Goal: Task Accomplishment & Management: Use online tool/utility

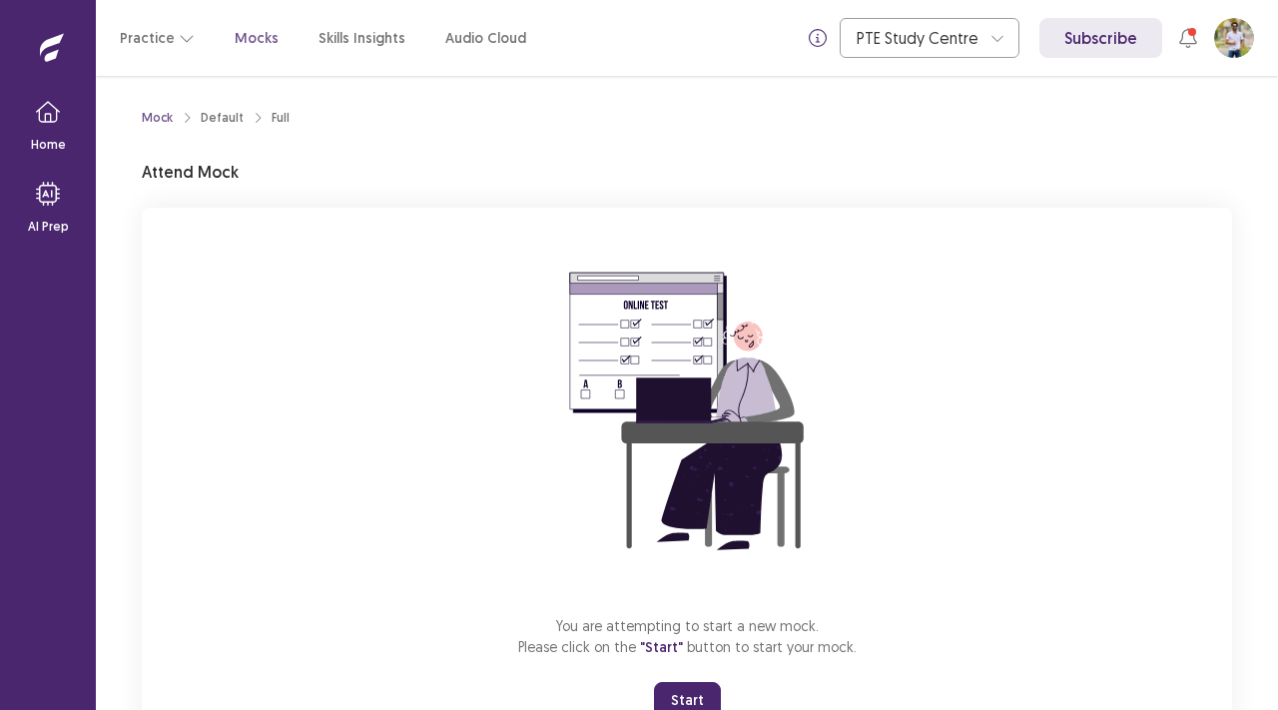
click at [888, 409] on div "You are attempting to start a new mock. Please click on the "Start" button to s…" at bounding box center [687, 475] width 1091 height 534
click at [1148, 163] on div "Mock Default Full Attend Mock You are attempting to start a new mock. Please cl…" at bounding box center [687, 421] width 1091 height 642
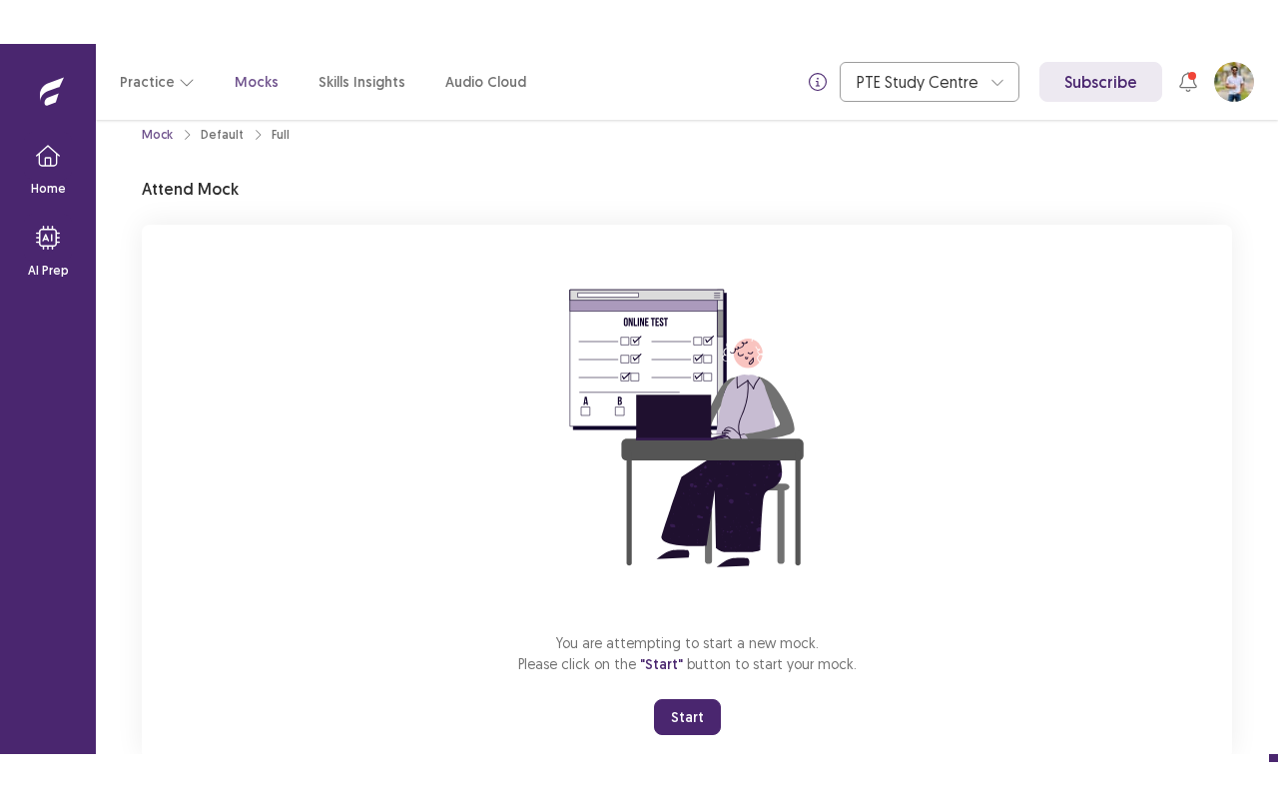
scroll to position [79, 0]
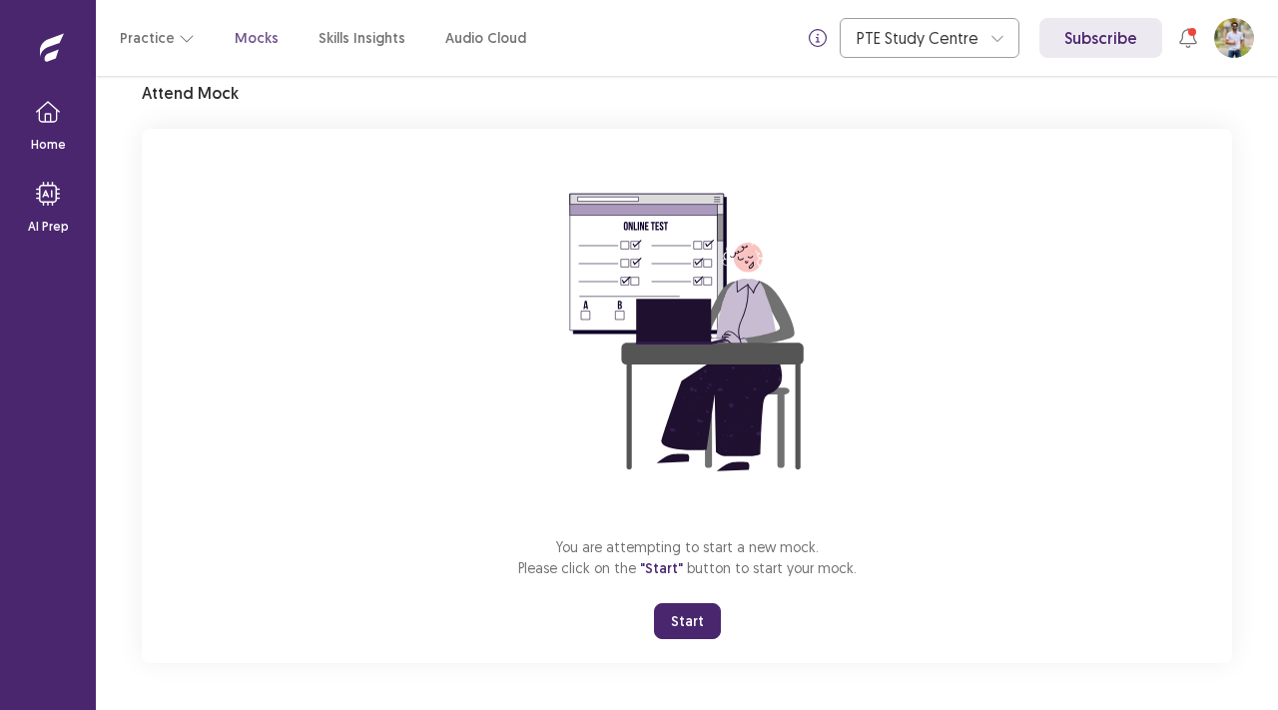
click at [661, 617] on button "Start" at bounding box center [687, 621] width 67 height 36
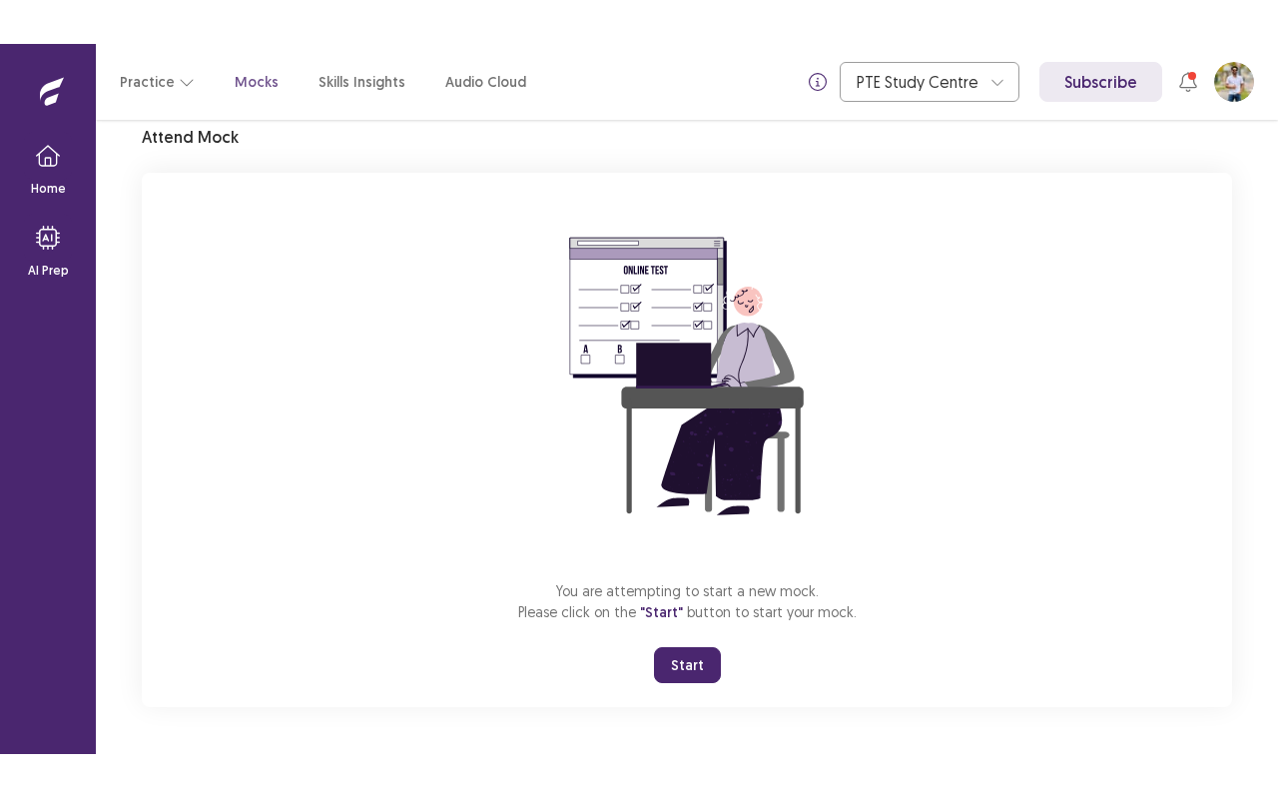
scroll to position [0, 0]
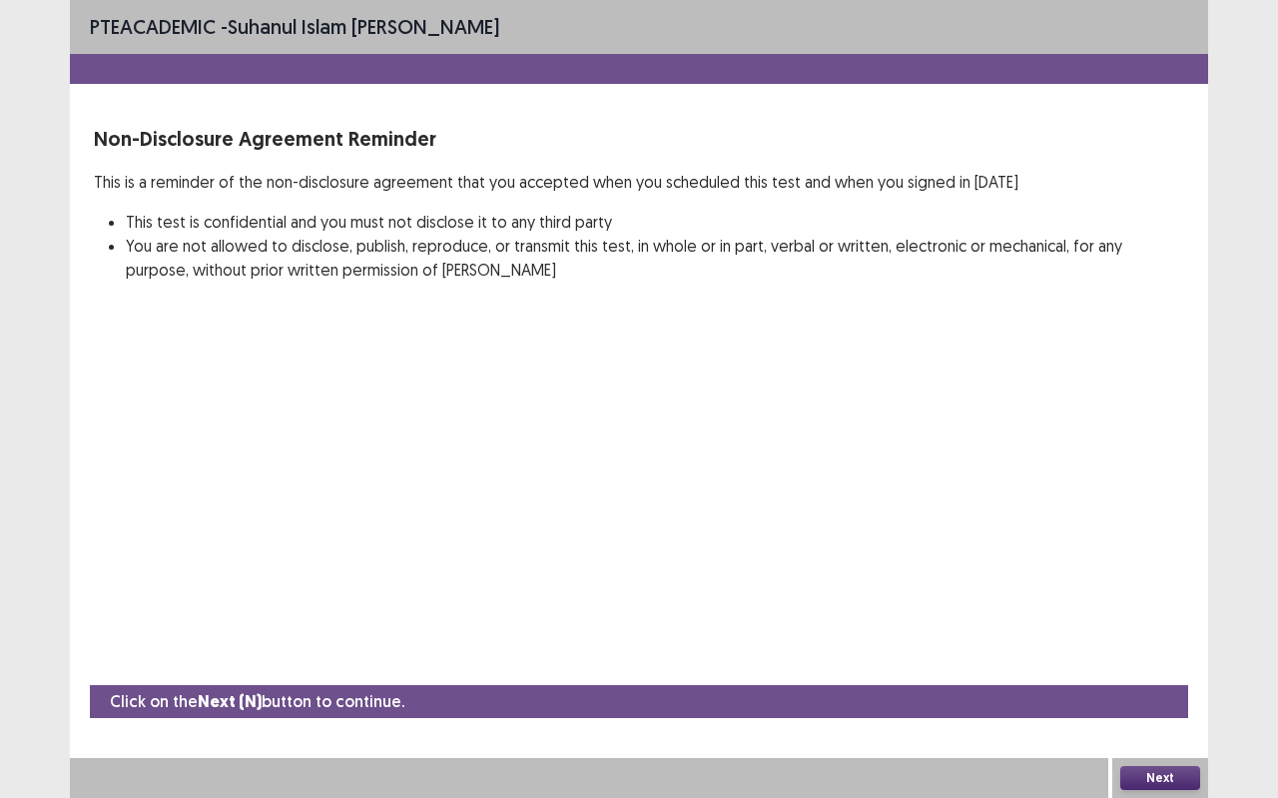
click at [1175, 709] on button "Next" at bounding box center [1161, 778] width 80 height 24
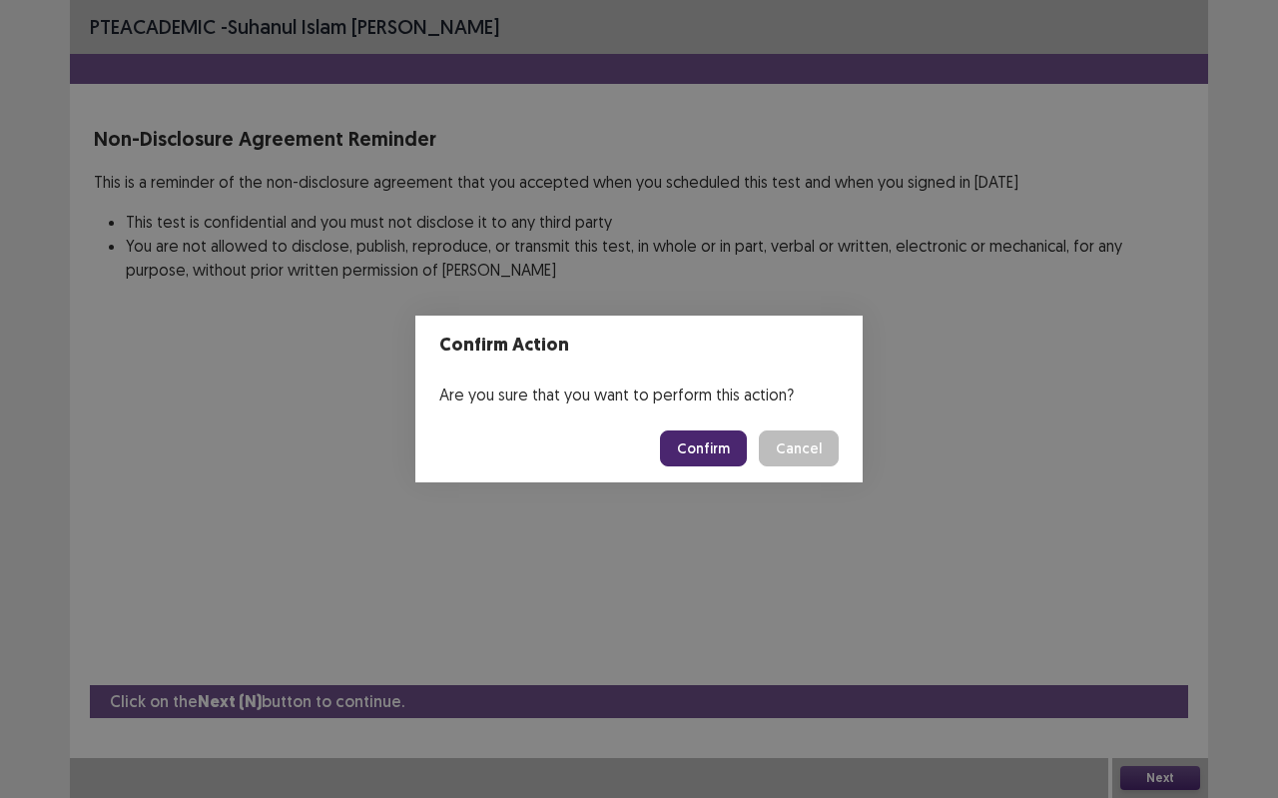
click at [701, 441] on button "Confirm" at bounding box center [703, 448] width 87 height 36
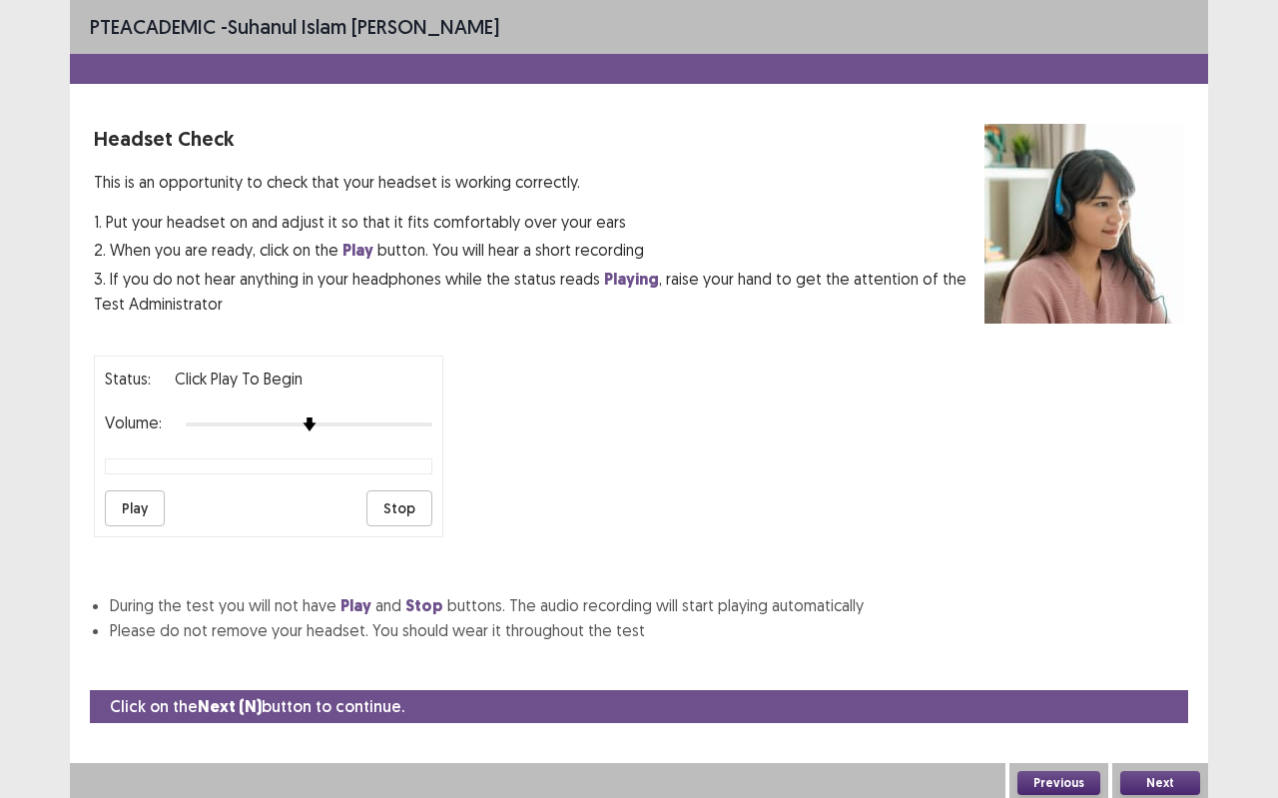
click at [1160, 709] on button "Next" at bounding box center [1161, 783] width 80 height 24
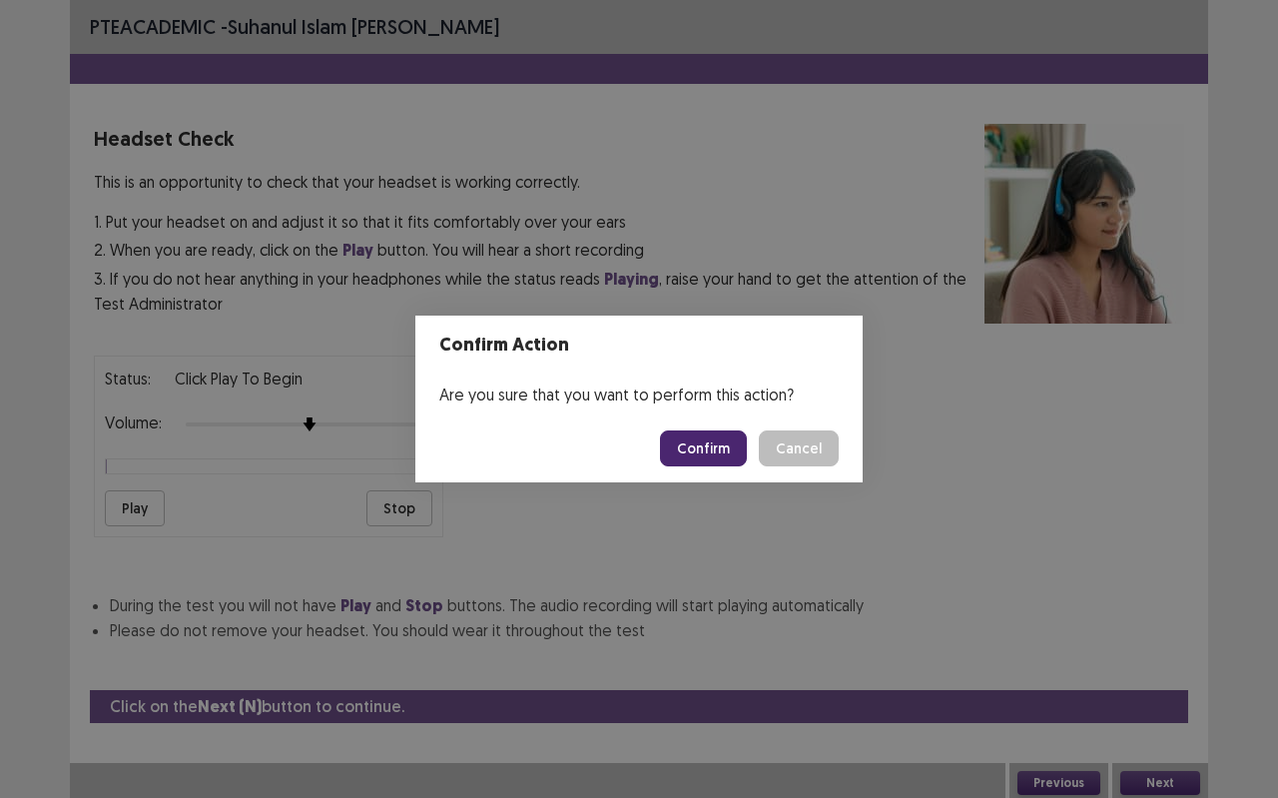
drag, startPoint x: 725, startPoint y: 463, endPoint x: 725, endPoint y: 434, distance: 29.0
click at [725, 463] on button "Confirm" at bounding box center [703, 448] width 87 height 36
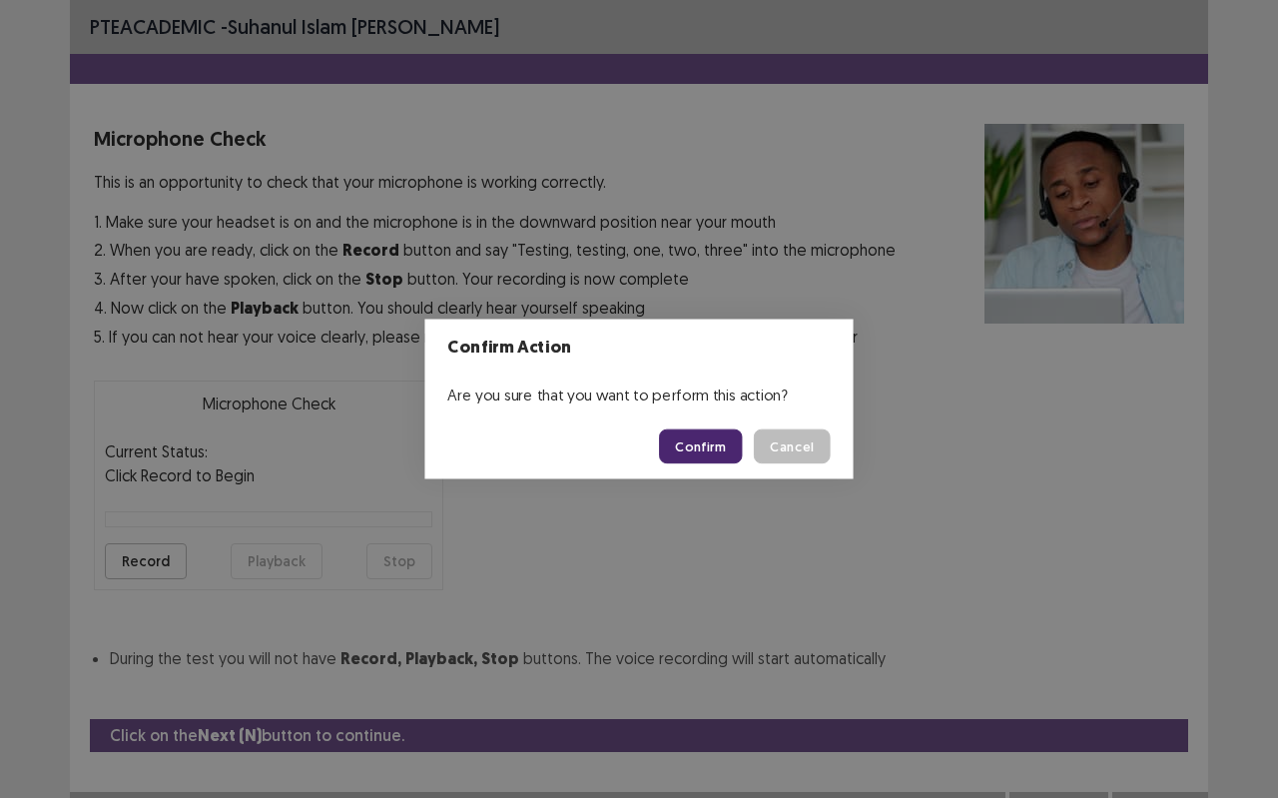
scroll to position [23, 0]
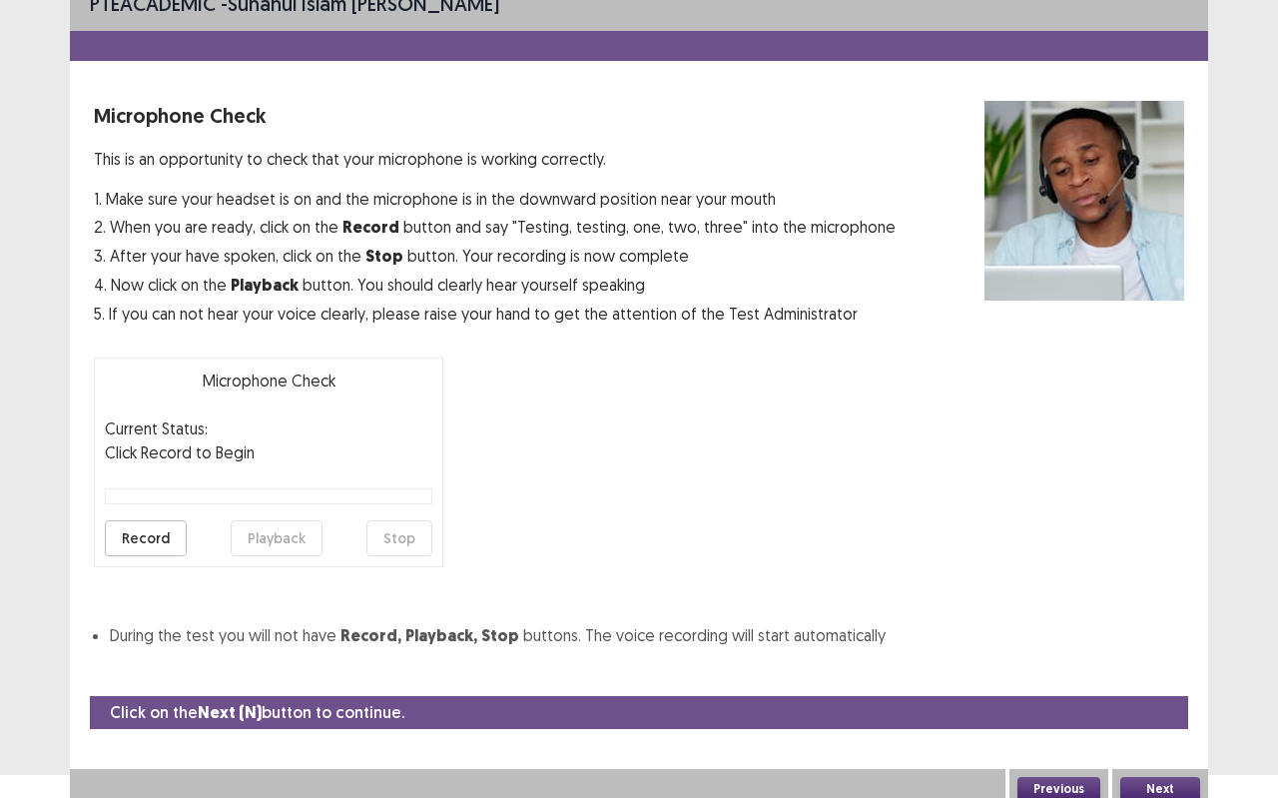
click at [1156, 709] on button "Next" at bounding box center [1161, 789] width 80 height 24
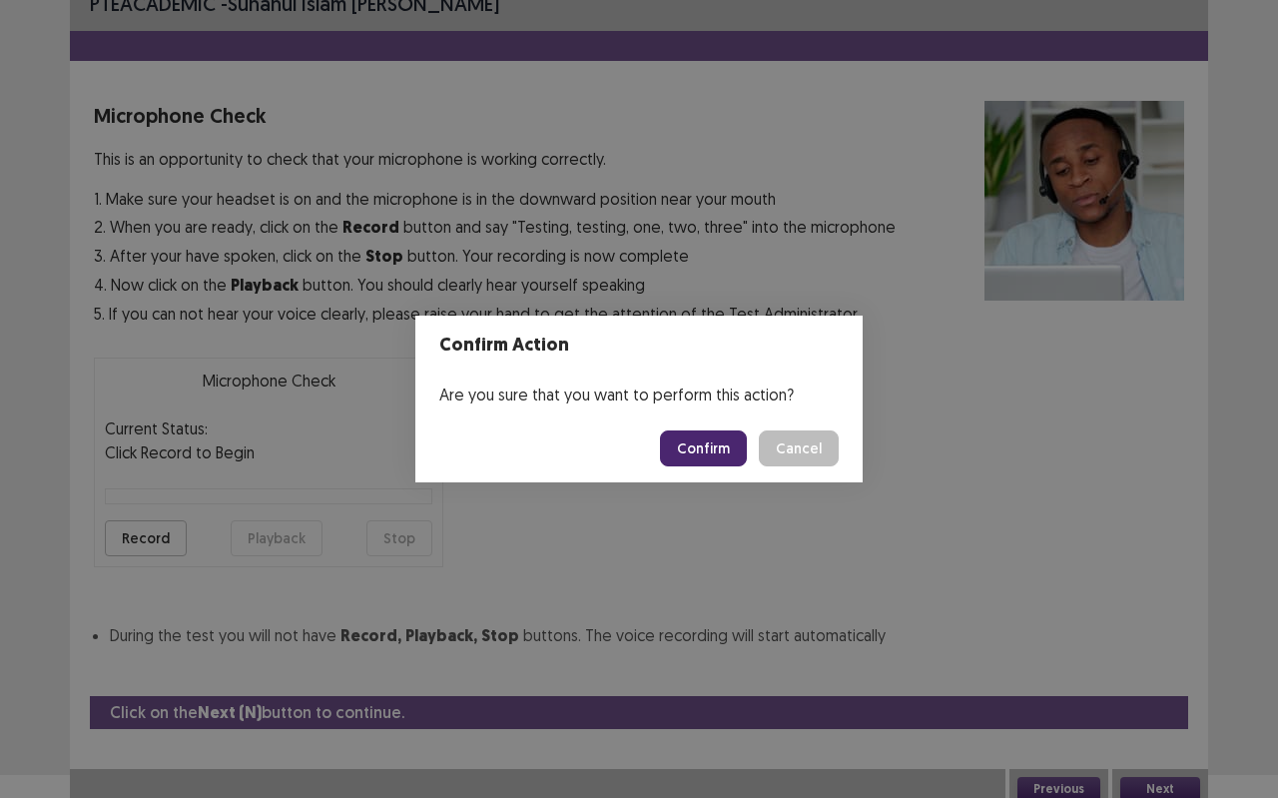
click at [687, 445] on button "Confirm" at bounding box center [703, 448] width 87 height 36
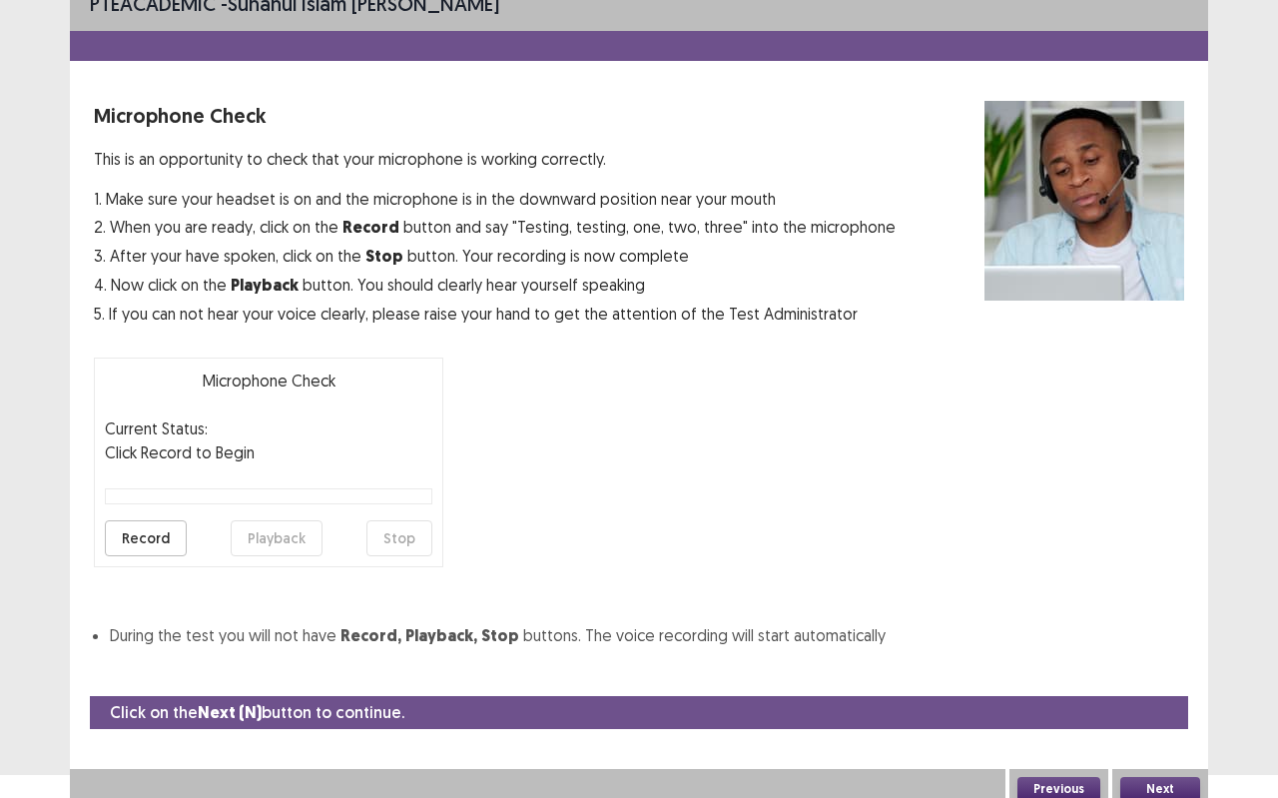
scroll to position [0, 0]
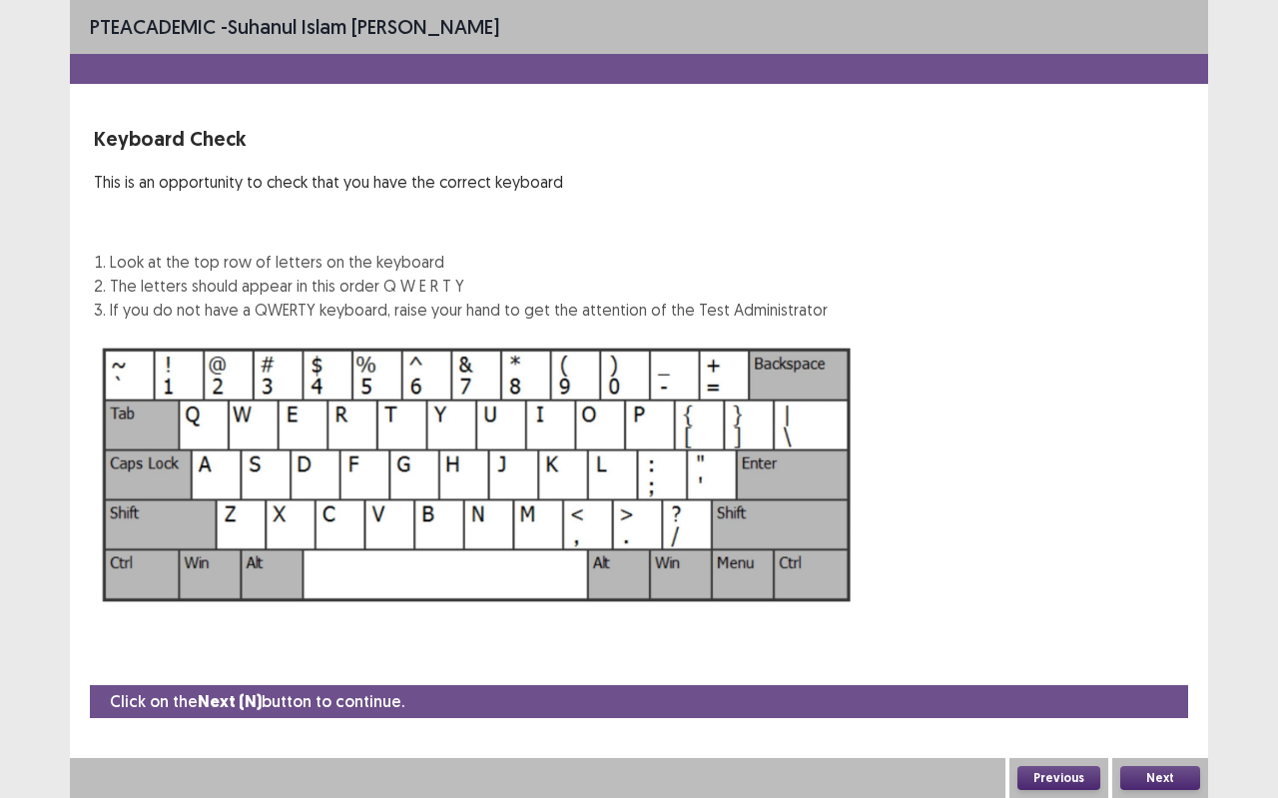
click at [1161, 709] on button "Next" at bounding box center [1161, 778] width 80 height 24
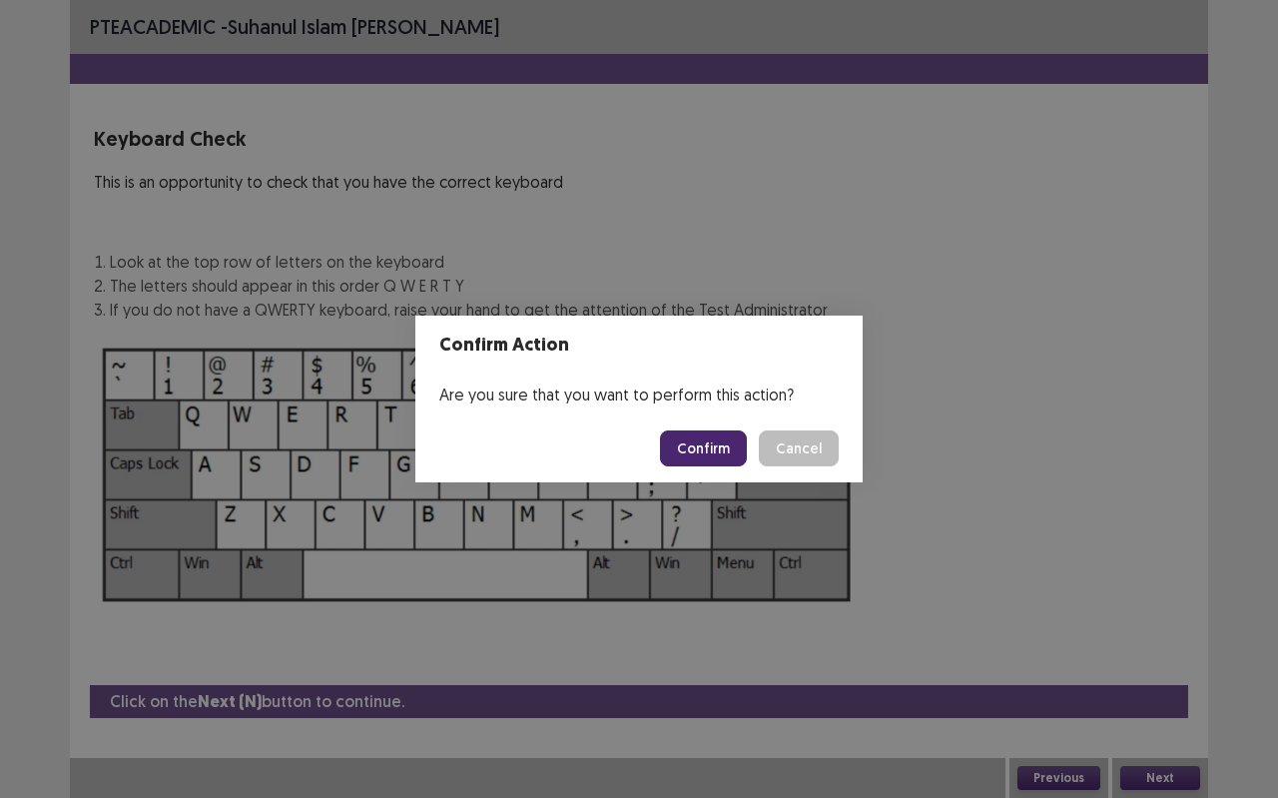
click at [686, 434] on button "Confirm" at bounding box center [703, 448] width 87 height 36
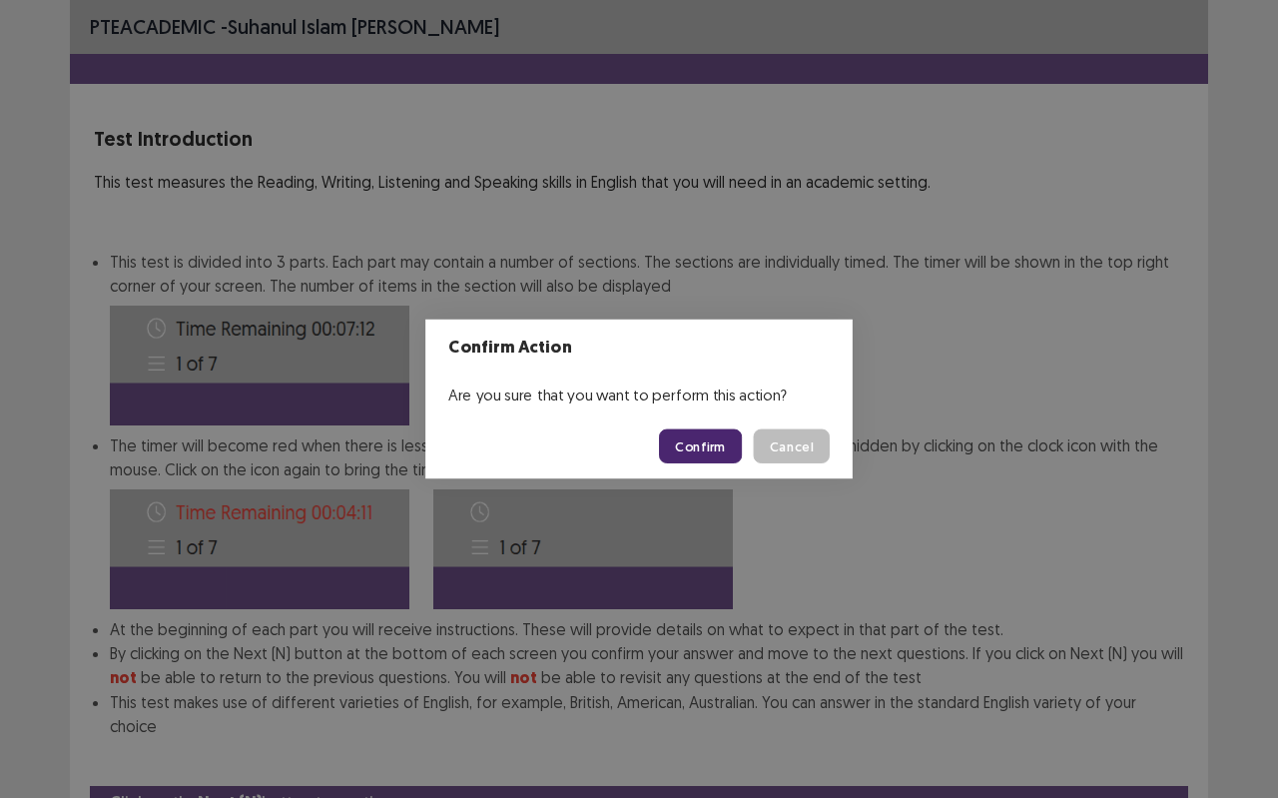
scroll to position [76, 0]
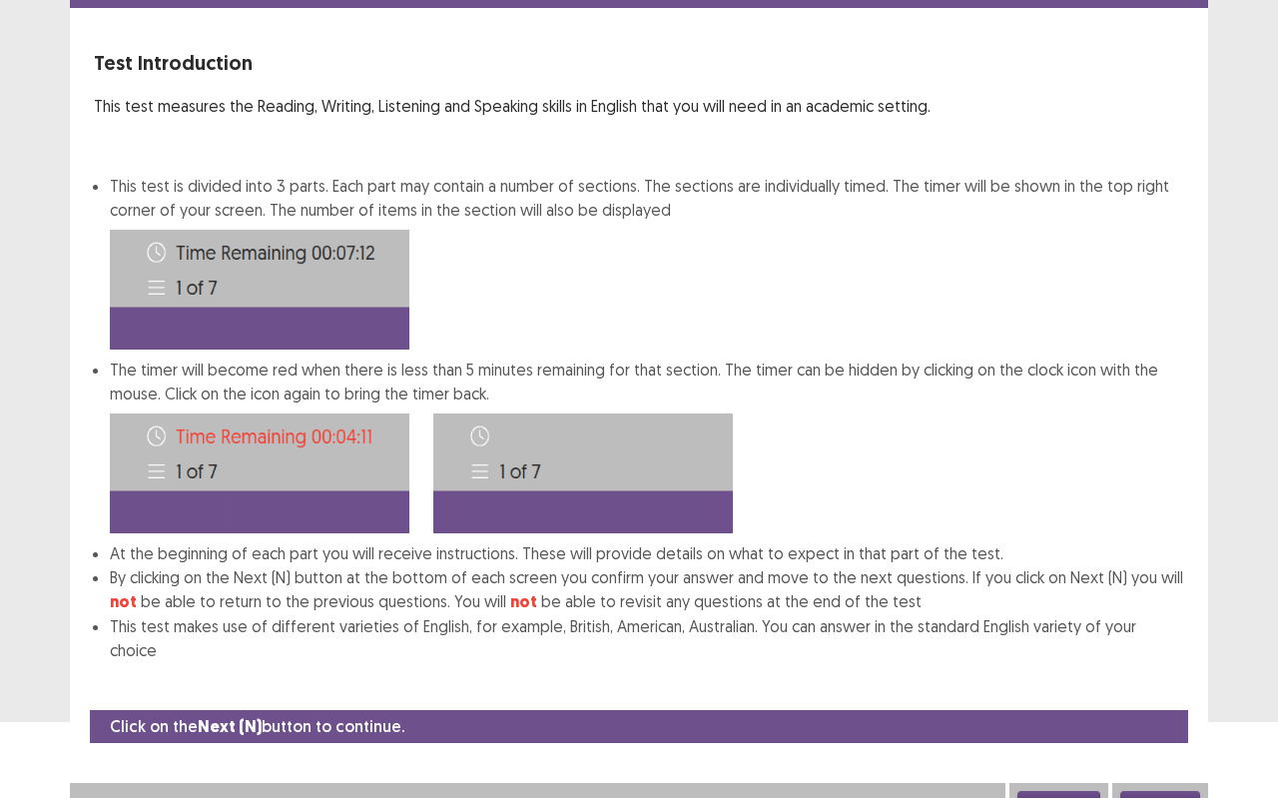
click at [1167, 709] on button "Next" at bounding box center [1161, 803] width 80 height 24
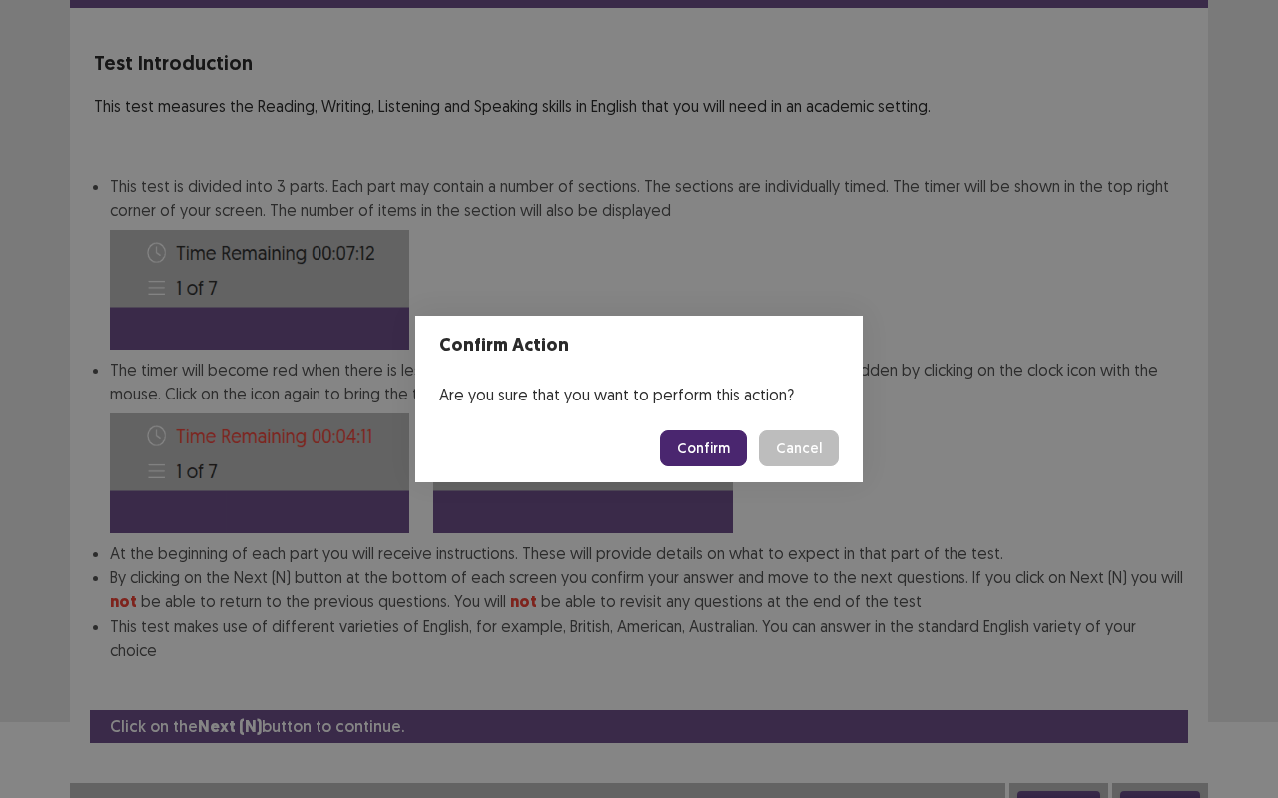
click at [669, 431] on button "Confirm" at bounding box center [703, 448] width 87 height 36
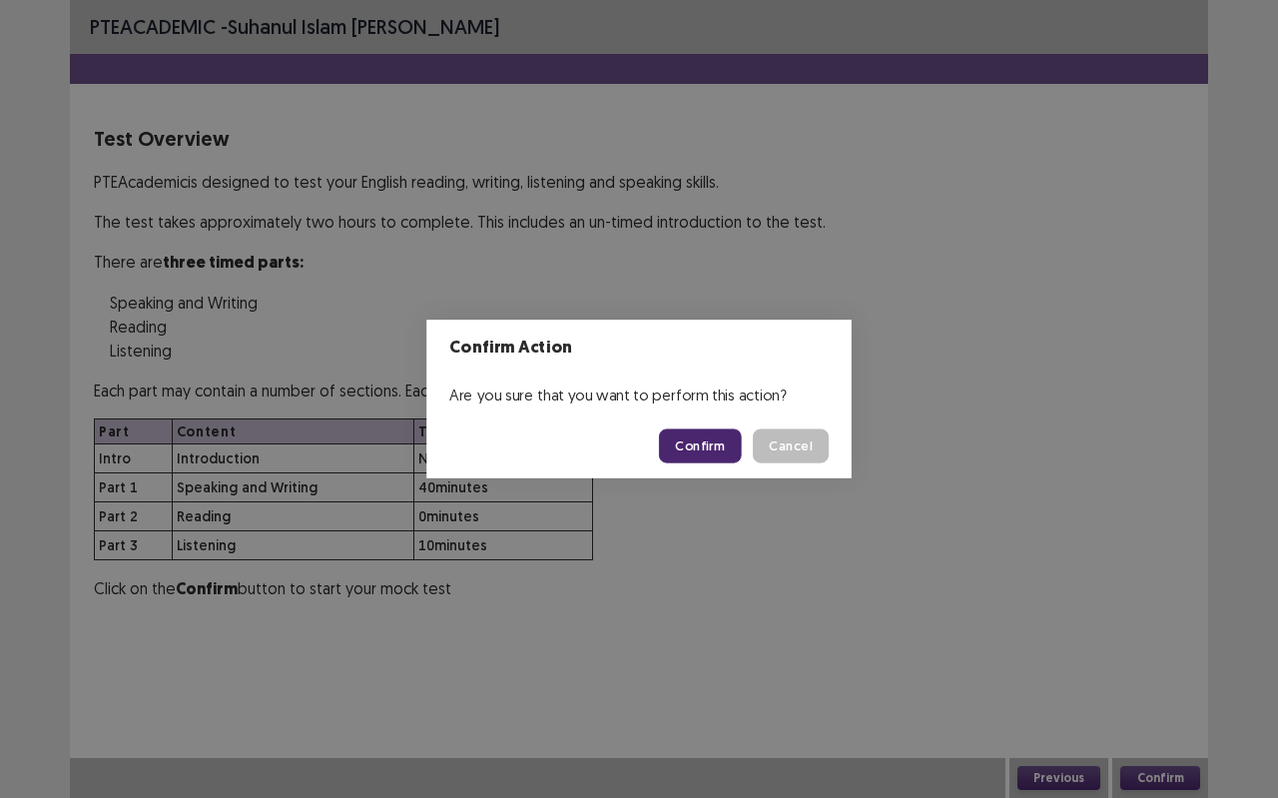
scroll to position [0, 0]
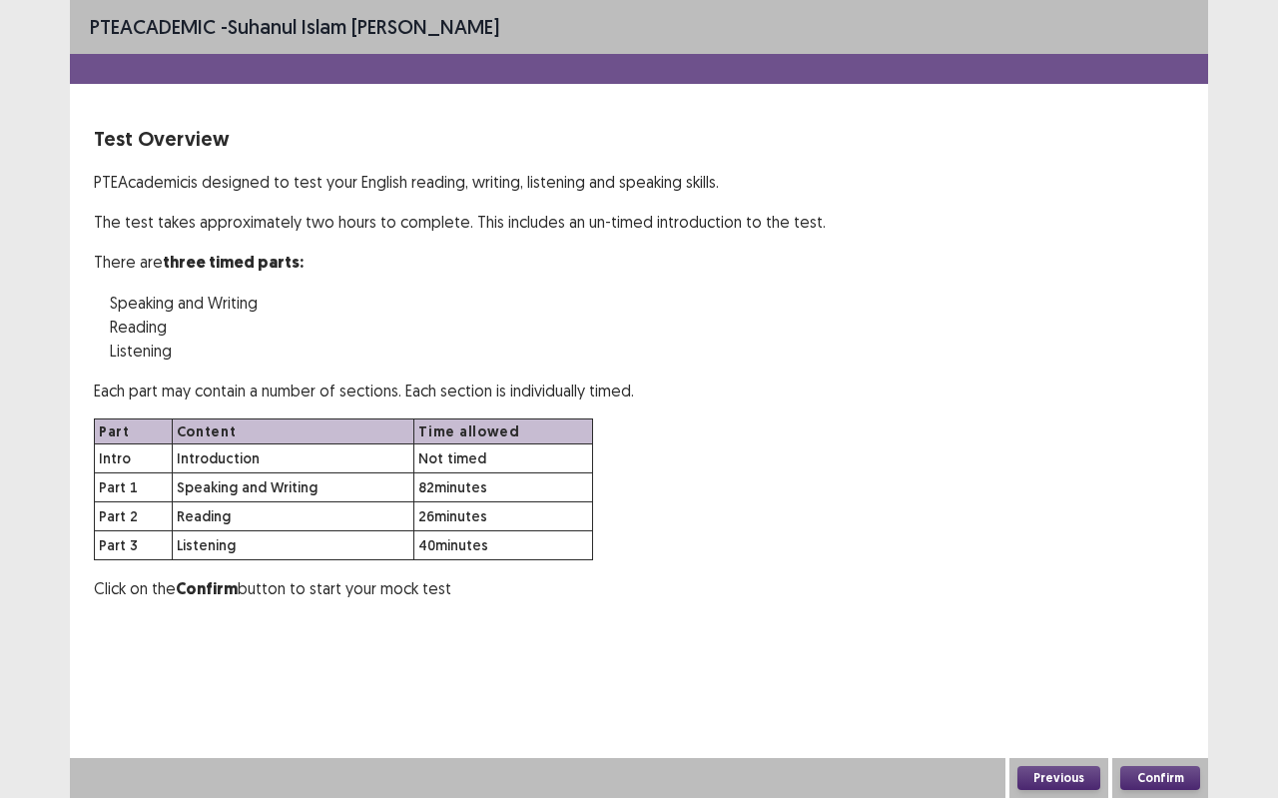
click at [1160, 709] on button "Confirm" at bounding box center [1161, 778] width 80 height 24
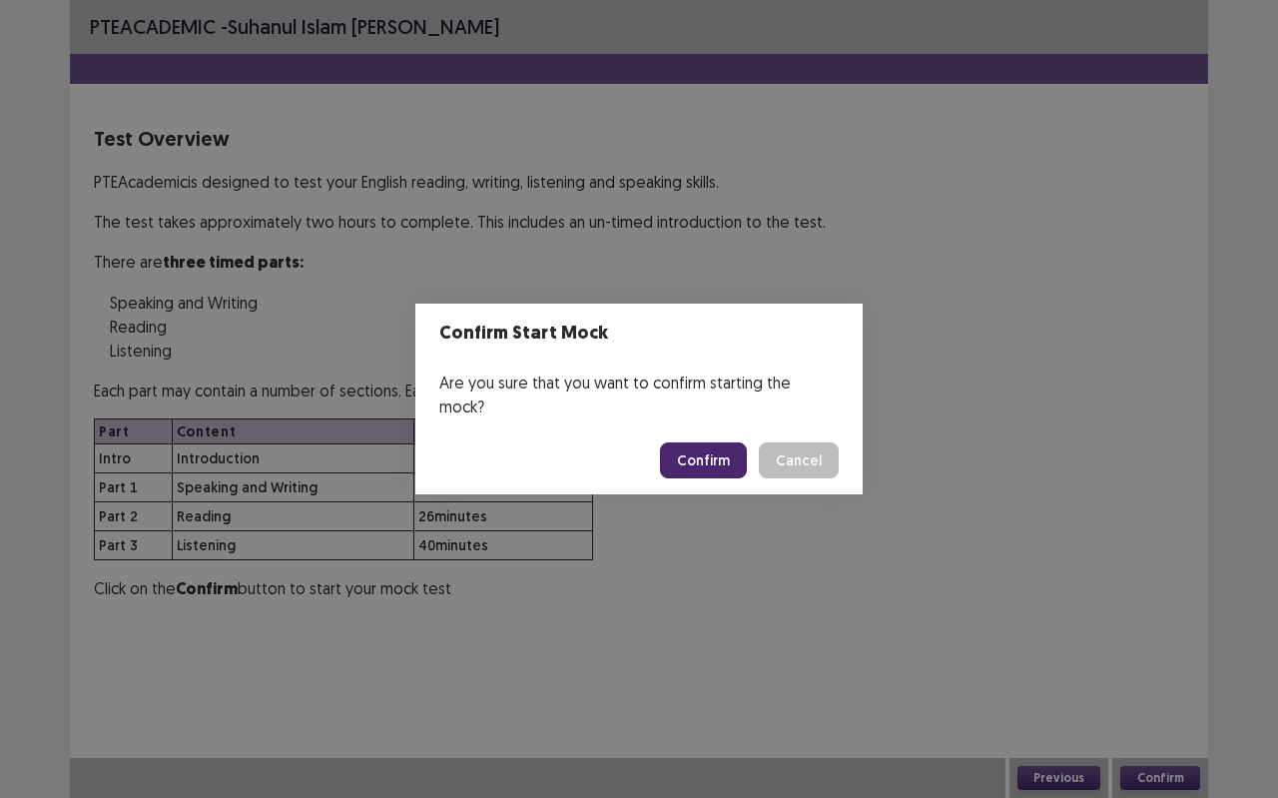
click at [736, 253] on div "Confirm Start Mock Are you sure that you want to confirm starting the mock? Con…" at bounding box center [639, 399] width 1278 height 798
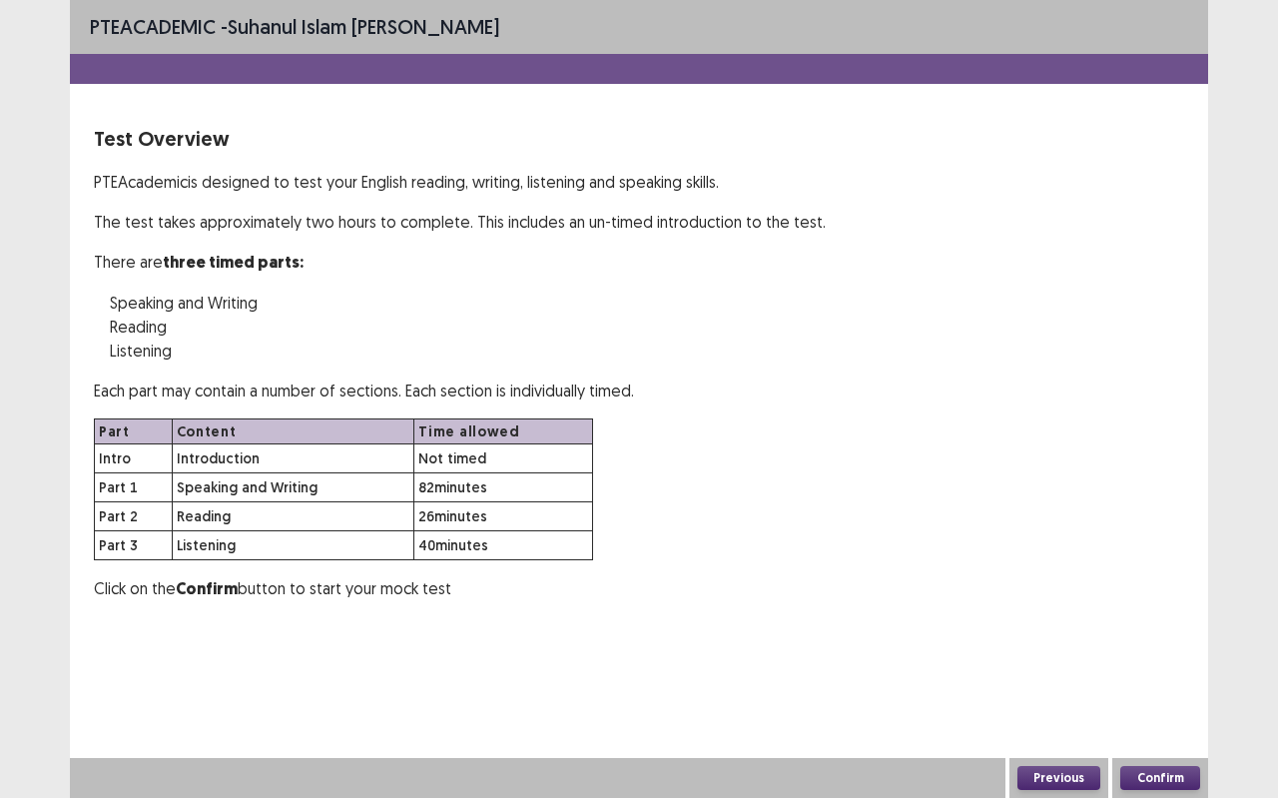
click at [1175, 709] on button "Confirm" at bounding box center [1161, 778] width 80 height 24
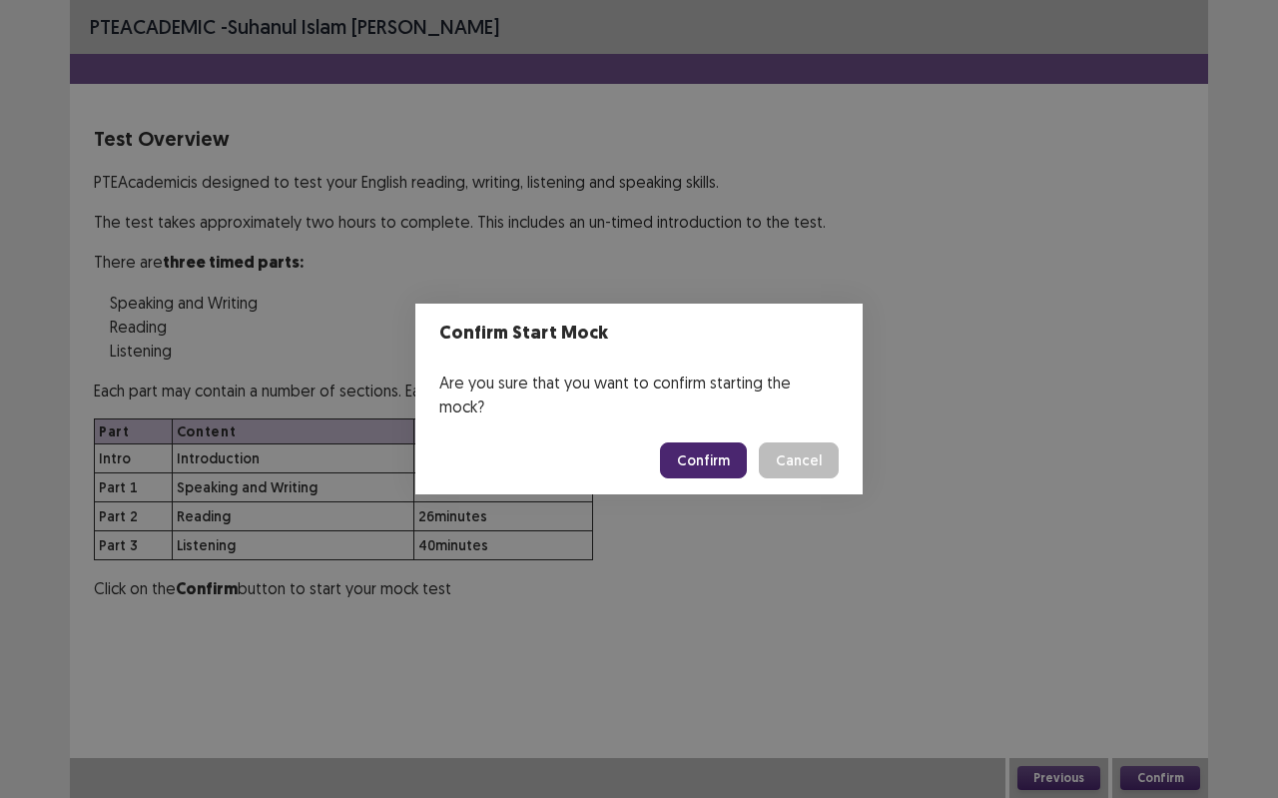
click at [725, 442] on button "Confirm" at bounding box center [703, 460] width 87 height 36
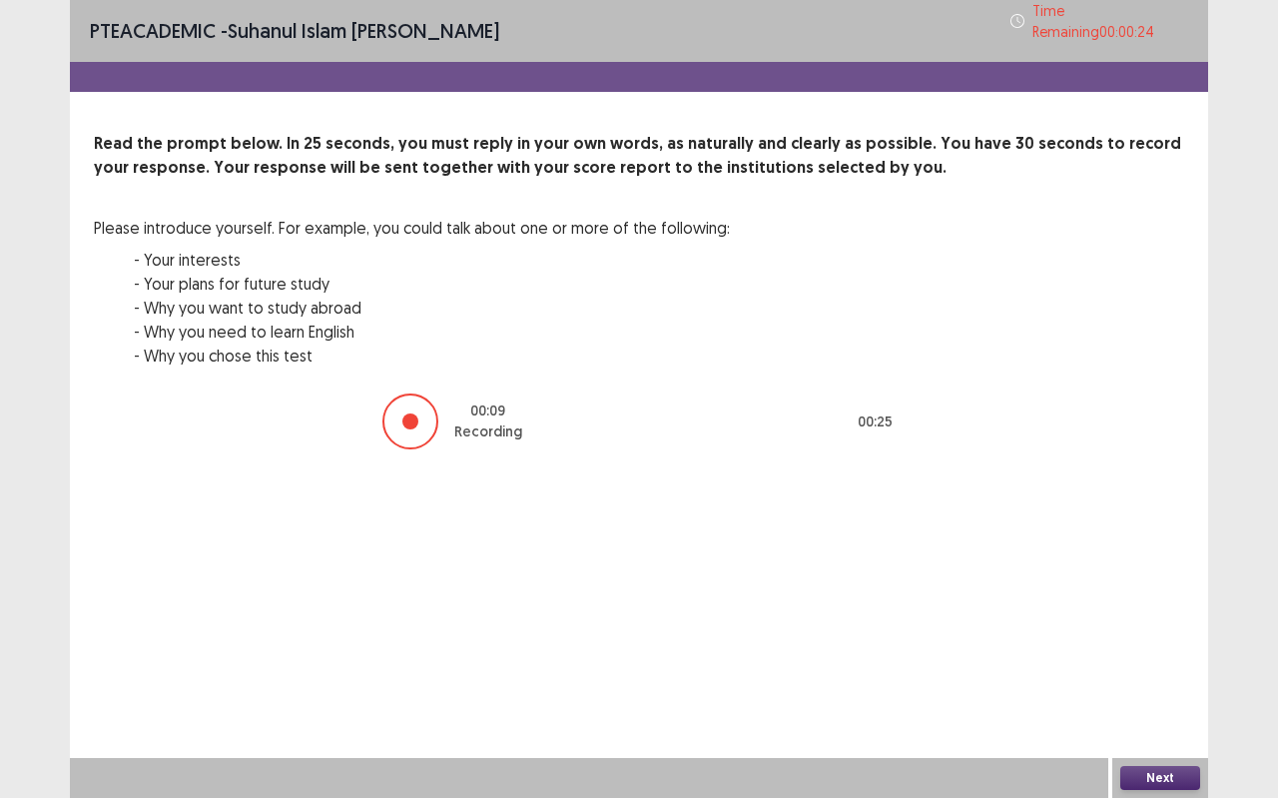
click at [1195, 709] on button "Next" at bounding box center [1161, 778] width 80 height 24
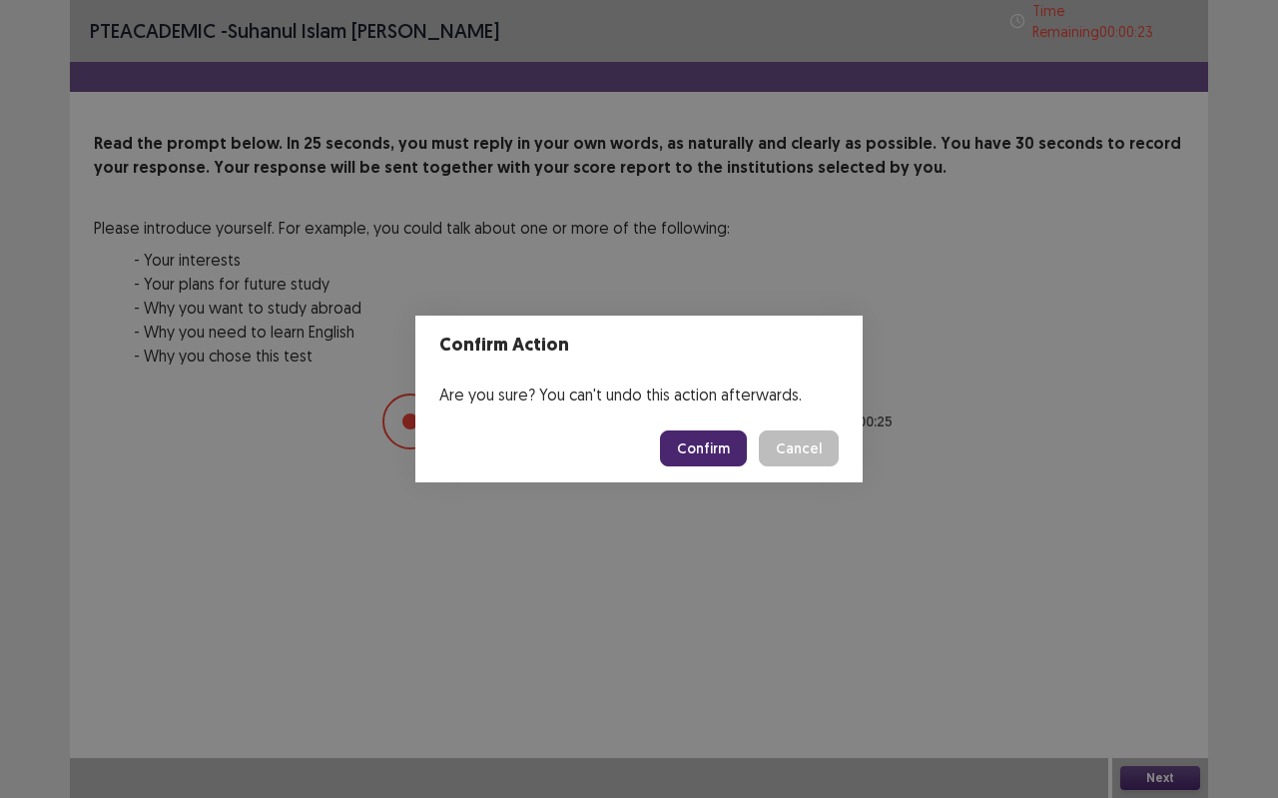
click at [699, 444] on button "Confirm" at bounding box center [703, 448] width 87 height 36
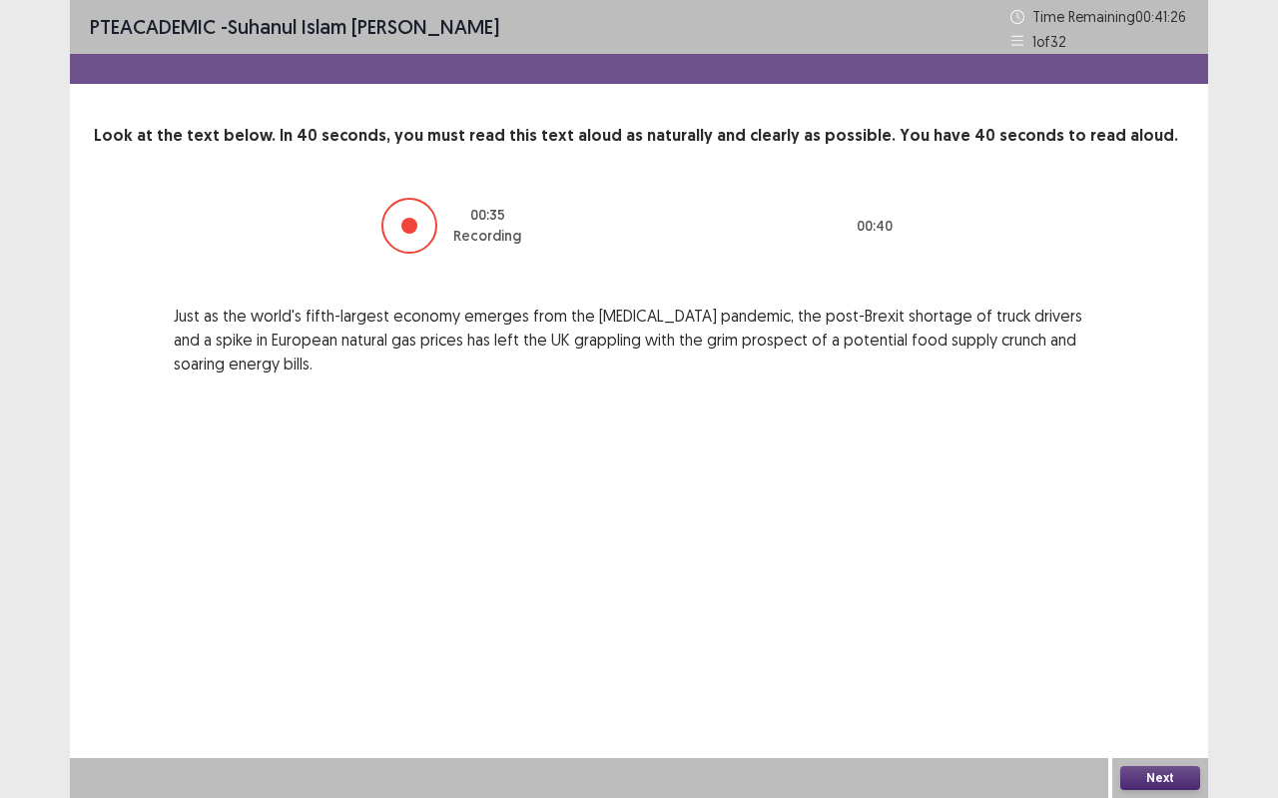
click at [1185, 709] on button "Next" at bounding box center [1161, 778] width 80 height 24
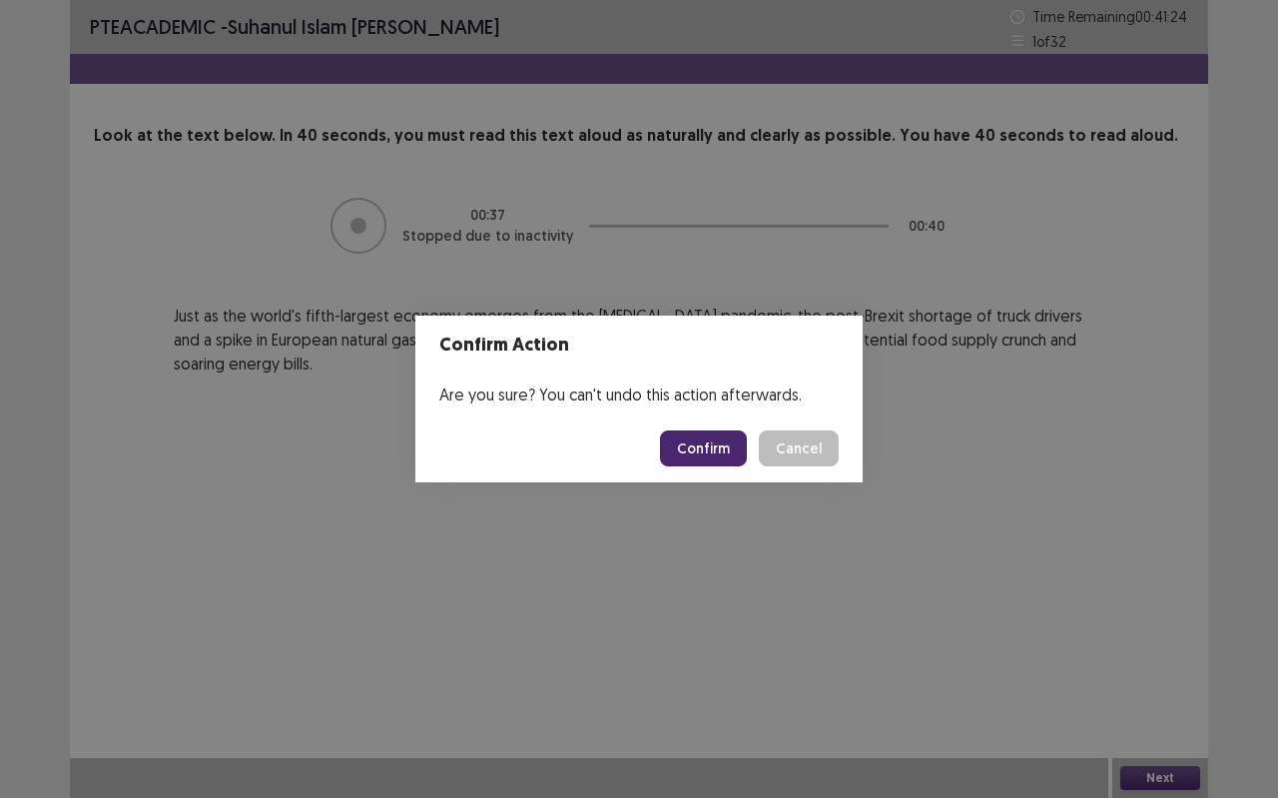
click at [689, 433] on button "Confirm" at bounding box center [703, 448] width 87 height 36
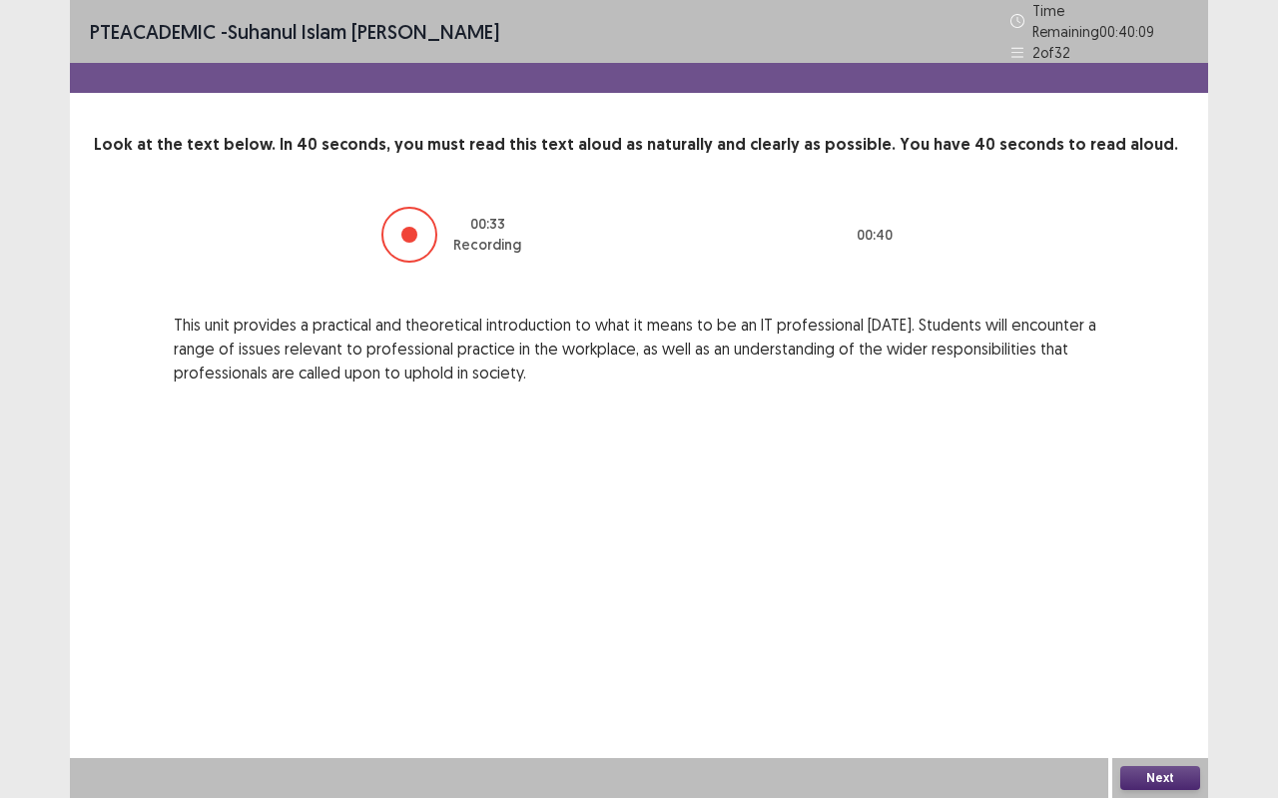
click at [1171, 709] on button "Next" at bounding box center [1161, 778] width 80 height 24
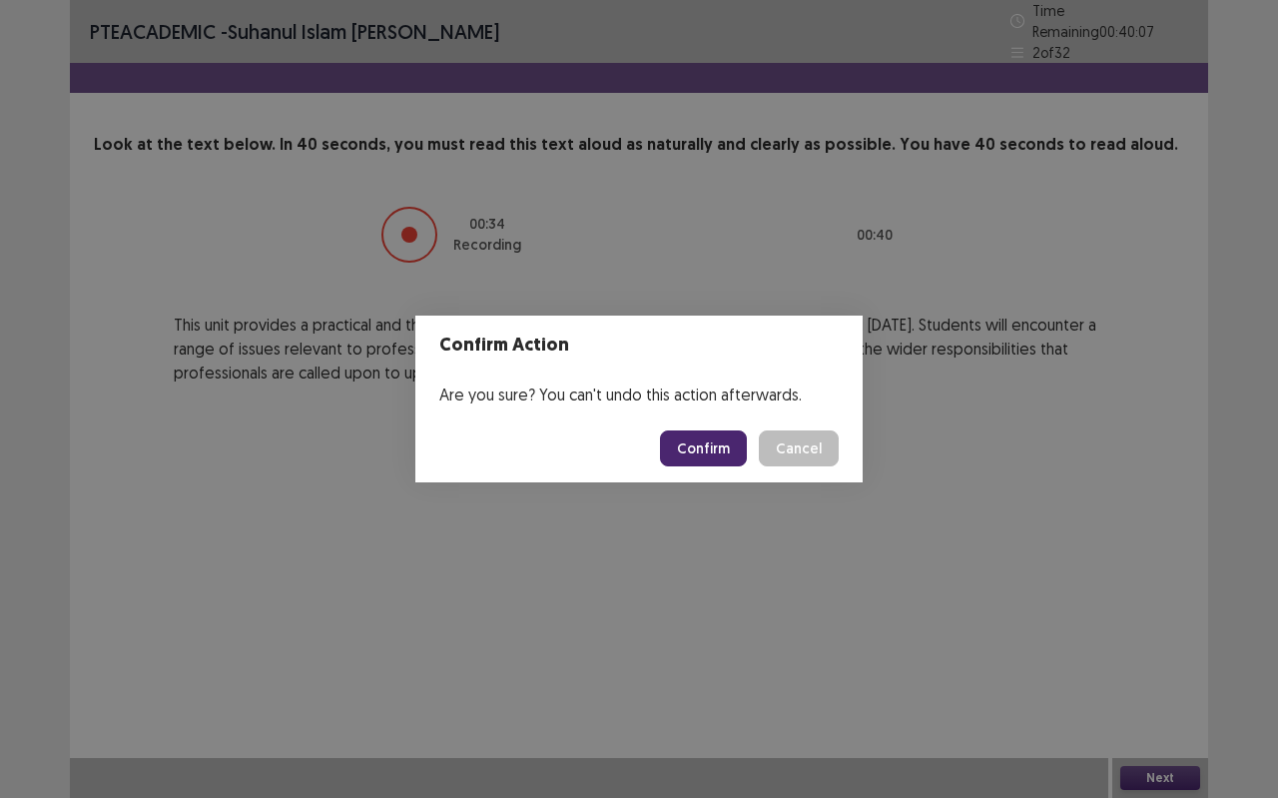
click at [714, 446] on button "Confirm" at bounding box center [703, 448] width 87 height 36
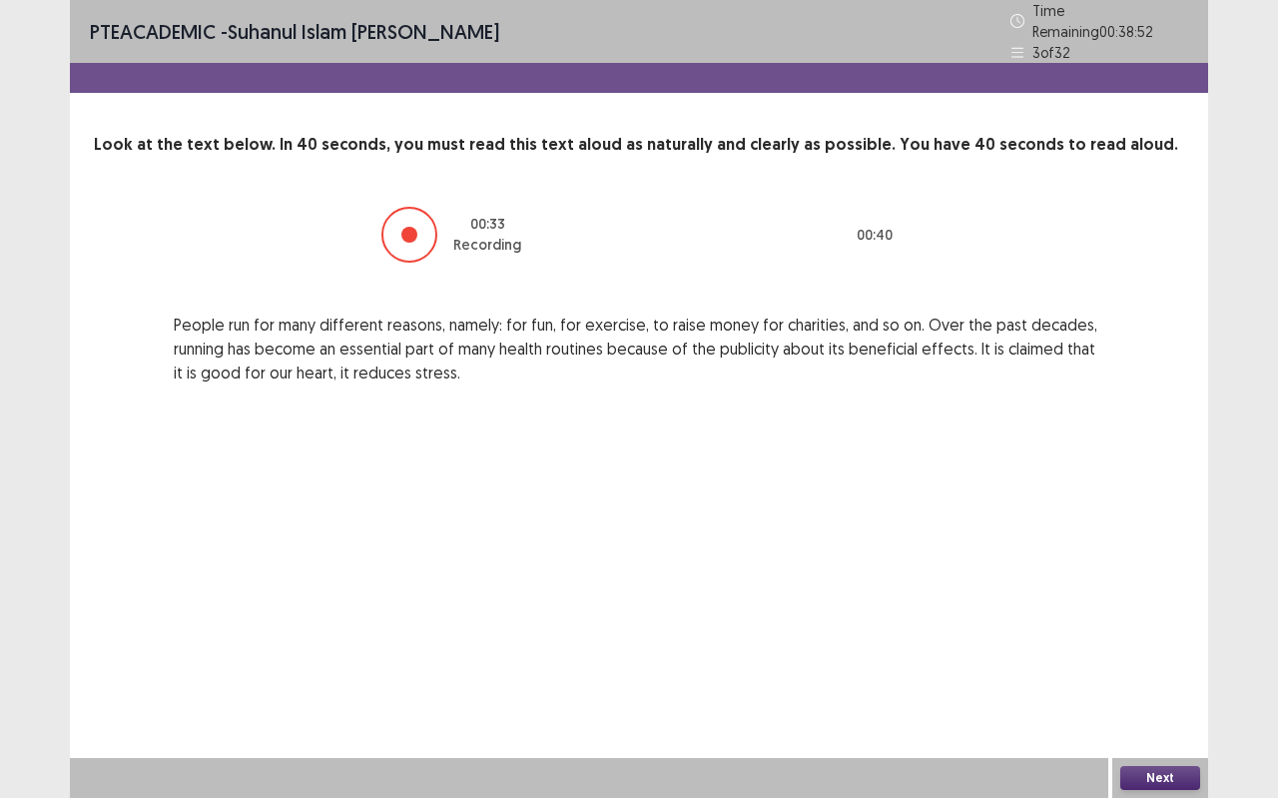
click at [1149, 709] on button "Next" at bounding box center [1161, 778] width 80 height 24
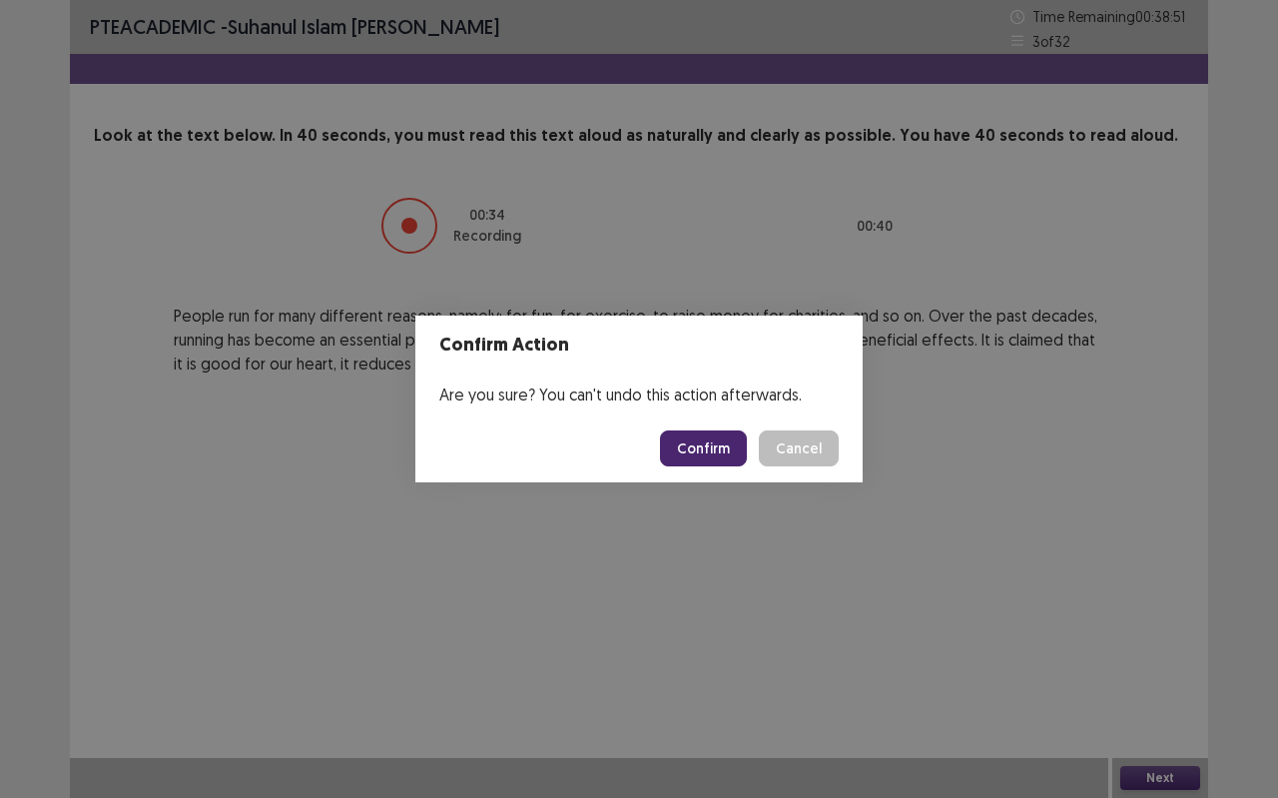
click at [724, 442] on button "Confirm" at bounding box center [703, 448] width 87 height 36
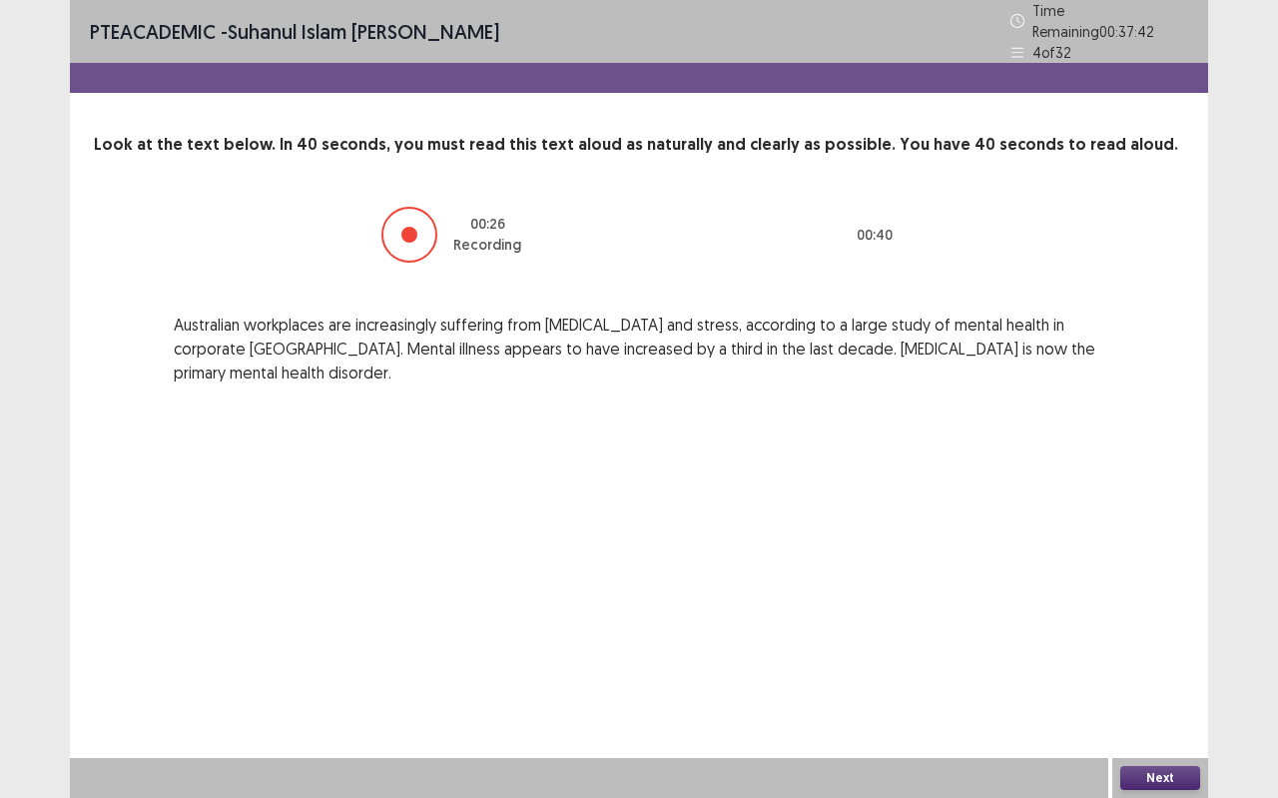
click at [1181, 709] on button "Next" at bounding box center [1161, 778] width 80 height 24
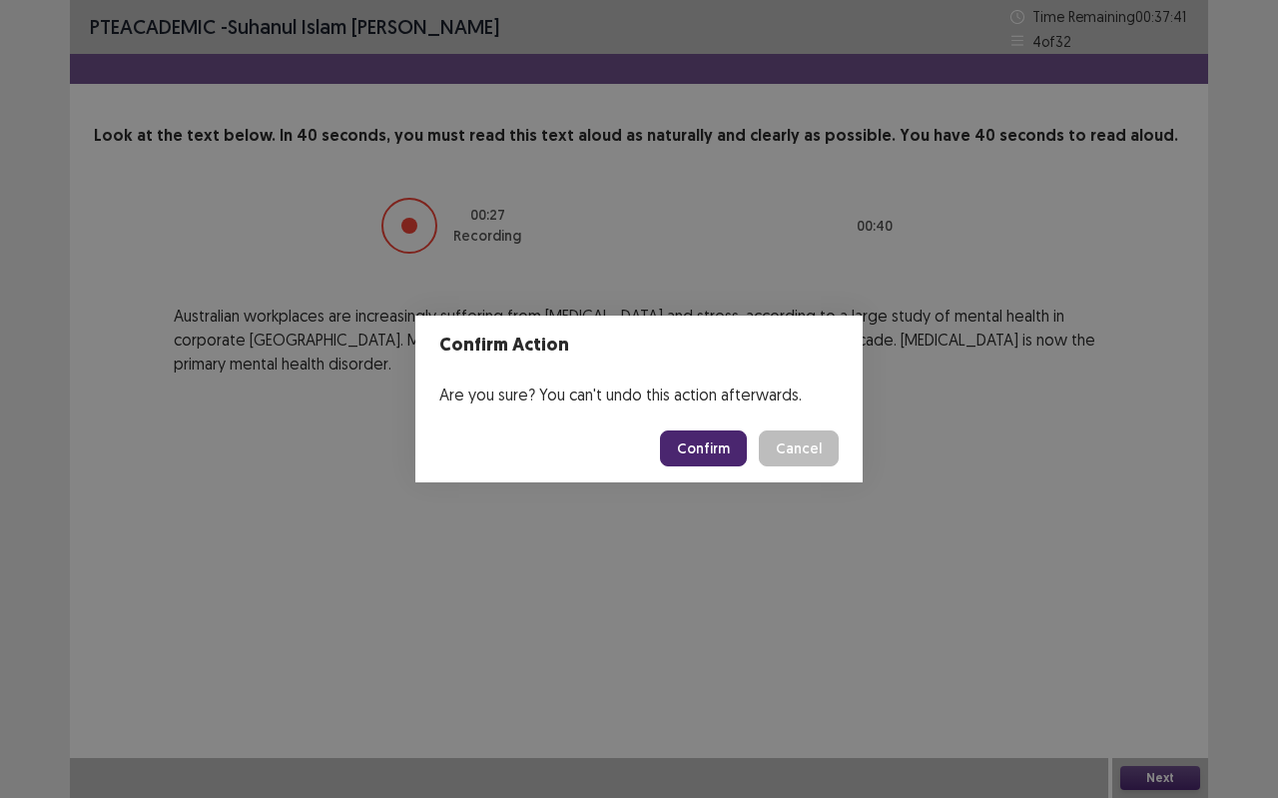
click at [699, 434] on button "Confirm" at bounding box center [703, 448] width 87 height 36
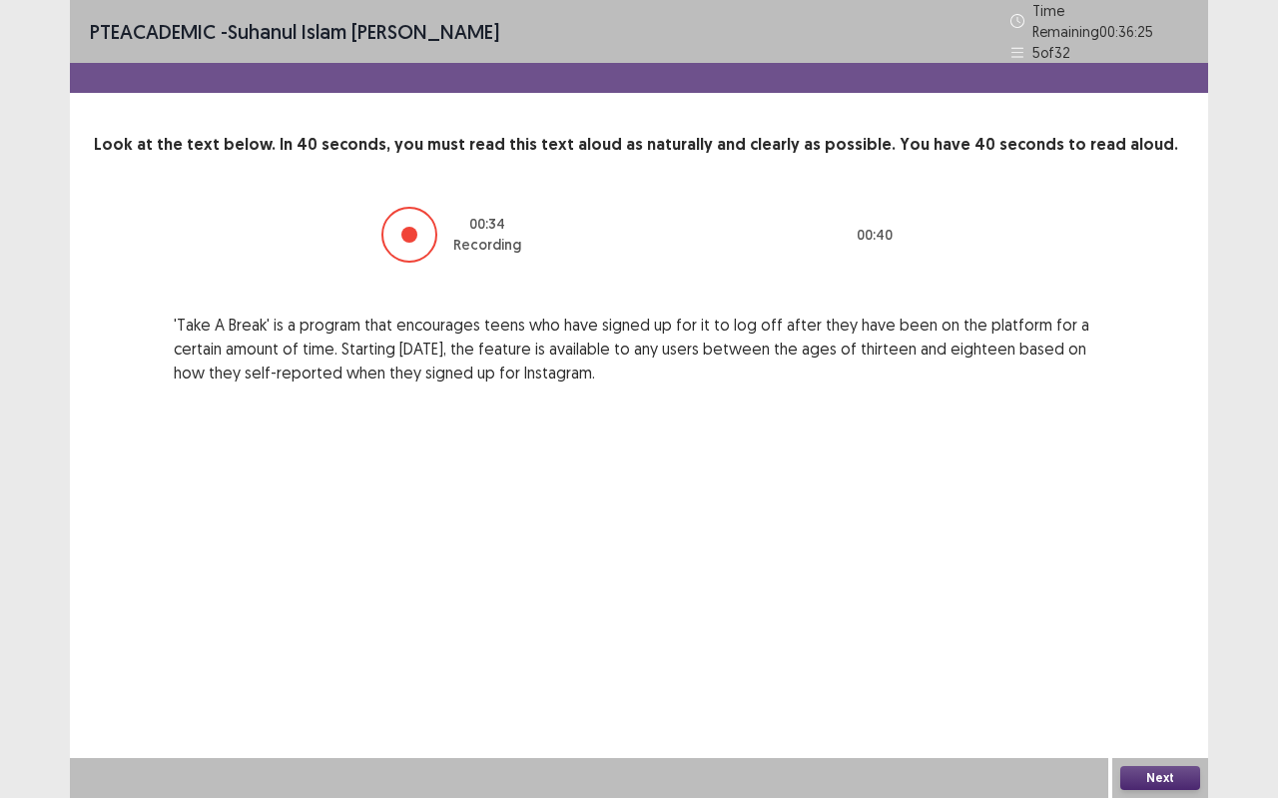
click at [1161, 709] on button "Next" at bounding box center [1161, 778] width 80 height 24
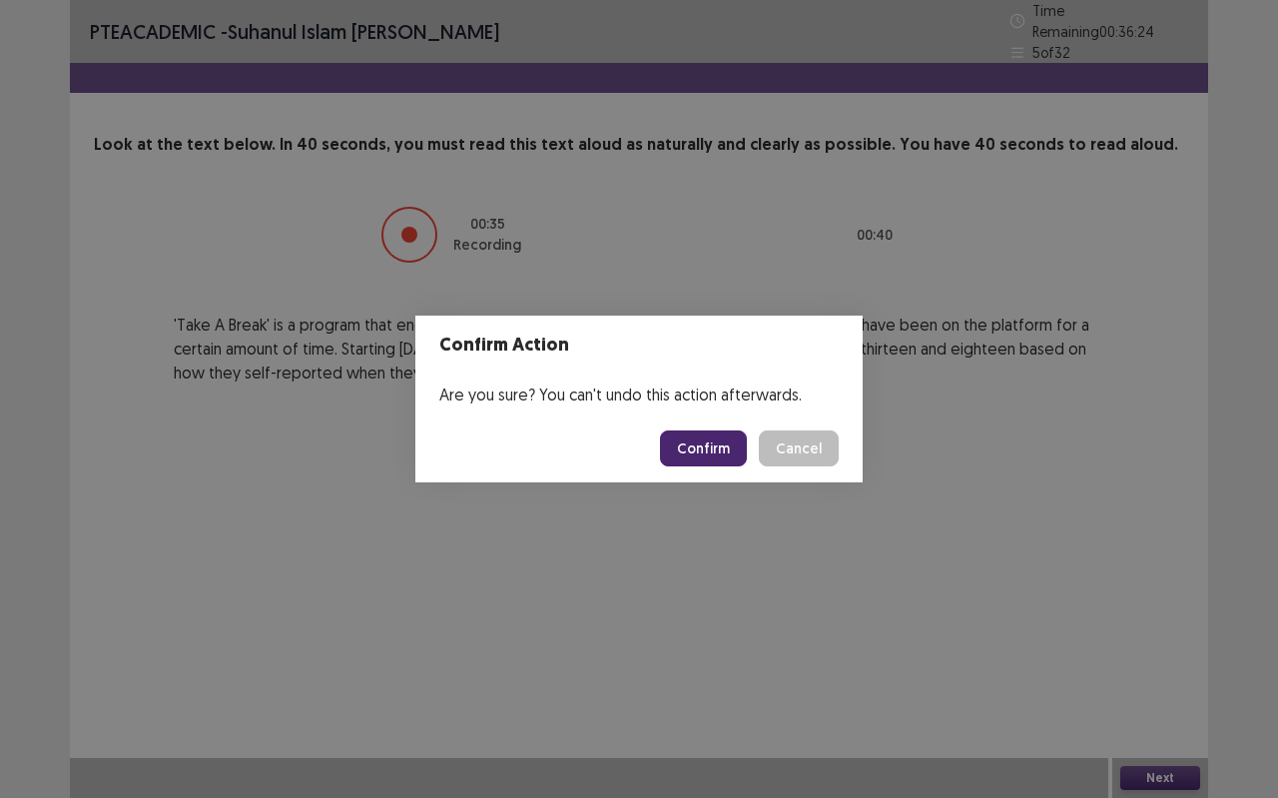
click at [746, 452] on button "Confirm" at bounding box center [703, 448] width 87 height 36
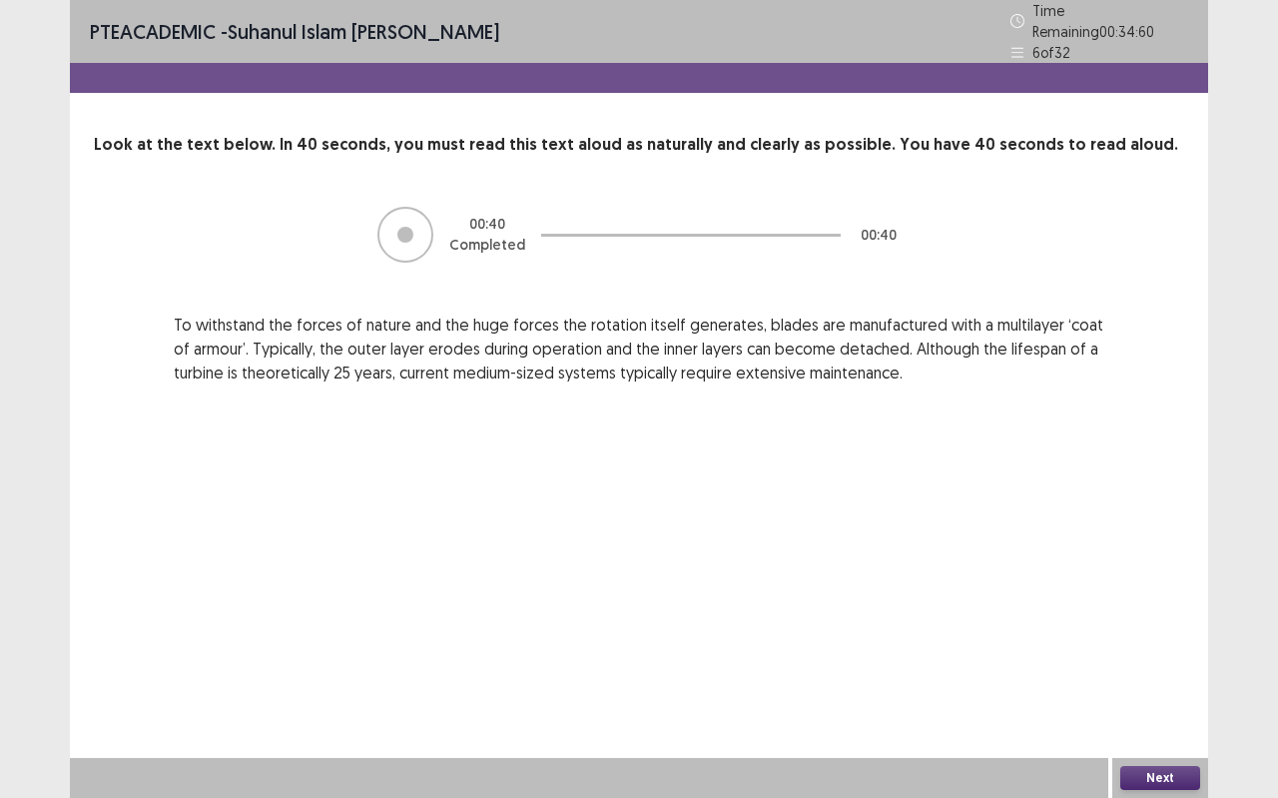
click at [1197, 709] on button "Next" at bounding box center [1161, 778] width 80 height 24
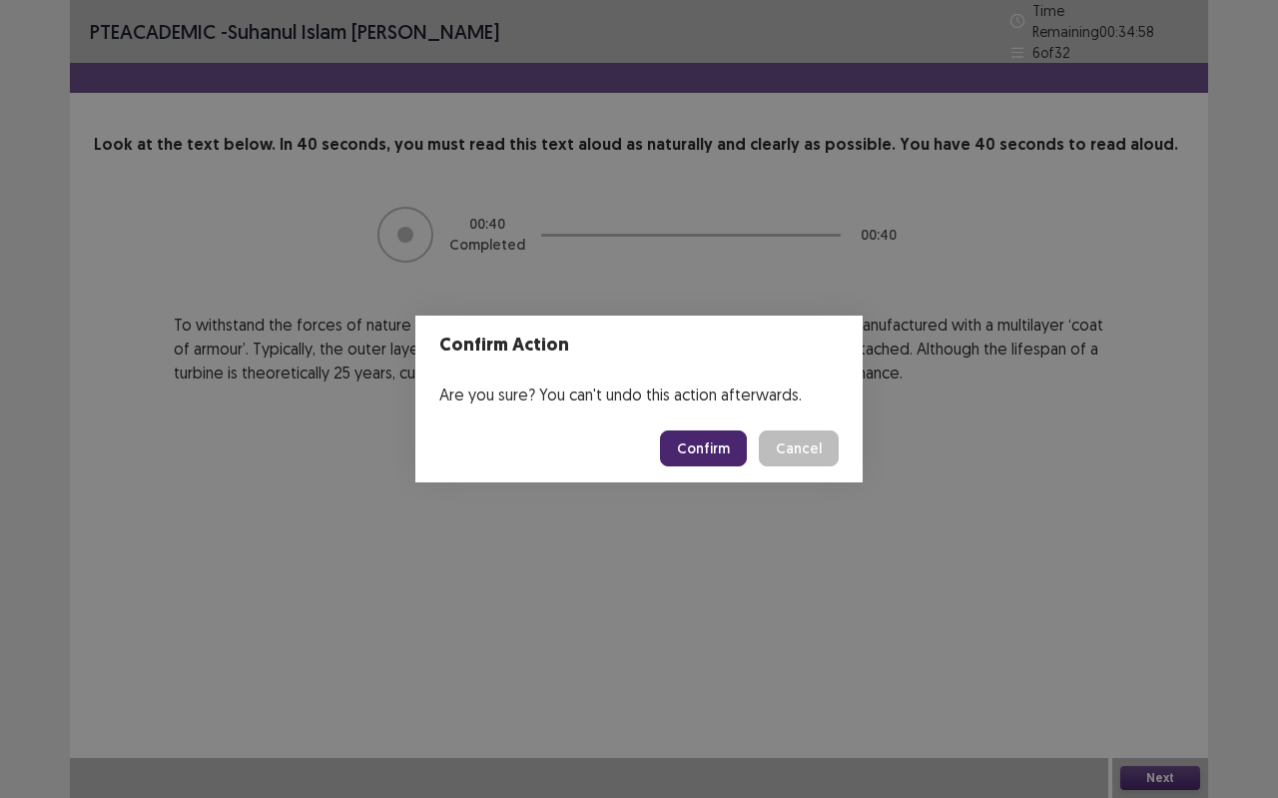
click at [726, 459] on button "Confirm" at bounding box center [703, 448] width 87 height 36
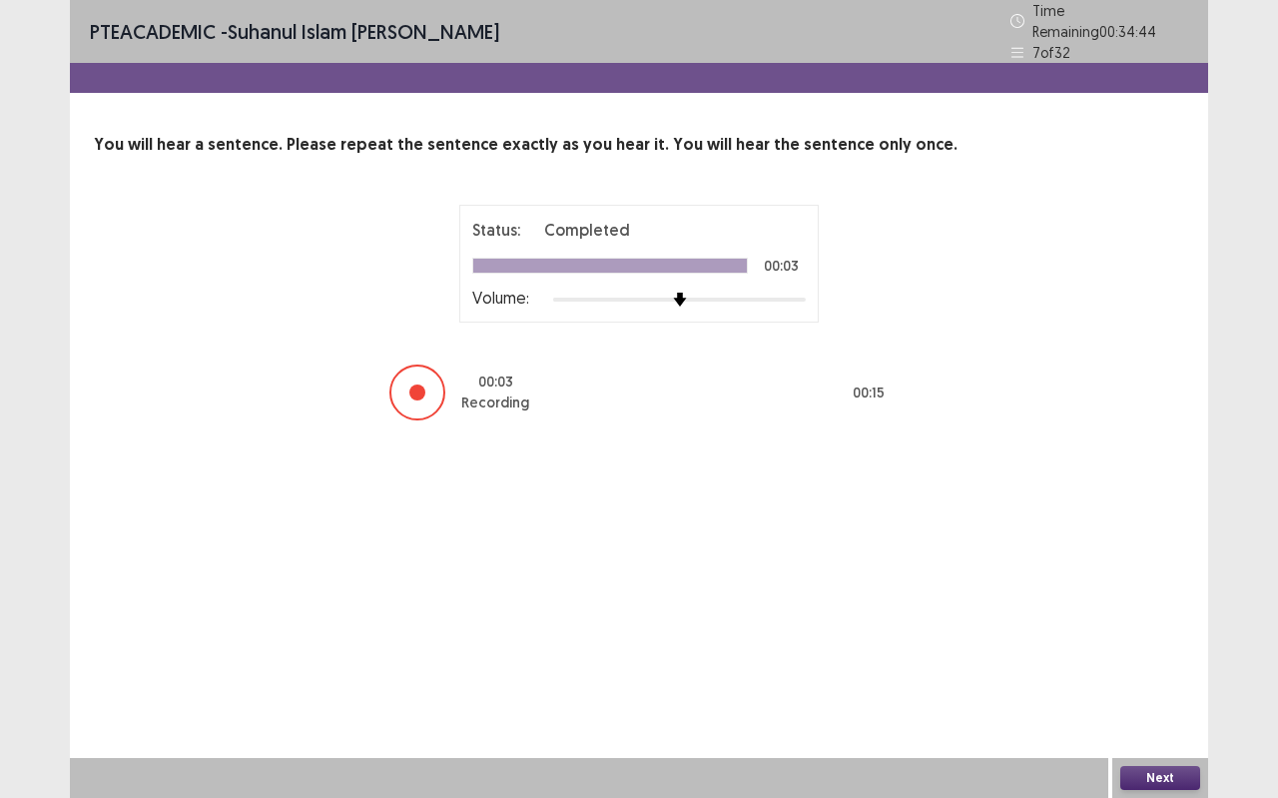
click at [1130, 709] on button "Next" at bounding box center [1161, 778] width 80 height 24
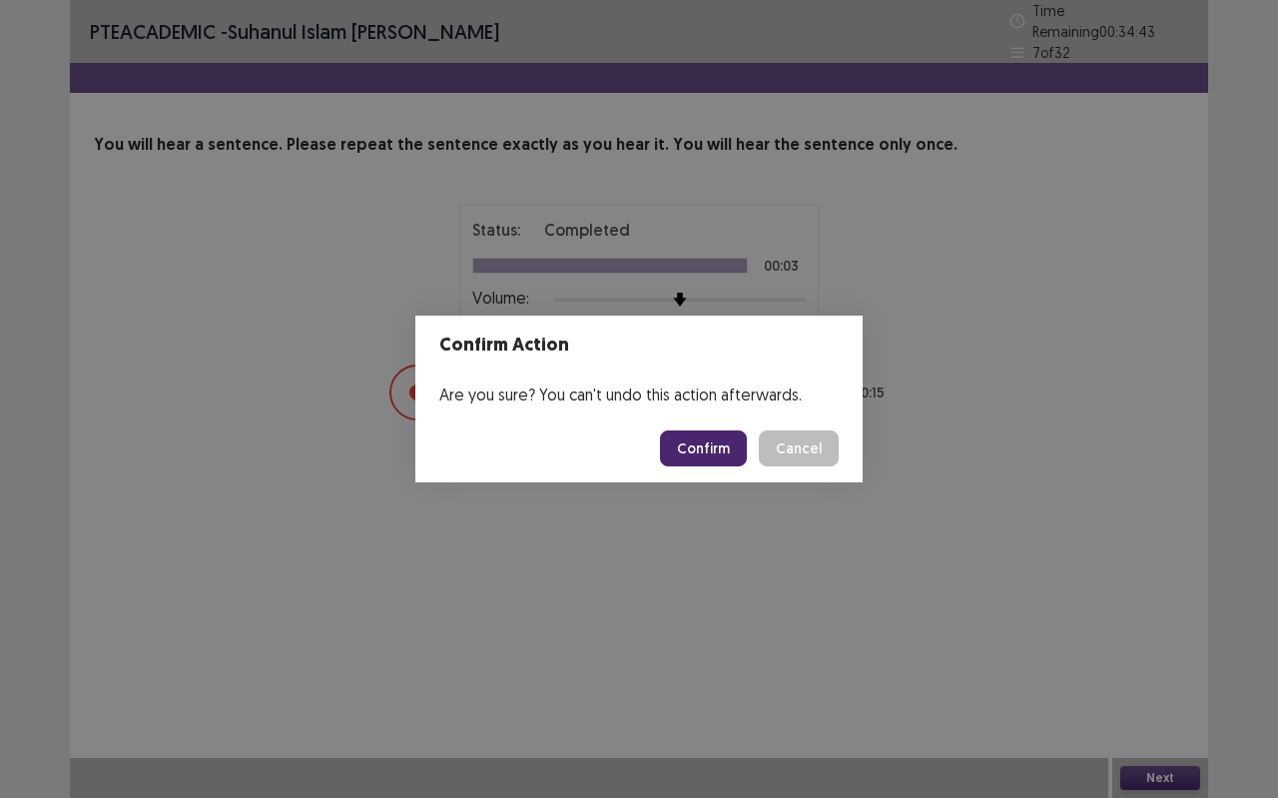
click at [696, 436] on button "Confirm" at bounding box center [703, 448] width 87 height 36
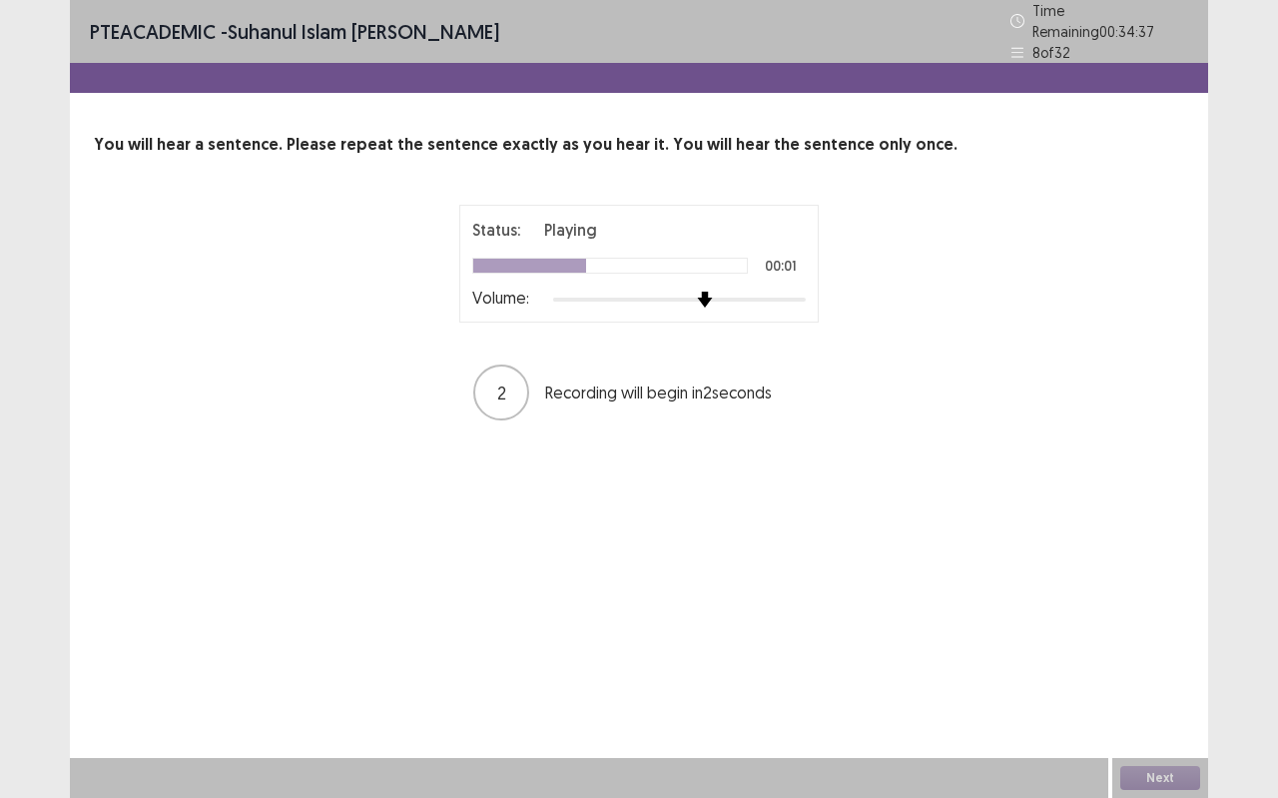
click at [699, 292] on div at bounding box center [679, 300] width 253 height 16
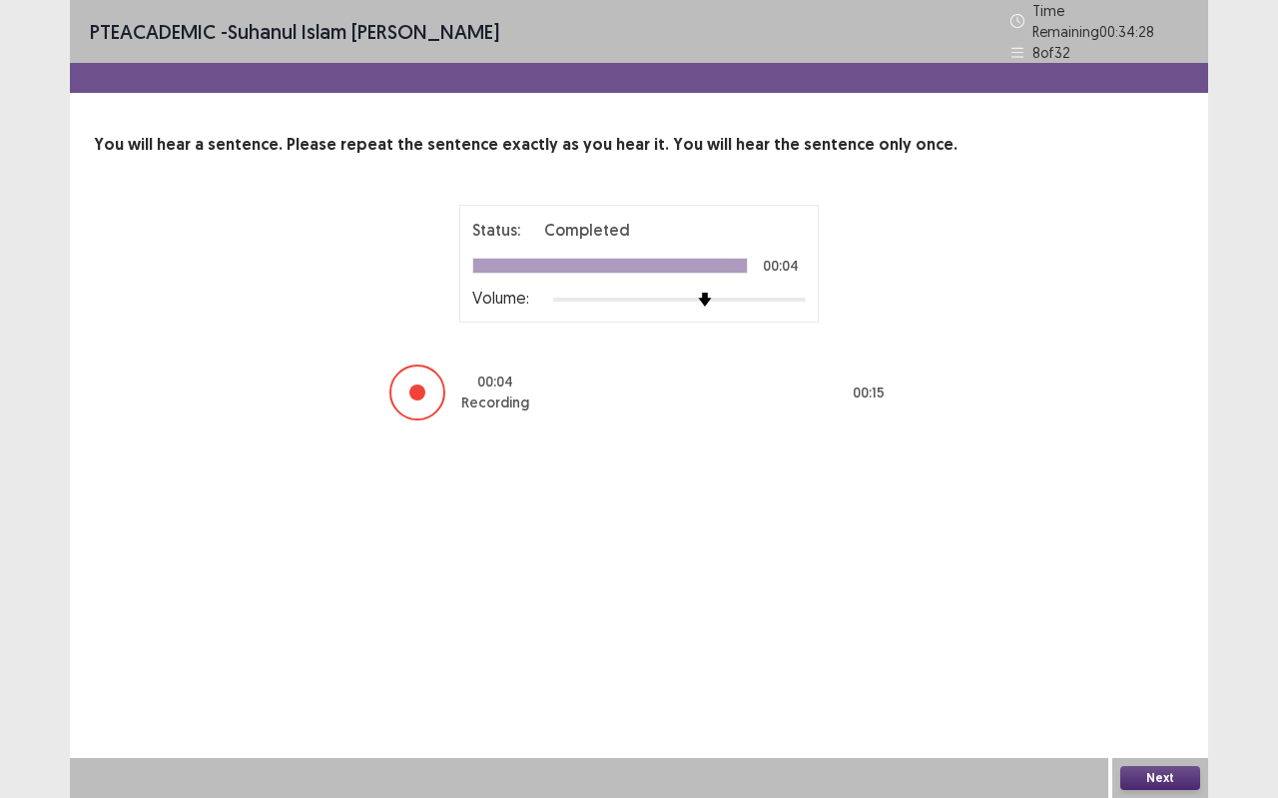
click at [1150, 709] on button "Next" at bounding box center [1161, 778] width 80 height 24
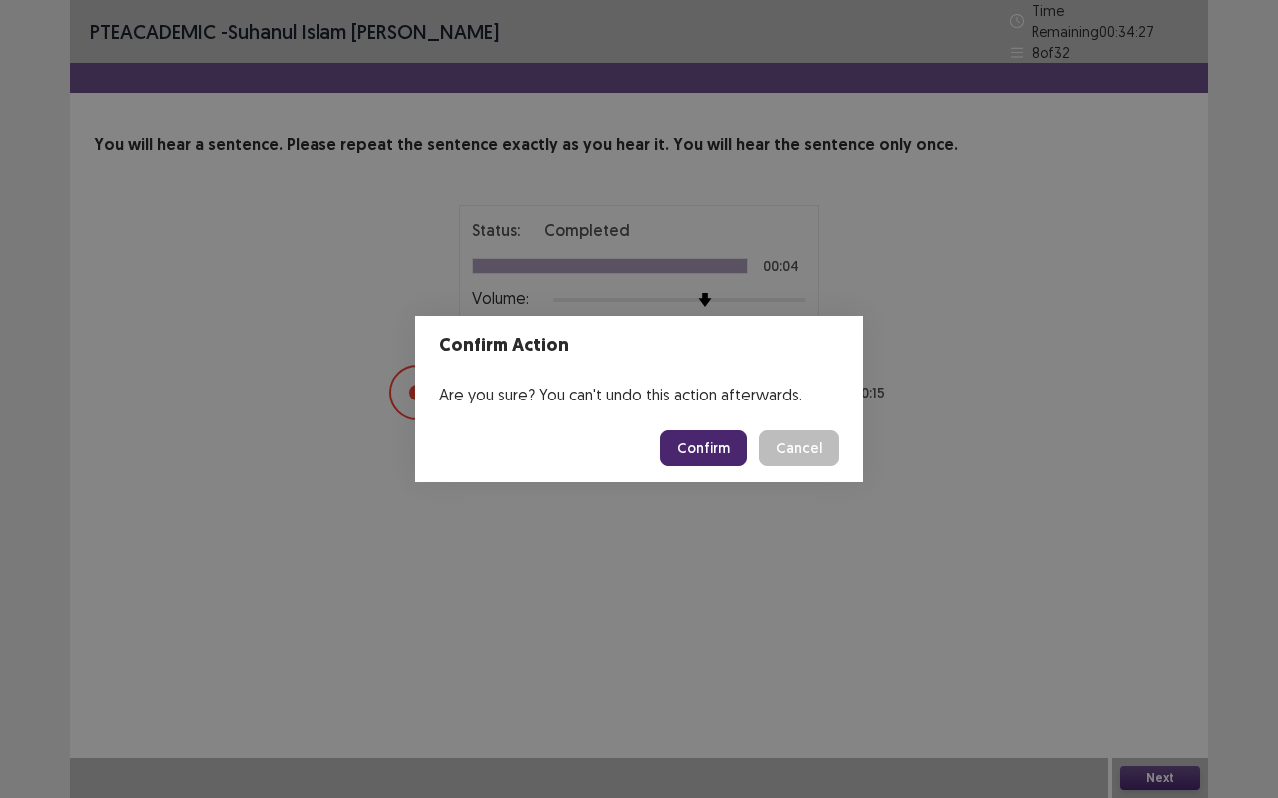
click at [707, 442] on button "Confirm" at bounding box center [703, 448] width 87 height 36
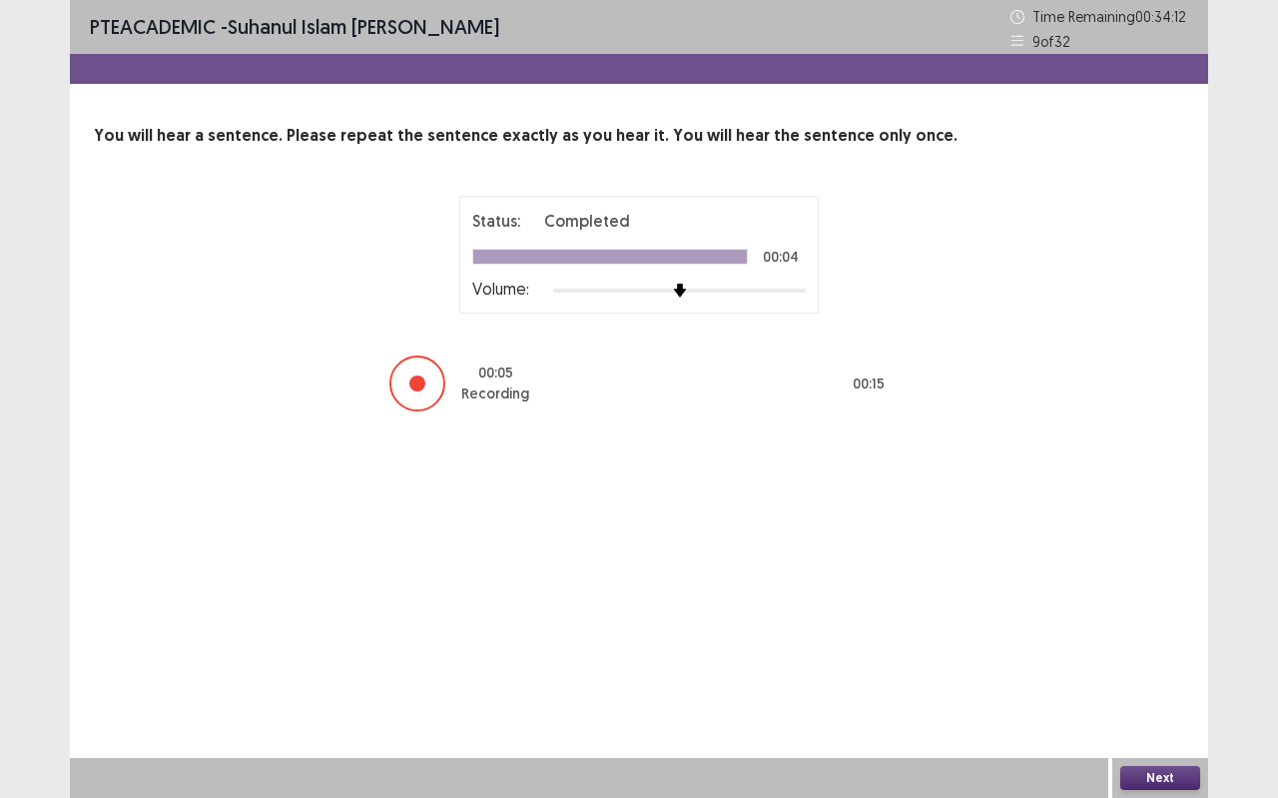
click at [1180, 709] on button "Next" at bounding box center [1161, 778] width 80 height 24
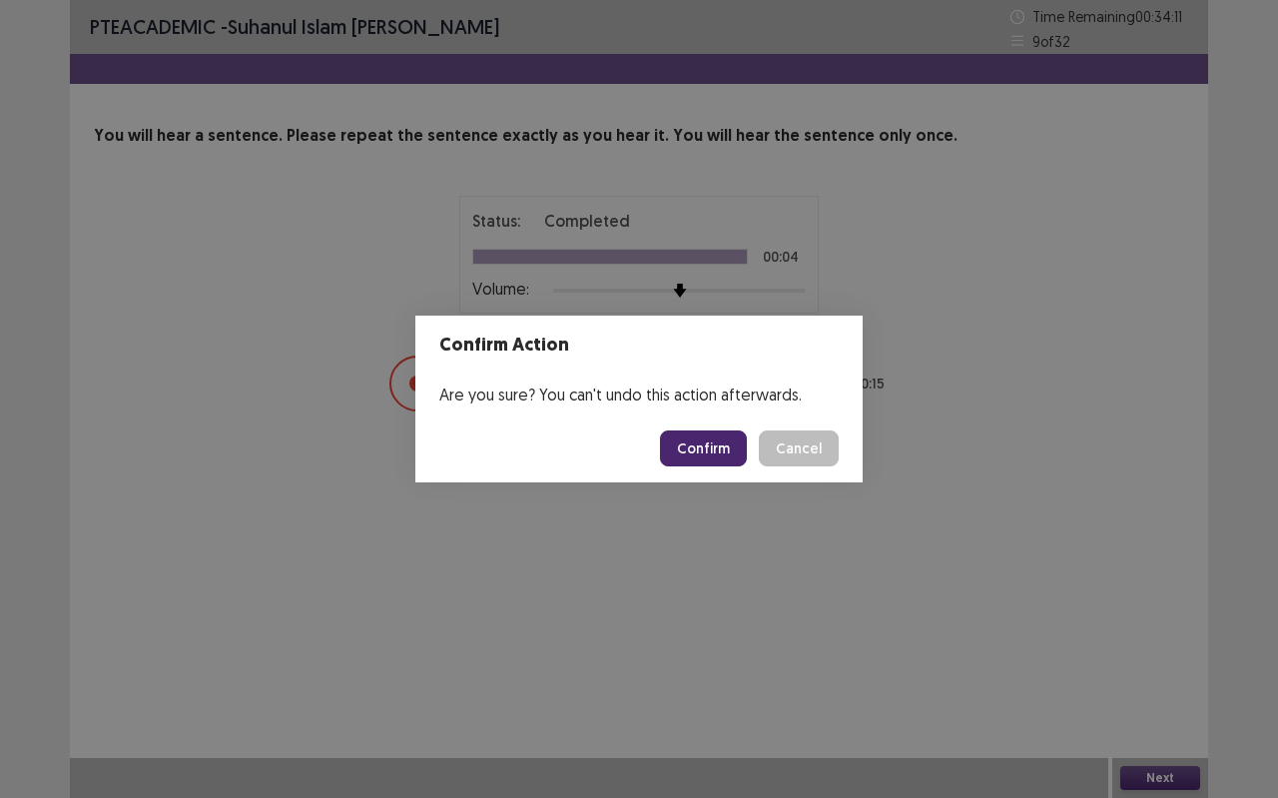
click at [726, 439] on button "Confirm" at bounding box center [703, 448] width 87 height 36
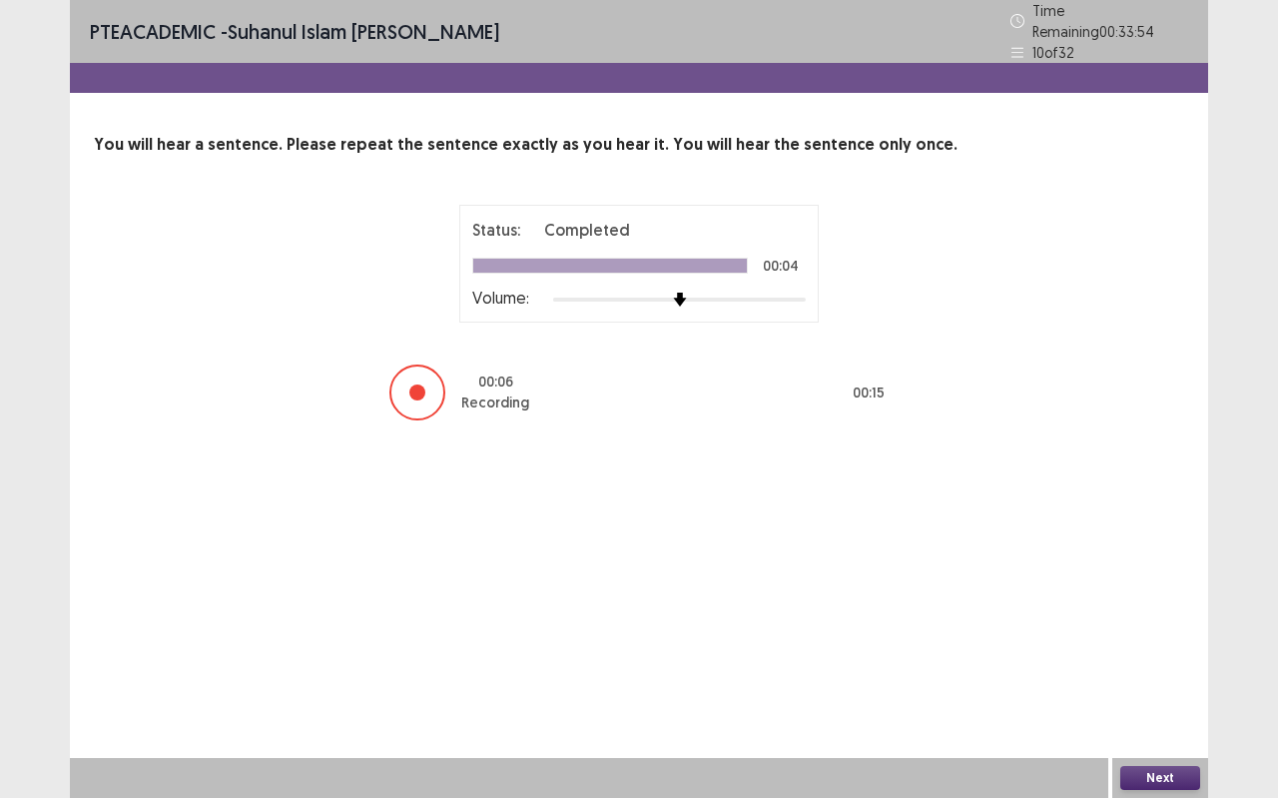
click at [1125, 709] on button "Next" at bounding box center [1161, 778] width 80 height 24
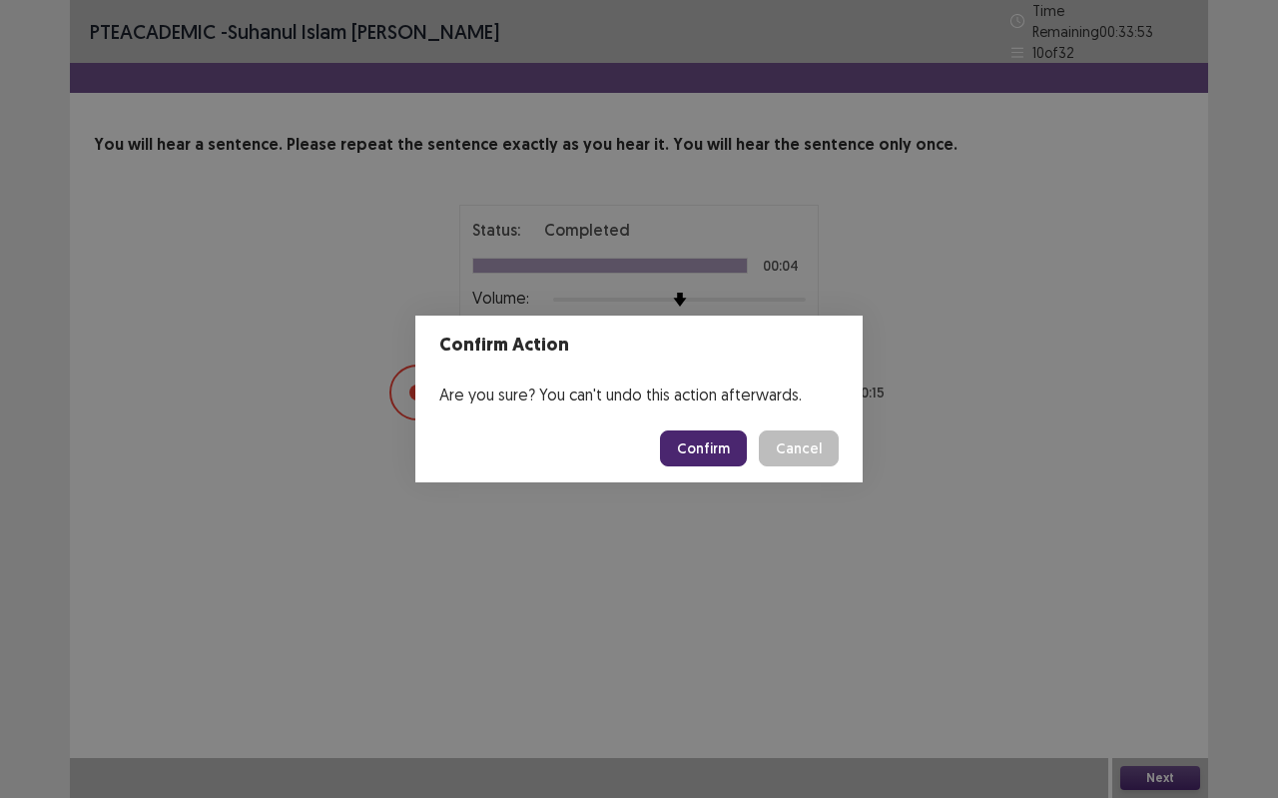
click at [722, 451] on button "Confirm" at bounding box center [703, 448] width 87 height 36
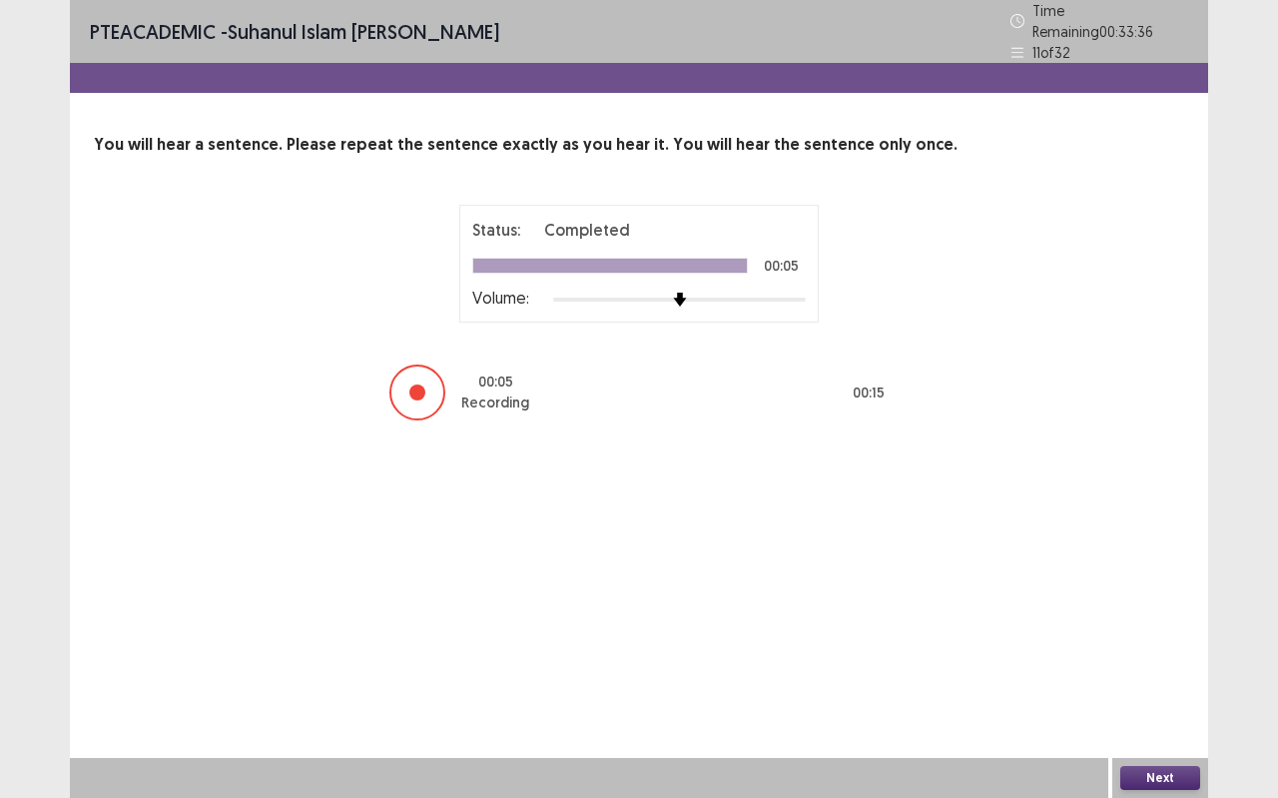
click at [1164, 709] on button "Next" at bounding box center [1161, 778] width 80 height 24
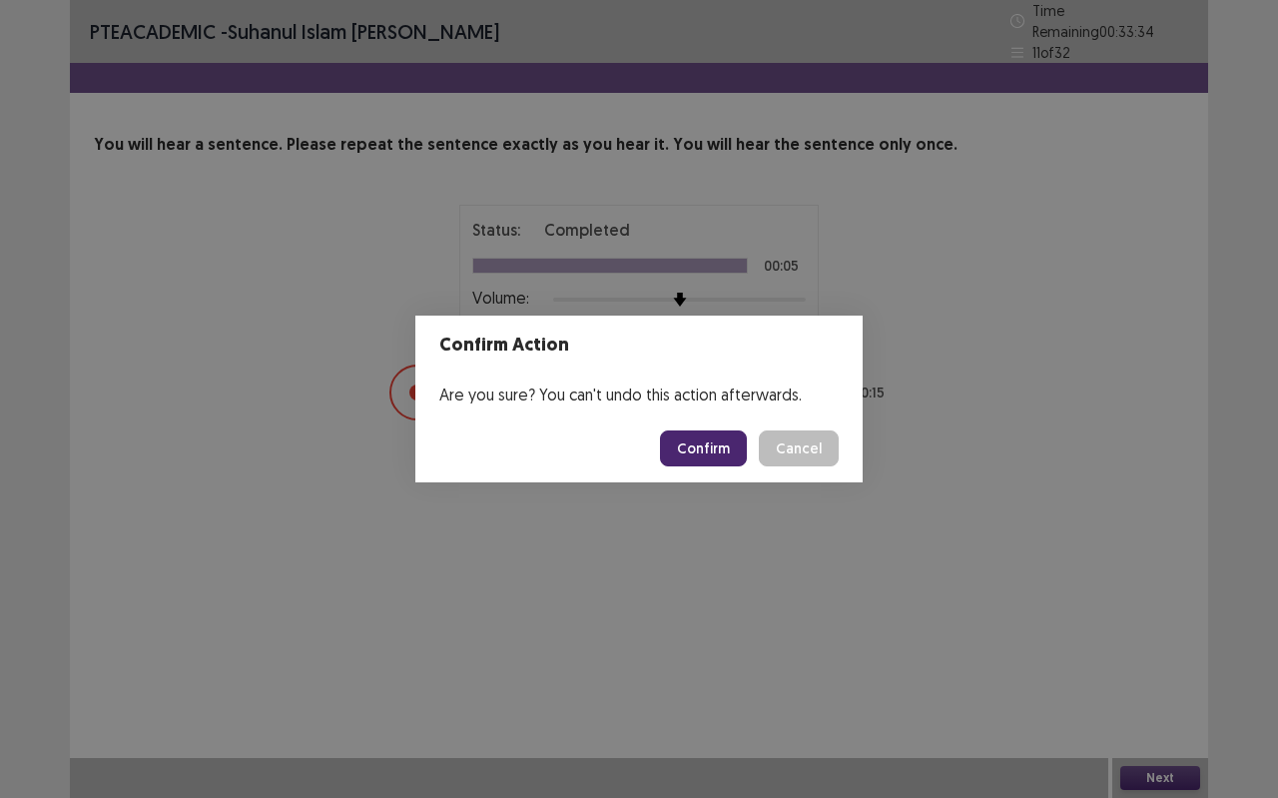
click at [697, 466] on footer "Confirm Cancel" at bounding box center [638, 448] width 447 height 68
click at [697, 455] on button "Confirm" at bounding box center [703, 448] width 87 height 36
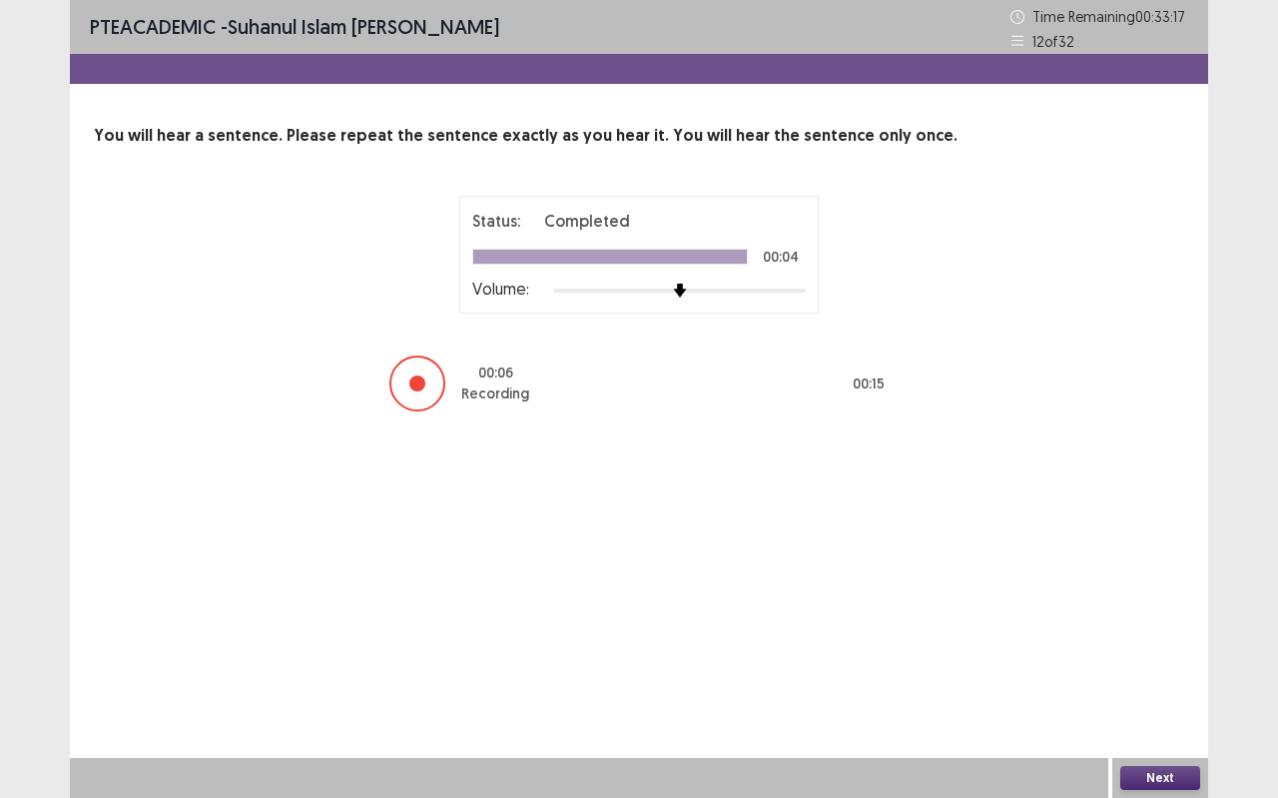
click at [1147, 709] on button "Next" at bounding box center [1161, 778] width 80 height 24
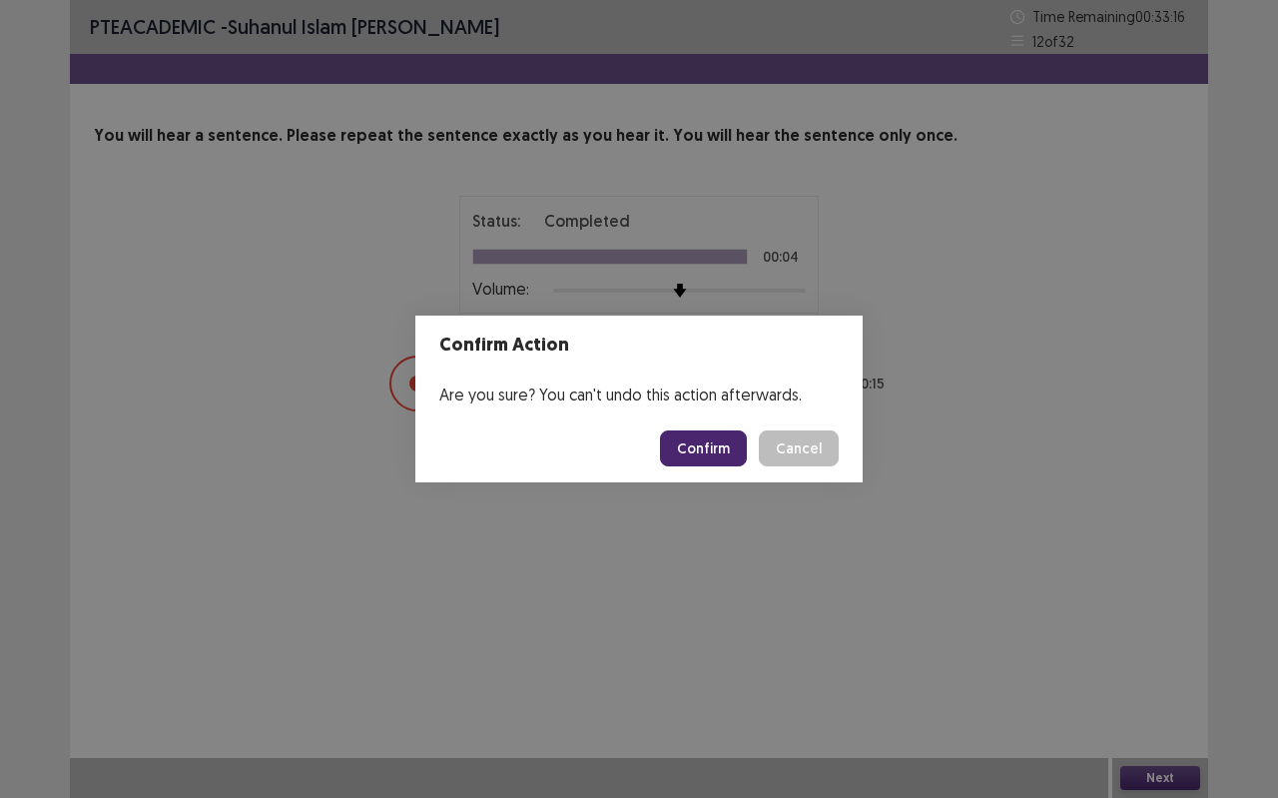
click at [696, 435] on button "Confirm" at bounding box center [703, 448] width 87 height 36
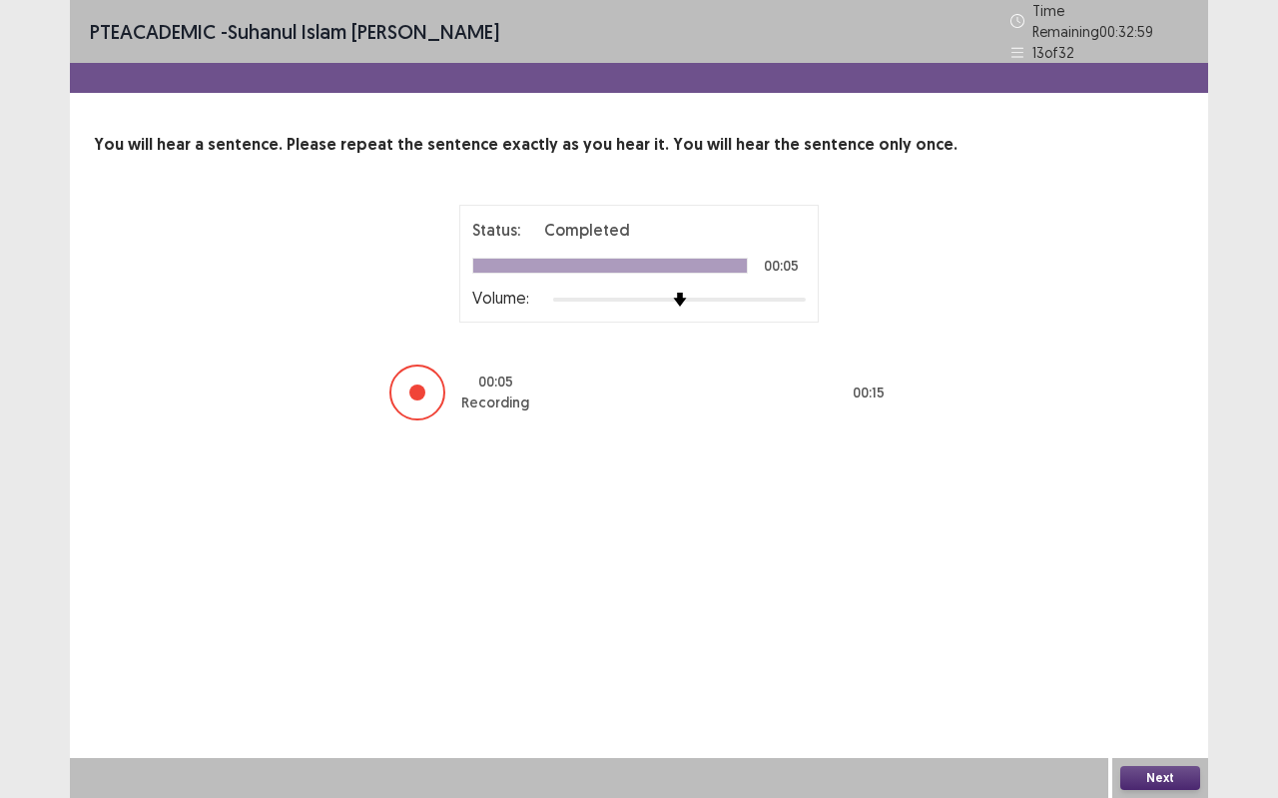
click at [1158, 709] on button "Next" at bounding box center [1161, 778] width 80 height 24
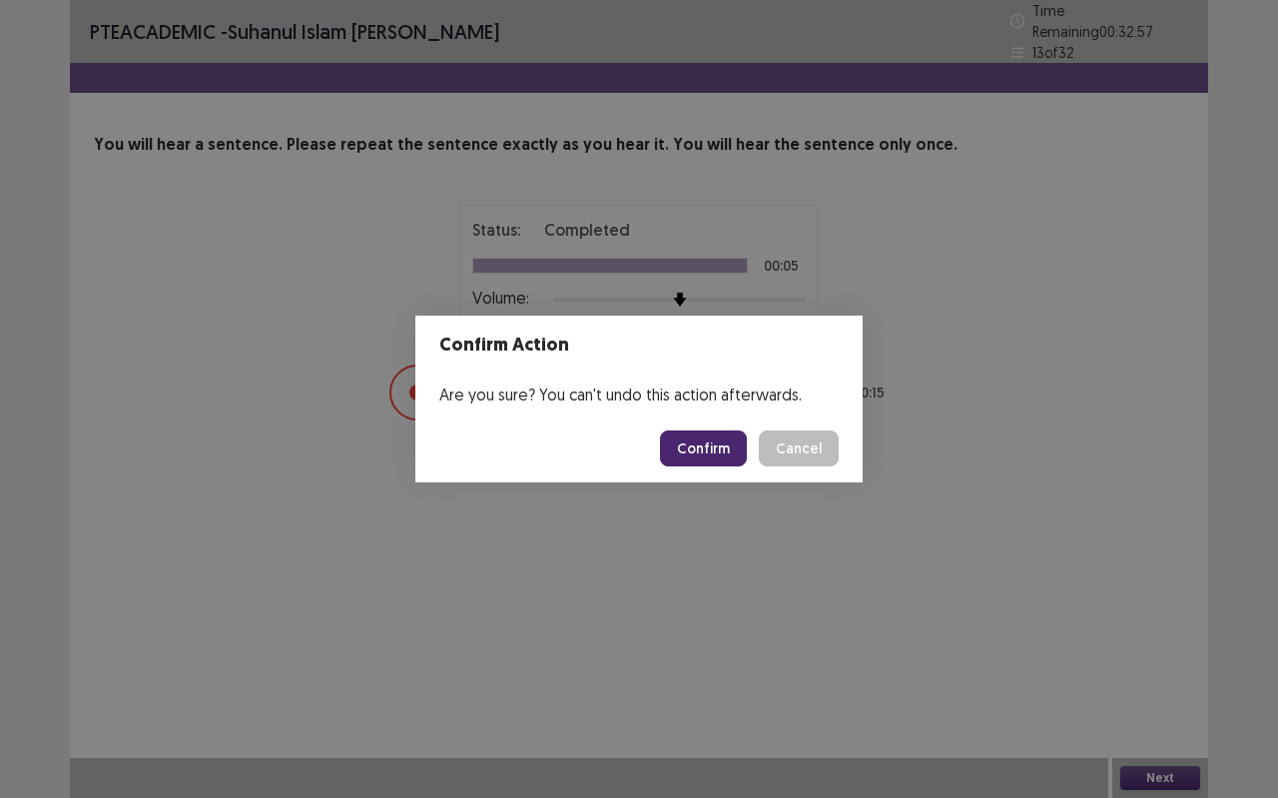
click at [686, 447] on button "Confirm" at bounding box center [703, 448] width 87 height 36
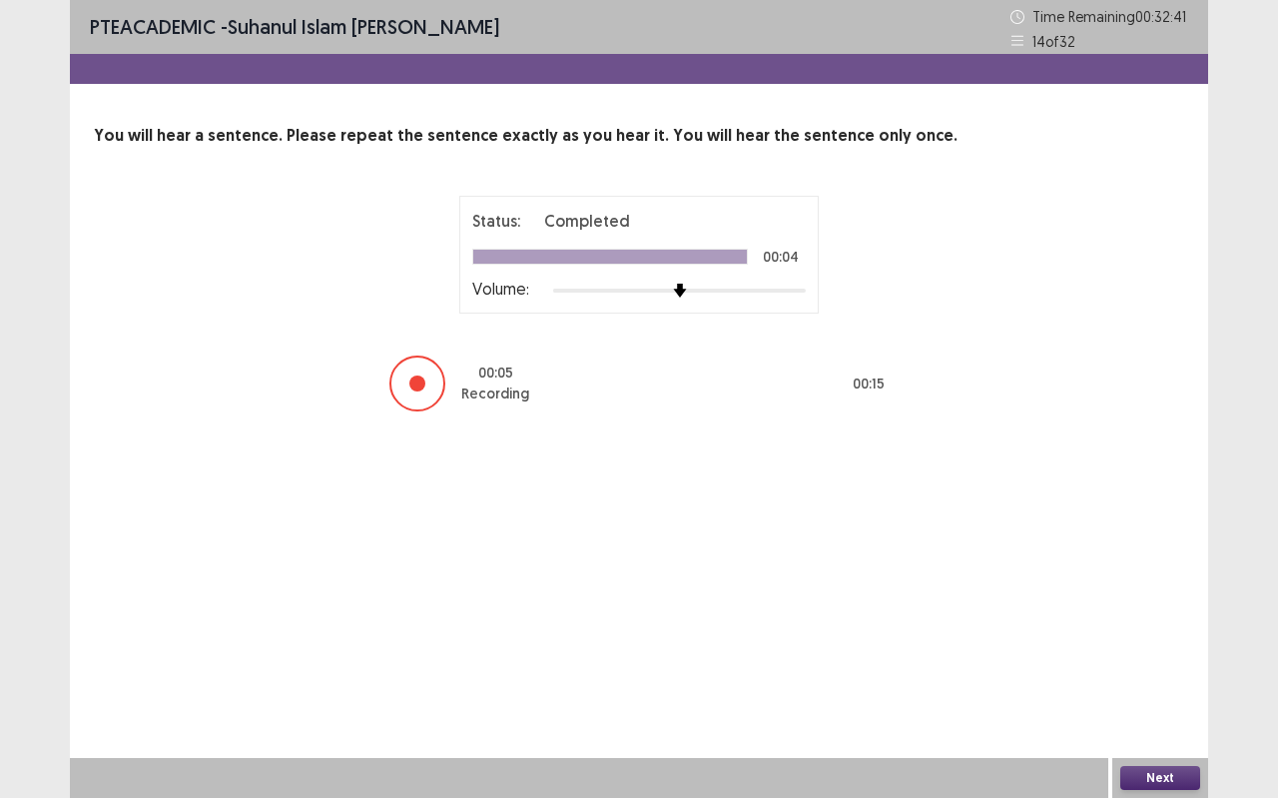
click at [1129, 709] on button "Next" at bounding box center [1161, 778] width 80 height 24
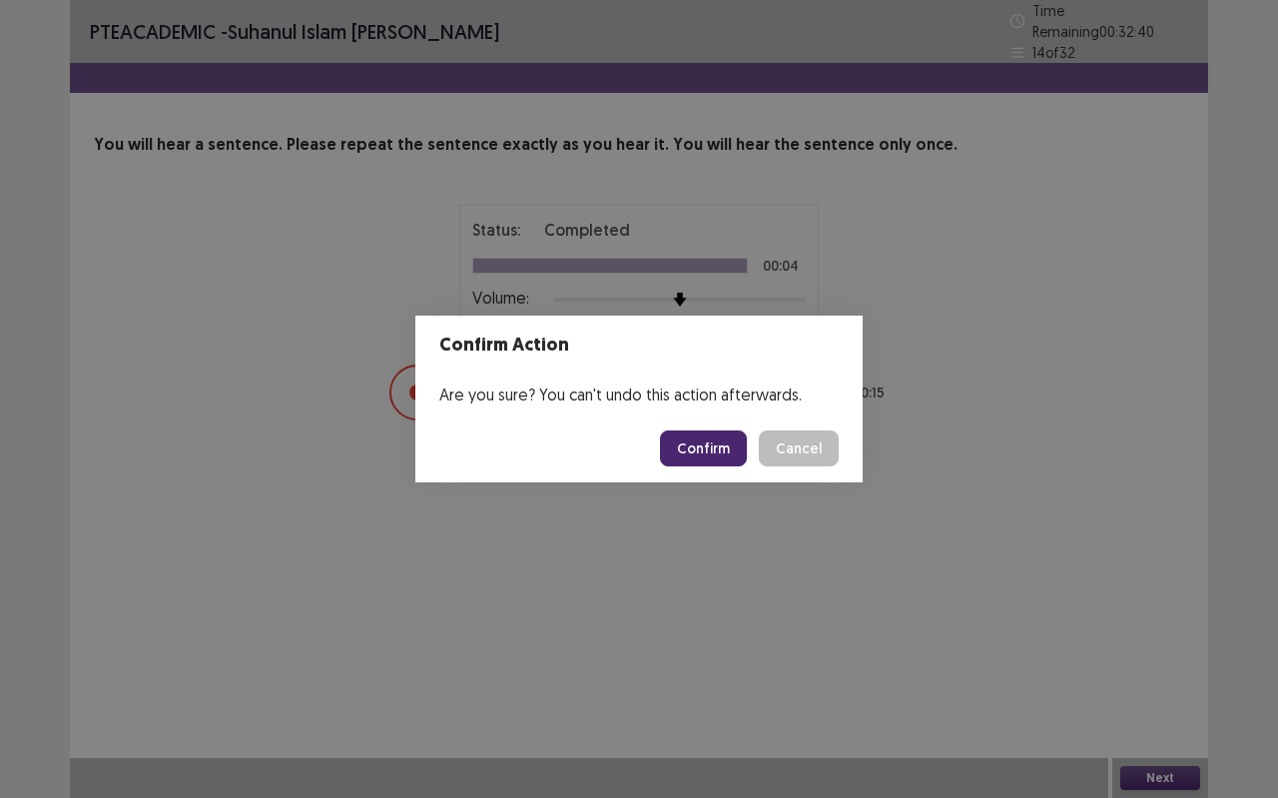
click at [695, 447] on button "Confirm" at bounding box center [703, 448] width 87 height 36
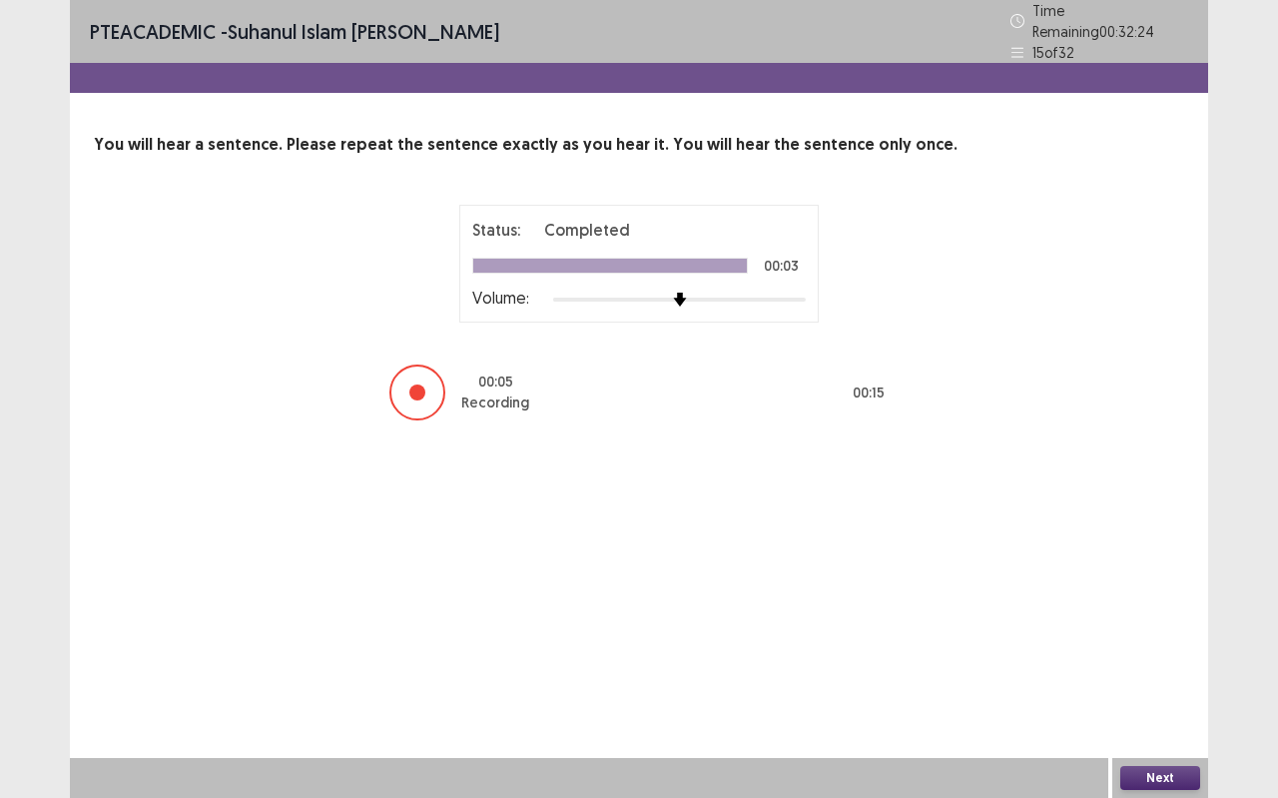
click at [1146, 709] on button "Next" at bounding box center [1161, 778] width 80 height 24
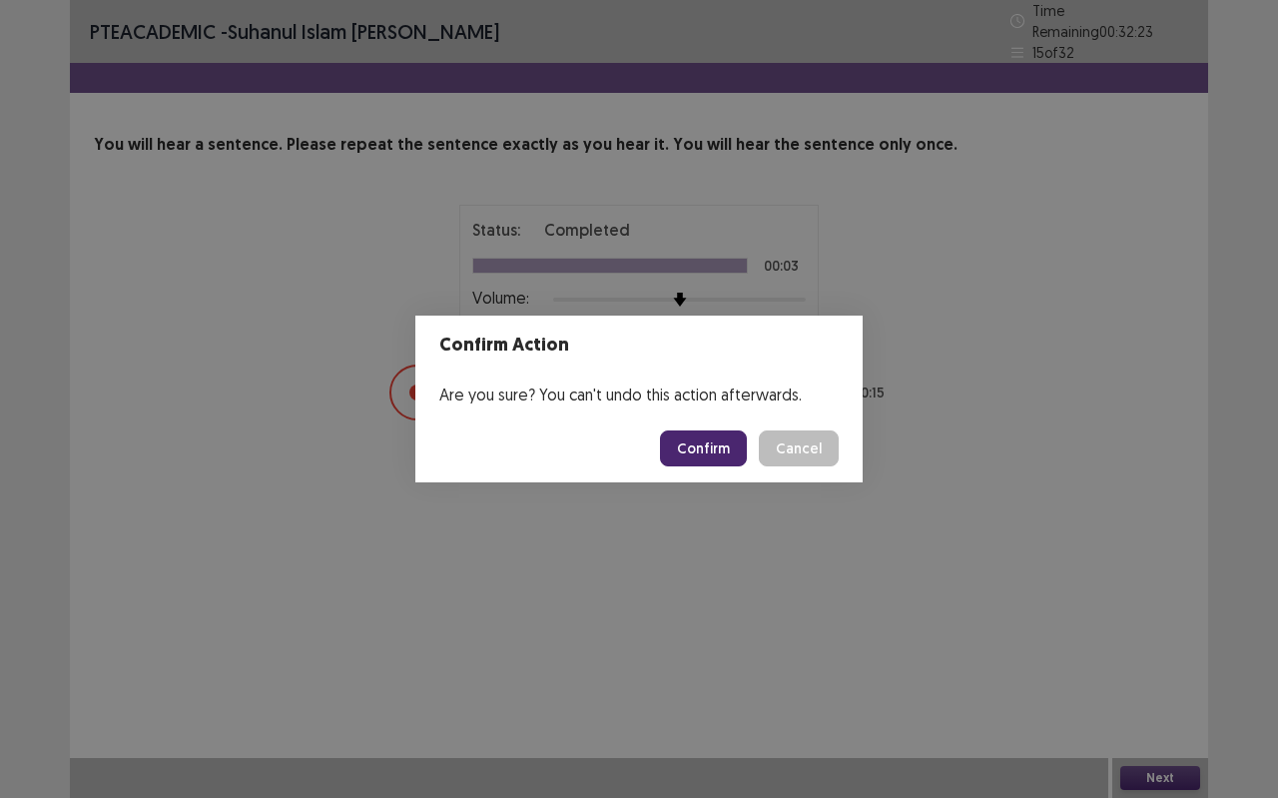
click at [744, 462] on button "Confirm" at bounding box center [703, 448] width 87 height 36
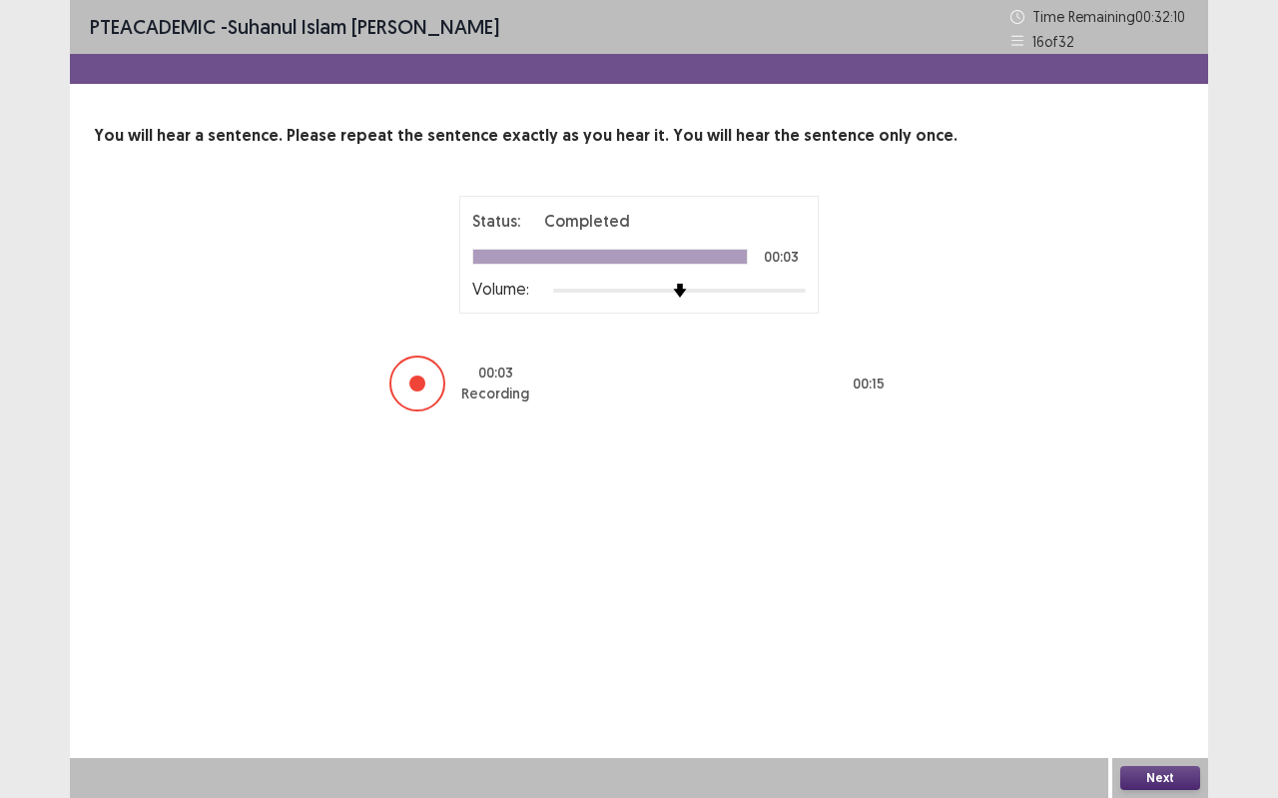
click at [1177, 709] on button "Next" at bounding box center [1161, 778] width 80 height 24
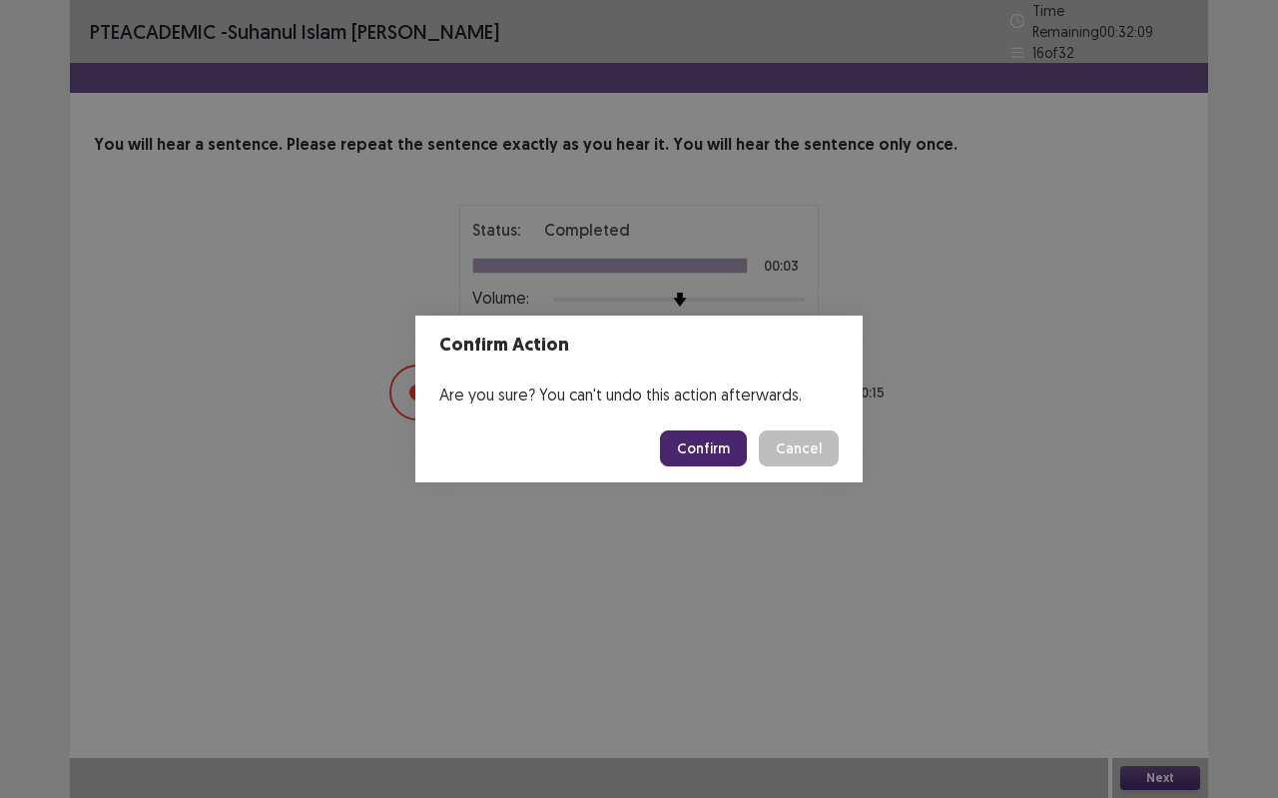
click at [709, 443] on button "Confirm" at bounding box center [703, 448] width 87 height 36
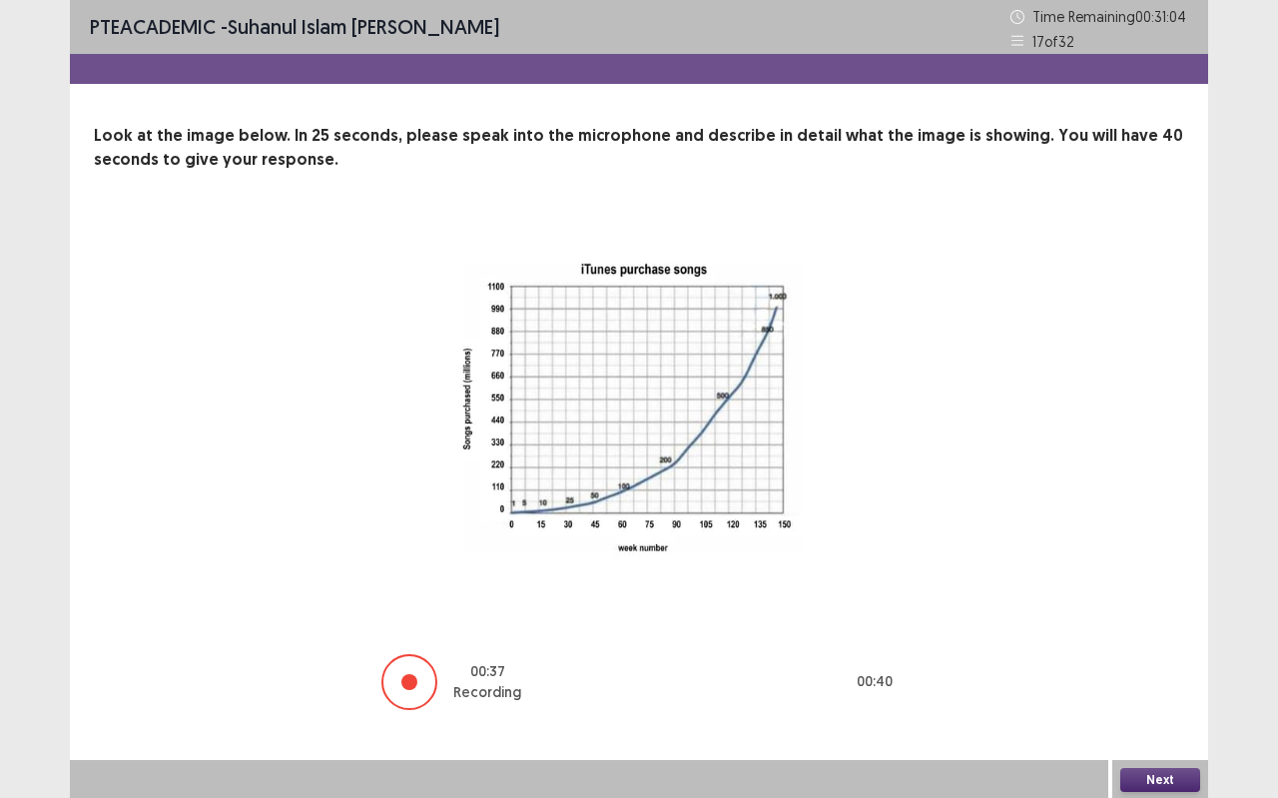
click at [1174, 709] on button "Next" at bounding box center [1161, 780] width 80 height 24
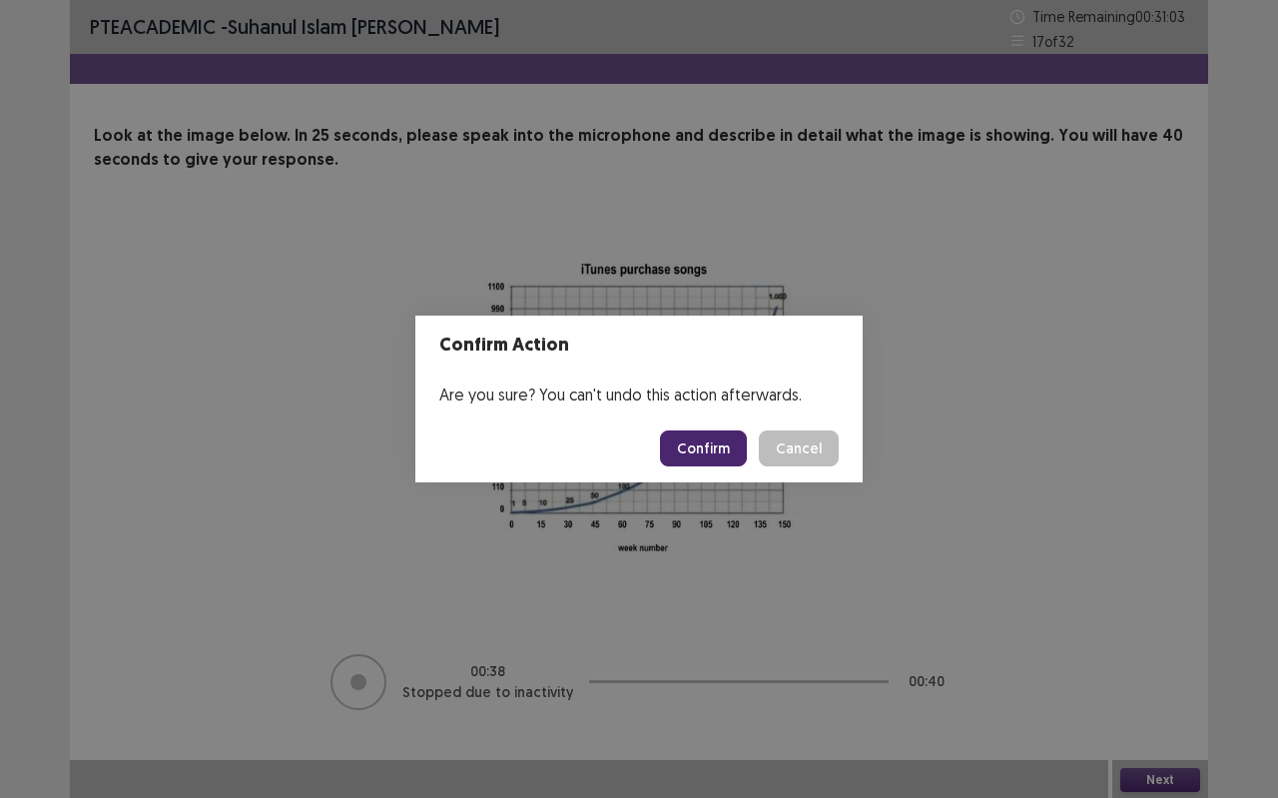
click at [717, 439] on button "Confirm" at bounding box center [703, 448] width 87 height 36
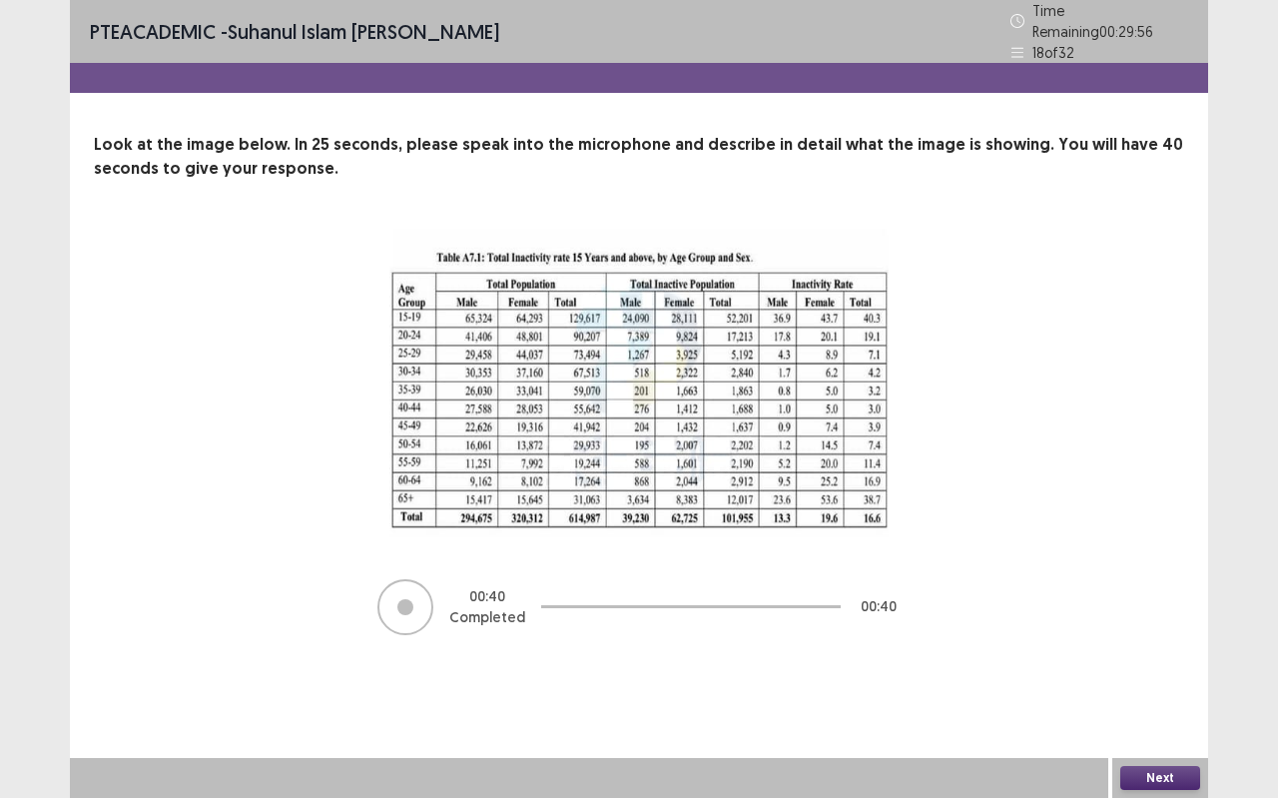
click at [1163, 709] on button "Next" at bounding box center [1161, 778] width 80 height 24
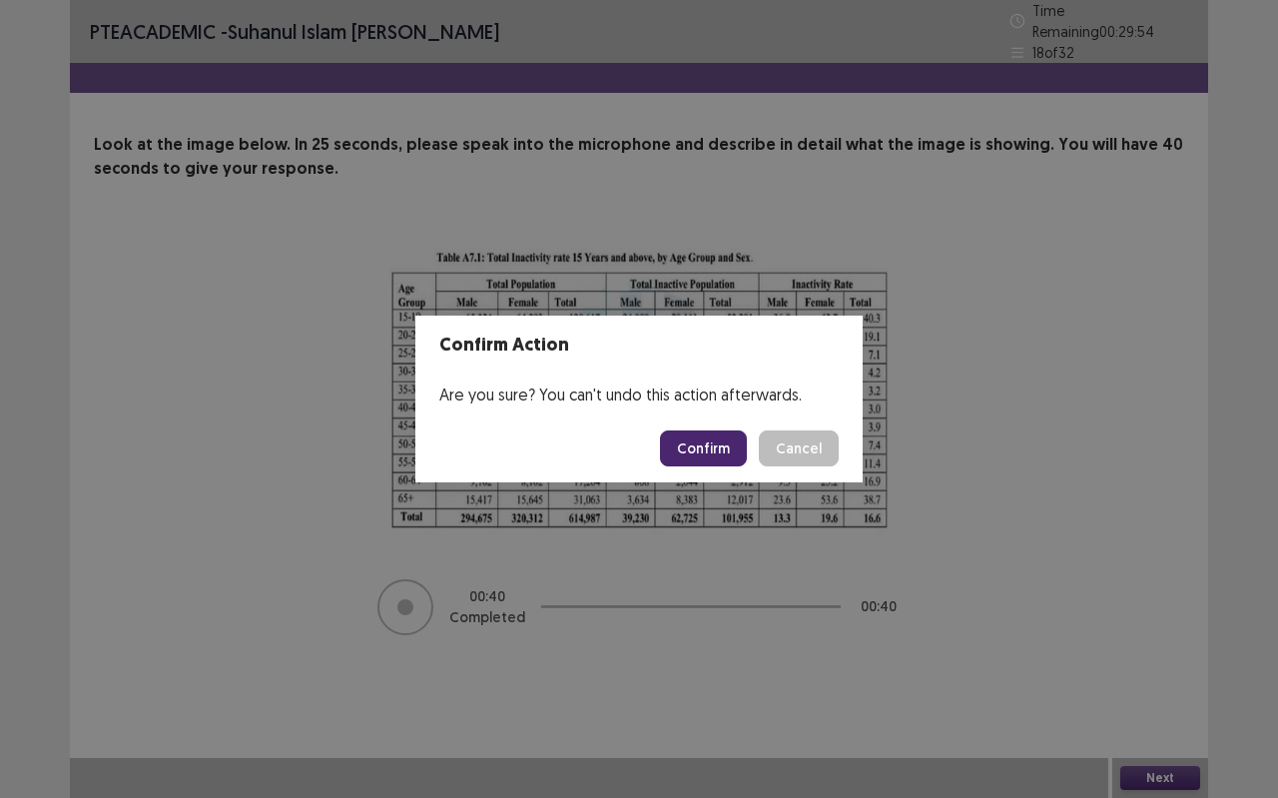
click at [720, 439] on button "Confirm" at bounding box center [703, 448] width 87 height 36
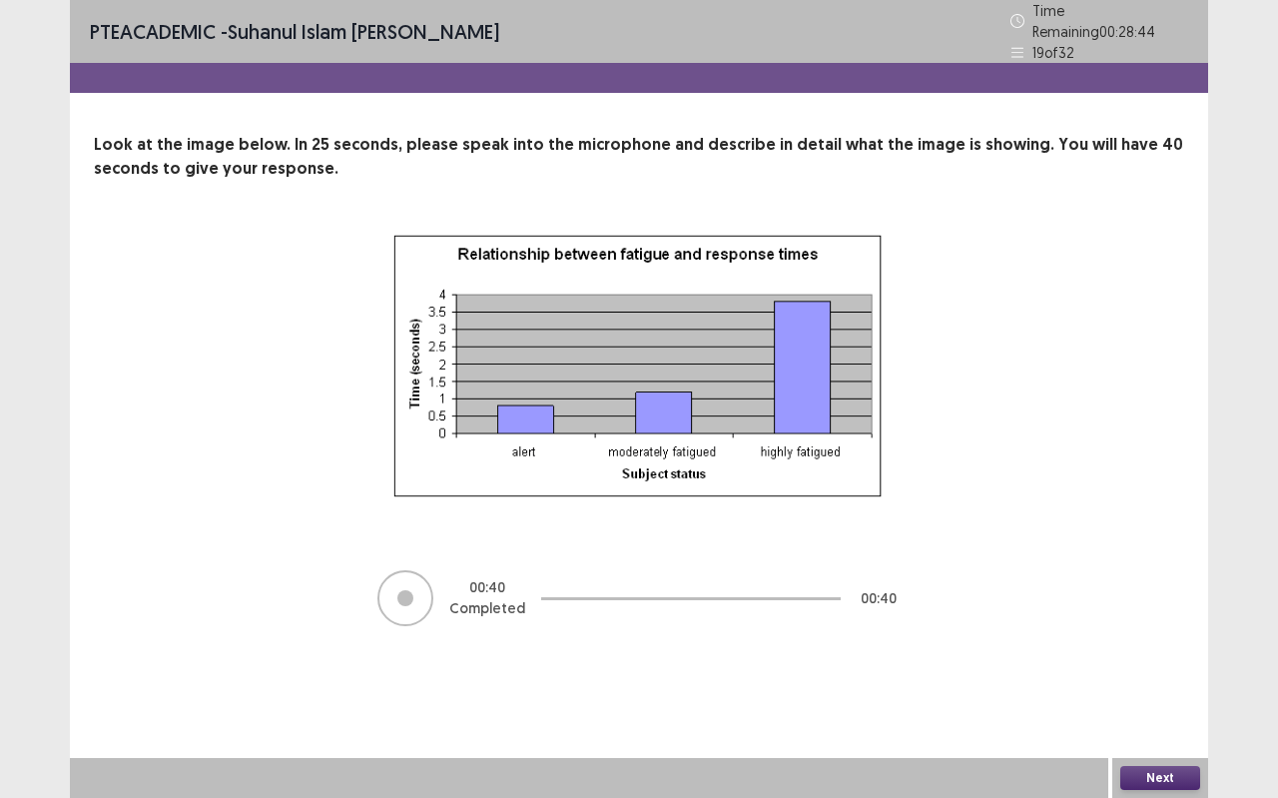
click at [1151, 709] on button "Next" at bounding box center [1161, 778] width 80 height 24
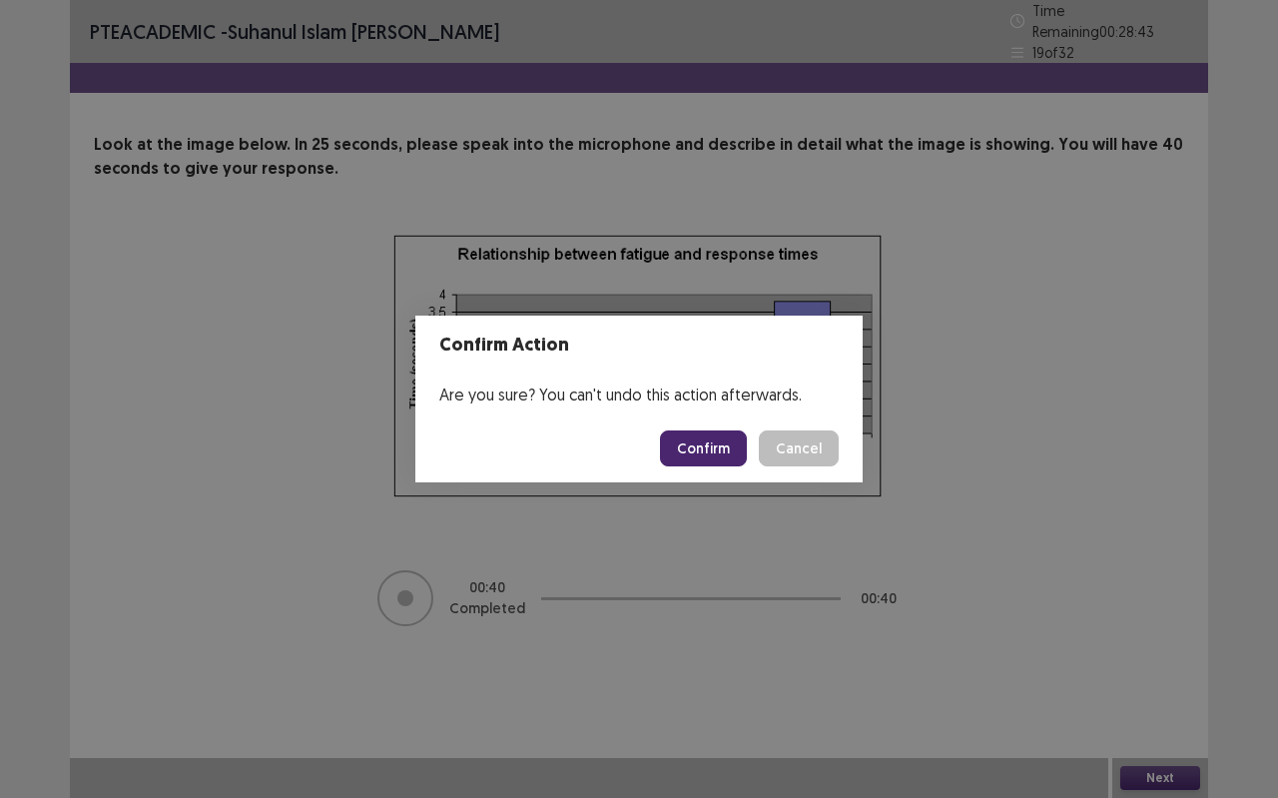
click at [692, 438] on button "Confirm" at bounding box center [703, 448] width 87 height 36
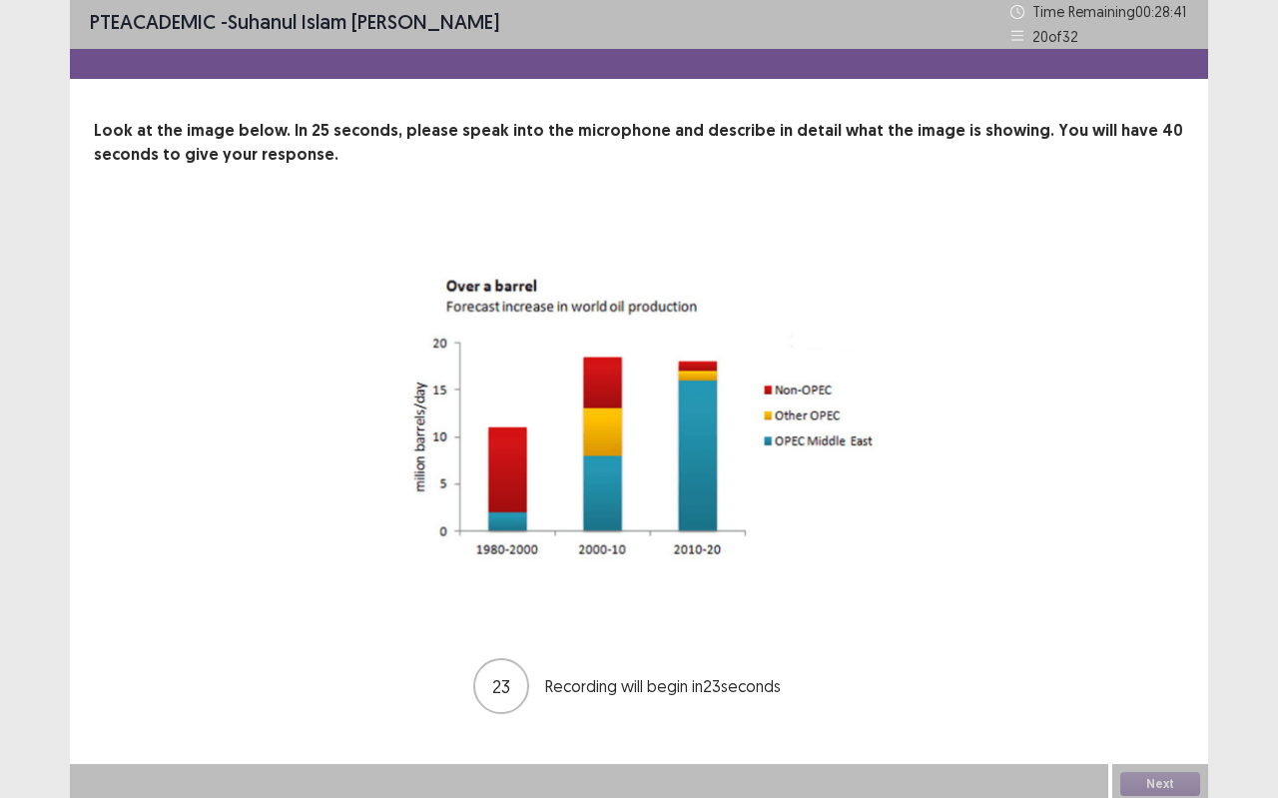
scroll to position [8, 0]
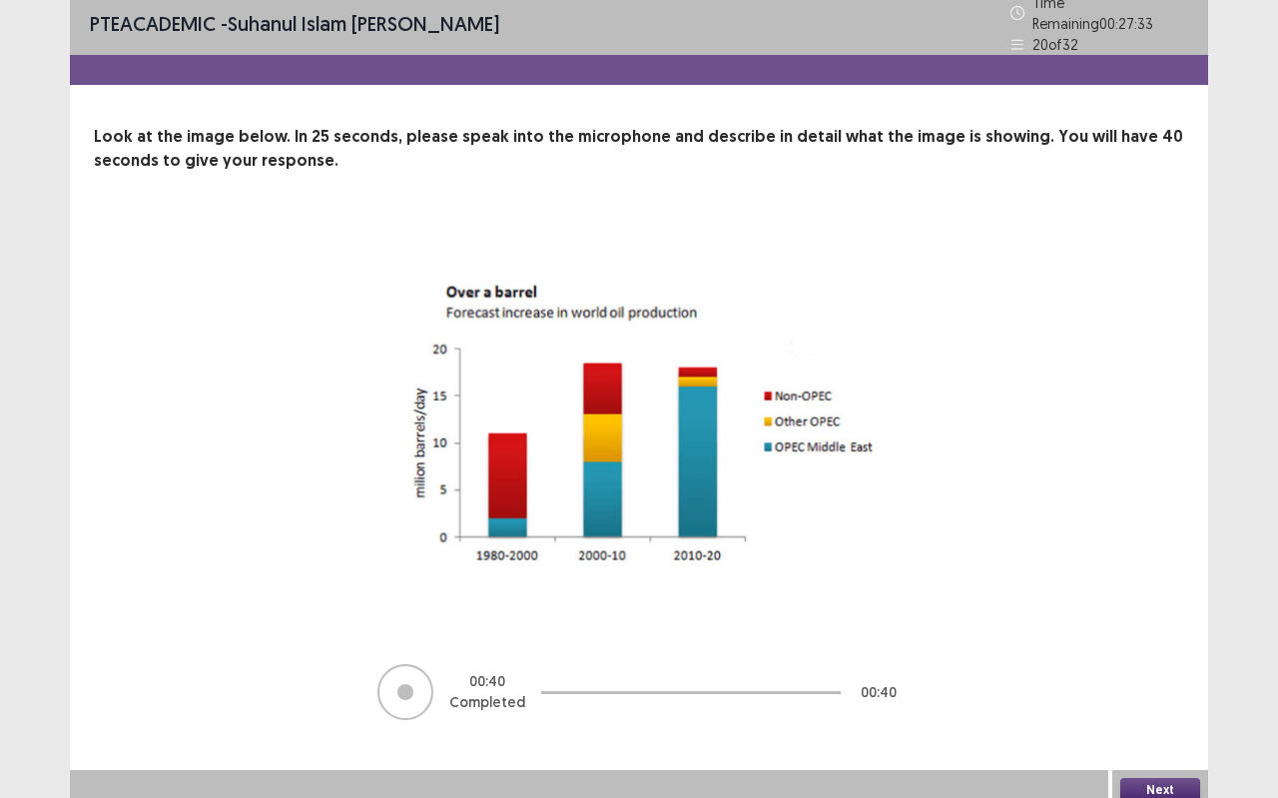
click at [1200, 709] on div "Next" at bounding box center [1161, 790] width 96 height 40
click at [1143, 709] on button "Next" at bounding box center [1161, 790] width 80 height 24
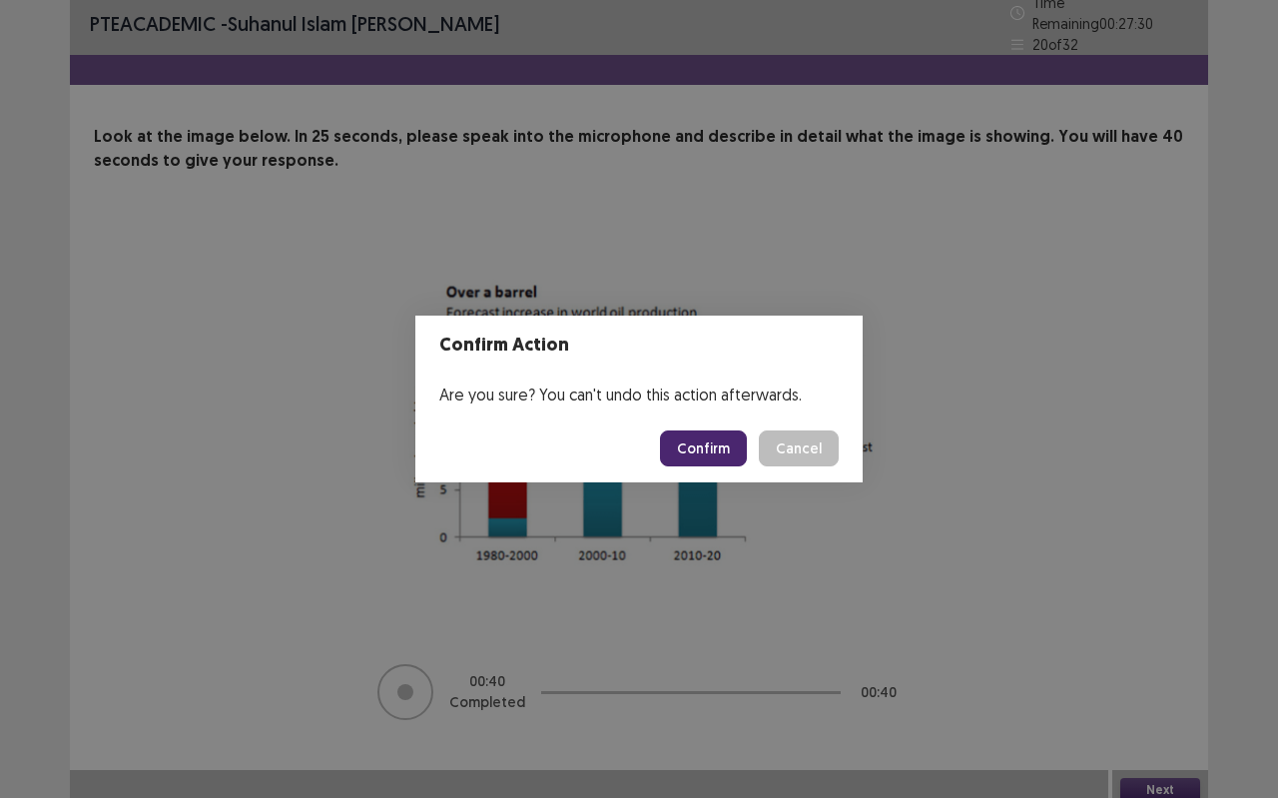
click at [703, 436] on button "Confirm" at bounding box center [703, 448] width 87 height 36
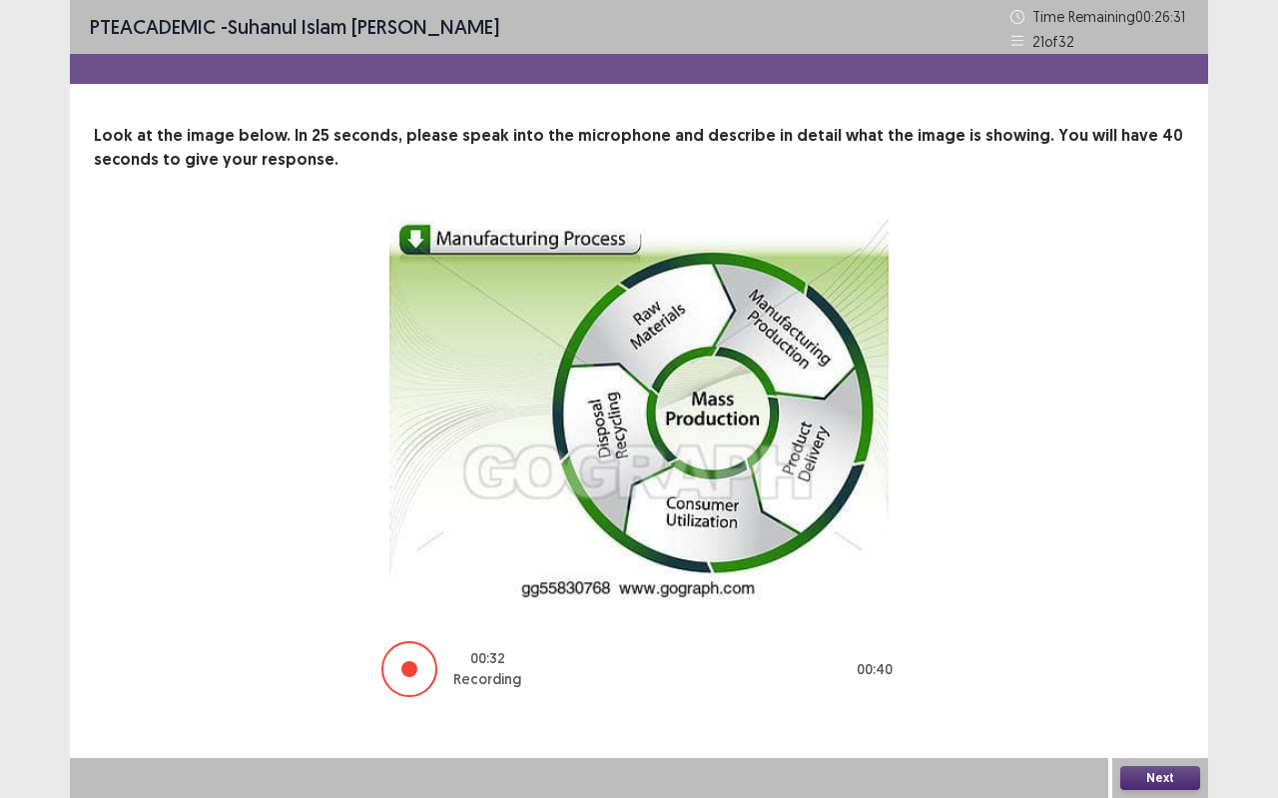
click at [1194, 709] on button "Next" at bounding box center [1161, 778] width 80 height 24
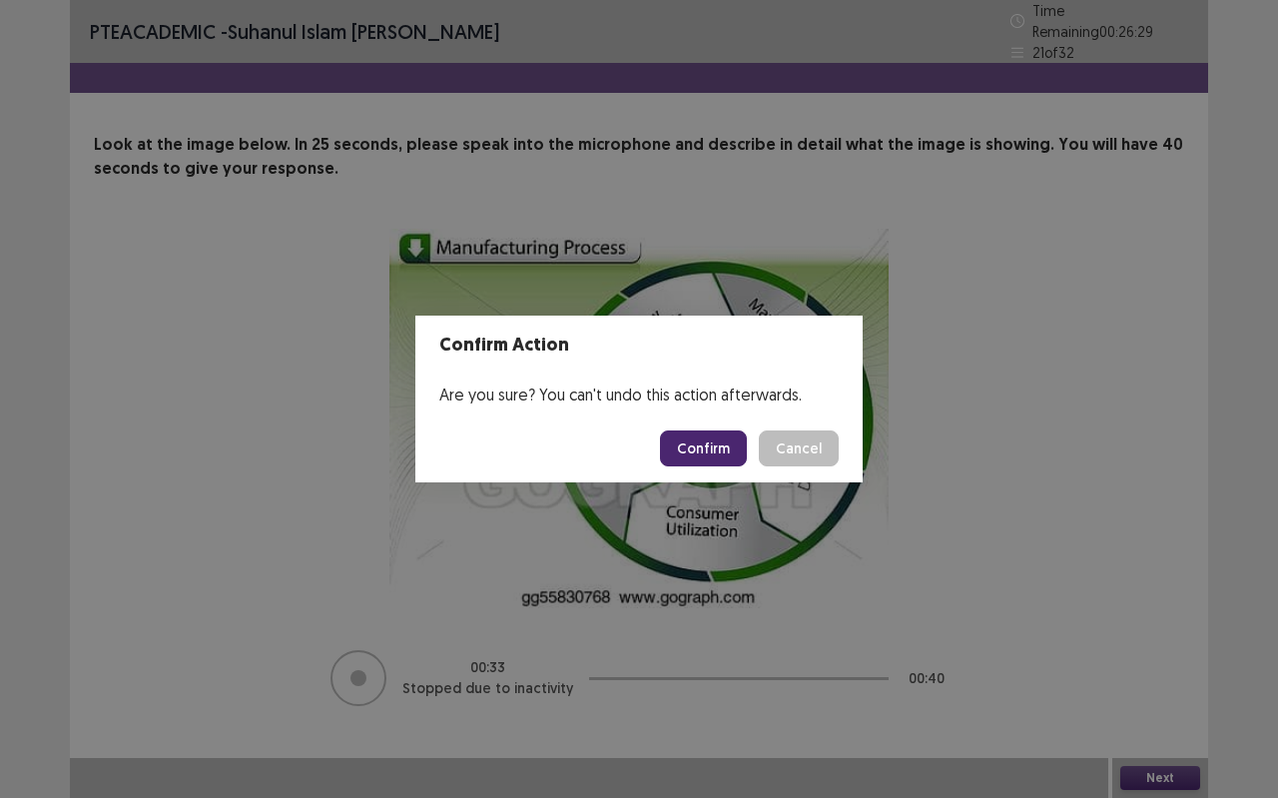
click at [704, 442] on button "Confirm" at bounding box center [703, 448] width 87 height 36
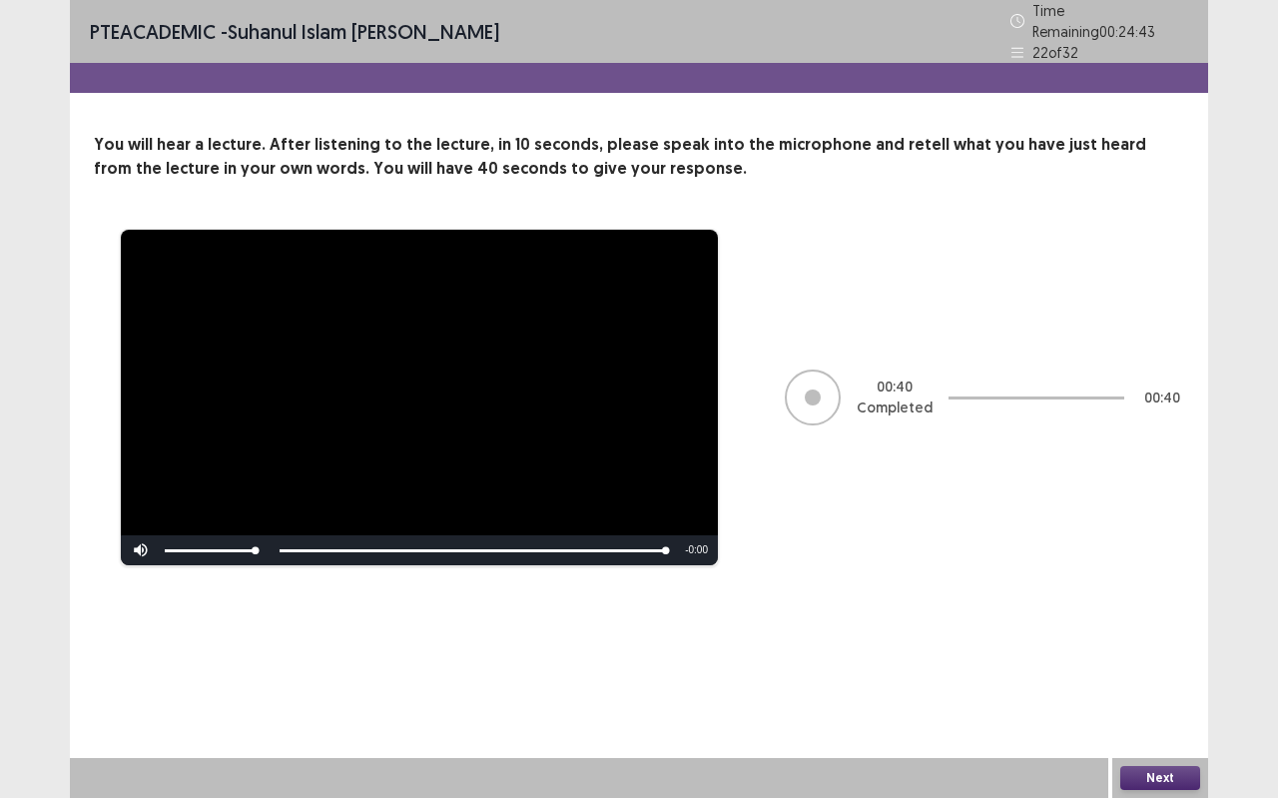
click at [1178, 709] on button "Next" at bounding box center [1161, 778] width 80 height 24
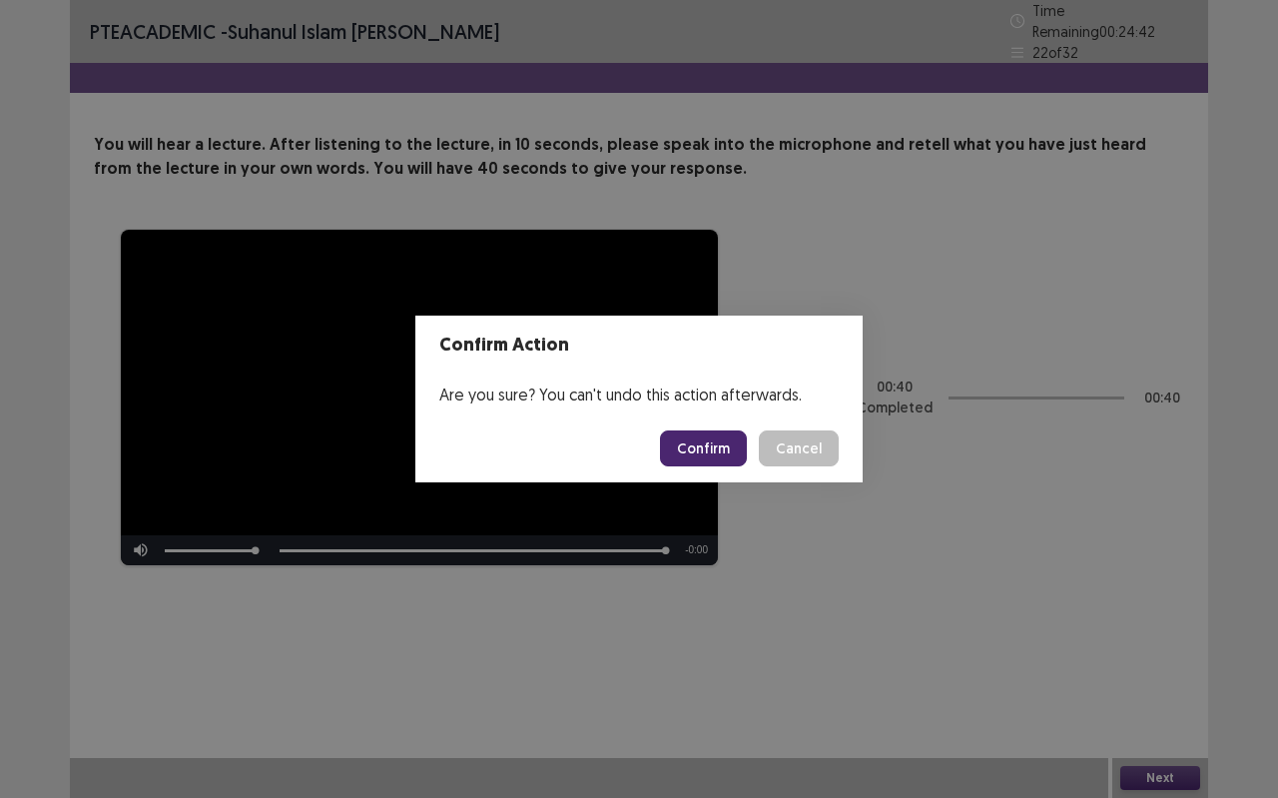
click at [683, 448] on button "Confirm" at bounding box center [703, 448] width 87 height 36
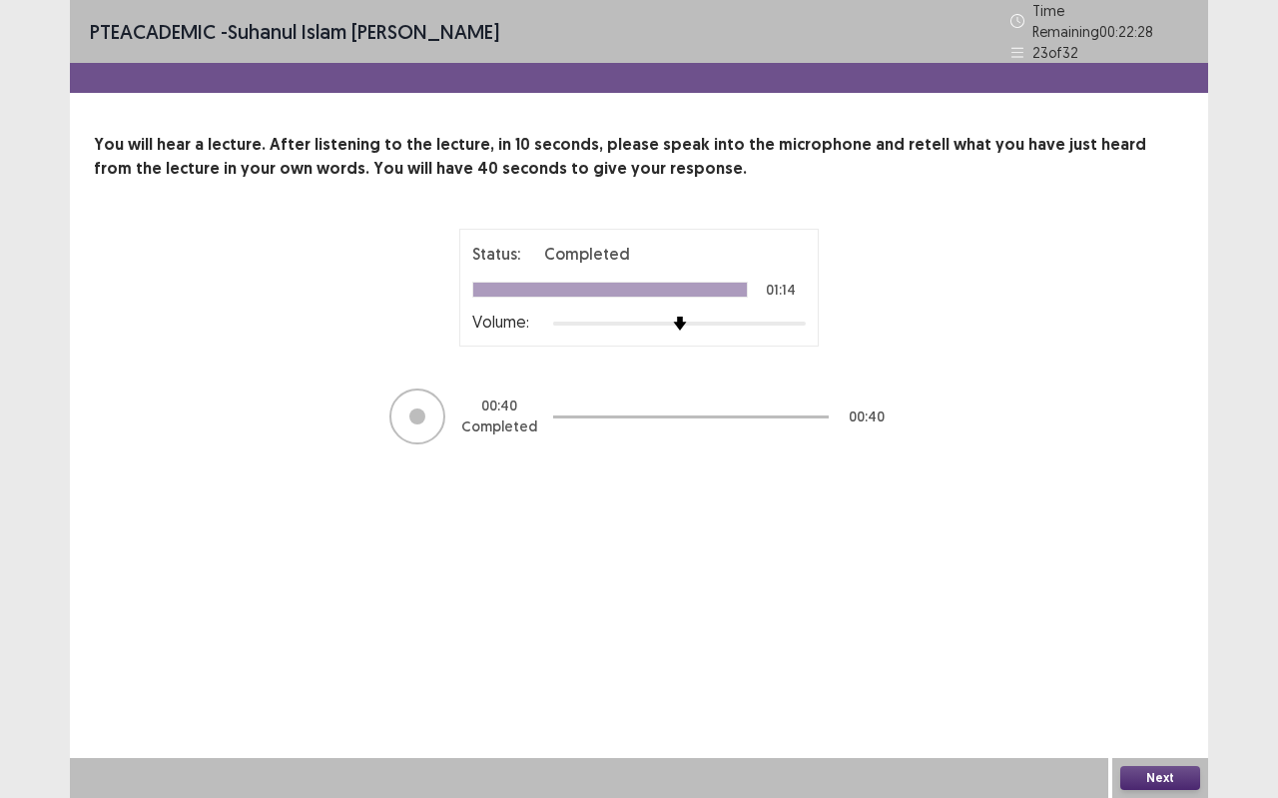
click at [1168, 709] on button "Next" at bounding box center [1161, 778] width 80 height 24
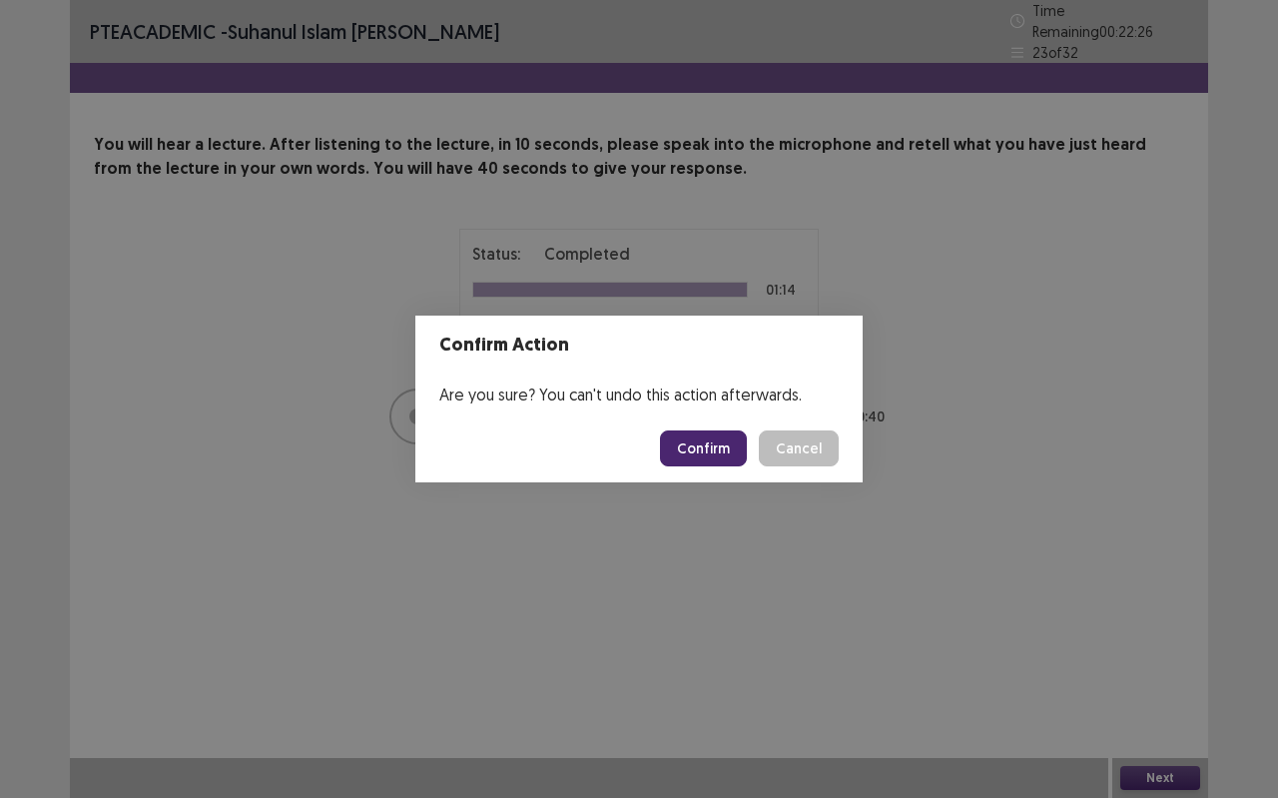
click at [722, 451] on button "Confirm" at bounding box center [703, 448] width 87 height 36
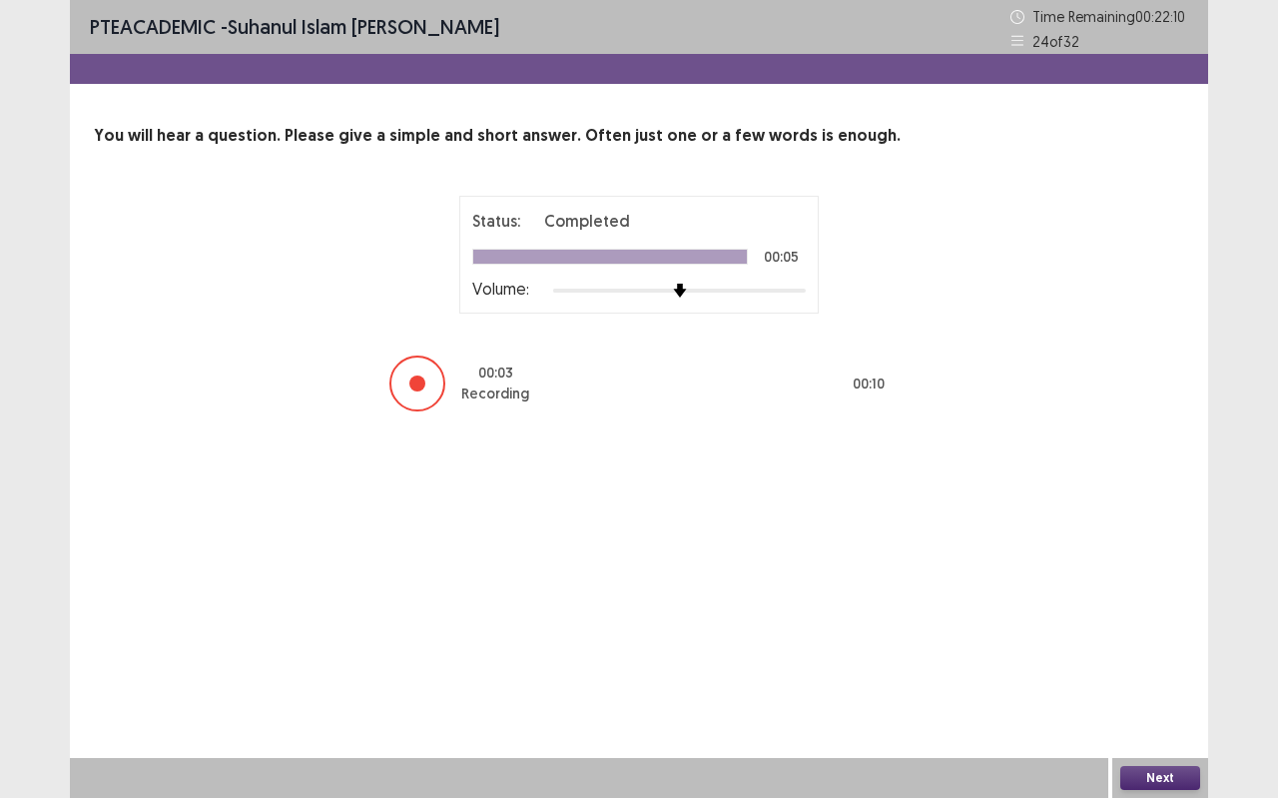
click at [1136, 709] on button "Next" at bounding box center [1161, 778] width 80 height 24
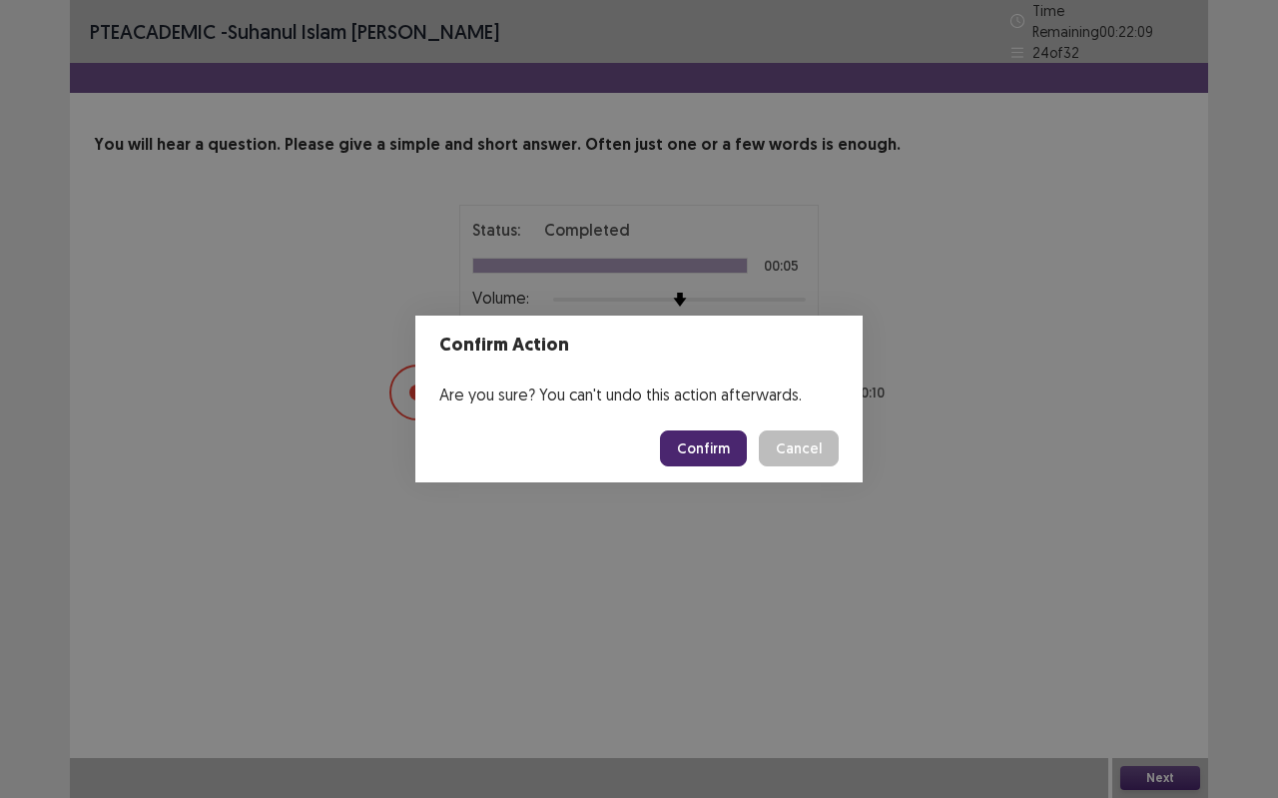
click at [698, 451] on button "Confirm" at bounding box center [703, 448] width 87 height 36
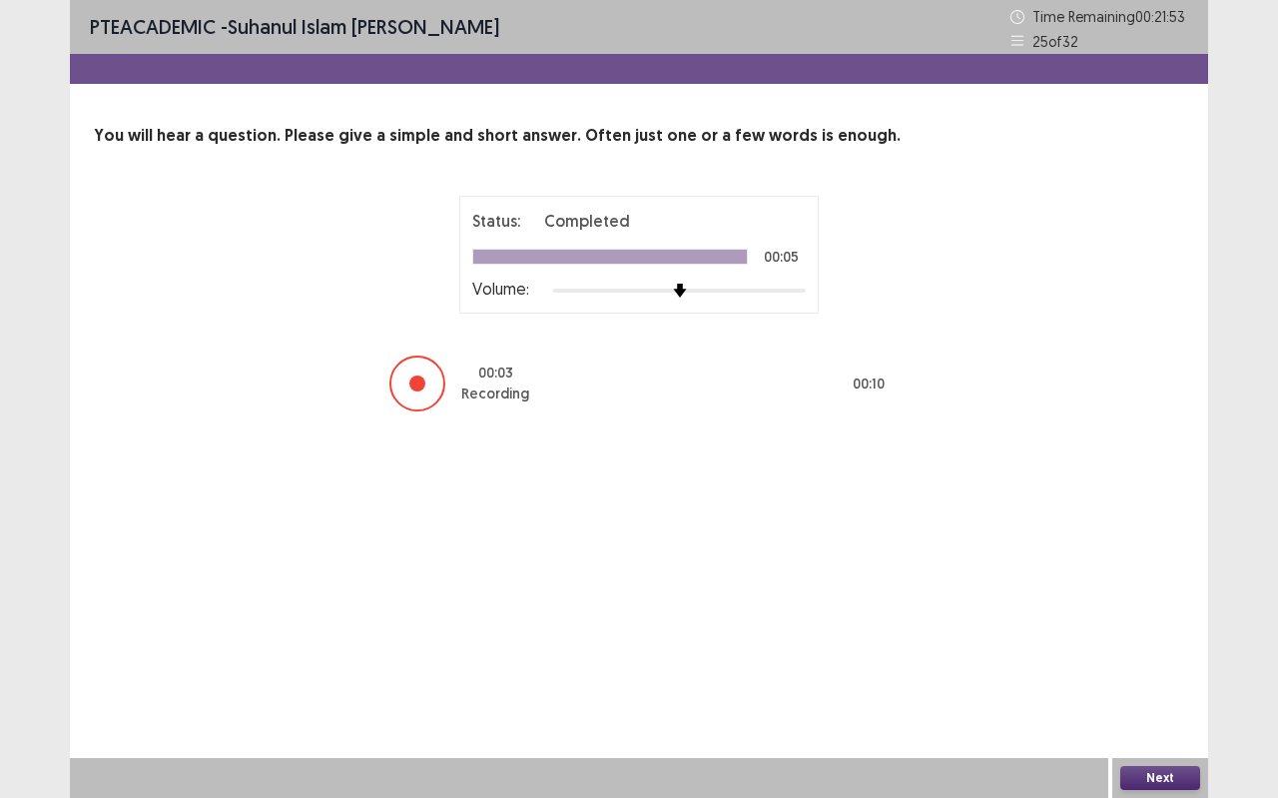
click at [1161, 709] on button "Next" at bounding box center [1161, 778] width 80 height 24
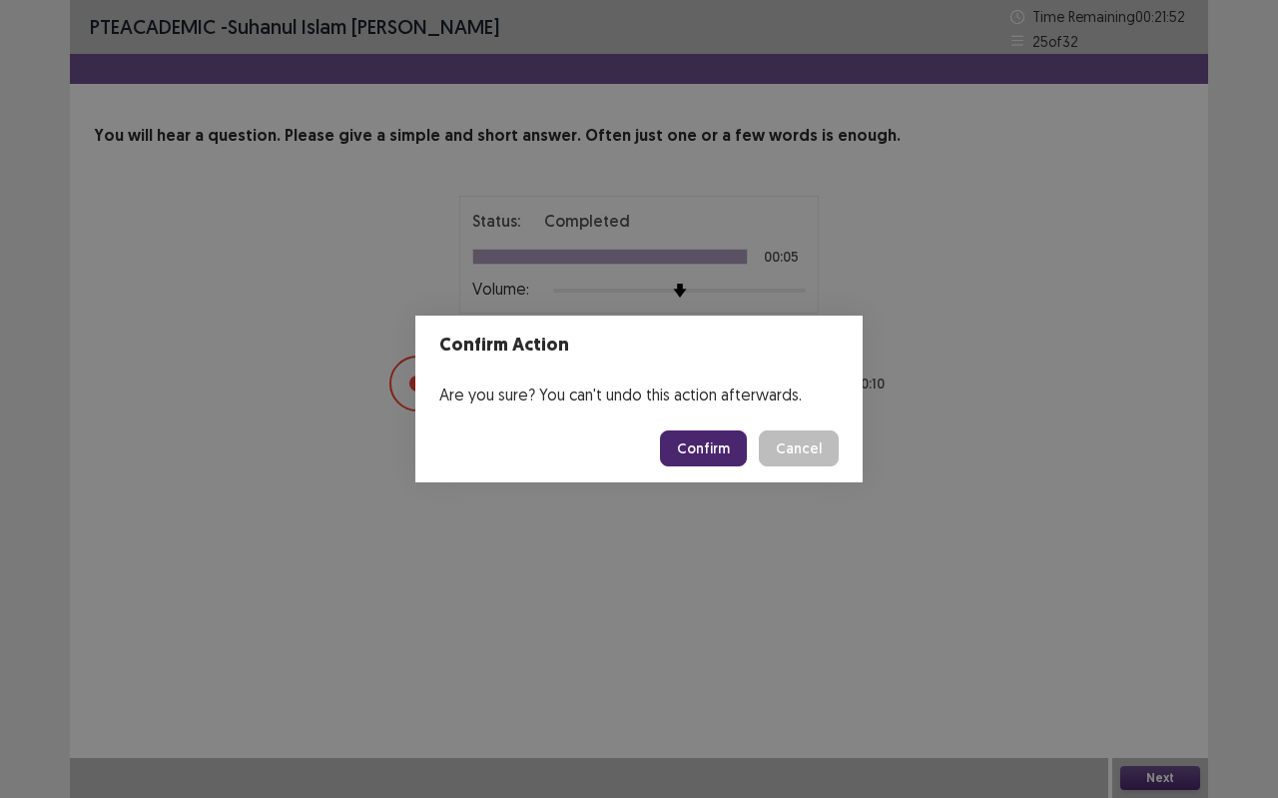
click at [718, 442] on button "Confirm" at bounding box center [703, 448] width 87 height 36
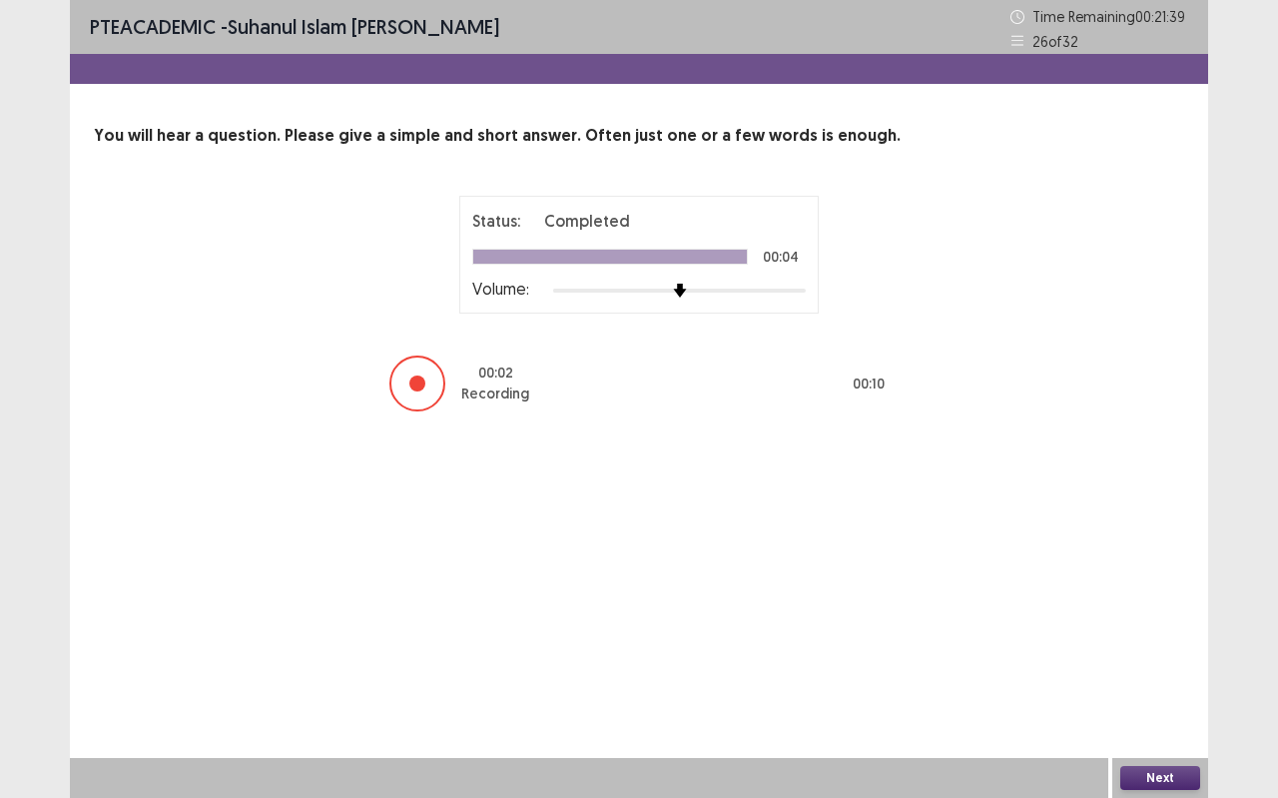
click at [1165, 709] on button "Next" at bounding box center [1161, 778] width 80 height 24
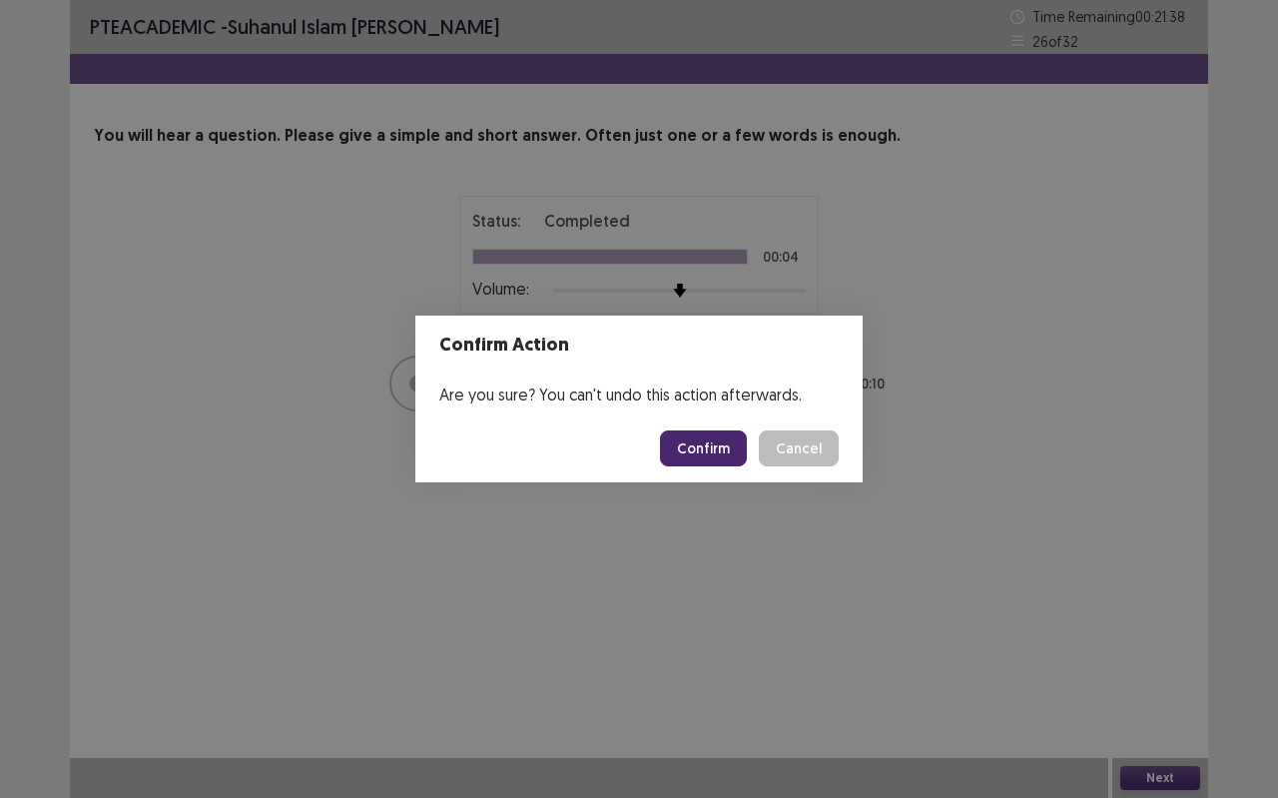
click at [692, 455] on button "Confirm" at bounding box center [703, 448] width 87 height 36
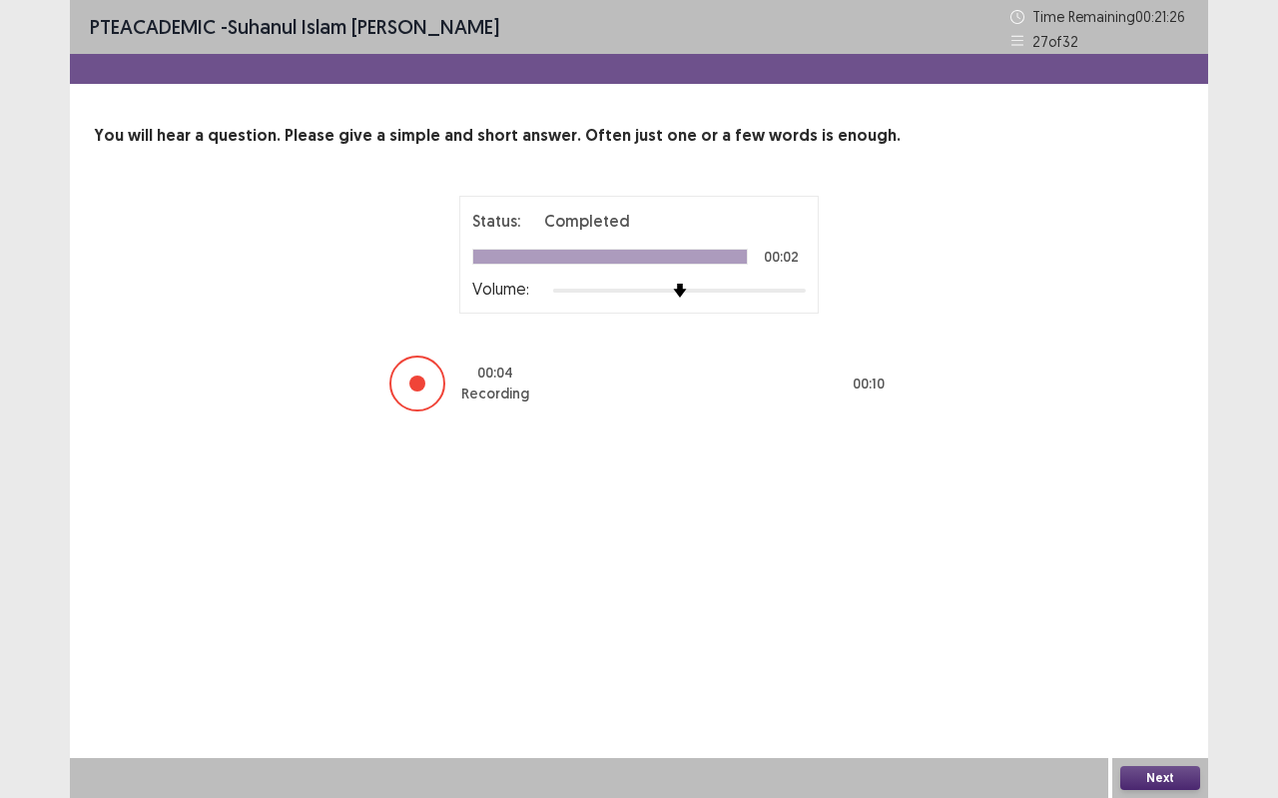
click at [1150, 709] on button "Next" at bounding box center [1161, 778] width 80 height 24
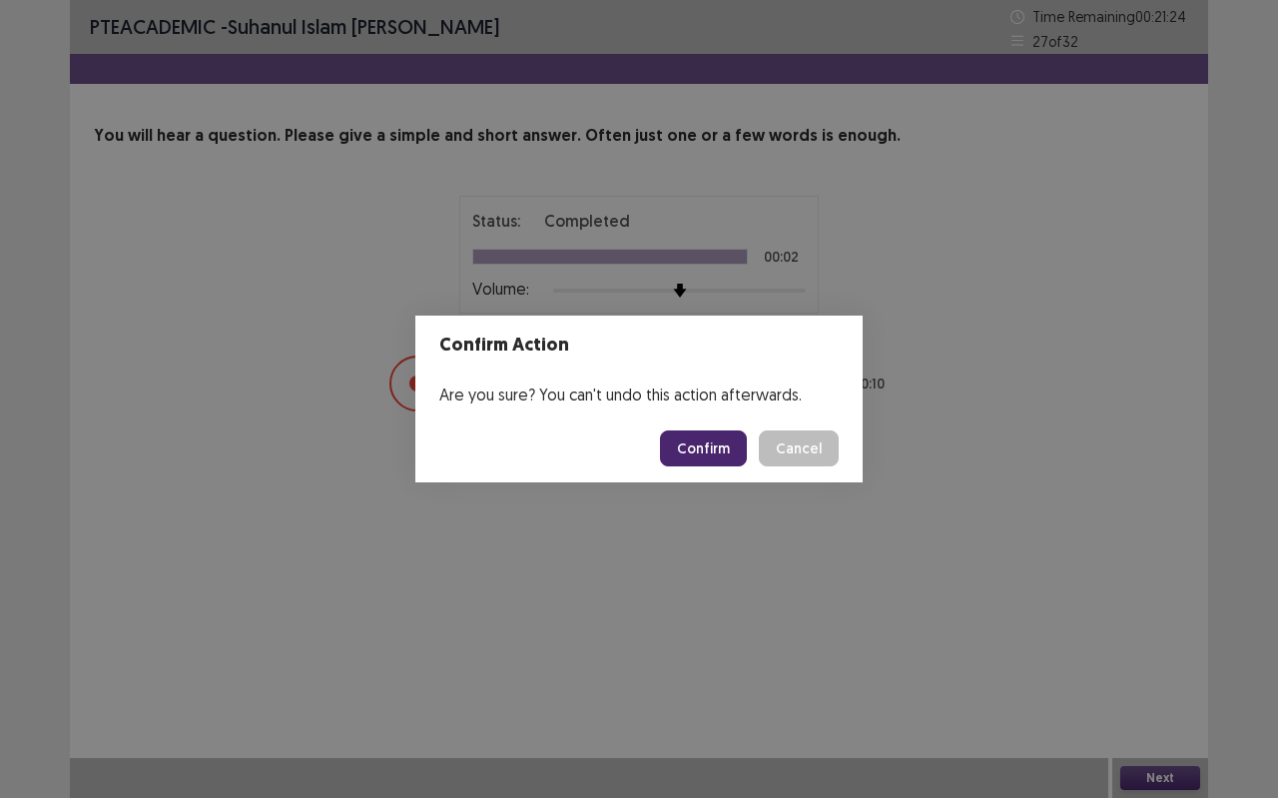
click at [728, 442] on button "Confirm" at bounding box center [703, 448] width 87 height 36
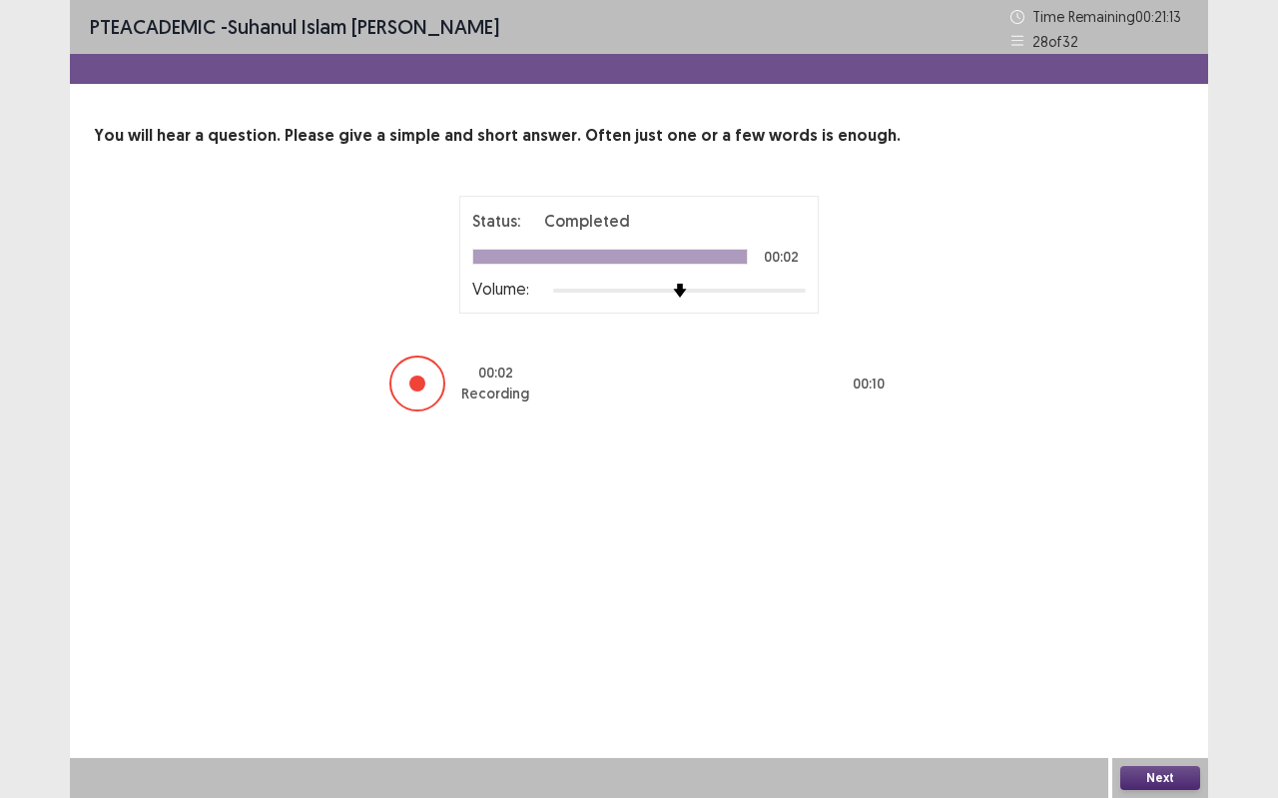
click at [1156, 709] on button "Next" at bounding box center [1161, 778] width 80 height 24
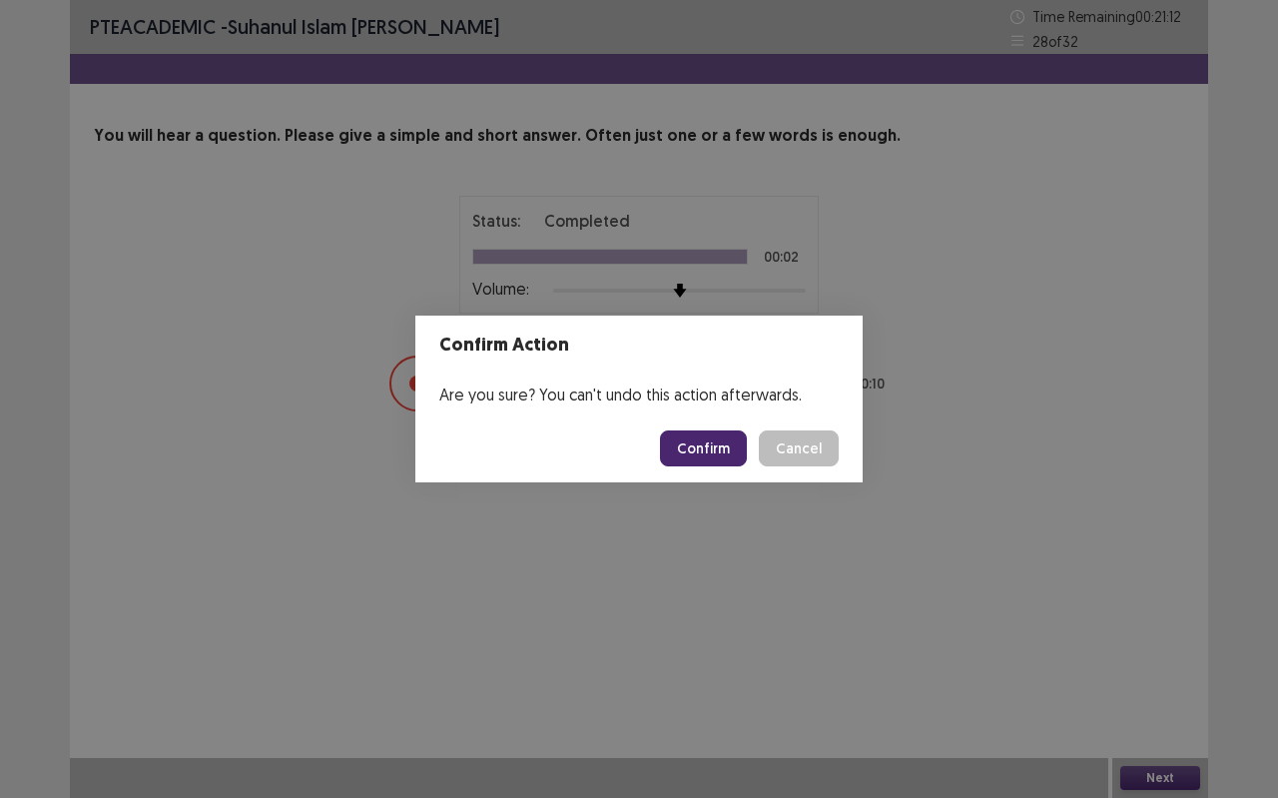
click at [716, 438] on button "Confirm" at bounding box center [703, 448] width 87 height 36
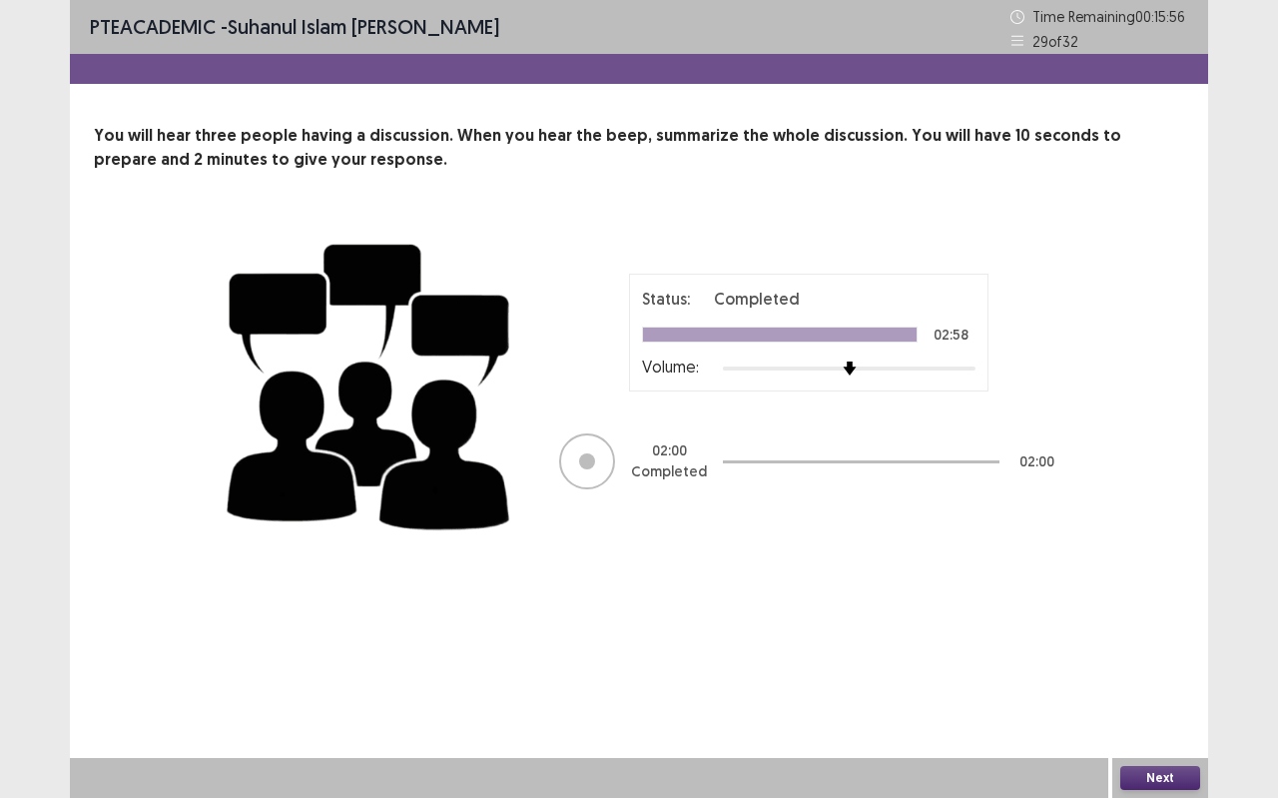
click at [1167, 709] on div "Next" at bounding box center [1161, 778] width 96 height 40
click at [1146, 709] on button "Next" at bounding box center [1161, 778] width 80 height 24
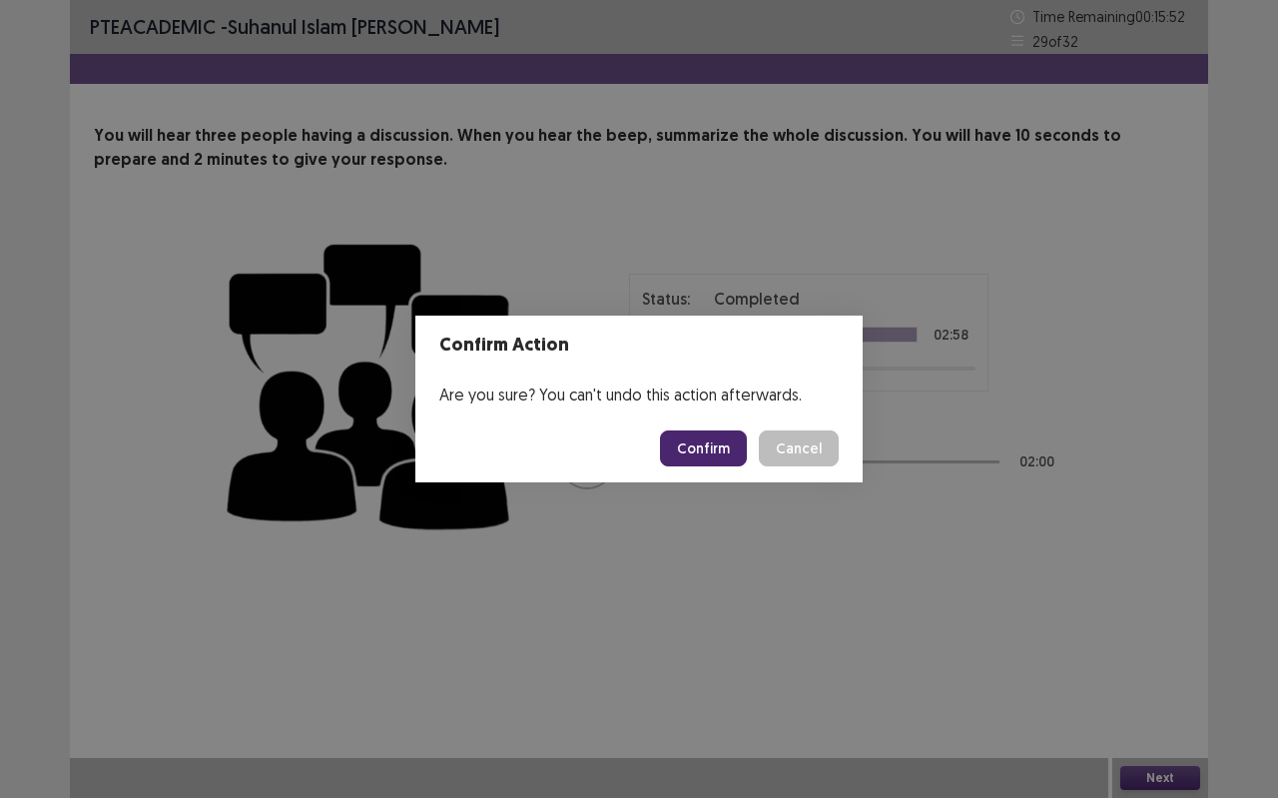
click at [685, 450] on button "Confirm" at bounding box center [703, 448] width 87 height 36
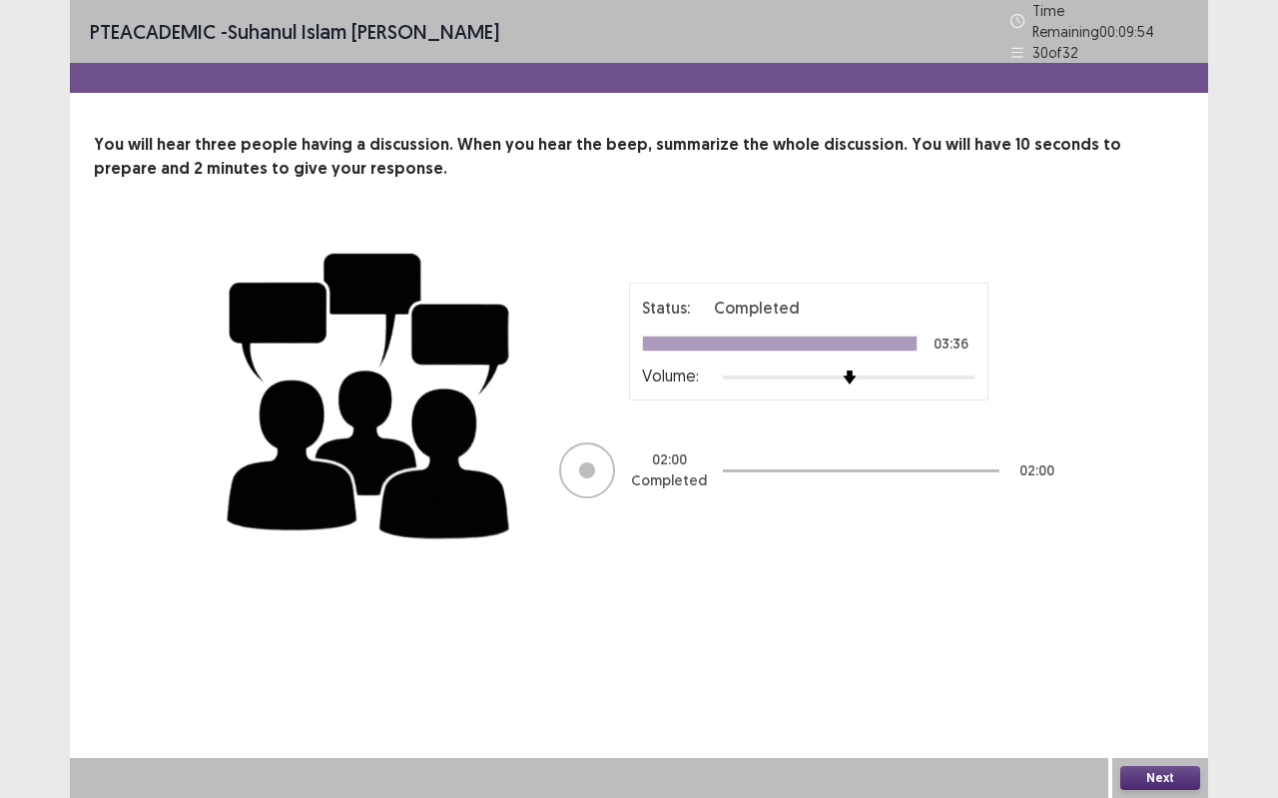
click at [1194, 709] on button "Next" at bounding box center [1161, 778] width 80 height 24
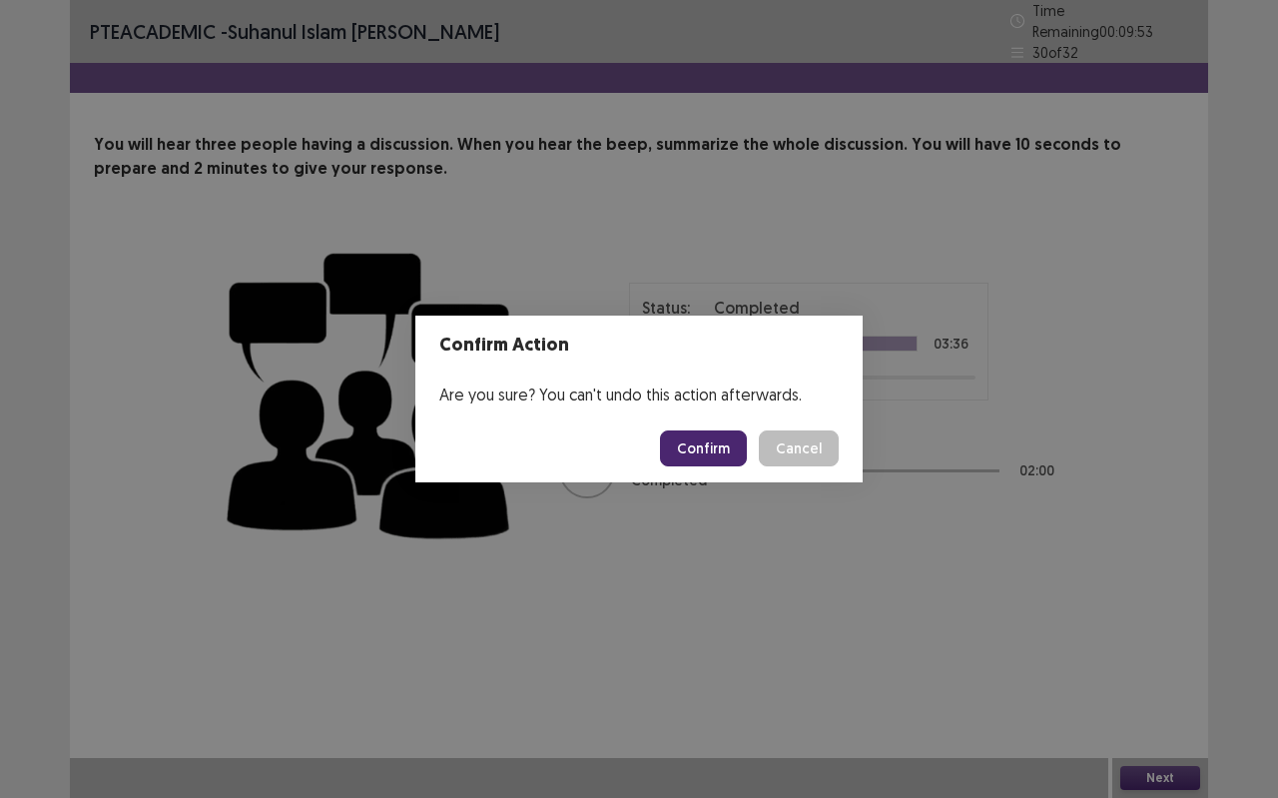
click at [722, 448] on button "Confirm" at bounding box center [703, 448] width 87 height 36
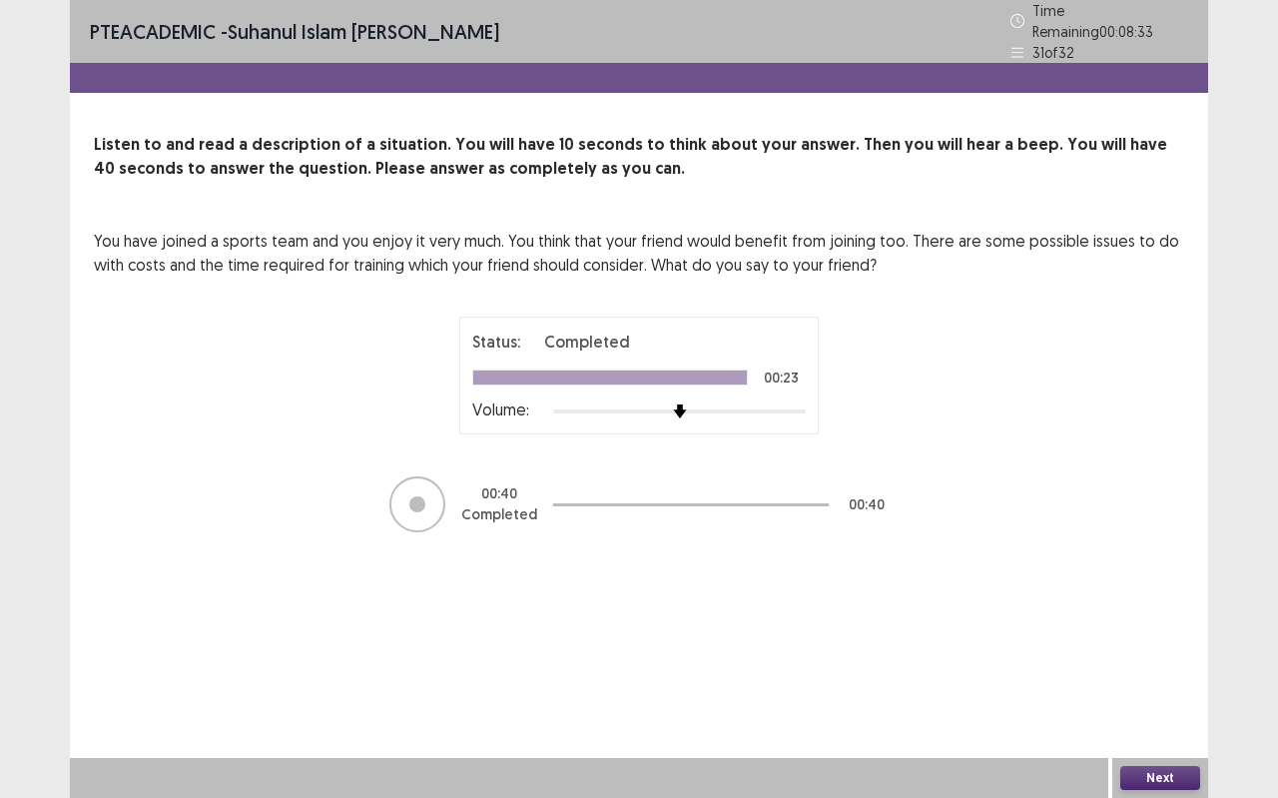
drag, startPoint x: 1153, startPoint y: 797, endPoint x: 1134, endPoint y: 781, distance: 25.6
click at [1152, 709] on div "Next" at bounding box center [1161, 778] width 96 height 40
click at [1155, 709] on button "Next" at bounding box center [1161, 778] width 80 height 24
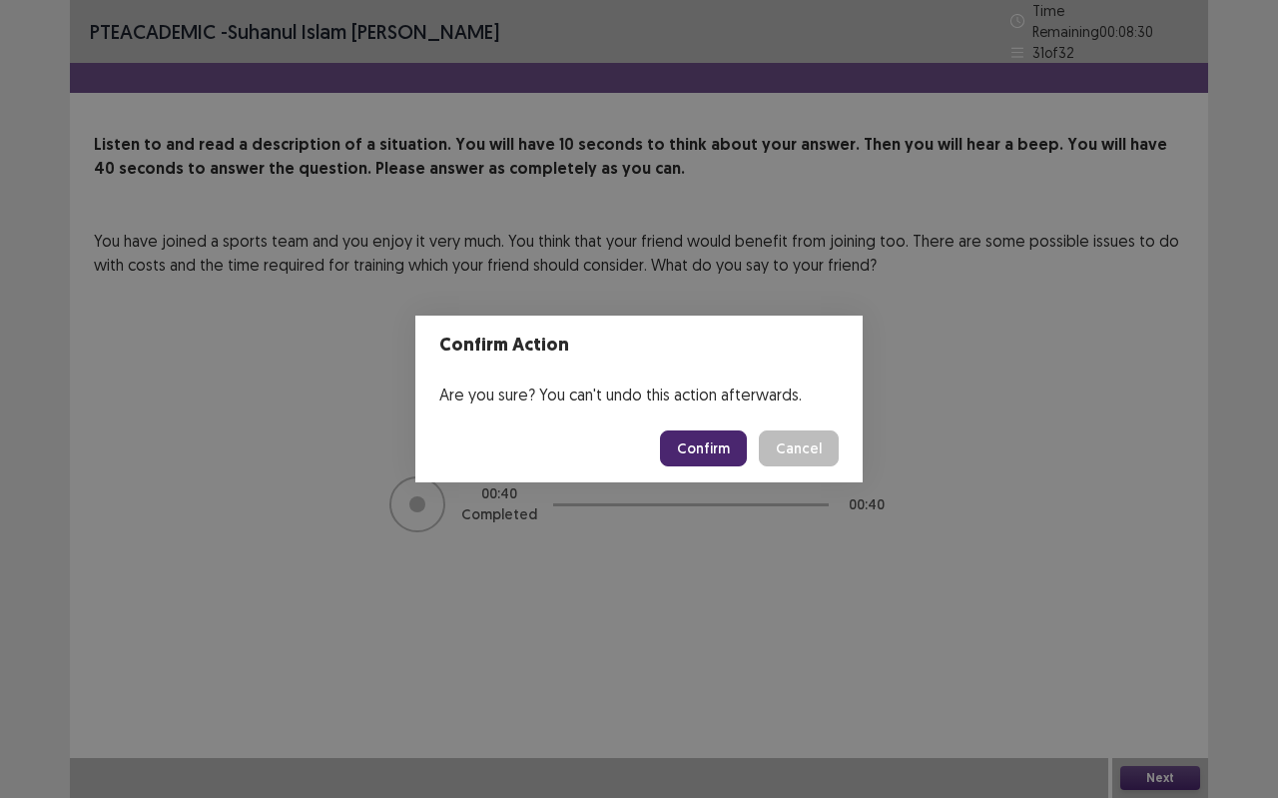
click at [717, 449] on button "Confirm" at bounding box center [703, 448] width 87 height 36
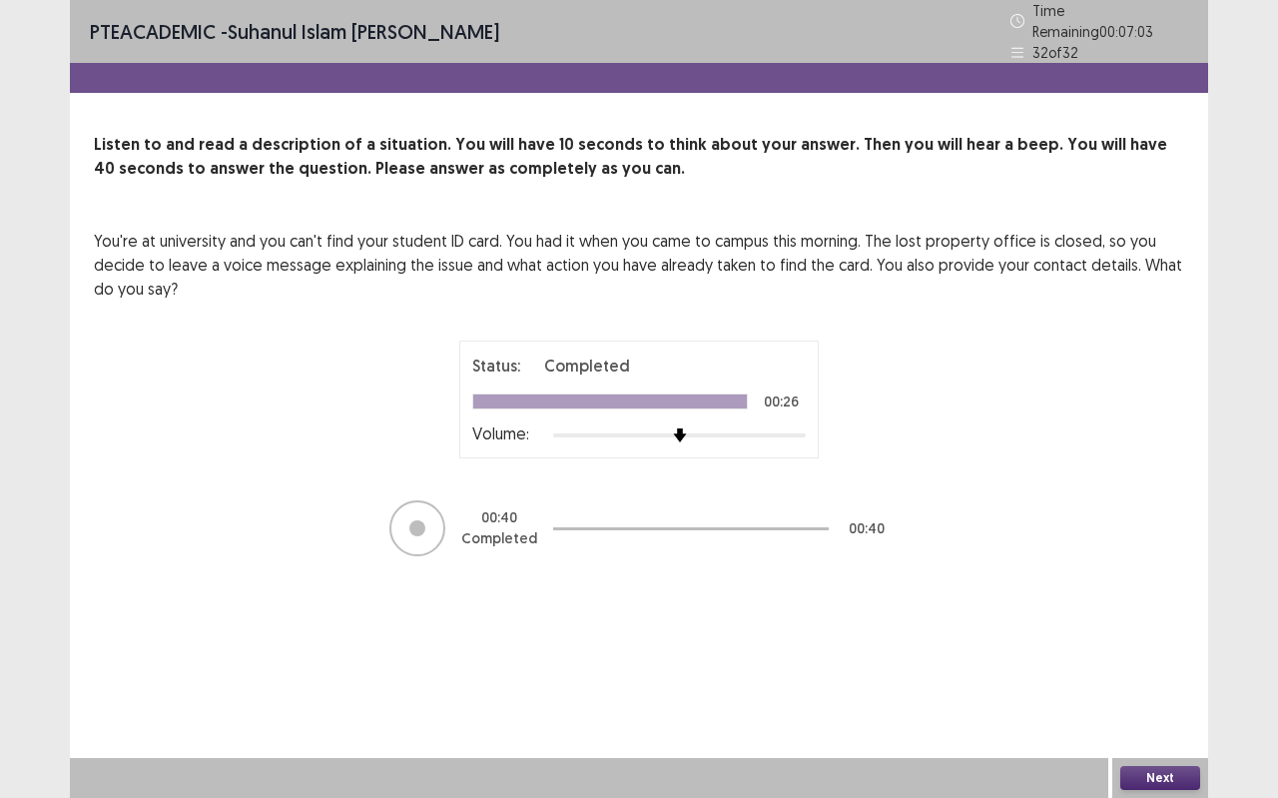
click at [1179, 709] on div "Next" at bounding box center [1161, 778] width 96 height 40
click at [1177, 709] on button "Next" at bounding box center [1161, 778] width 80 height 24
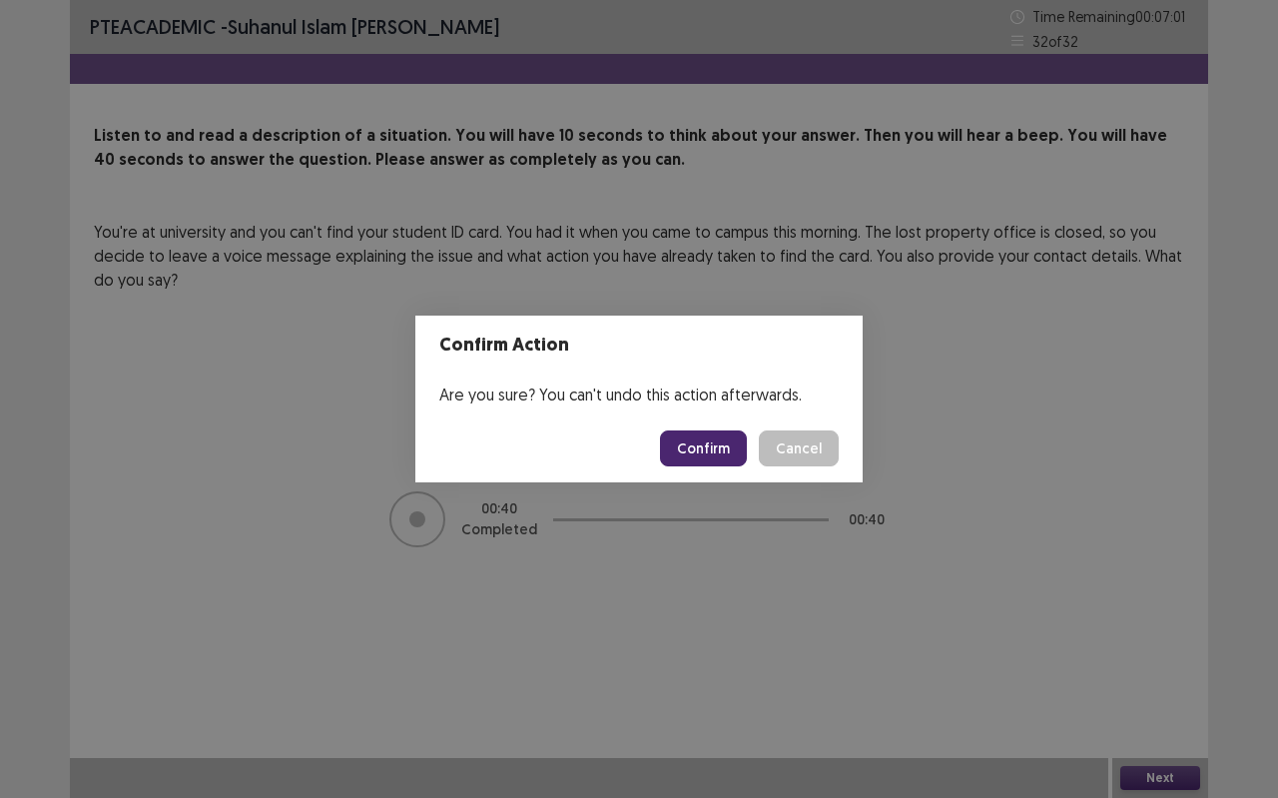
click at [707, 458] on button "Confirm" at bounding box center [703, 448] width 87 height 36
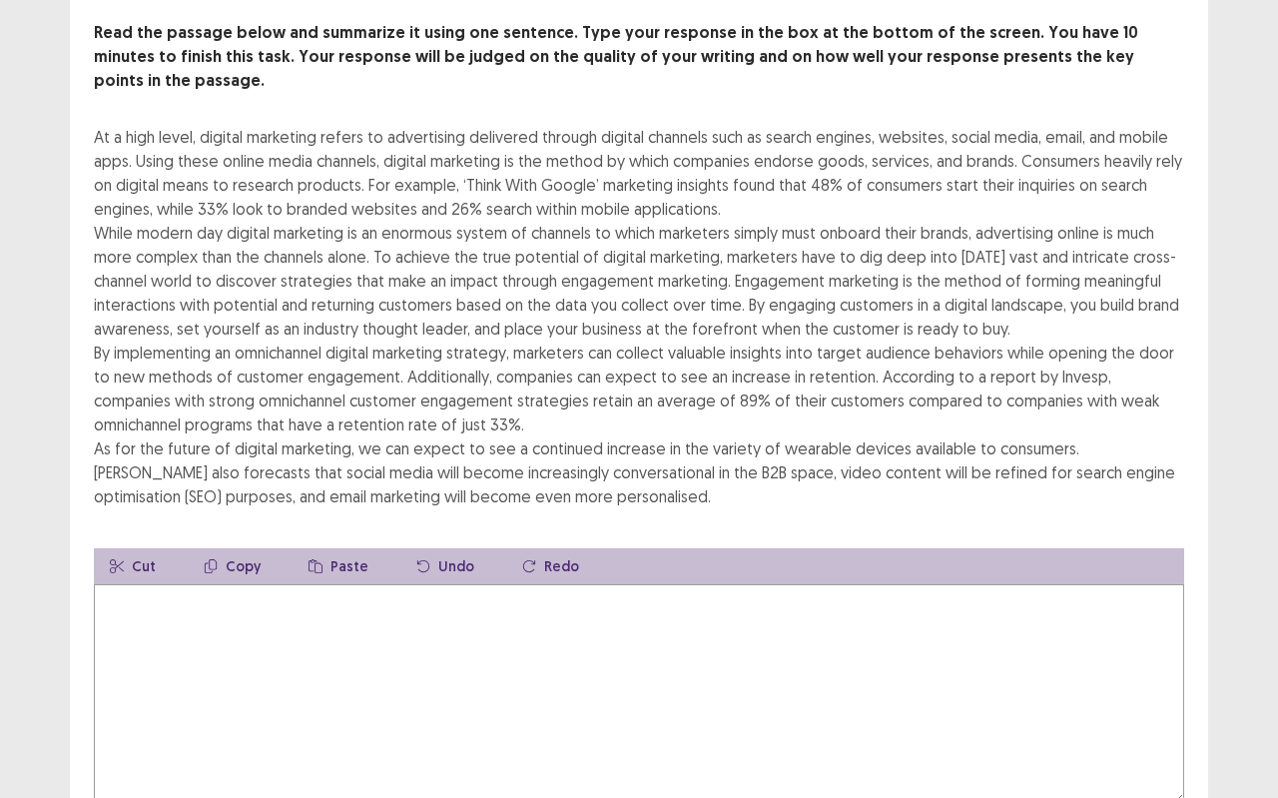
scroll to position [116, 0]
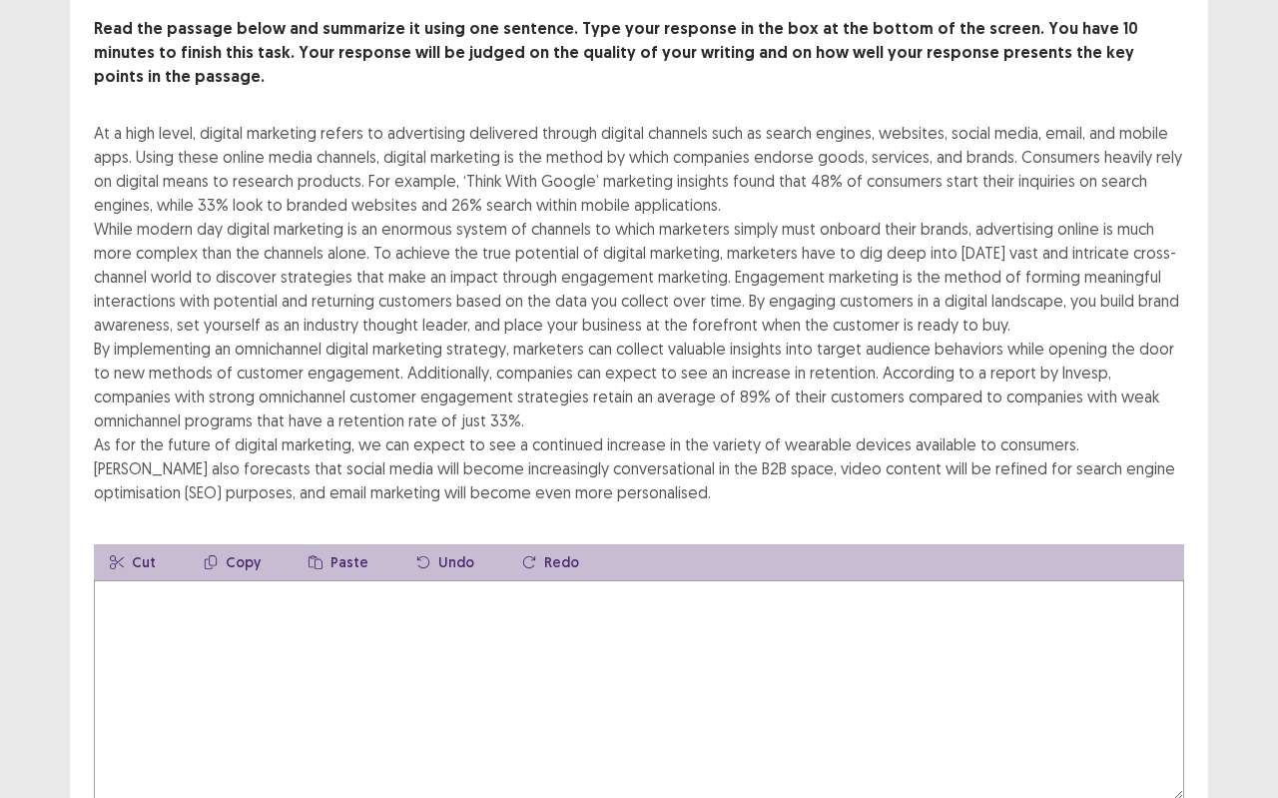
click at [124, 580] on textarea at bounding box center [639, 690] width 1091 height 220
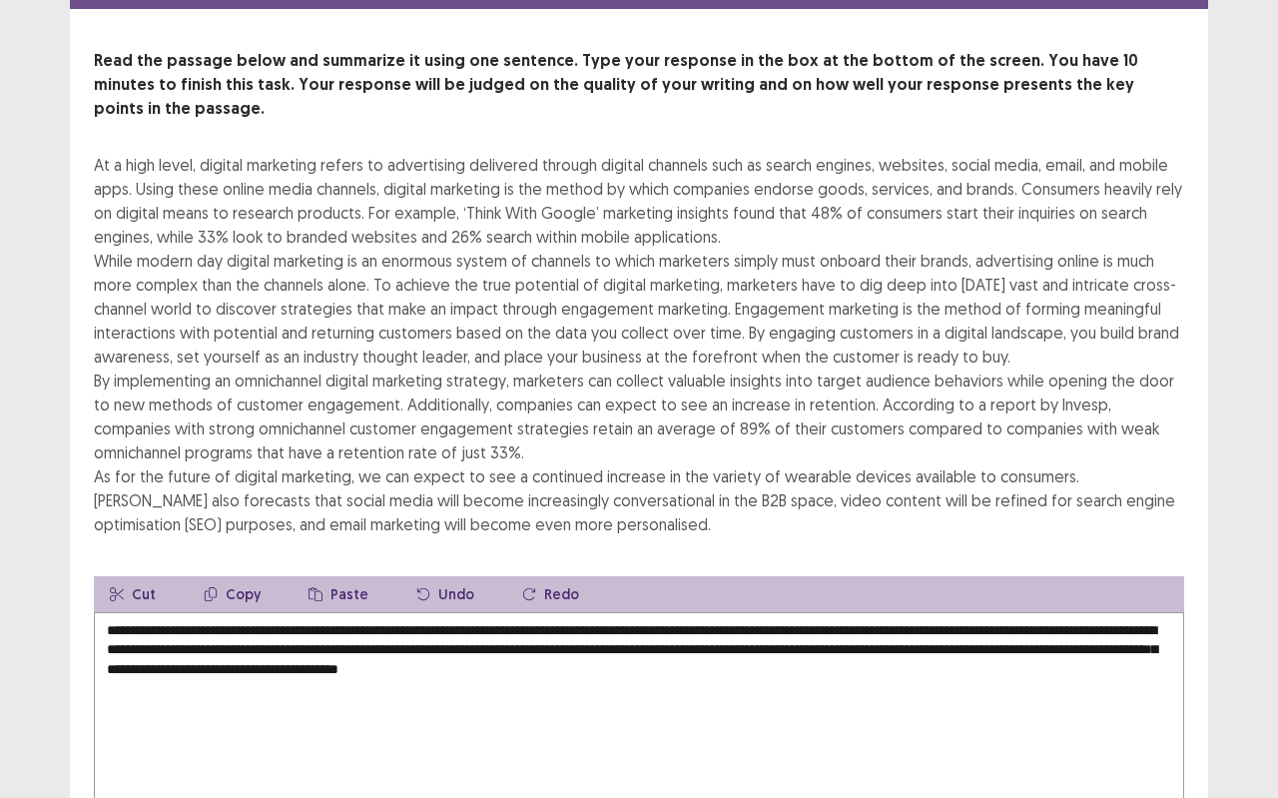
scroll to position [209, 0]
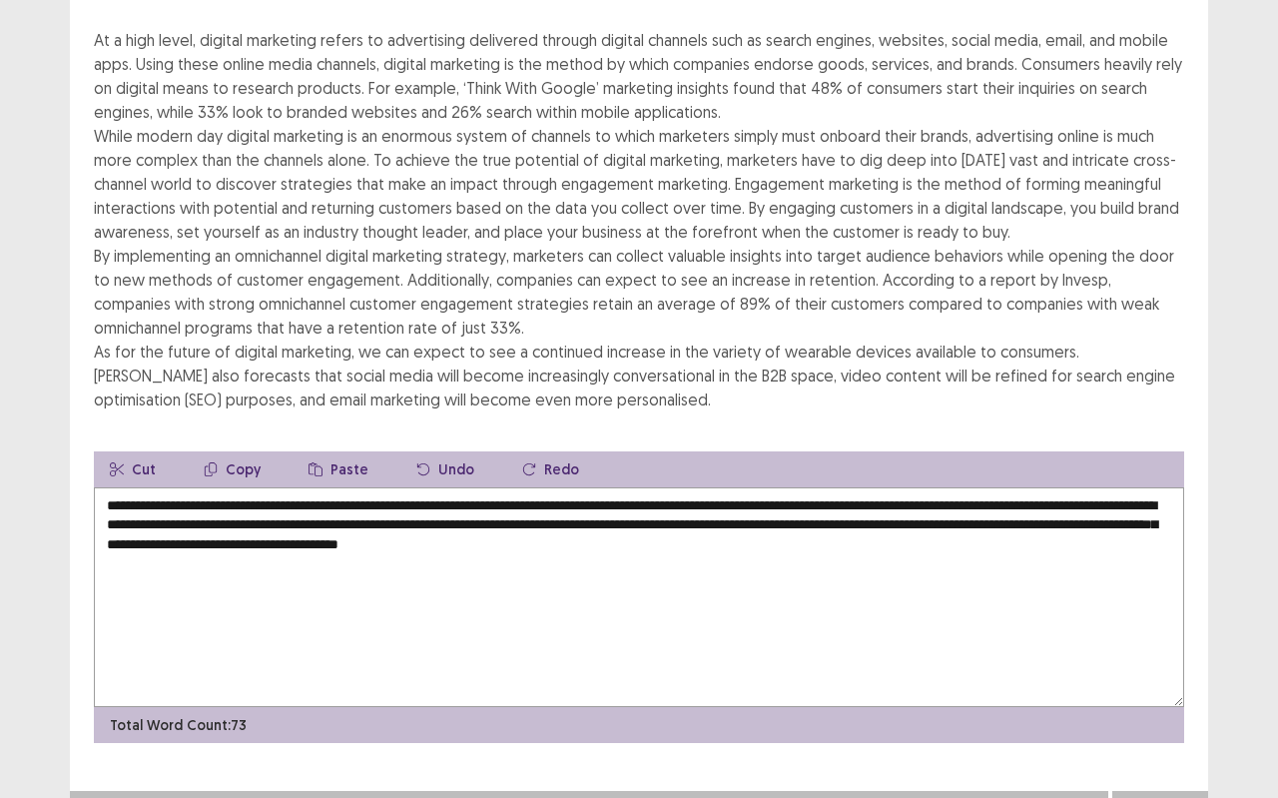
type textarea "**********"
click at [1149, 709] on button "Next" at bounding box center [1161, 811] width 80 height 24
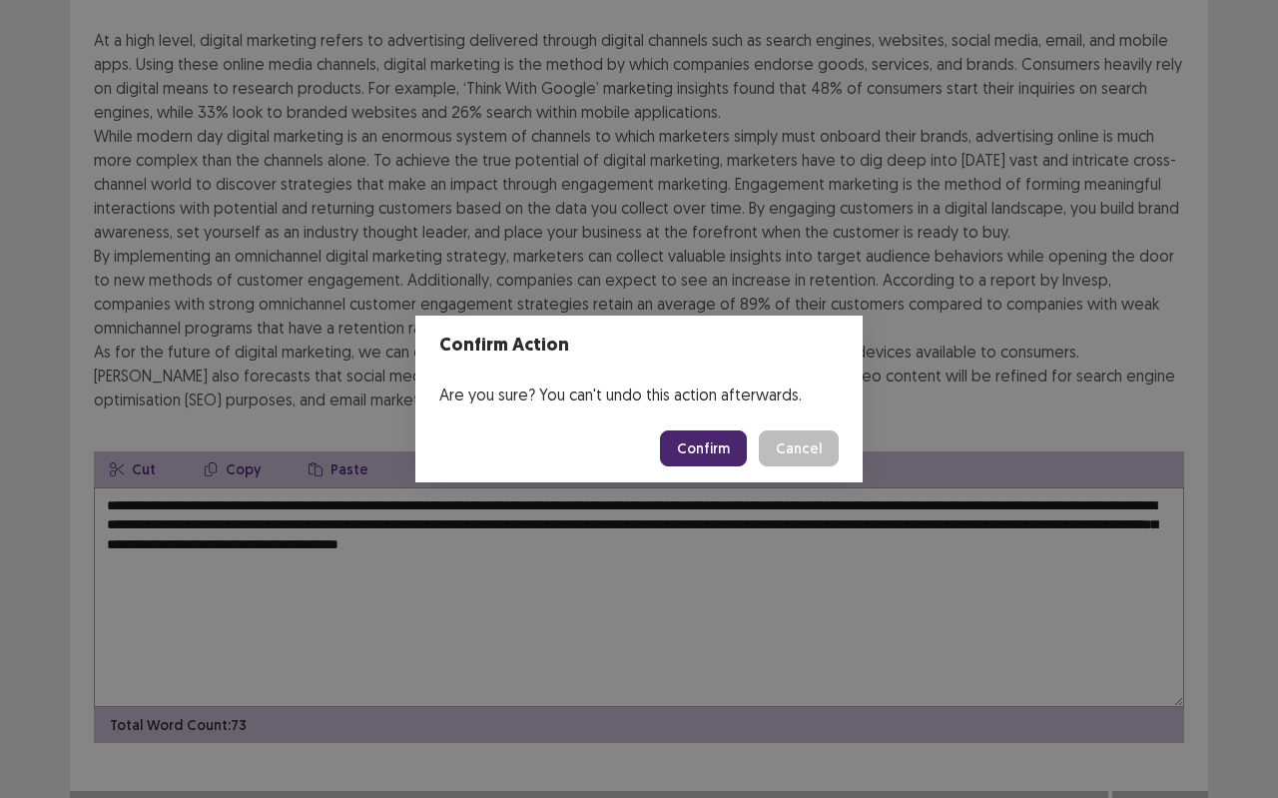
click at [735, 443] on button "Confirm" at bounding box center [703, 448] width 87 height 36
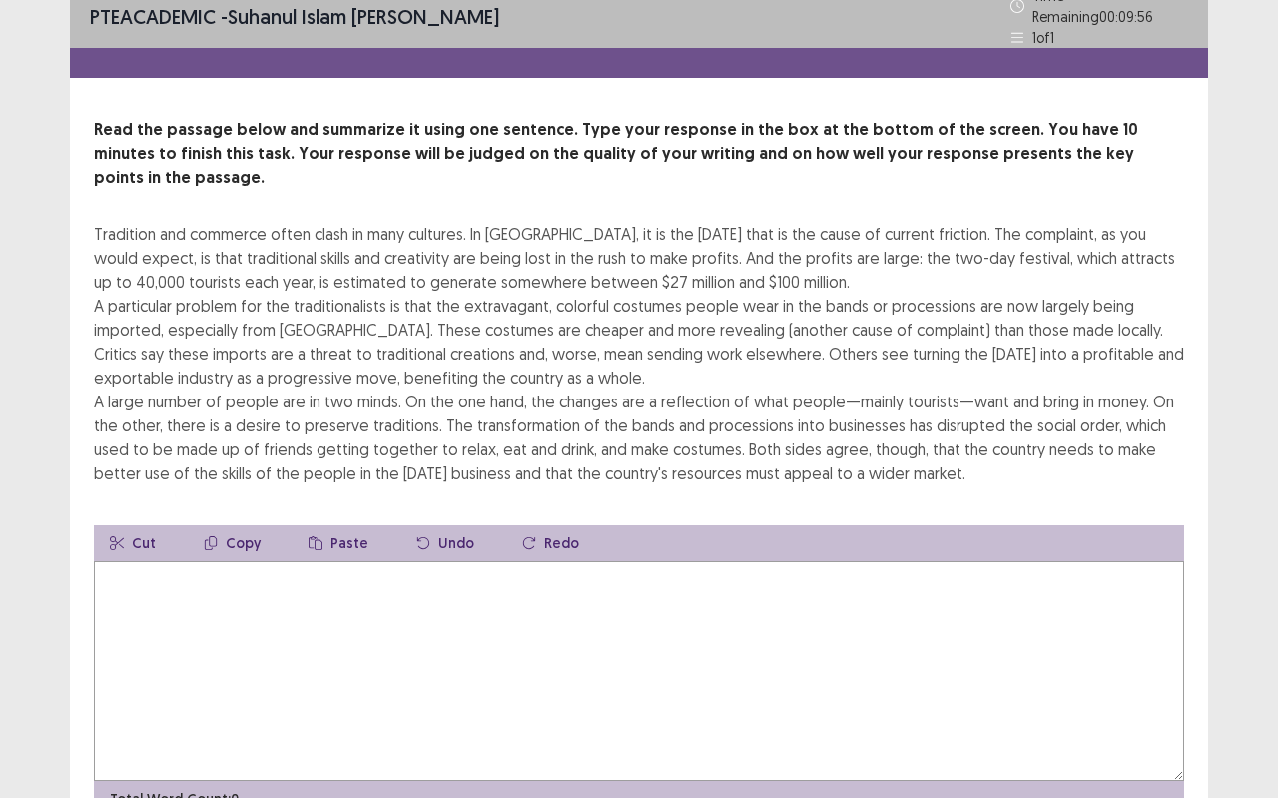
scroll to position [16, 0]
click at [131, 560] on textarea at bounding box center [639, 670] width 1091 height 220
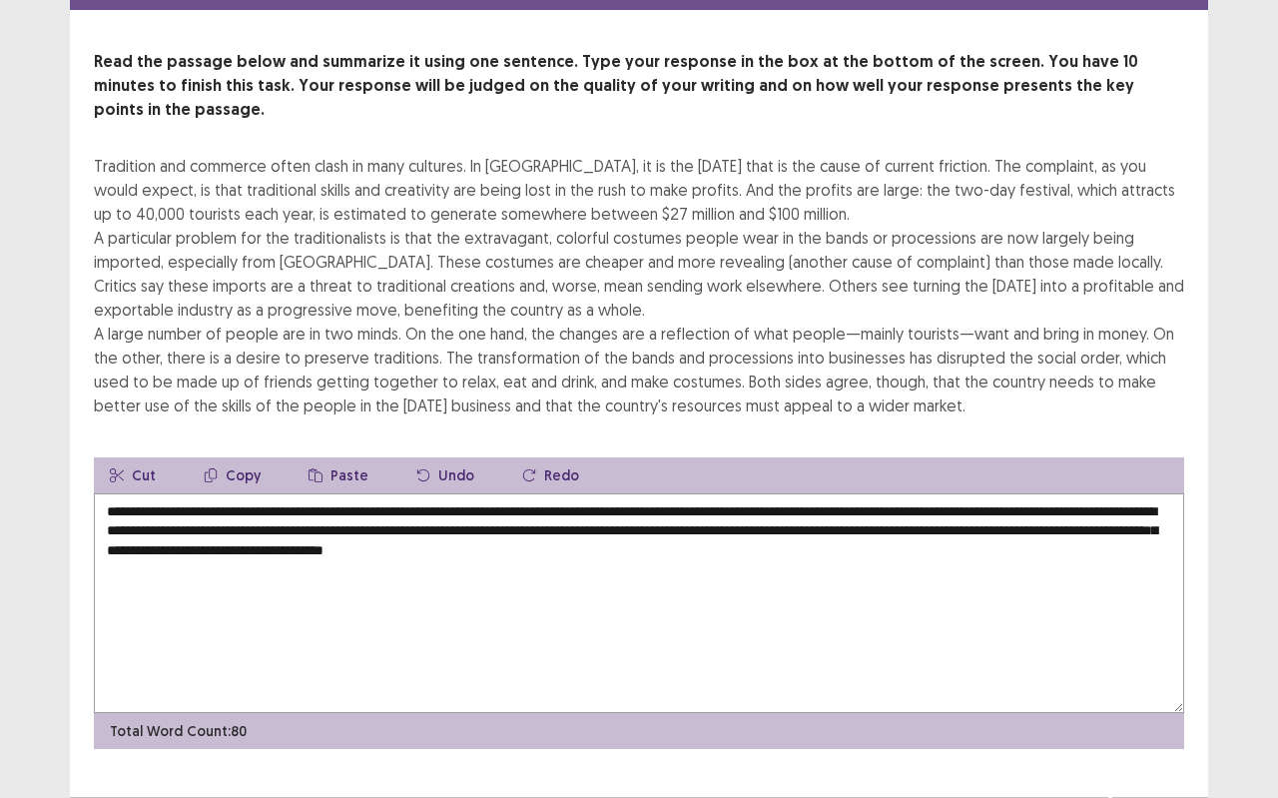
scroll to position [89, 0]
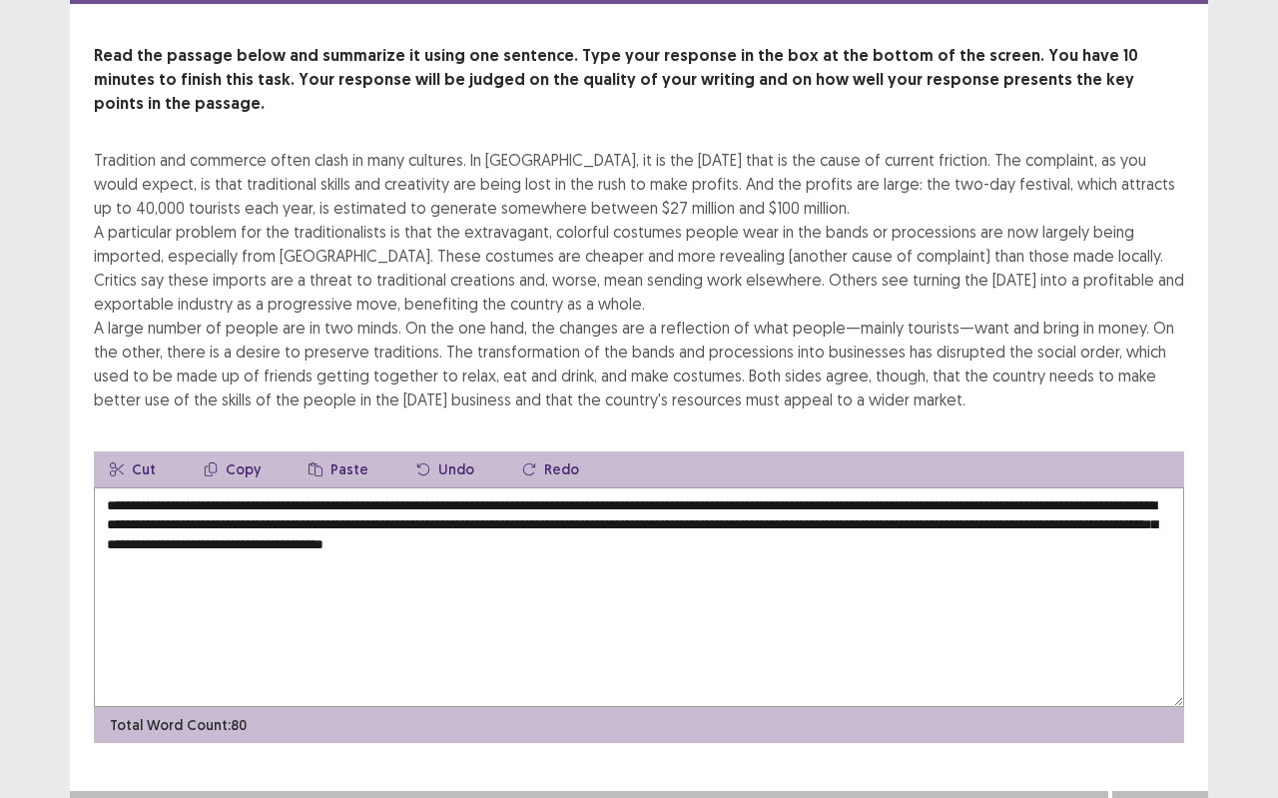
type textarea "**********"
click at [1188, 709] on button "Next" at bounding box center [1161, 811] width 80 height 24
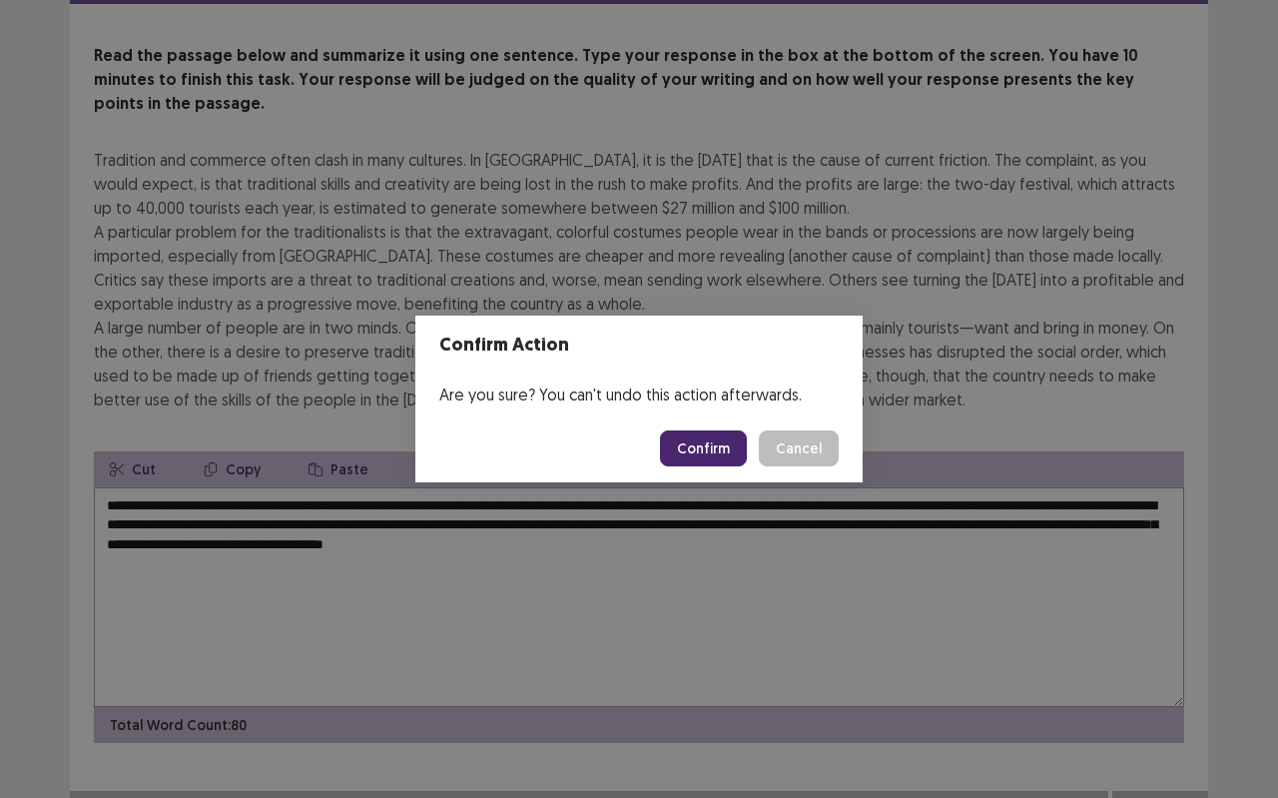
click at [717, 454] on button "Confirm" at bounding box center [703, 448] width 87 height 36
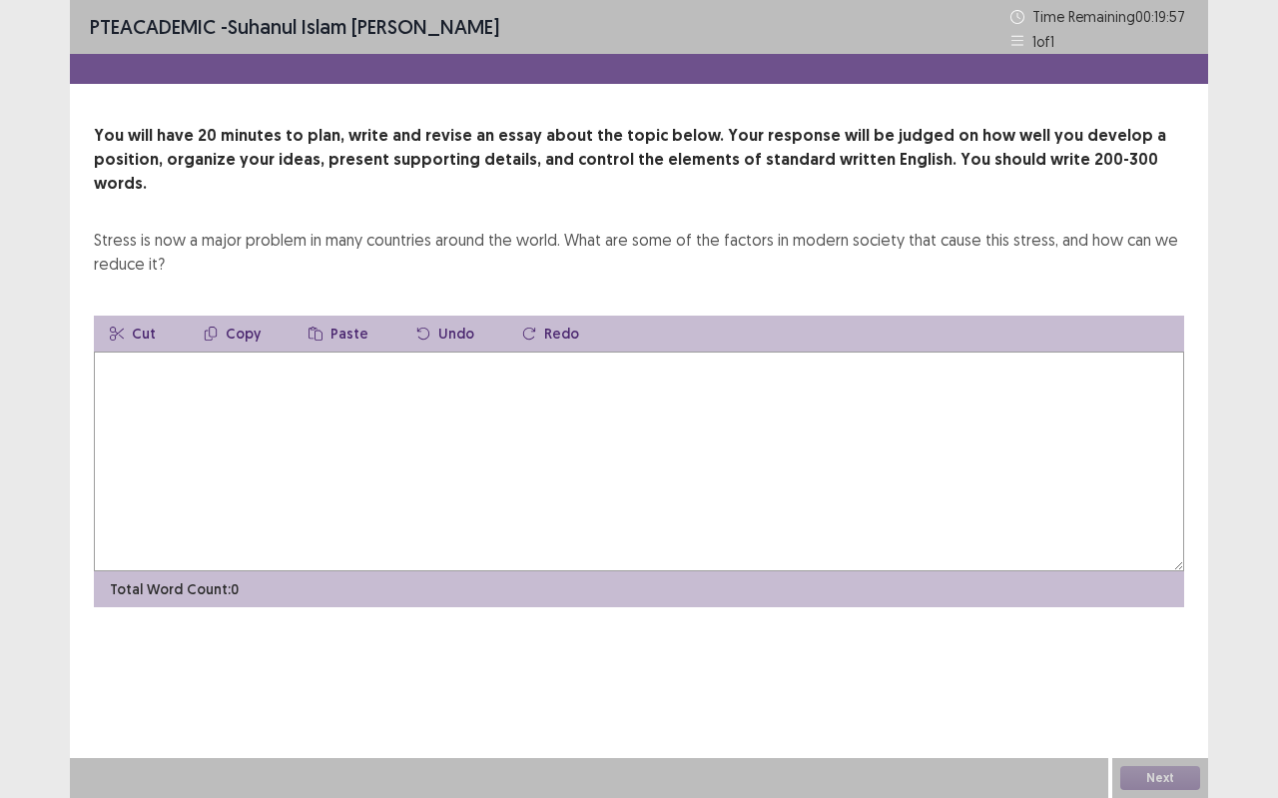
click at [108, 352] on textarea at bounding box center [639, 462] width 1091 height 220
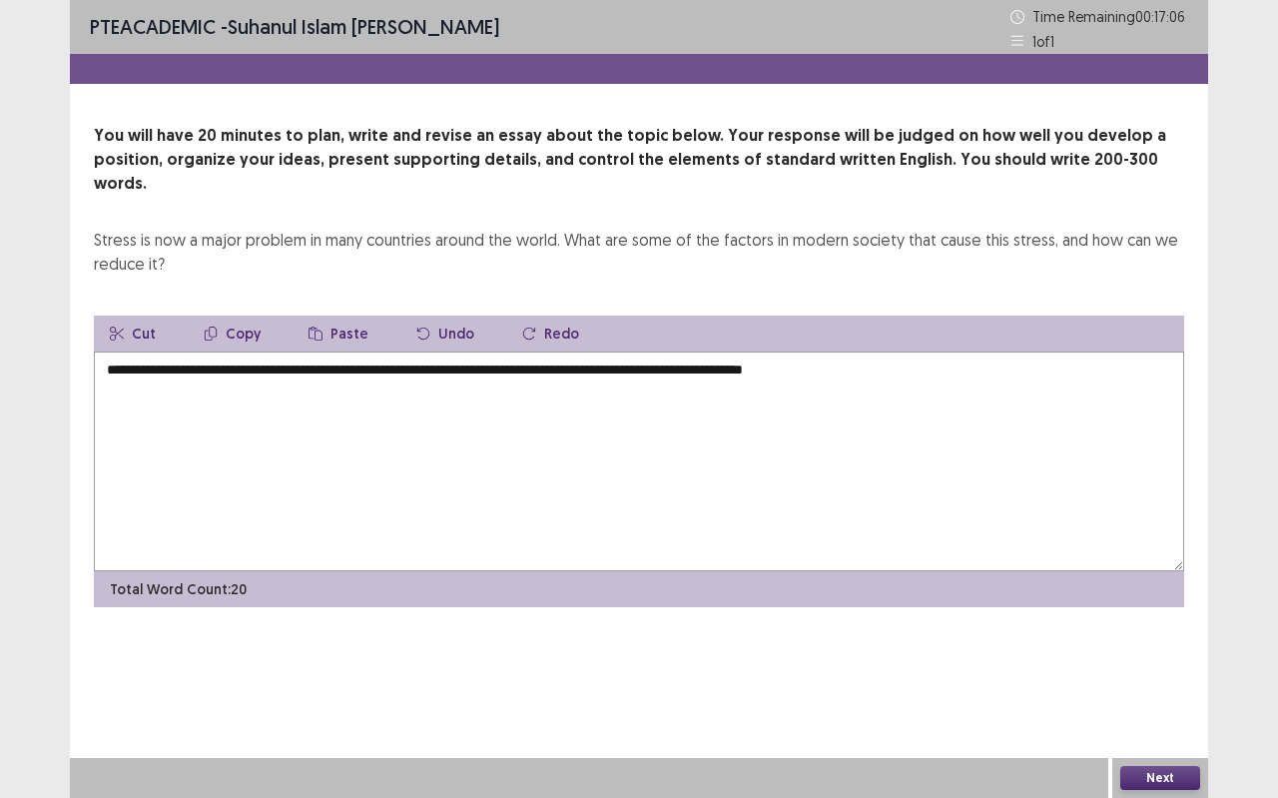
click at [861, 352] on textarea "**********" at bounding box center [639, 462] width 1091 height 220
click at [882, 352] on textarea "**********" at bounding box center [639, 462] width 1091 height 220
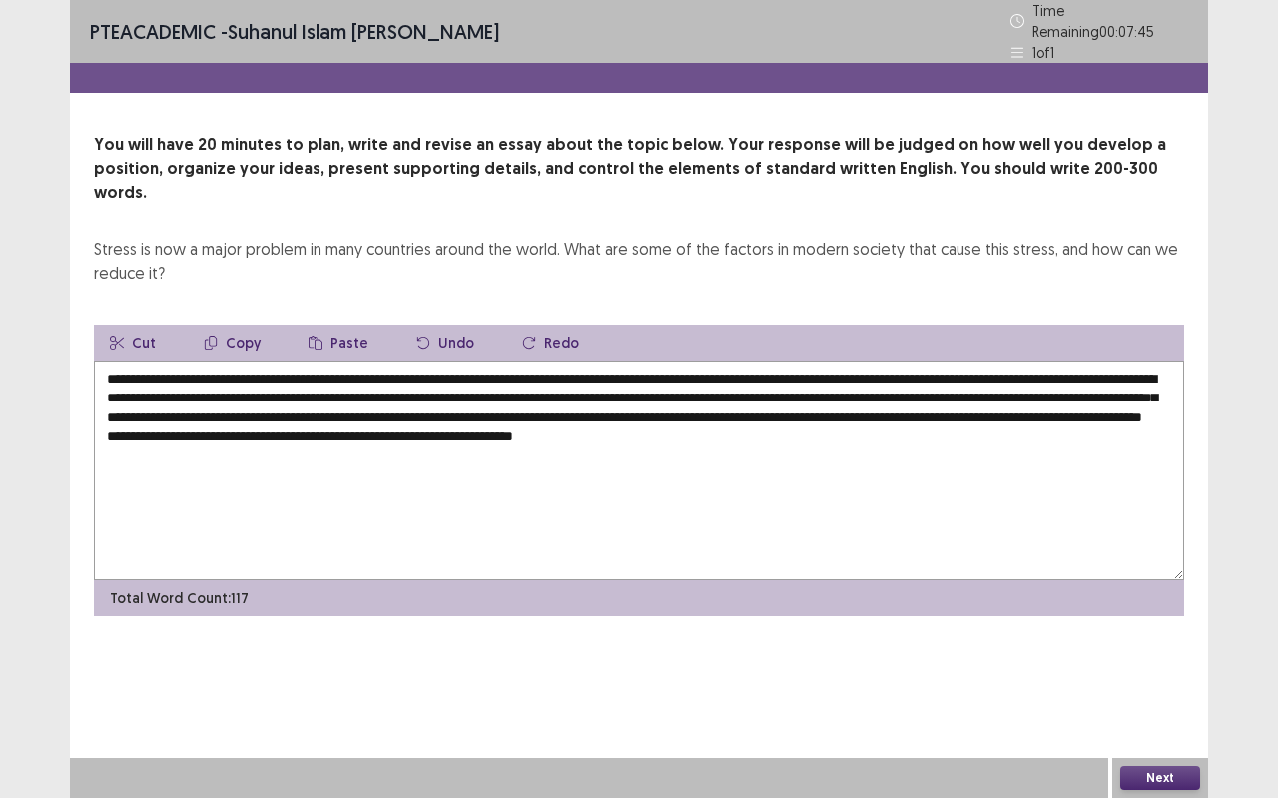
click at [199, 402] on textarea "**********" at bounding box center [639, 471] width 1091 height 220
click at [382, 401] on textarea "**********" at bounding box center [639, 471] width 1091 height 220
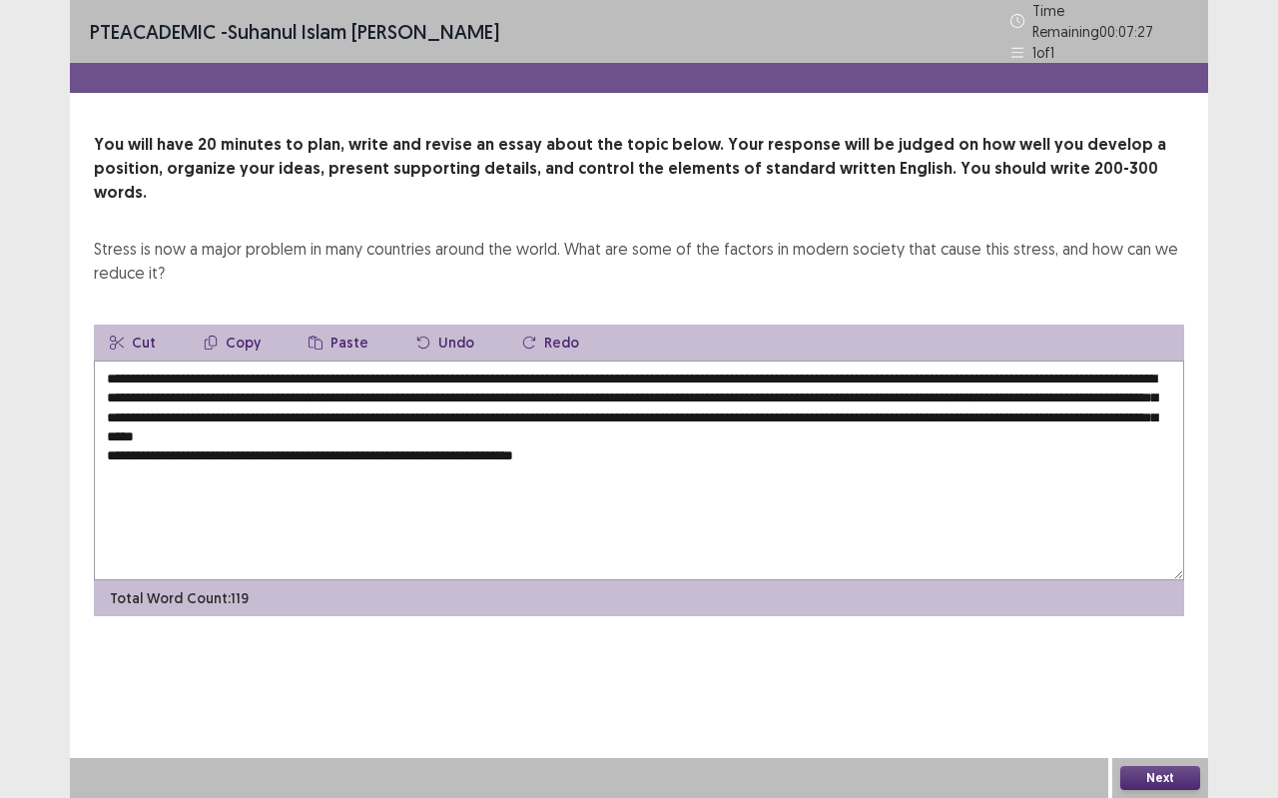
click at [617, 427] on textarea "**********" at bounding box center [639, 471] width 1091 height 220
drag, startPoint x: 459, startPoint y: 384, endPoint x: 479, endPoint y: 352, distance: 38.5
click at [476, 361] on textarea "**********" at bounding box center [639, 471] width 1091 height 220
drag, startPoint x: 602, startPoint y: 349, endPoint x: 646, endPoint y: 372, distance: 49.6
click at [646, 374] on textarea "**********" at bounding box center [639, 471] width 1091 height 220
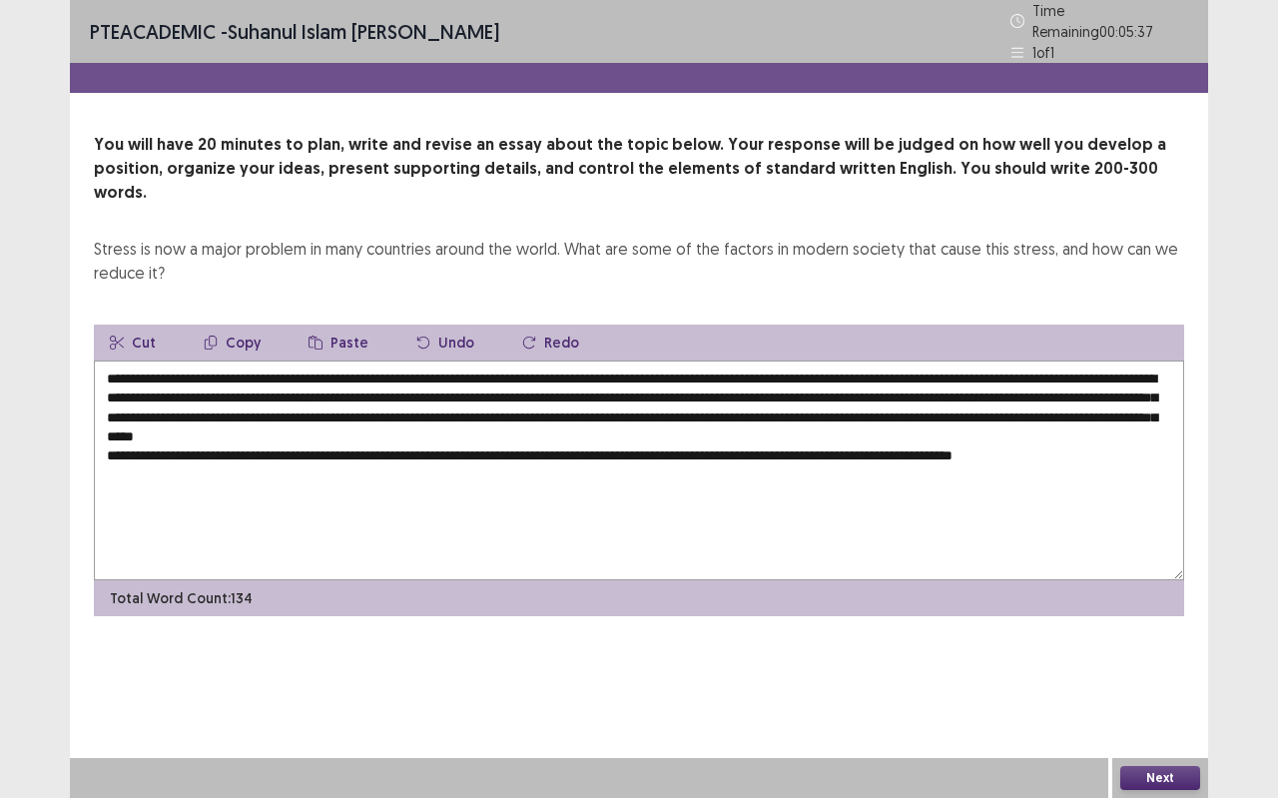
drag, startPoint x: 646, startPoint y: 372, endPoint x: 769, endPoint y: 362, distance: 123.2
click at [771, 363] on textarea "**********" at bounding box center [639, 471] width 1091 height 220
click at [742, 370] on textarea "**********" at bounding box center [639, 471] width 1091 height 220
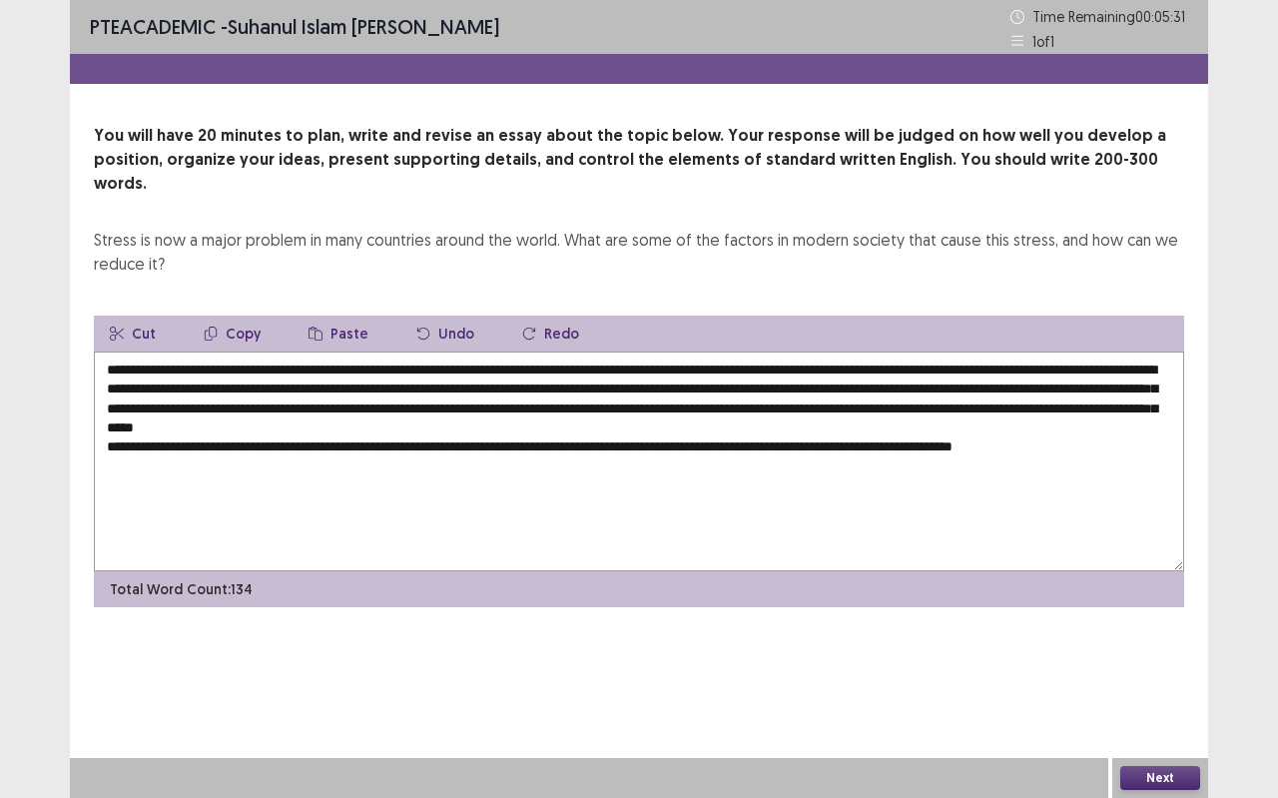
drag, startPoint x: 486, startPoint y: 340, endPoint x: 354, endPoint y: 326, distance: 133.6
click at [368, 352] on textarea "**********" at bounding box center [639, 462] width 1091 height 220
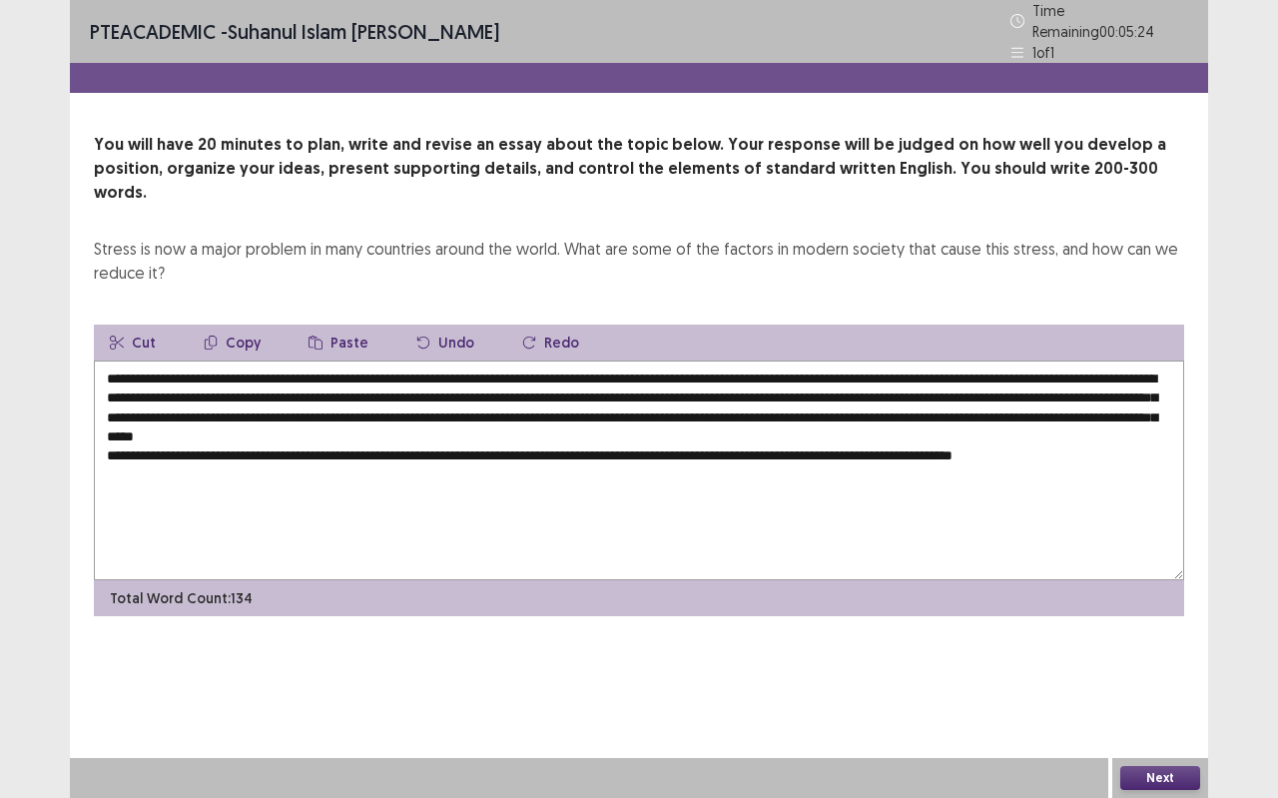
drag, startPoint x: 272, startPoint y: 344, endPoint x: 738, endPoint y: 368, distance: 467.0
click at [738, 368] on textarea "**********" at bounding box center [639, 471] width 1091 height 220
drag, startPoint x: 727, startPoint y: 354, endPoint x: 724, endPoint y: 373, distance: 19.2
click at [724, 373] on textarea "**********" at bounding box center [639, 471] width 1091 height 220
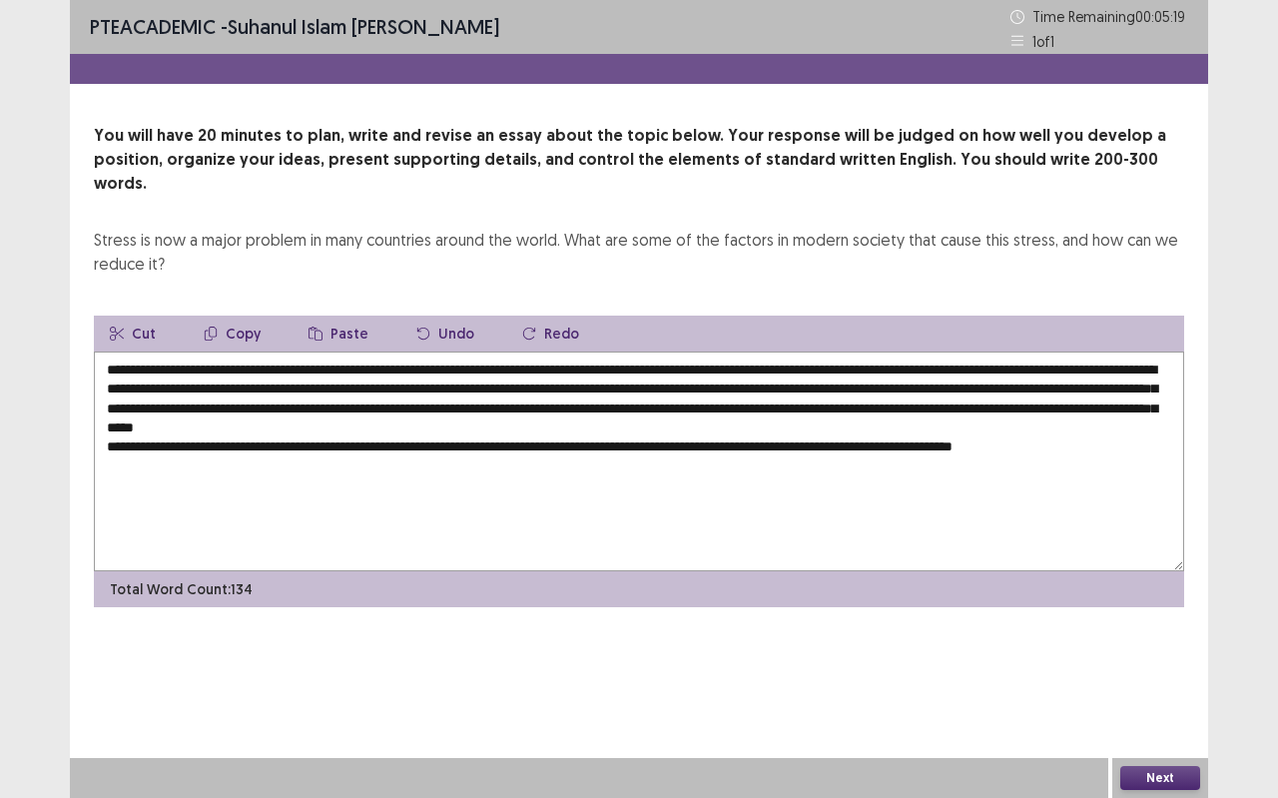
click at [743, 370] on textarea "**********" at bounding box center [639, 462] width 1091 height 220
drag, startPoint x: 744, startPoint y: 370, endPoint x: 276, endPoint y: 349, distance: 468.9
click at [276, 352] on textarea "**********" at bounding box center [639, 462] width 1091 height 220
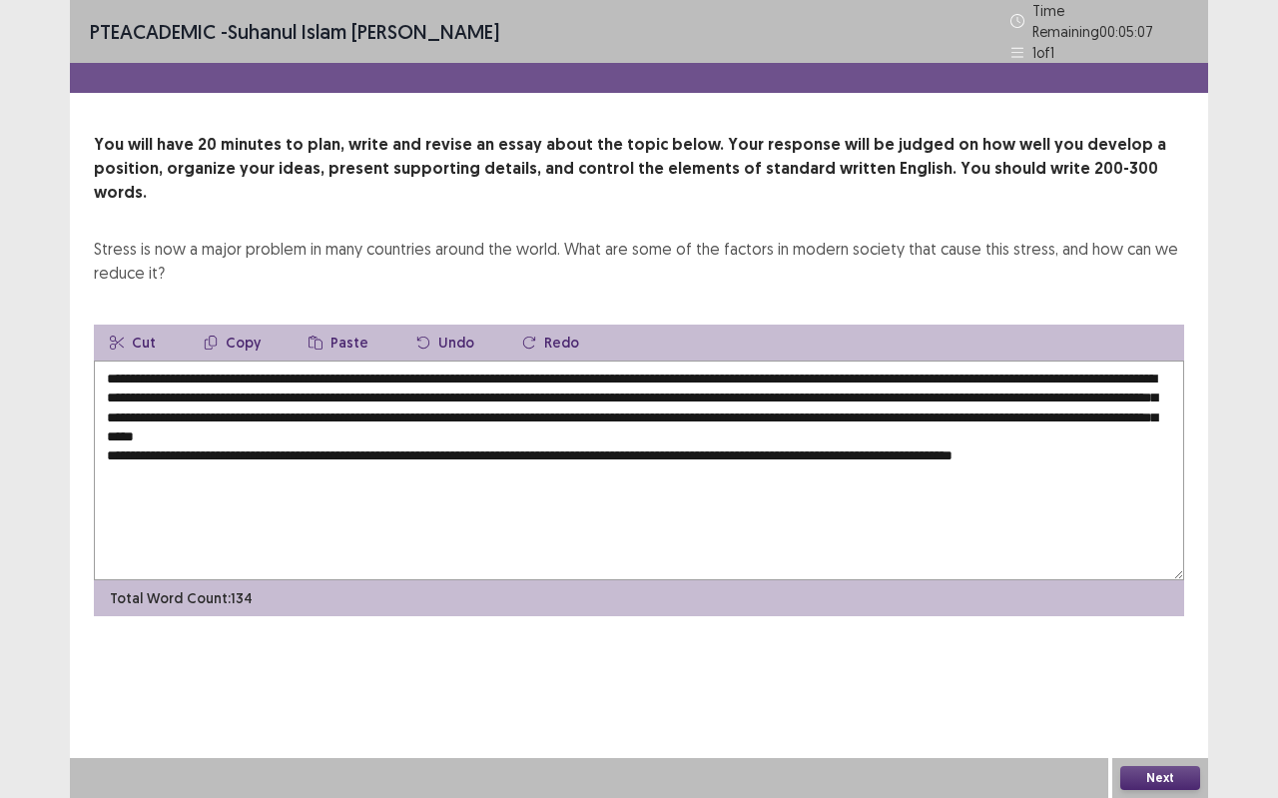
drag, startPoint x: 703, startPoint y: 354, endPoint x: 818, endPoint y: 458, distance: 155.5
click at [753, 458] on textarea "**********" at bounding box center [639, 471] width 1091 height 220
click at [945, 446] on textarea "**********" at bounding box center [639, 471] width 1091 height 220
click at [1130, 421] on textarea "**********" at bounding box center [639, 471] width 1091 height 220
click at [597, 459] on textarea at bounding box center [639, 471] width 1091 height 220
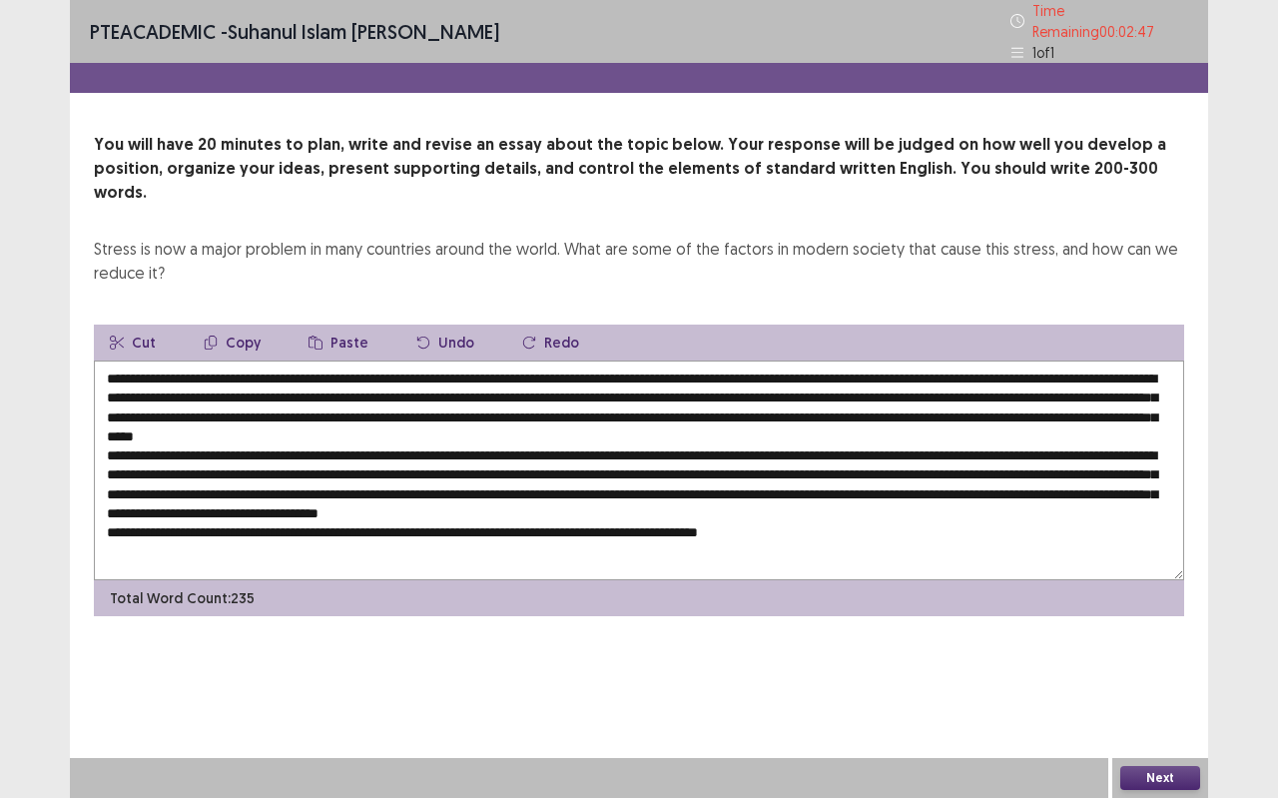
type textarea "**********"
click at [1149, 709] on button "Next" at bounding box center [1161, 778] width 80 height 24
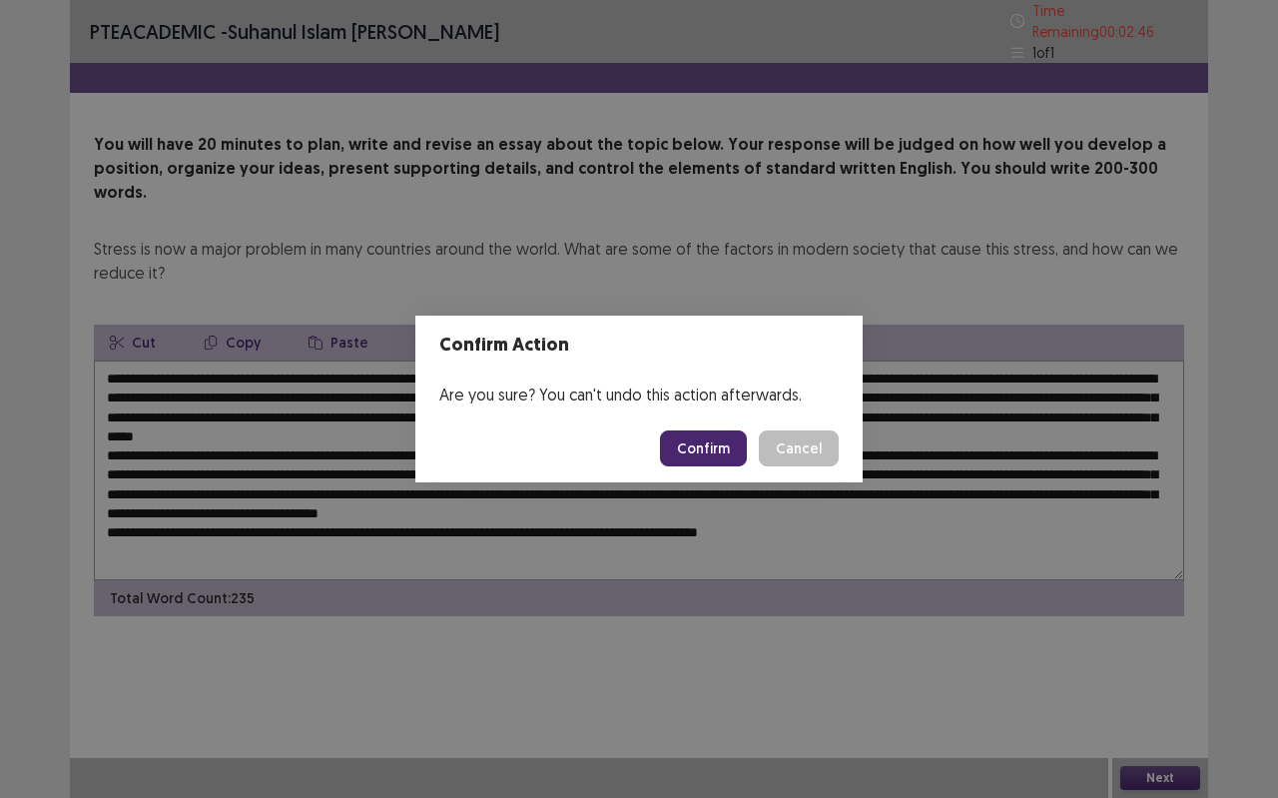
click at [707, 444] on button "Confirm" at bounding box center [703, 448] width 87 height 36
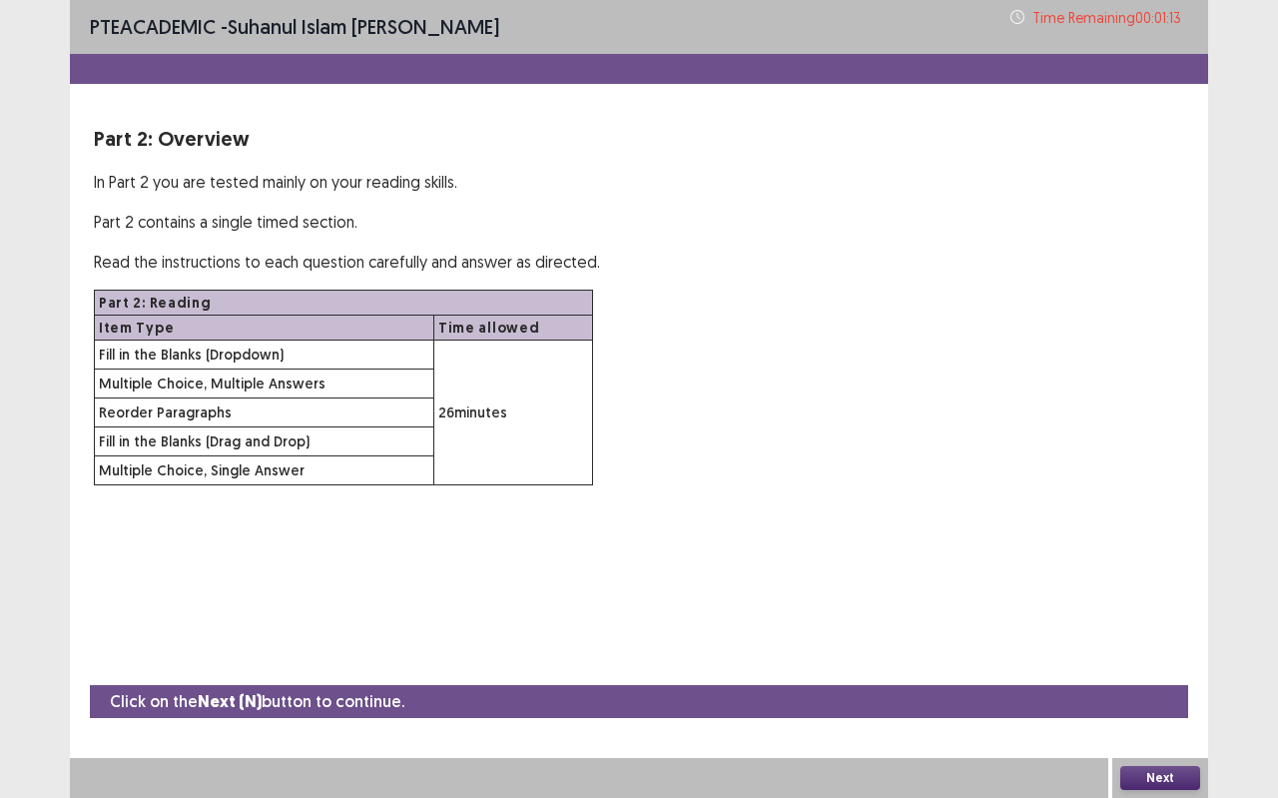
click at [1189, 709] on button "Next" at bounding box center [1161, 778] width 80 height 24
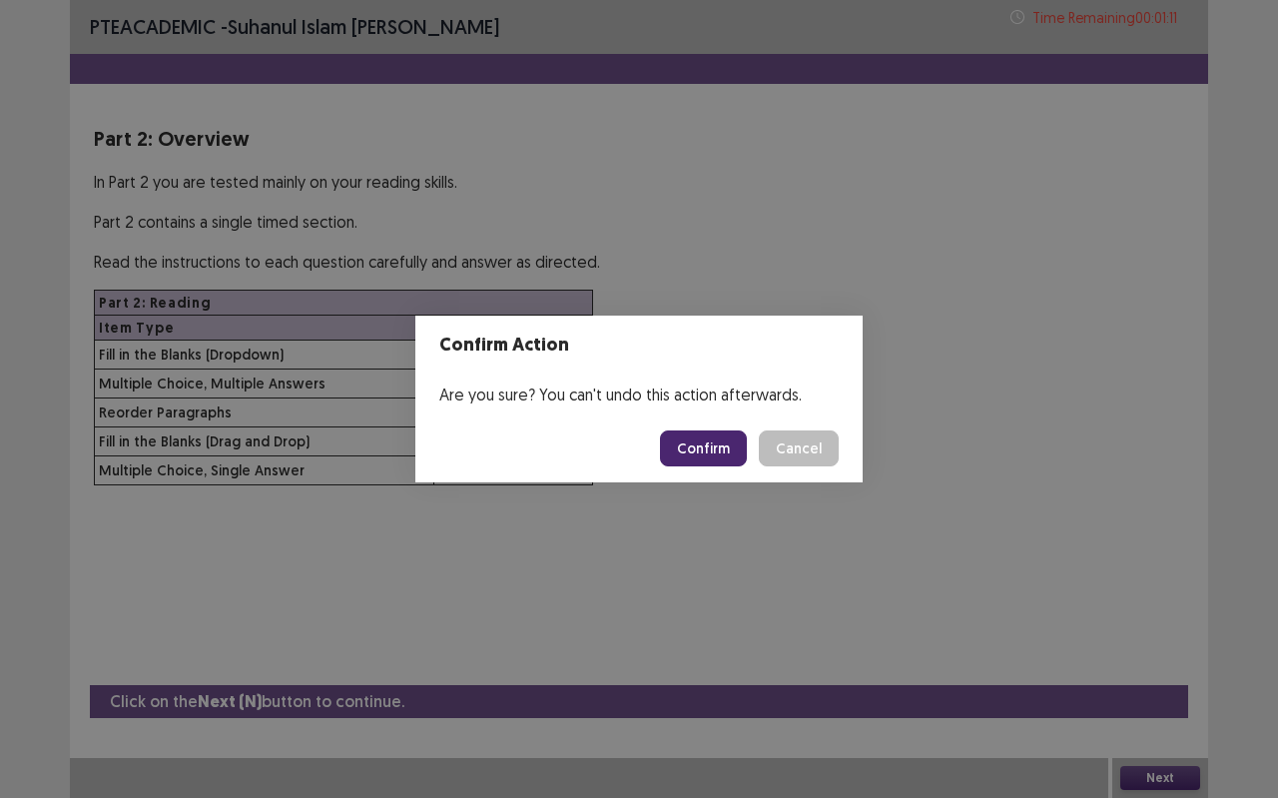
click at [717, 436] on button "Confirm" at bounding box center [703, 448] width 87 height 36
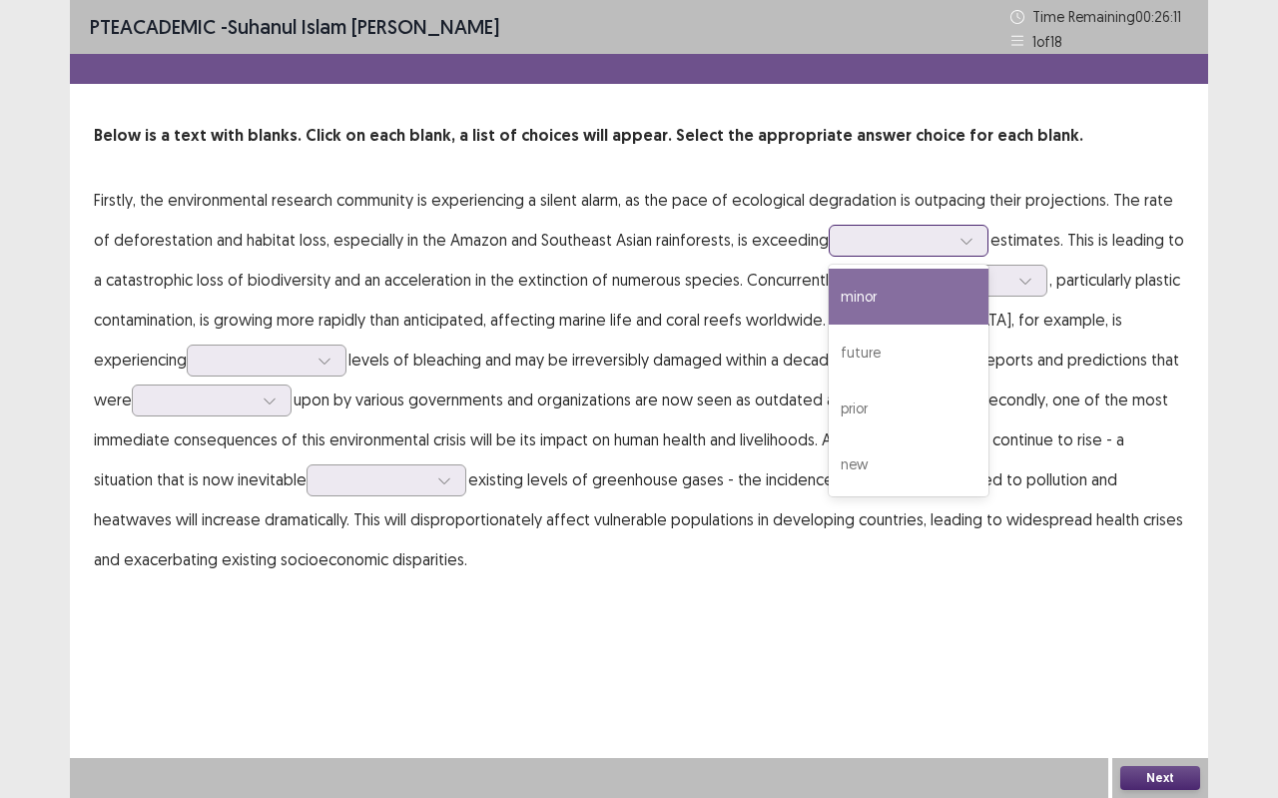
click at [952, 237] on div at bounding box center [967, 241] width 30 height 30
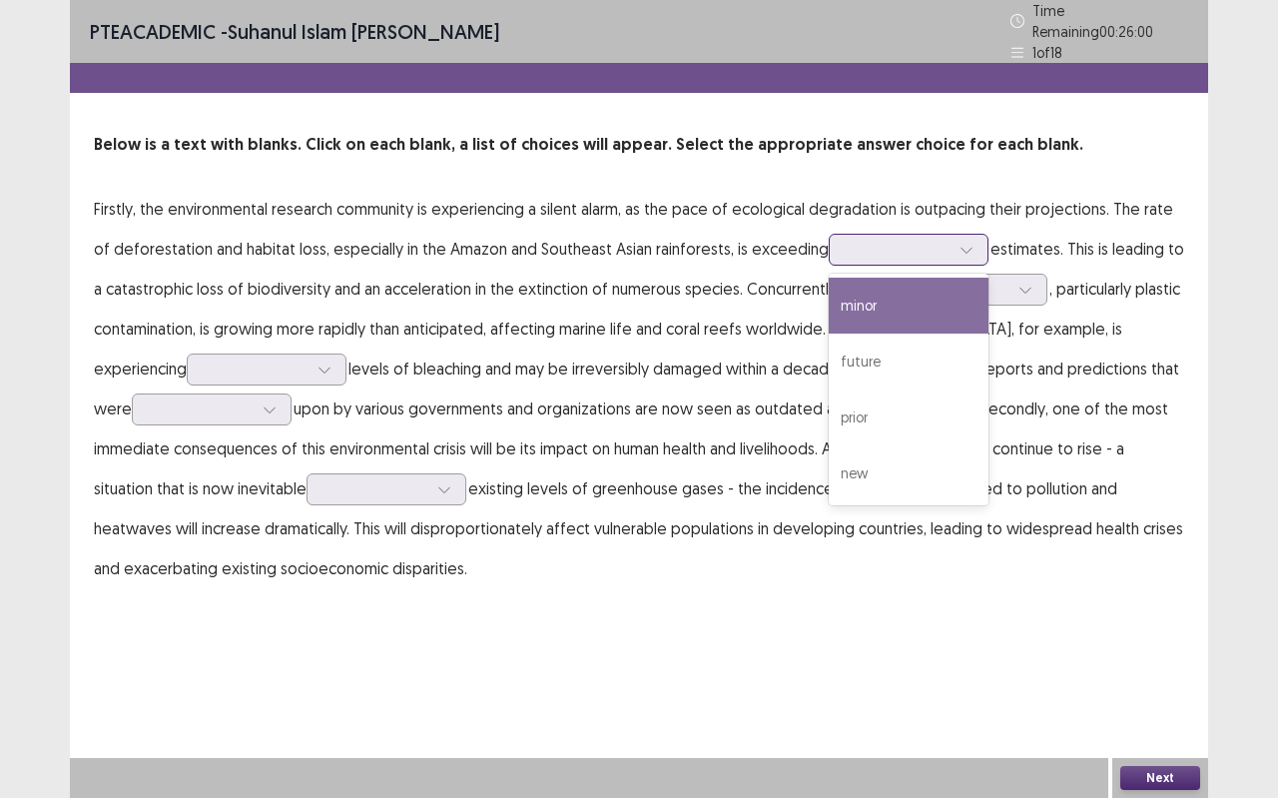
click at [894, 292] on div "minor" at bounding box center [909, 306] width 160 height 56
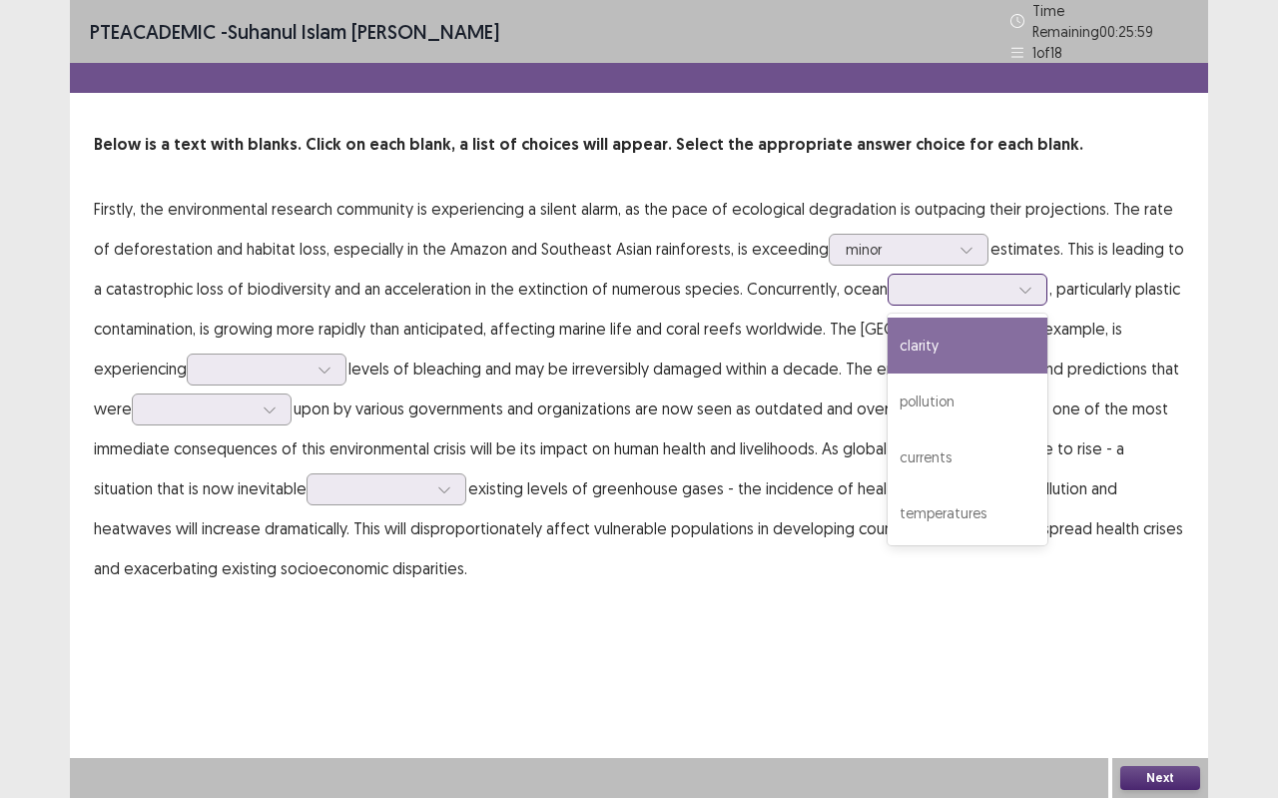
click at [956, 288] on div at bounding box center [957, 289] width 104 height 19
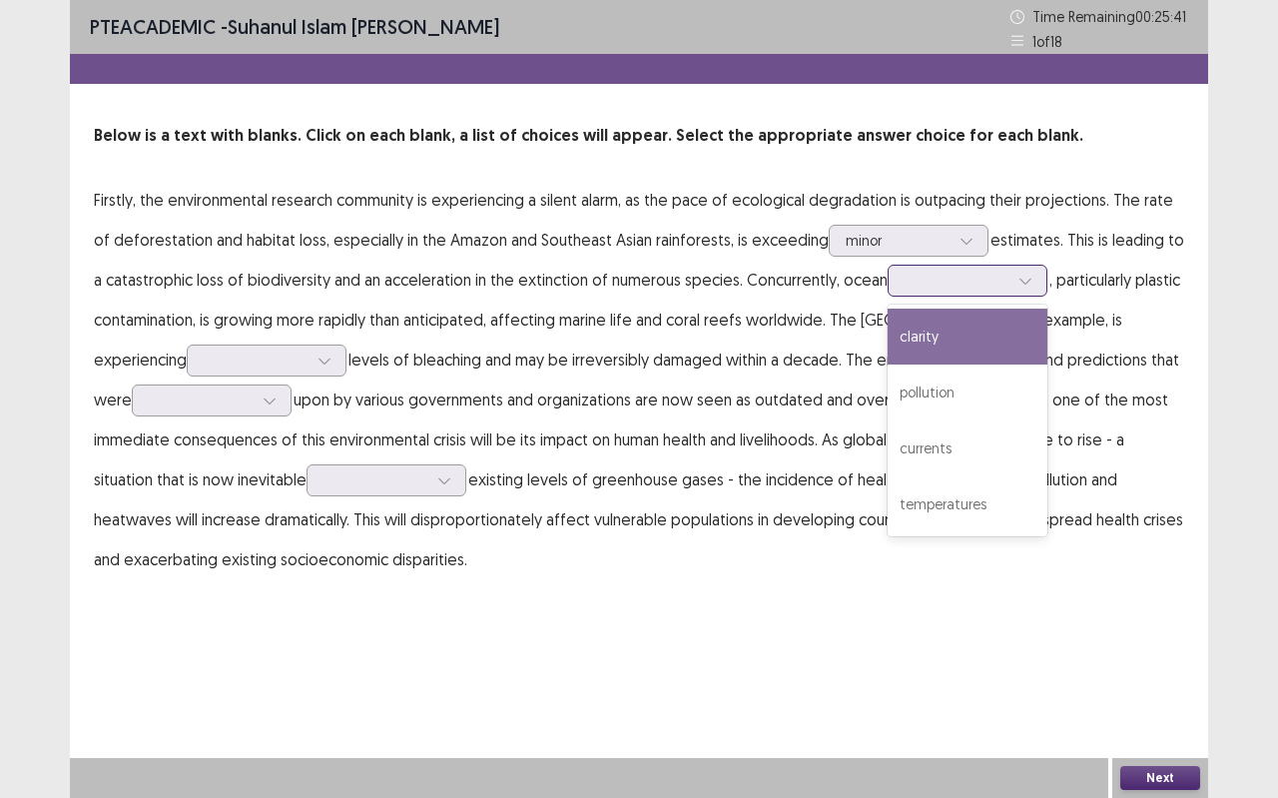
click at [983, 324] on div "clarity" at bounding box center [968, 337] width 160 height 56
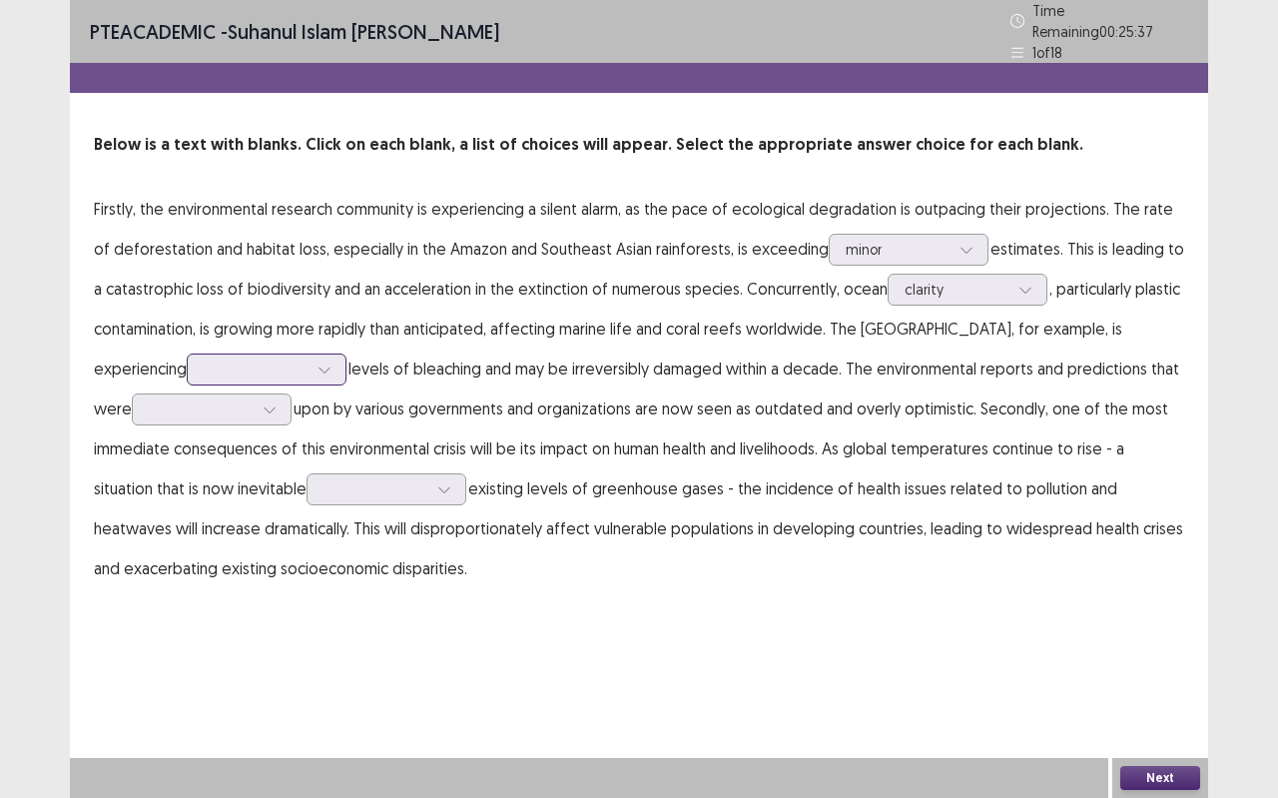
click at [214, 360] on div at bounding box center [256, 369] width 104 height 19
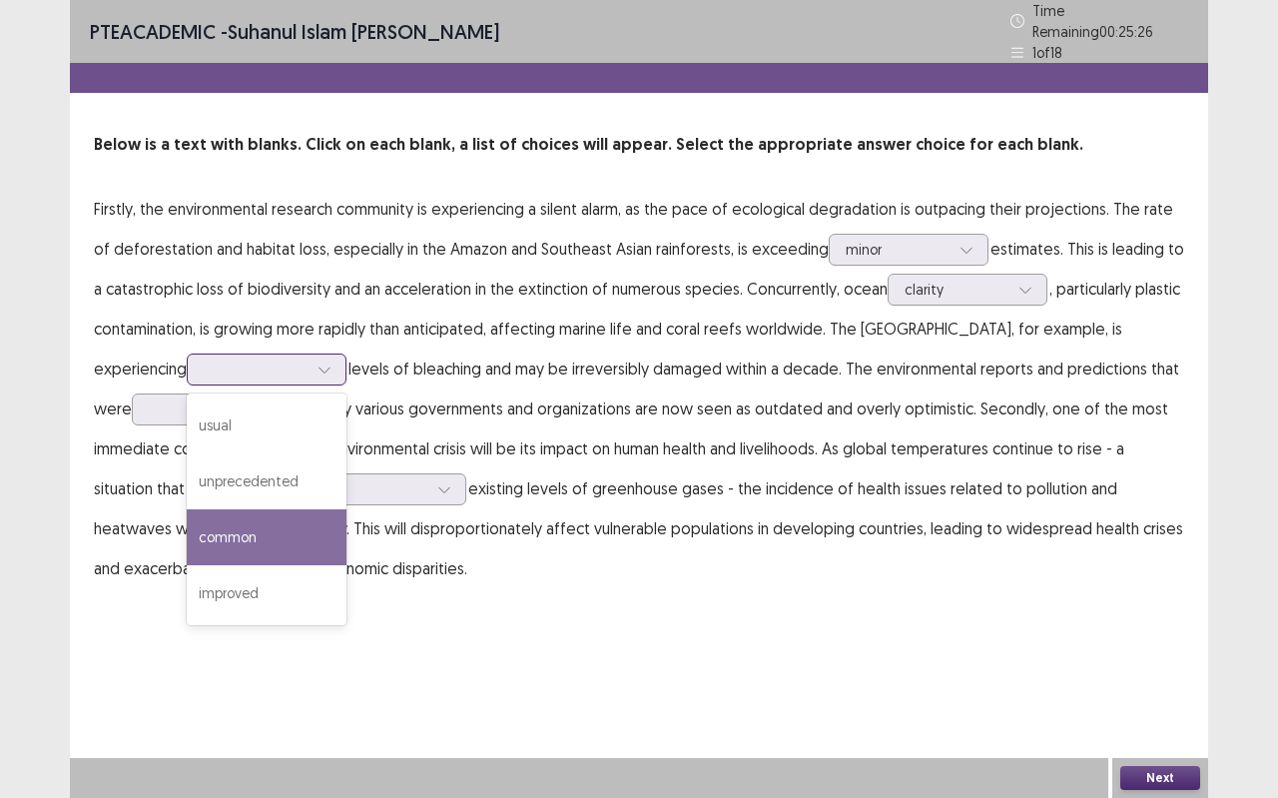
click at [190, 509] on div "common" at bounding box center [267, 537] width 160 height 56
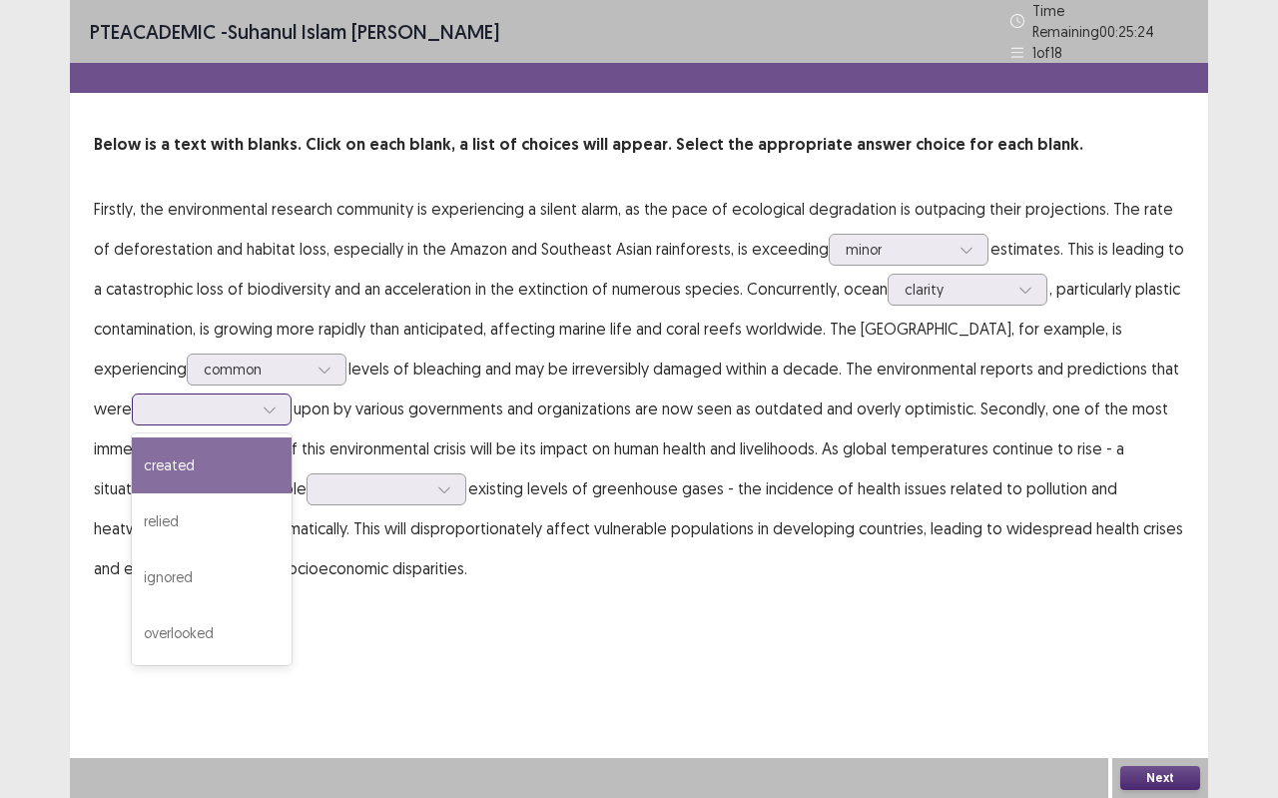
click at [255, 399] on div at bounding box center [270, 409] width 30 height 30
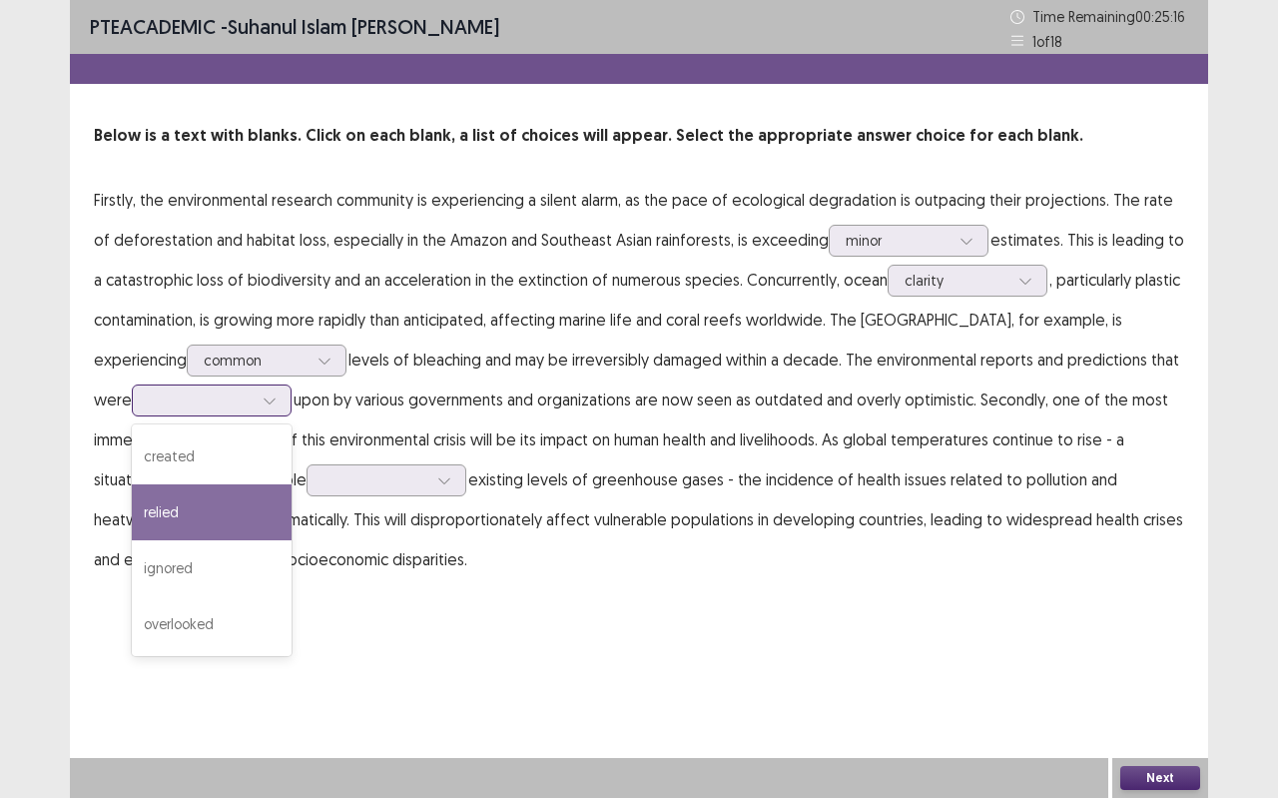
click at [209, 487] on div "relied" at bounding box center [212, 512] width 160 height 56
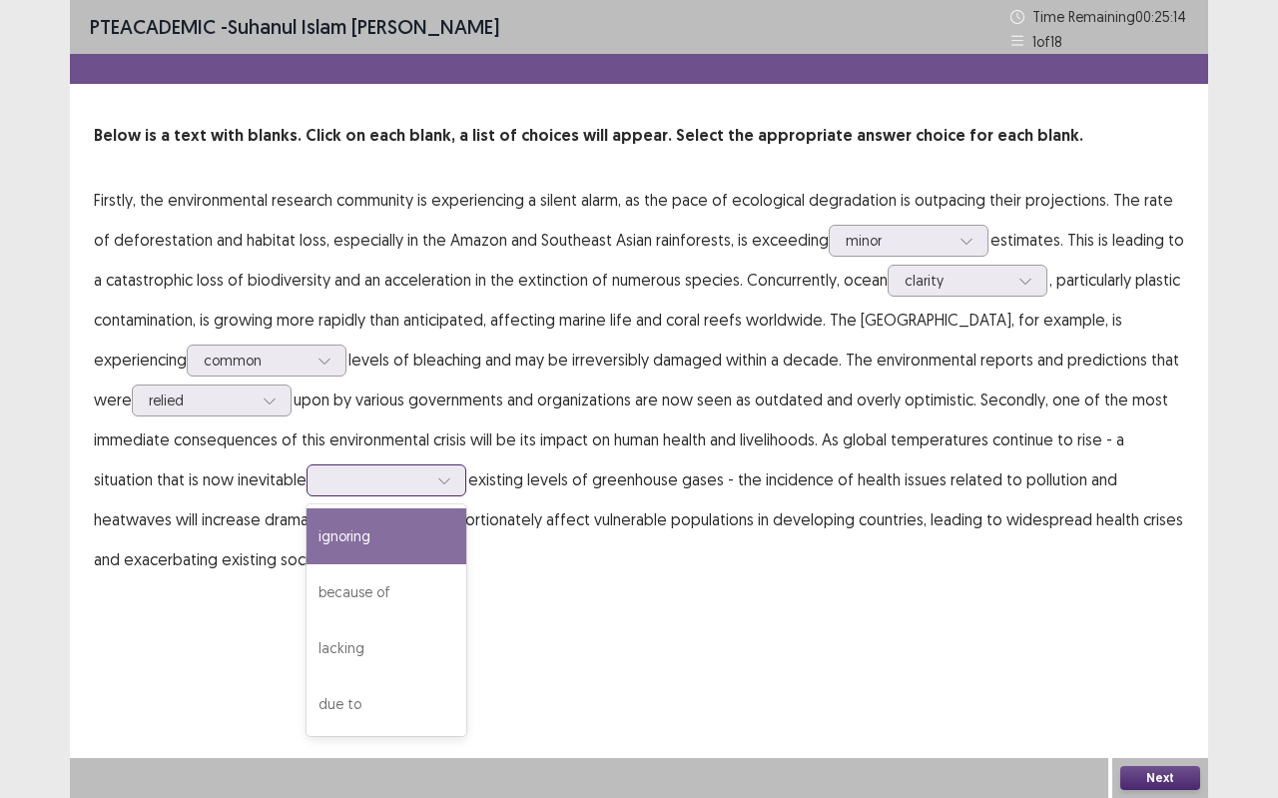
click at [363, 465] on div at bounding box center [387, 480] width 160 height 32
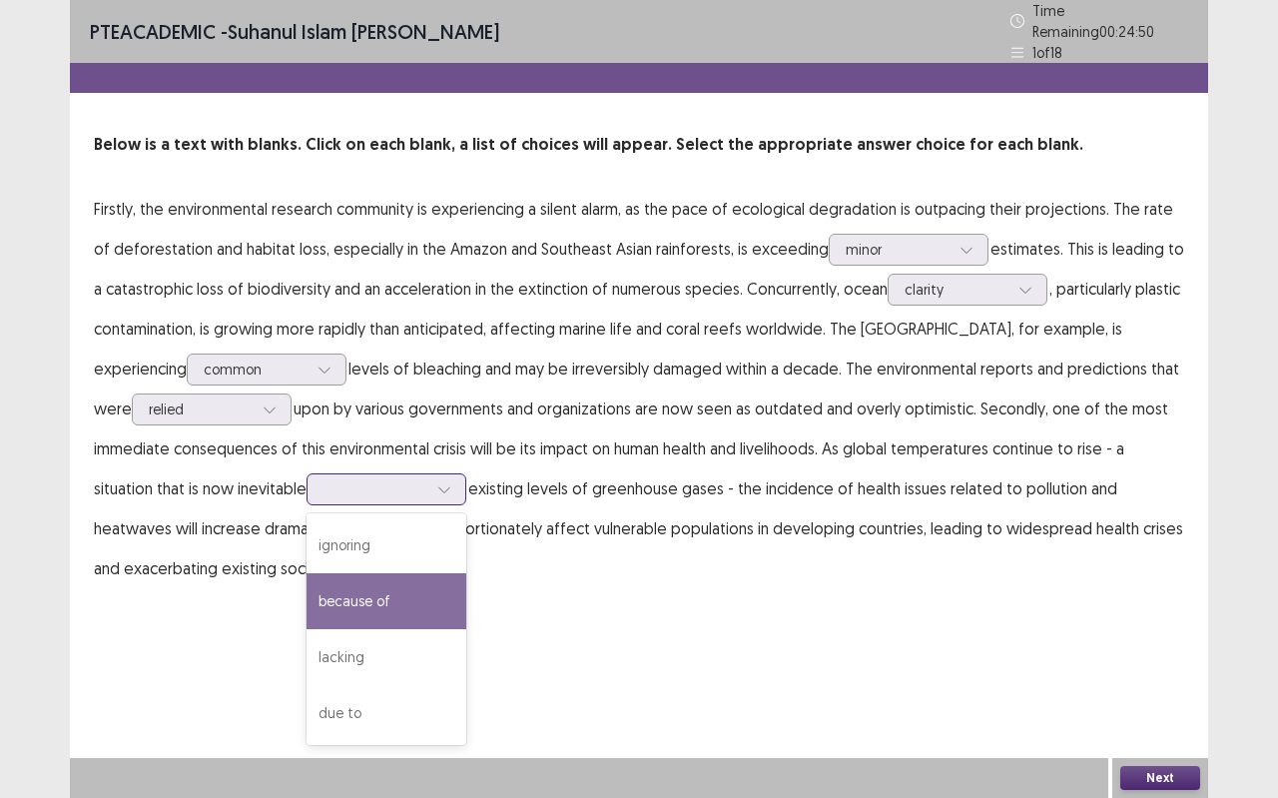
click at [354, 591] on div "because of" at bounding box center [387, 601] width 160 height 56
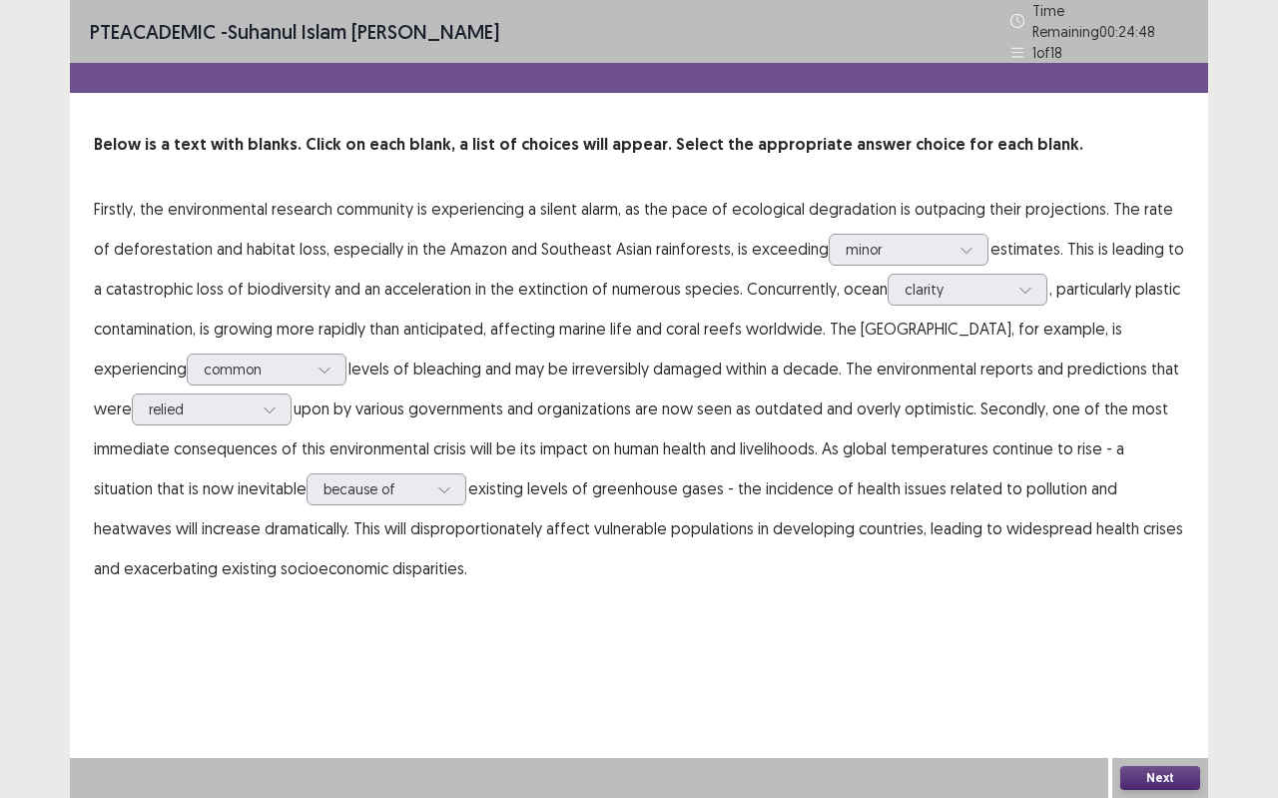
click at [1169, 709] on div "PTE academic - suhanul Islam [PERSON_NAME] Time Remaining 00 : 24 : 48 1 of 18 …" at bounding box center [639, 399] width 1139 height 798
click at [1168, 709] on button "Next" at bounding box center [1161, 778] width 80 height 24
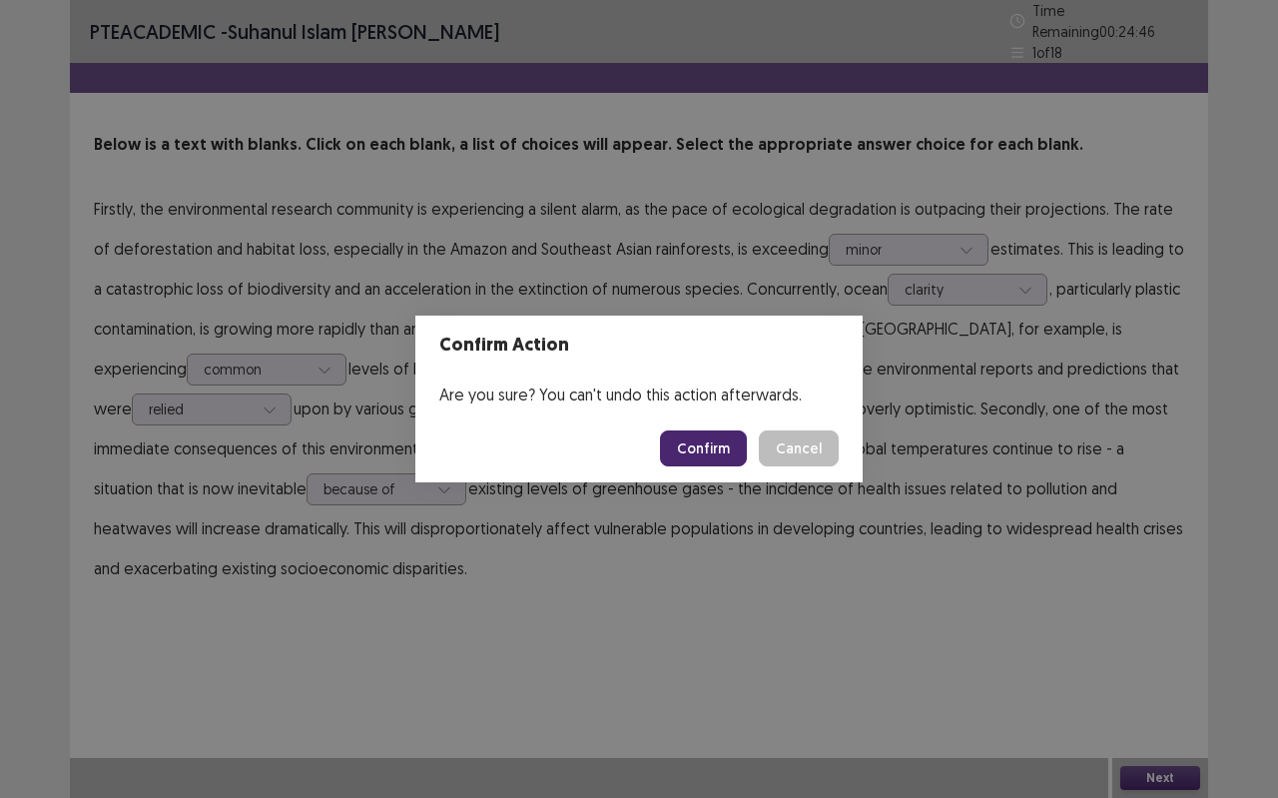
click at [691, 449] on button "Confirm" at bounding box center [703, 448] width 87 height 36
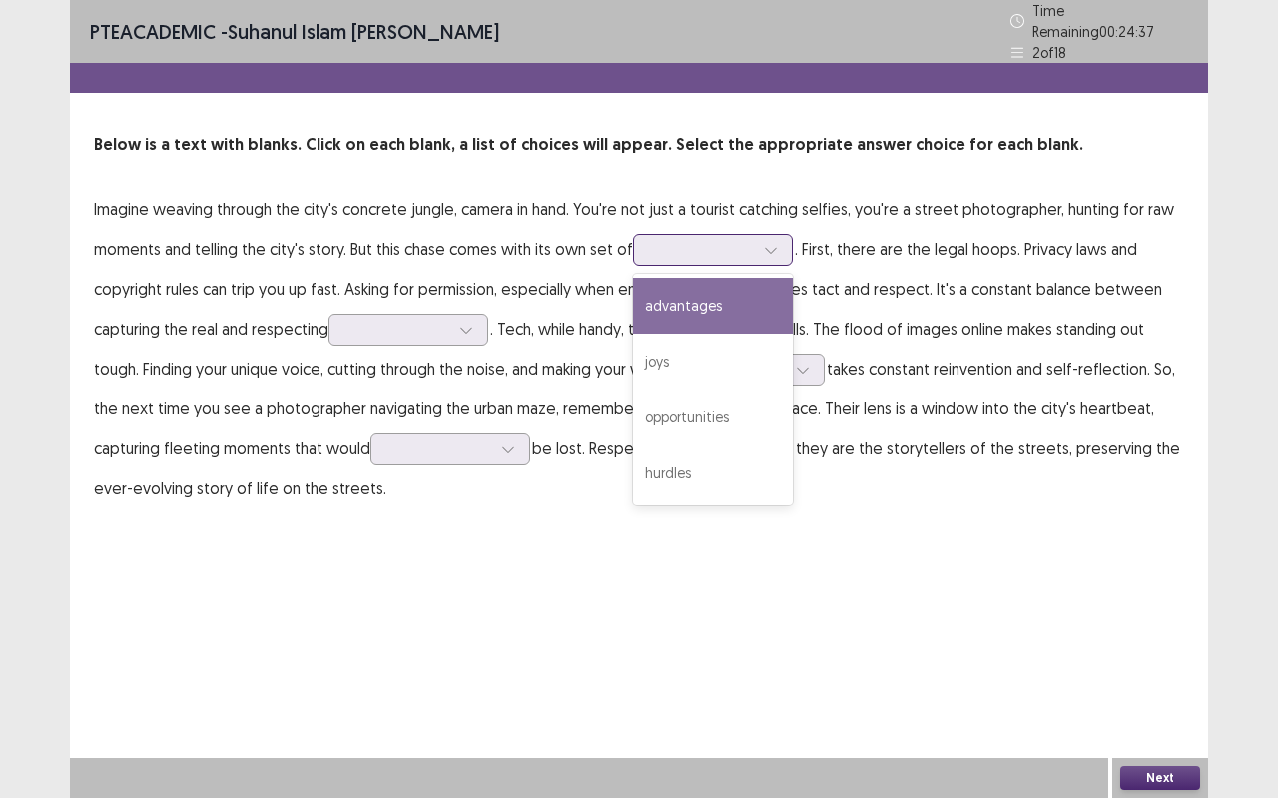
click at [728, 240] on div at bounding box center [702, 249] width 104 height 19
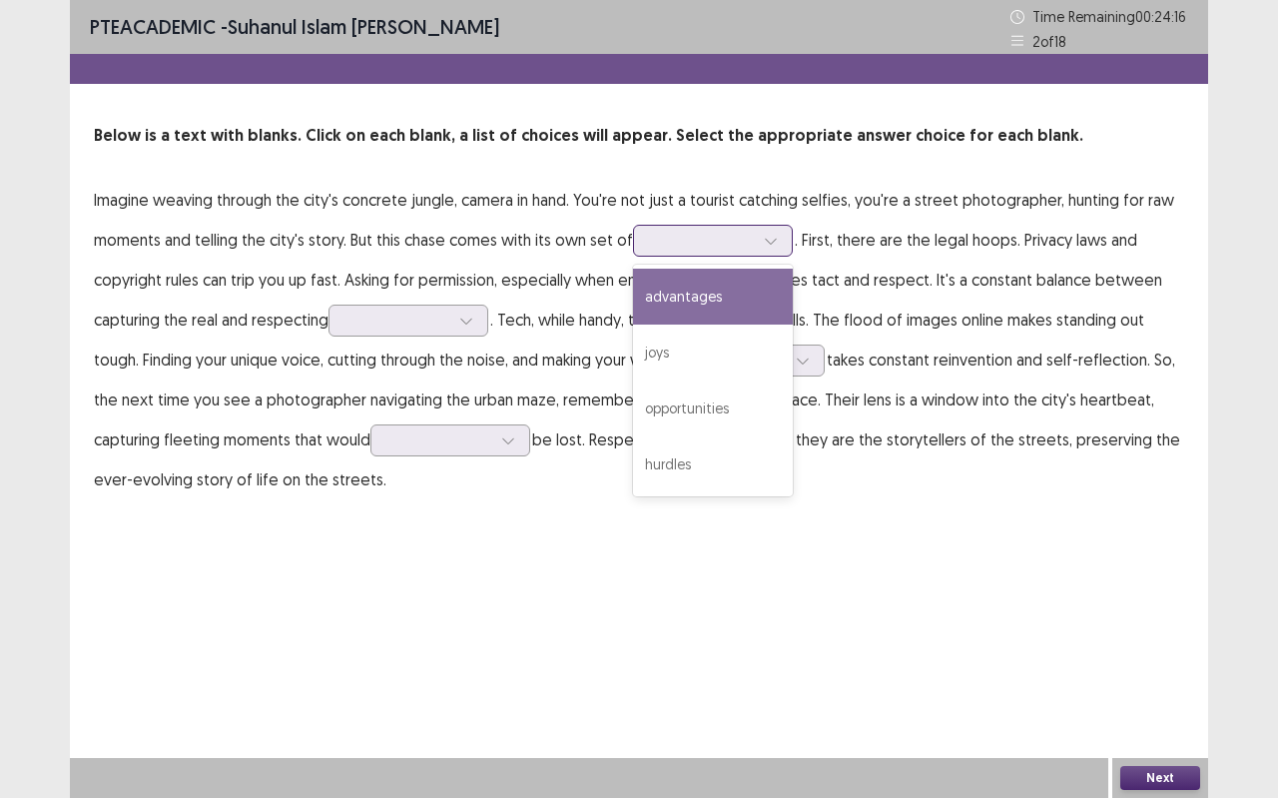
click at [681, 307] on div "advantages" at bounding box center [713, 297] width 160 height 56
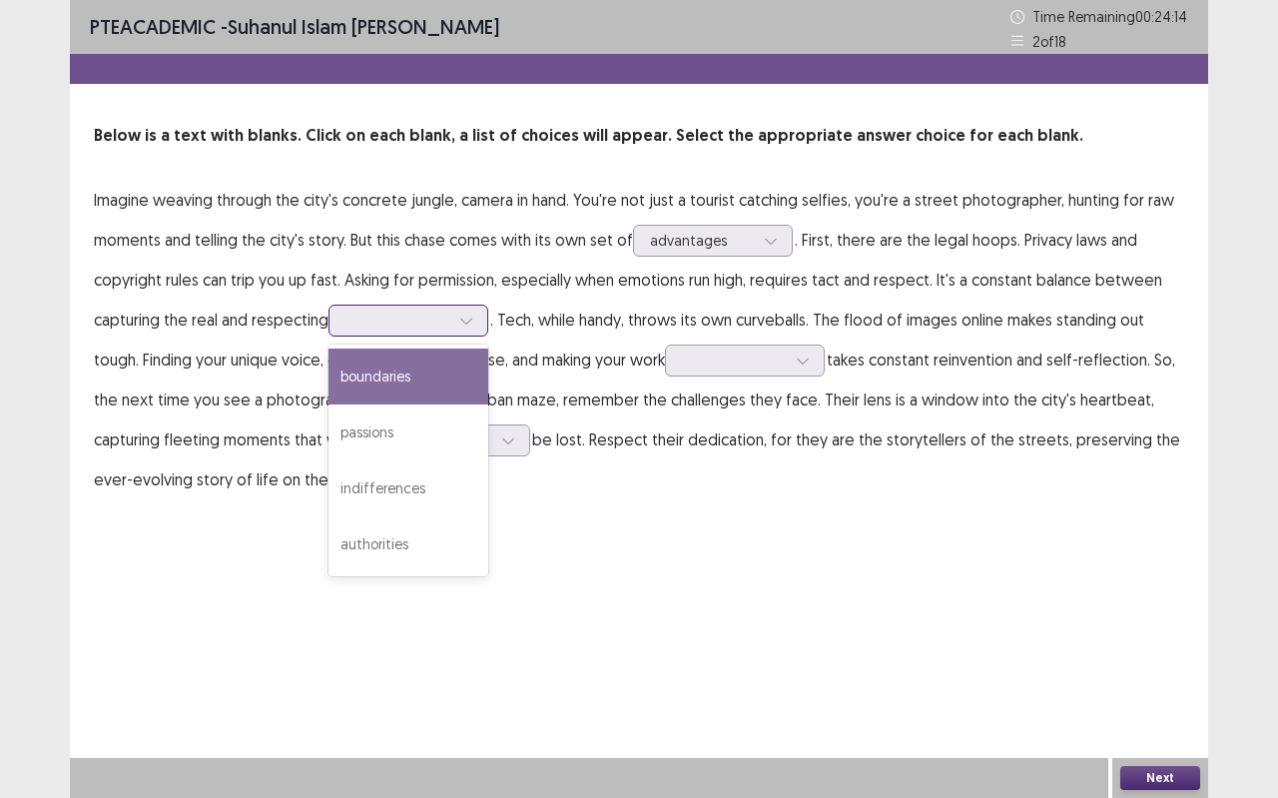
click at [454, 307] on div at bounding box center [466, 321] width 30 height 30
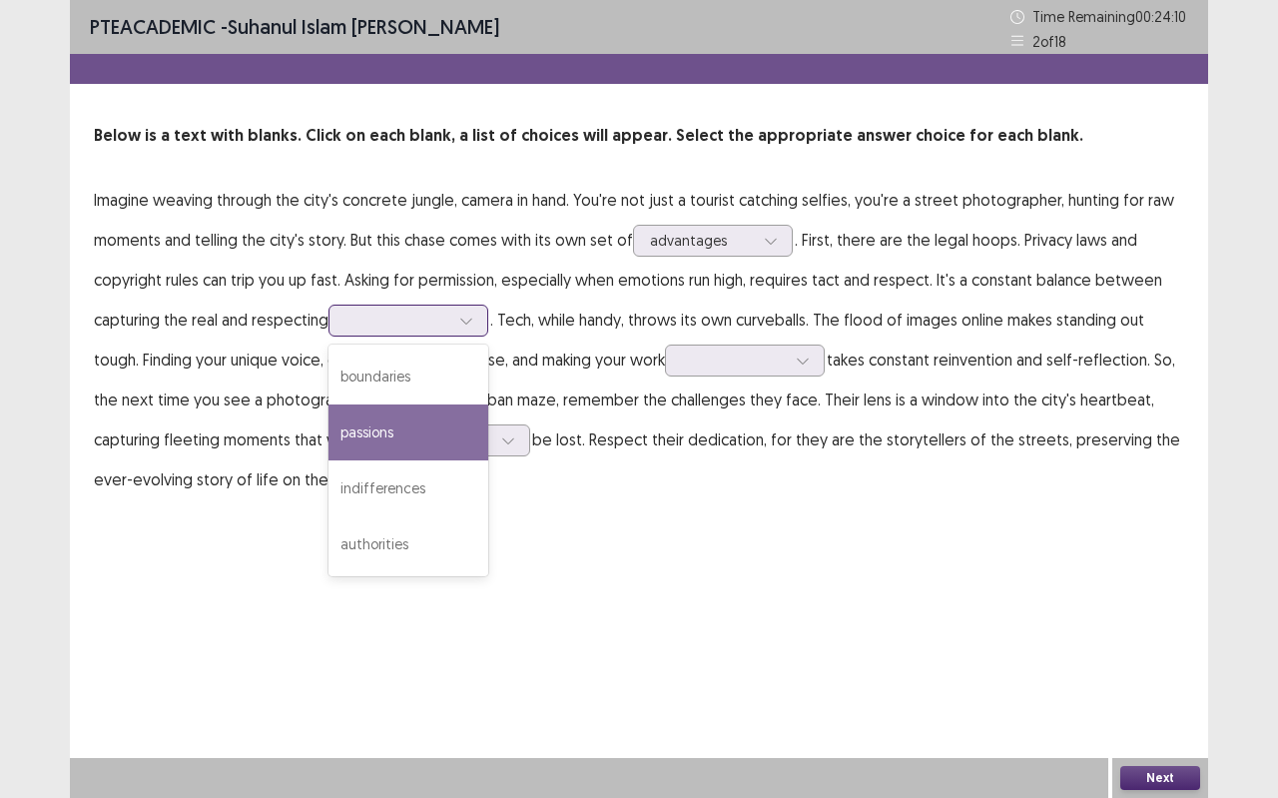
click at [403, 421] on div "passions" at bounding box center [409, 432] width 160 height 56
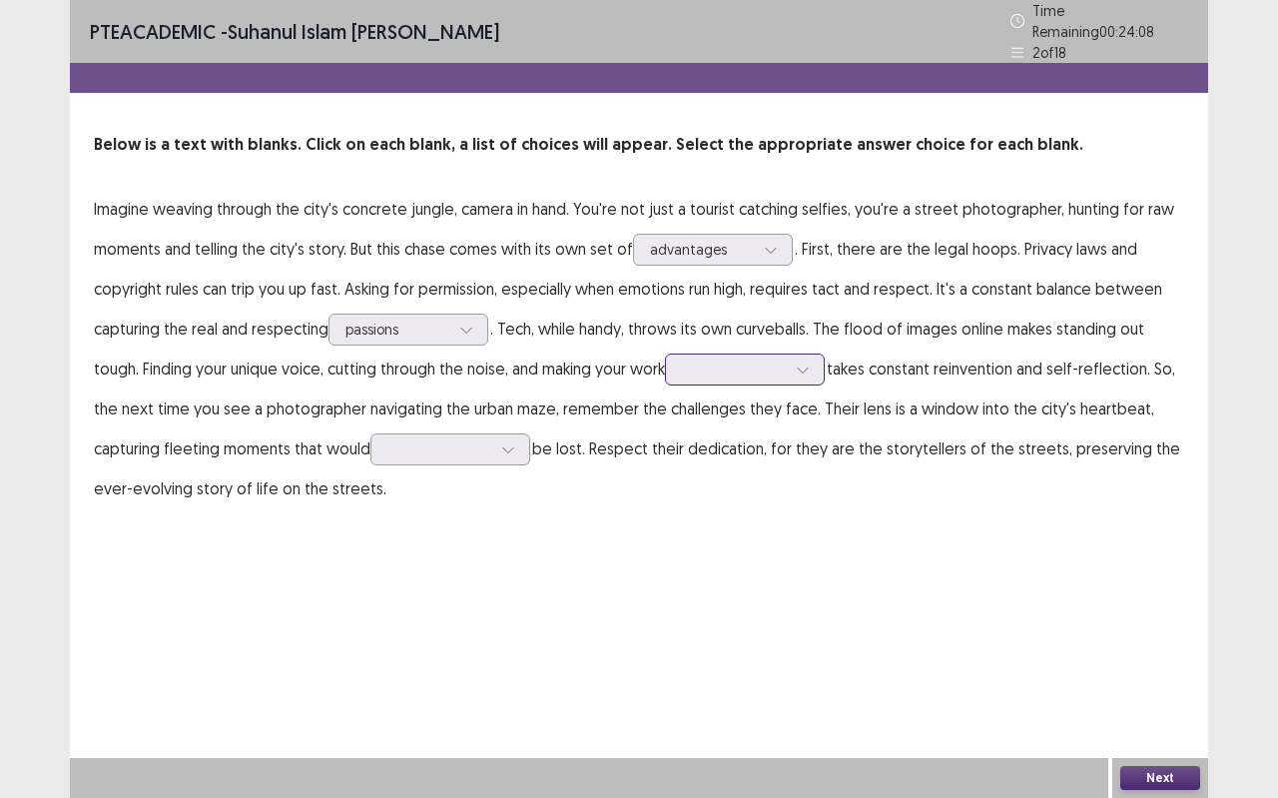
click at [810, 363] on icon at bounding box center [803, 370] width 14 height 14
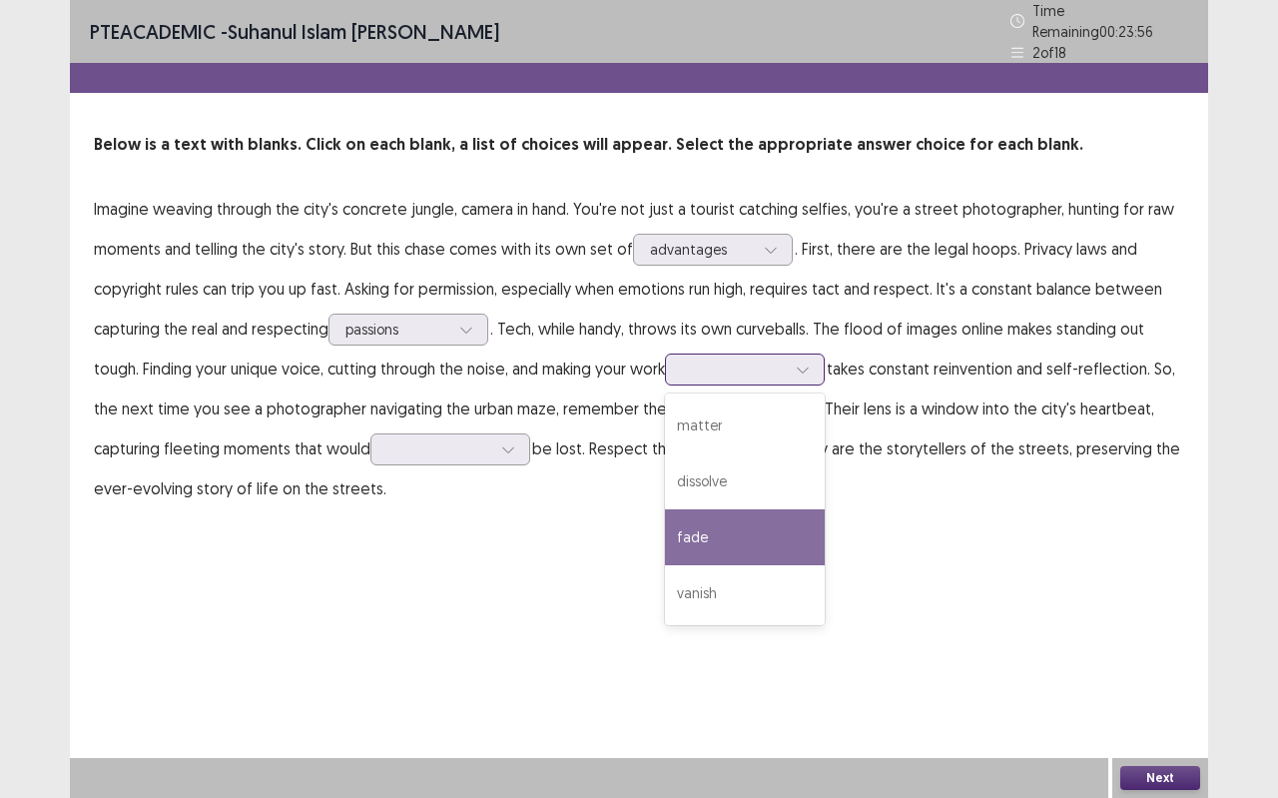
click at [740, 512] on div "fade" at bounding box center [745, 537] width 160 height 56
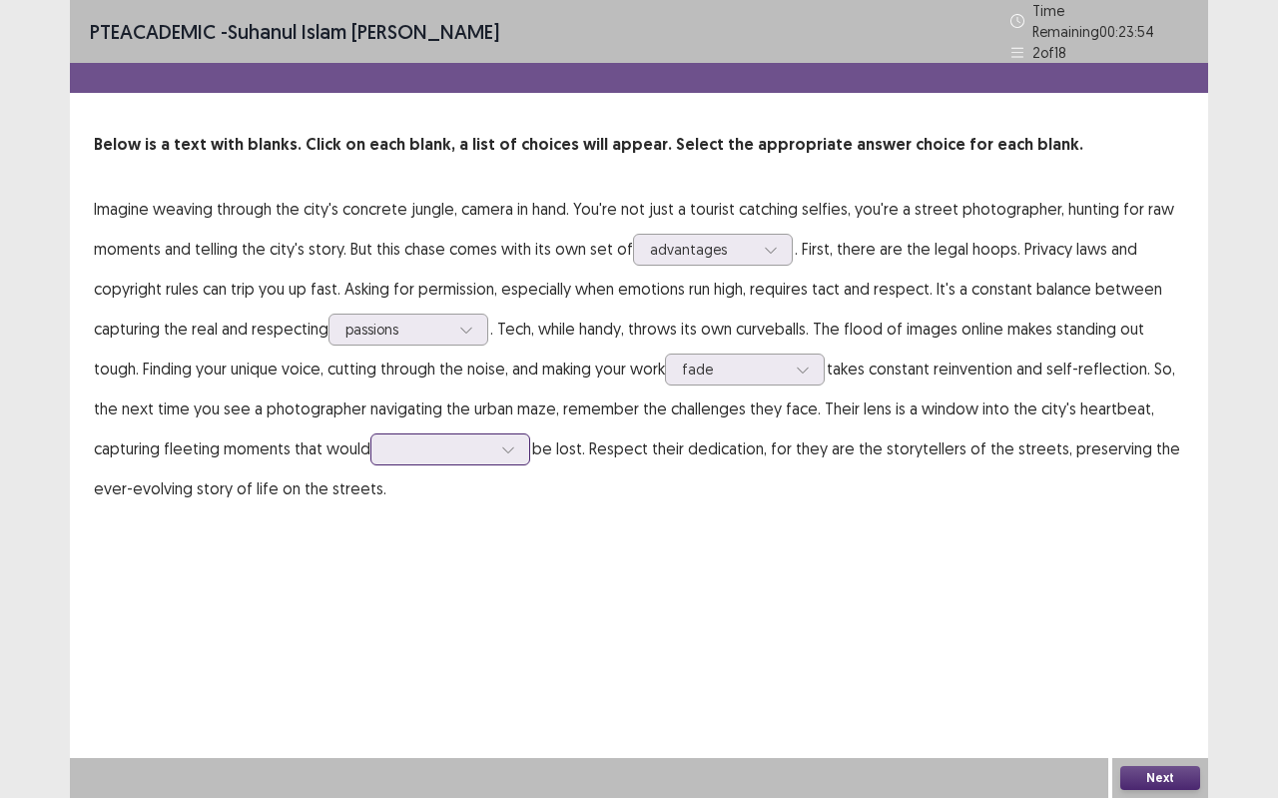
click at [506, 443] on icon at bounding box center [508, 449] width 14 height 14
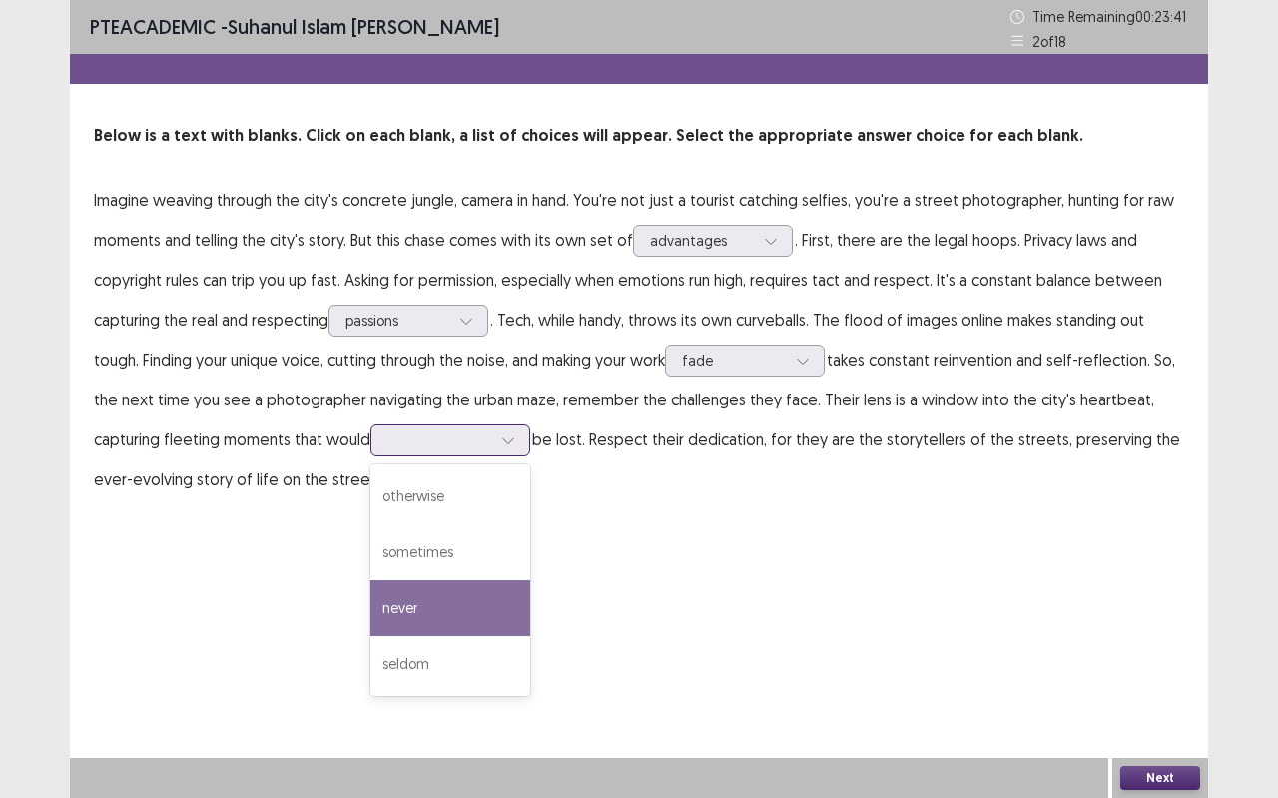
click at [434, 599] on div "never" at bounding box center [451, 608] width 160 height 56
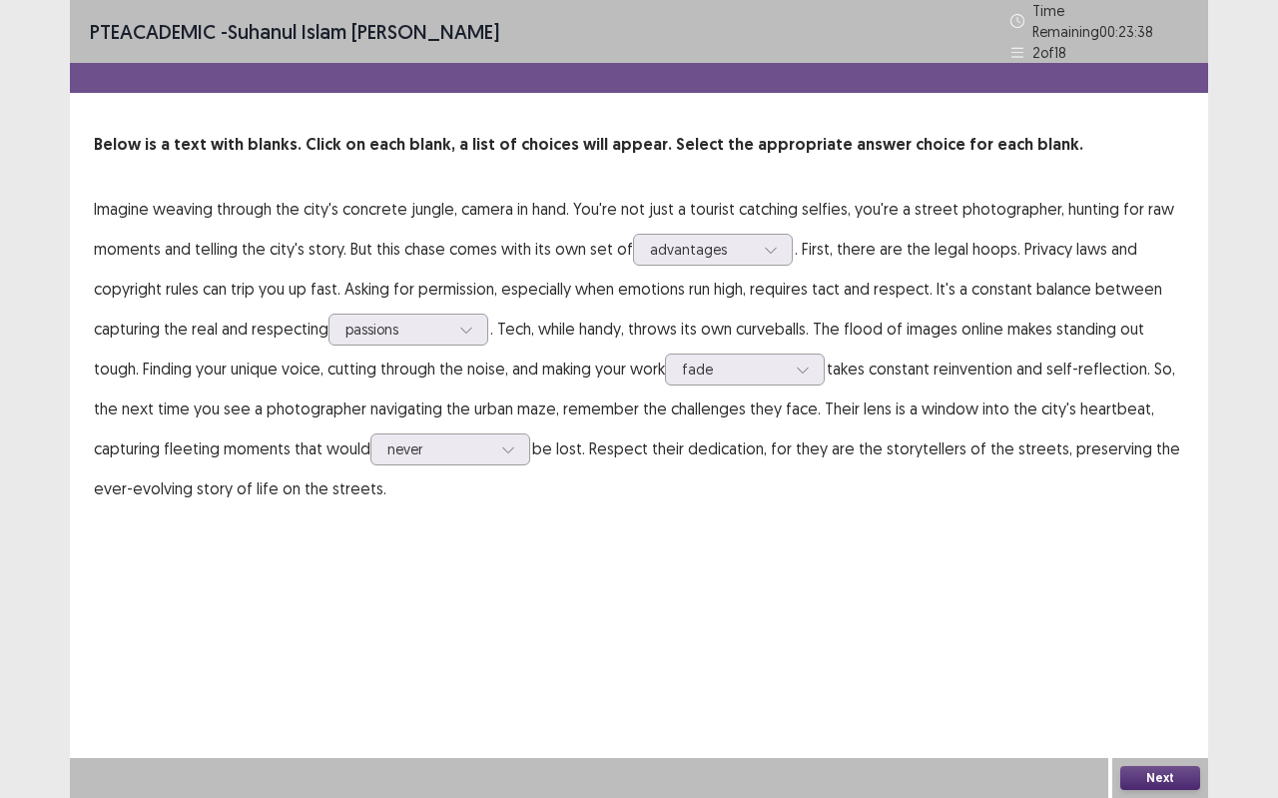
click at [1168, 709] on button "Next" at bounding box center [1161, 778] width 80 height 24
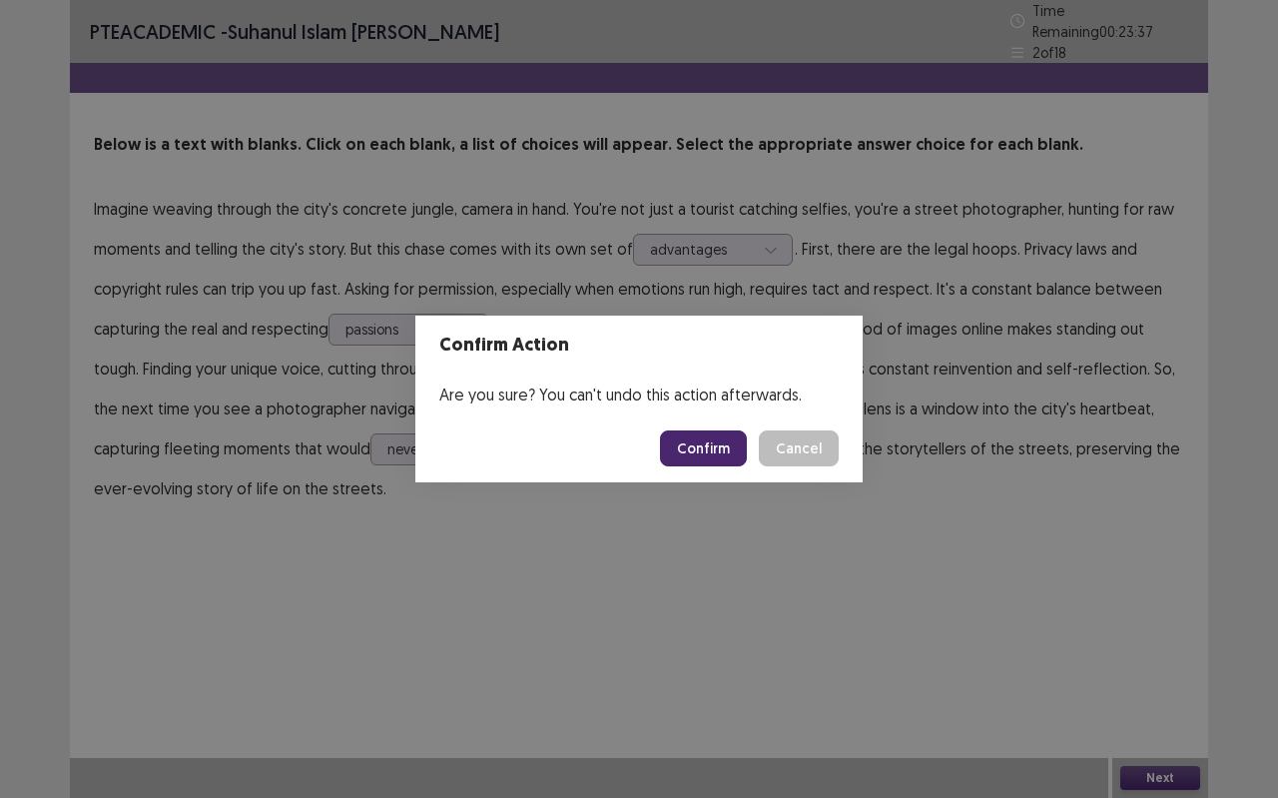
click at [737, 442] on button "Confirm" at bounding box center [703, 448] width 87 height 36
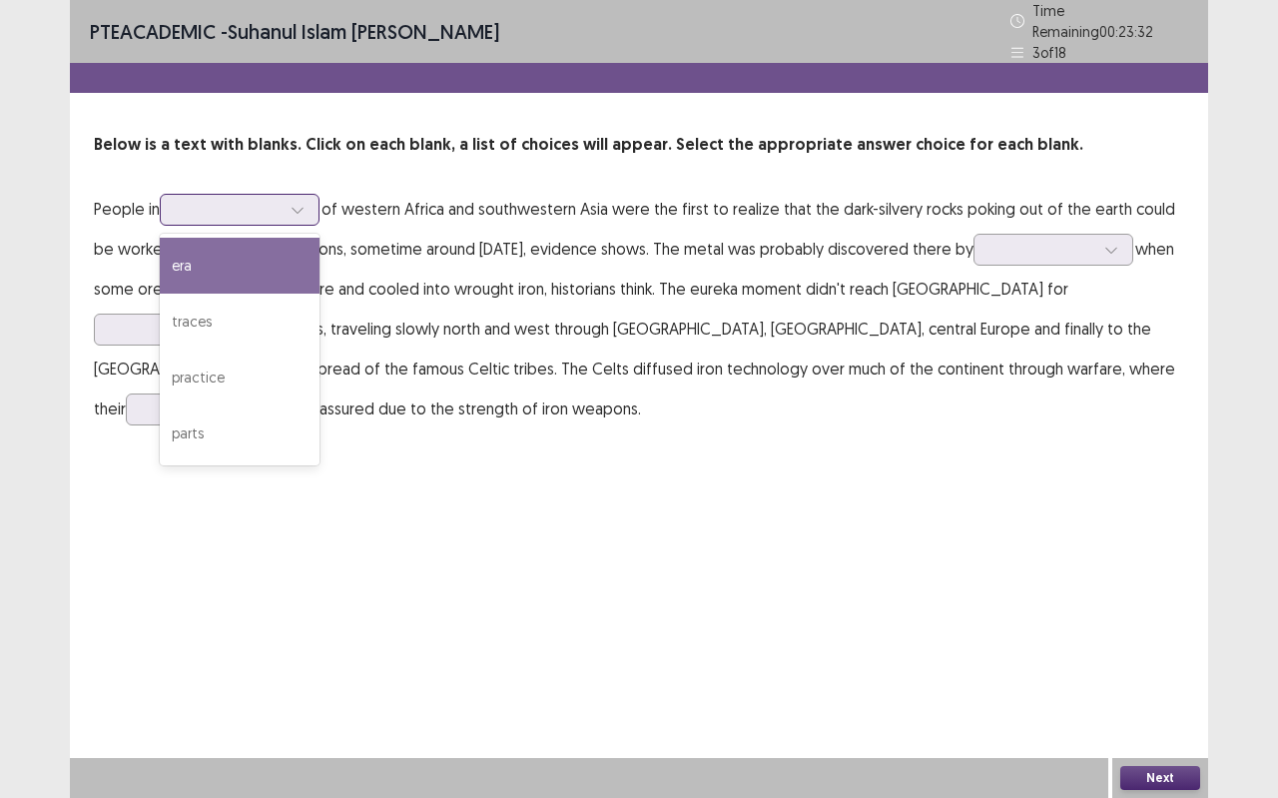
click at [313, 201] on div at bounding box center [298, 210] width 30 height 30
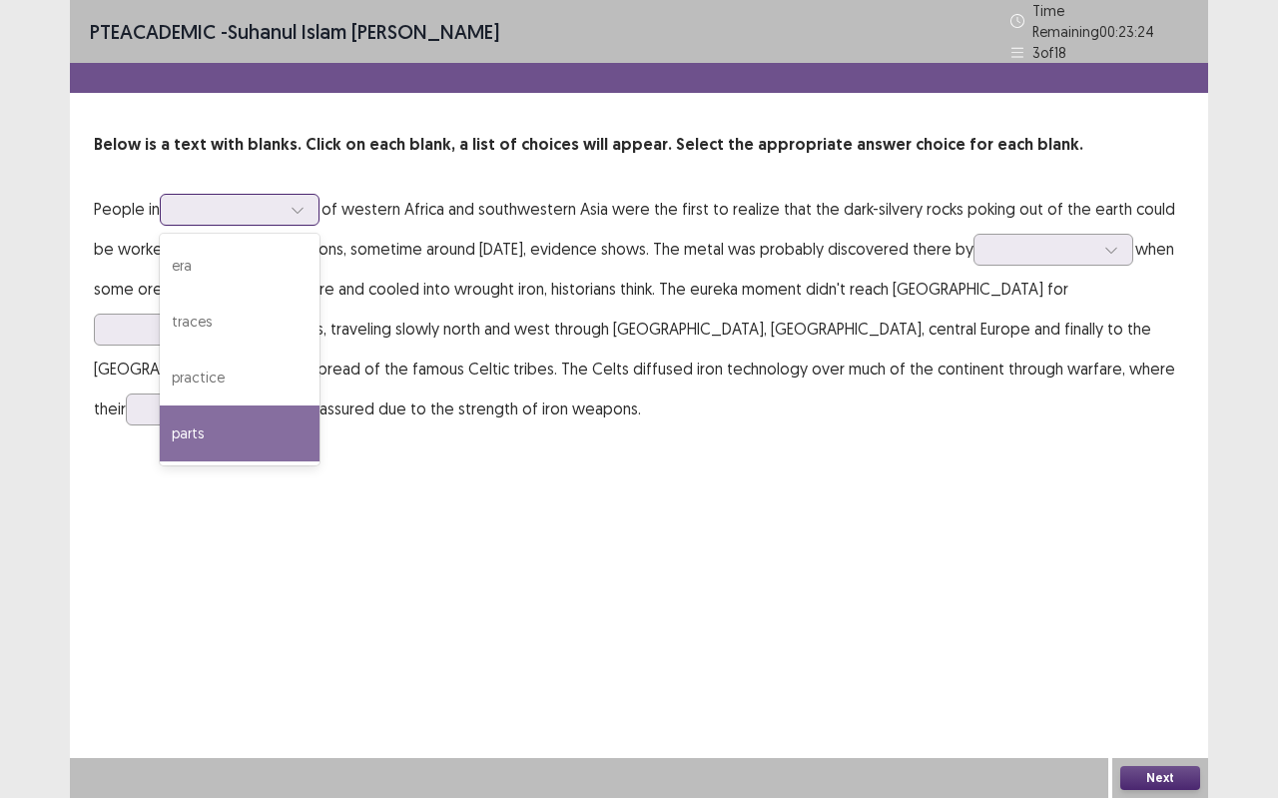
click at [241, 437] on div "parts" at bounding box center [240, 433] width 160 height 56
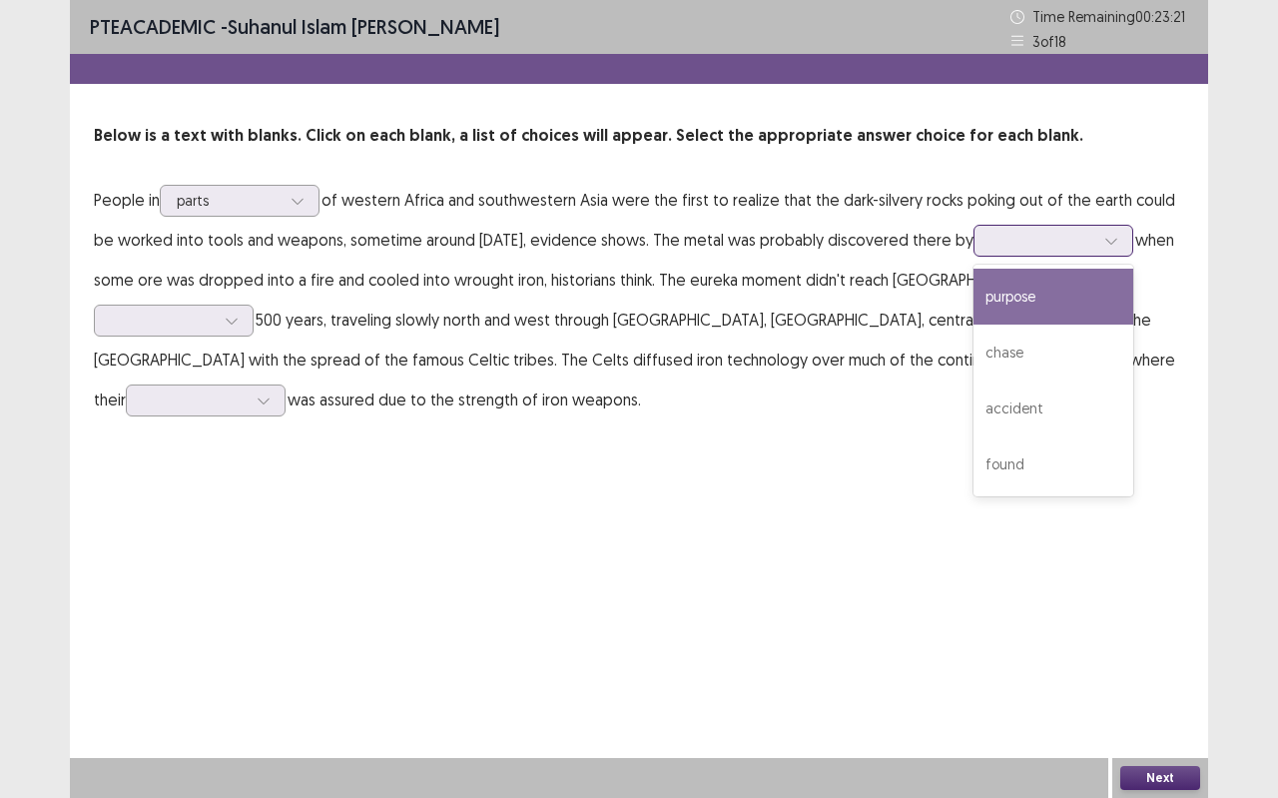
click at [1134, 239] on div at bounding box center [1054, 241] width 160 height 32
click at [1111, 295] on div "purpose" at bounding box center [1054, 297] width 160 height 56
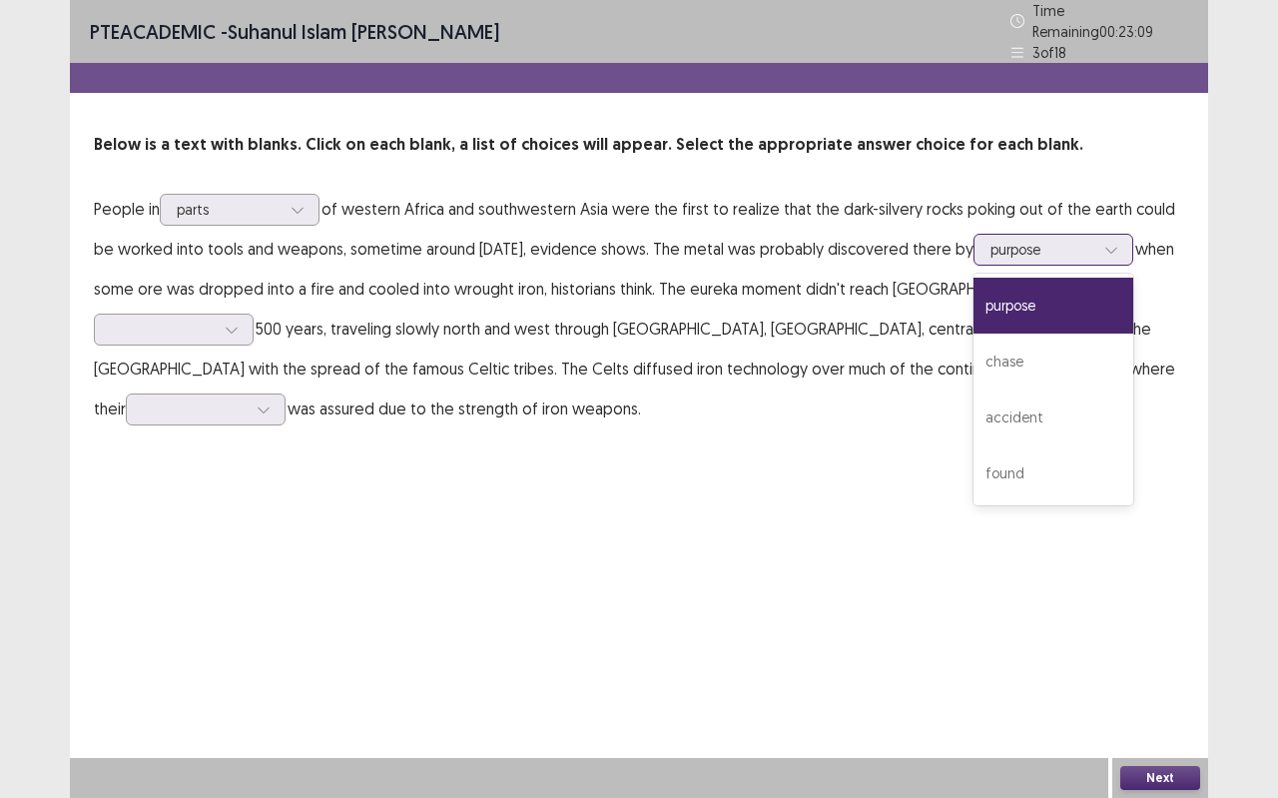
click at [1095, 240] on div at bounding box center [1043, 249] width 104 height 19
click at [1057, 434] on div "accident" at bounding box center [1054, 417] width 160 height 56
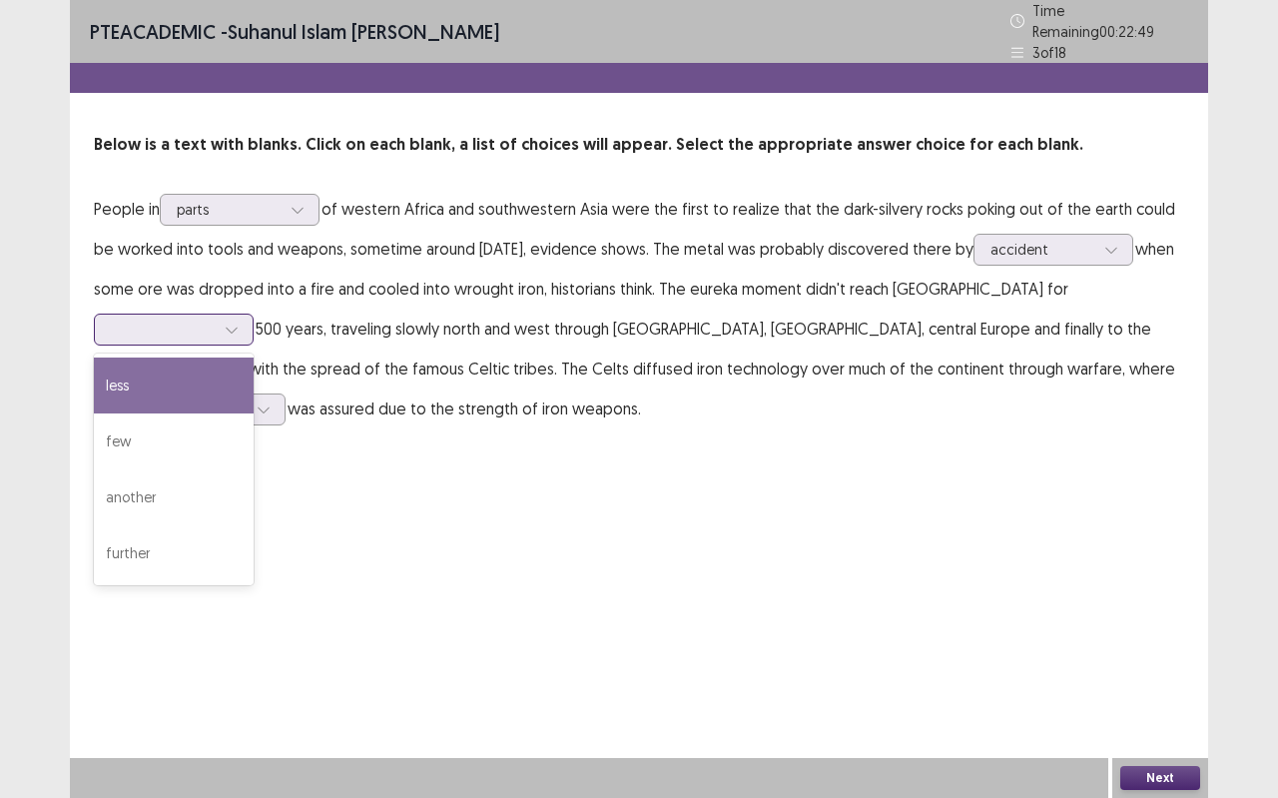
click at [215, 320] on div at bounding box center [163, 329] width 104 height 19
click at [1129, 299] on p "People in parts of western [GEOGRAPHIC_DATA] and southwestern [GEOGRAPHIC_DATA]…" at bounding box center [639, 309] width 1091 height 240
click at [247, 315] on div at bounding box center [232, 330] width 30 height 30
click at [254, 358] on div "less" at bounding box center [174, 386] width 160 height 56
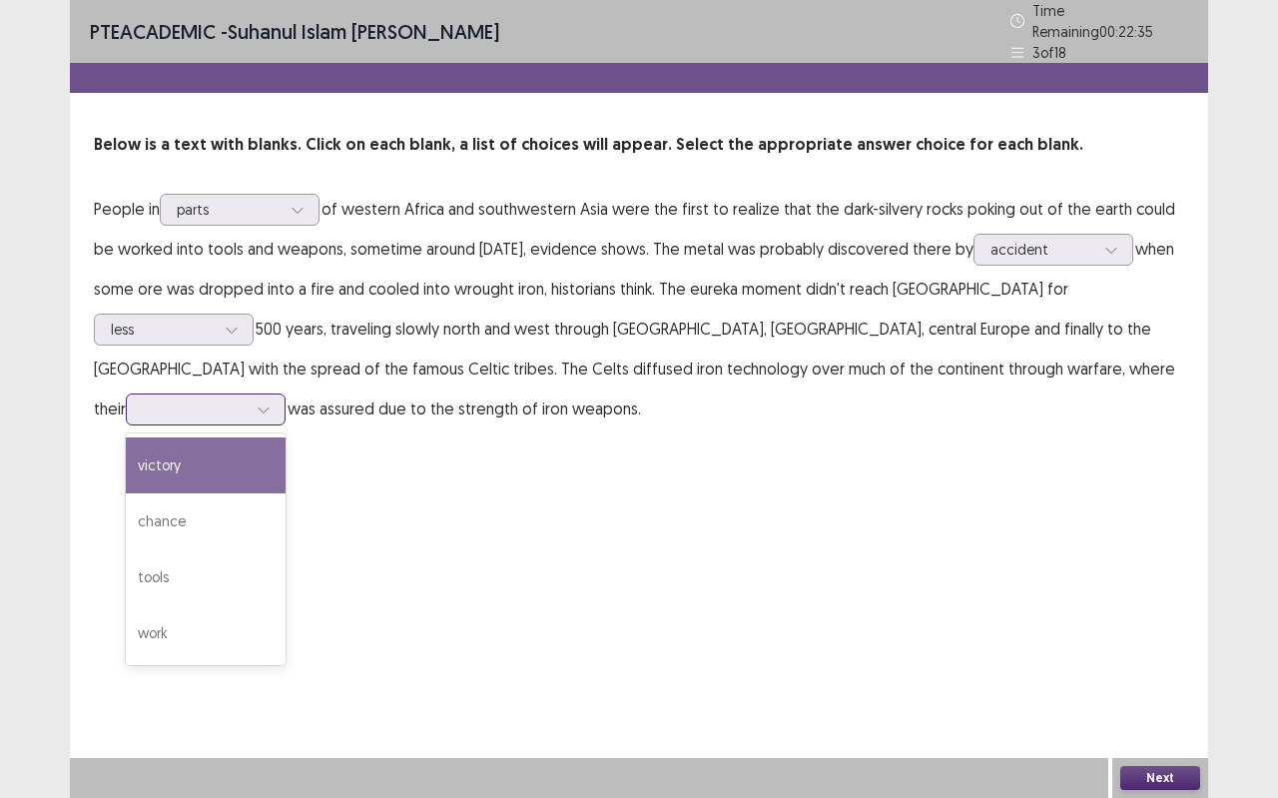
click at [279, 394] on div at bounding box center [264, 409] width 30 height 30
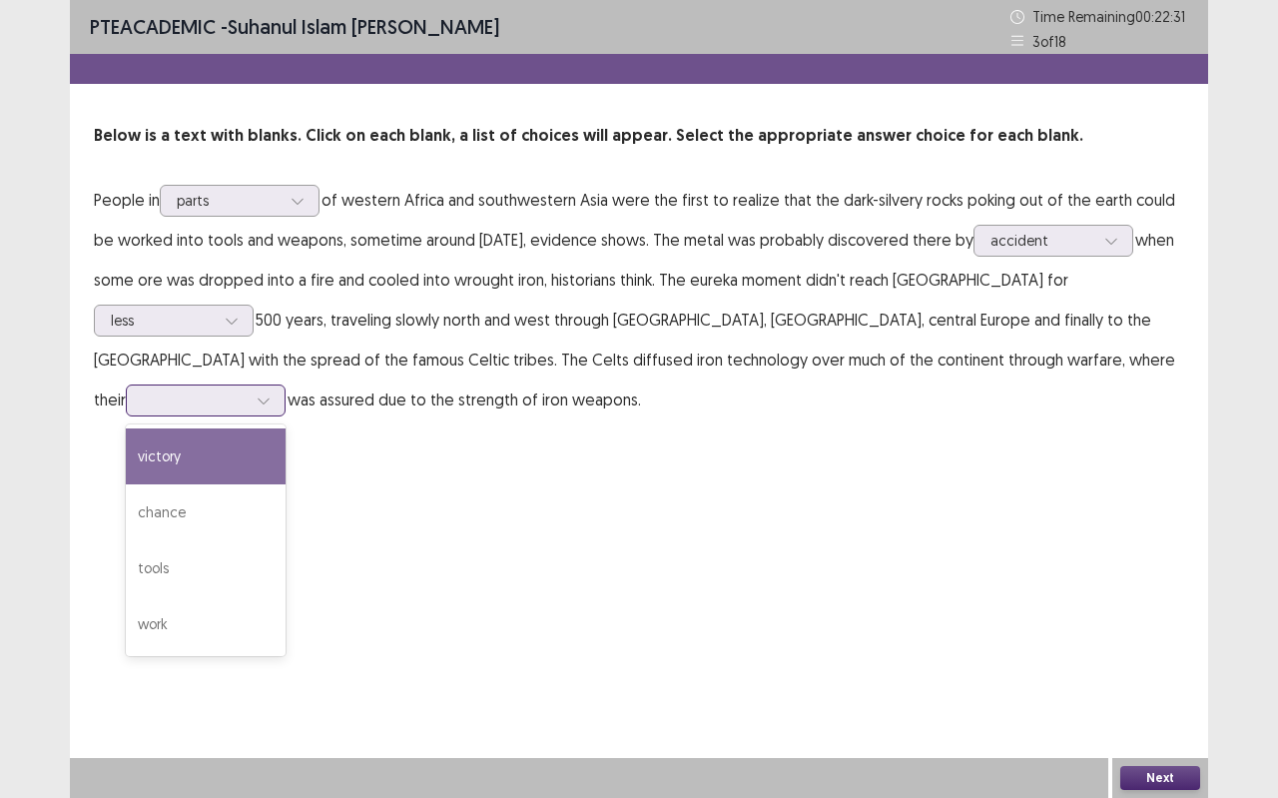
click at [286, 428] on div "victory" at bounding box center [206, 456] width 160 height 56
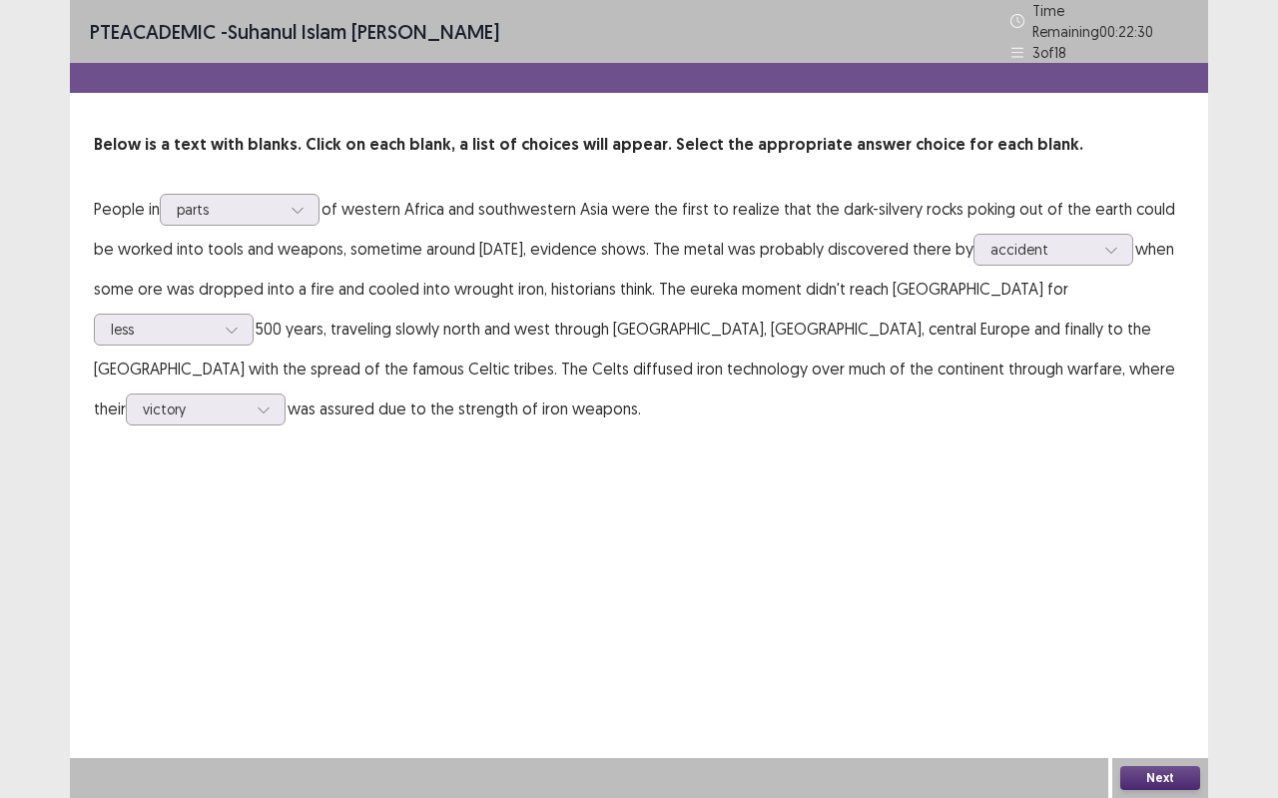
click at [1185, 709] on div "Next" at bounding box center [1161, 778] width 96 height 40
click at [1145, 709] on button "Next" at bounding box center [1161, 778] width 80 height 24
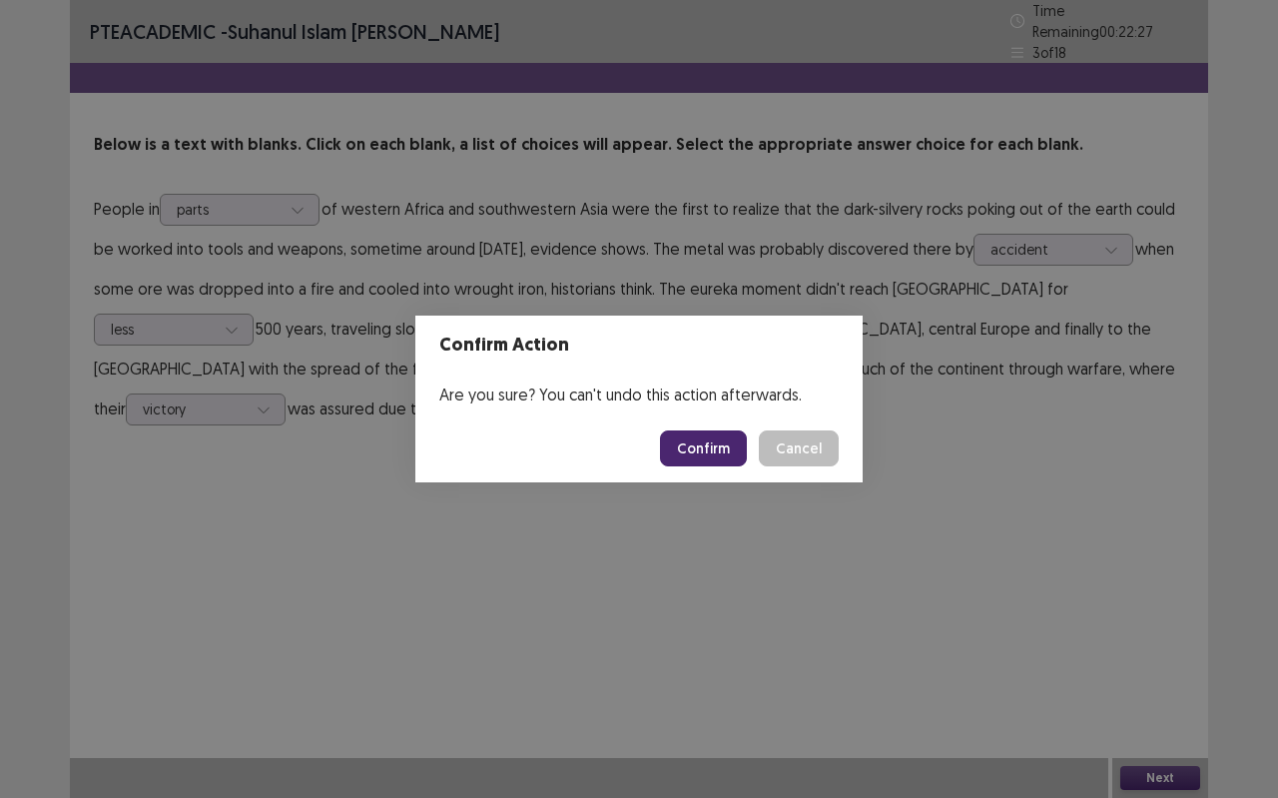
click at [740, 428] on footer "Confirm Cancel" at bounding box center [638, 448] width 447 height 68
click at [739, 432] on button "Confirm" at bounding box center [703, 448] width 87 height 36
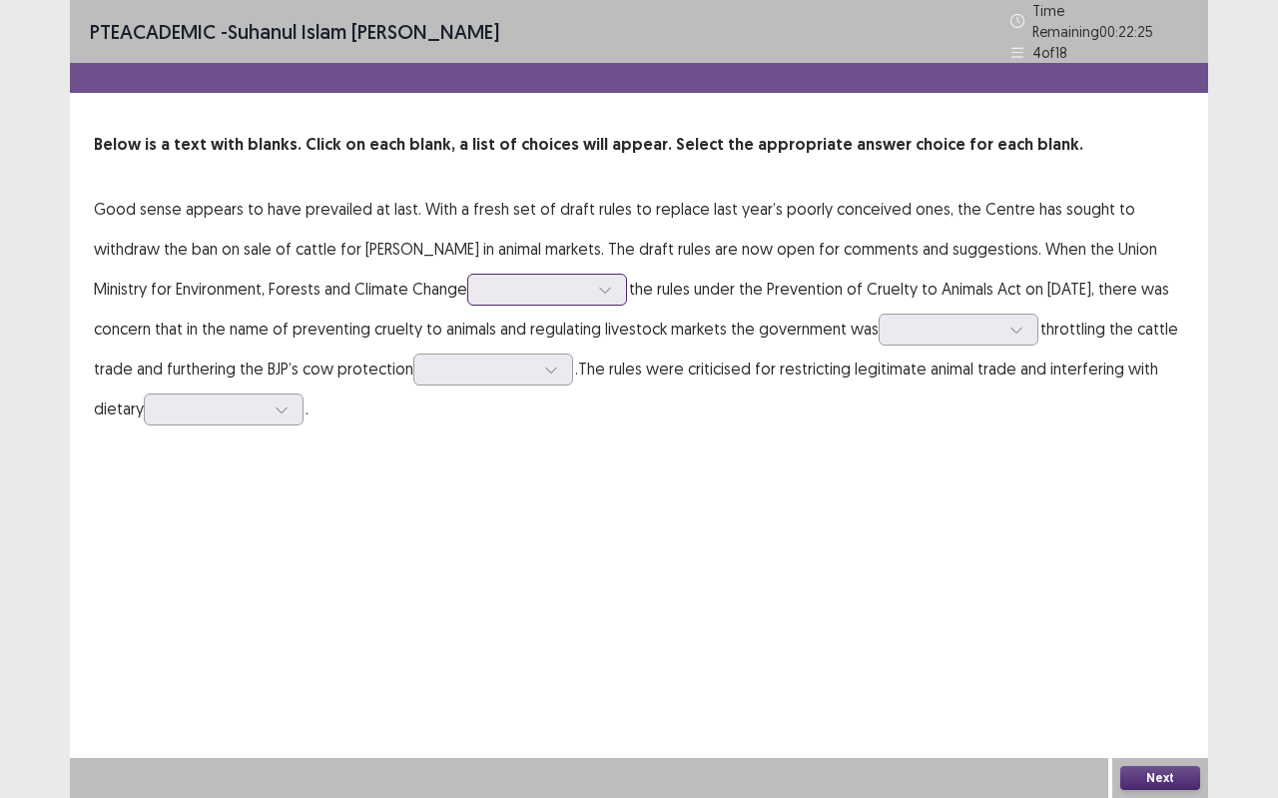
click at [590, 284] on div at bounding box center [605, 290] width 30 height 30
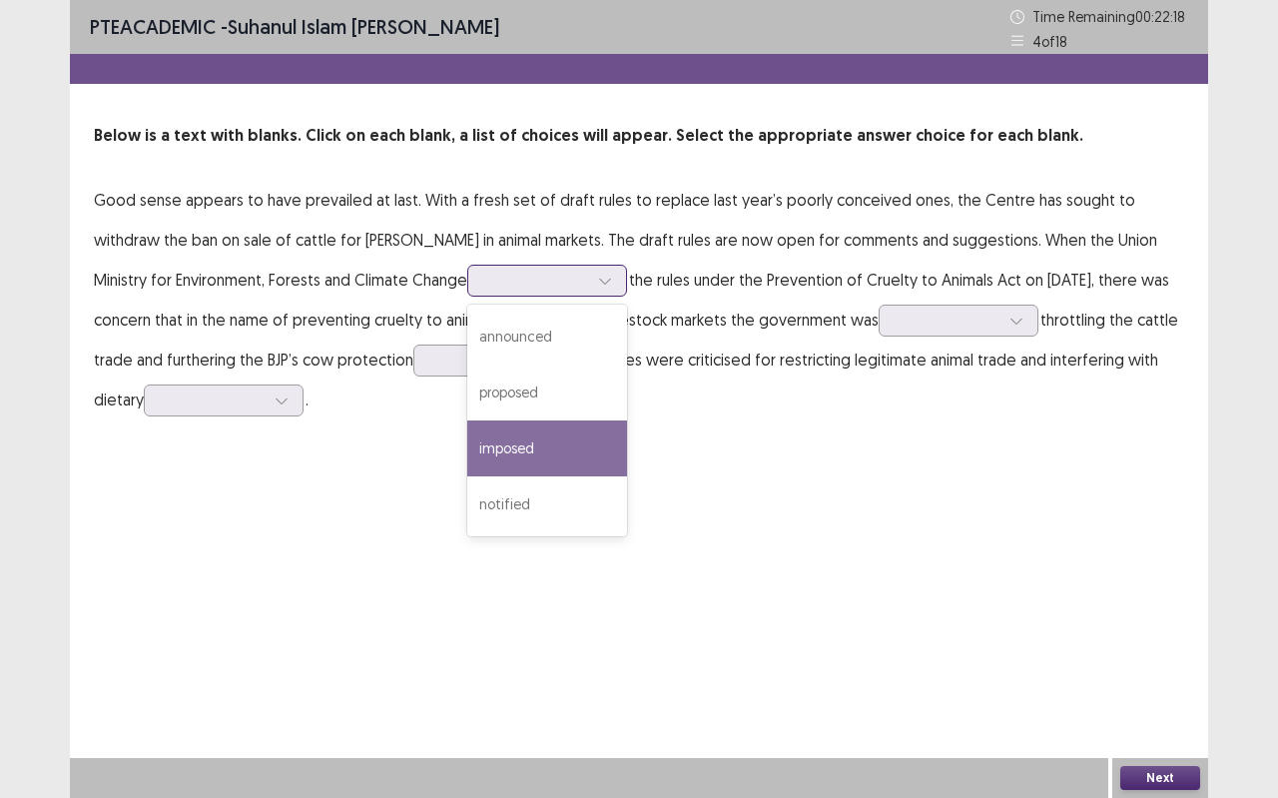
click at [495, 429] on div "imposed" at bounding box center [547, 448] width 160 height 56
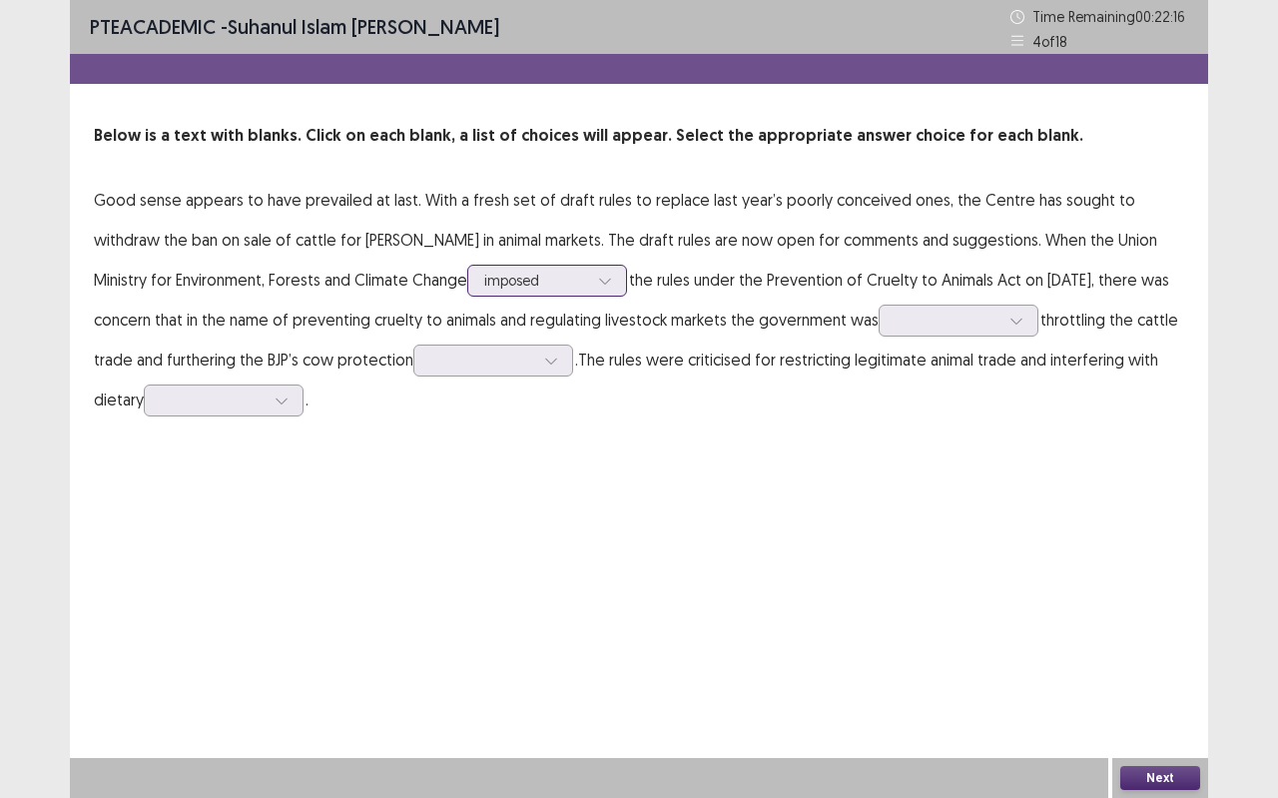
click at [542, 274] on div "imposed" at bounding box center [547, 281] width 160 height 32
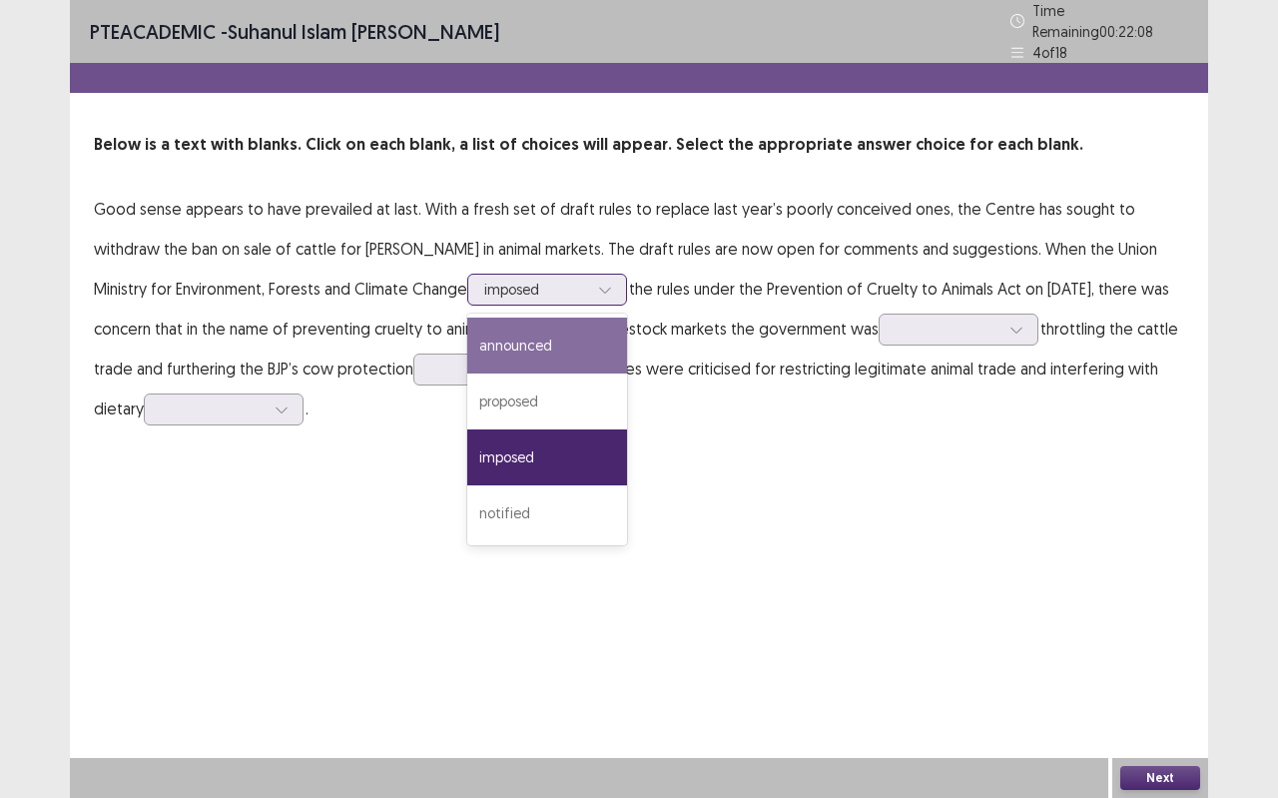
click at [495, 320] on div "announced" at bounding box center [547, 346] width 160 height 56
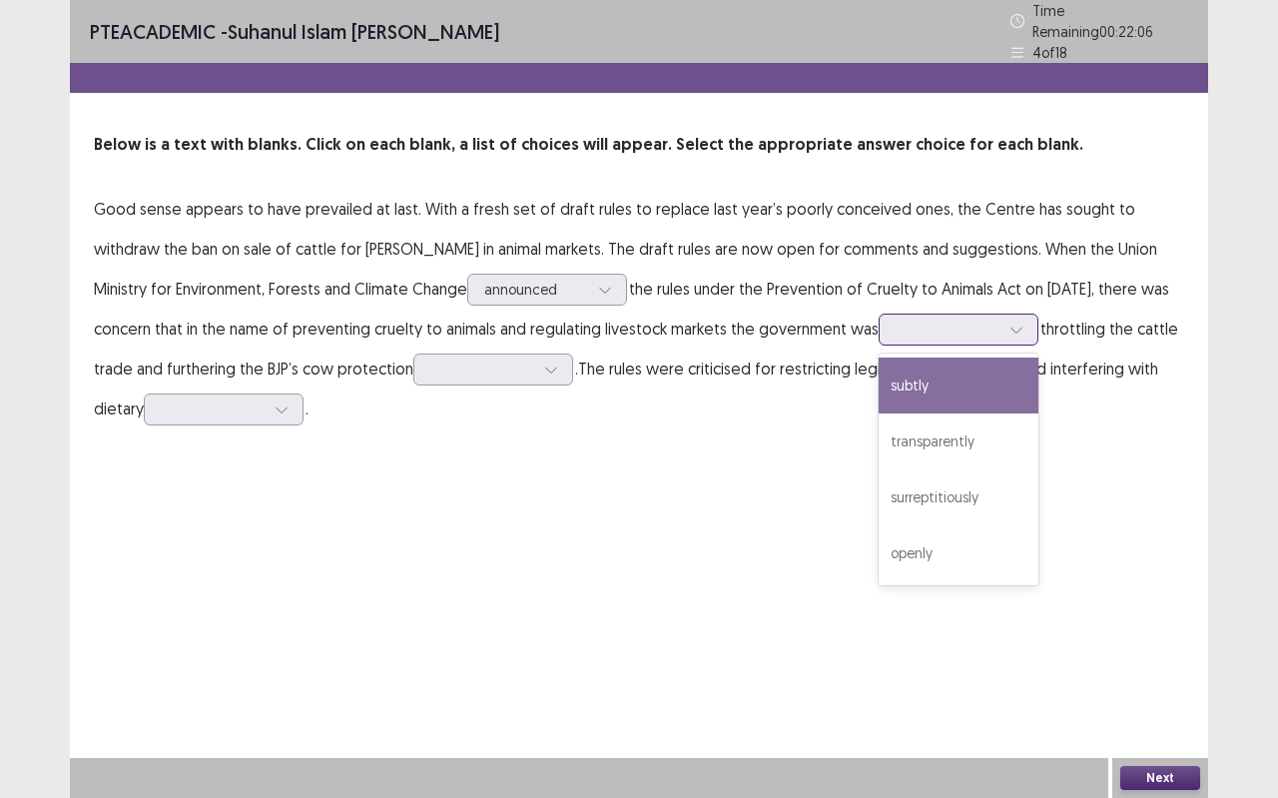
click at [1022, 325] on div at bounding box center [1017, 330] width 30 height 30
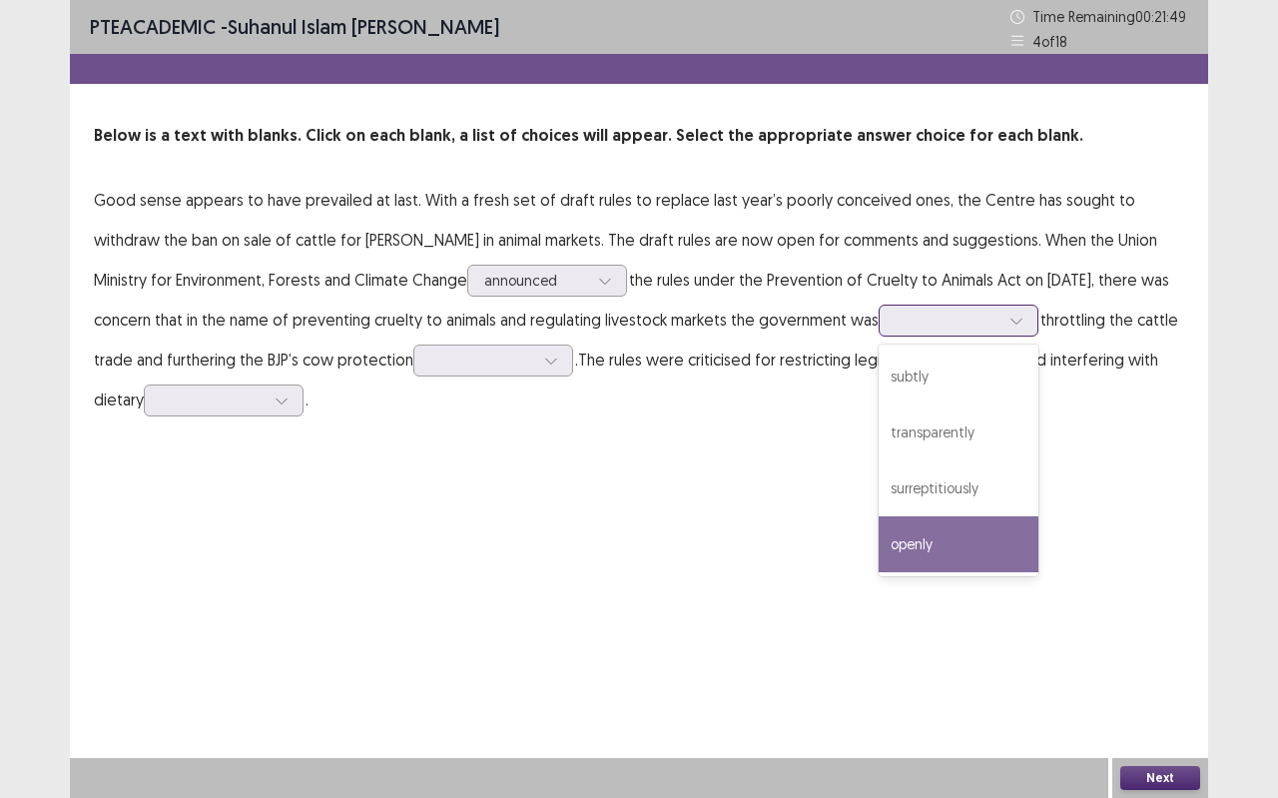
click at [947, 544] on div "openly" at bounding box center [959, 544] width 160 height 56
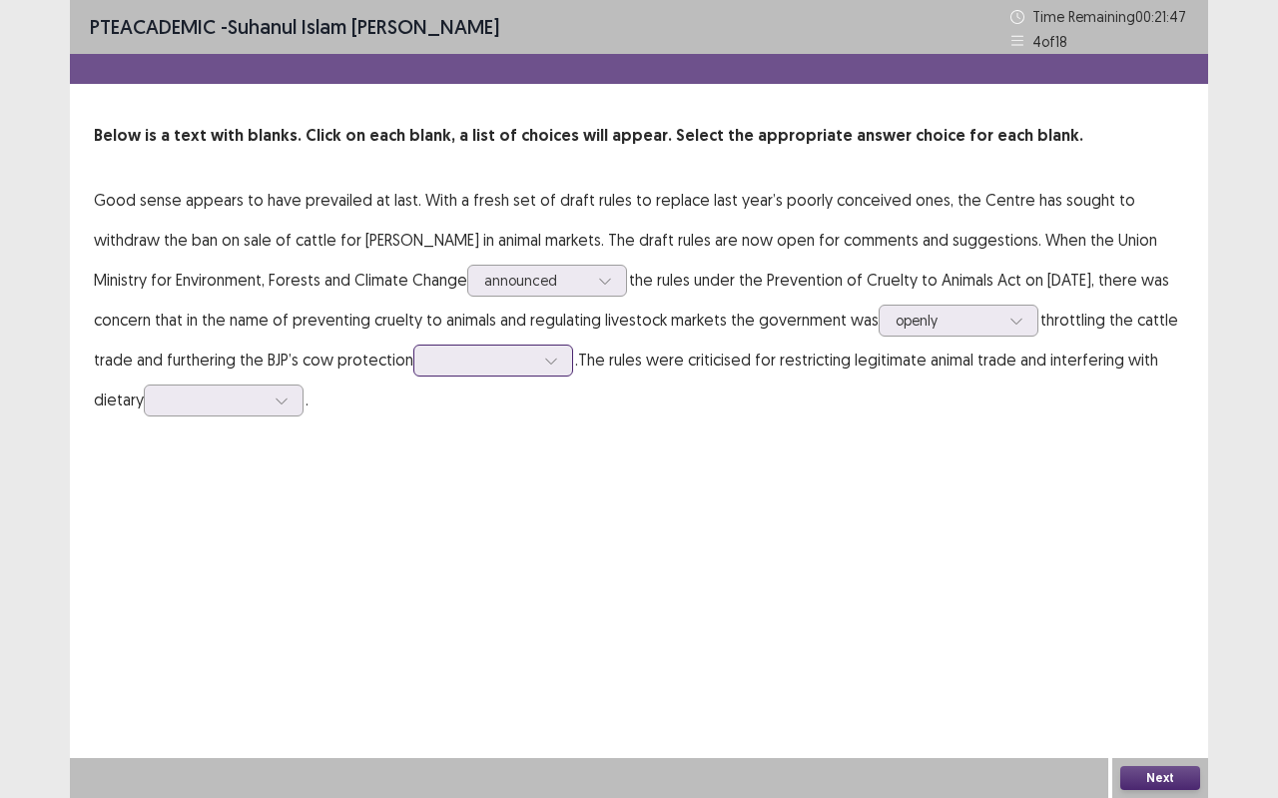
click at [527, 346] on div at bounding box center [493, 361] width 160 height 32
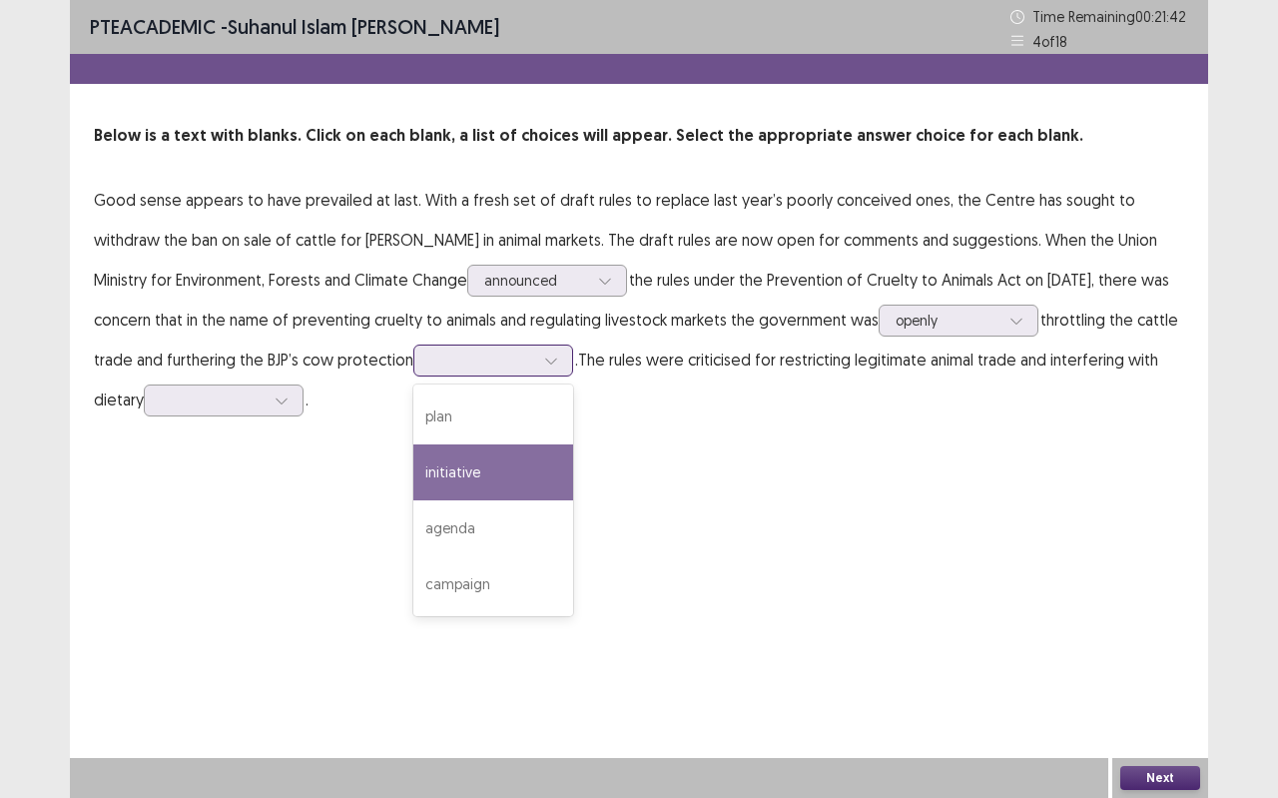
click at [477, 458] on div "initiative" at bounding box center [493, 472] width 160 height 56
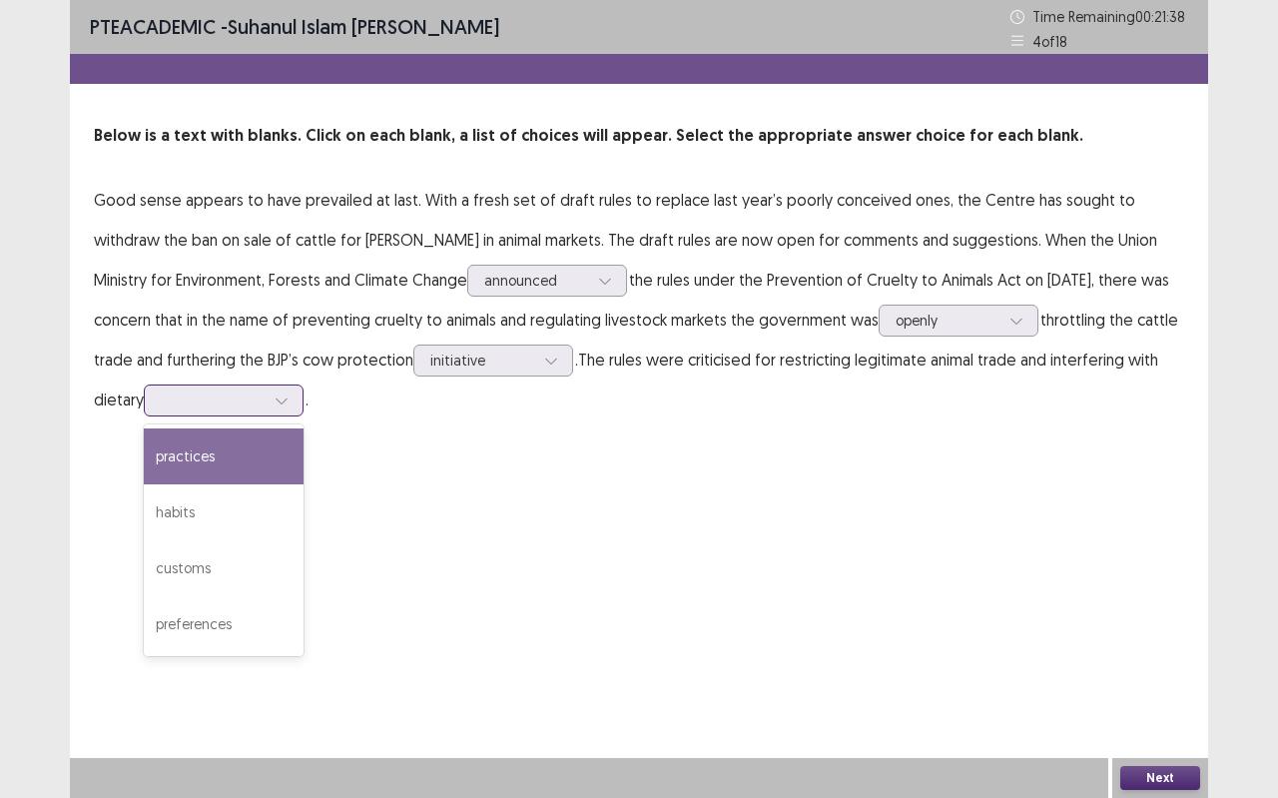
click at [276, 402] on div at bounding box center [282, 400] width 30 height 30
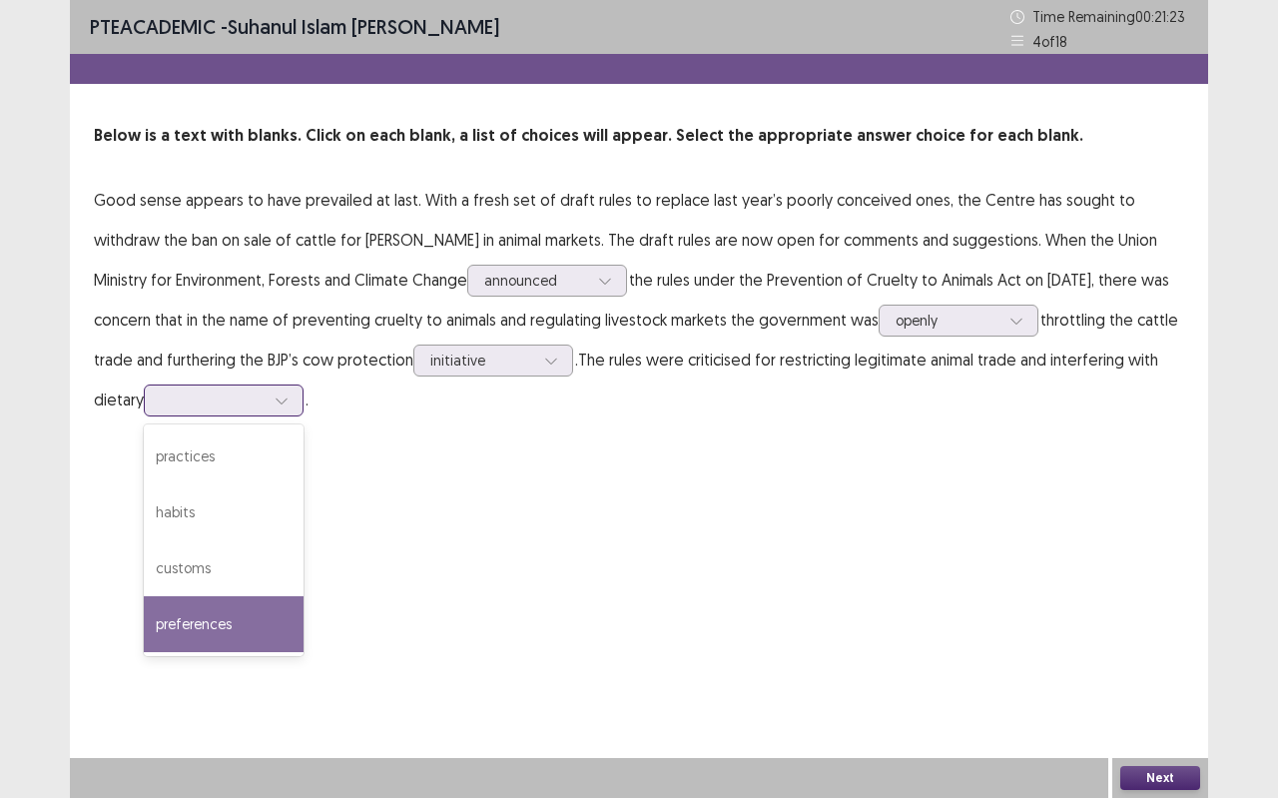
click at [199, 610] on div "preferences" at bounding box center [224, 624] width 160 height 56
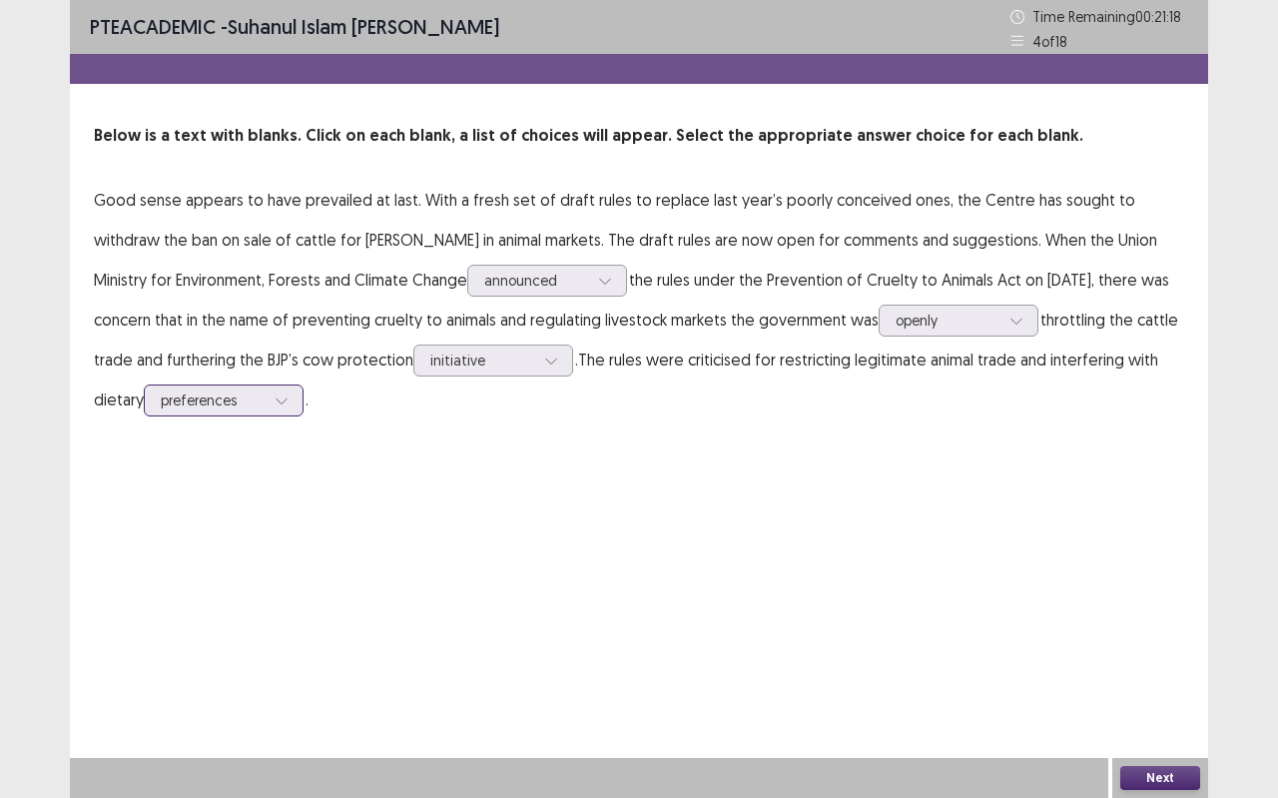
click at [285, 390] on div at bounding box center [282, 400] width 30 height 30
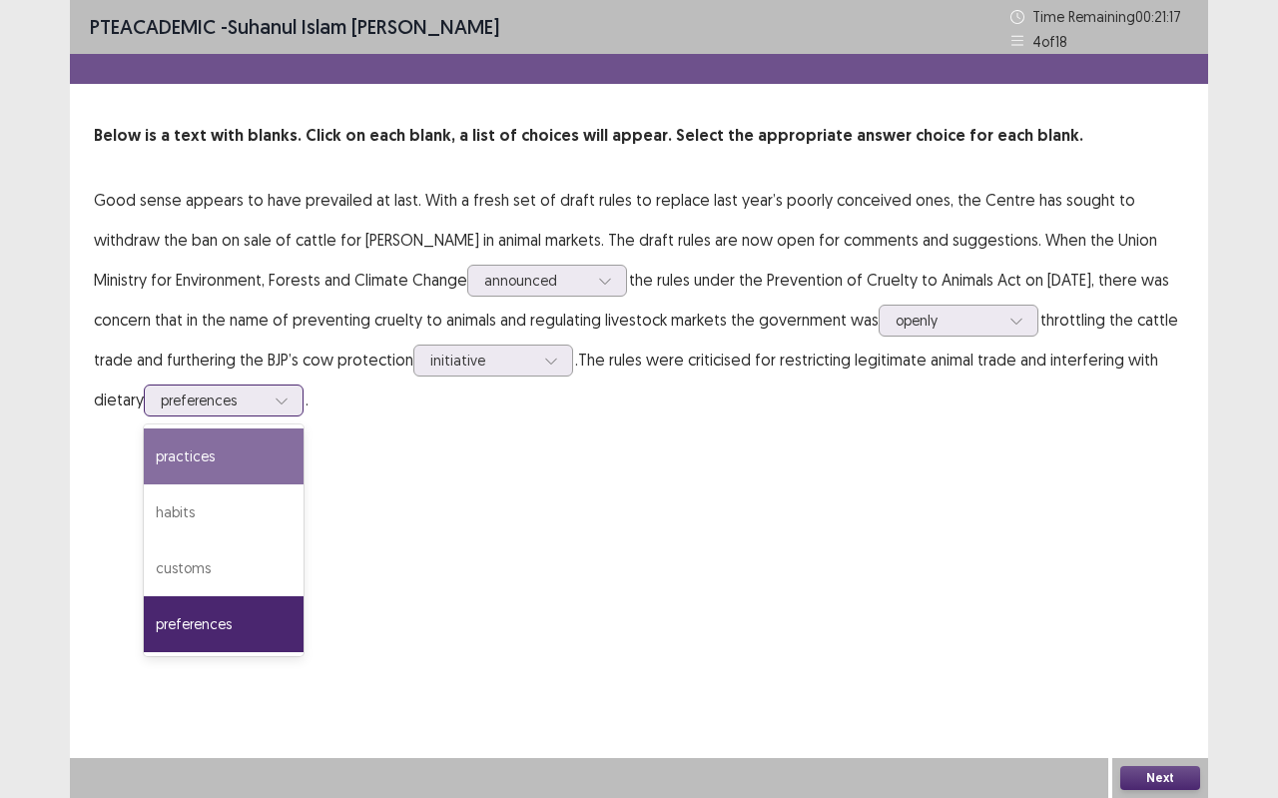
drag, startPoint x: 275, startPoint y: 442, endPoint x: 288, endPoint y: 450, distance: 15.2
click at [276, 442] on div "practices" at bounding box center [224, 456] width 160 height 56
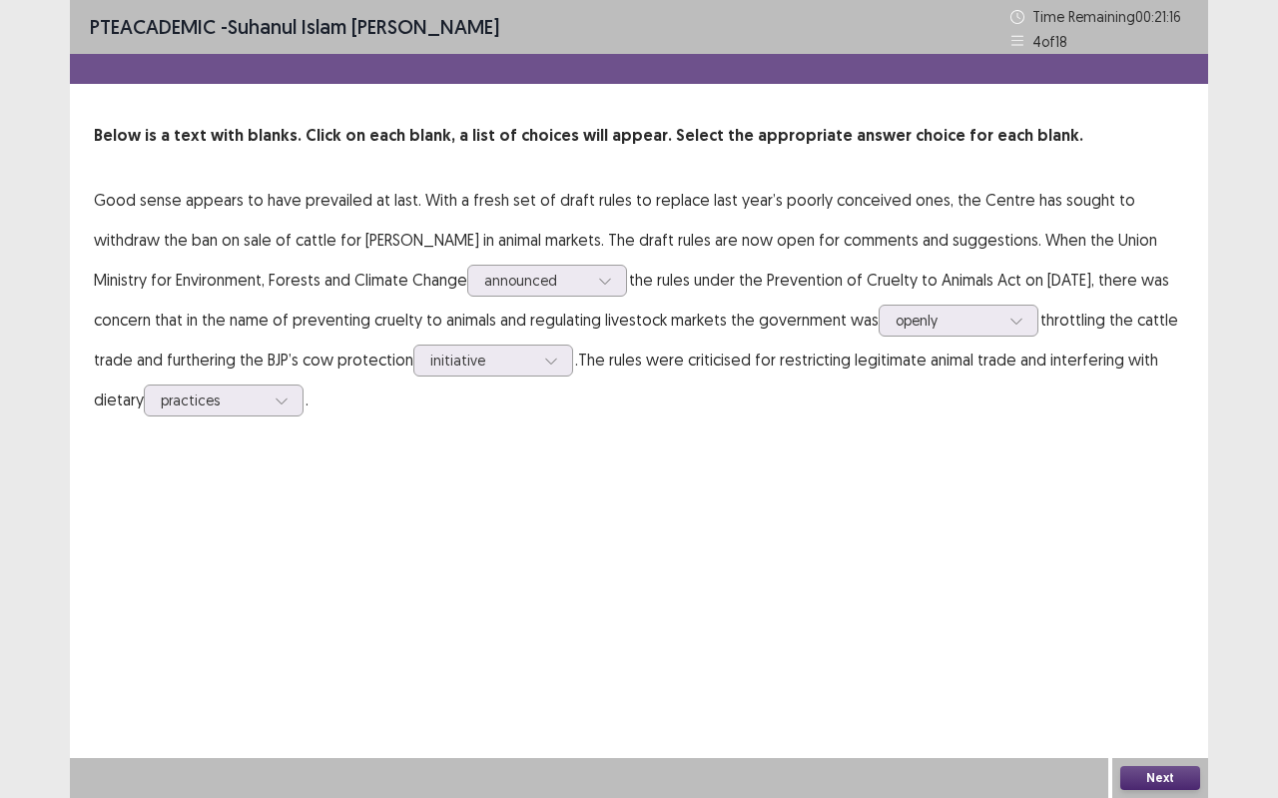
click at [1183, 709] on button "Next" at bounding box center [1161, 778] width 80 height 24
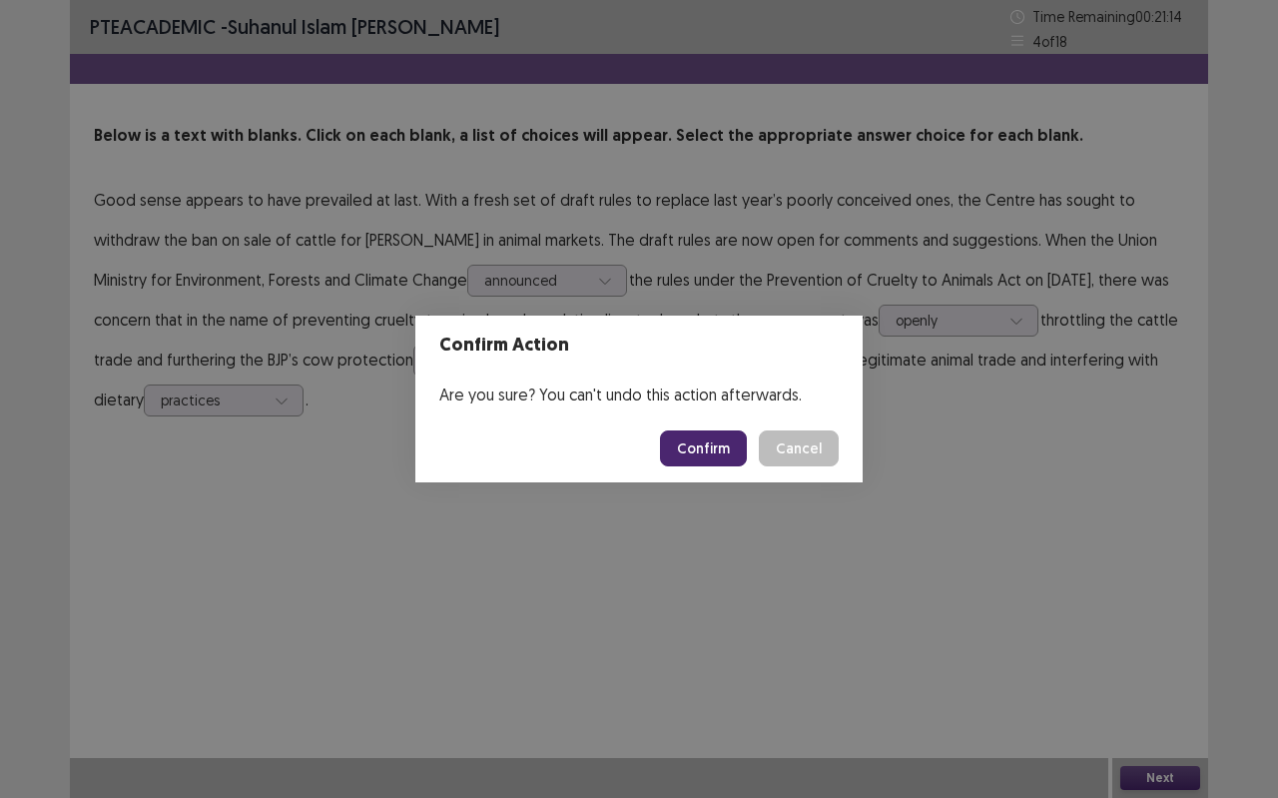
click at [729, 450] on button "Confirm" at bounding box center [703, 448] width 87 height 36
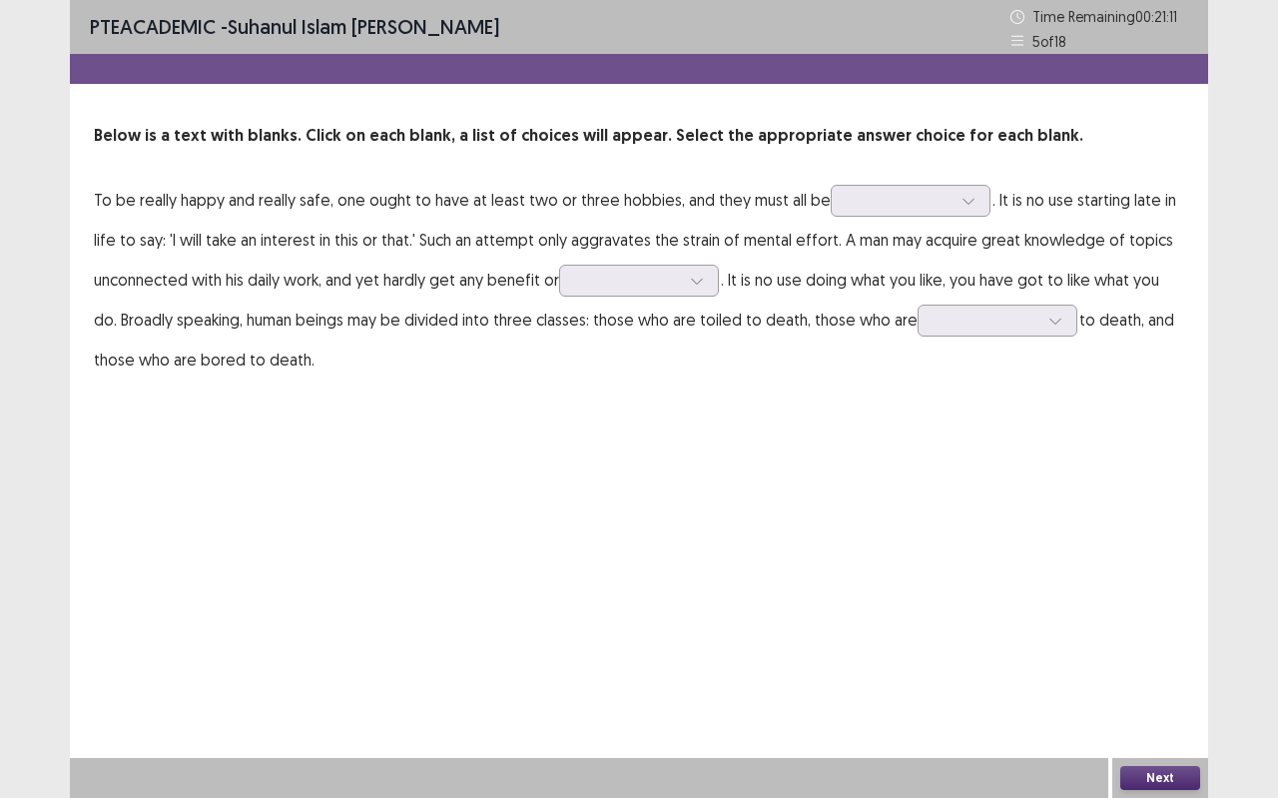
click at [944, 184] on p "To be really happy and really safe, one ought to have at least two or three hob…" at bounding box center [639, 280] width 1091 height 200
click at [954, 213] on div at bounding box center [969, 201] width 30 height 30
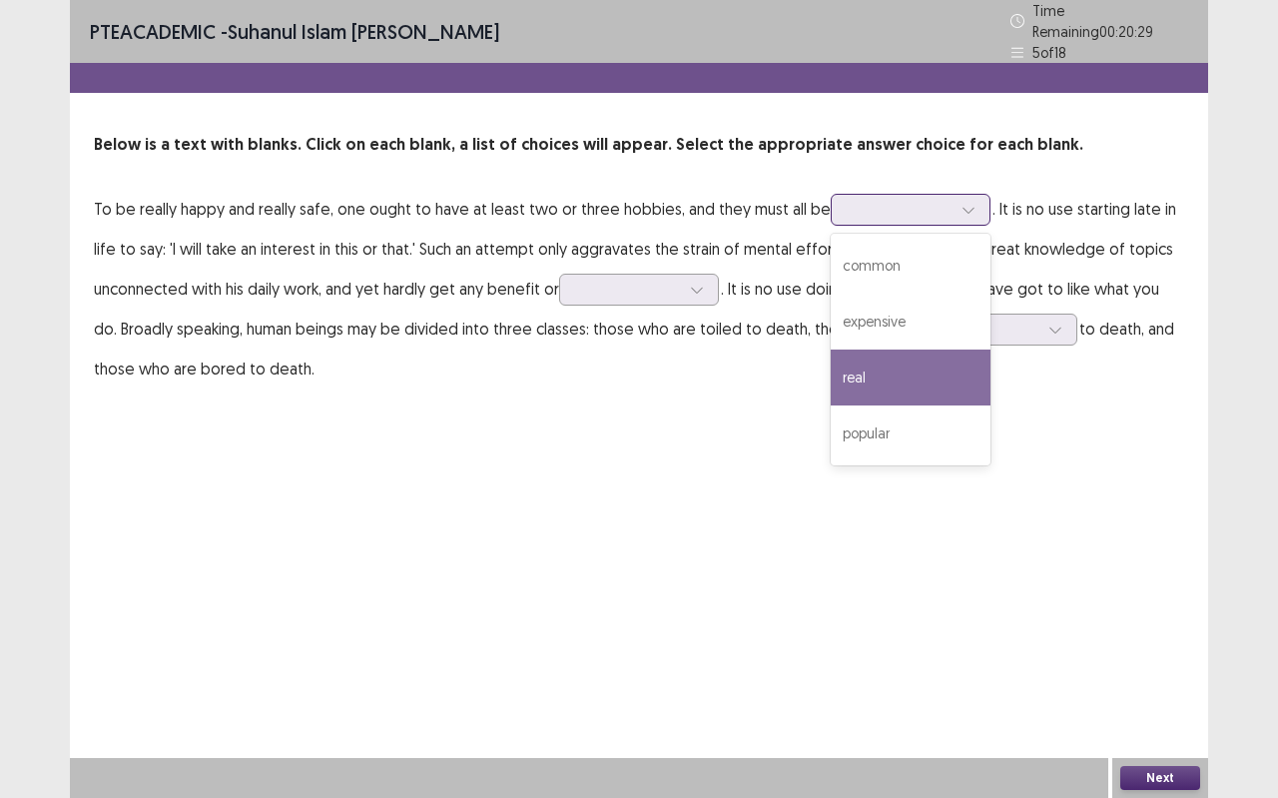
click at [888, 377] on div "real" at bounding box center [911, 378] width 160 height 56
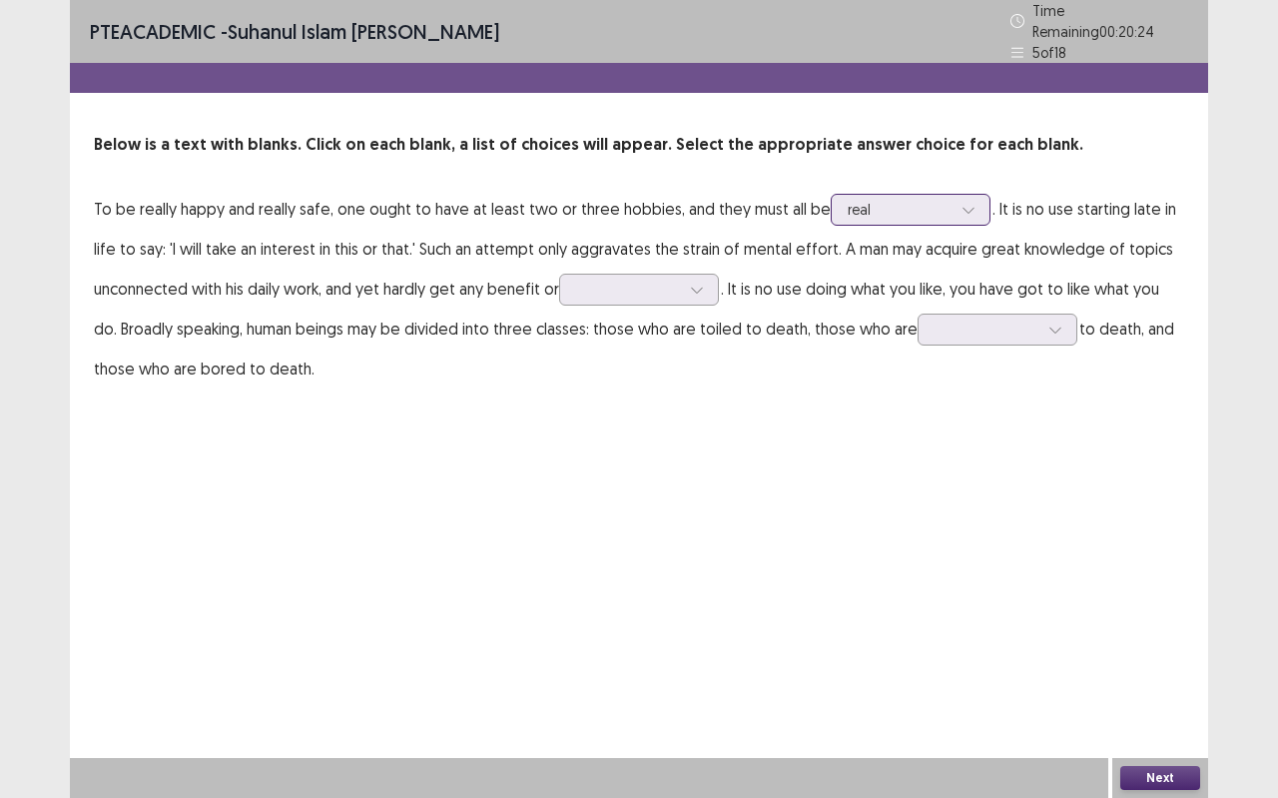
click at [934, 204] on div at bounding box center [900, 209] width 104 height 19
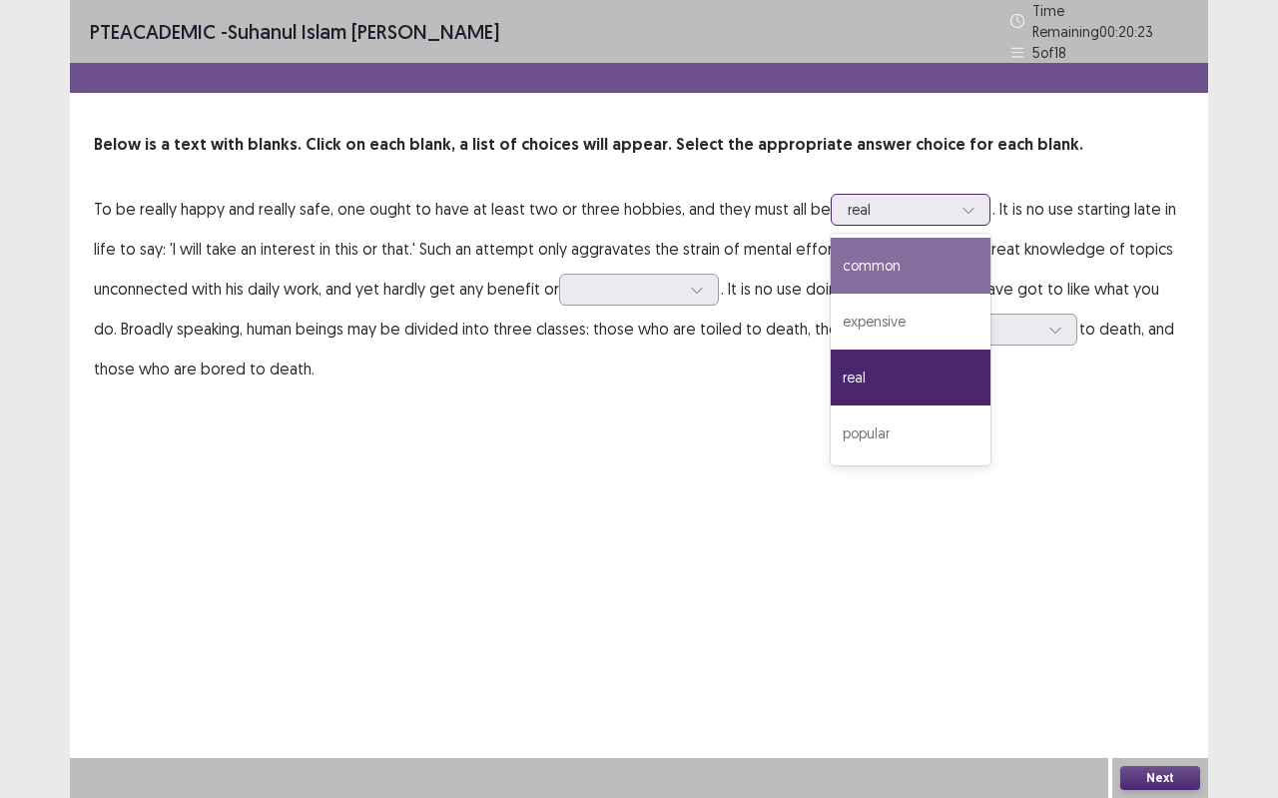
click at [901, 260] on div "common" at bounding box center [911, 266] width 160 height 56
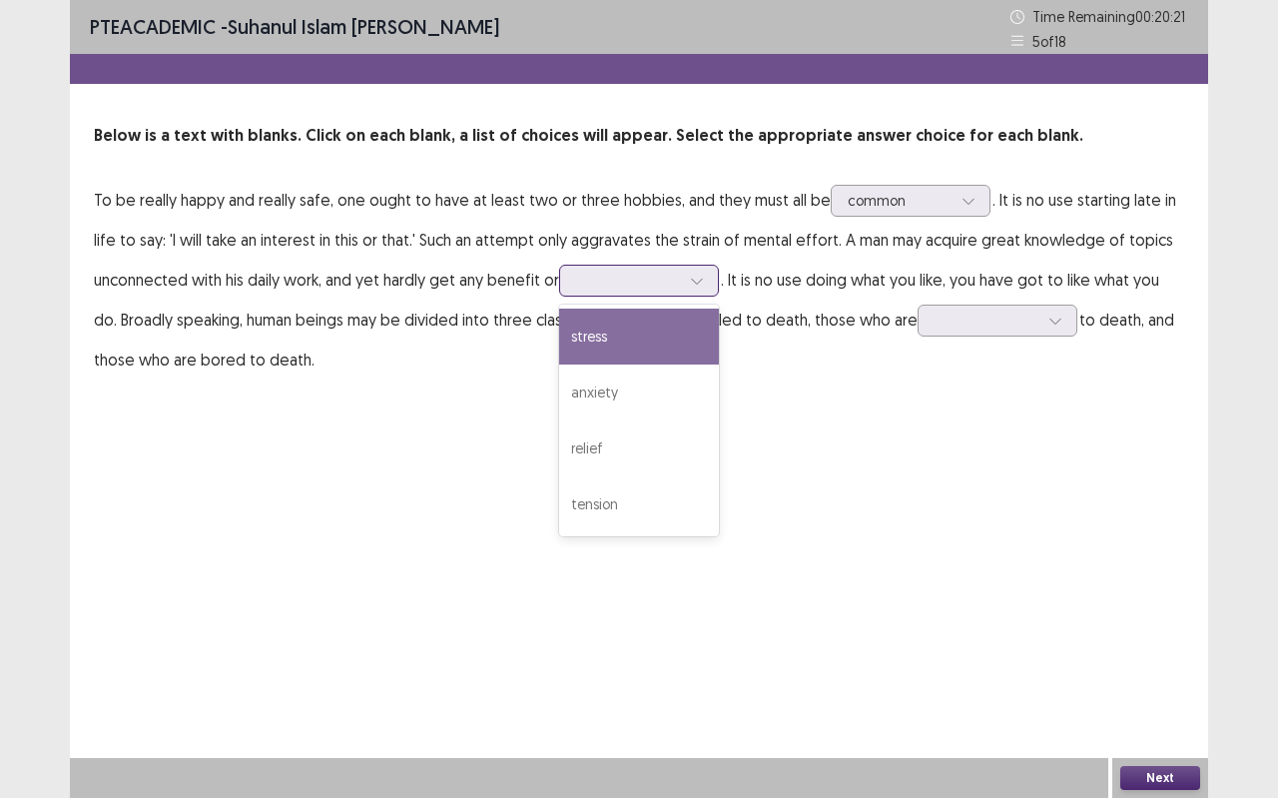
click at [709, 271] on div at bounding box center [697, 281] width 30 height 30
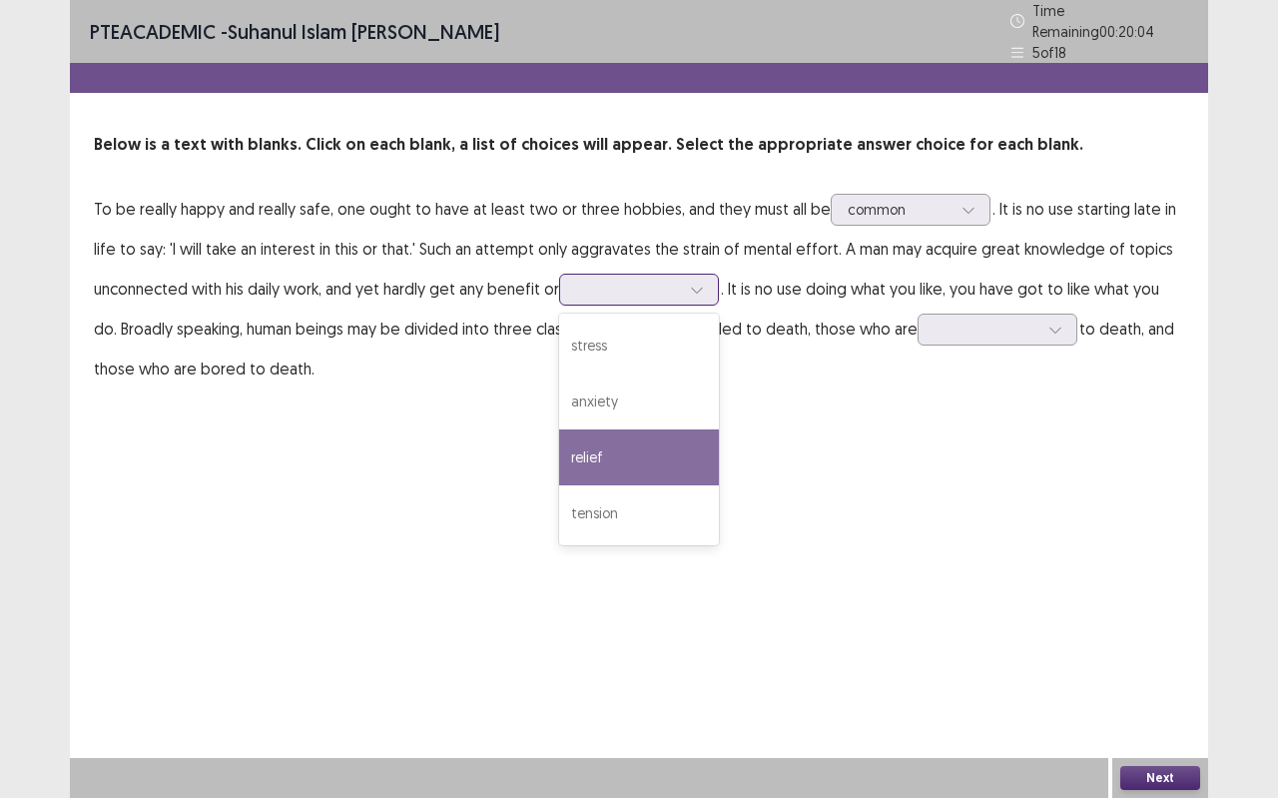
click at [661, 445] on div "relief" at bounding box center [639, 457] width 160 height 56
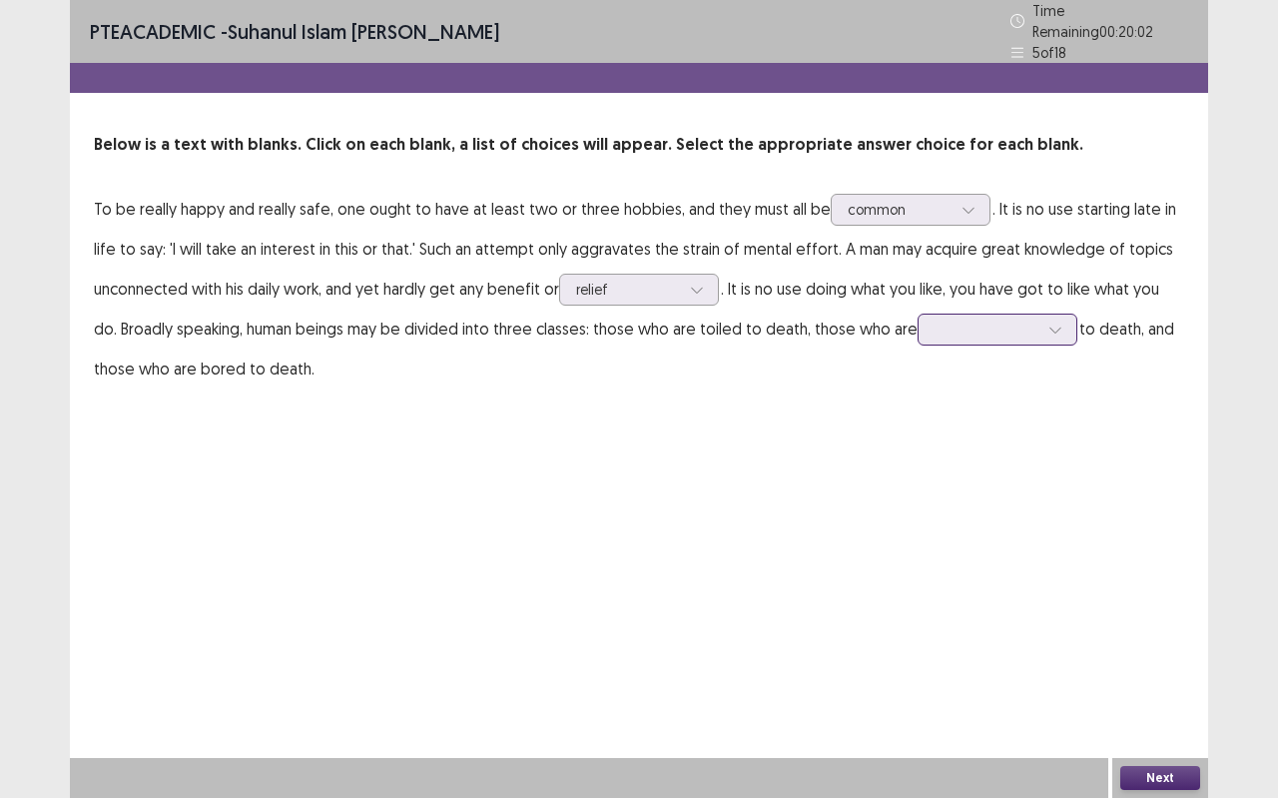
click at [1041, 315] on div at bounding box center [1056, 330] width 30 height 30
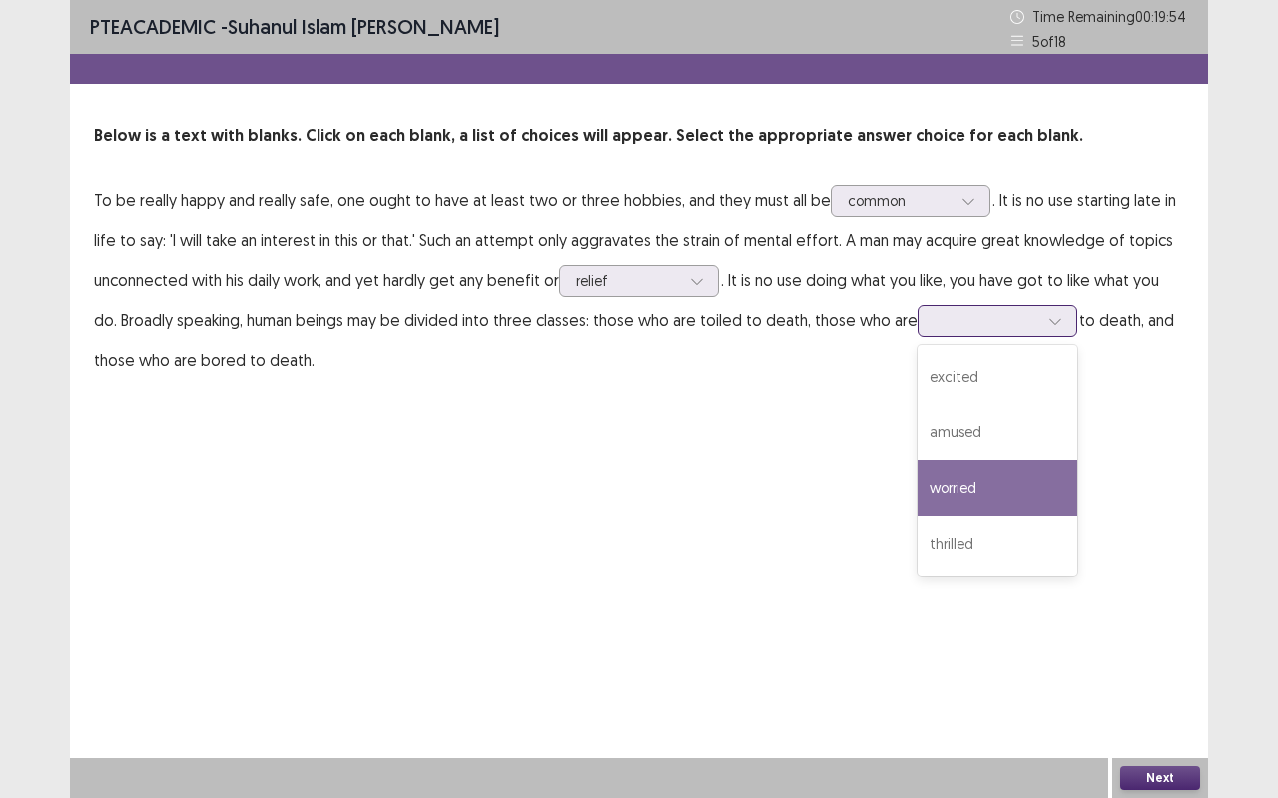
click at [1018, 474] on div "worried" at bounding box center [998, 488] width 160 height 56
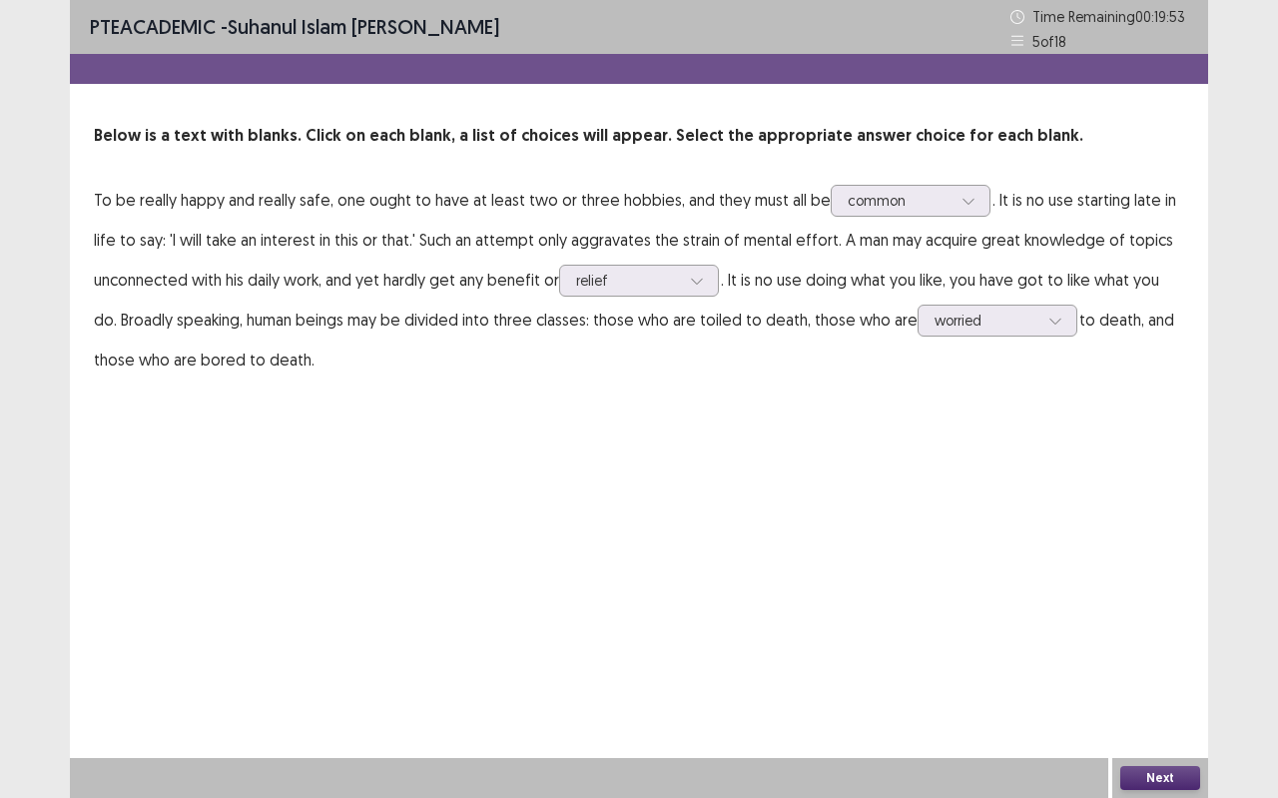
drag, startPoint x: 1182, startPoint y: 796, endPoint x: 1173, endPoint y: 770, distance: 27.5
click at [1182, 709] on div "Next" at bounding box center [1161, 778] width 96 height 40
click at [1173, 709] on button "Next" at bounding box center [1161, 778] width 80 height 24
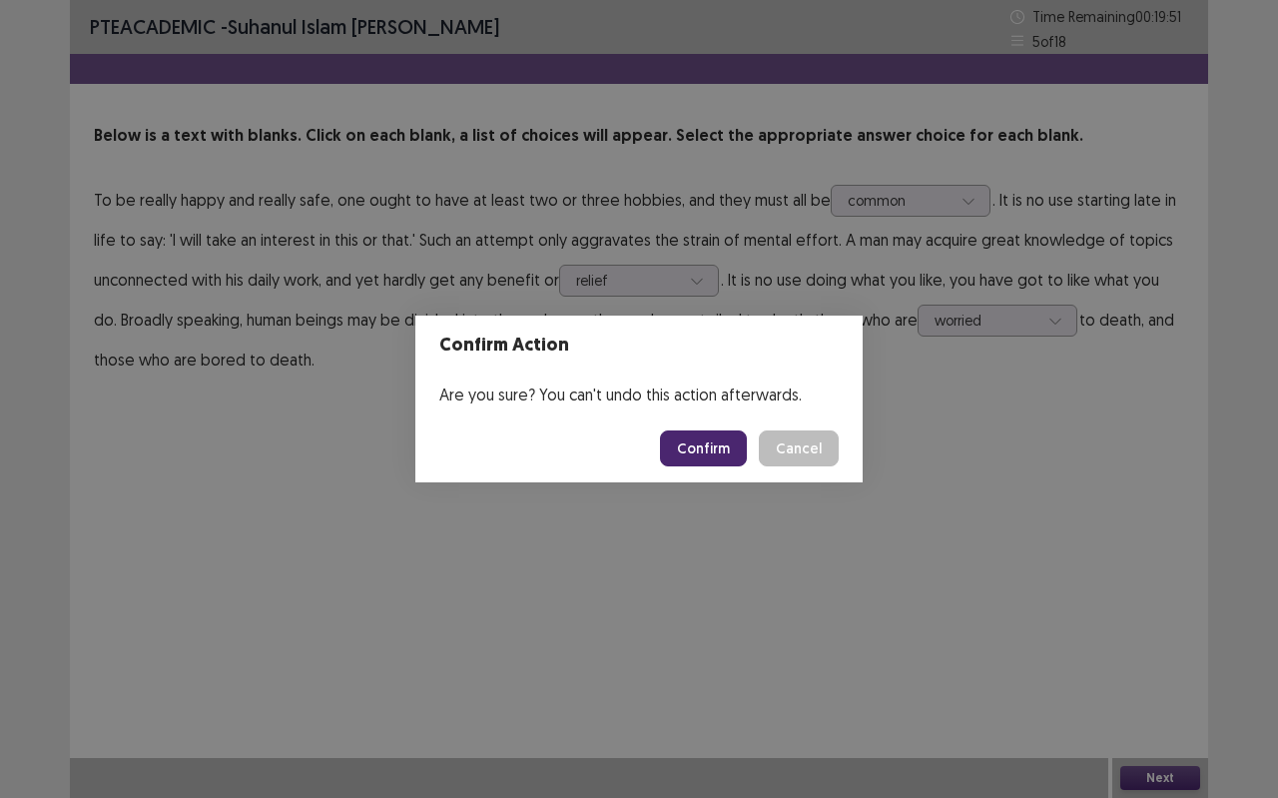
click at [712, 456] on button "Confirm" at bounding box center [703, 448] width 87 height 36
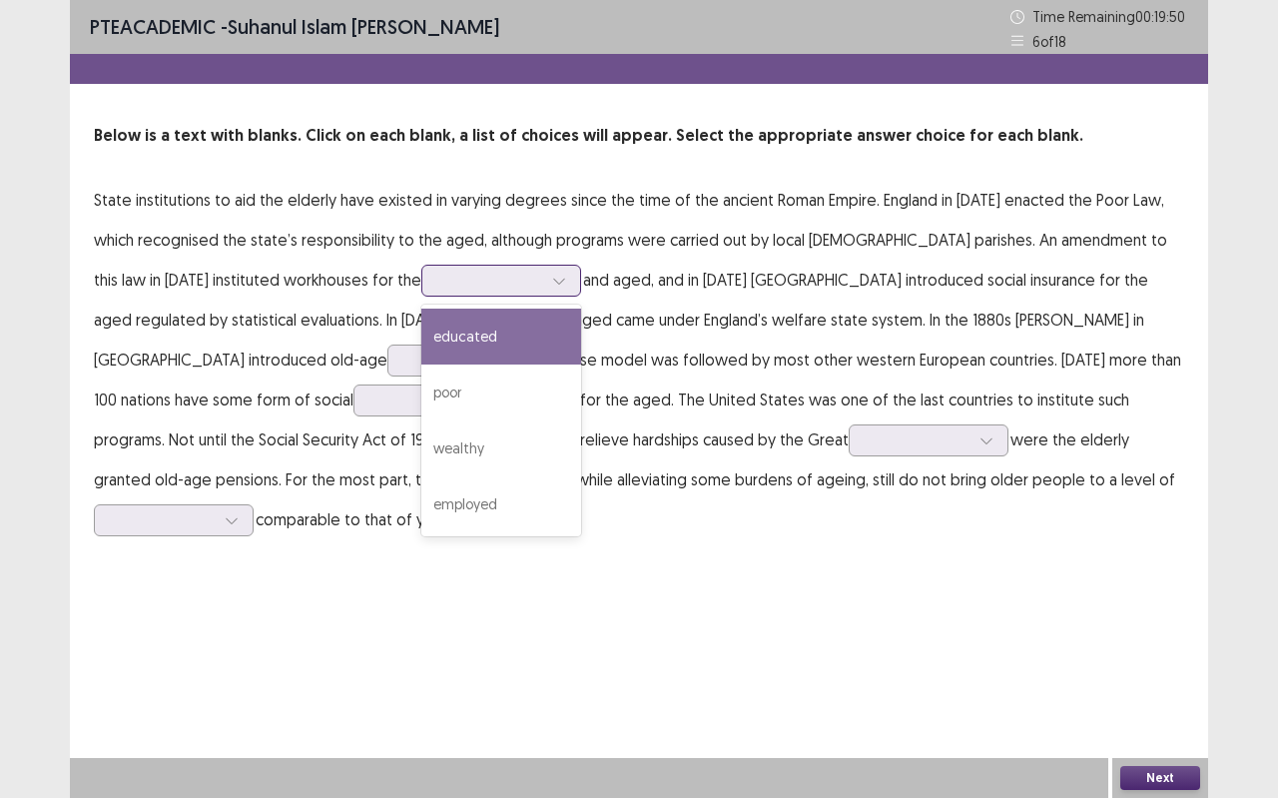
click at [552, 277] on icon at bounding box center [559, 281] width 14 height 14
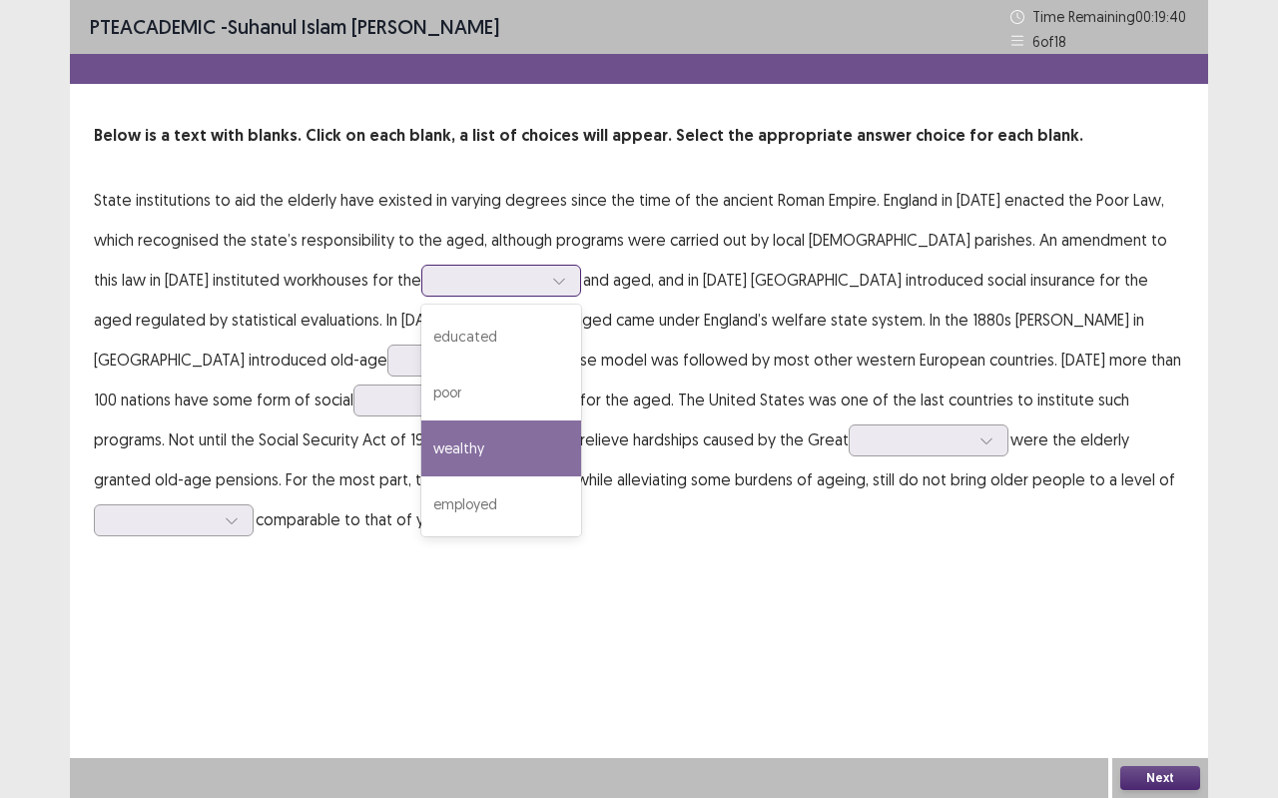
click at [421, 466] on div "wealthy" at bounding box center [501, 448] width 160 height 56
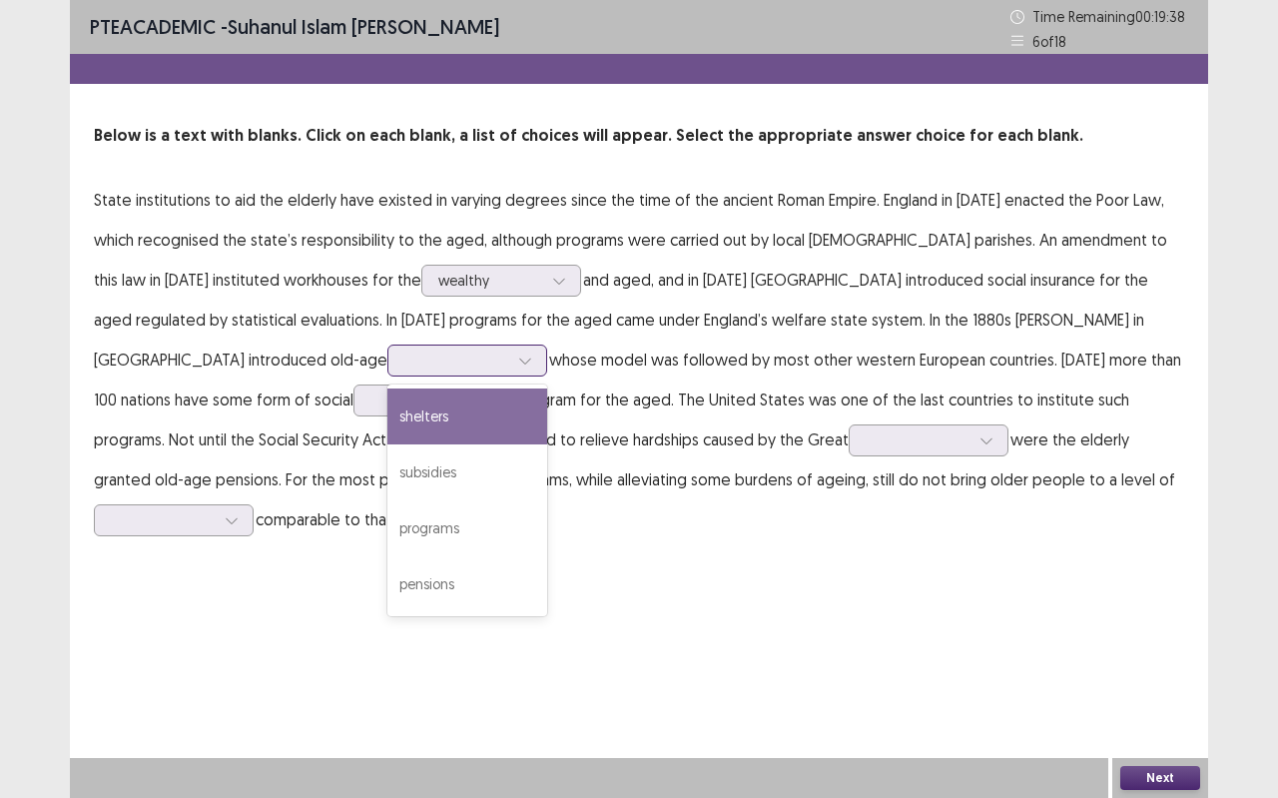
click at [510, 361] on div at bounding box center [525, 361] width 30 height 30
click at [387, 433] on div "shelters" at bounding box center [467, 416] width 160 height 56
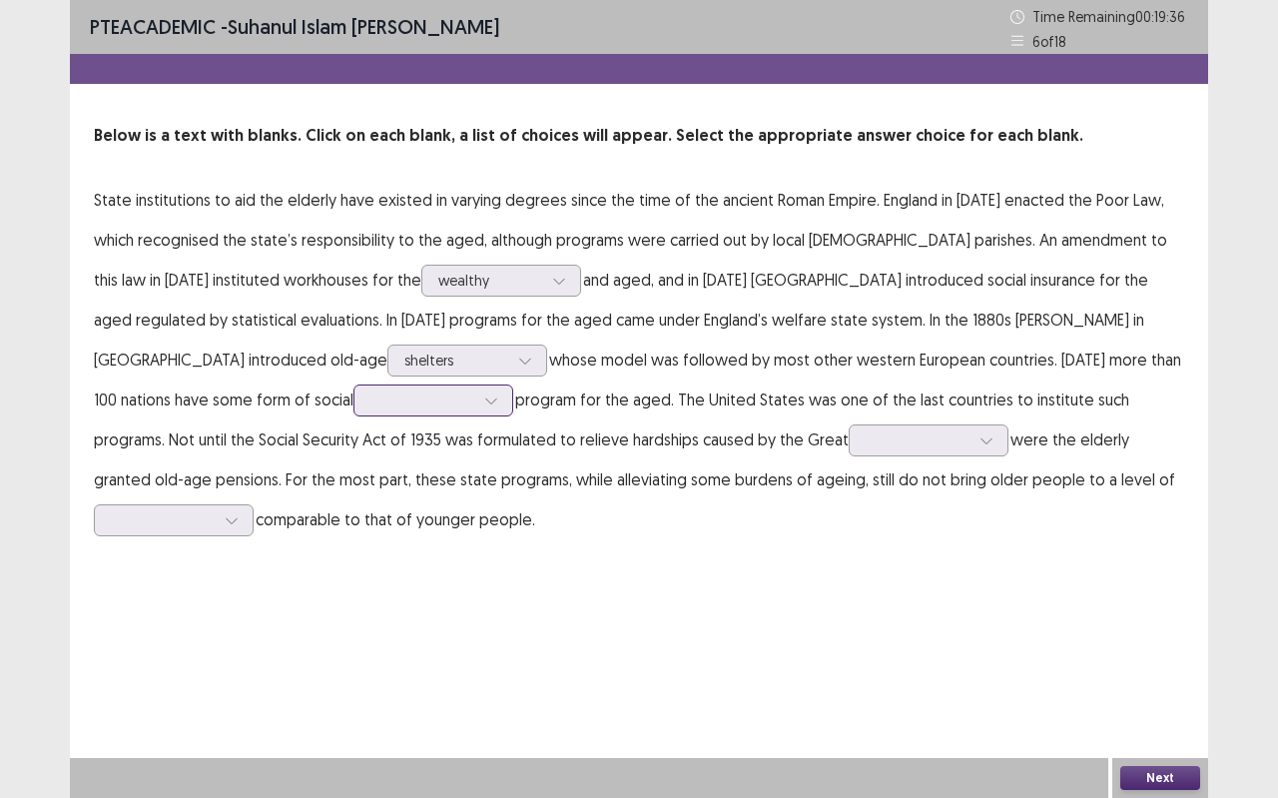
click at [476, 405] on div at bounding box center [491, 400] width 30 height 30
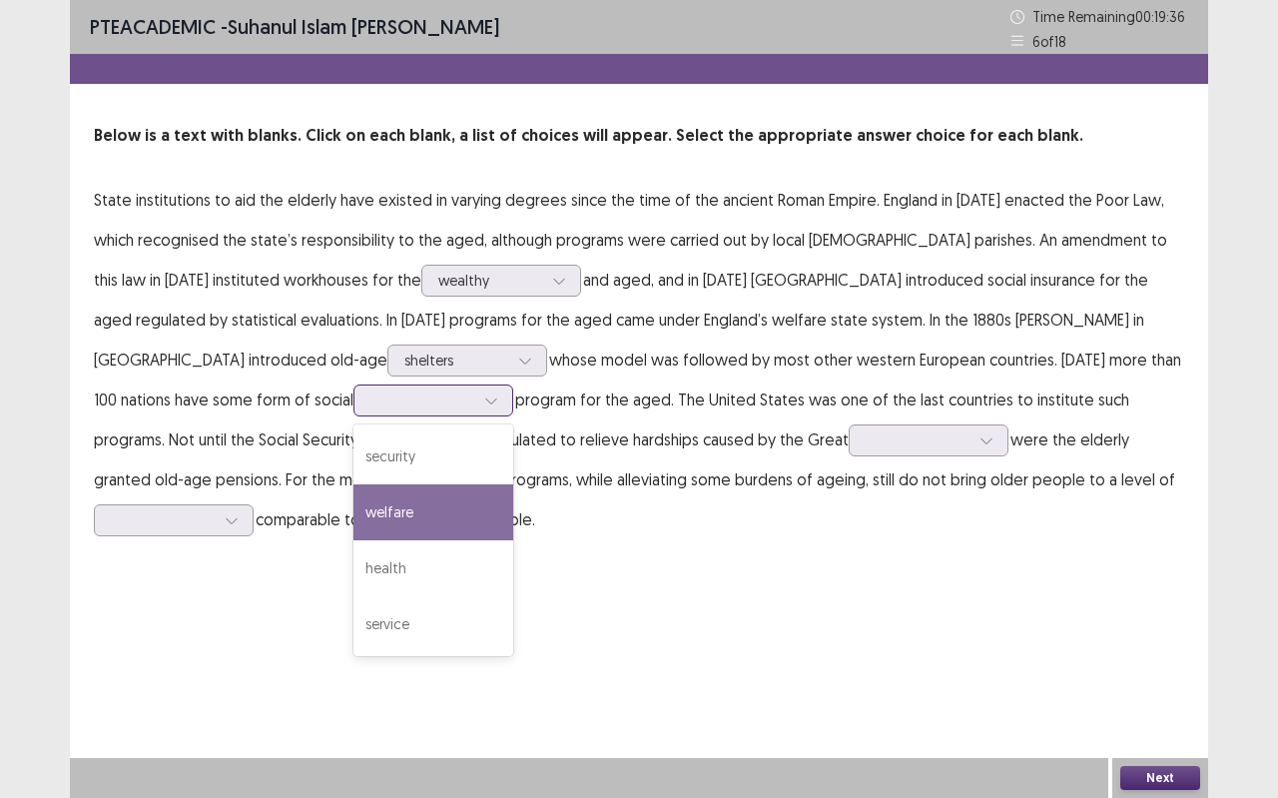
click at [354, 488] on div "welfare" at bounding box center [434, 512] width 160 height 56
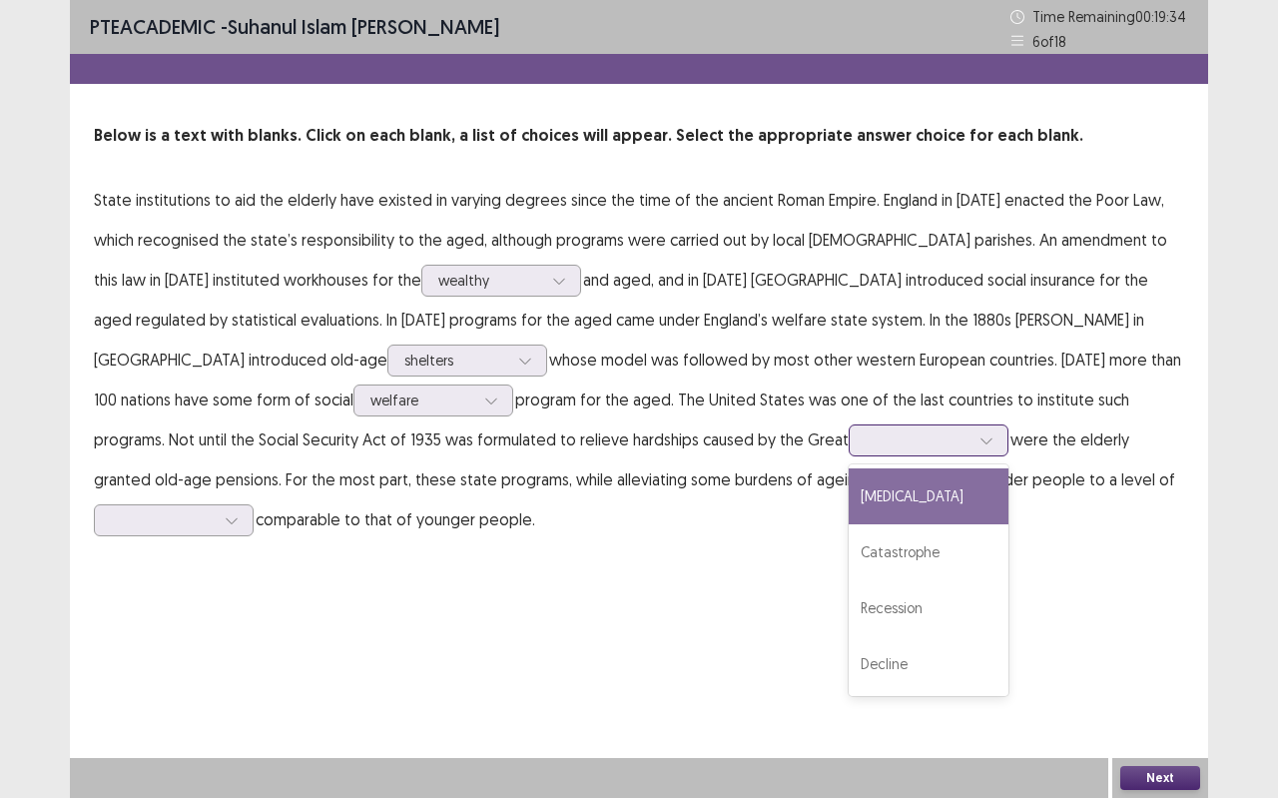
click at [980, 433] on icon at bounding box center [987, 440] width 14 height 14
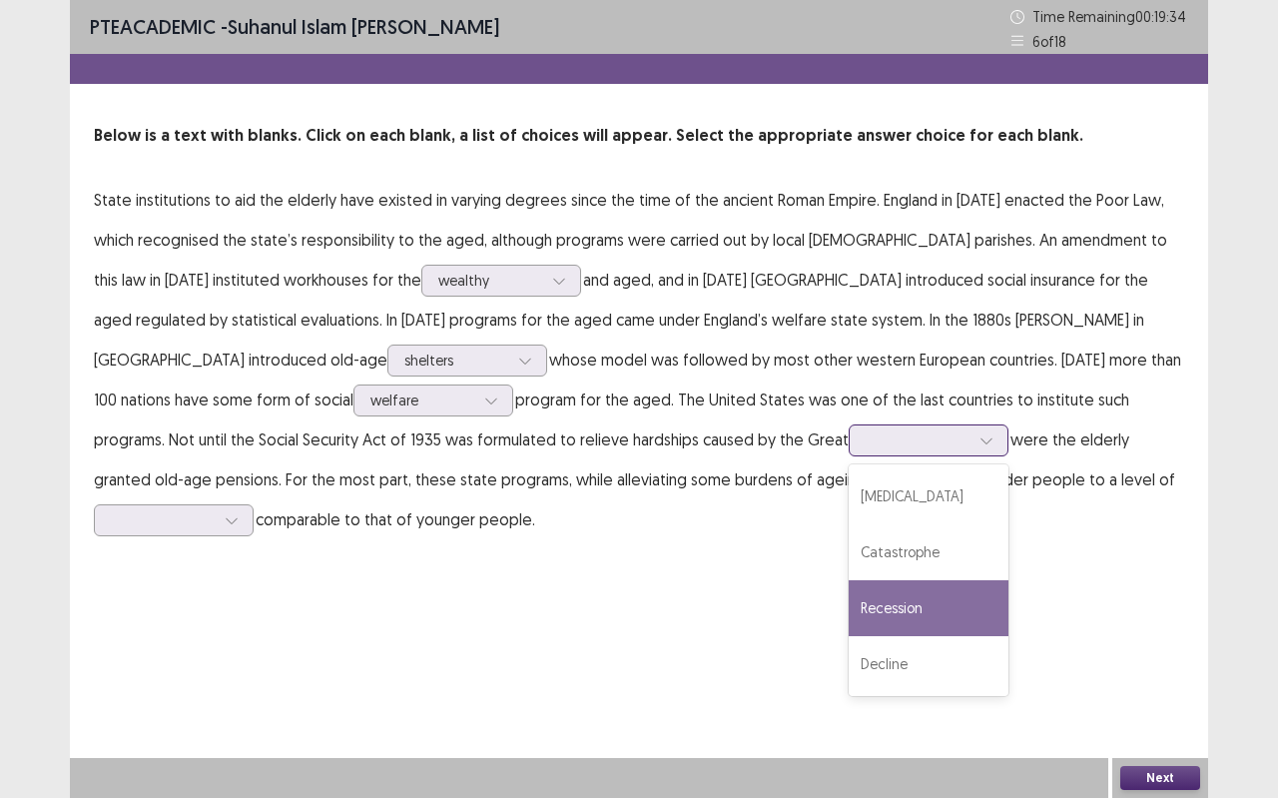
click at [849, 609] on div "Recession" at bounding box center [929, 608] width 160 height 56
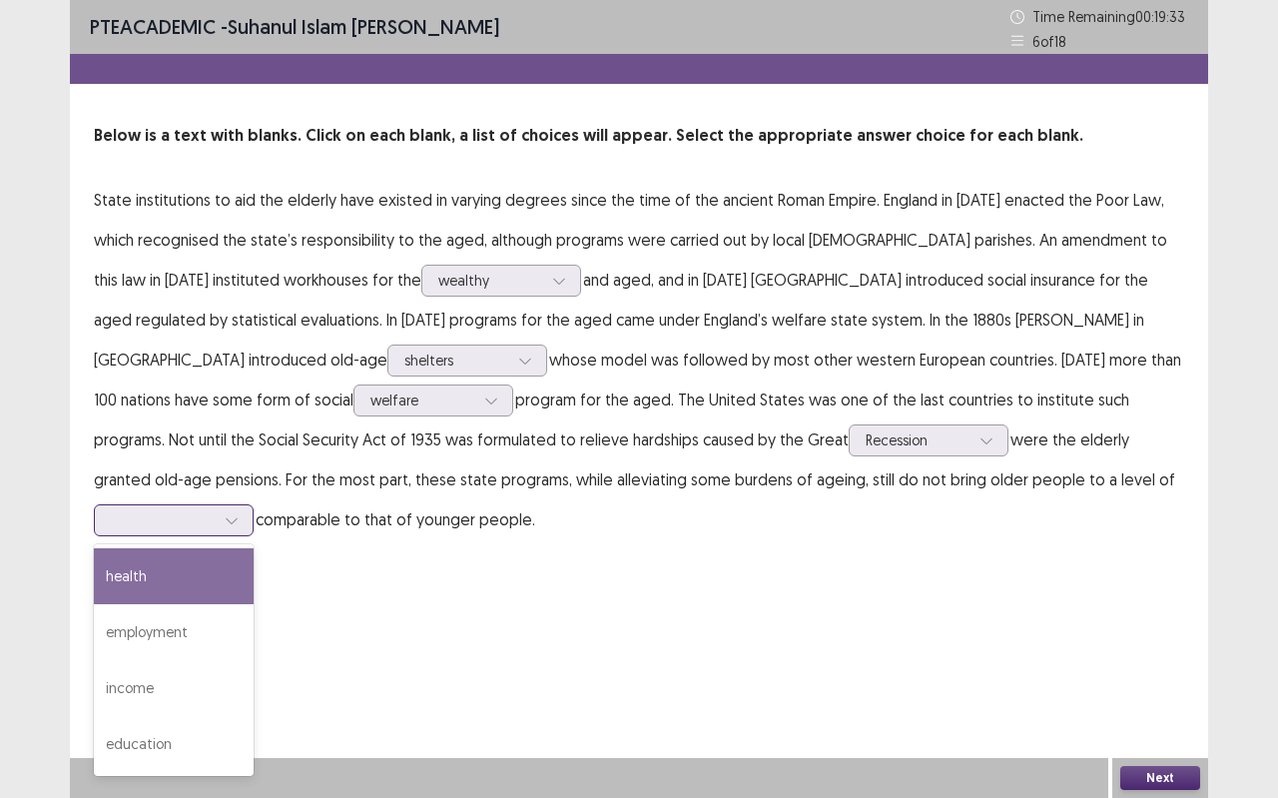
click at [247, 505] on div at bounding box center [232, 520] width 30 height 30
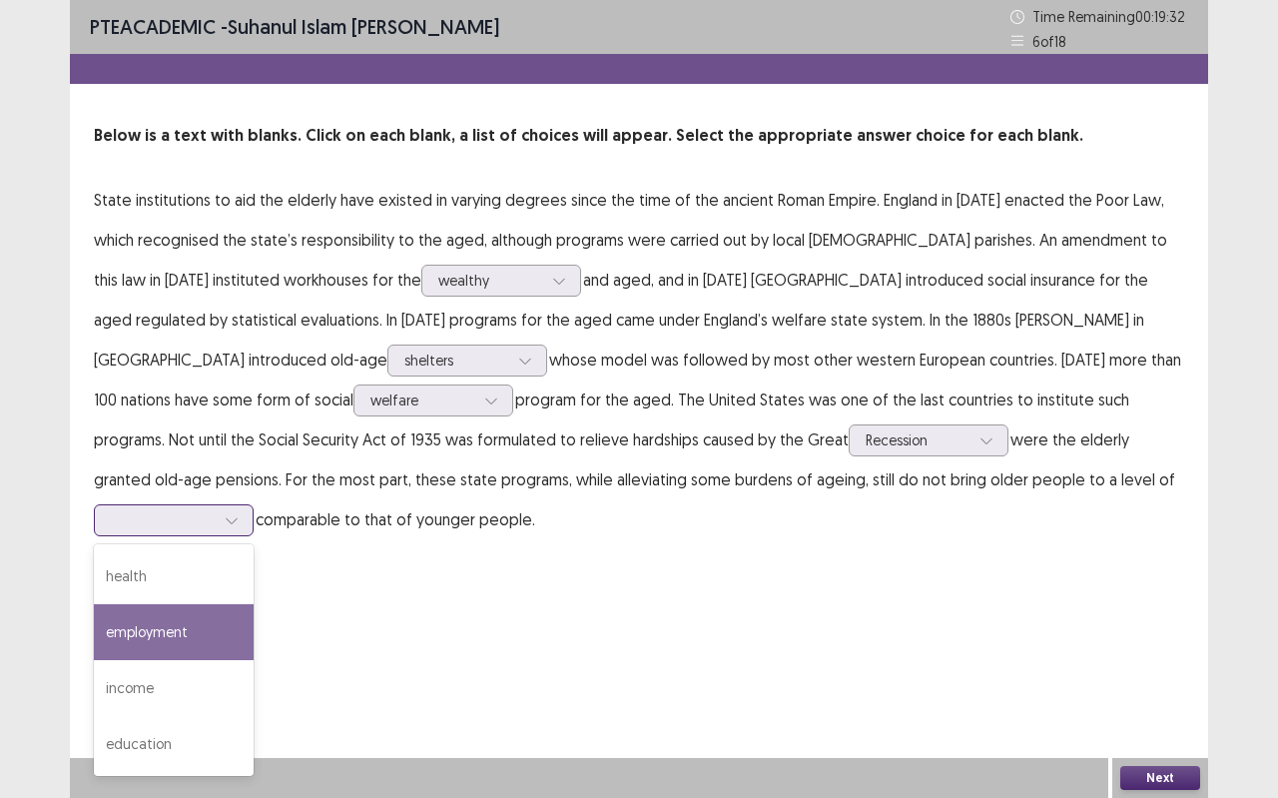
click at [254, 604] on div "employment" at bounding box center [174, 632] width 160 height 56
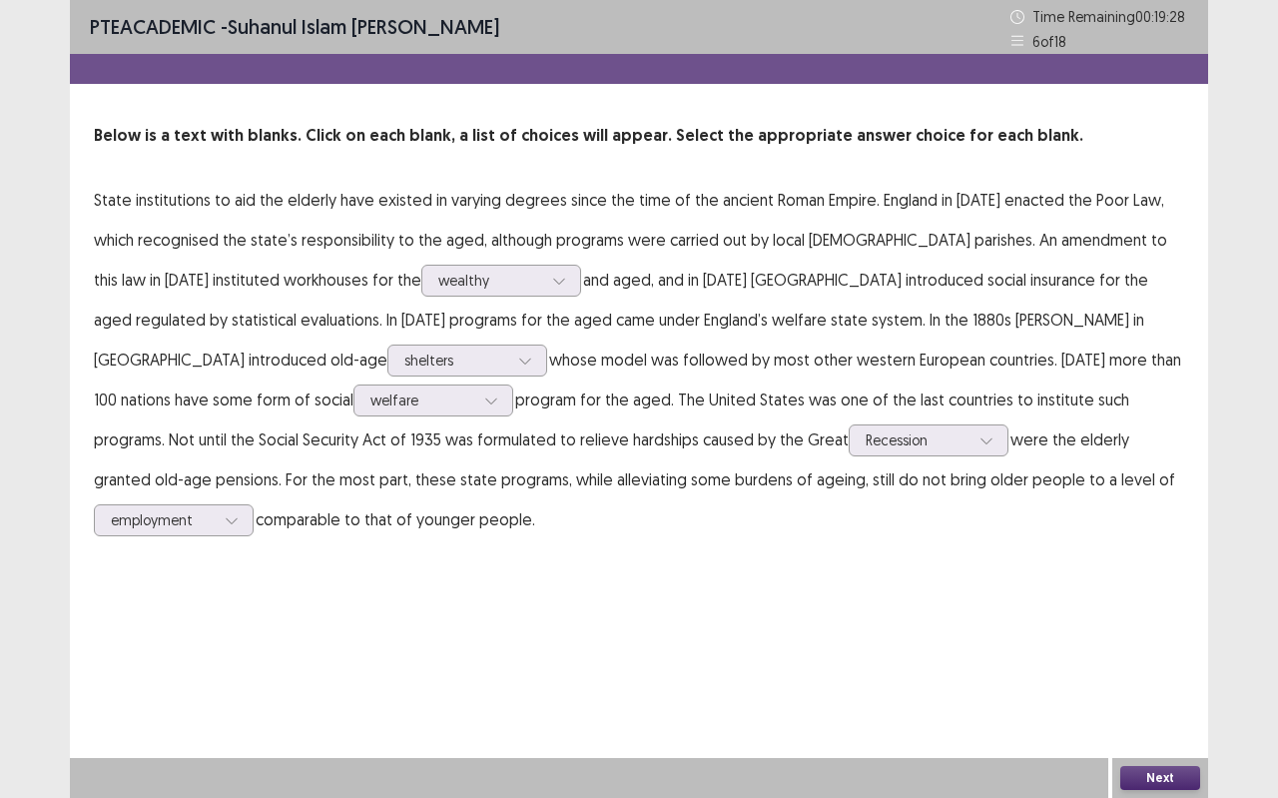
click at [1155, 709] on button "Next" at bounding box center [1161, 778] width 80 height 24
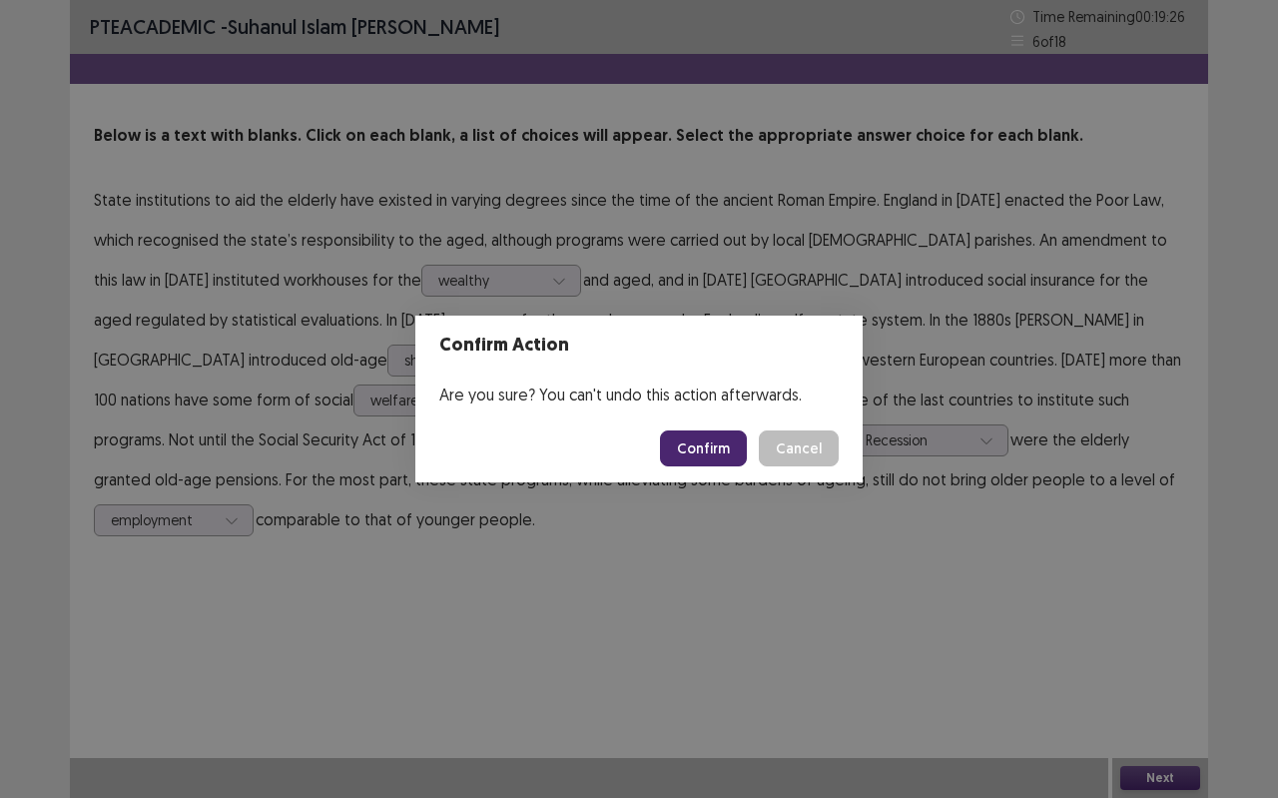
click at [709, 437] on button "Confirm" at bounding box center [703, 448] width 87 height 36
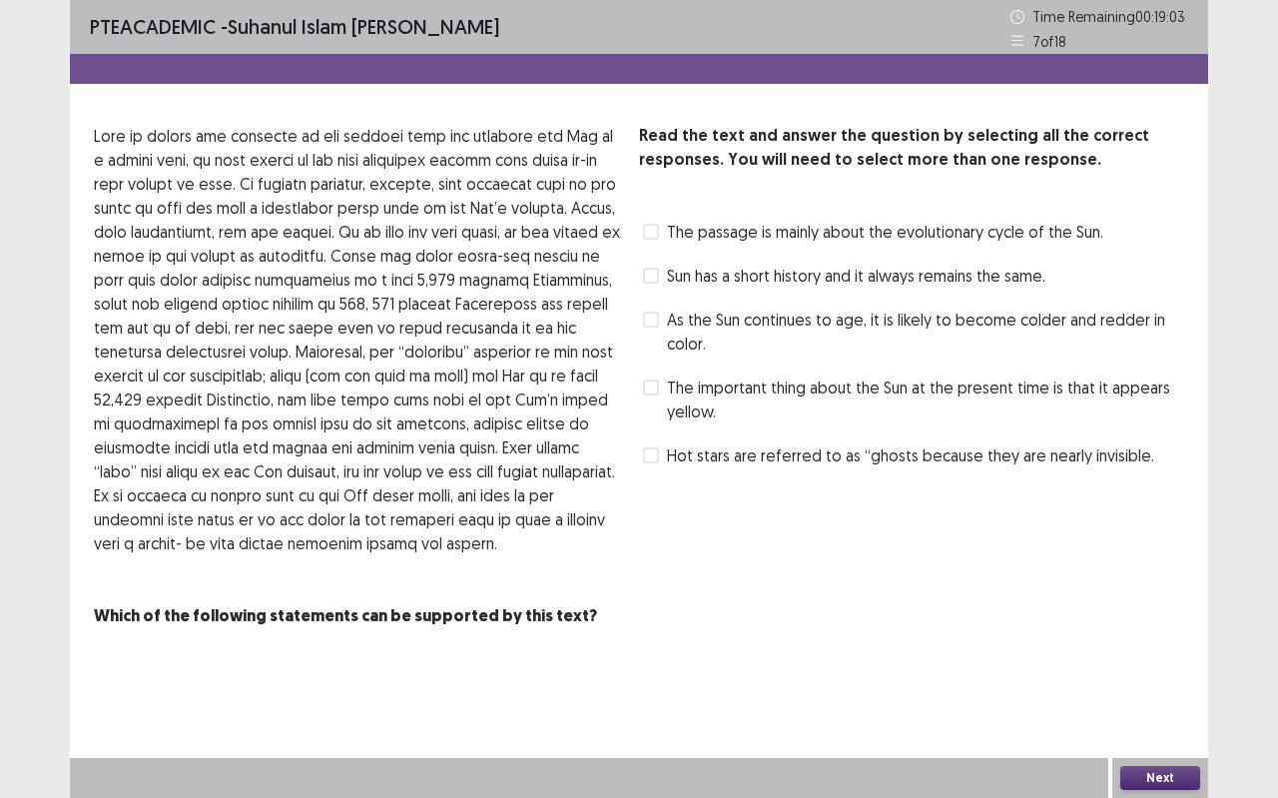
click at [949, 236] on span "The passage is mainly about the evolutionary cycle of the Sun." at bounding box center [885, 232] width 436 height 24
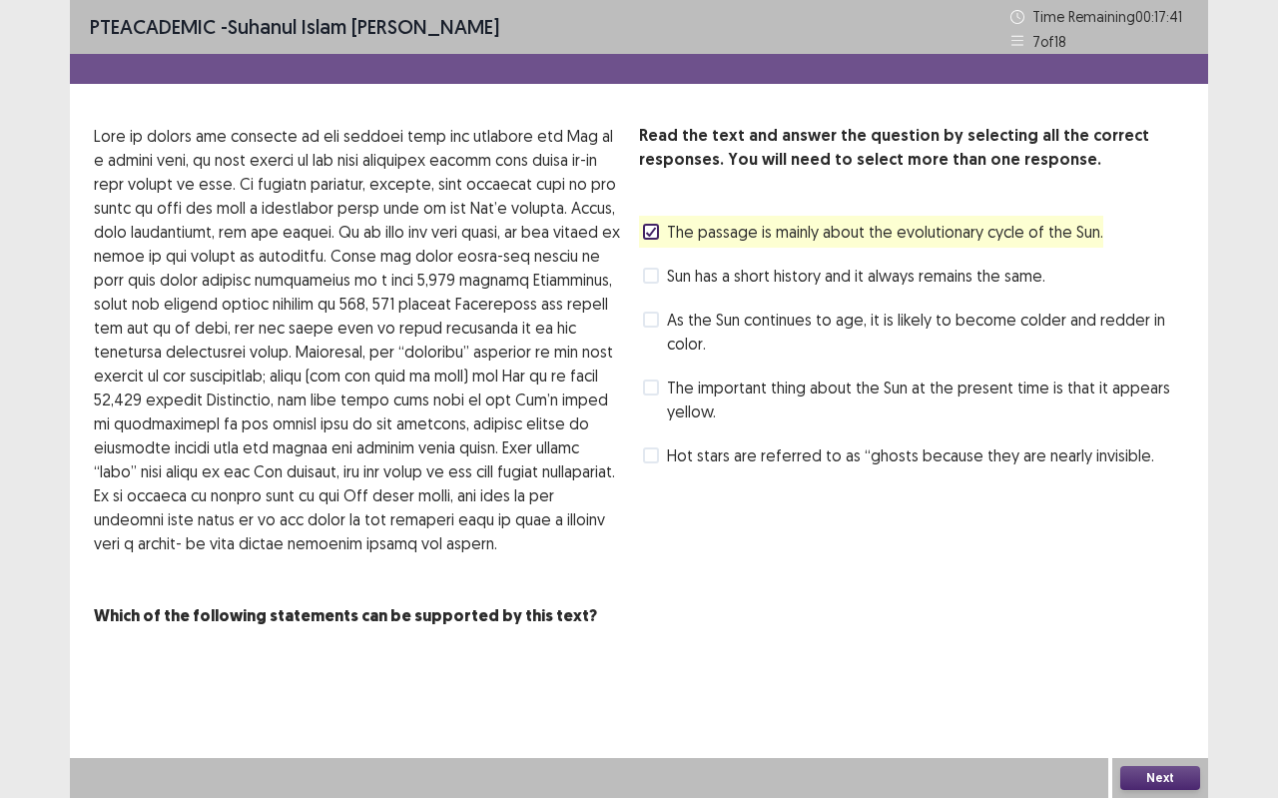
click at [1148, 709] on button "Next" at bounding box center [1161, 778] width 80 height 24
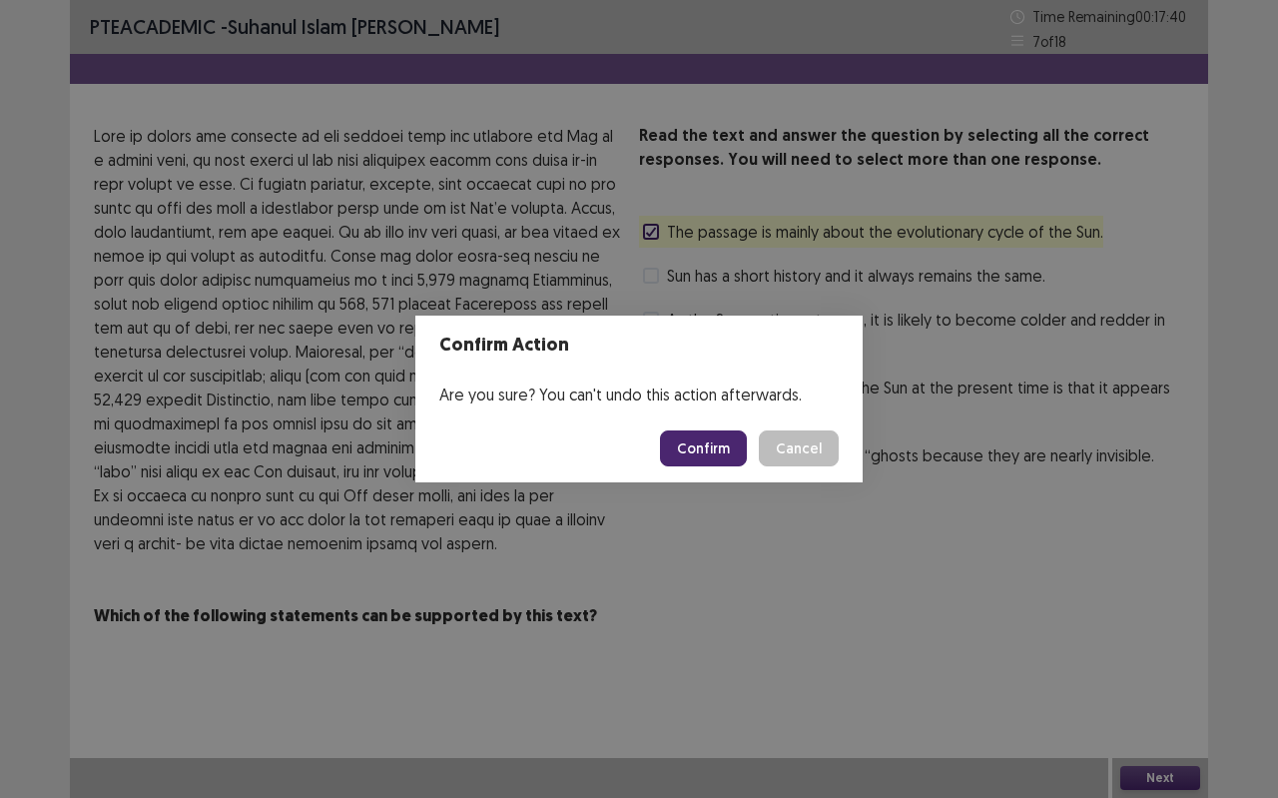
click at [702, 449] on button "Confirm" at bounding box center [703, 448] width 87 height 36
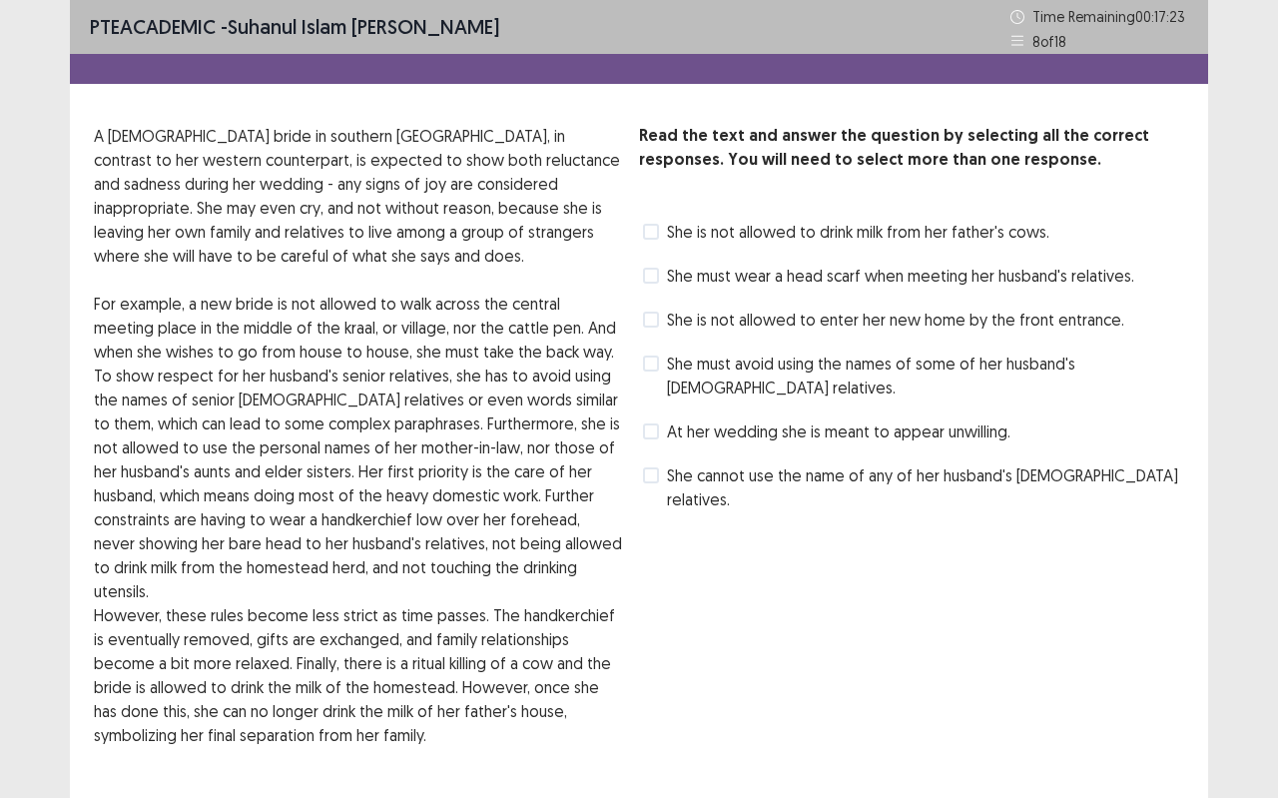
click at [913, 277] on span "She must wear a head scarf when meeting her husband's relatives." at bounding box center [900, 276] width 467 height 24
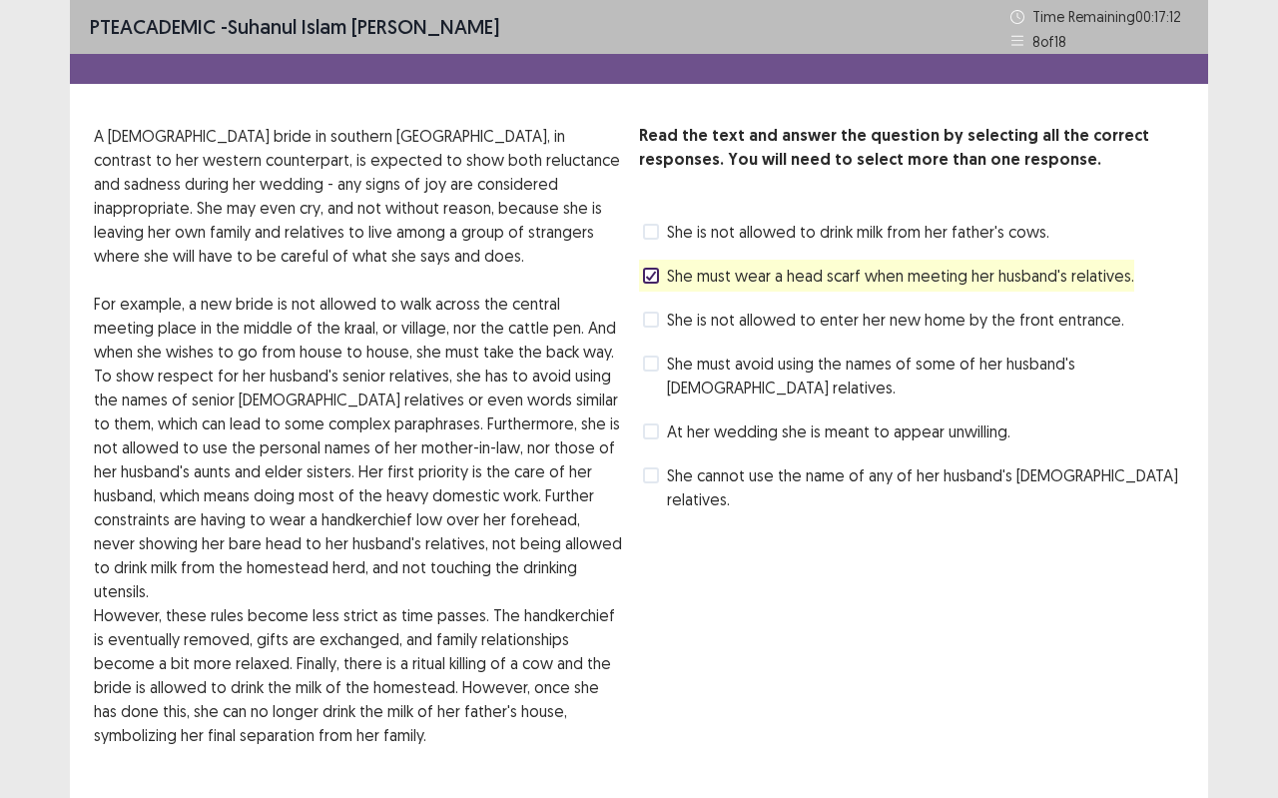
click at [955, 370] on span "She must avoid using the names of some of her husband's [DEMOGRAPHIC_DATA] rela…" at bounding box center [925, 376] width 517 height 48
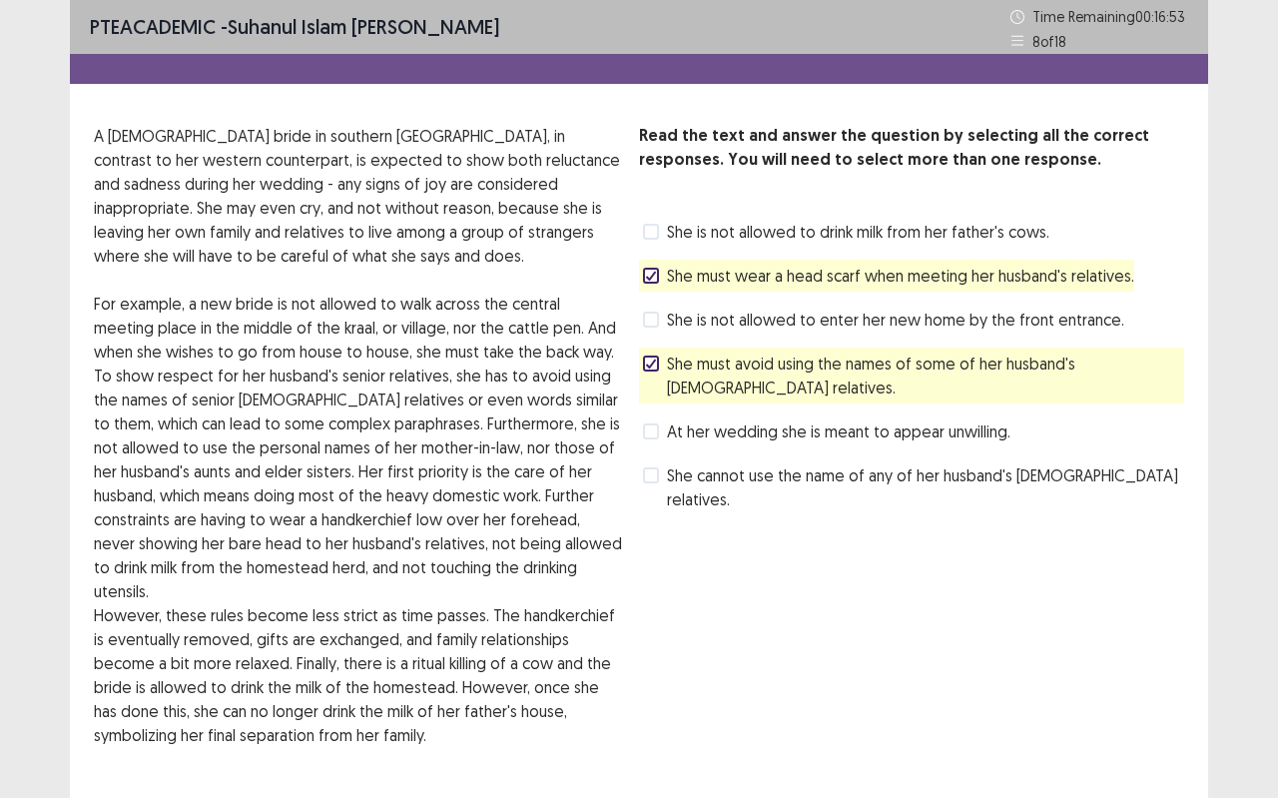
click at [824, 308] on span "She is not allowed to enter her new home by the front entrance." at bounding box center [895, 320] width 457 height 24
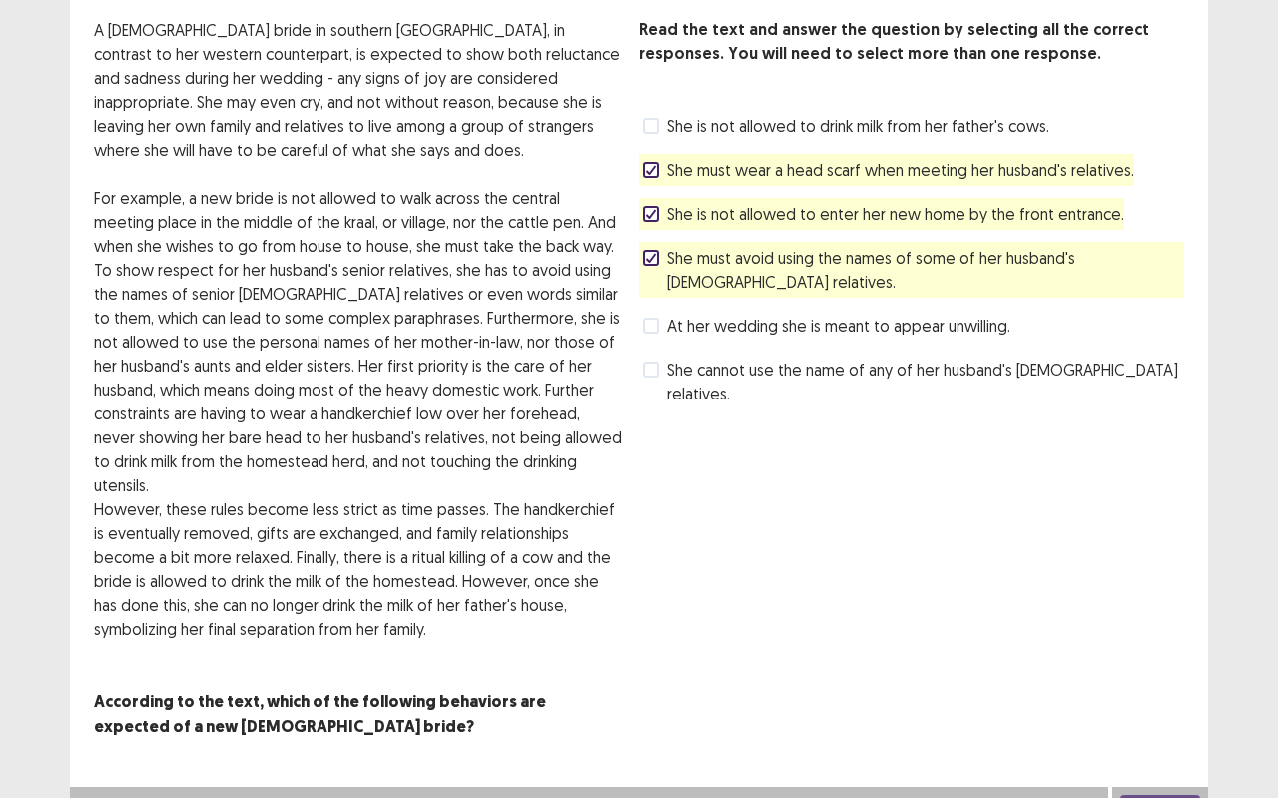
scroll to position [110, 0]
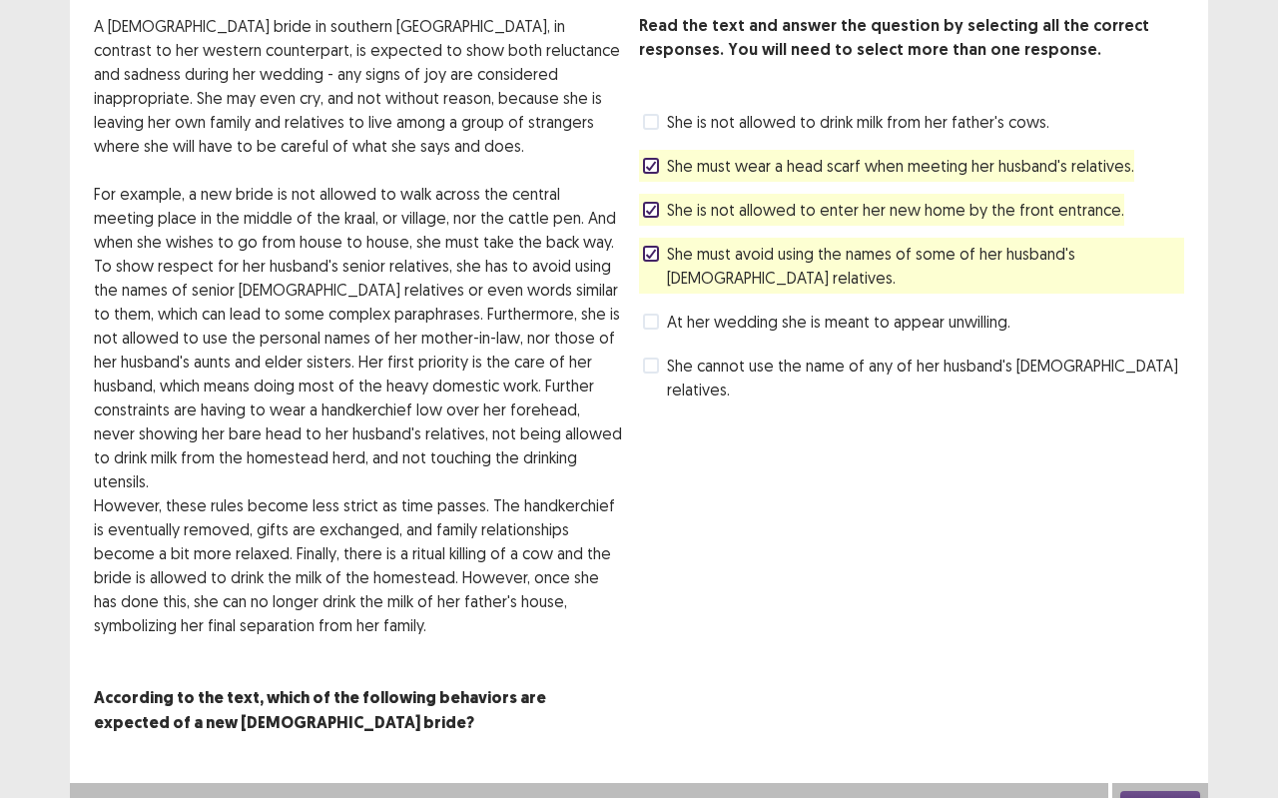
click at [1183, 709] on button "Next" at bounding box center [1161, 803] width 80 height 24
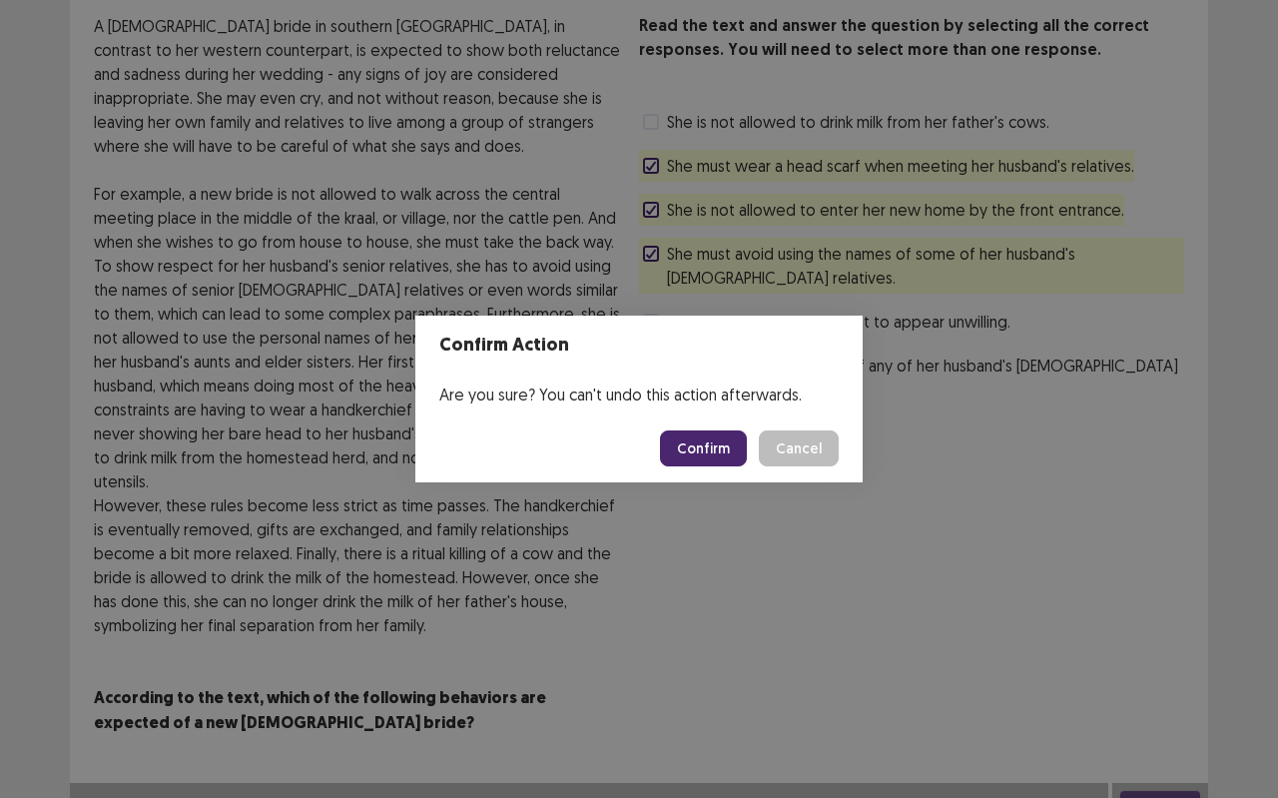
click at [708, 444] on button "Confirm" at bounding box center [703, 448] width 87 height 36
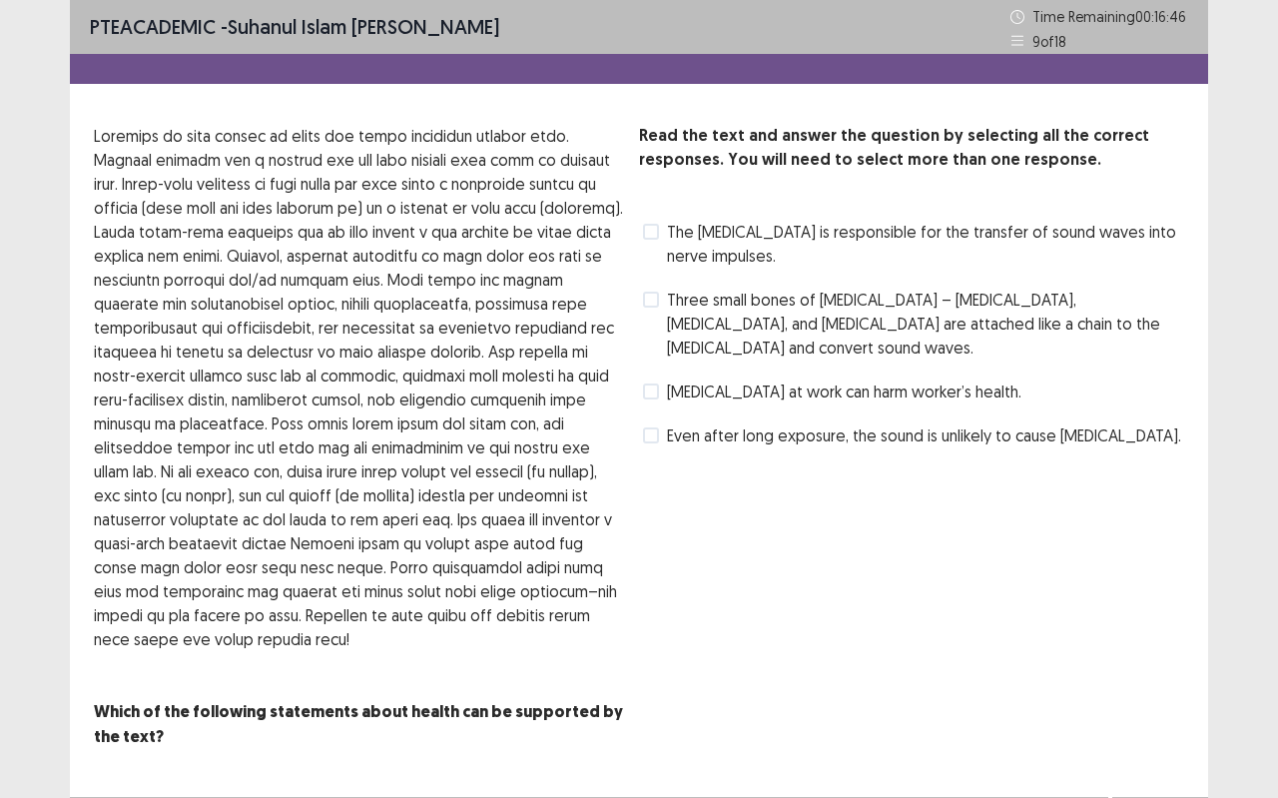
click at [854, 315] on span "Three small bones of [MEDICAL_DATA] – [MEDICAL_DATA], [MEDICAL_DATA], and [MEDI…" at bounding box center [925, 324] width 517 height 72
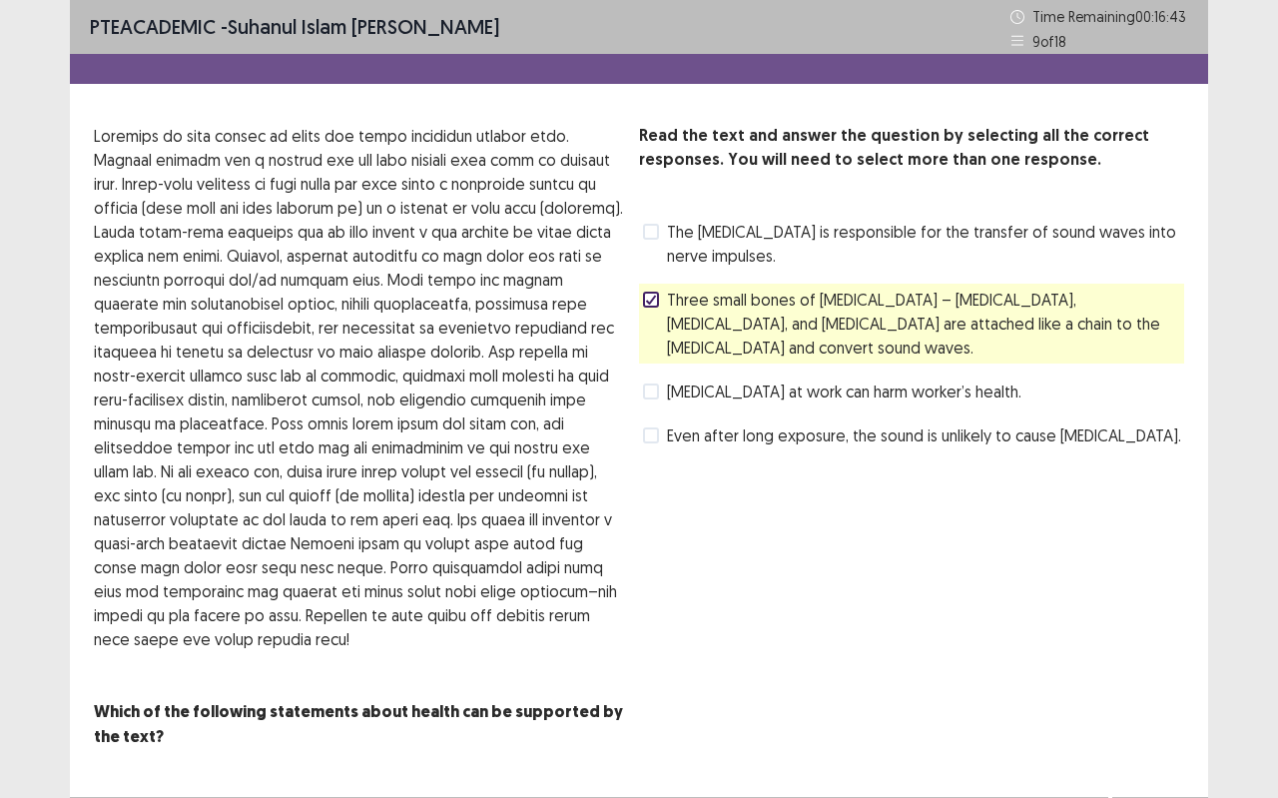
click at [915, 423] on span "Even after long exposure, the sound is unlikely to cause [MEDICAL_DATA]." at bounding box center [924, 435] width 514 height 24
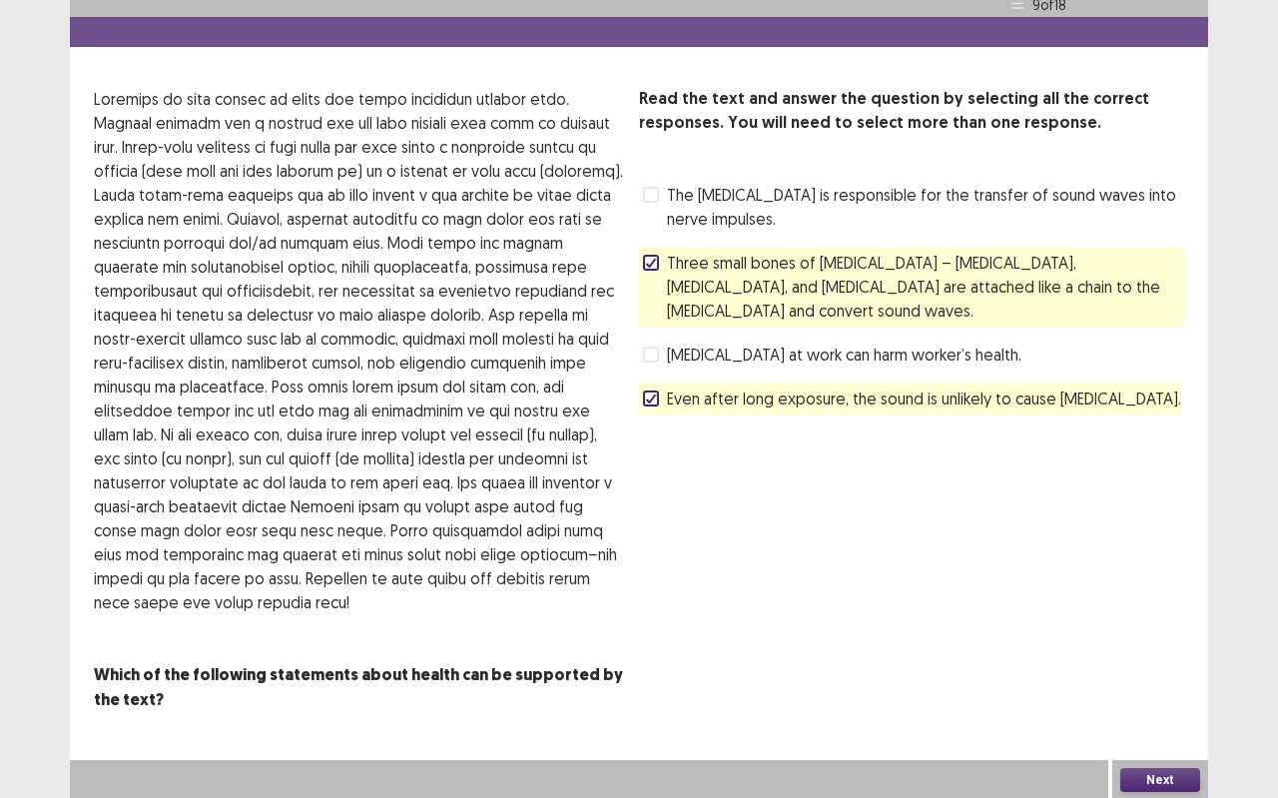
scroll to position [38, 0]
click at [1145, 709] on button "Next" at bounding box center [1161, 779] width 80 height 24
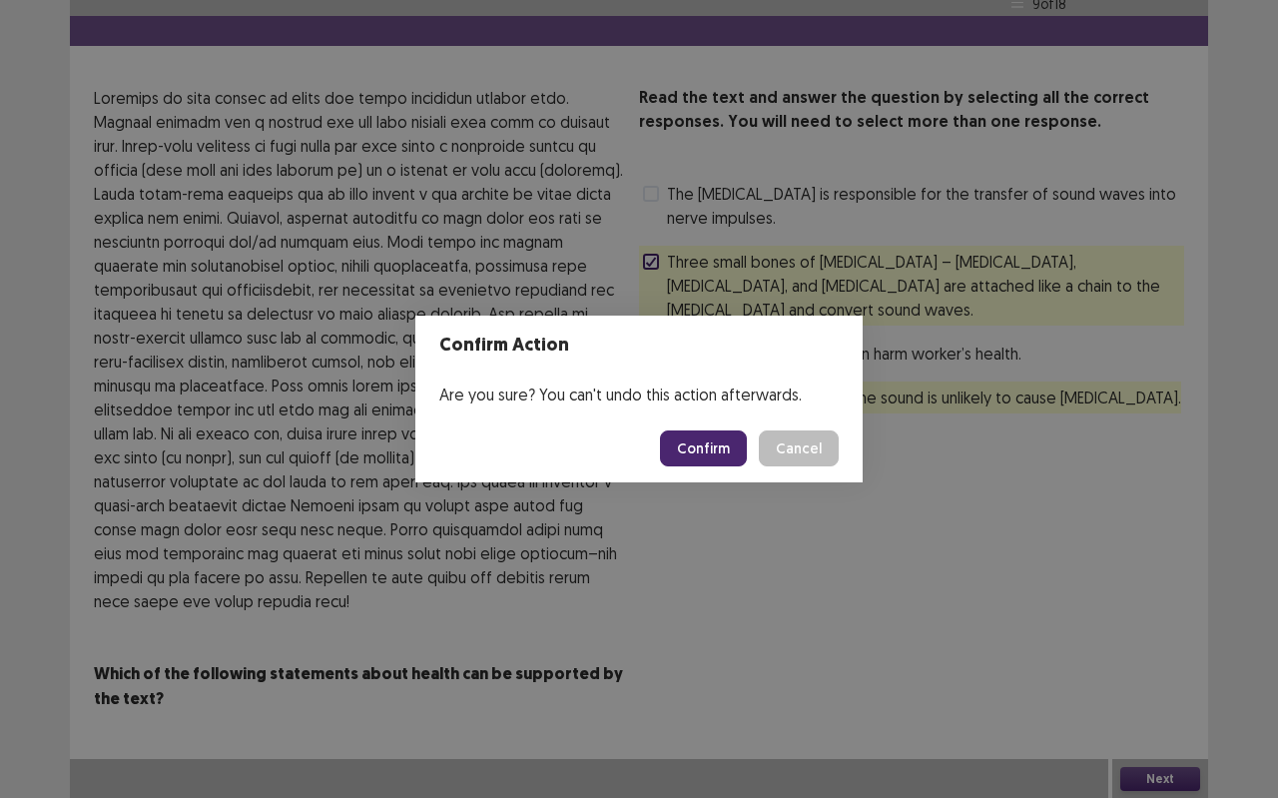
click at [705, 445] on button "Confirm" at bounding box center [703, 448] width 87 height 36
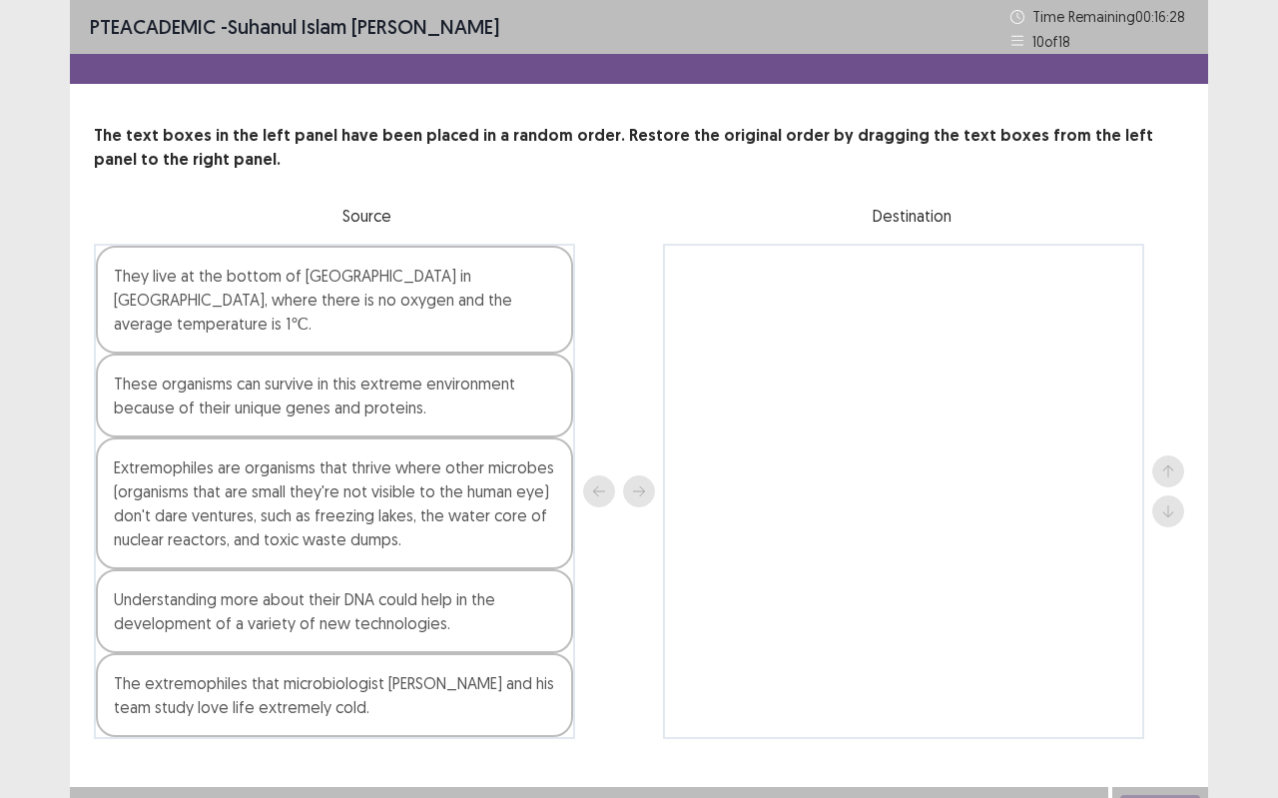
scroll to position [5, 0]
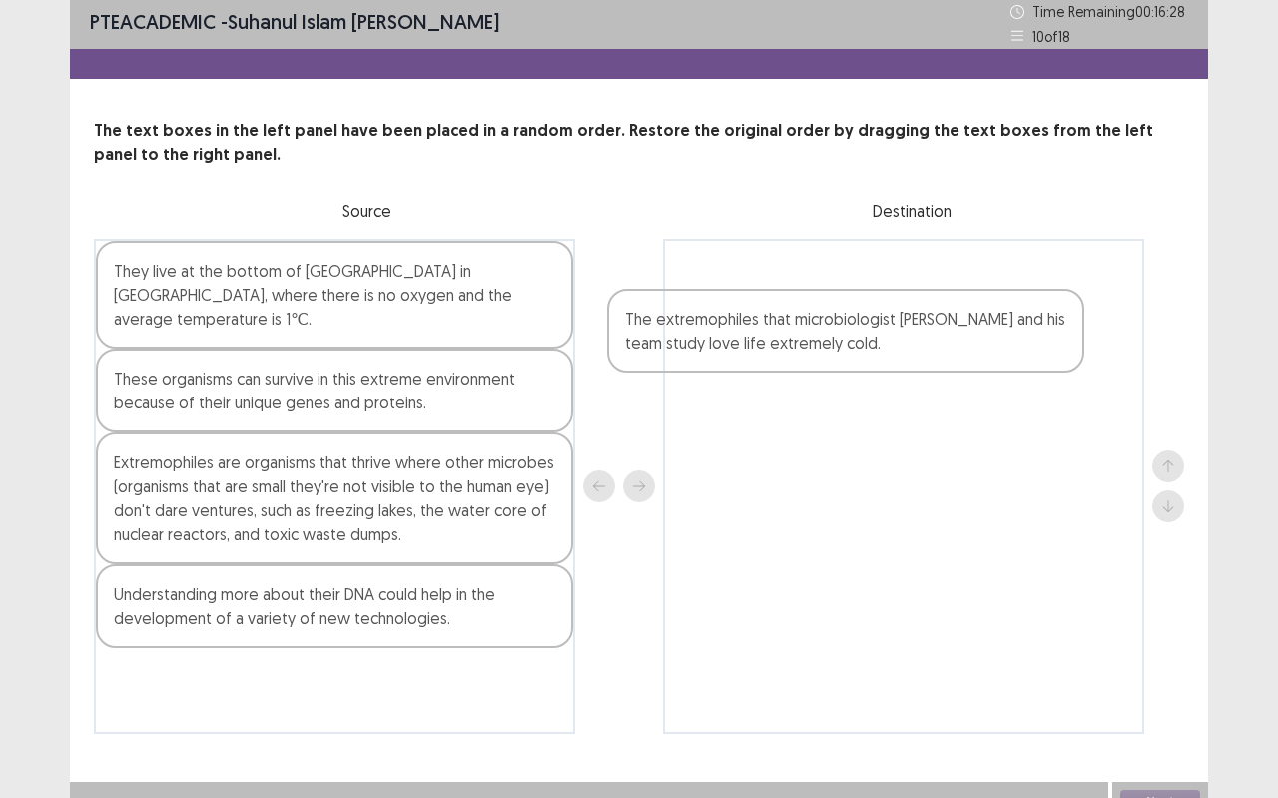
drag, startPoint x: 317, startPoint y: 689, endPoint x: 892, endPoint y: 305, distance: 691.9
click at [892, 305] on div "They live at the bottom of [GEOGRAPHIC_DATA] in [GEOGRAPHIC_DATA], where there …" at bounding box center [639, 486] width 1091 height 495
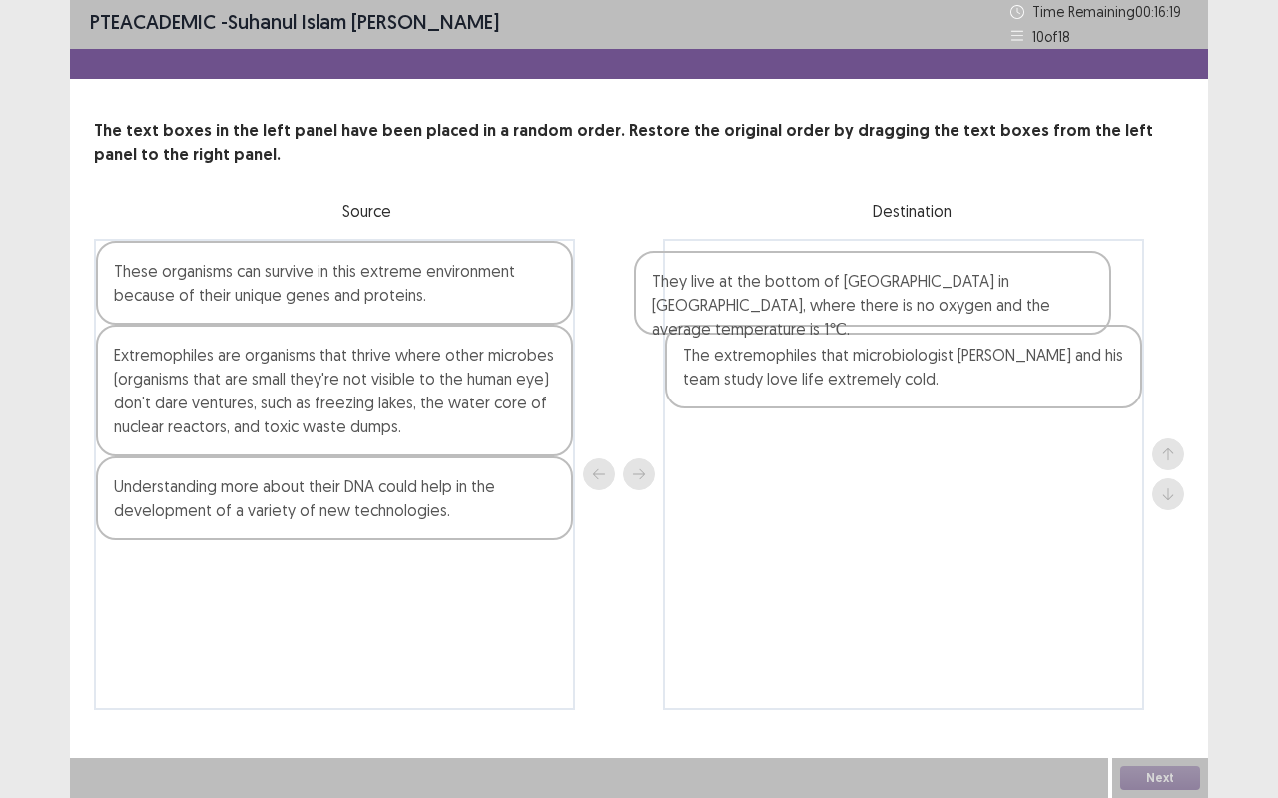
drag, startPoint x: 284, startPoint y: 294, endPoint x: 831, endPoint y: 304, distance: 547.4
click at [830, 305] on div "They live at the bottom of [GEOGRAPHIC_DATA] in [GEOGRAPHIC_DATA], where there …" at bounding box center [639, 474] width 1091 height 471
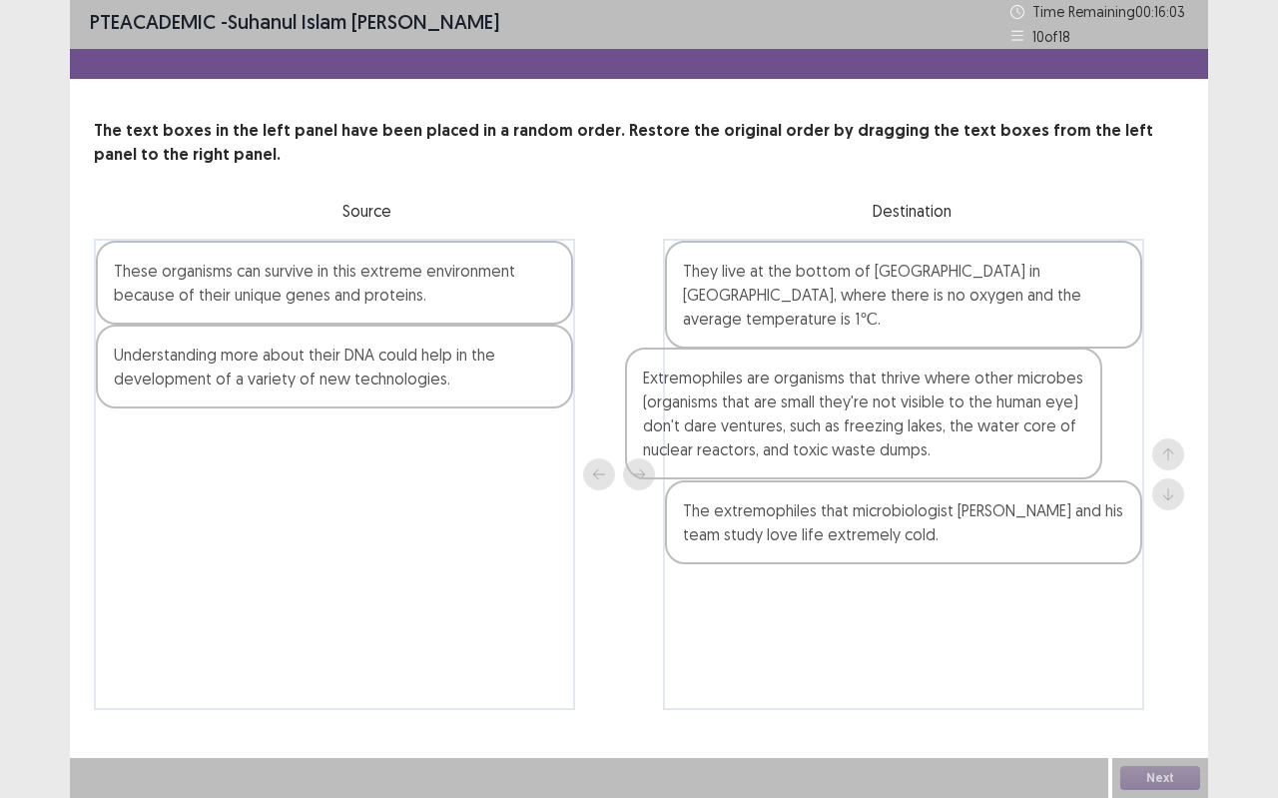
drag, startPoint x: 435, startPoint y: 450, endPoint x: 975, endPoint y: 467, distance: 539.6
click at [974, 468] on div "These organisms can survive in this extreme environment because of their unique…" at bounding box center [639, 474] width 1091 height 471
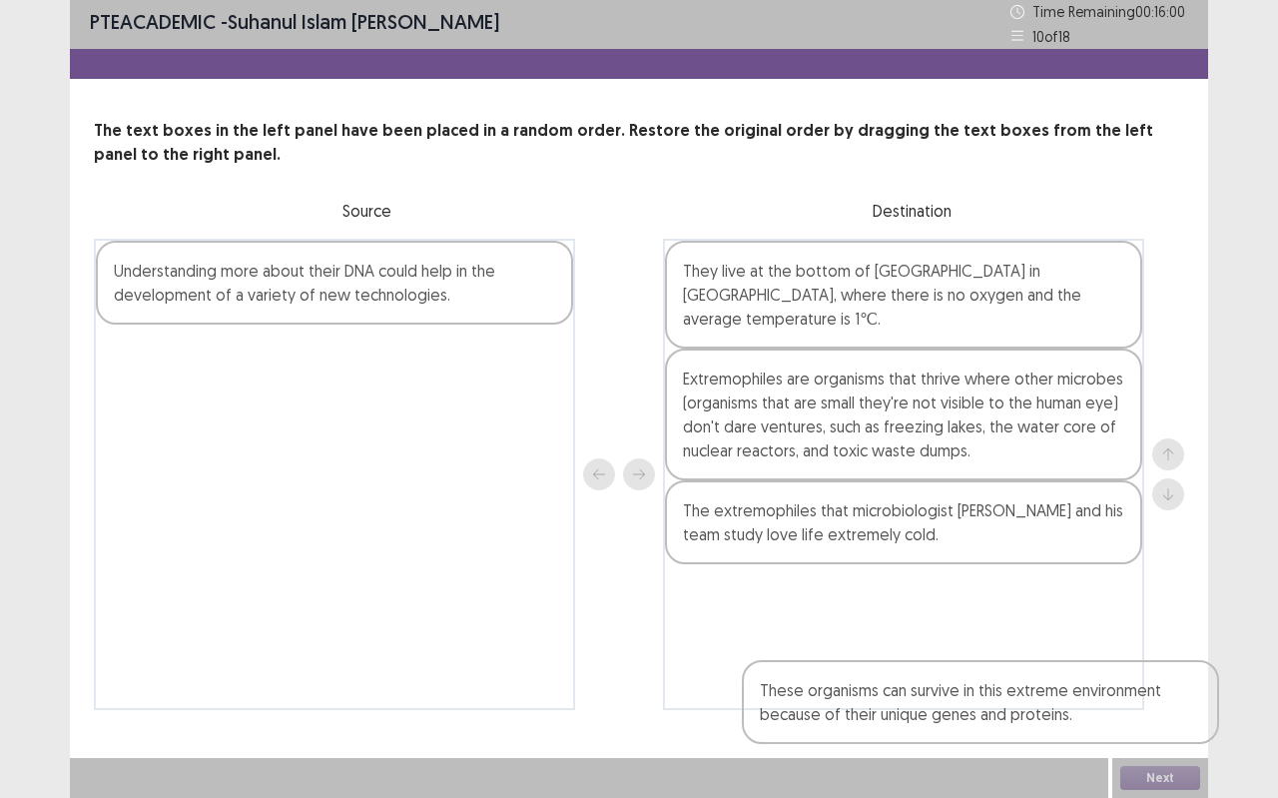
drag, startPoint x: 475, startPoint y: 282, endPoint x: 1126, endPoint y: 709, distance: 778.1
click at [1126, 709] on div "These organisms can survive in this extreme environment because of their unique…" at bounding box center [639, 474] width 1091 height 471
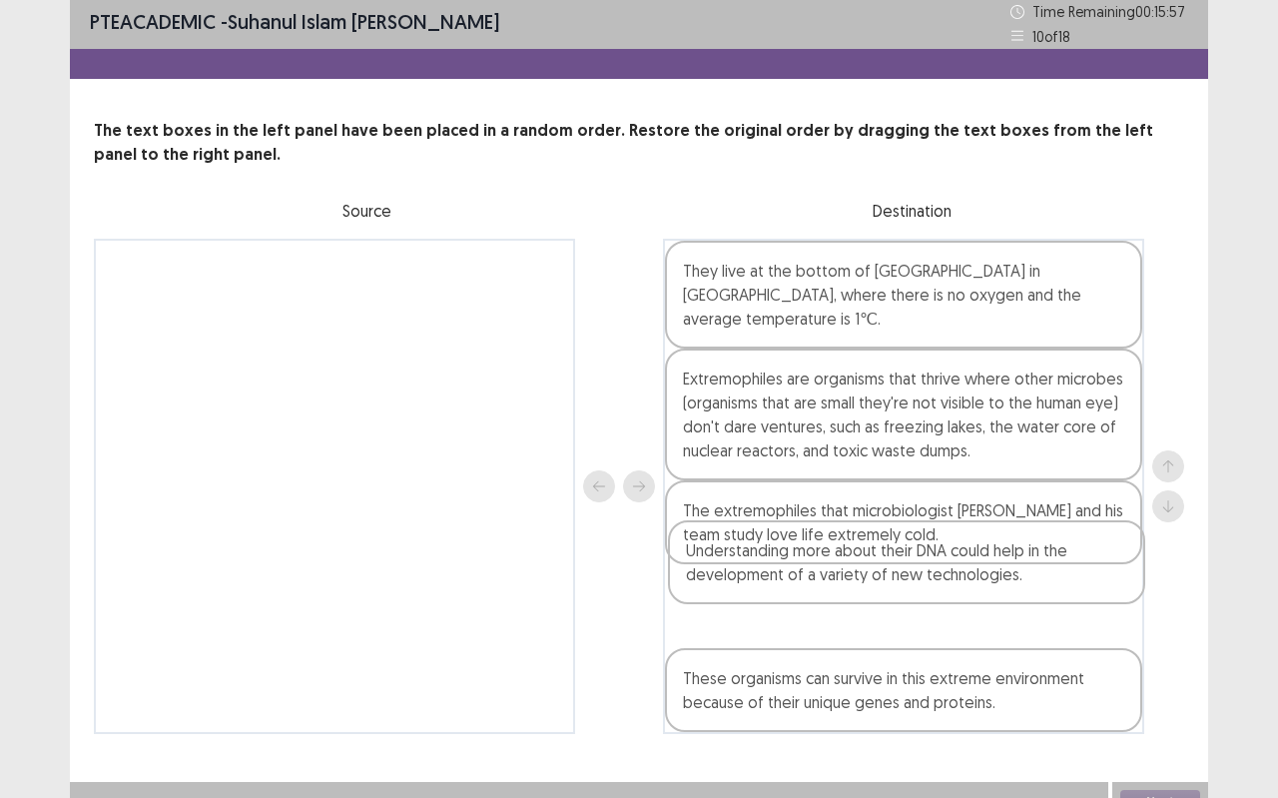
drag, startPoint x: 220, startPoint y: 264, endPoint x: 800, endPoint y: 544, distance: 644.5
click at [800, 544] on div "Understanding more about their DNA could help in the development of a variety o…" at bounding box center [639, 486] width 1091 height 495
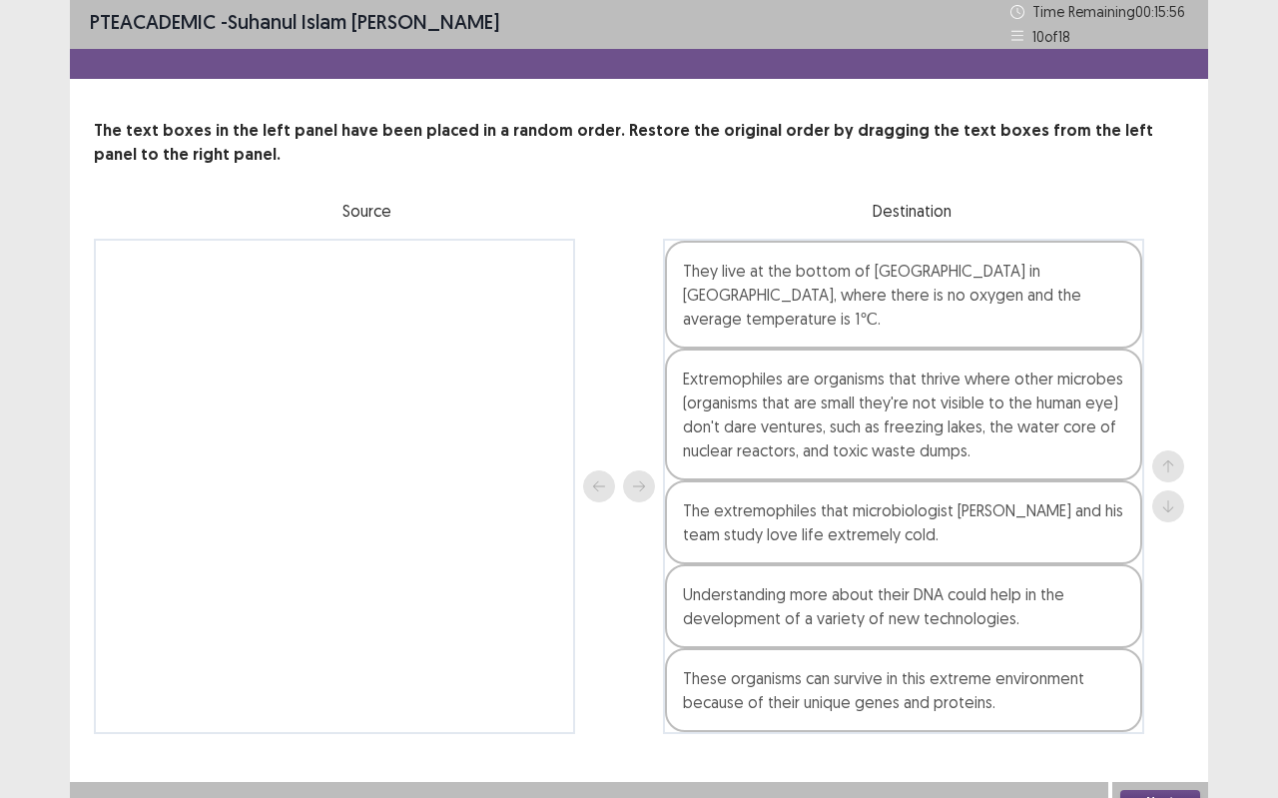
click at [1140, 709] on button "Next" at bounding box center [1161, 802] width 80 height 24
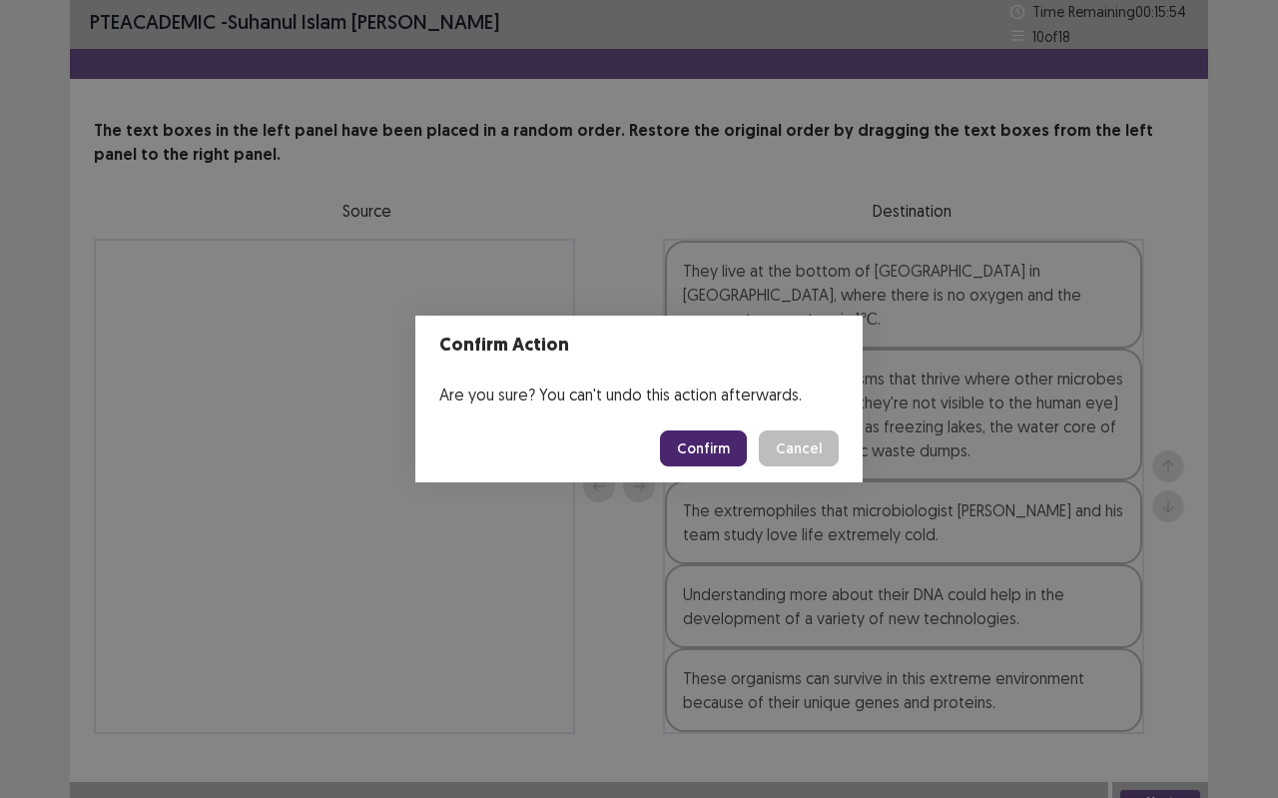
click at [673, 438] on button "Confirm" at bounding box center [703, 448] width 87 height 36
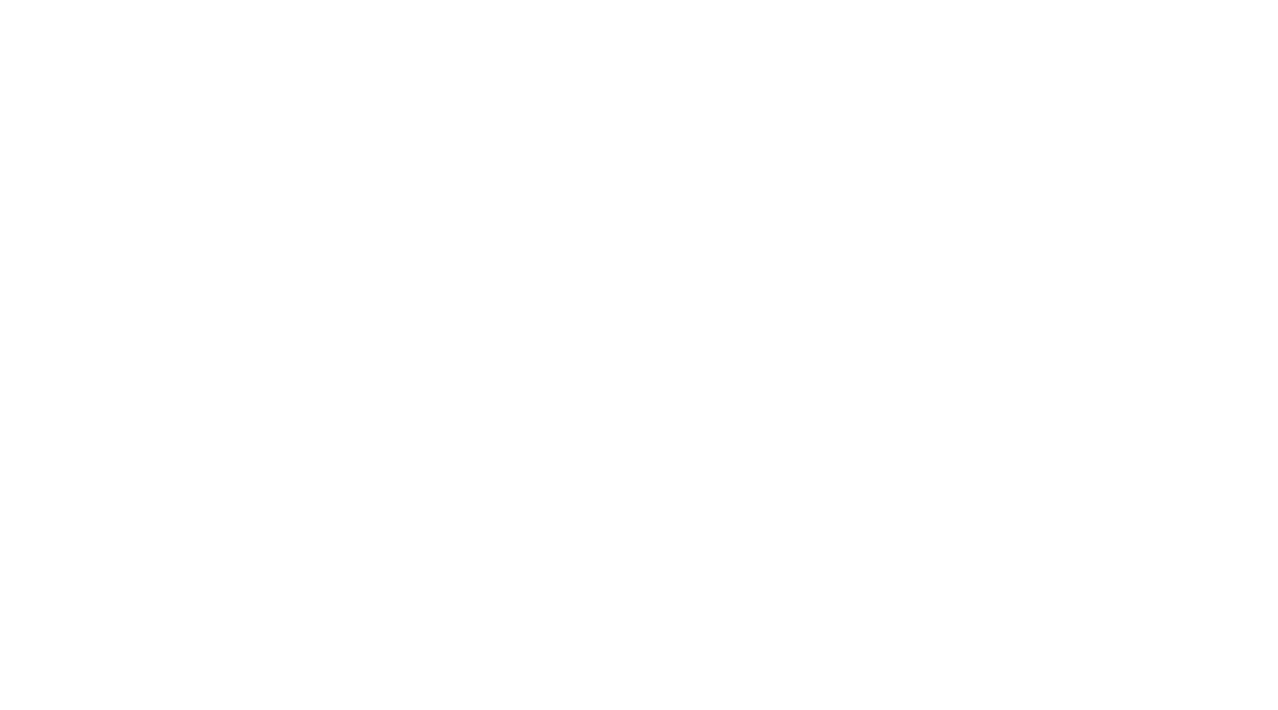
scroll to position [0, 0]
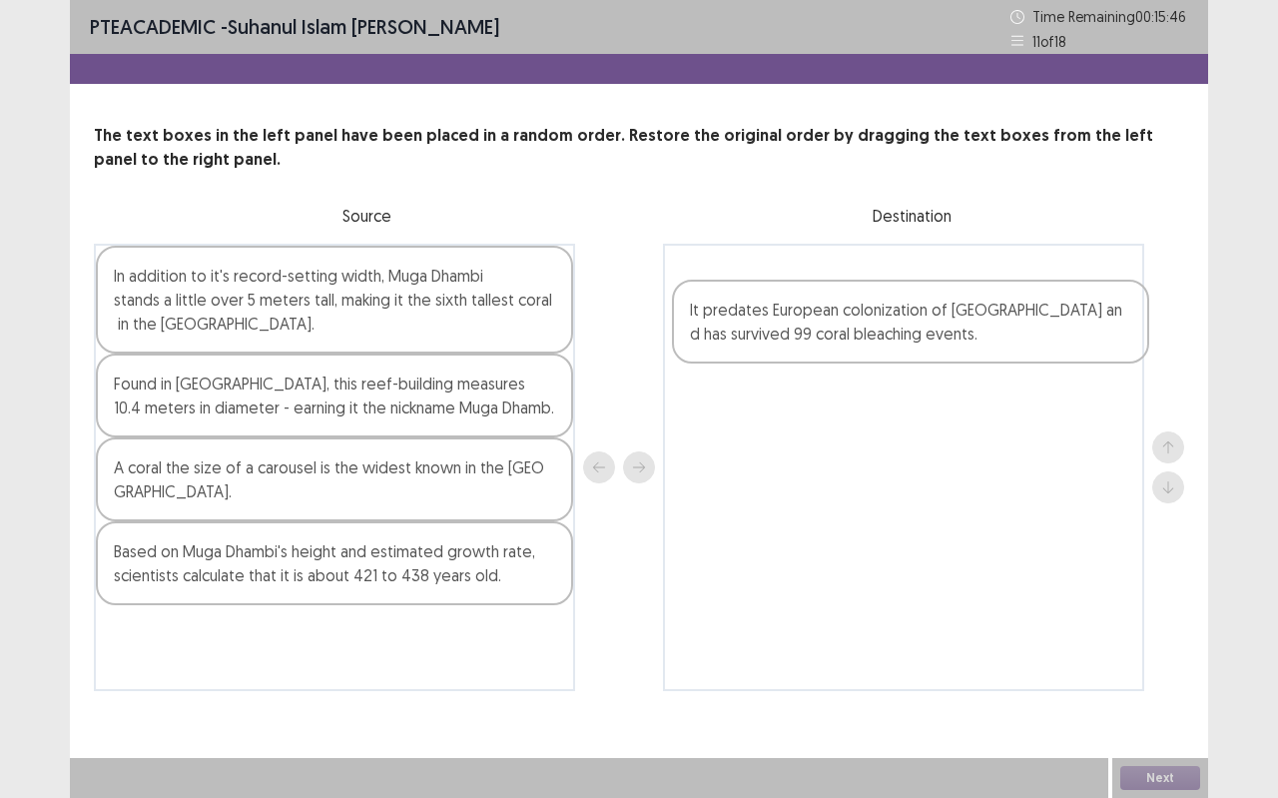
drag, startPoint x: 243, startPoint y: 537, endPoint x: 822, endPoint y: 297, distance: 627.3
click at [822, 297] on div "In addition to it's record-setting width, Muga Dhambi stands a little over 5 me…" at bounding box center [639, 467] width 1091 height 447
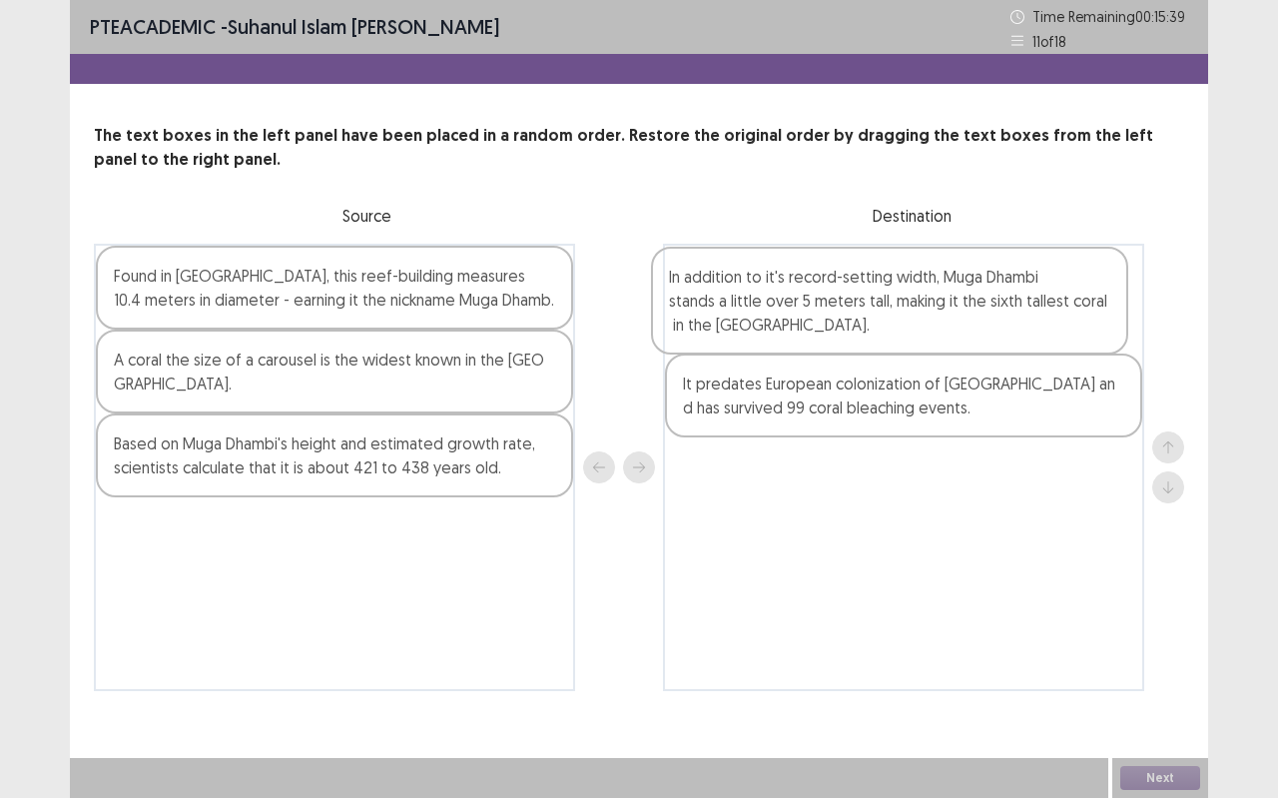
drag, startPoint x: 513, startPoint y: 315, endPoint x: 1074, endPoint y: 318, distance: 560.3
click at [1074, 318] on div "In addition to it's record-setting width, Muga Dhambi stands a little over 5 me…" at bounding box center [639, 467] width 1091 height 447
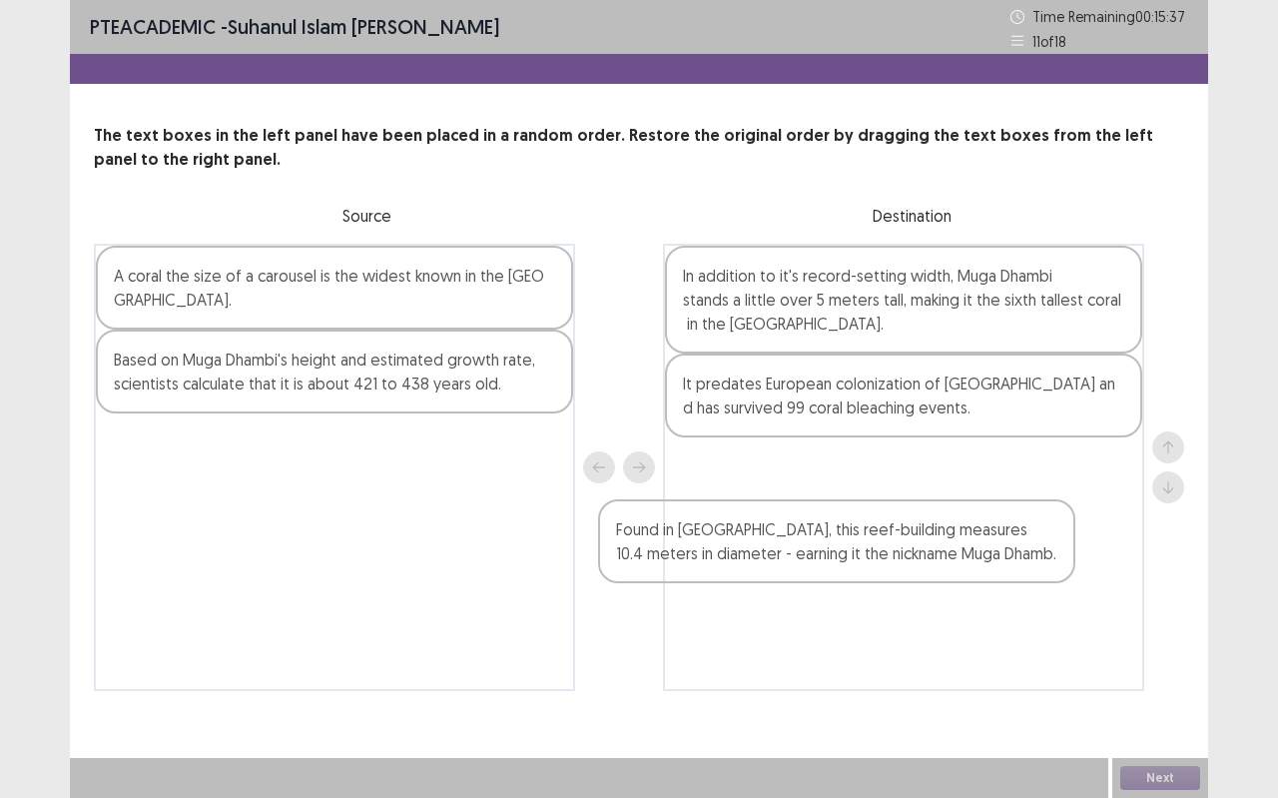
drag, startPoint x: 482, startPoint y: 319, endPoint x: 1019, endPoint y: 575, distance: 594.6
click at [1019, 575] on div "Found in [GEOGRAPHIC_DATA], this reef-building measures 10.4 meters in diameter…" at bounding box center [639, 467] width 1091 height 447
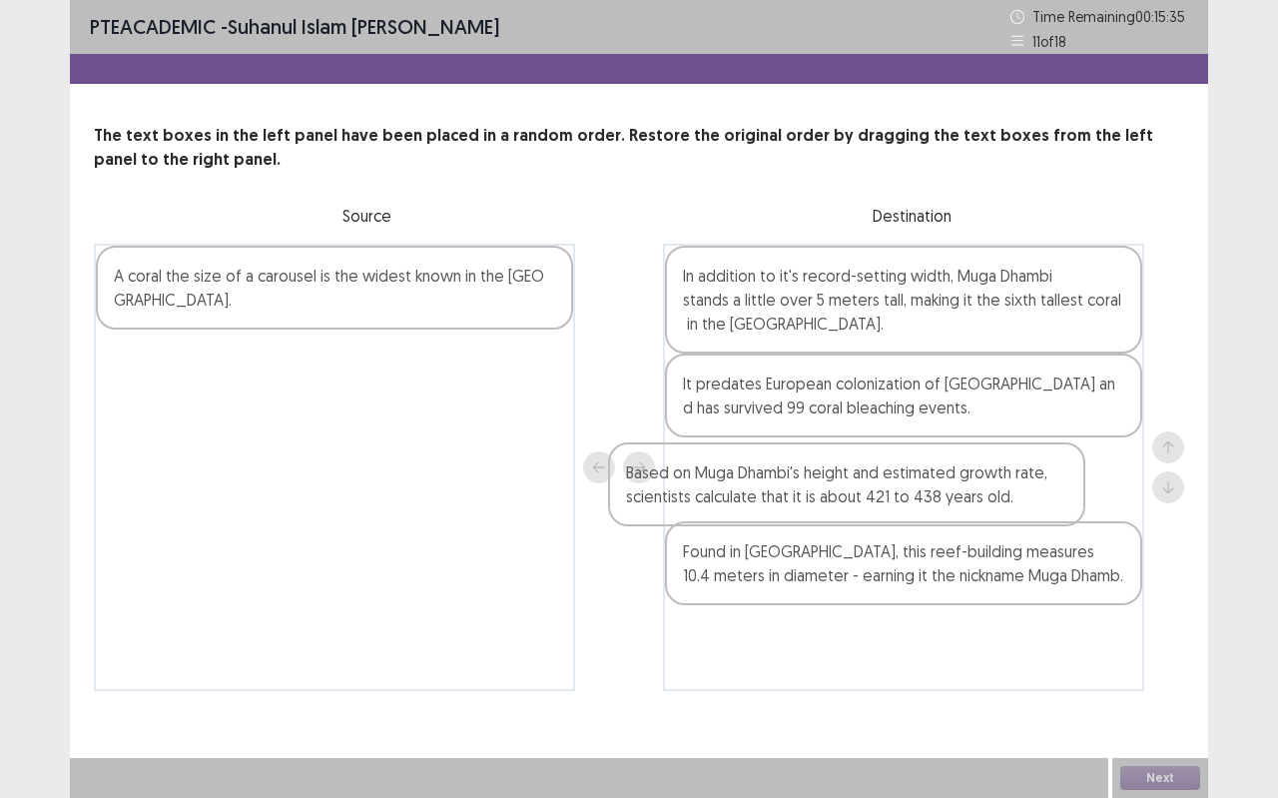
drag, startPoint x: 542, startPoint y: 370, endPoint x: 1184, endPoint y: 488, distance: 653.1
click at [1184, 488] on div "The text boxes in the left panel have been placed in a random order. Restore th…" at bounding box center [639, 407] width 1139 height 567
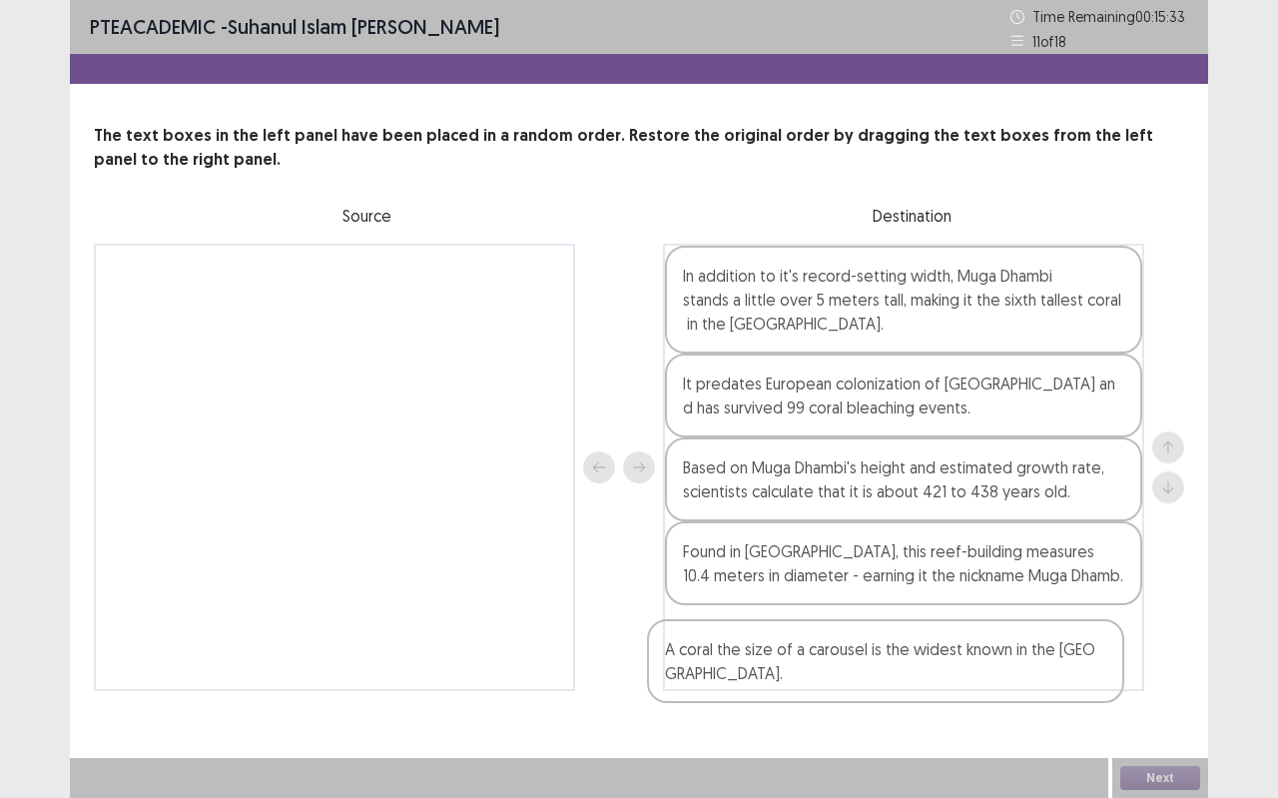
drag, startPoint x: 508, startPoint y: 271, endPoint x: 1071, endPoint y: 645, distance: 675.6
click at [1071, 646] on div "A coral the size of a carousel is the widest known in the [GEOGRAPHIC_DATA]. In…" at bounding box center [639, 467] width 1091 height 447
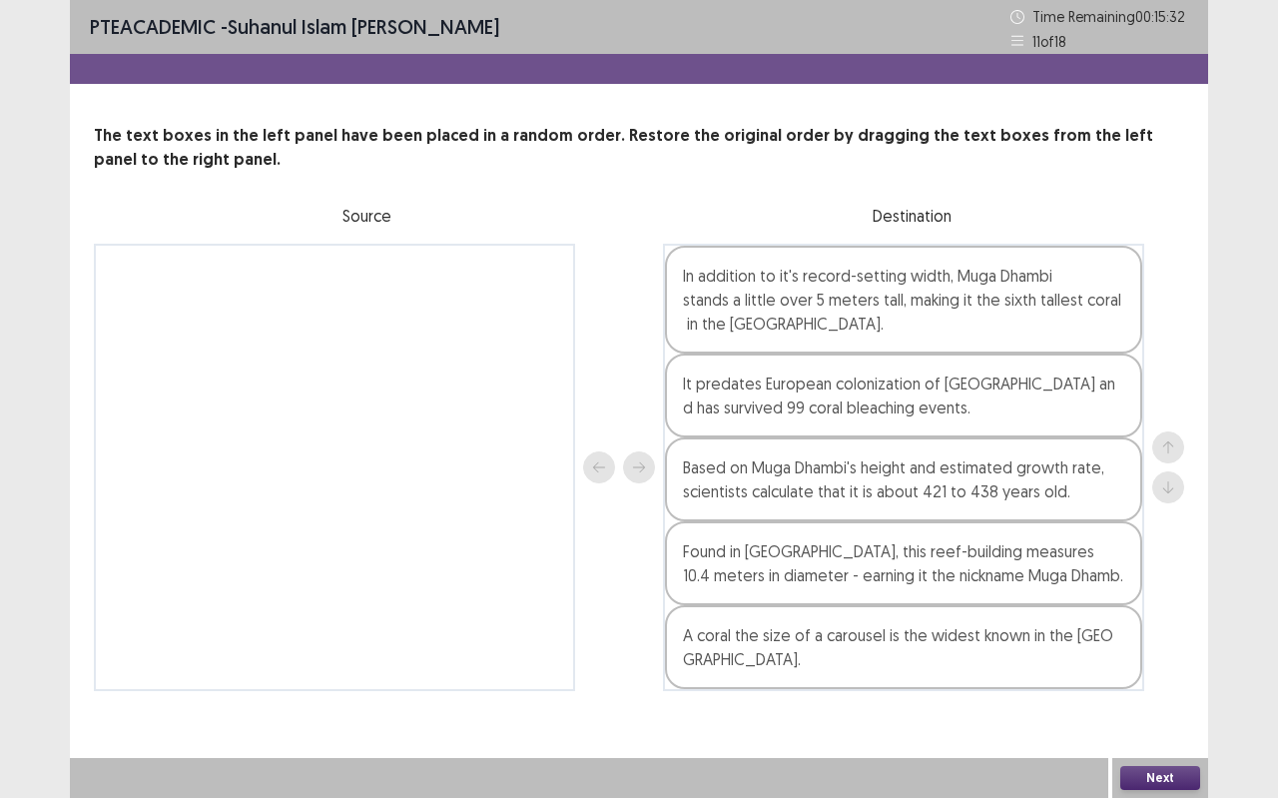
click at [1175, 709] on button "Next" at bounding box center [1161, 778] width 80 height 24
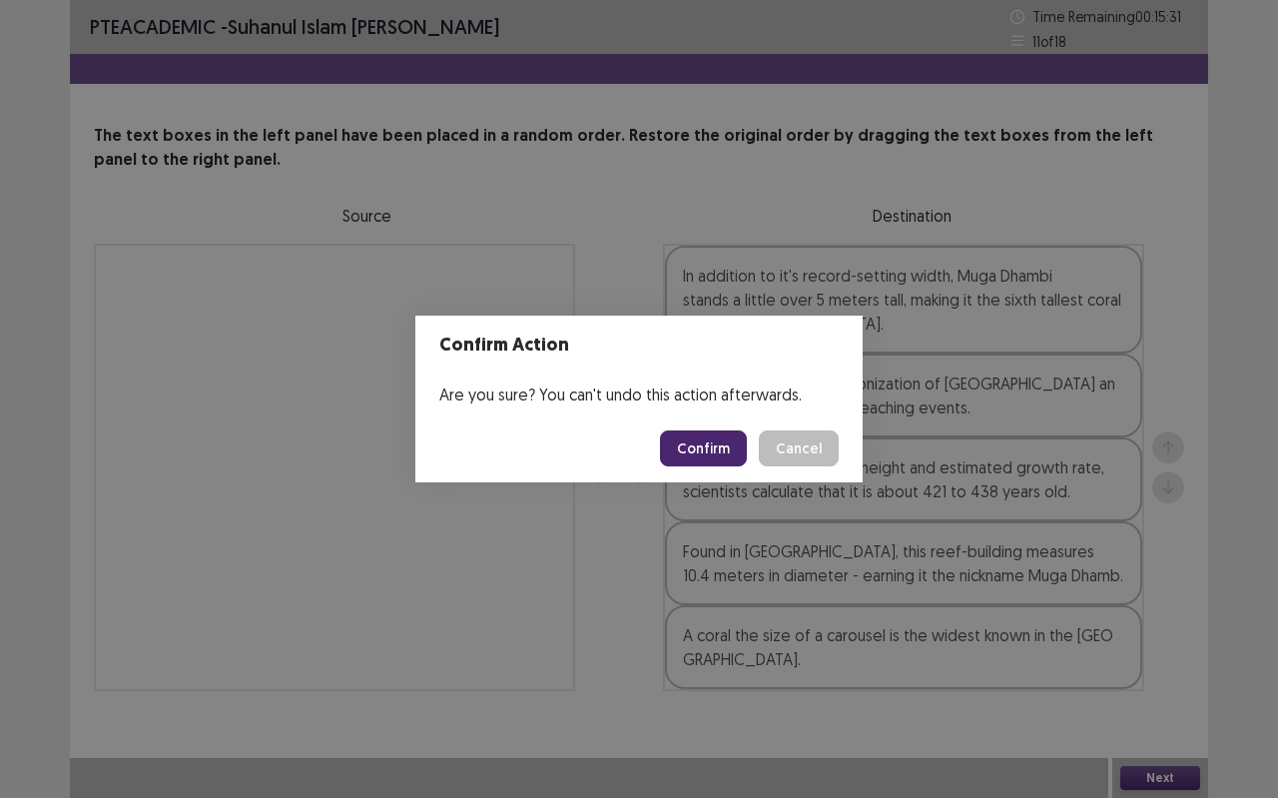
click at [701, 457] on button "Confirm" at bounding box center [703, 448] width 87 height 36
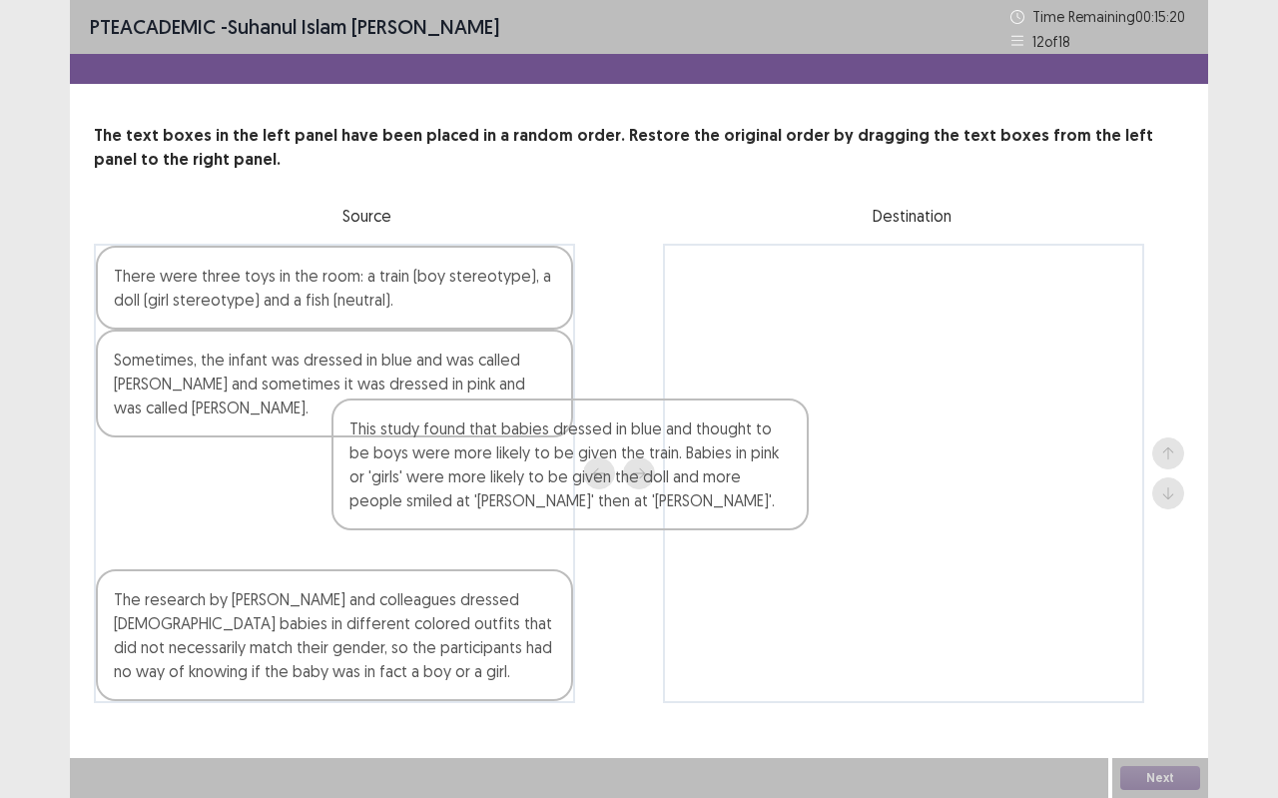
drag, startPoint x: 378, startPoint y: 519, endPoint x: 975, endPoint y: 401, distance: 608.7
click at [975, 401] on div "There were three toys in the room: a train (boy stereotype), a doll (girl stere…" at bounding box center [639, 473] width 1091 height 459
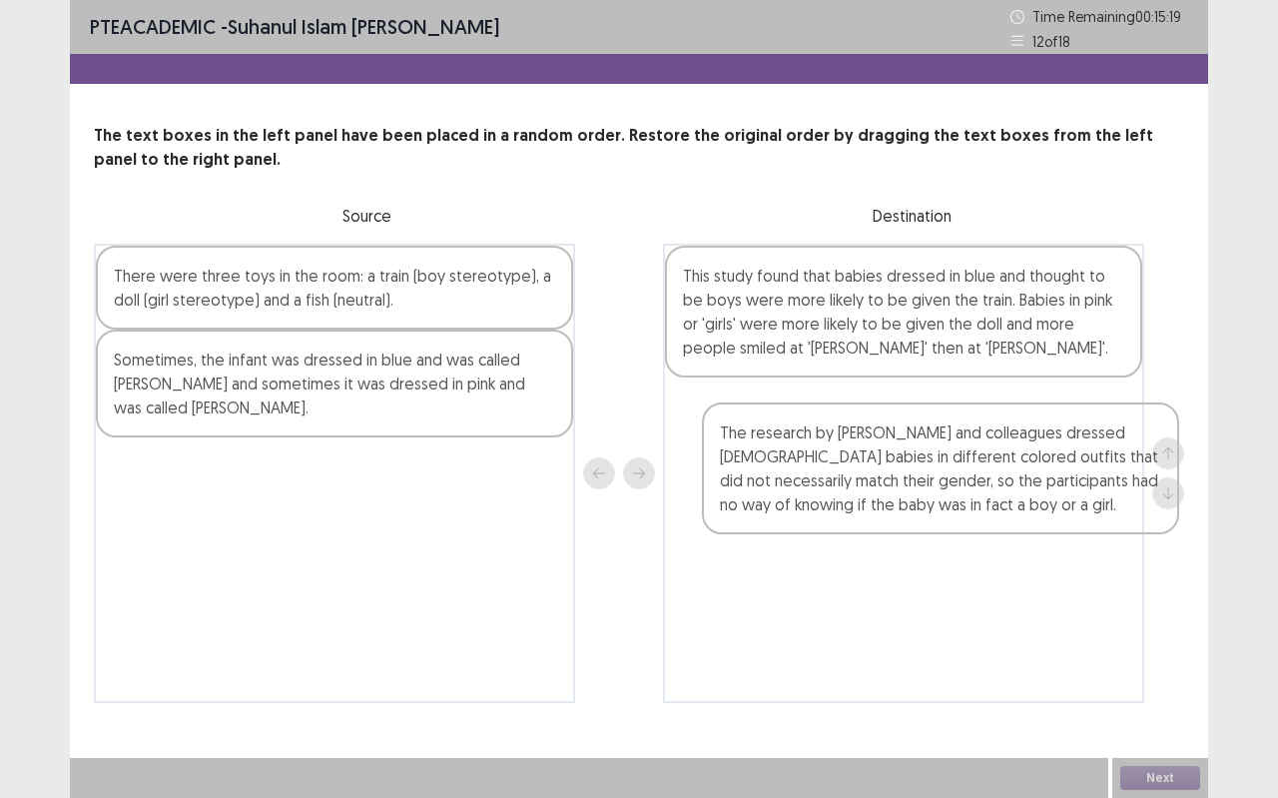
drag, startPoint x: 400, startPoint y: 561, endPoint x: 1029, endPoint y: 524, distance: 629.3
click at [1027, 524] on div "There were three toys in the room: a train (boy stereotype), a doll (girl stere…" at bounding box center [639, 473] width 1091 height 459
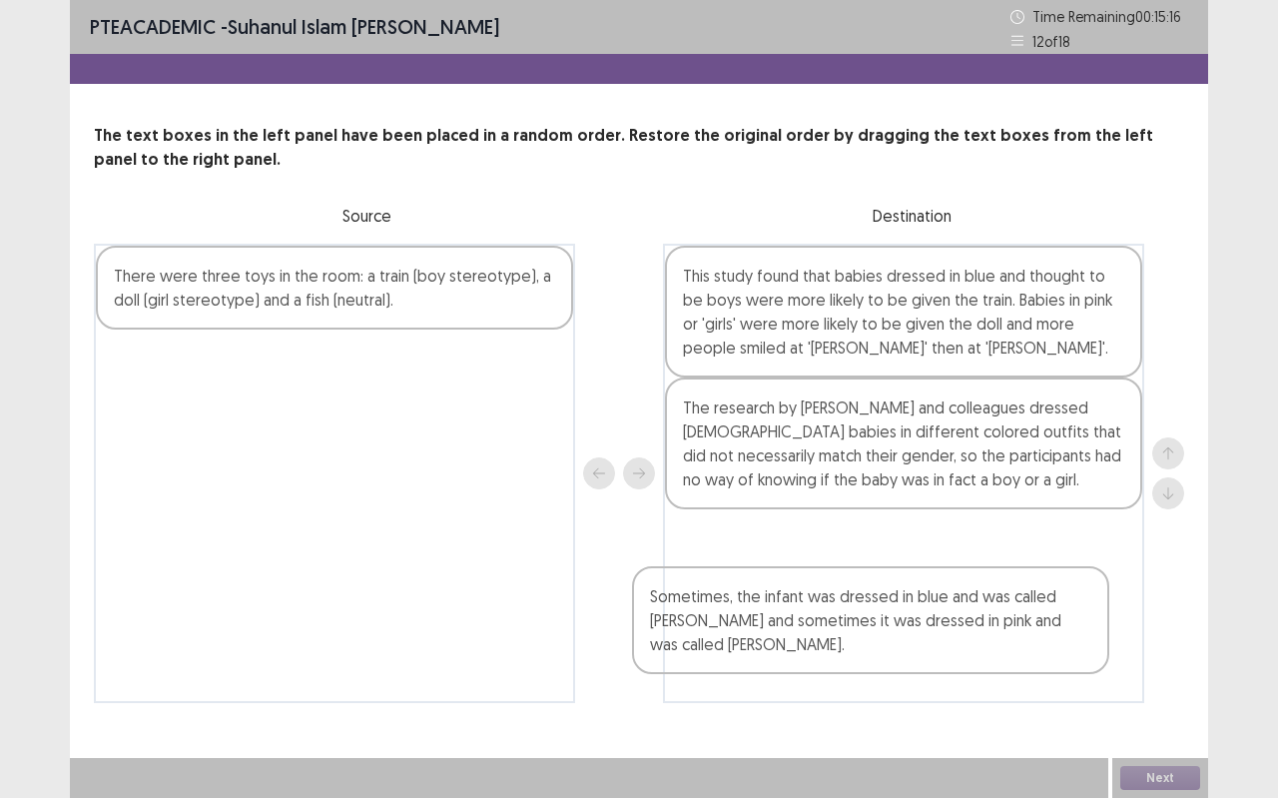
drag, startPoint x: 498, startPoint y: 394, endPoint x: 1056, endPoint y: 627, distance: 603.9
click at [1055, 627] on div "There were three toys in the room: a train (boy stereotype), a doll (girl stere…" at bounding box center [639, 473] width 1091 height 459
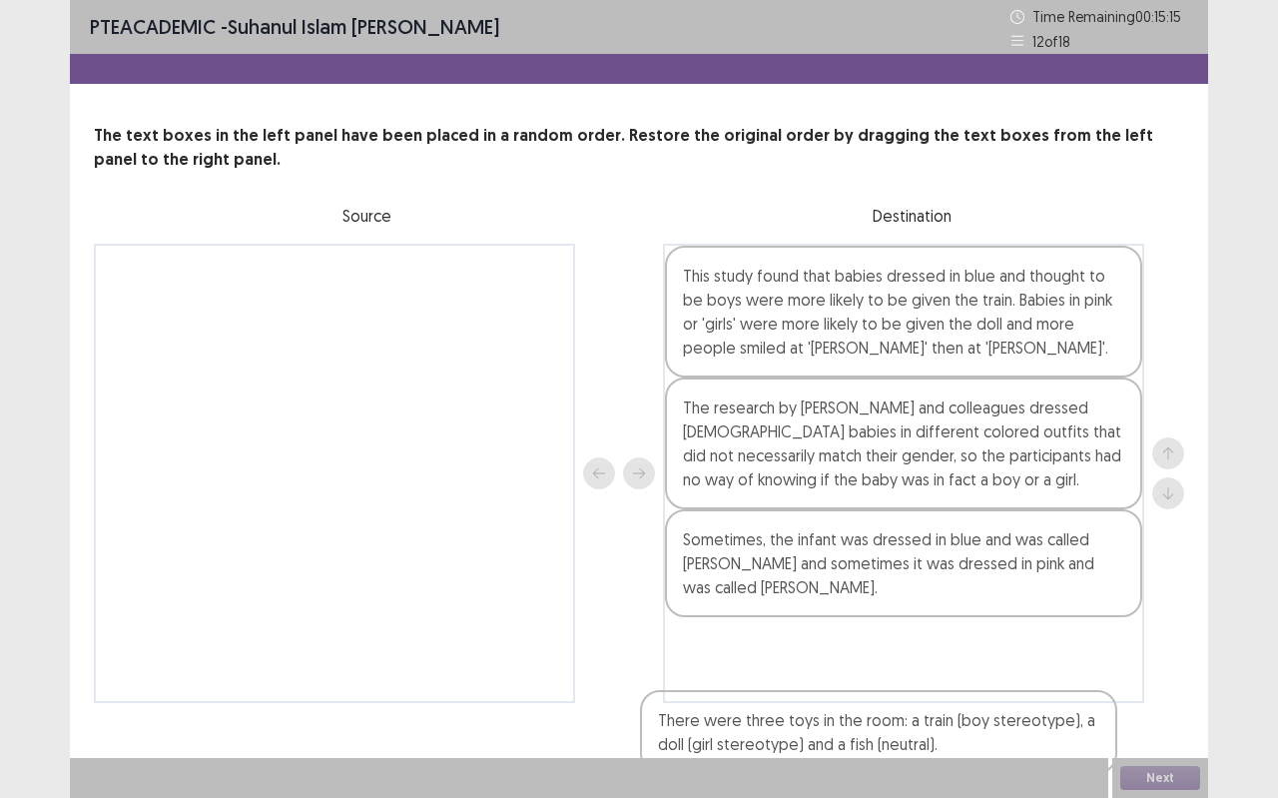
drag, startPoint x: 491, startPoint y: 276, endPoint x: 1052, endPoint y: 722, distance: 716.4
click at [1046, 709] on div "PTE academic - suhanul Islam [PERSON_NAME] Time Remaining 00 : 15 : 15 12 of 18…" at bounding box center [639, 371] width 1139 height 743
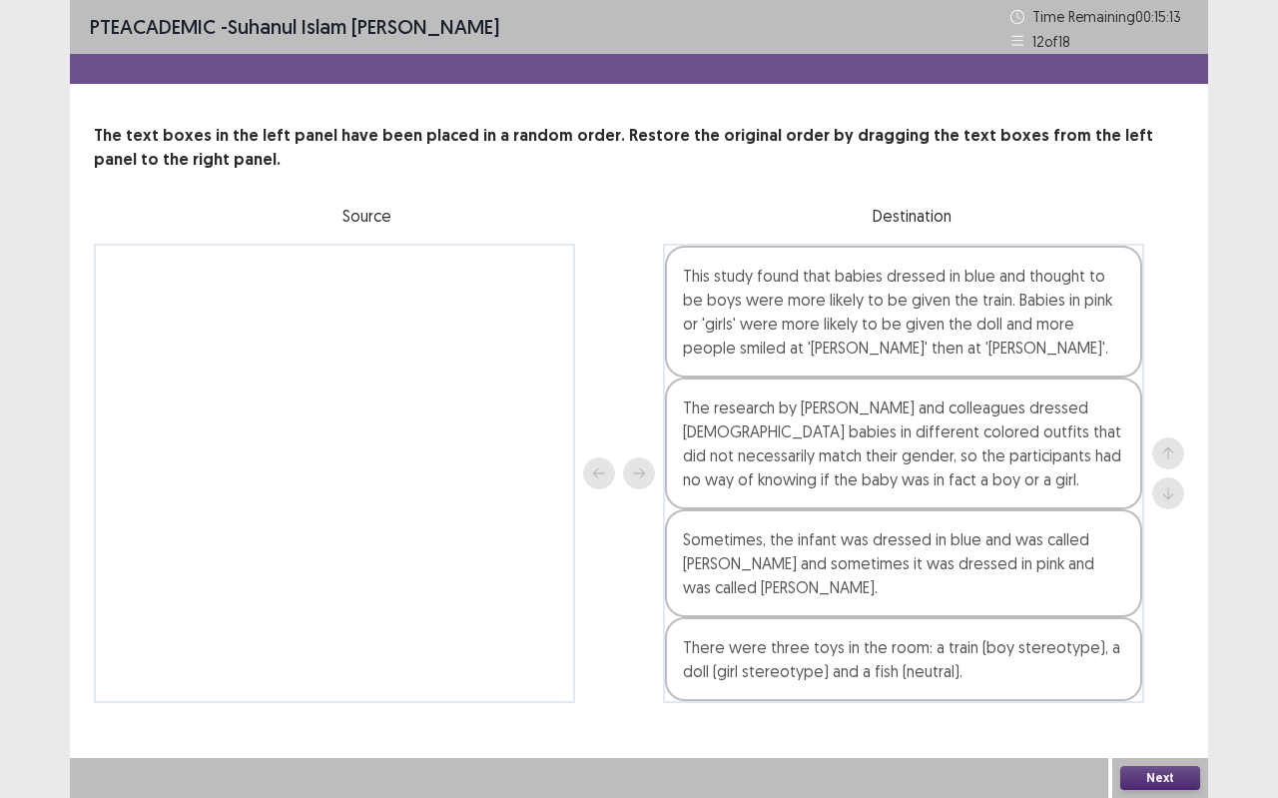
click at [1129, 709] on button "Next" at bounding box center [1161, 778] width 80 height 24
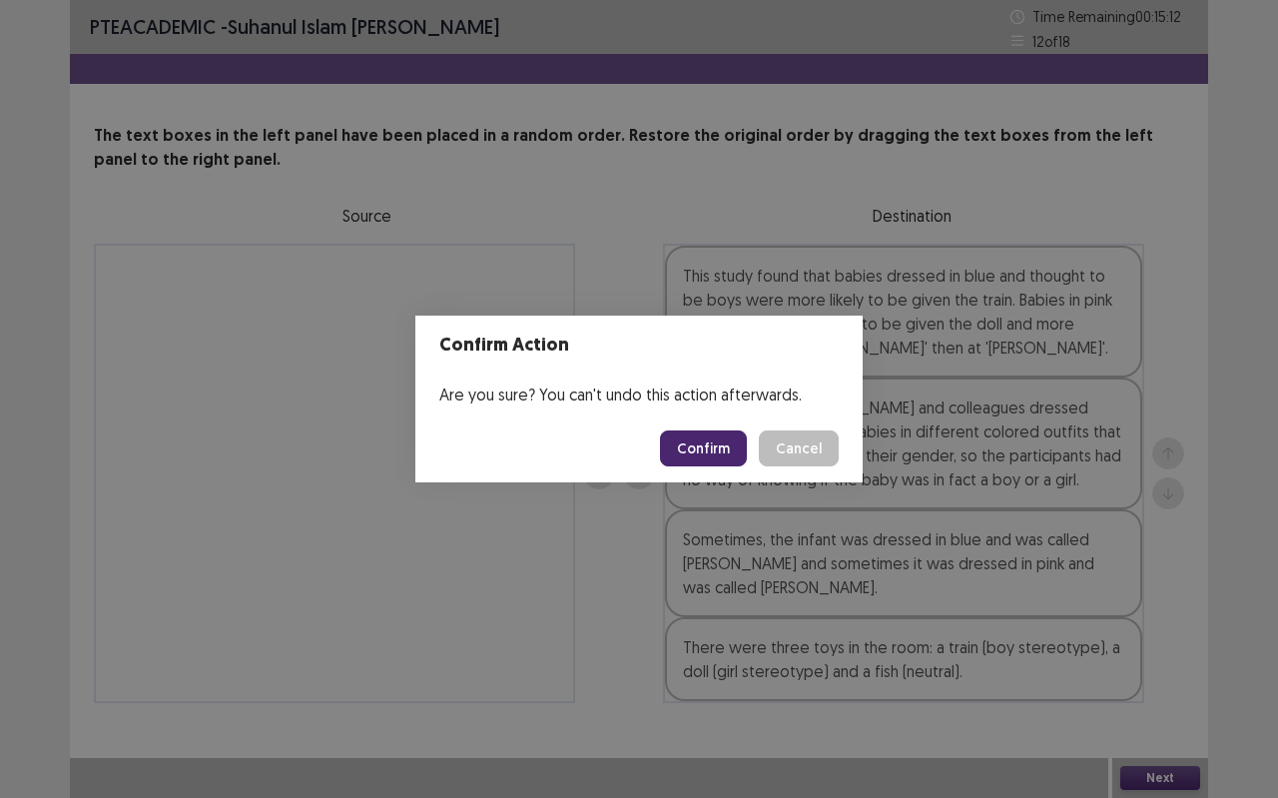
click at [708, 431] on button "Confirm" at bounding box center [703, 448] width 87 height 36
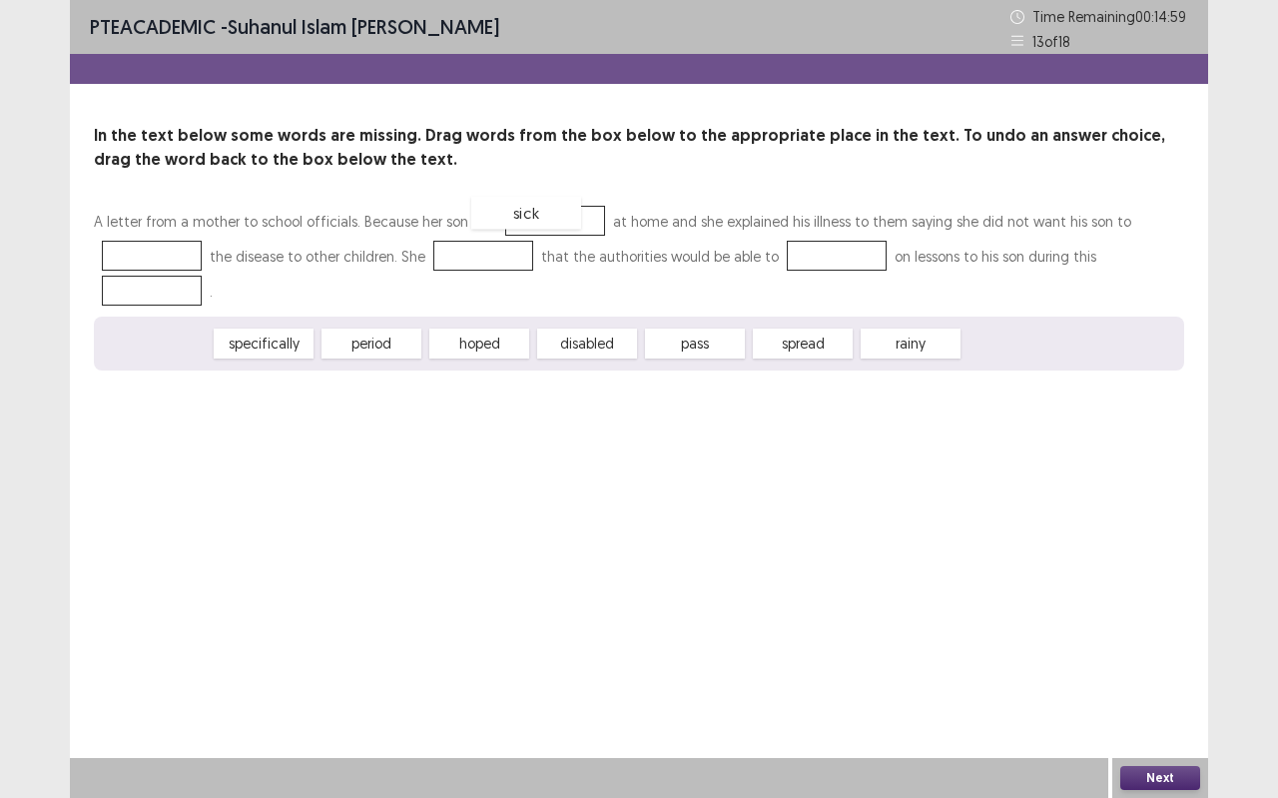
drag, startPoint x: 190, startPoint y: 339, endPoint x: 560, endPoint y: 208, distance: 392.9
drag, startPoint x: 674, startPoint y: 344, endPoint x: 95, endPoint y: 246, distance: 587.5
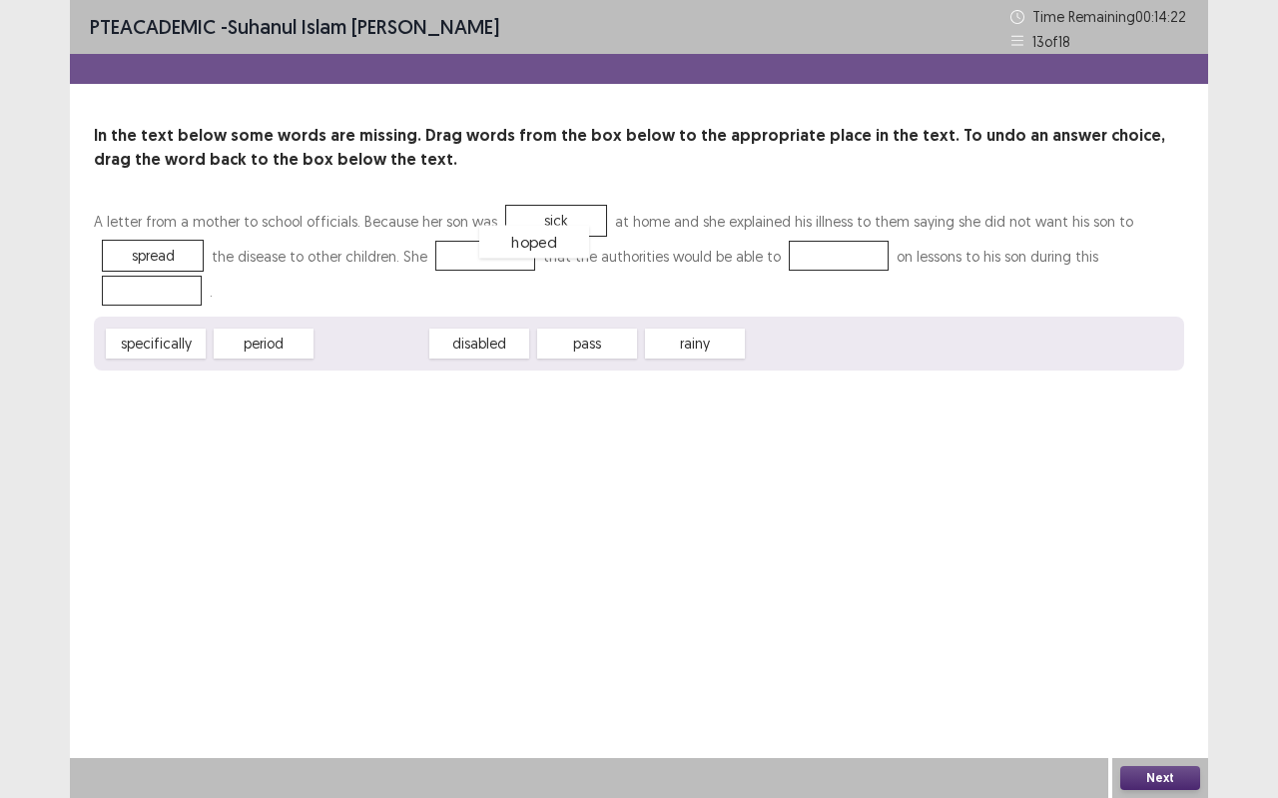
drag, startPoint x: 389, startPoint y: 350, endPoint x: 552, endPoint y: 248, distance: 192.0
drag, startPoint x: 659, startPoint y: 342, endPoint x: 518, endPoint y: 206, distance: 195.6
drag, startPoint x: 667, startPoint y: 351, endPoint x: 424, endPoint y: 275, distance: 254.3
drag, startPoint x: 385, startPoint y: 350, endPoint x: 834, endPoint y: 263, distance: 456.8
click at [841, 263] on div "A letter from a mother to school officials. Because her son was sick at home an…" at bounding box center [639, 287] width 1091 height 167
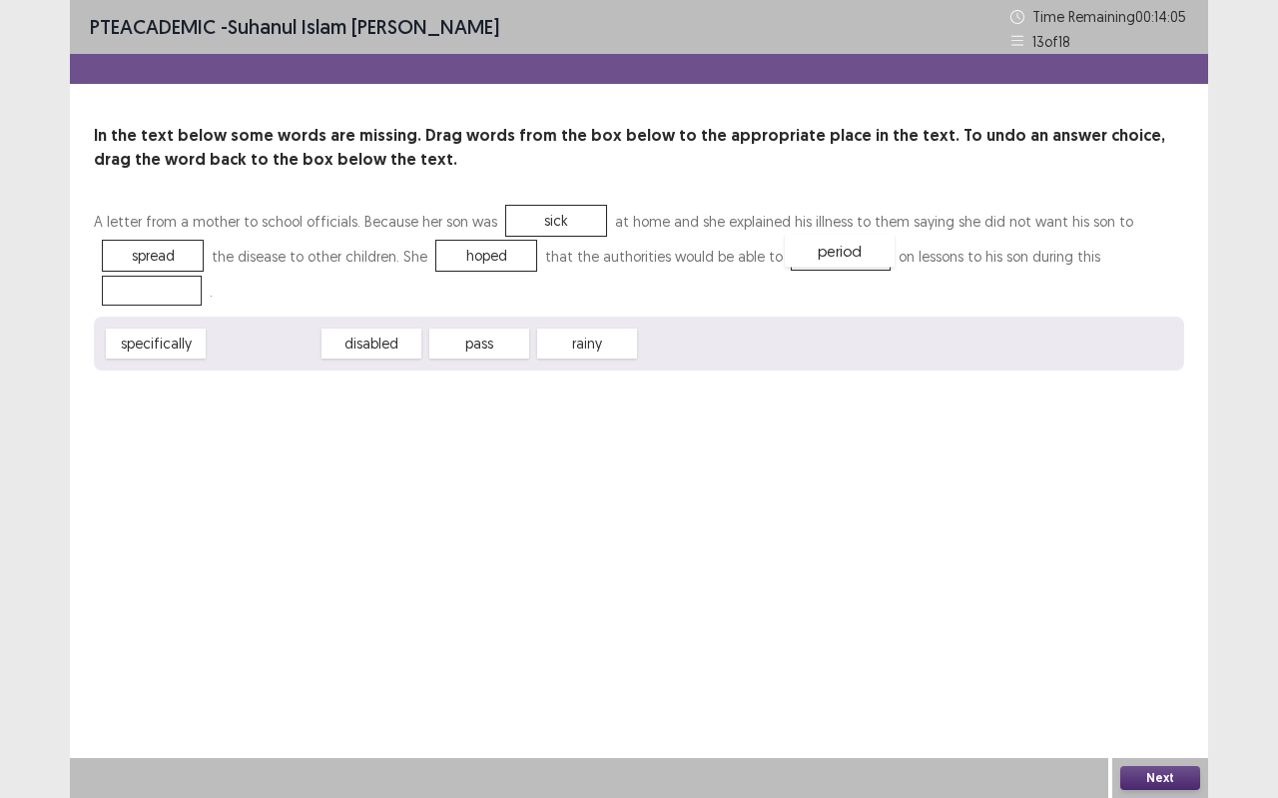
drag, startPoint x: 284, startPoint y: 341, endPoint x: 860, endPoint y: 248, distance: 583.7
drag, startPoint x: 384, startPoint y: 340, endPoint x: 188, endPoint y: 291, distance: 202.7
click at [1151, 709] on button "Next" at bounding box center [1161, 778] width 80 height 24
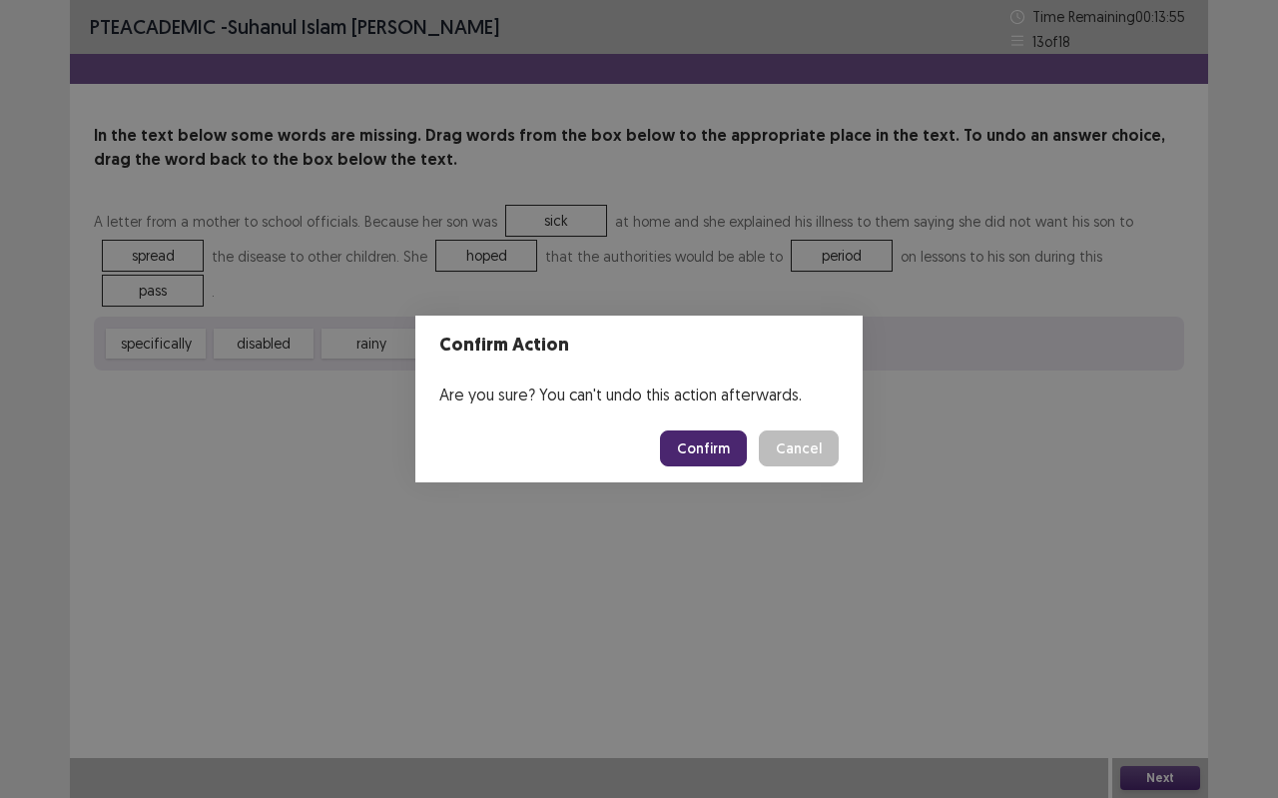
click at [734, 445] on button "Confirm" at bounding box center [703, 448] width 87 height 36
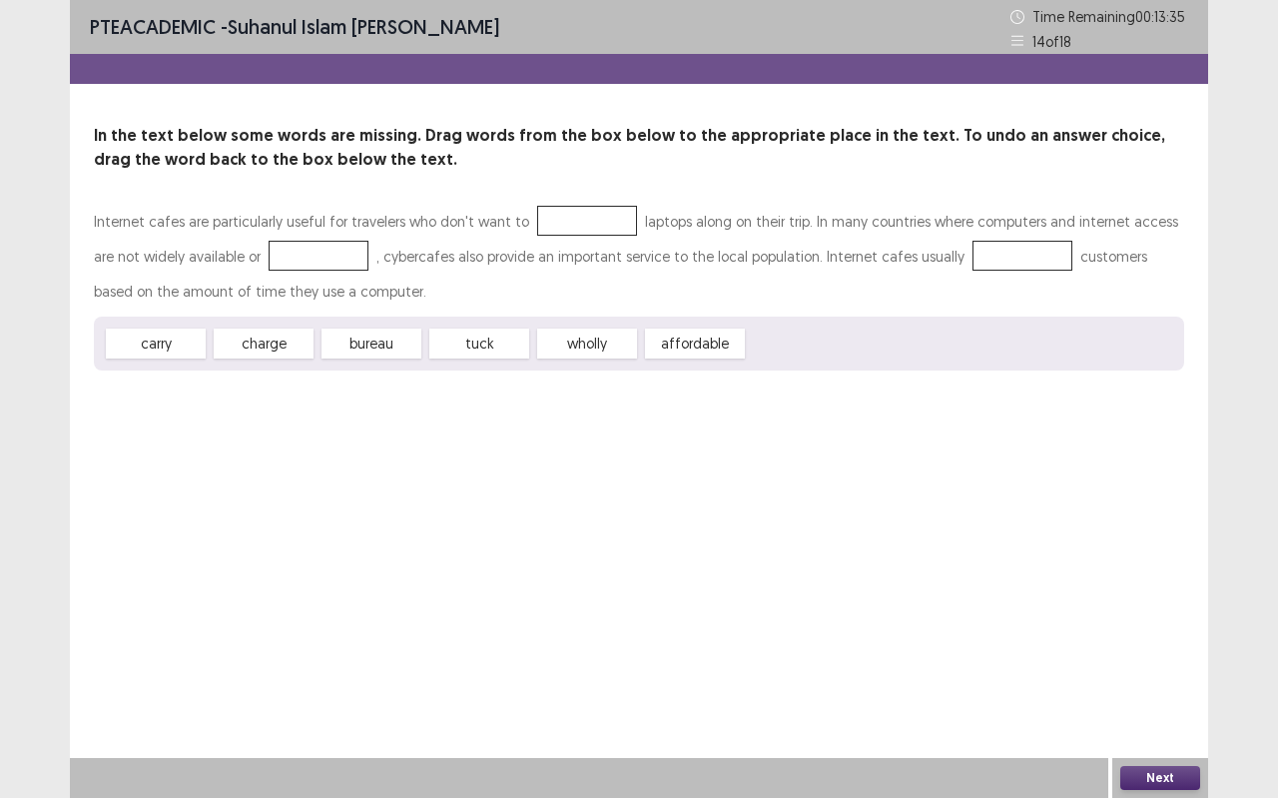
drag, startPoint x: 264, startPoint y: 314, endPoint x: 384, endPoint y: 272, distance: 127.9
click at [515, 260] on div "Internet cafes are particularly useful for travelers who don't want to laptops …" at bounding box center [639, 287] width 1091 height 167
drag, startPoint x: 126, startPoint y: 348, endPoint x: 548, endPoint y: 226, distance: 439.7
drag, startPoint x: 581, startPoint y: 345, endPoint x: 278, endPoint y: 254, distance: 316.9
drag, startPoint x: 185, startPoint y: 336, endPoint x: 983, endPoint y: 249, distance: 802.7
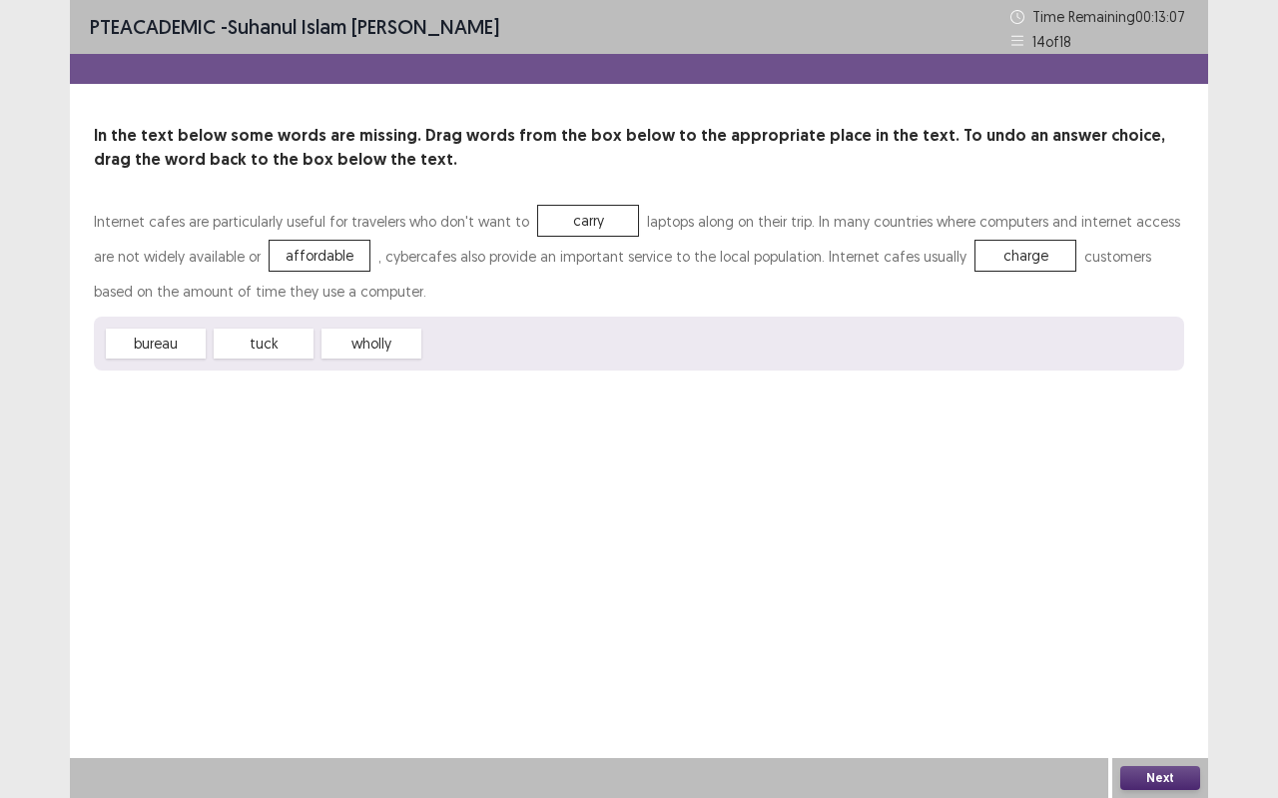
click at [1179, 709] on button "Next" at bounding box center [1161, 778] width 80 height 24
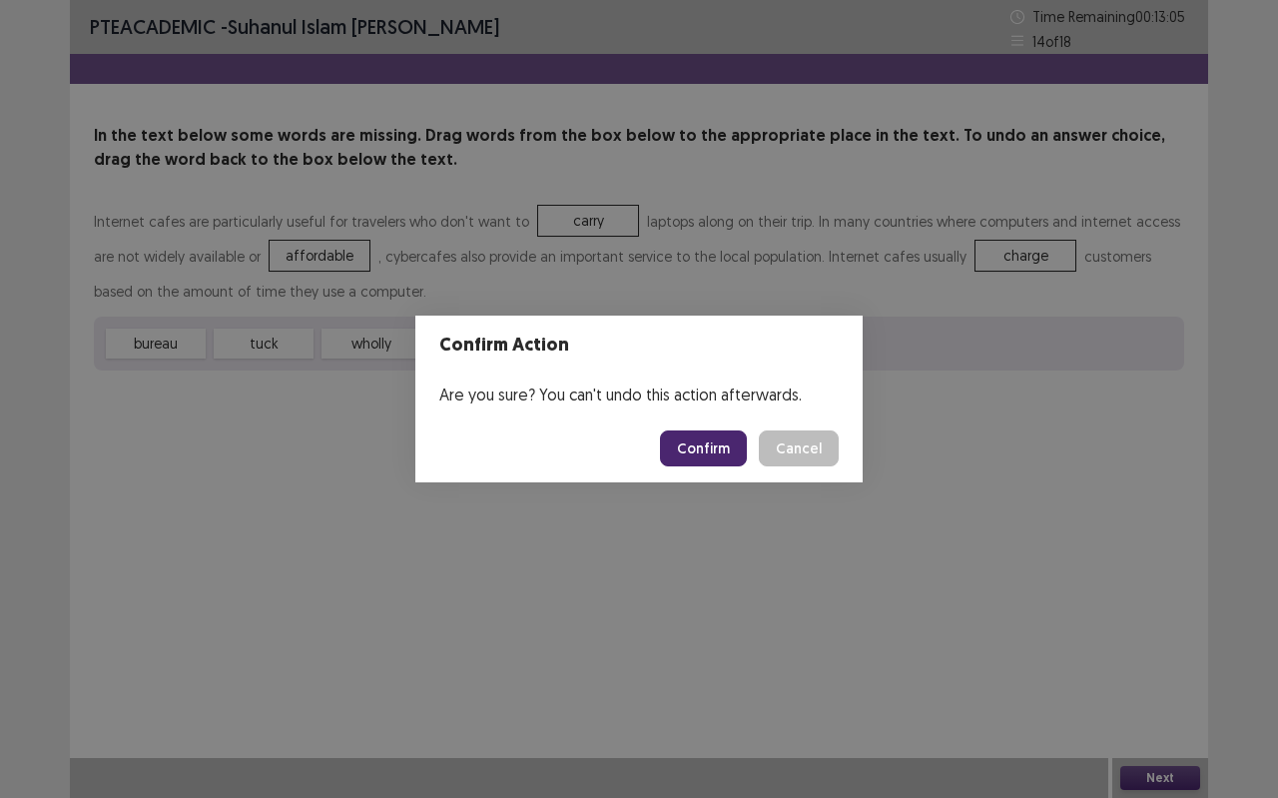
click at [719, 453] on button "Confirm" at bounding box center [703, 448] width 87 height 36
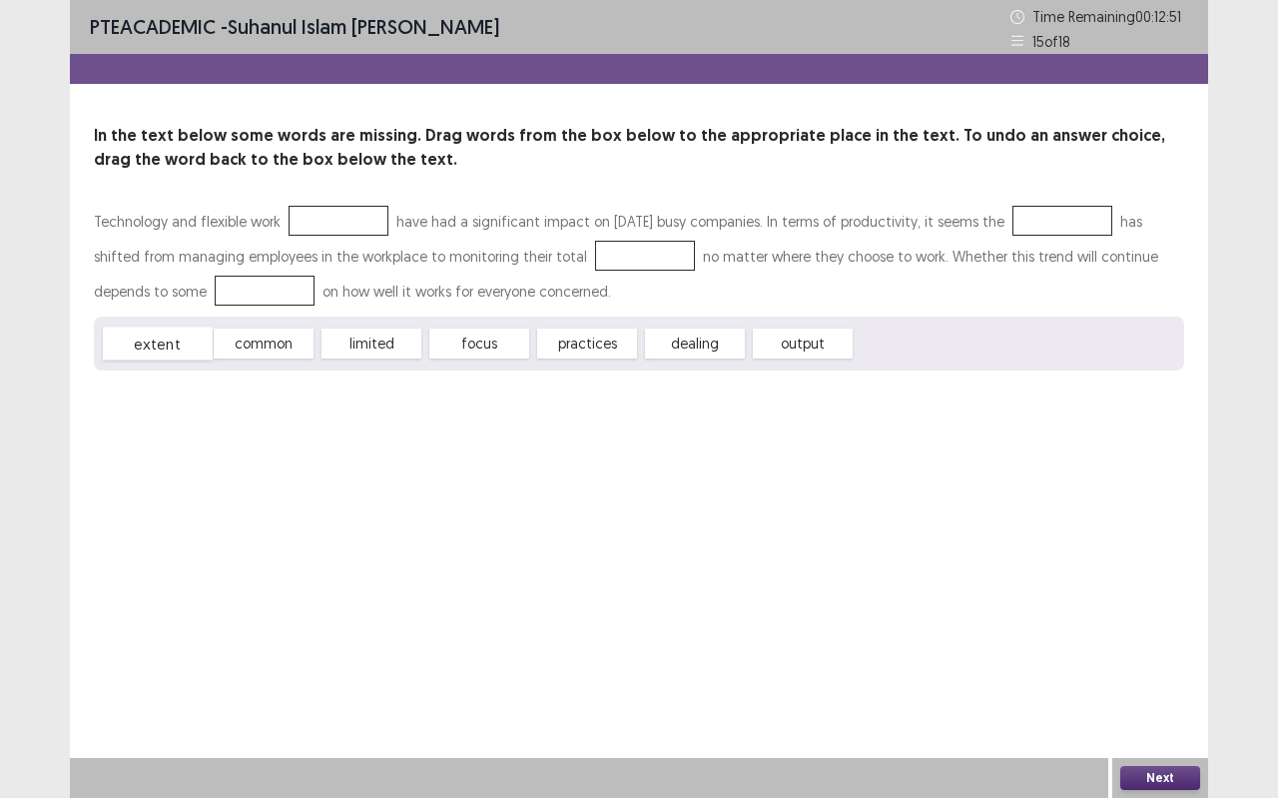
click at [145, 343] on span "extent" at bounding box center [158, 344] width 110 height 33
drag, startPoint x: 260, startPoint y: 348, endPoint x: 331, endPoint y: 226, distance: 141.0
drag, startPoint x: 463, startPoint y: 343, endPoint x: 1056, endPoint y: 224, distance: 604.0
drag, startPoint x: 377, startPoint y: 344, endPoint x: 534, endPoint y: 237, distance: 190.6
click at [534, 237] on div "Technology and flexible work common have had a significant impact on [DATE] bus…" at bounding box center [639, 287] width 1091 height 167
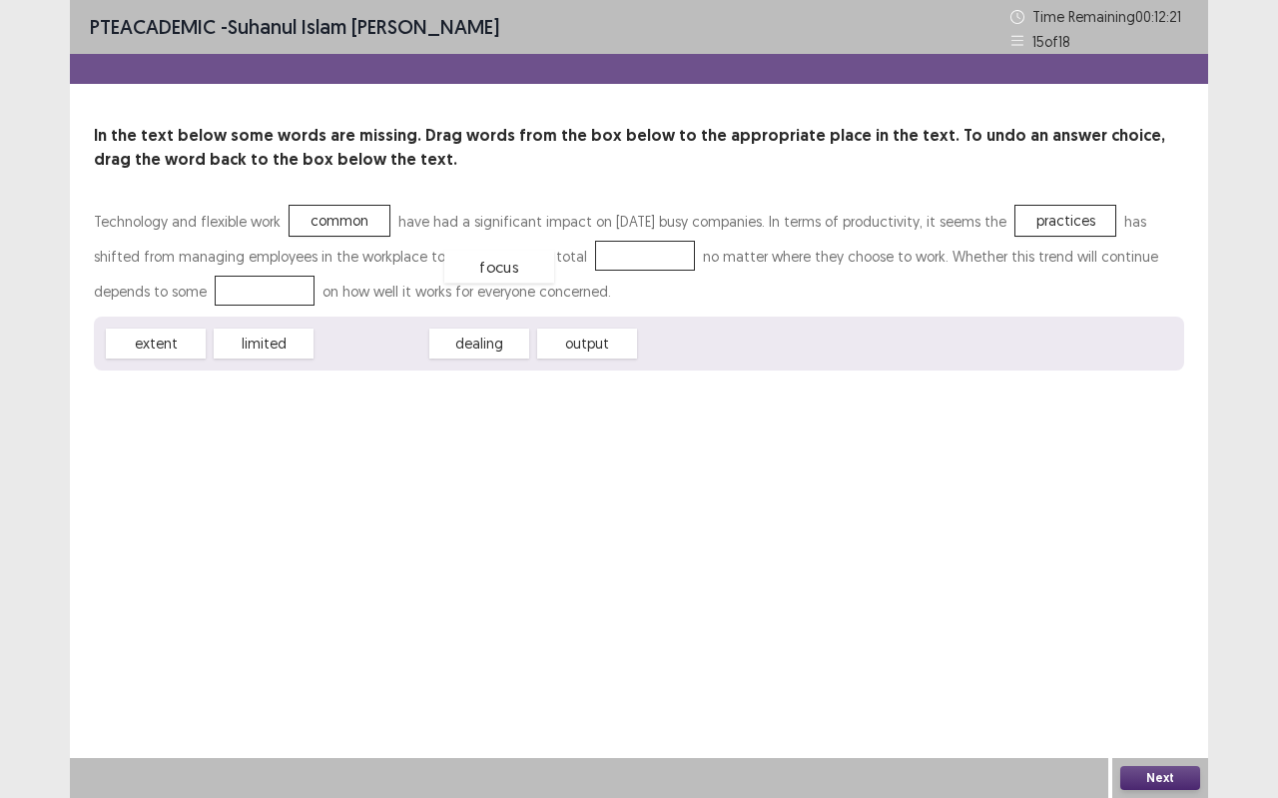
drag, startPoint x: 386, startPoint y: 337, endPoint x: 575, endPoint y: 247, distance: 209.1
drag, startPoint x: 401, startPoint y: 346, endPoint x: 233, endPoint y: 309, distance: 172.8
click at [1178, 709] on button "Next" at bounding box center [1161, 778] width 80 height 24
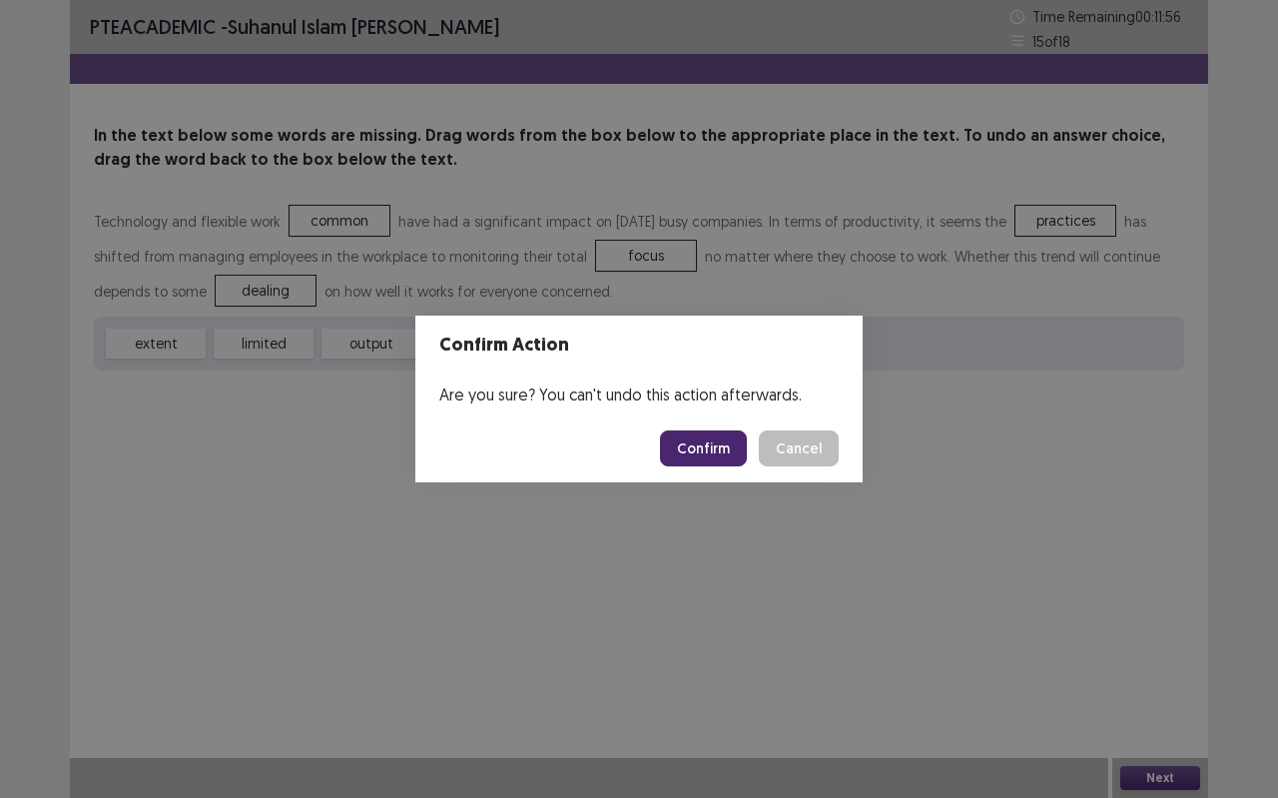
click at [722, 442] on button "Confirm" at bounding box center [703, 448] width 87 height 36
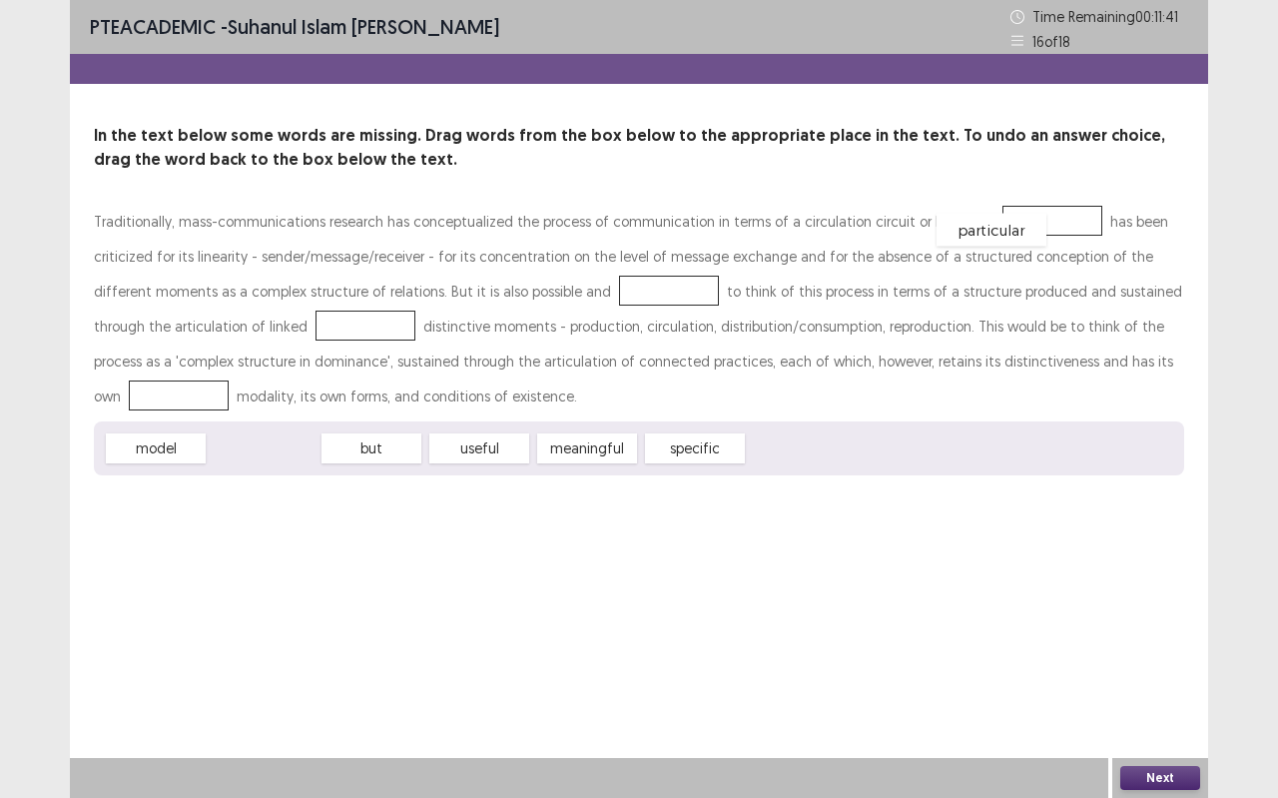
drag, startPoint x: 307, startPoint y: 446, endPoint x: 1035, endPoint y: 228, distance: 760.2
drag, startPoint x: 471, startPoint y: 454, endPoint x: 489, endPoint y: 294, distance: 161.8
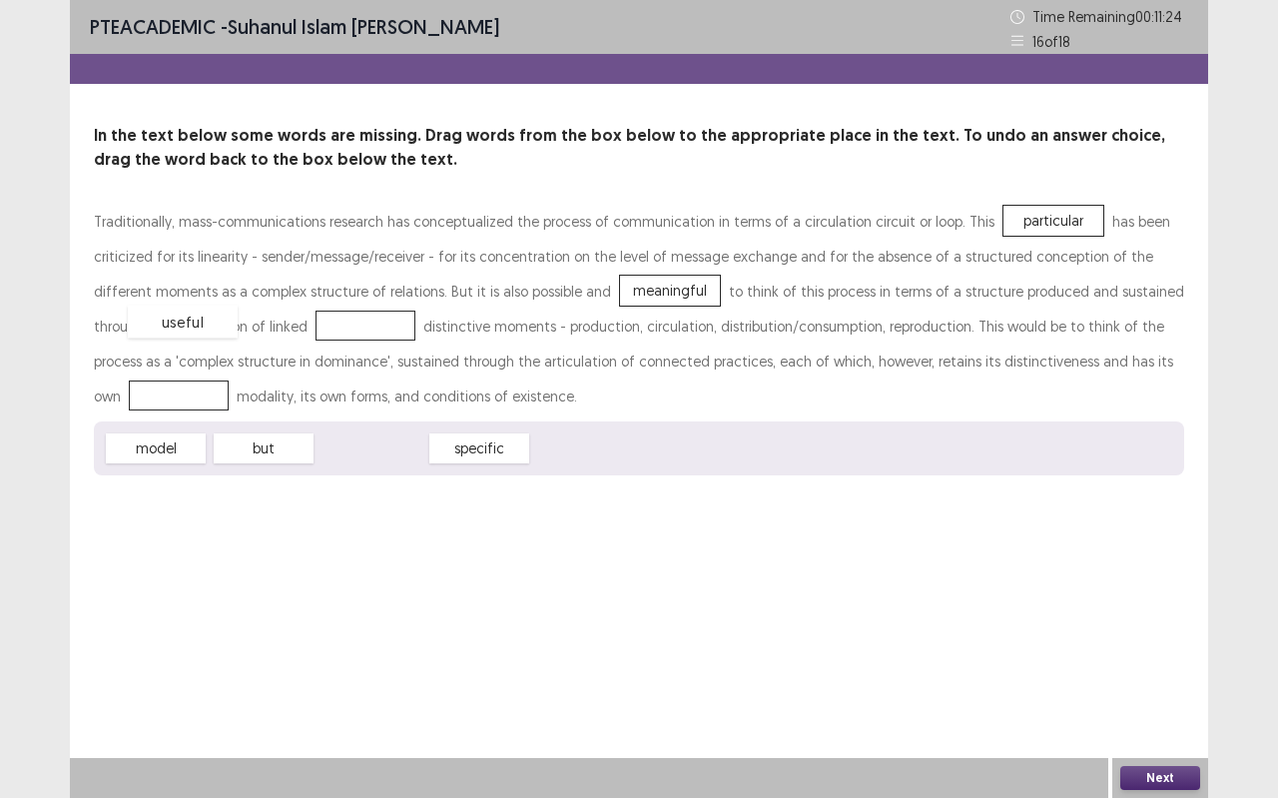
drag, startPoint x: 381, startPoint y: 449, endPoint x: 185, endPoint y: 319, distance: 235.4
drag, startPoint x: 357, startPoint y: 436, endPoint x: 958, endPoint y: 342, distance: 608.7
click at [1165, 709] on button "Next" at bounding box center [1161, 778] width 80 height 24
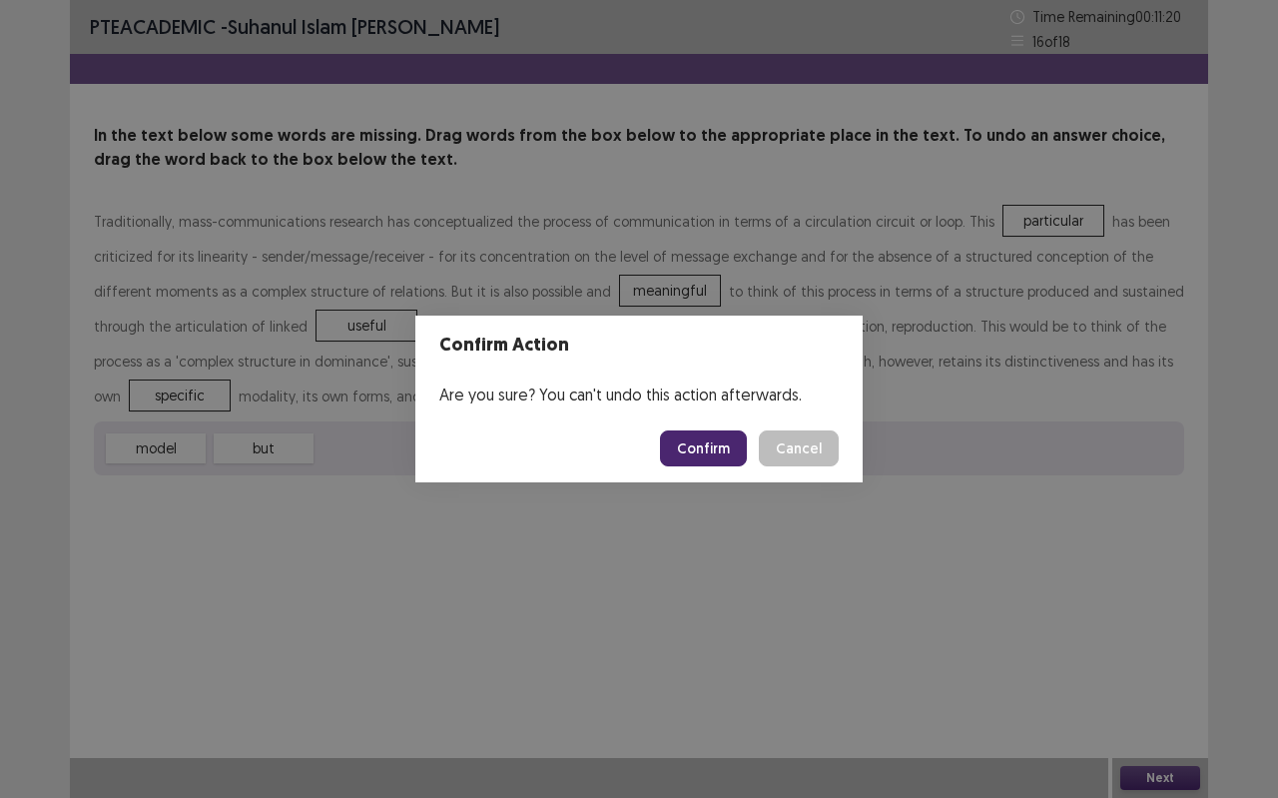
click at [681, 449] on button "Confirm" at bounding box center [703, 448] width 87 height 36
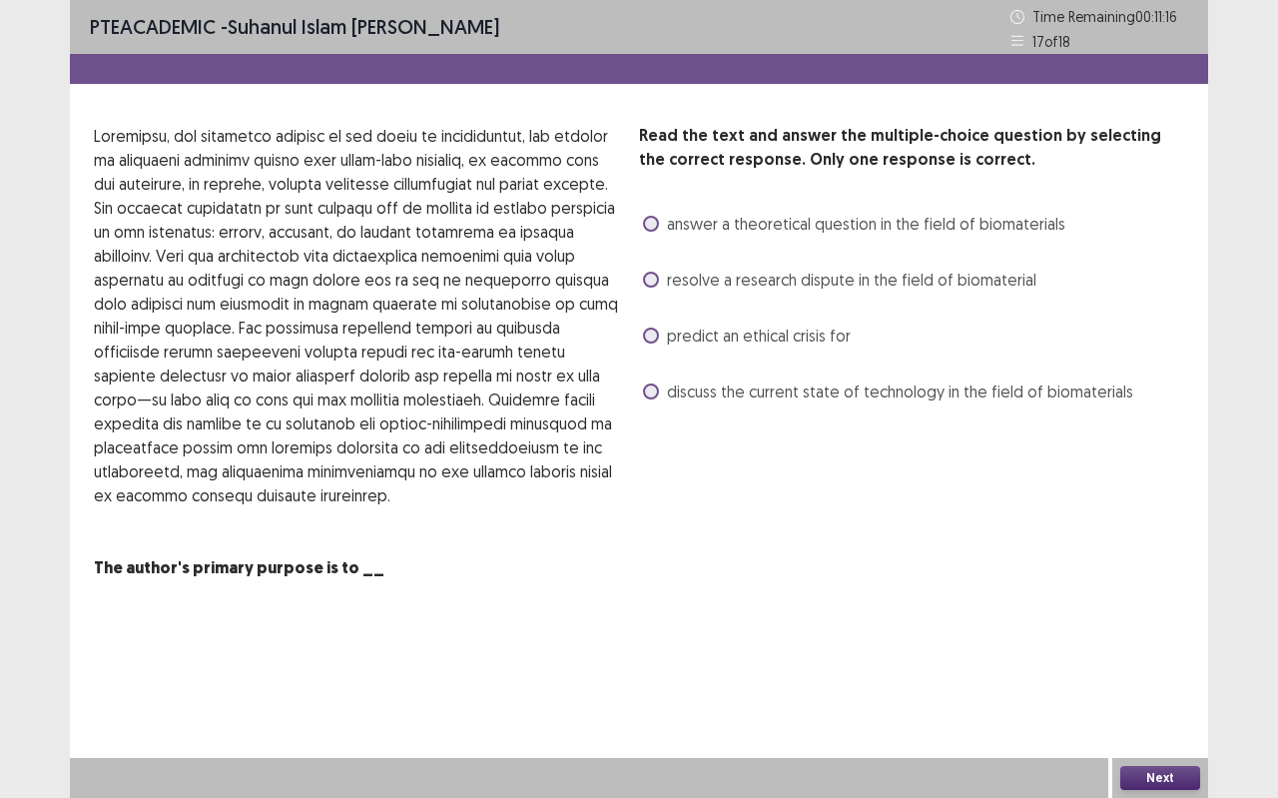
click at [727, 404] on div "discuss the current state of technology in the field of biomaterials" at bounding box center [886, 392] width 494 height 32
click at [750, 389] on span "discuss the current state of technology in the field of biomaterials" at bounding box center [900, 392] width 466 height 24
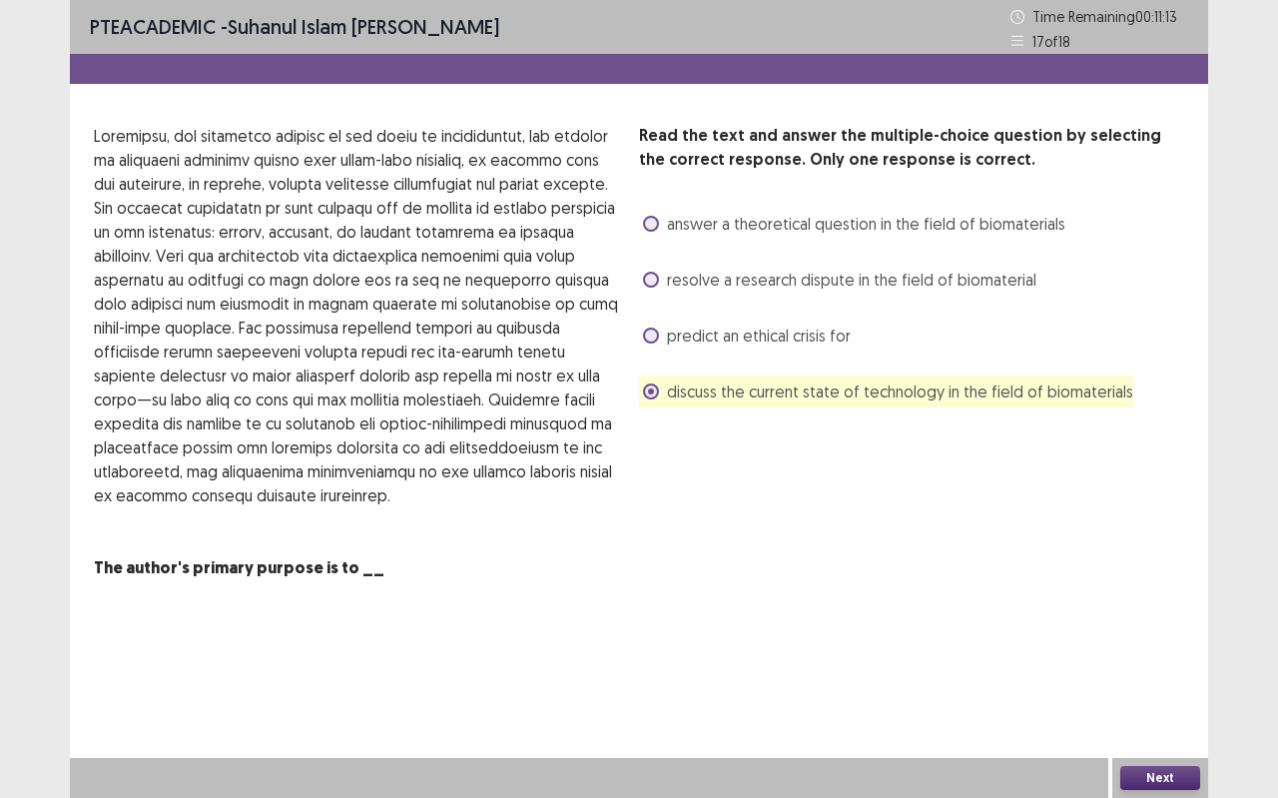
click at [1138, 709] on button "Next" at bounding box center [1161, 778] width 80 height 24
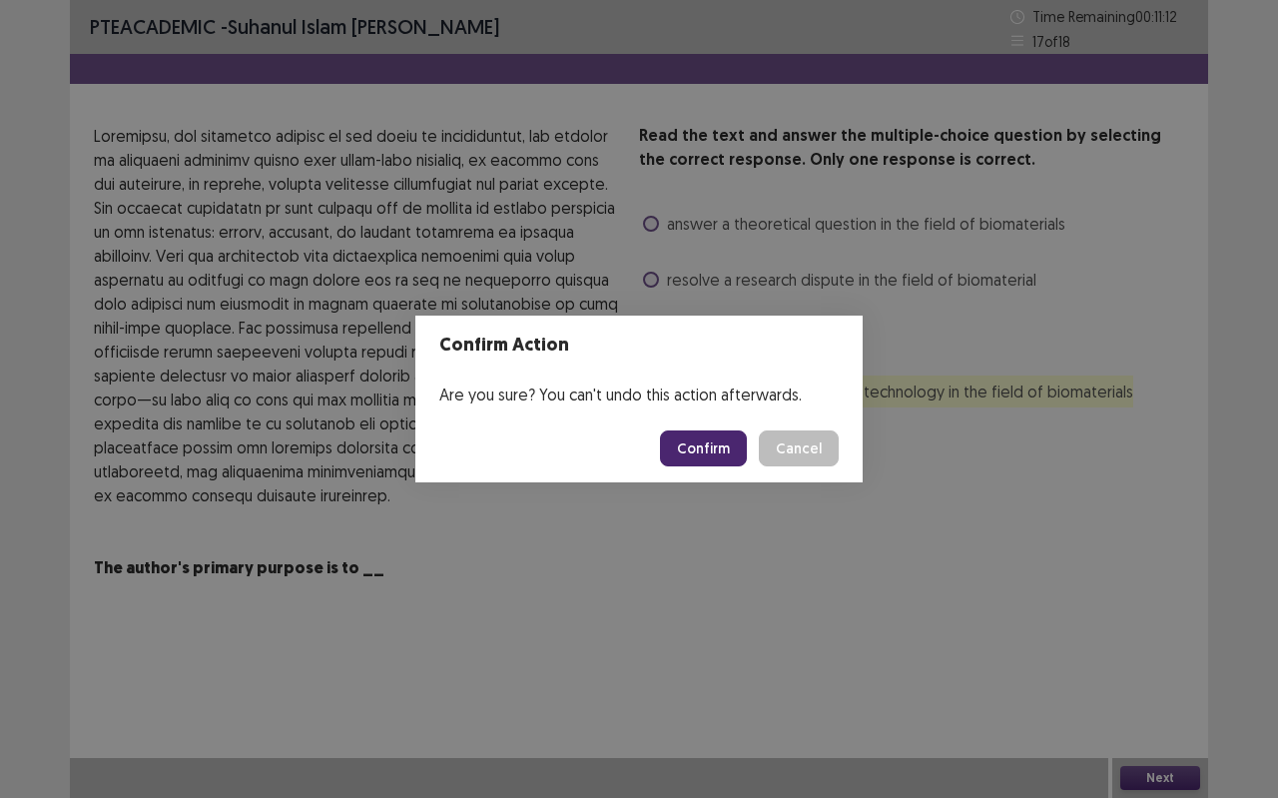
click at [691, 447] on button "Confirm" at bounding box center [703, 448] width 87 height 36
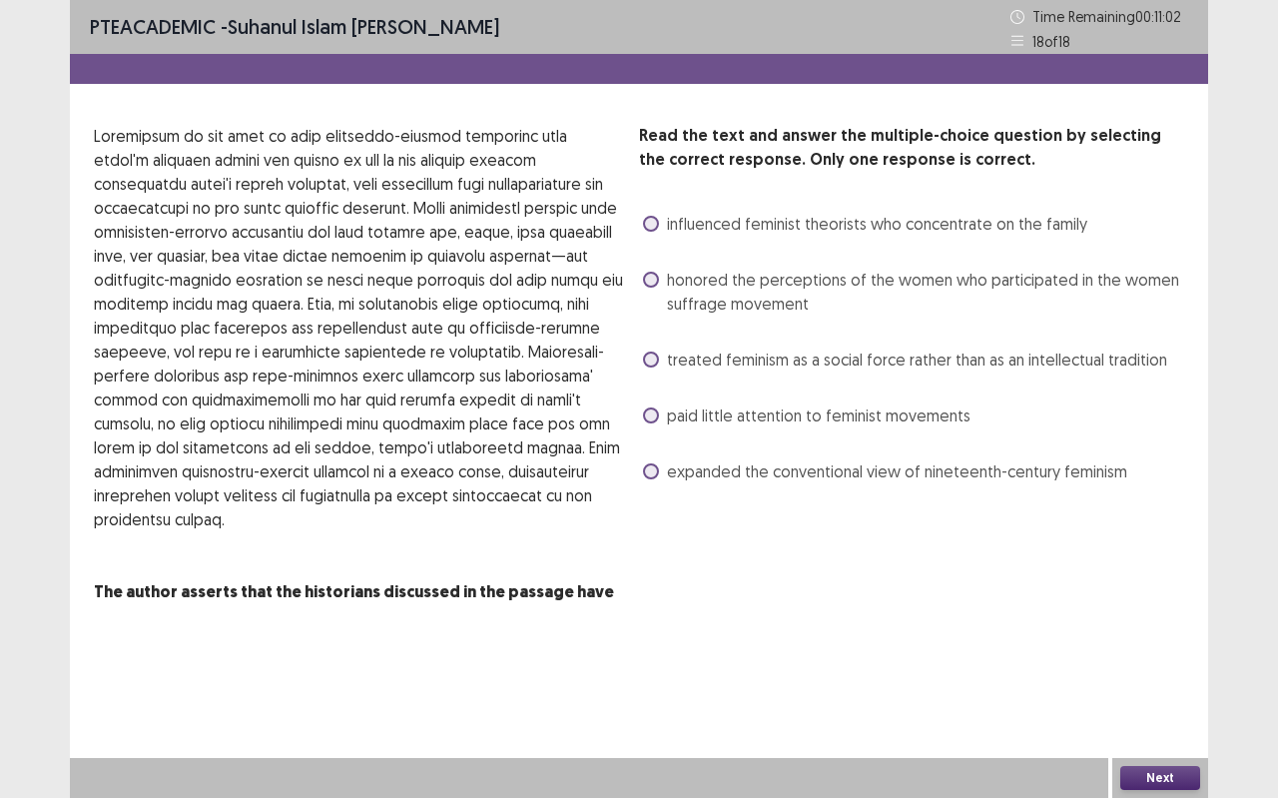
click at [941, 283] on span "honored the perceptions of the women who participated in the women suffrage mov…" at bounding box center [925, 292] width 517 height 48
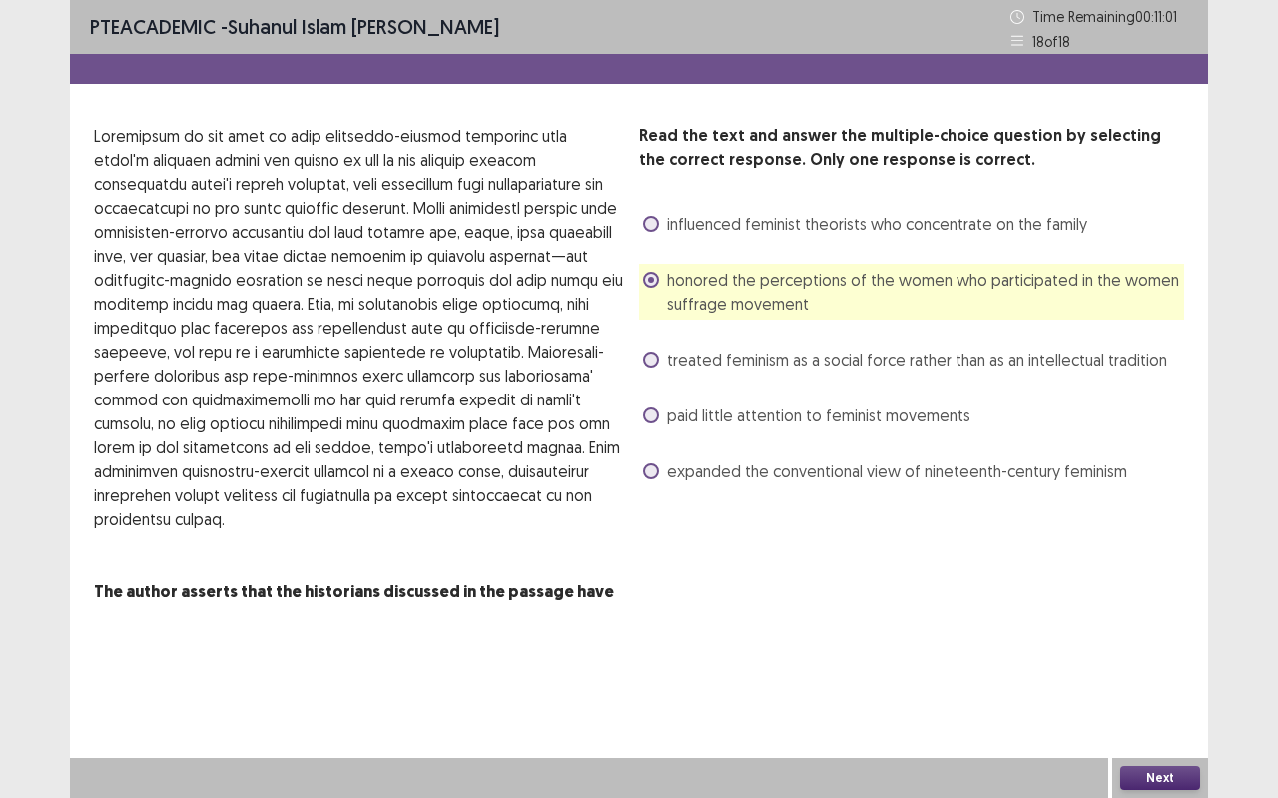
click at [1152, 709] on button "Next" at bounding box center [1161, 778] width 80 height 24
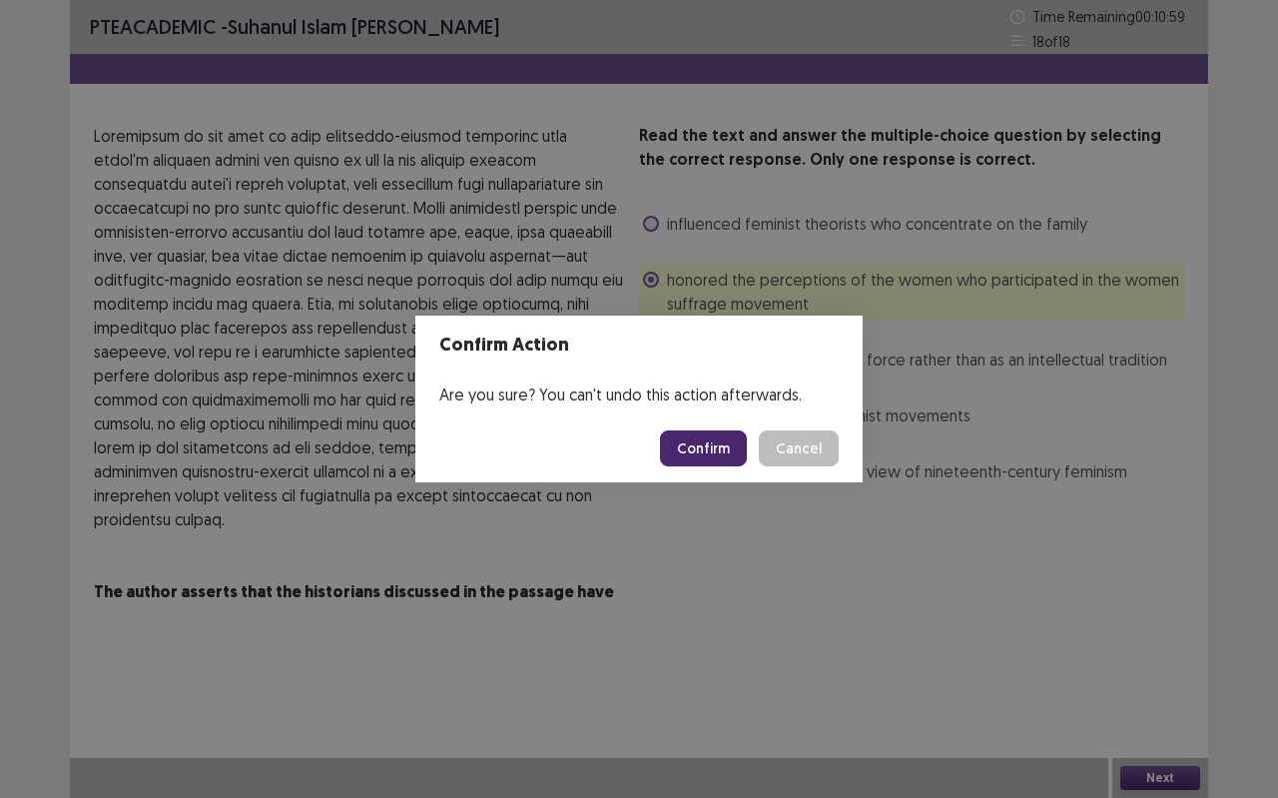
click at [715, 439] on button "Confirm" at bounding box center [703, 448] width 87 height 36
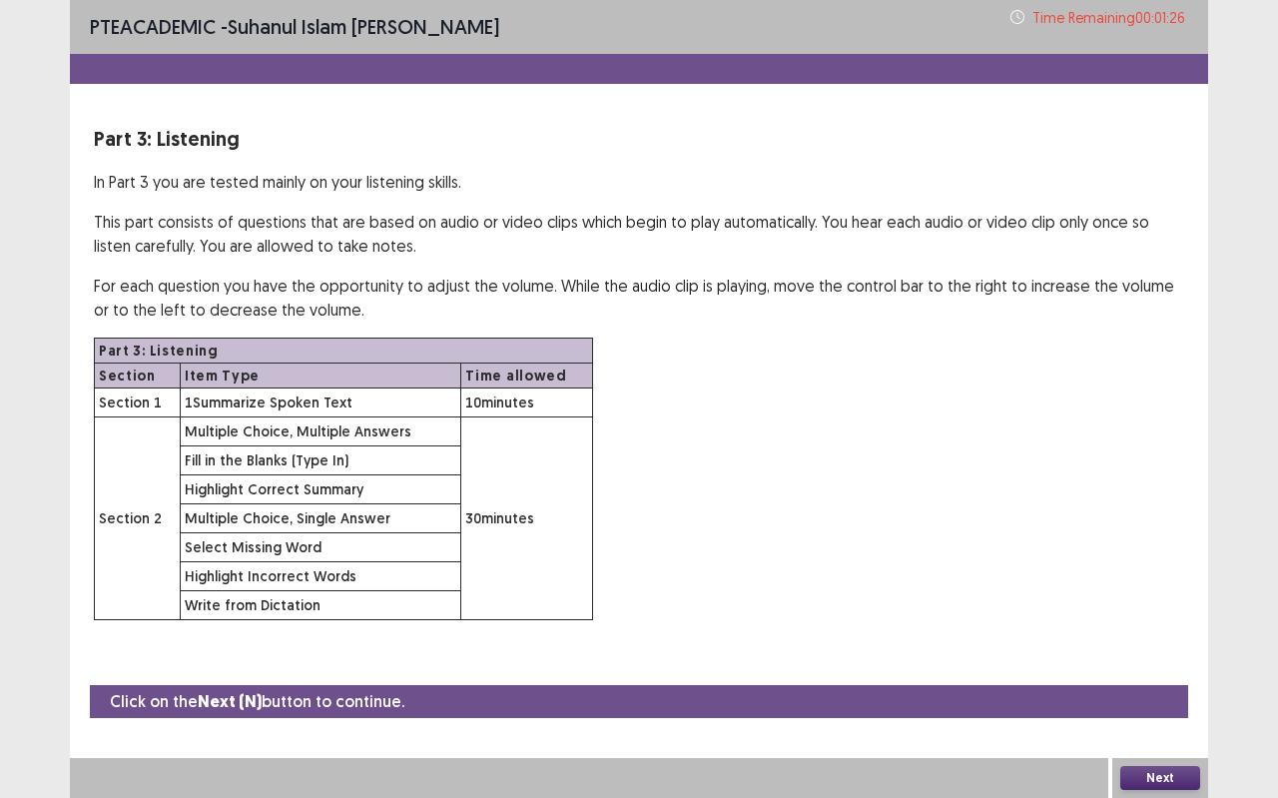
click at [1180, 709] on button "Next" at bounding box center [1161, 778] width 80 height 24
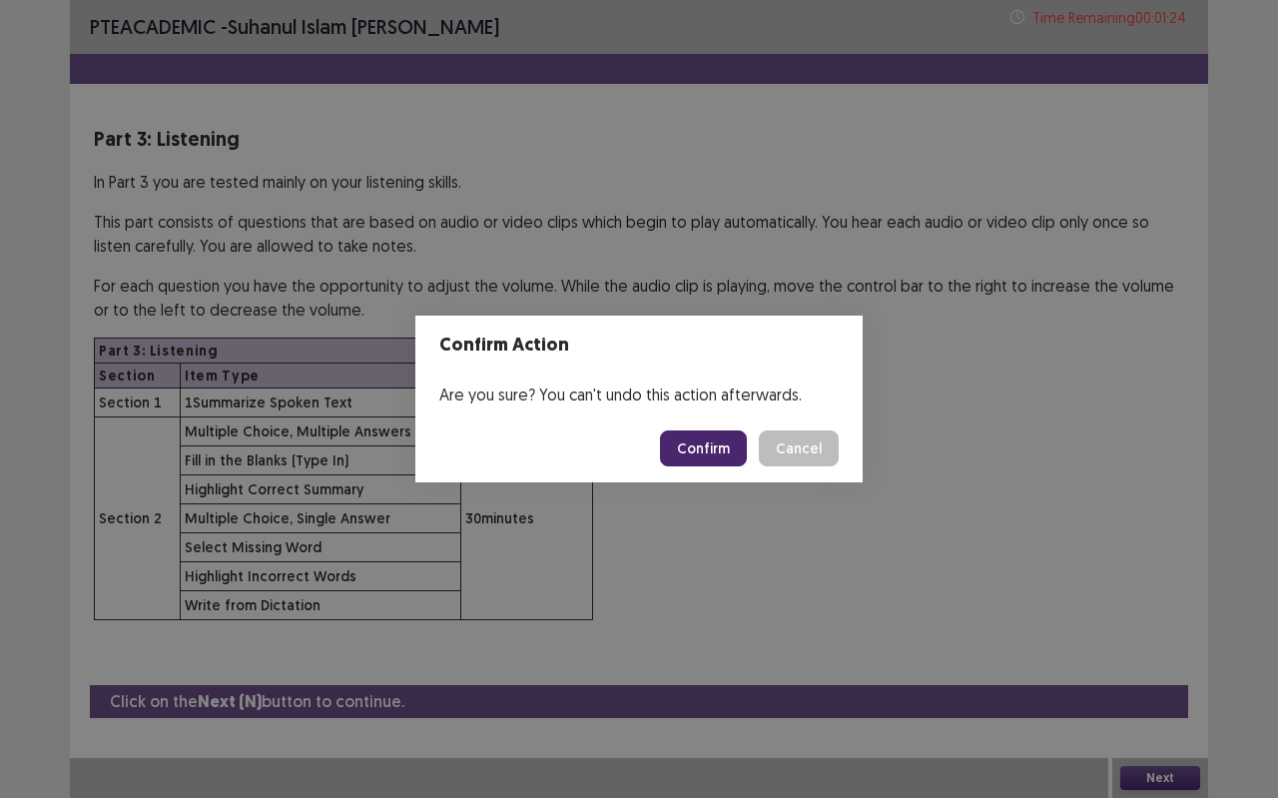
click at [726, 436] on button "Confirm" at bounding box center [703, 448] width 87 height 36
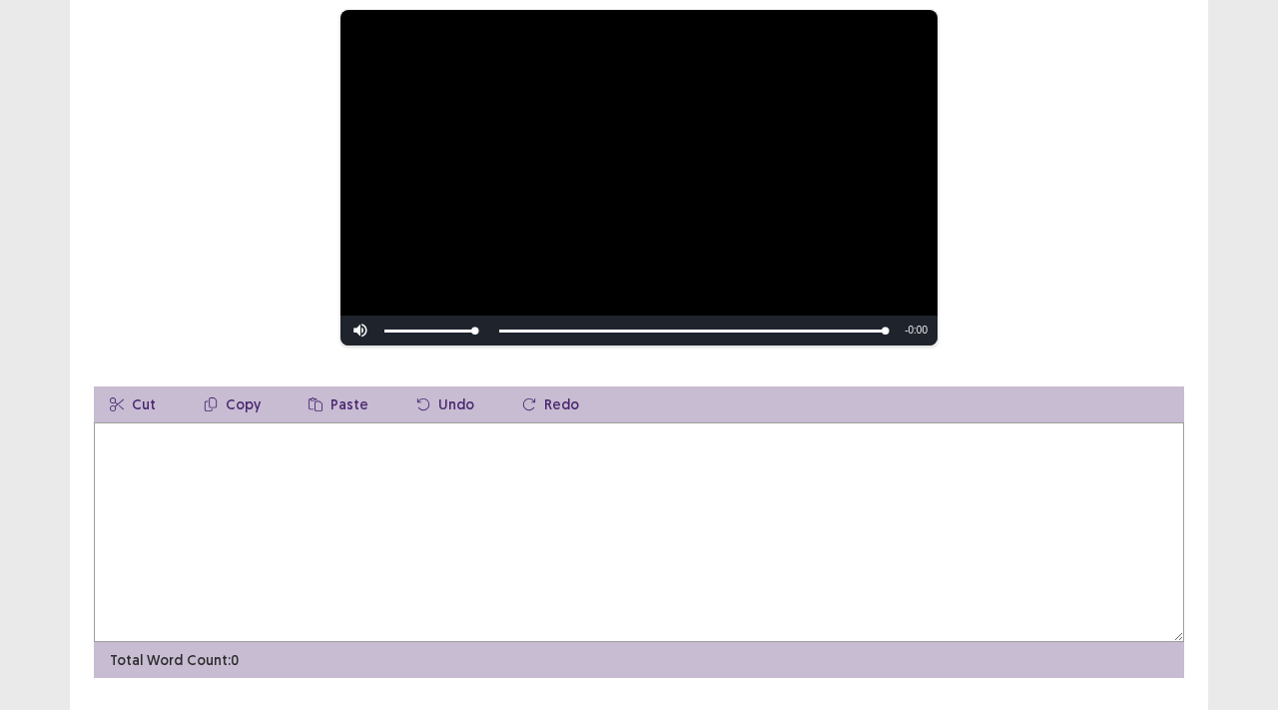
scroll to position [255, 0]
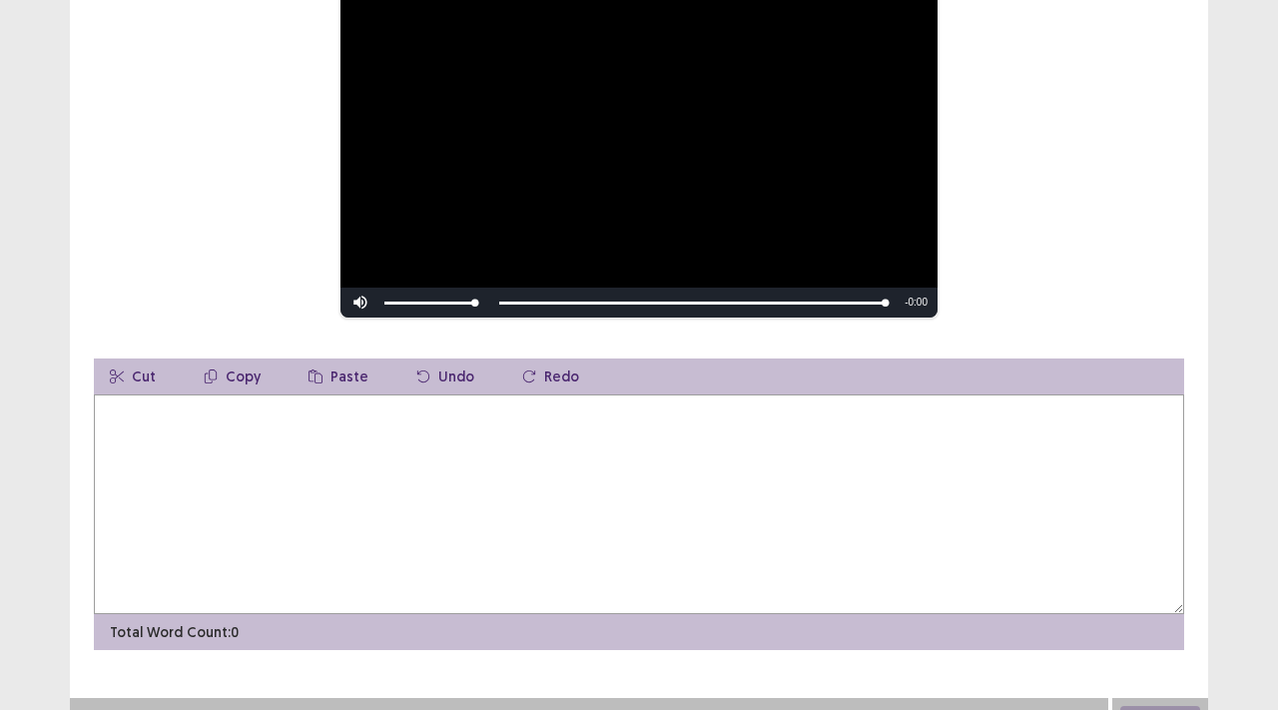
click at [136, 410] on textarea at bounding box center [639, 504] width 1091 height 220
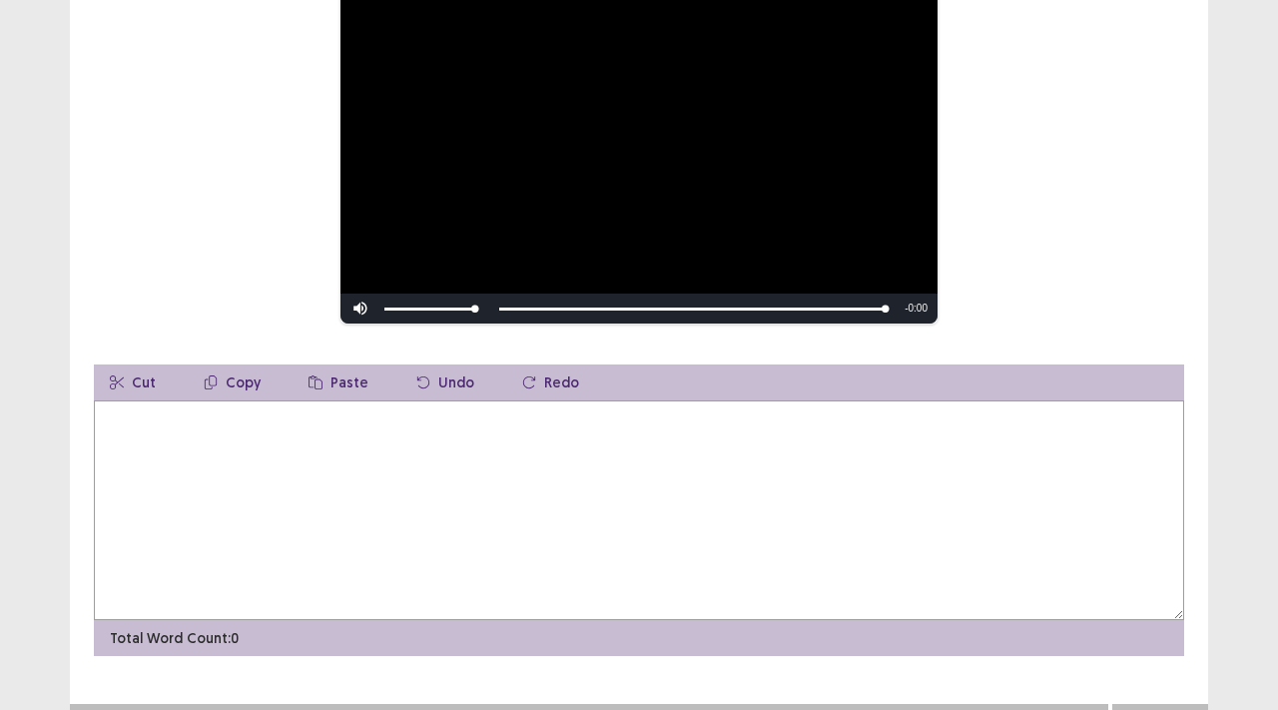
scroll to position [259, 0]
click at [123, 416] on textarea at bounding box center [639, 509] width 1091 height 220
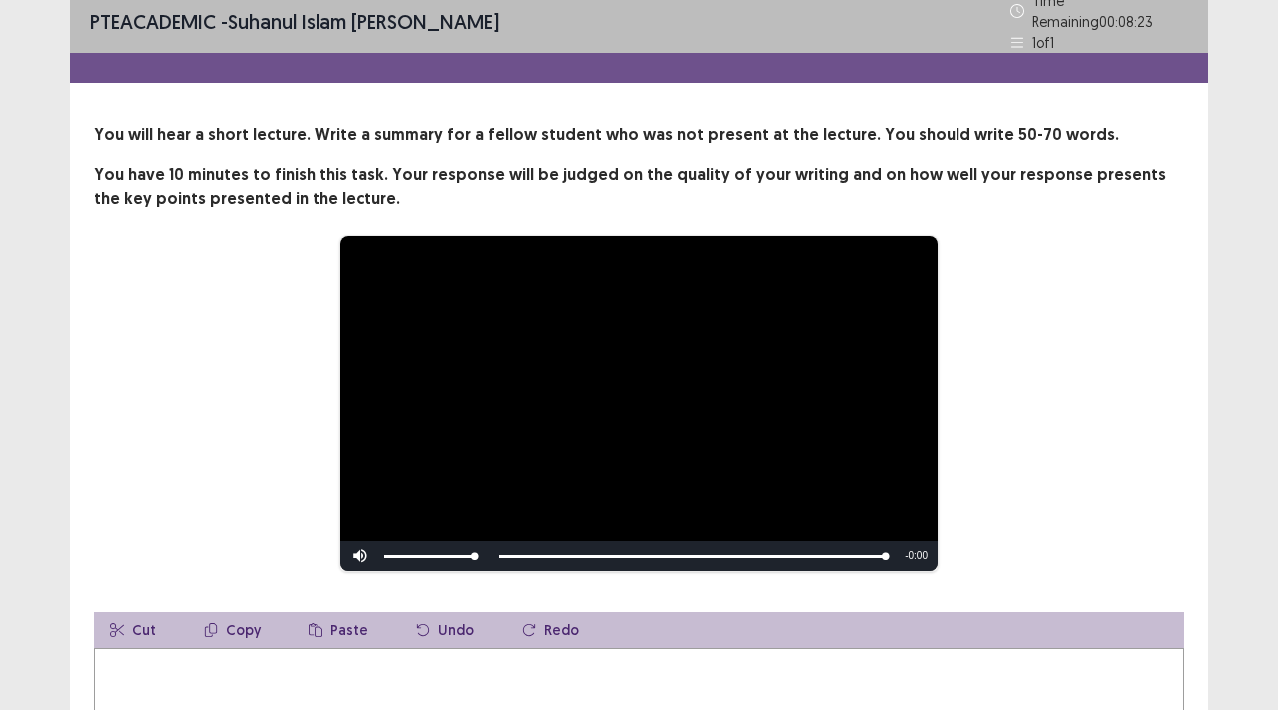
scroll to position [0, 0]
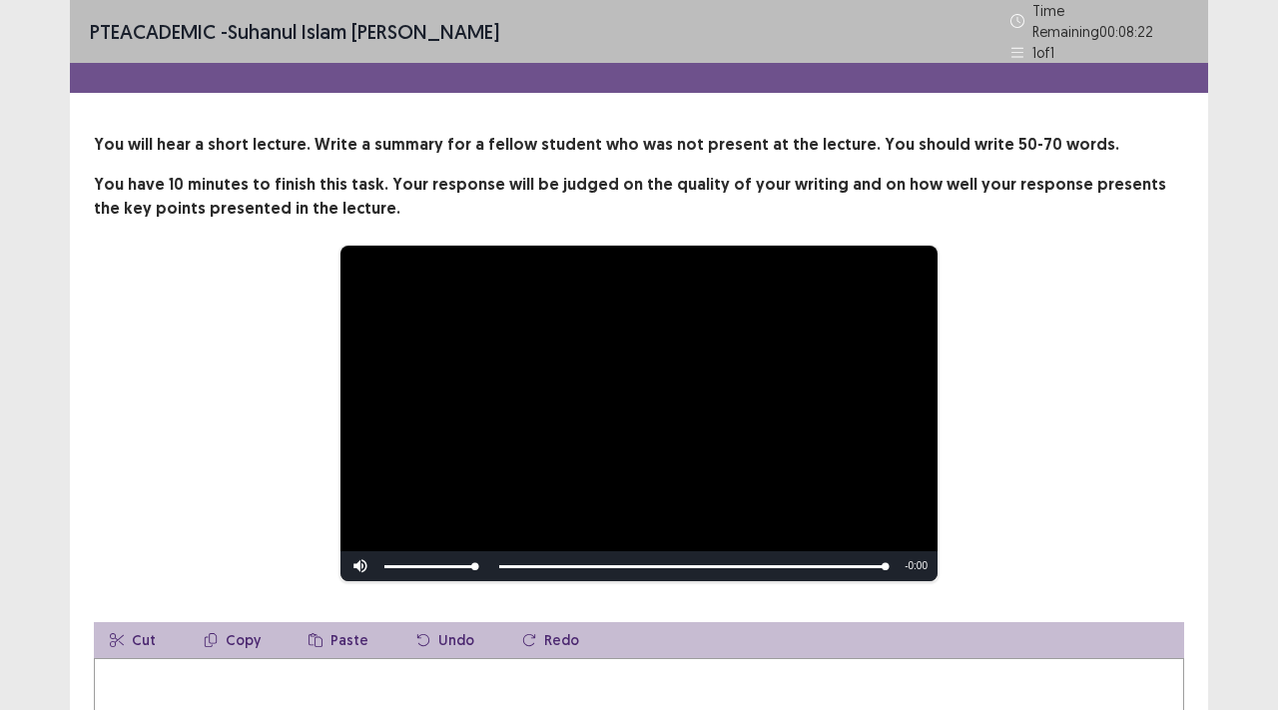
click at [270, 311] on div "**********" at bounding box center [639, 414] width 931 height 338
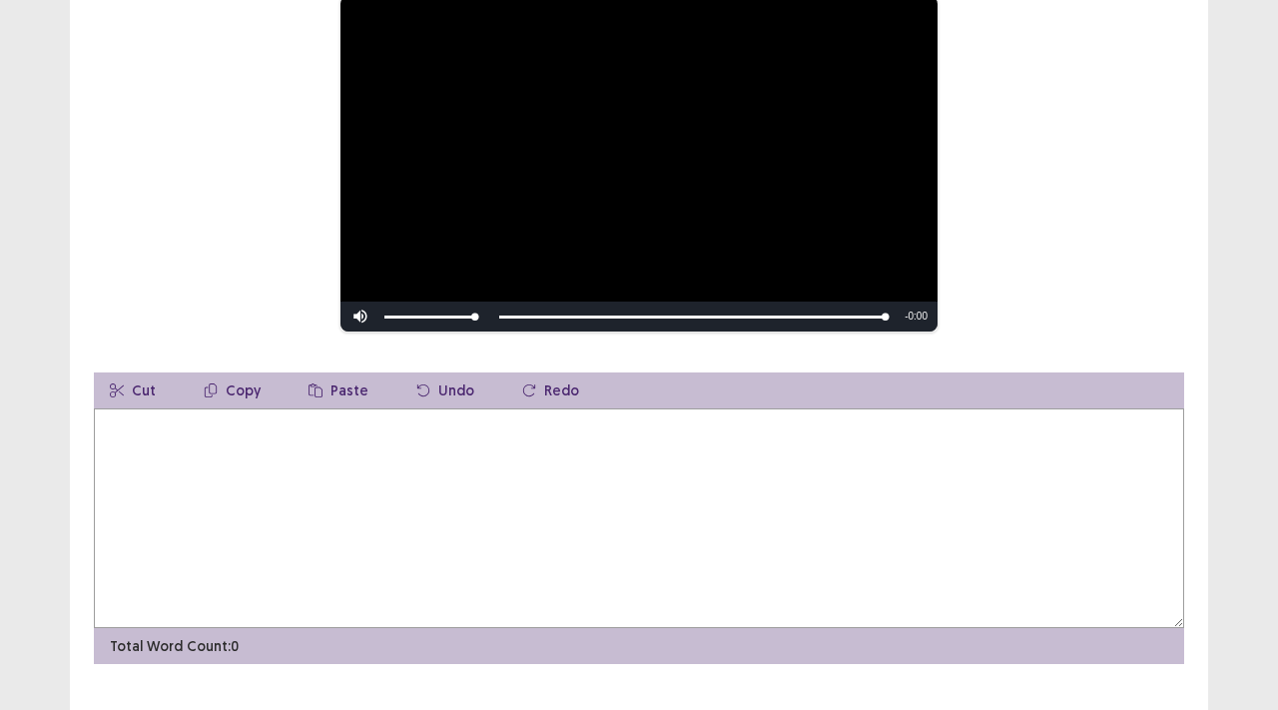
scroll to position [283, 0]
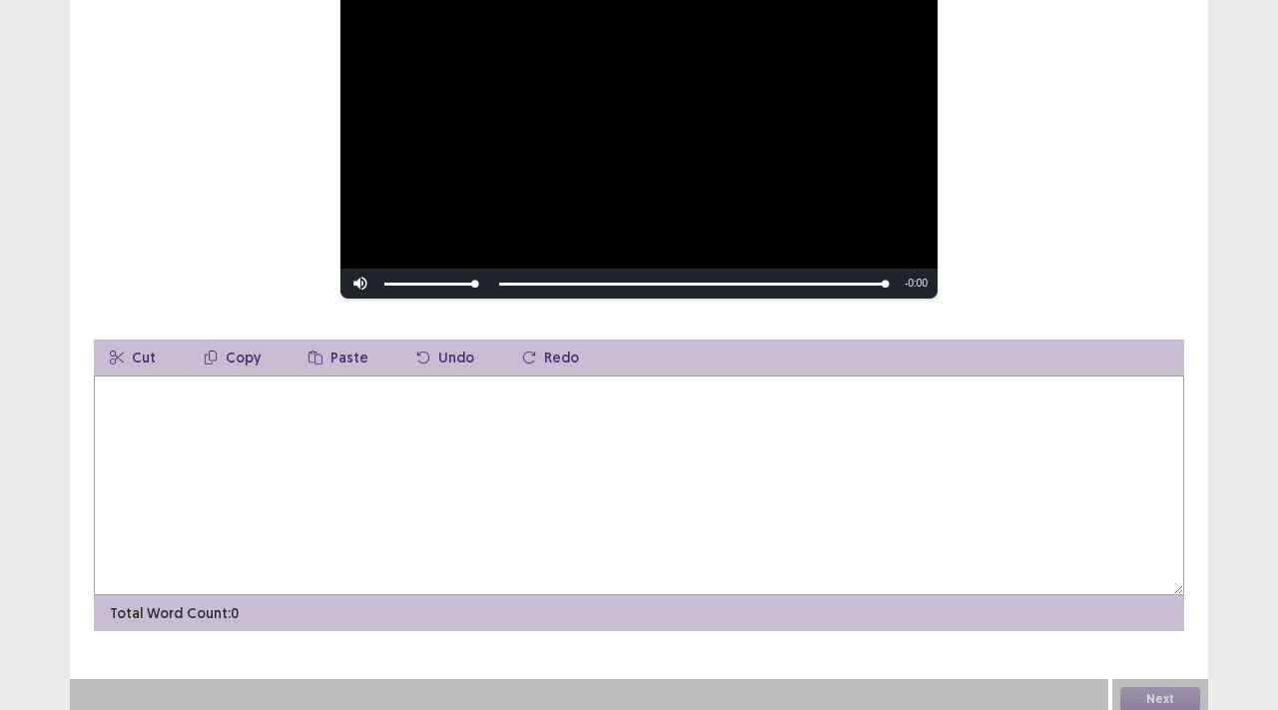
click at [148, 382] on textarea at bounding box center [639, 486] width 1091 height 220
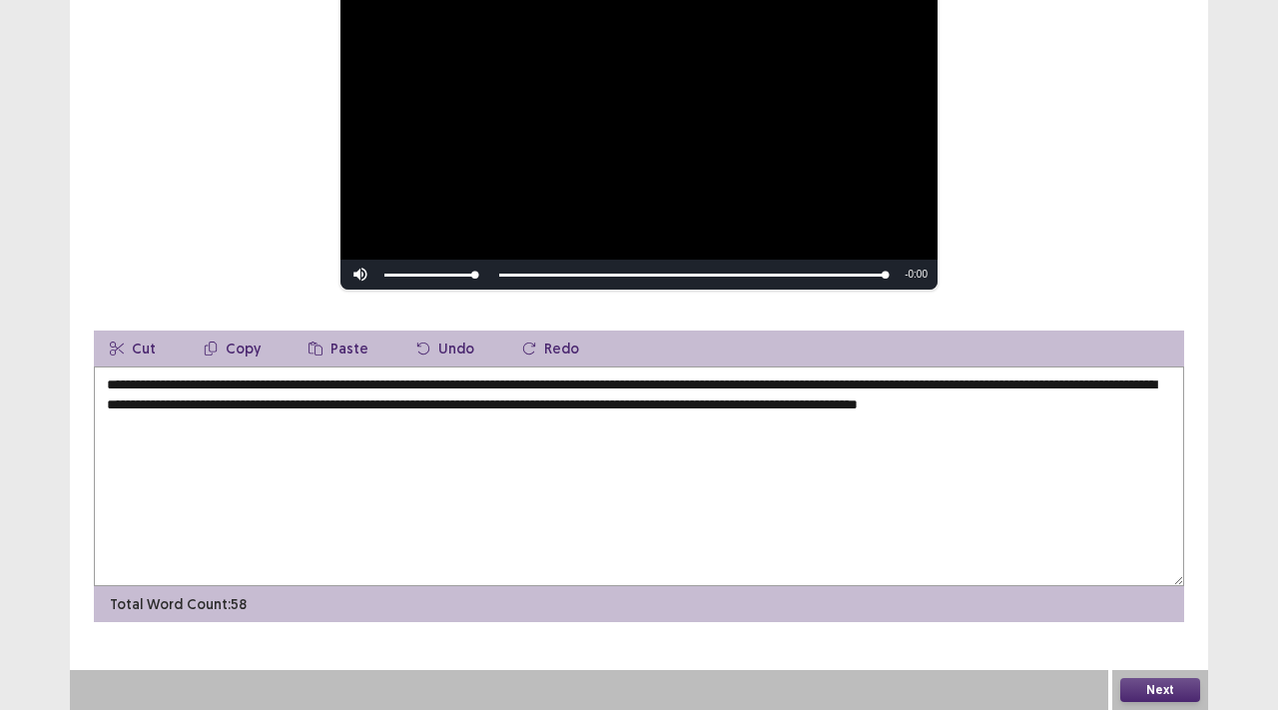
type textarea "**********"
click at [1140, 695] on button "Next" at bounding box center [1161, 690] width 80 height 24
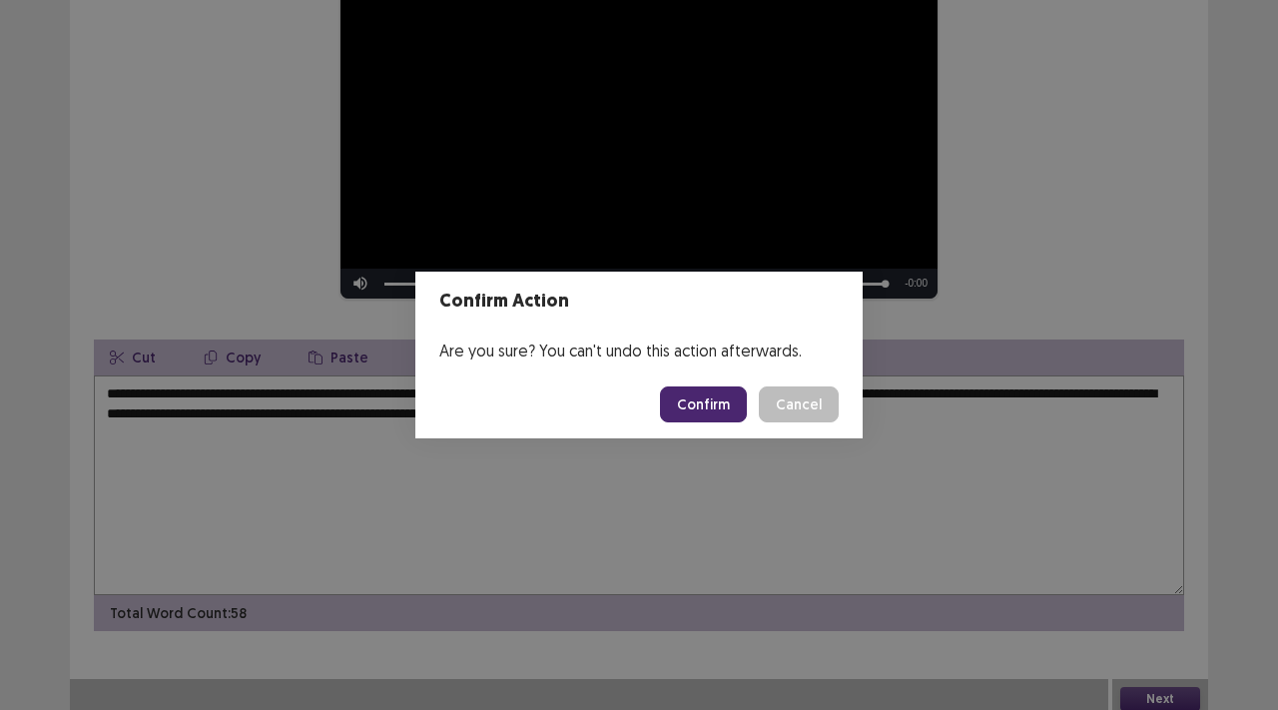
click at [729, 391] on button "Confirm" at bounding box center [703, 404] width 87 height 36
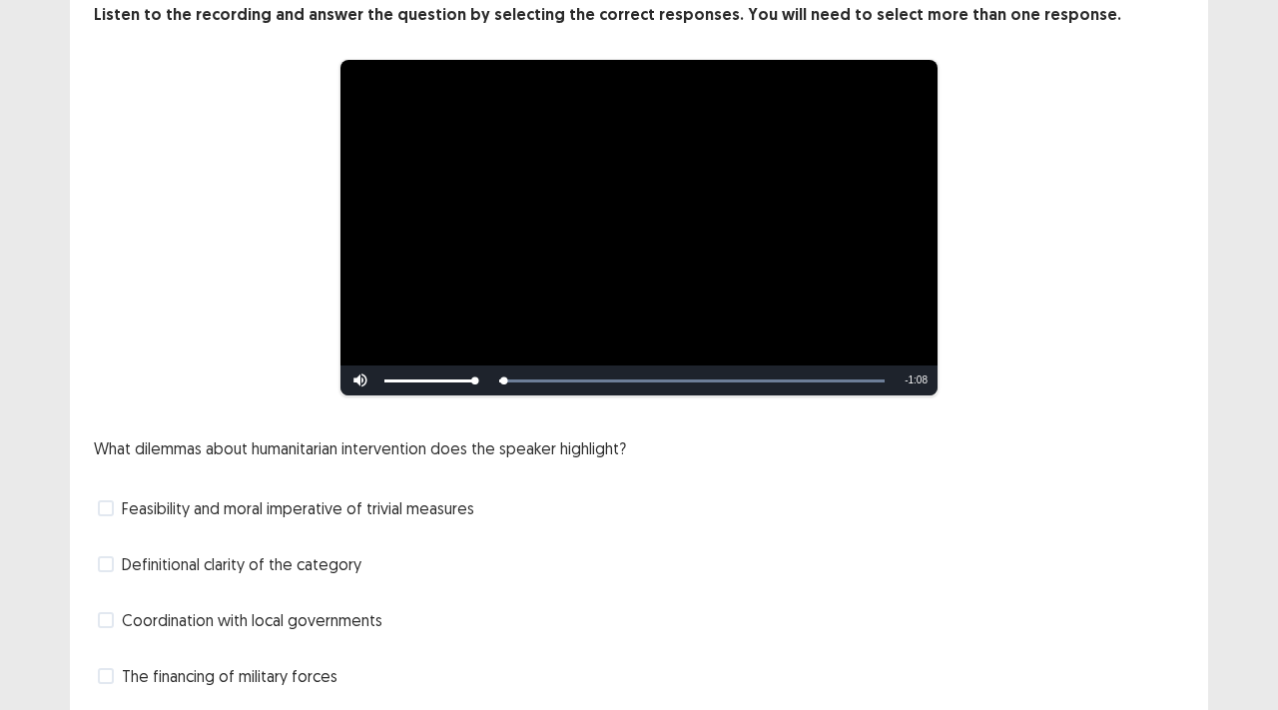
scroll to position [191, 0]
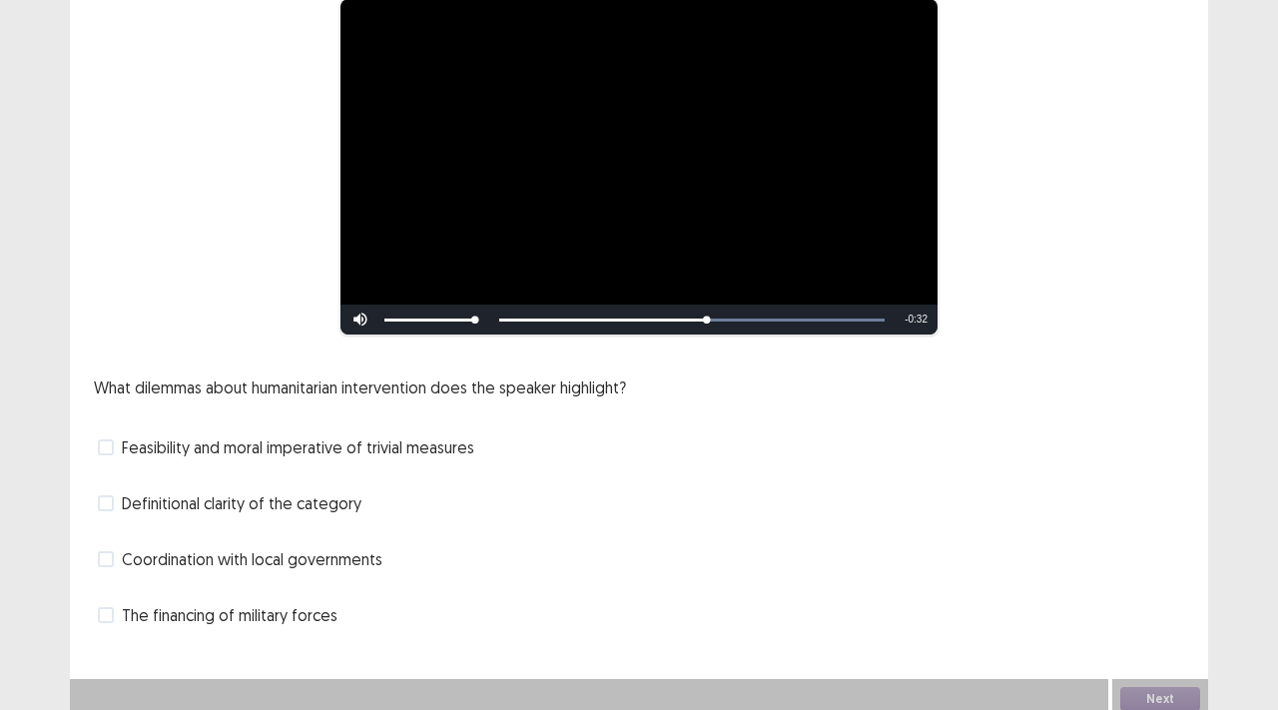
click at [283, 491] on span "Definitional clarity of the category" at bounding box center [242, 503] width 240 height 24
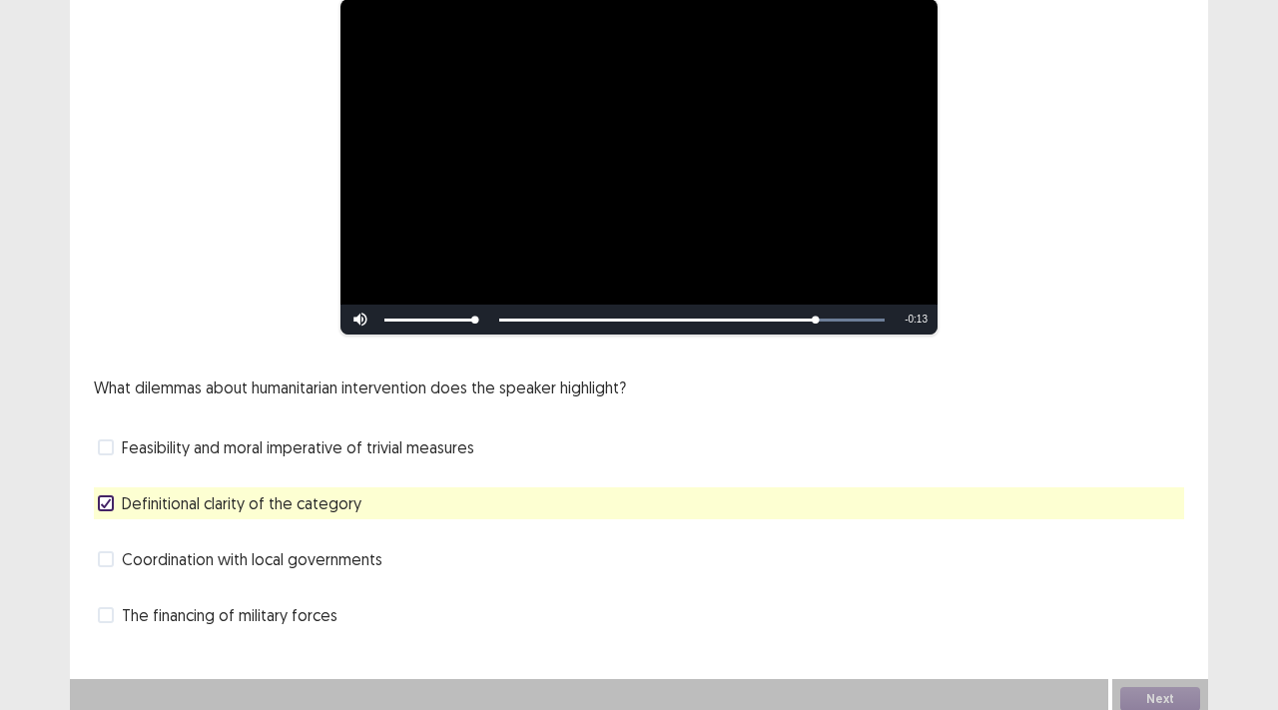
click at [394, 546] on div "Coordination with local governments" at bounding box center [639, 559] width 1091 height 32
click at [393, 547] on div "Coordination with local governments" at bounding box center [639, 559] width 1091 height 32
click at [393, 548] on div "Coordination with local governments" at bounding box center [639, 559] width 1091 height 32
click at [245, 543] on div "Coordination with local governments" at bounding box center [639, 559] width 1091 height 32
click at [243, 552] on span "Coordination with local governments" at bounding box center [252, 559] width 261 height 24
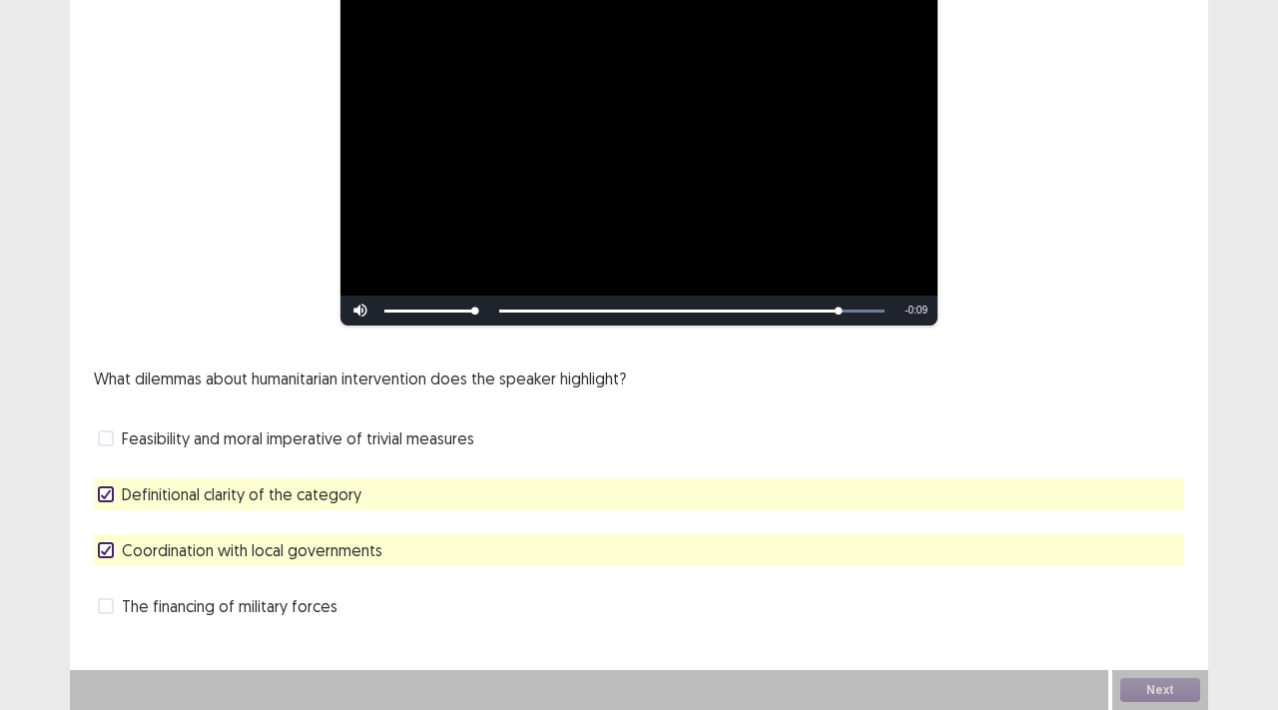
click at [248, 497] on span "Definitional clarity of the category" at bounding box center [242, 494] width 240 height 24
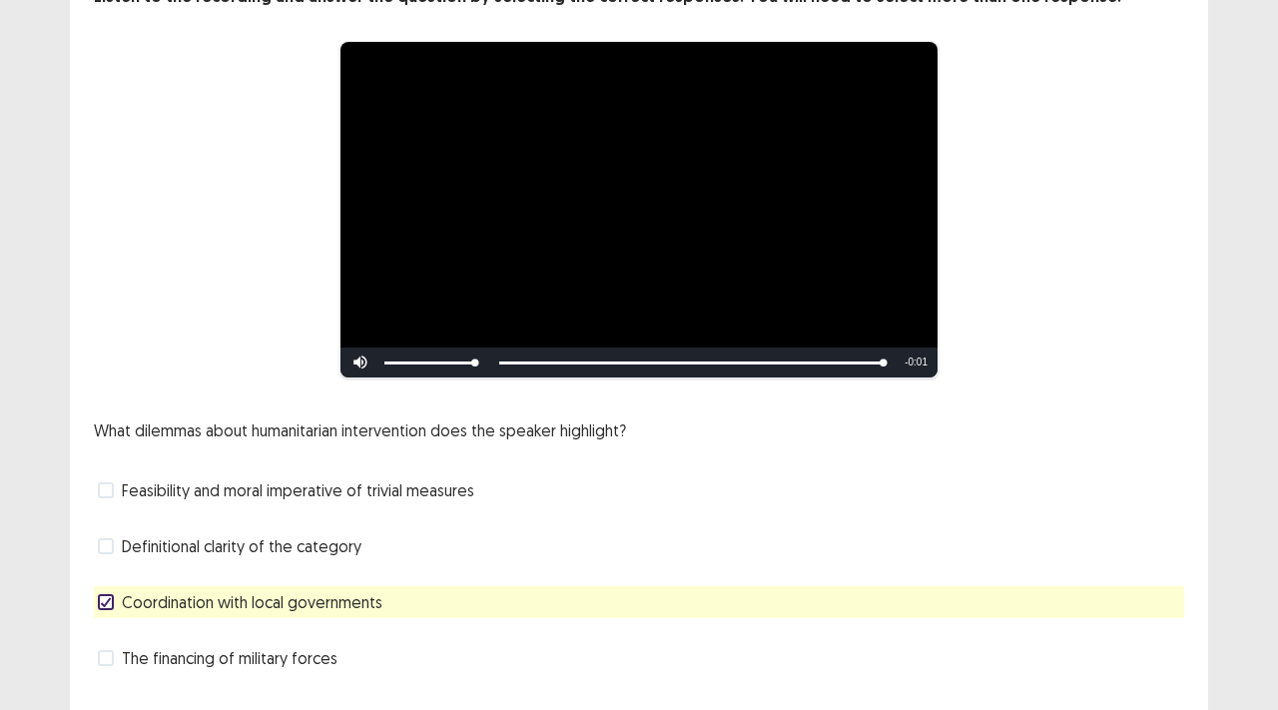
scroll to position [151, 0]
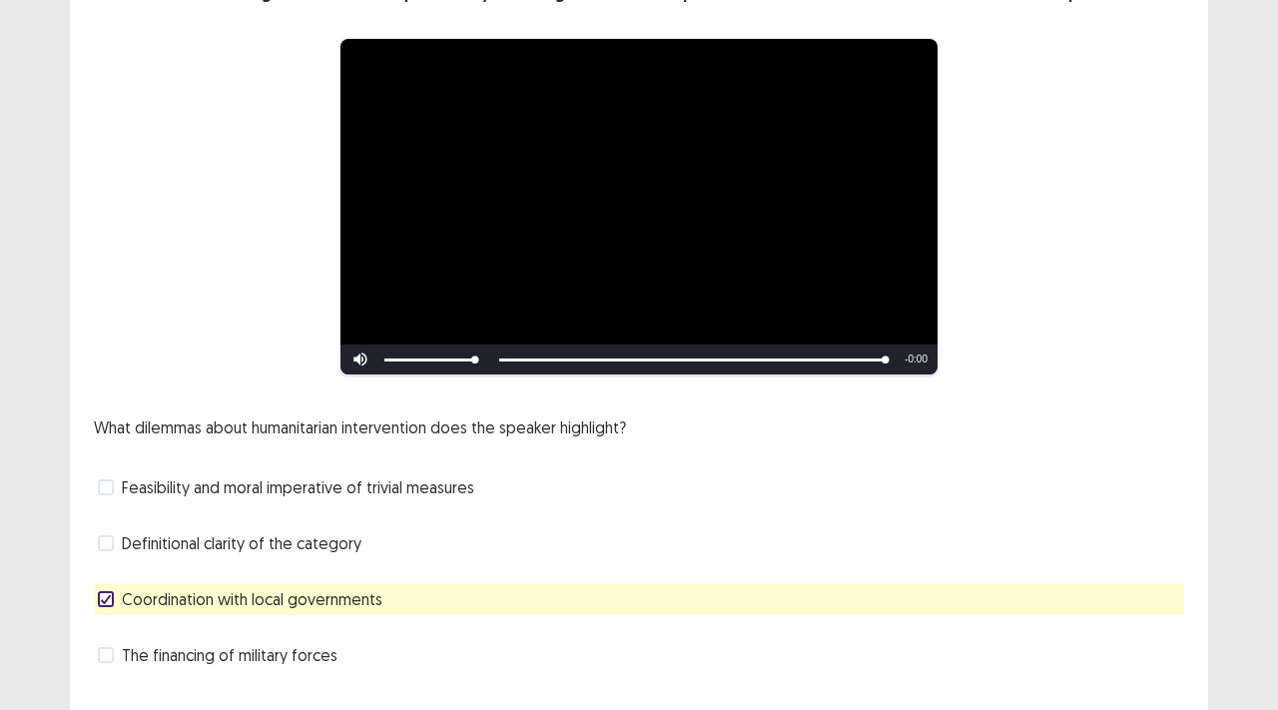
click at [256, 531] on span "Definitional clarity of the category" at bounding box center [242, 543] width 240 height 24
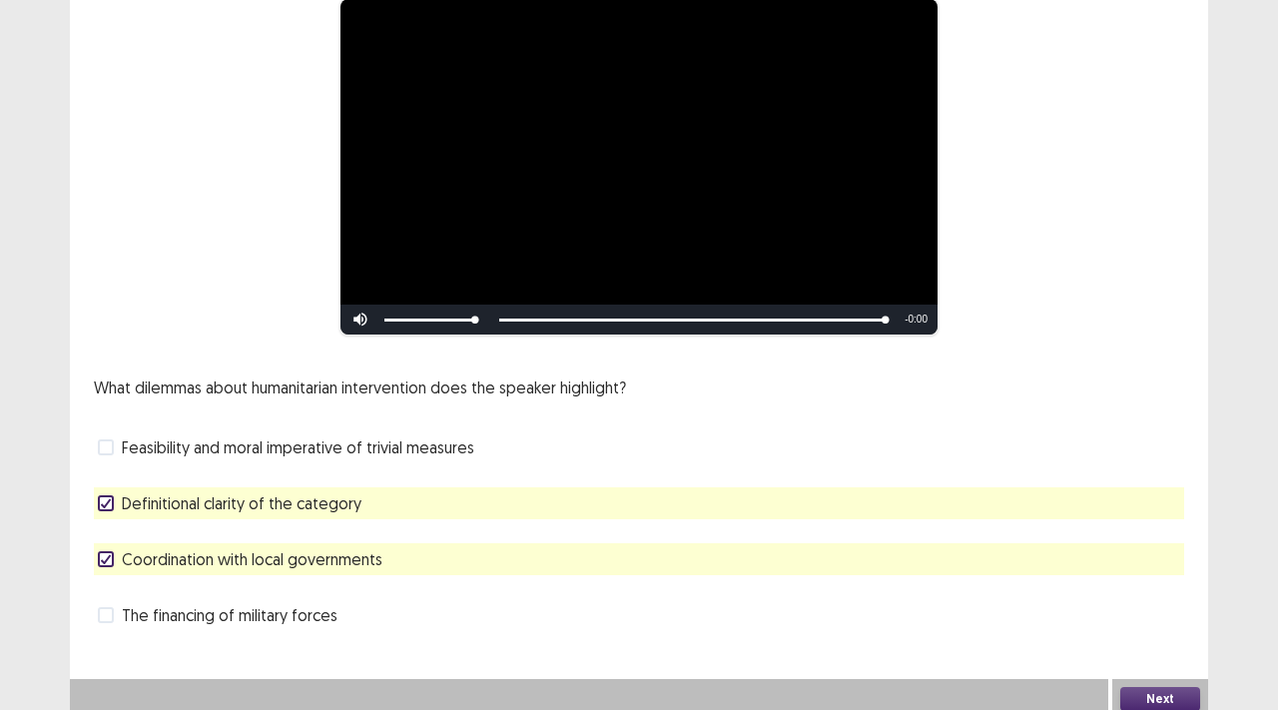
scroll to position [191, 0]
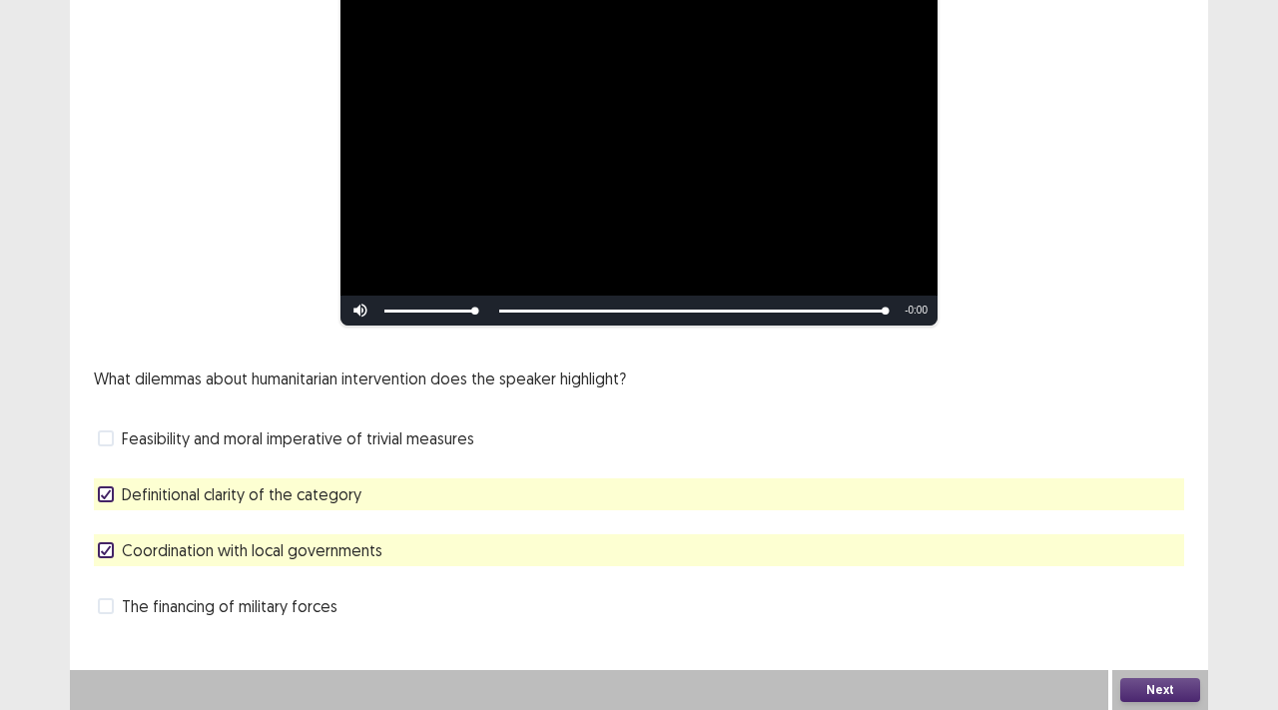
click at [1163, 692] on button "Next" at bounding box center [1161, 690] width 80 height 24
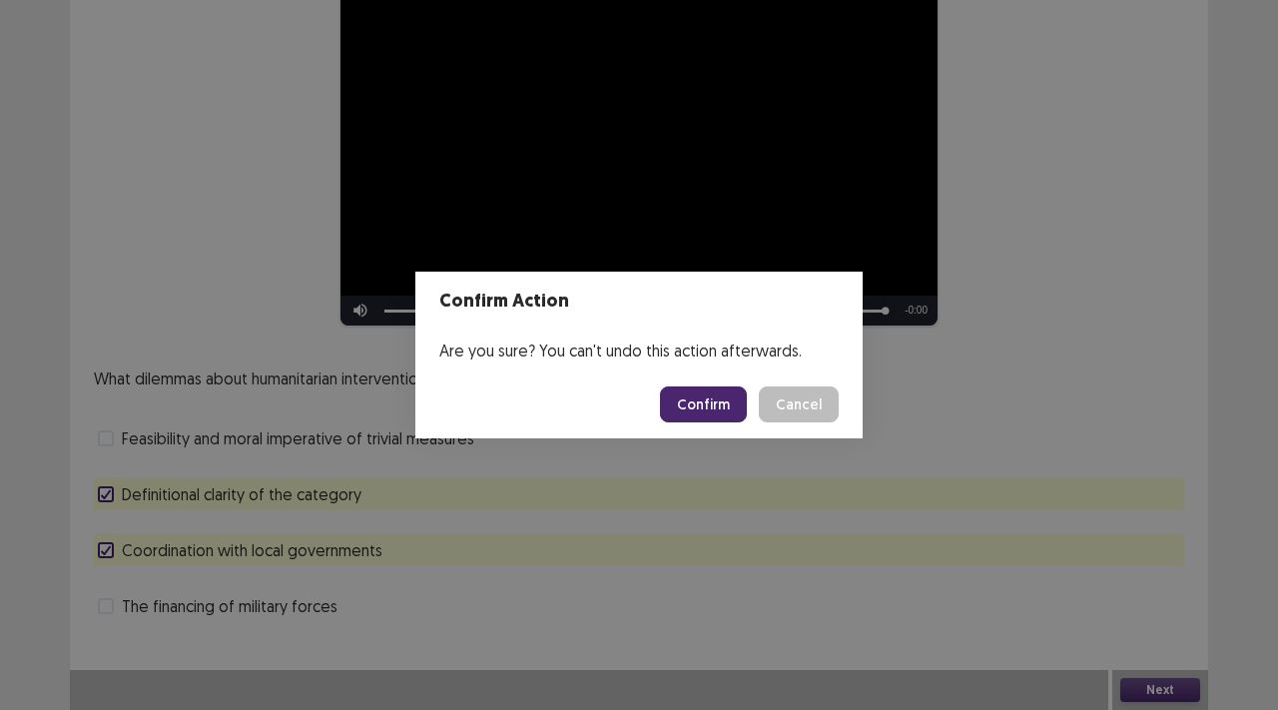
click at [717, 396] on button "Confirm" at bounding box center [703, 404] width 87 height 36
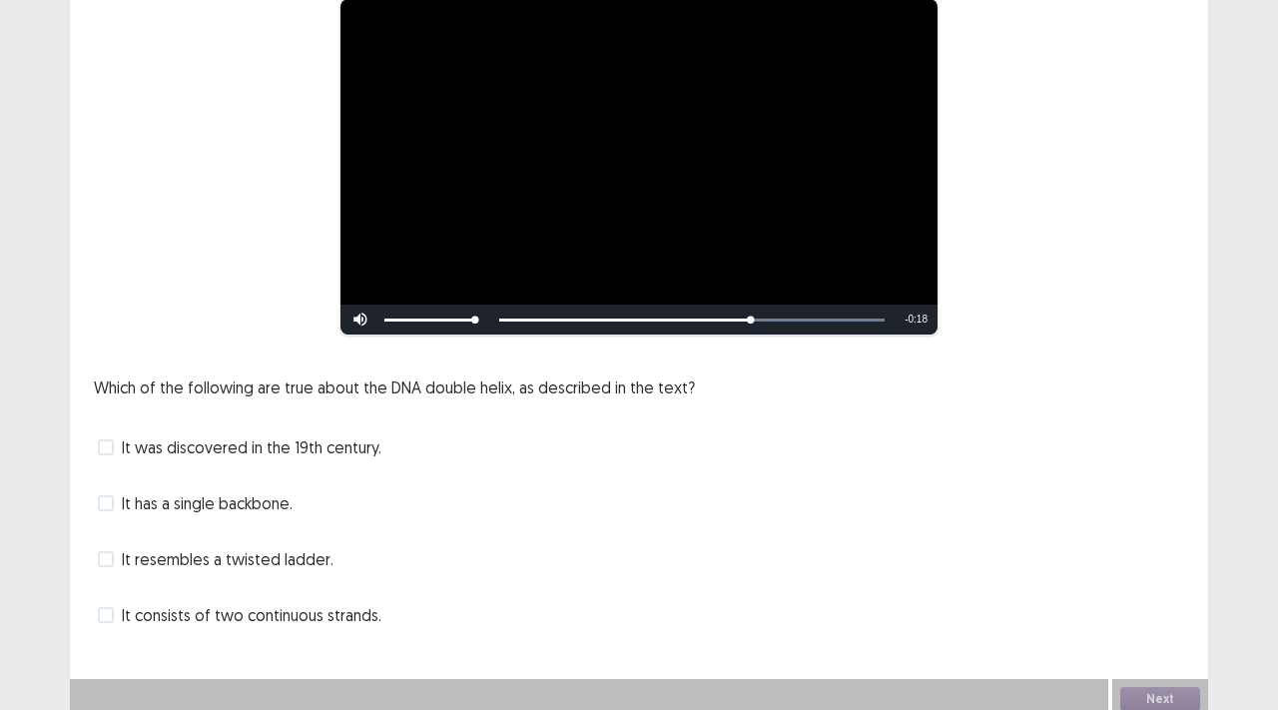
click at [349, 551] on div "It resembles a twisted ladder." at bounding box center [639, 559] width 1091 height 32
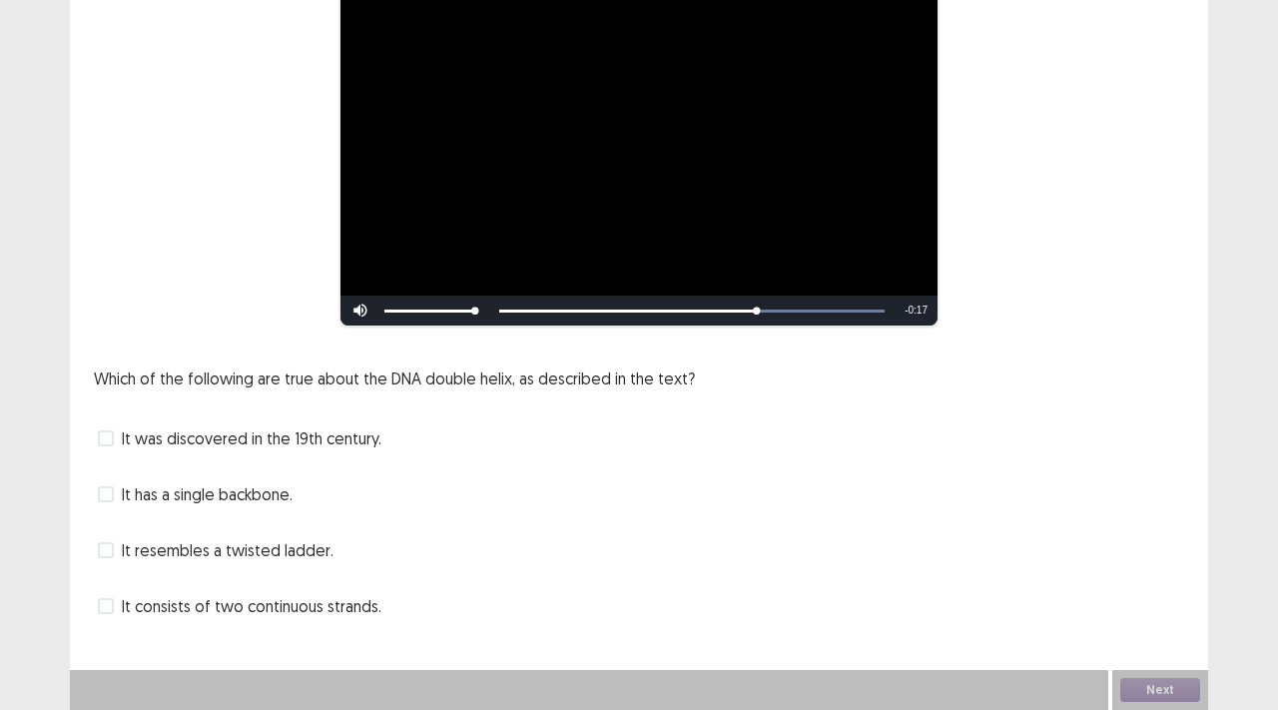
click at [349, 551] on div "It resembles a twisted ladder." at bounding box center [639, 550] width 1091 height 32
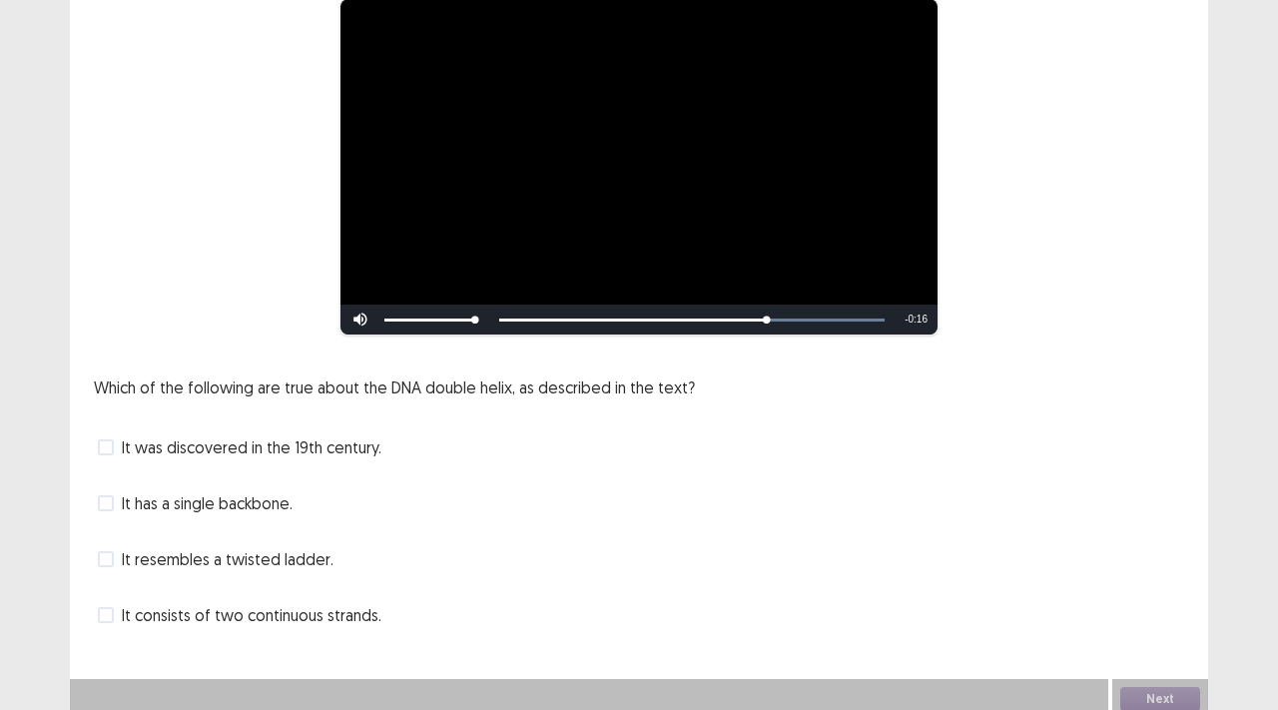
click at [329, 555] on div "It resembles a twisted ladder." at bounding box center [639, 559] width 1091 height 32
click at [103, 551] on span at bounding box center [106, 559] width 16 height 16
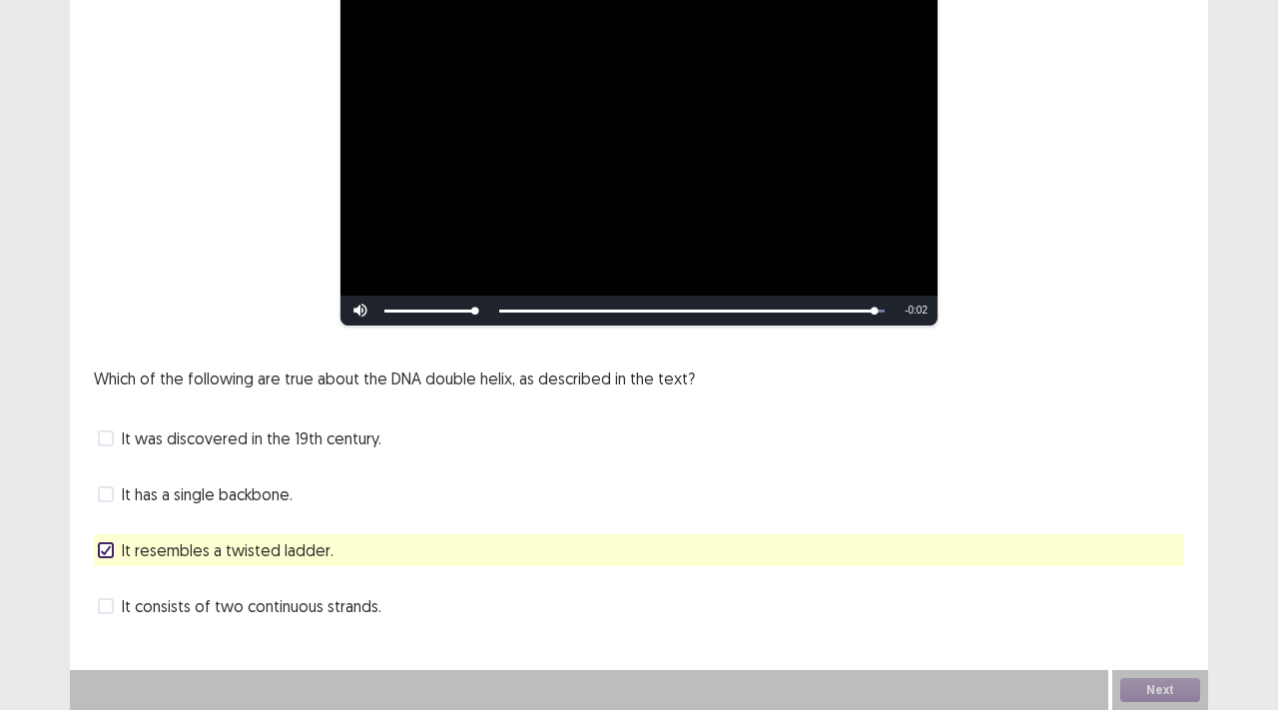
click at [145, 608] on span "It consists of two continuous strands." at bounding box center [252, 606] width 260 height 24
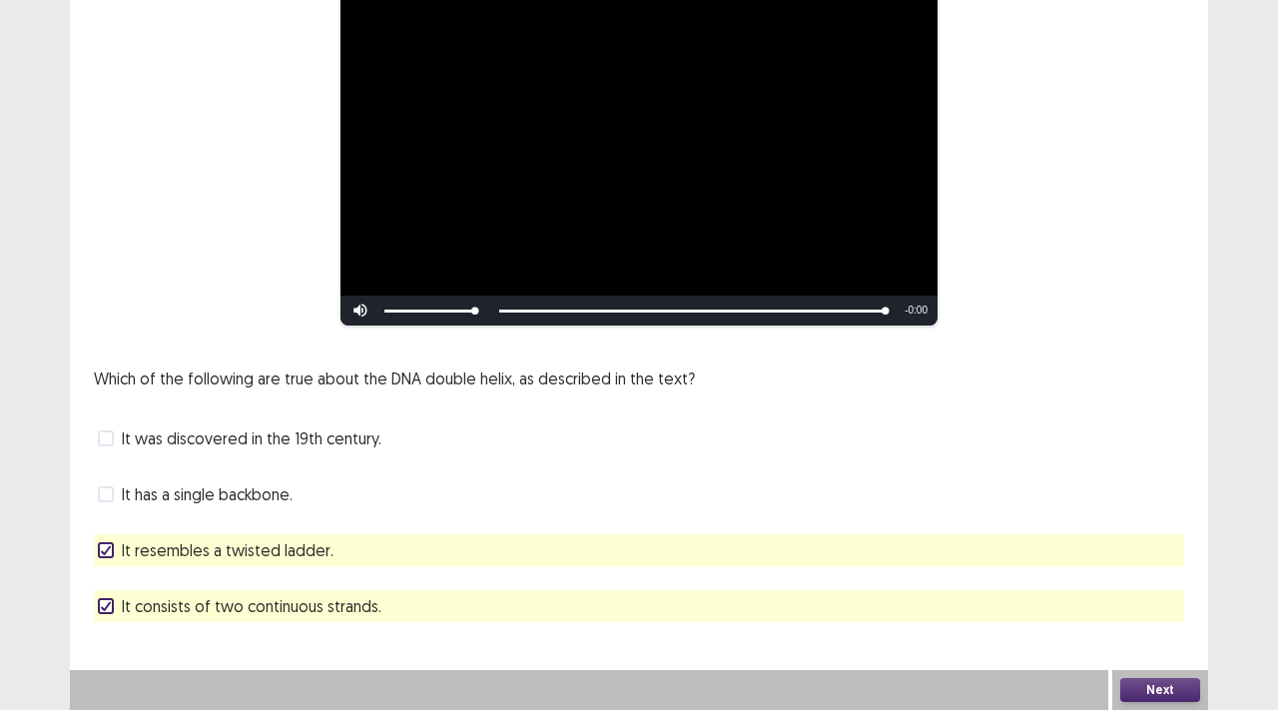
click at [1178, 689] on button "Next" at bounding box center [1161, 690] width 80 height 24
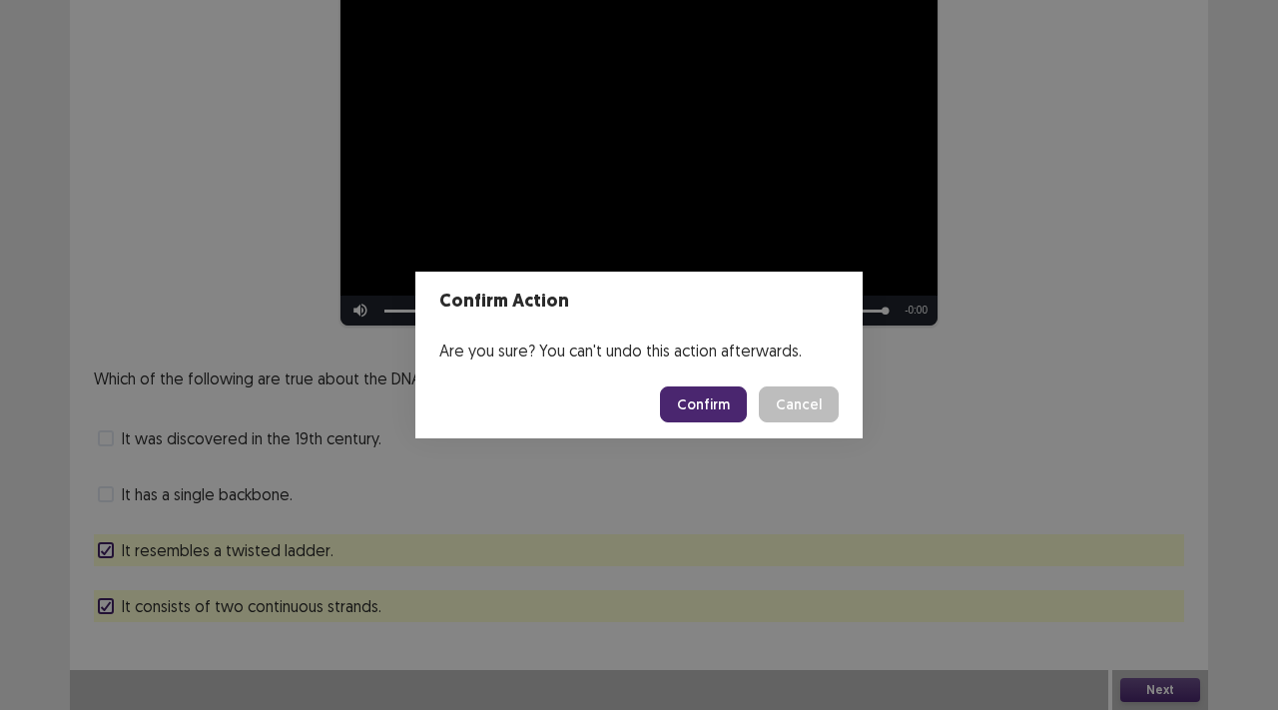
click at [728, 396] on button "Confirm" at bounding box center [703, 404] width 87 height 36
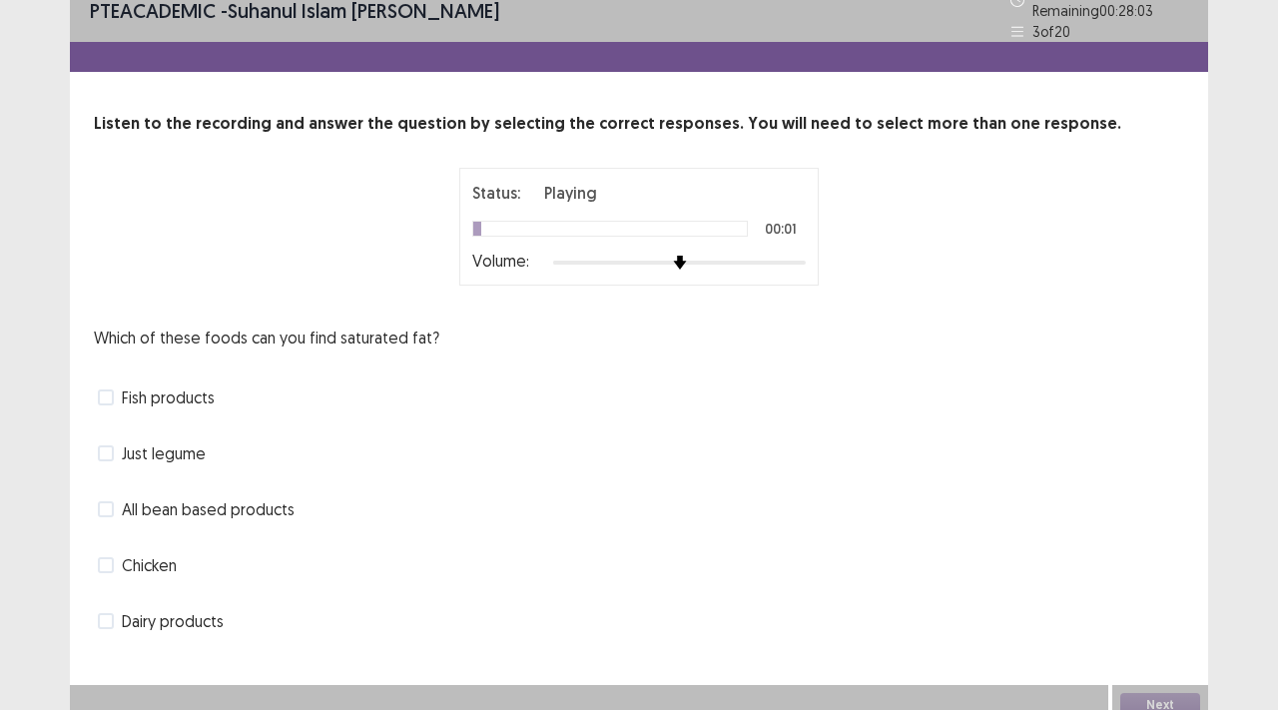
scroll to position [27, 0]
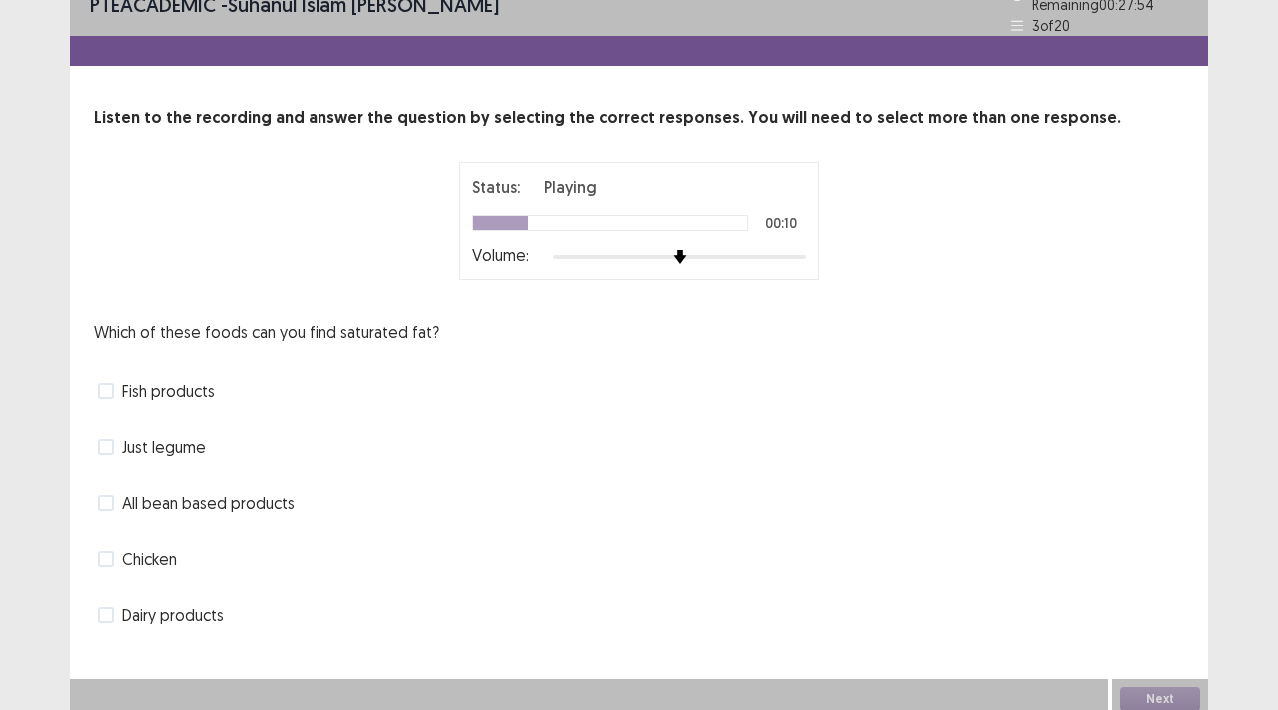
click at [232, 491] on span "All bean based products" at bounding box center [208, 503] width 173 height 24
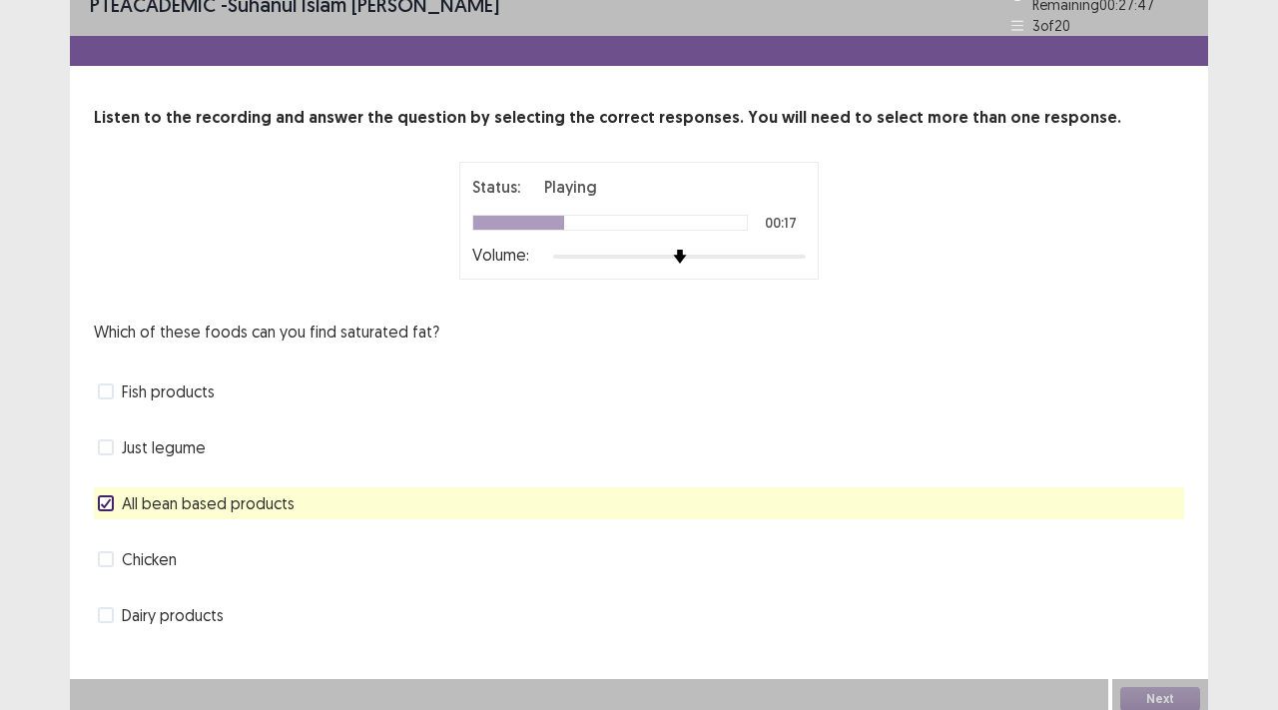
click at [162, 603] on span "Dairy products" at bounding box center [173, 615] width 102 height 24
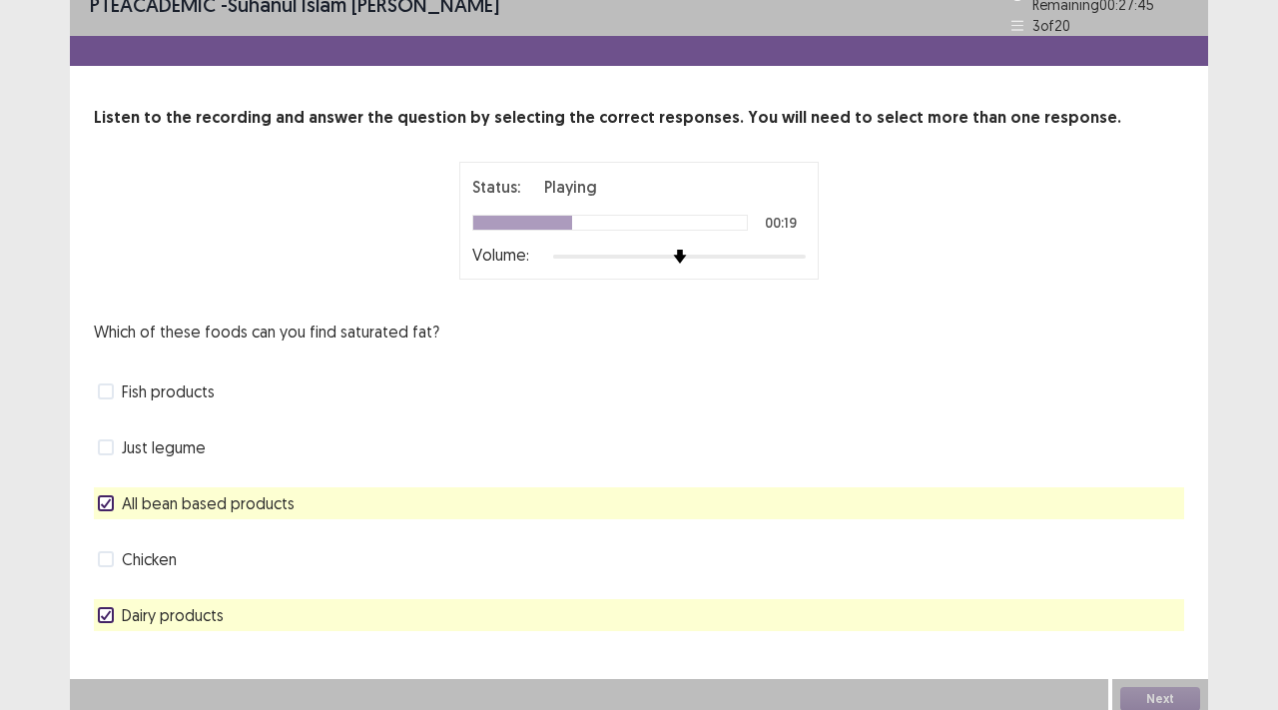
click at [153, 547] on span "Chicken" at bounding box center [149, 559] width 55 height 24
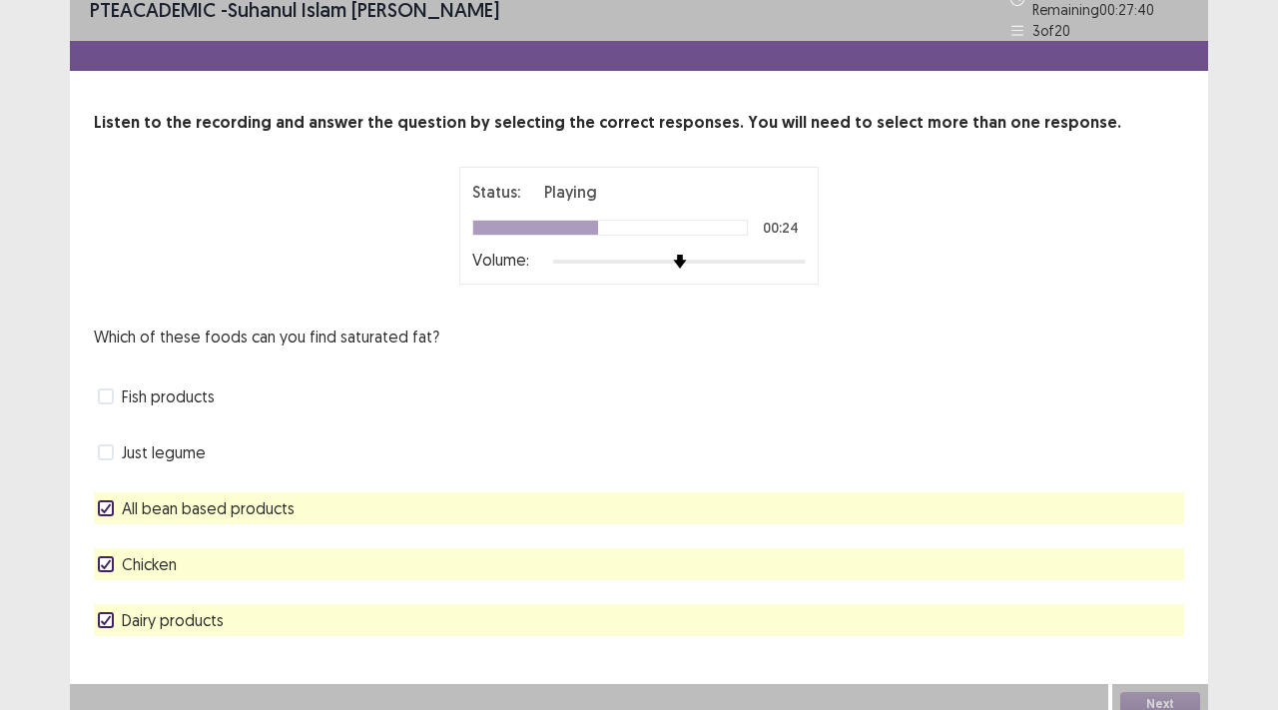
scroll to position [23, 0]
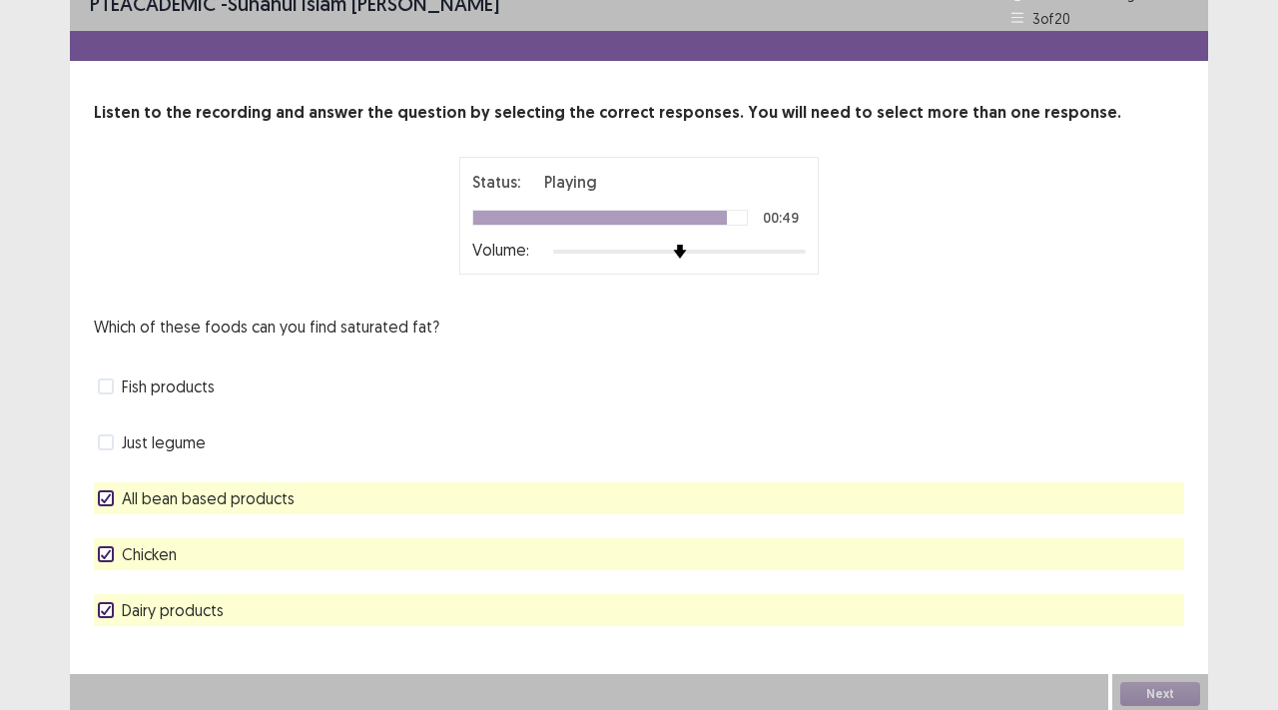
click at [429, 498] on div "All bean based products" at bounding box center [639, 498] width 1091 height 32
click at [107, 497] on polyline at bounding box center [106, 498] width 9 height 8
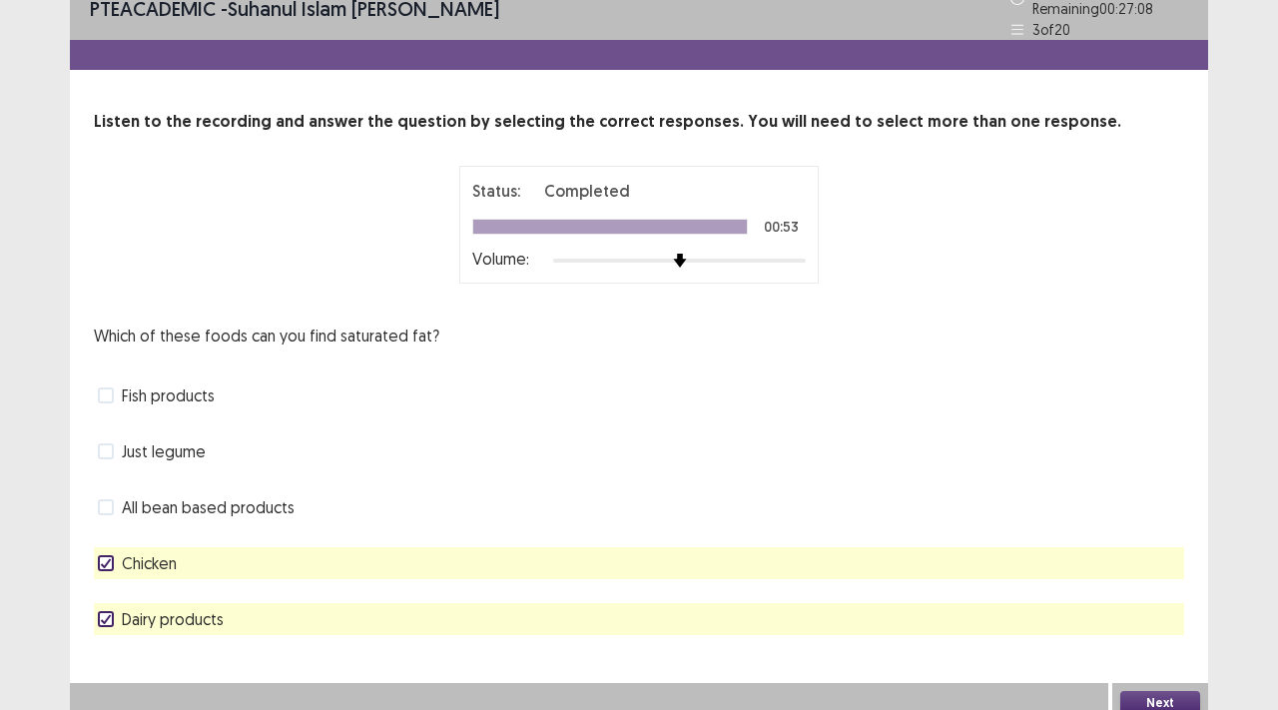
click at [1143, 694] on button "Next" at bounding box center [1161, 703] width 80 height 24
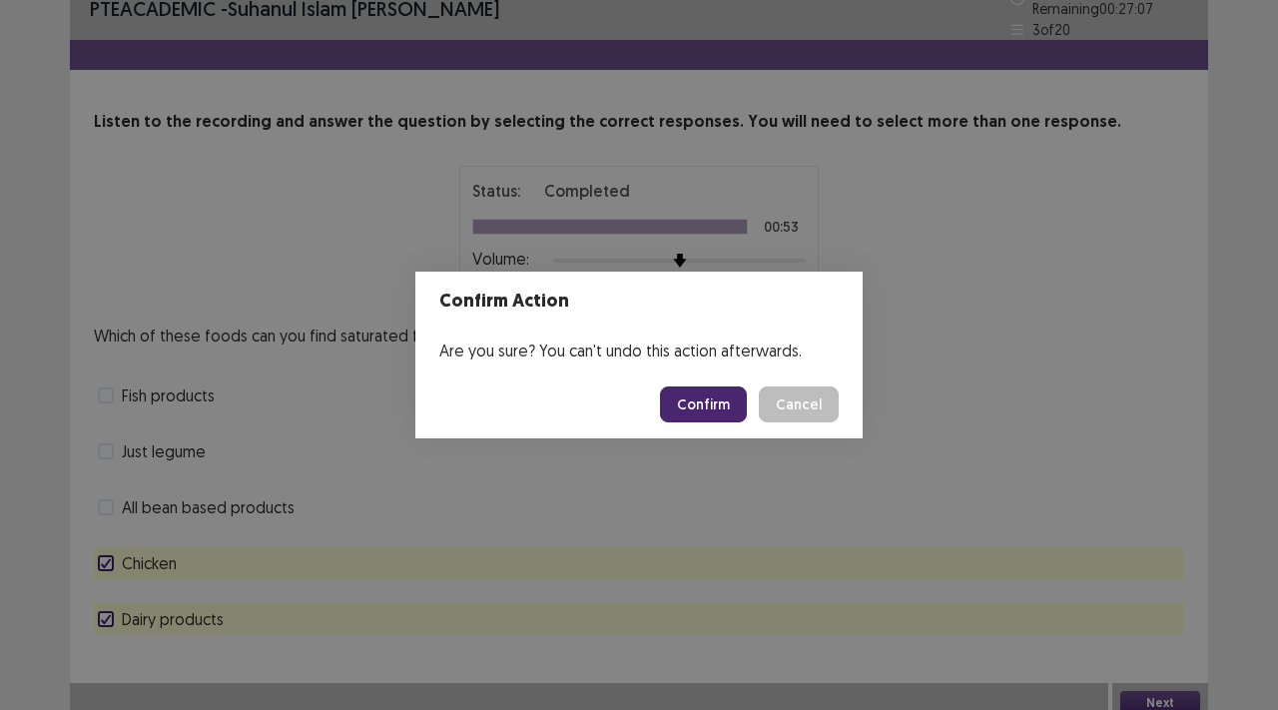
click at [732, 393] on button "Confirm" at bounding box center [703, 404] width 87 height 36
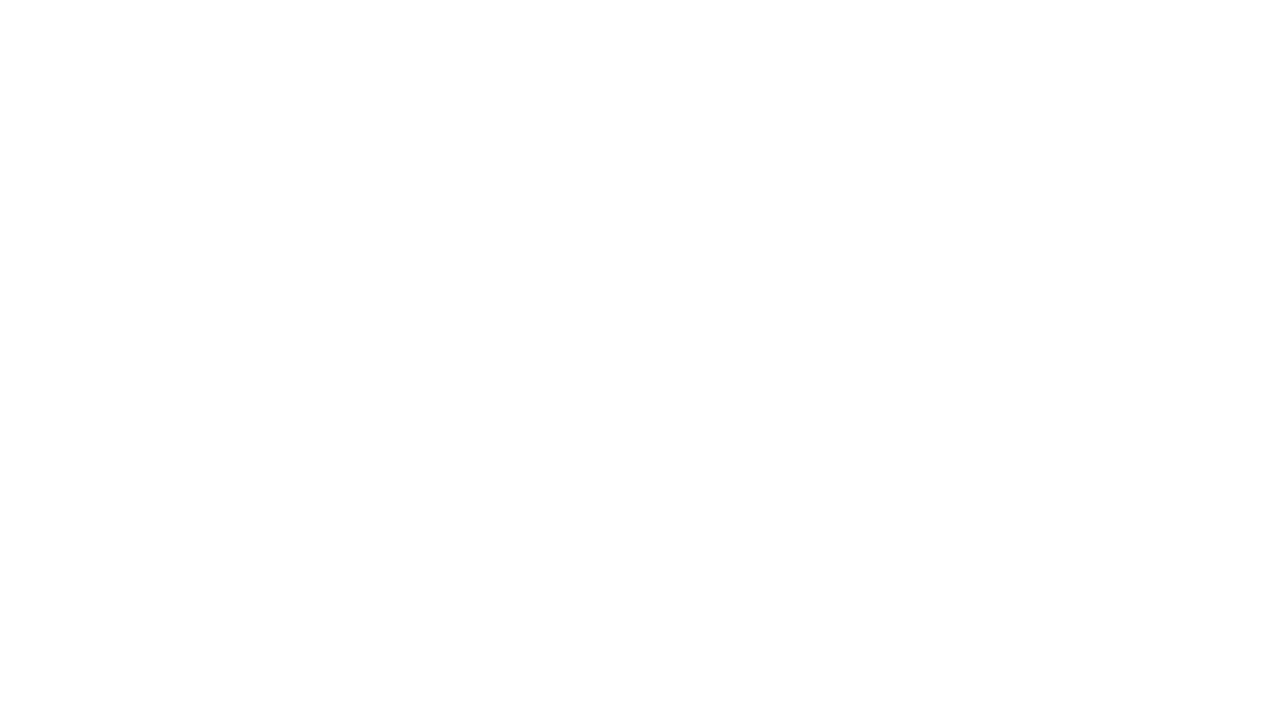
scroll to position [0, 0]
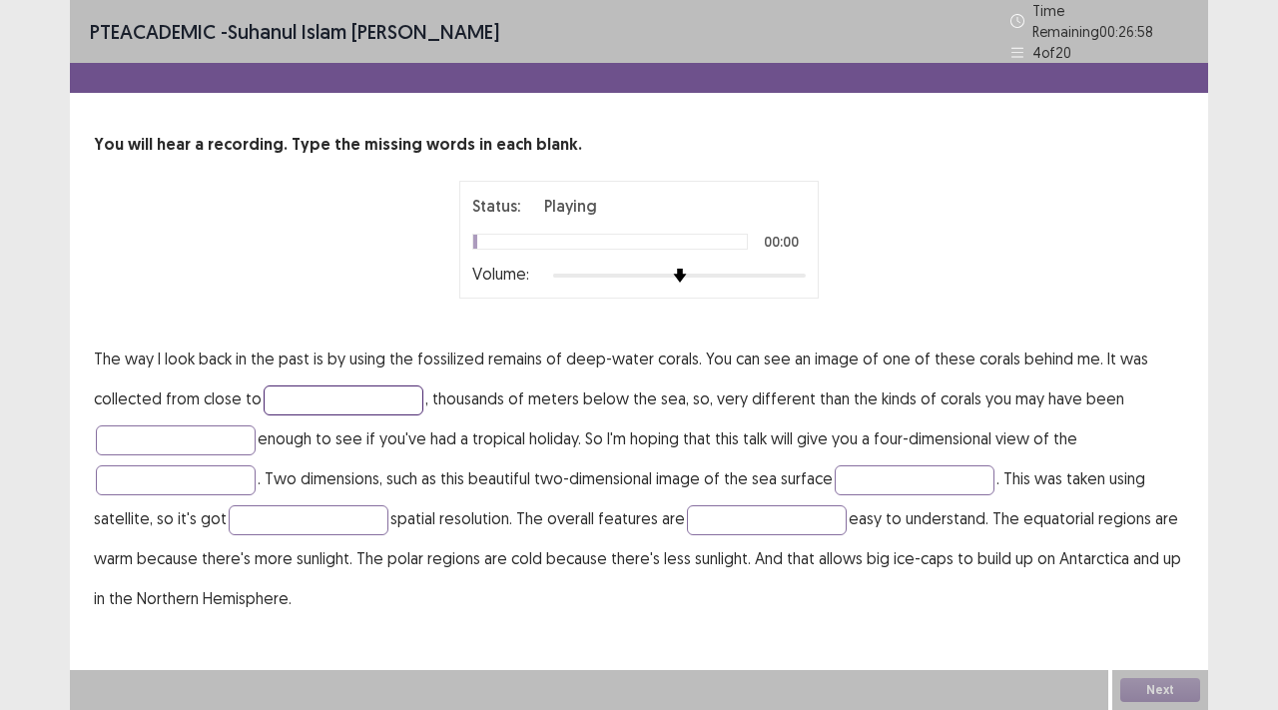
click at [270, 386] on input "text" at bounding box center [344, 400] width 160 height 30
type input "*********"
click at [247, 434] on input "text" at bounding box center [176, 440] width 160 height 30
click at [235, 465] on input "text" at bounding box center [176, 480] width 160 height 30
click at [849, 475] on input "text" at bounding box center [915, 480] width 160 height 30
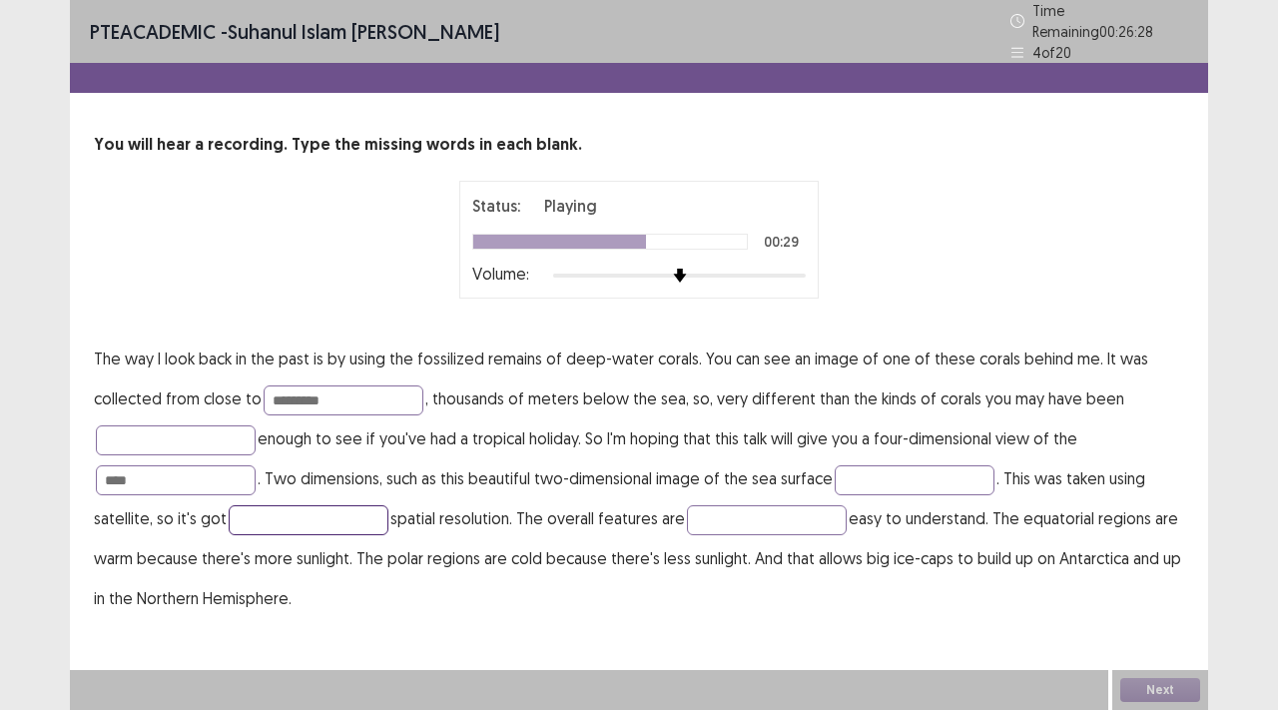
click at [356, 511] on input "text" at bounding box center [309, 520] width 160 height 30
click at [728, 517] on input "text" at bounding box center [767, 520] width 160 height 30
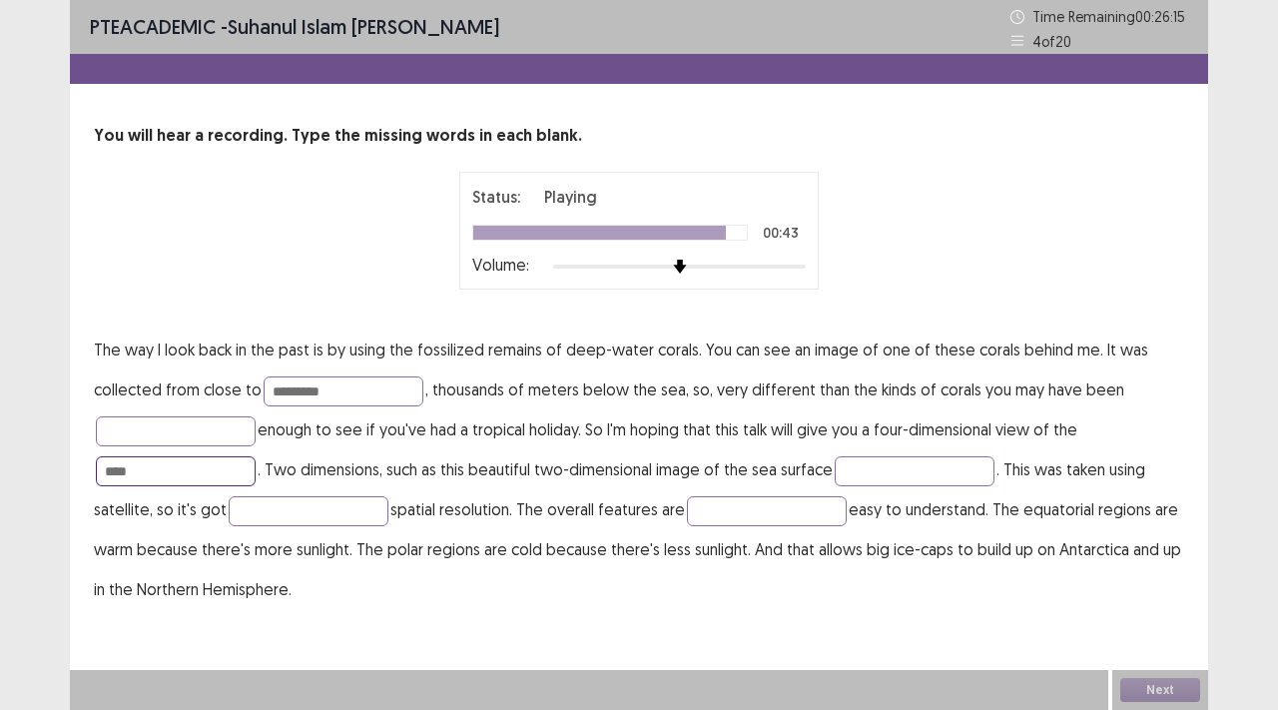
click at [203, 470] on input "****" at bounding box center [176, 471] width 160 height 30
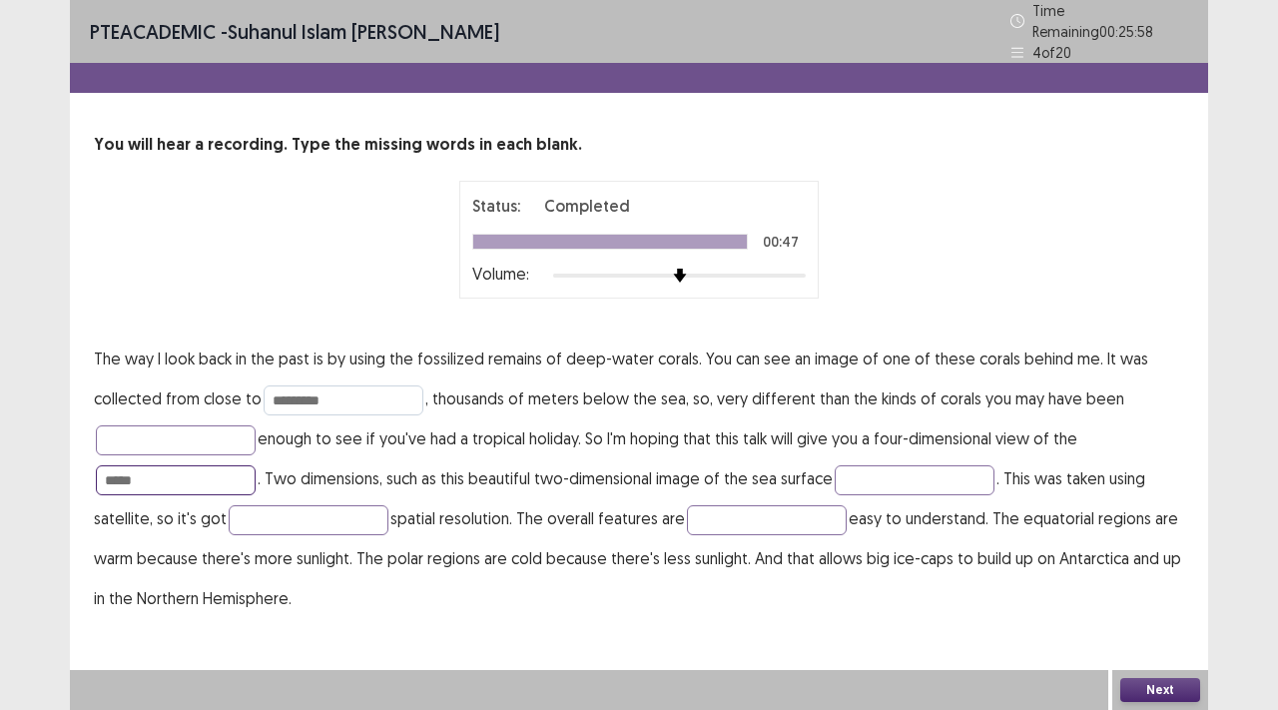
type input "*****"
click at [343, 390] on input "*********" at bounding box center [344, 400] width 160 height 30
type input "*********"
click at [192, 438] on input "text" at bounding box center [176, 440] width 160 height 30
type input "****"
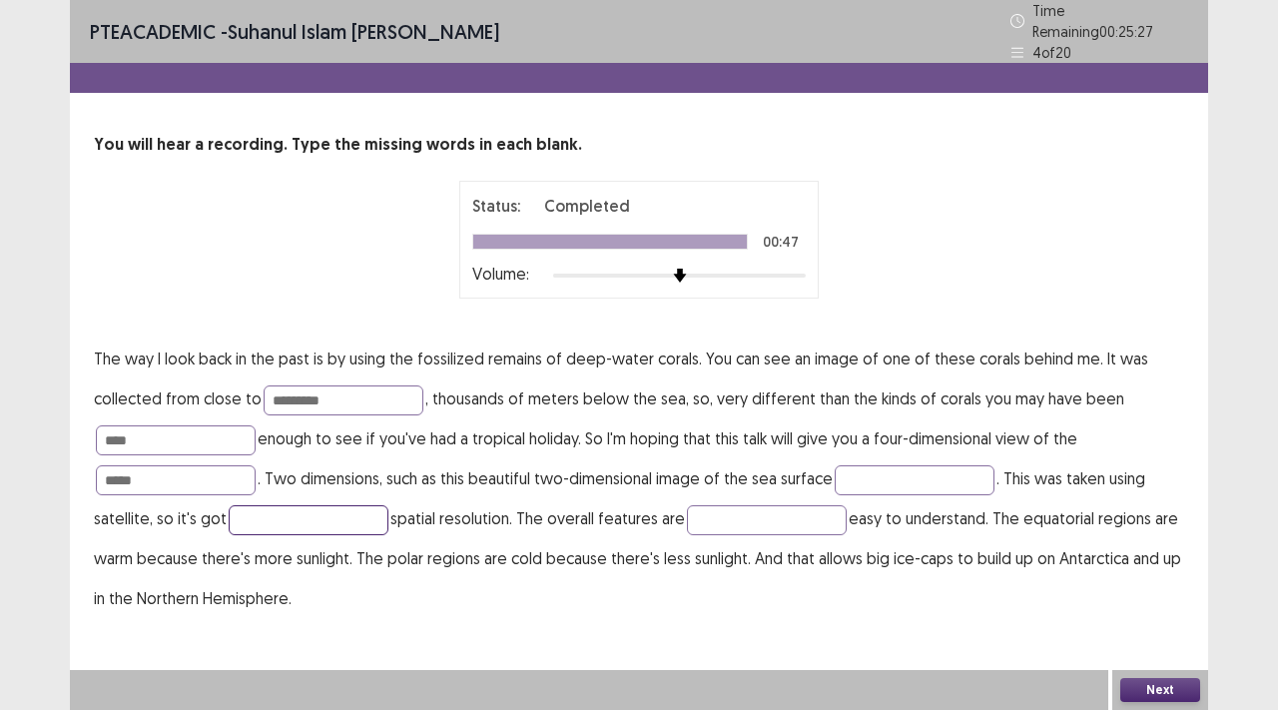
click at [297, 505] on input "text" at bounding box center [309, 520] width 160 height 30
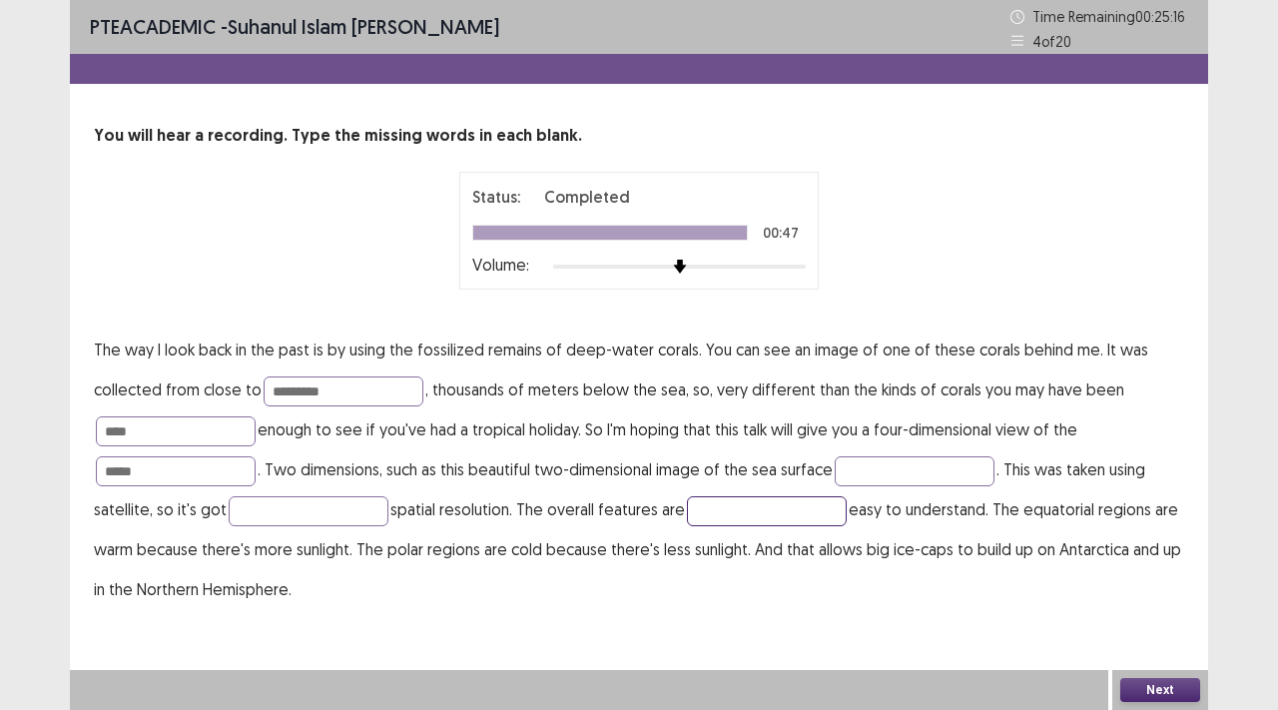
click at [743, 518] on input "text" at bounding box center [767, 511] width 160 height 30
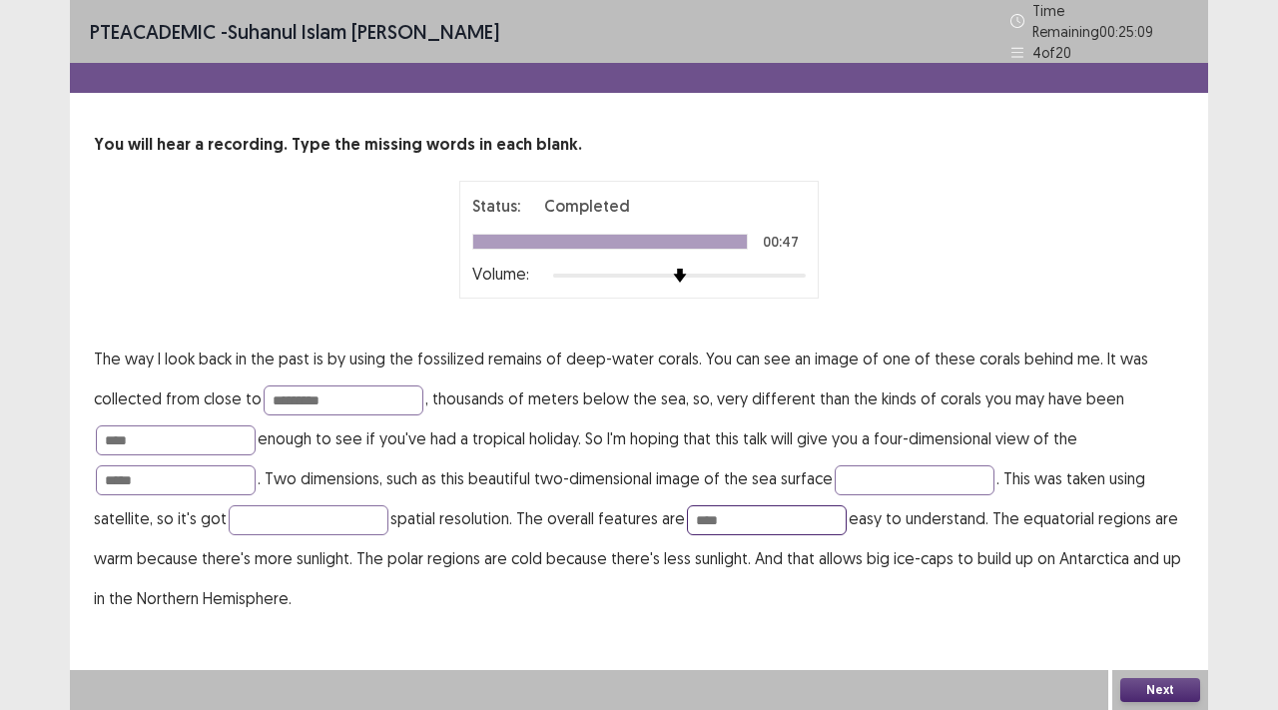
type input "****"
click at [1155, 680] on button "Next" at bounding box center [1161, 690] width 80 height 24
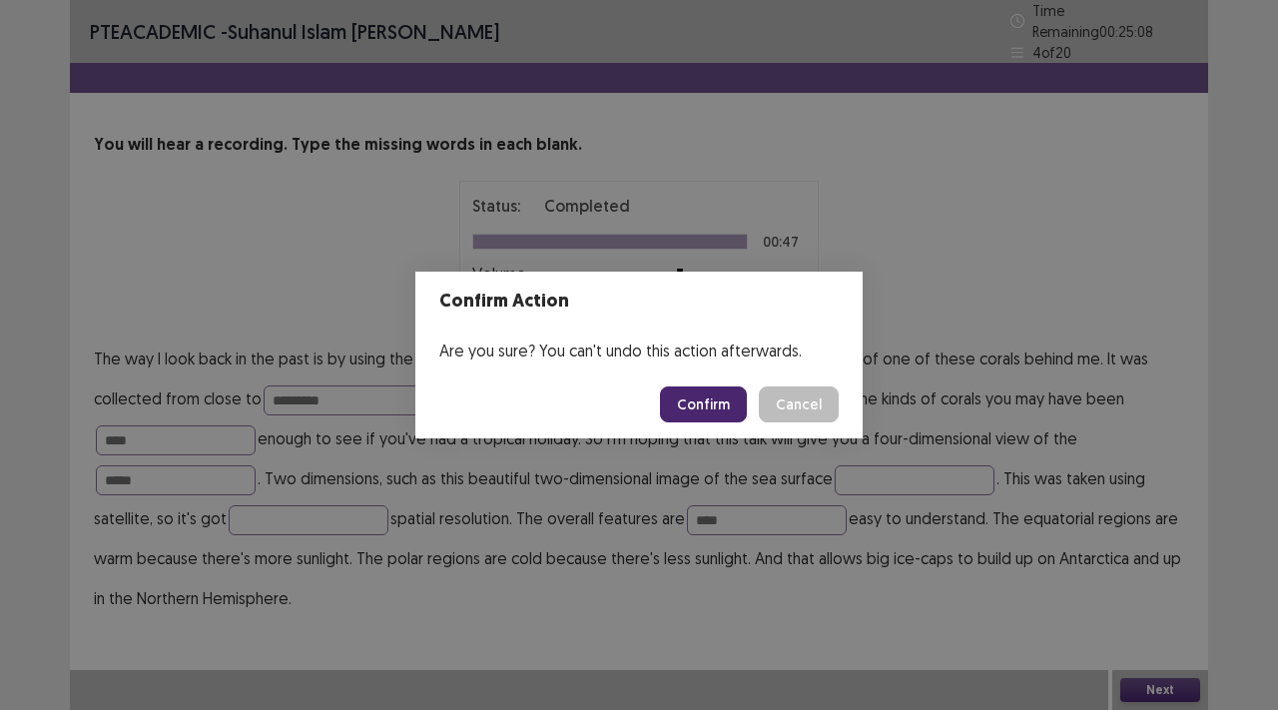
click at [721, 414] on button "Confirm" at bounding box center [703, 404] width 87 height 36
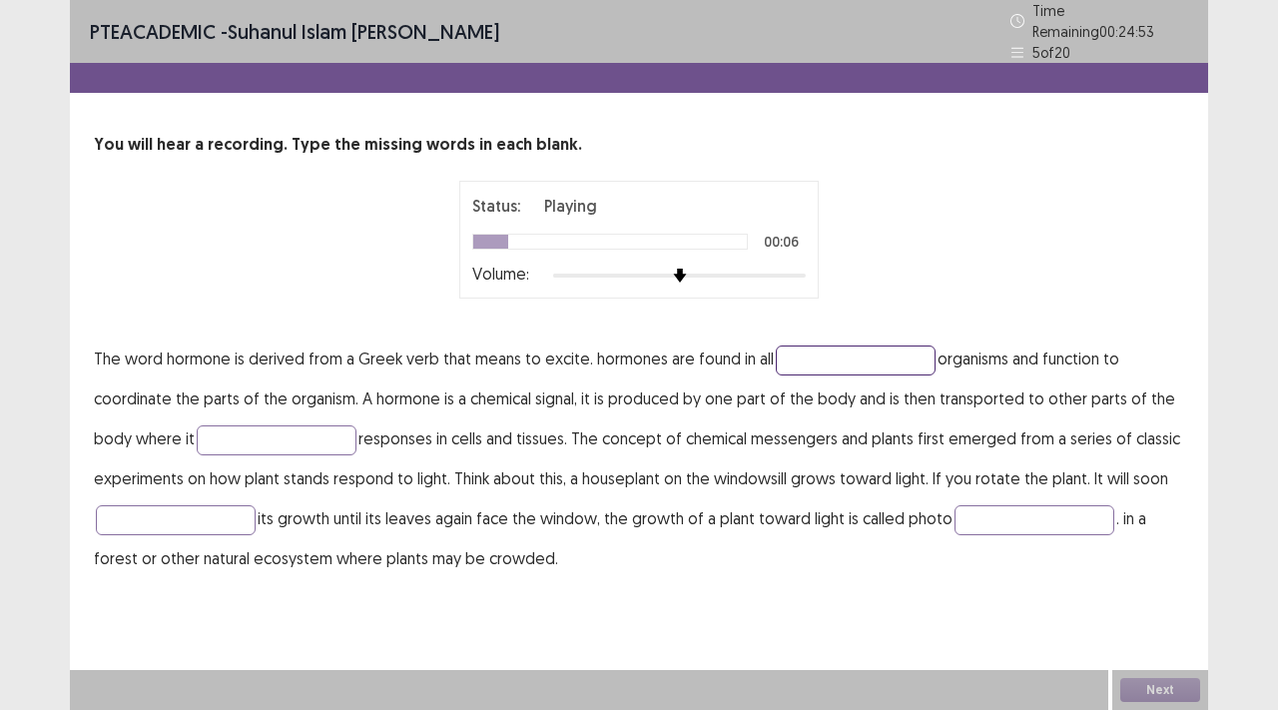
click at [778, 354] on input "text" at bounding box center [856, 361] width 160 height 30
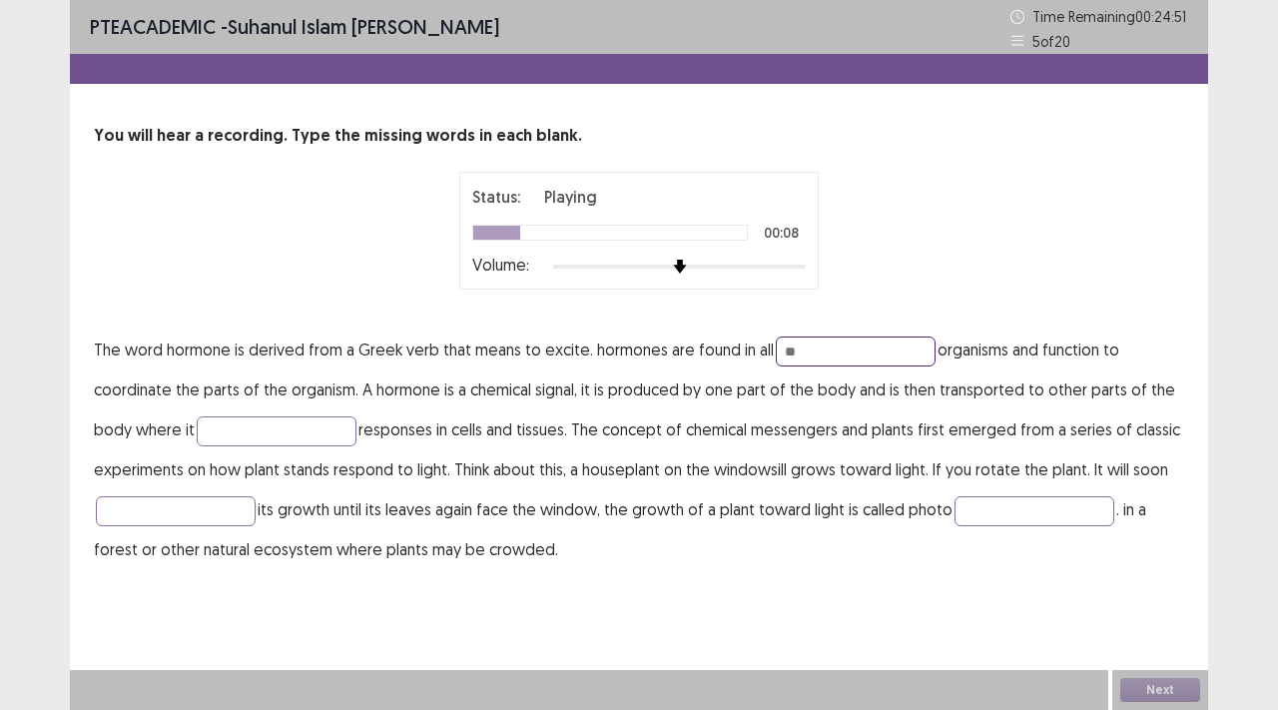
type input "*"
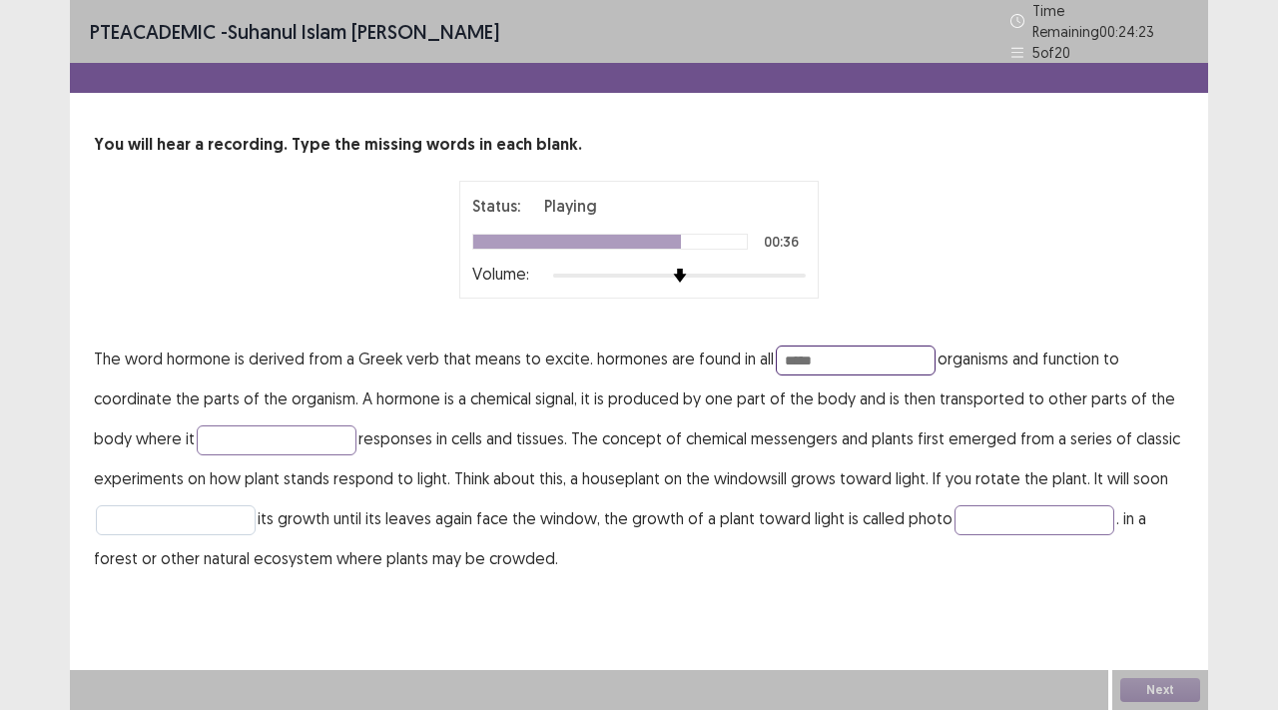
type input "*****"
click at [187, 520] on input "text" at bounding box center [176, 520] width 160 height 30
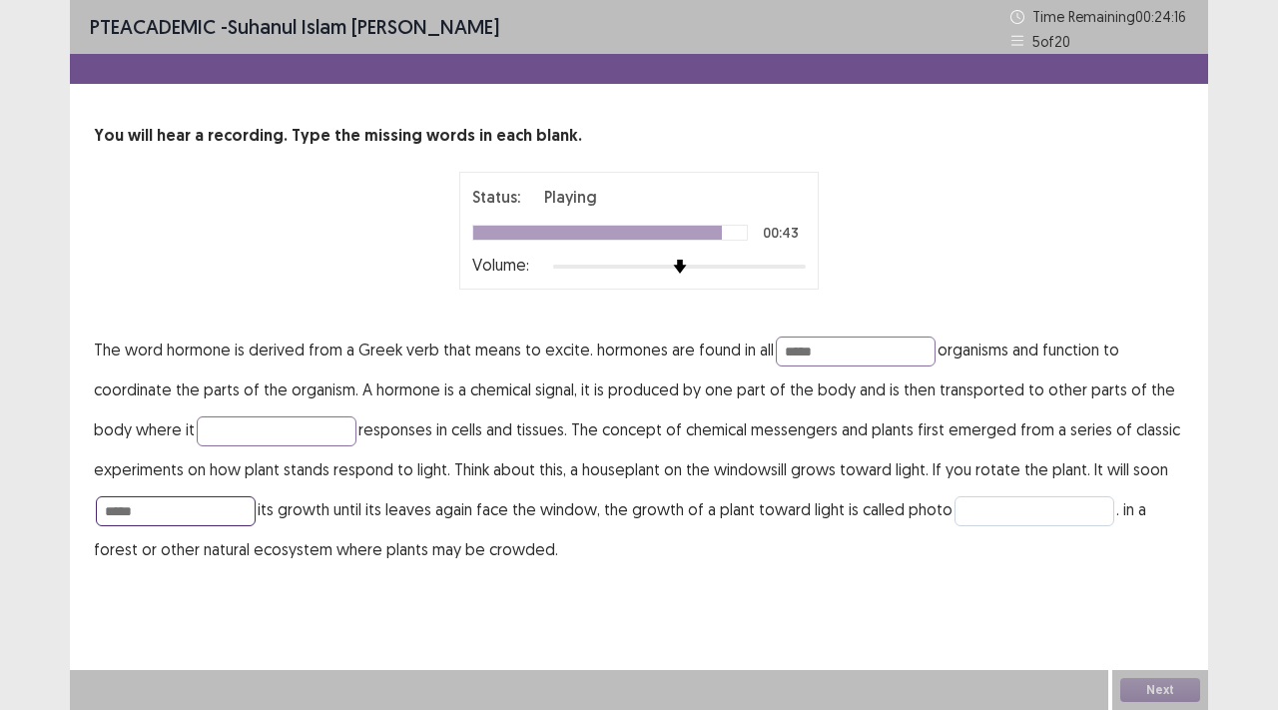
type input "*****"
click at [978, 509] on input "text" at bounding box center [1035, 511] width 160 height 30
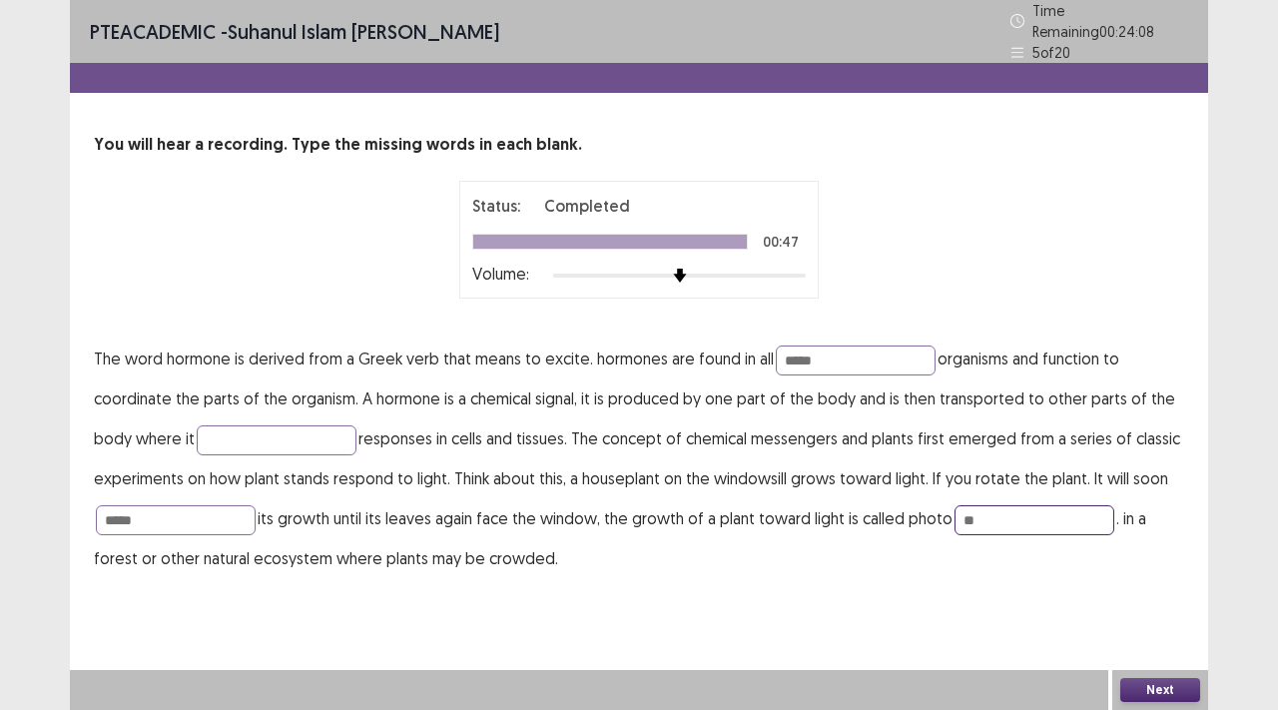
type input "*"
type input "********"
click at [816, 346] on input "*****" at bounding box center [856, 361] width 160 height 30
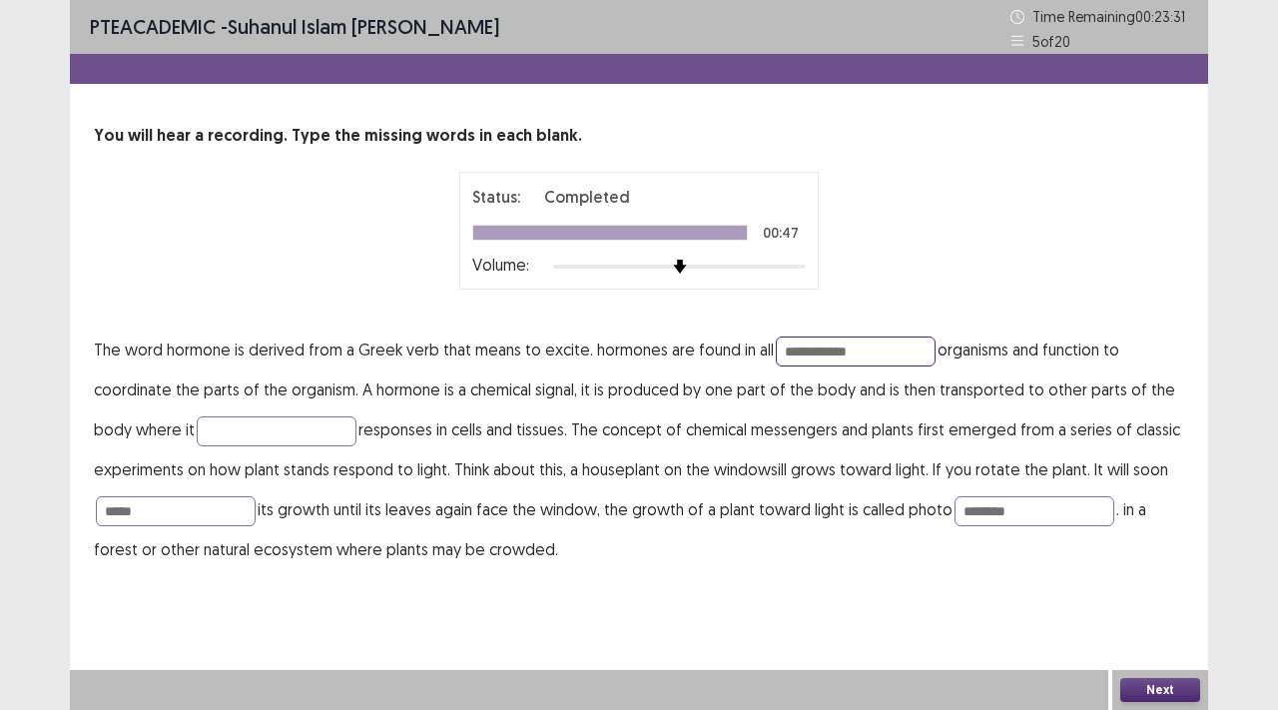
type input "**********"
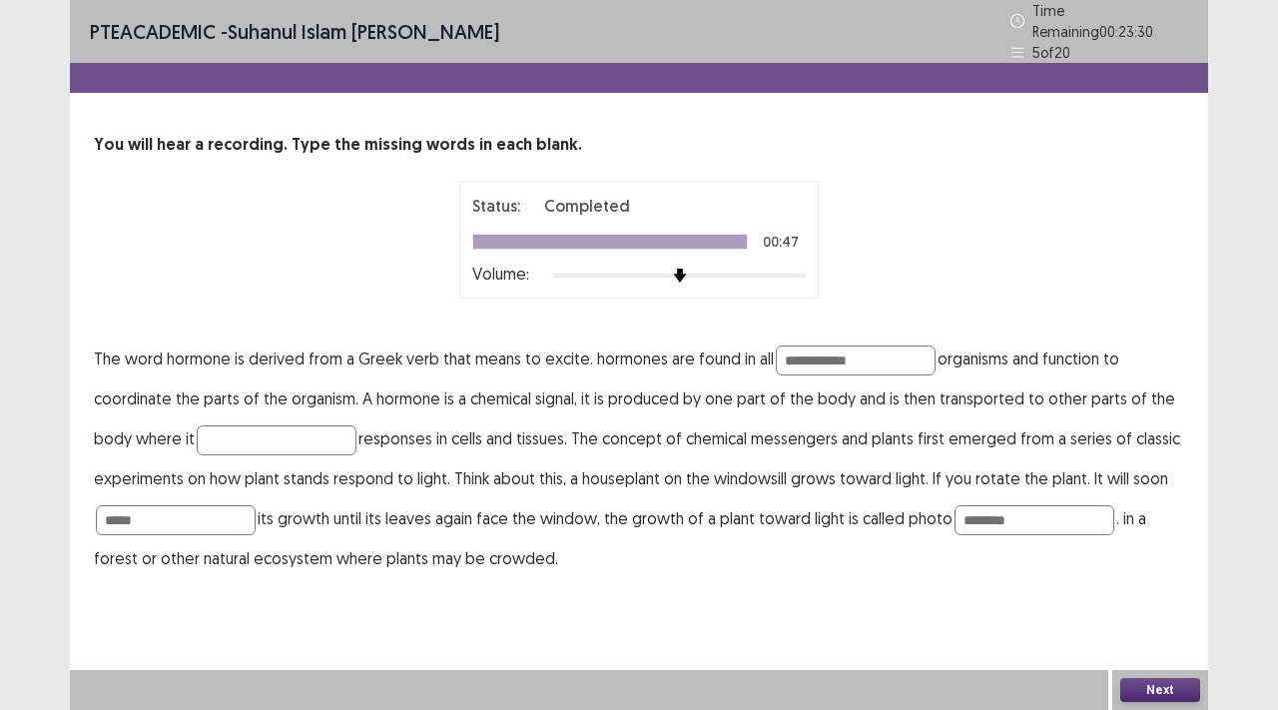
click at [1165, 685] on button "Next" at bounding box center [1161, 690] width 80 height 24
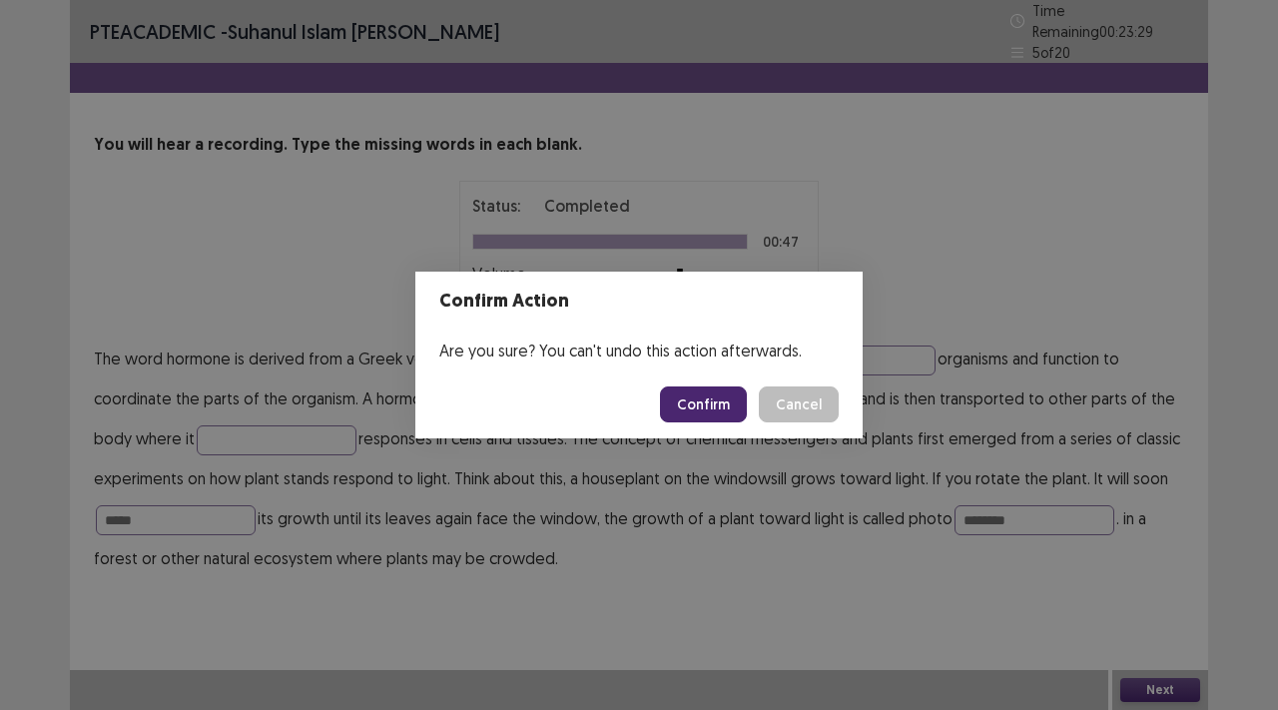
click at [729, 415] on button "Confirm" at bounding box center [703, 404] width 87 height 36
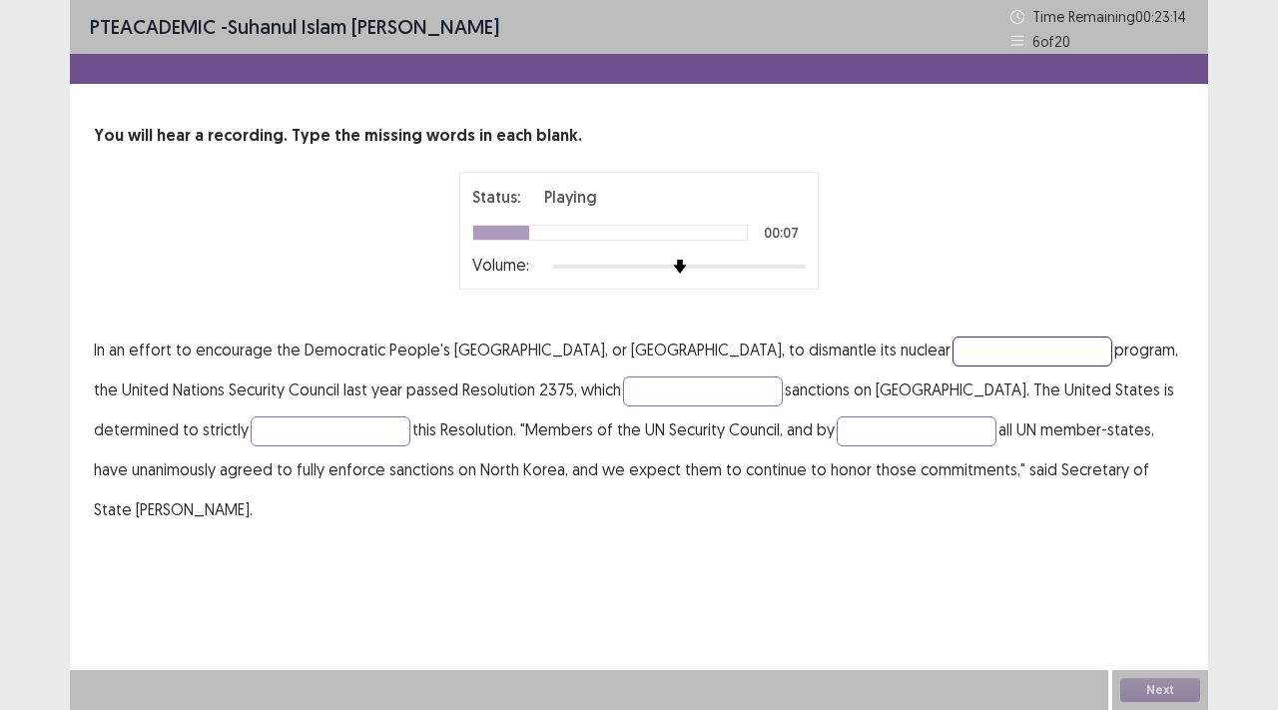
click at [953, 349] on input "text" at bounding box center [1033, 352] width 160 height 30
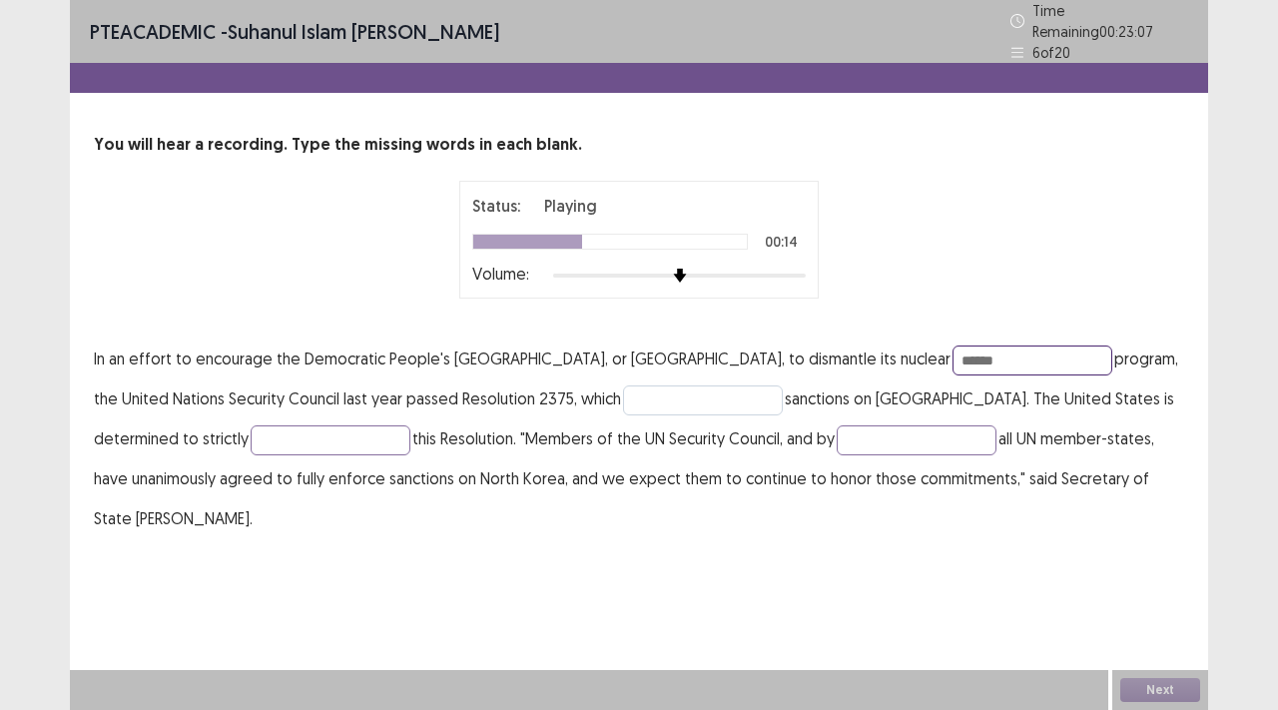
type input "******"
drag, startPoint x: 581, startPoint y: 397, endPoint x: 721, endPoint y: 592, distance: 239.7
click at [590, 411] on p "In an effort to encourage the Democratic People's Republic of Korea, or [GEOGRA…" at bounding box center [639, 439] width 1091 height 200
type input "*******"
drag, startPoint x: 277, startPoint y: 439, endPoint x: 343, endPoint y: 709, distance: 277.6
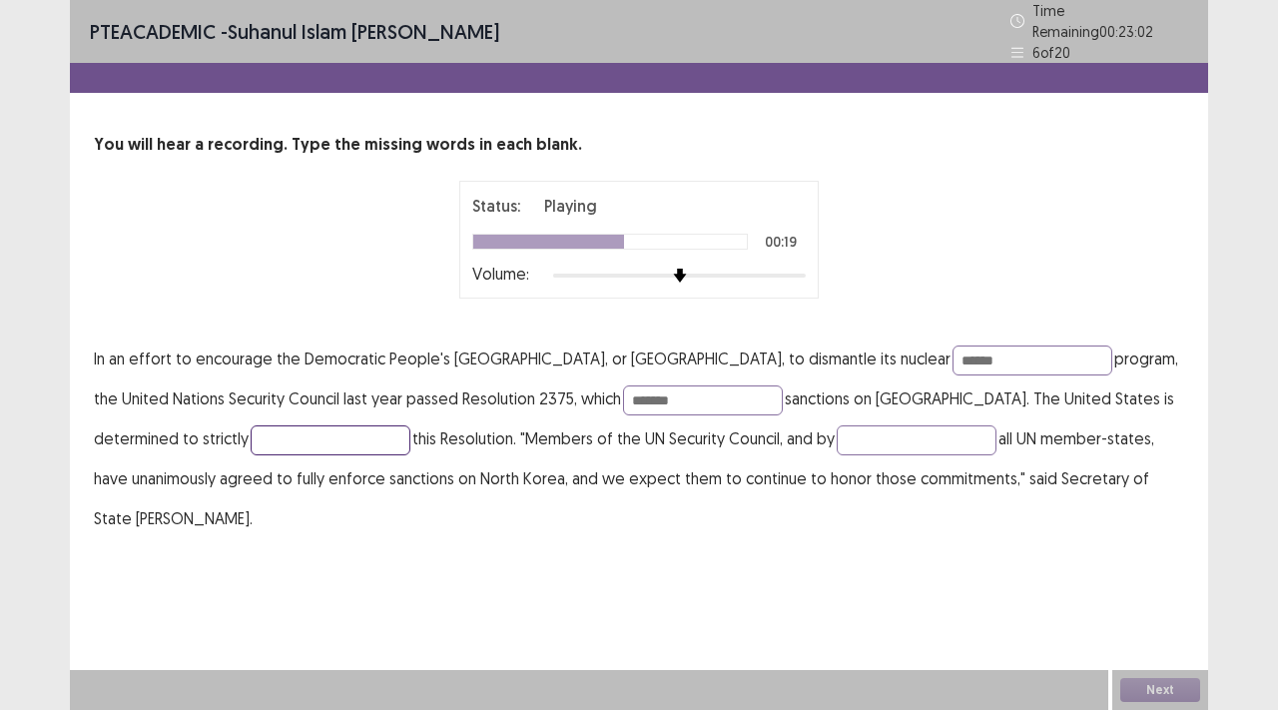
click at [279, 448] on p "In an effort to encourage the Democratic People's [GEOGRAPHIC_DATA], or [GEOGRA…" at bounding box center [639, 439] width 1091 height 200
type input "**********"
click at [837, 444] on input "text" at bounding box center [917, 440] width 160 height 30
type input "*********"
click at [953, 357] on input "******" at bounding box center [1033, 361] width 160 height 30
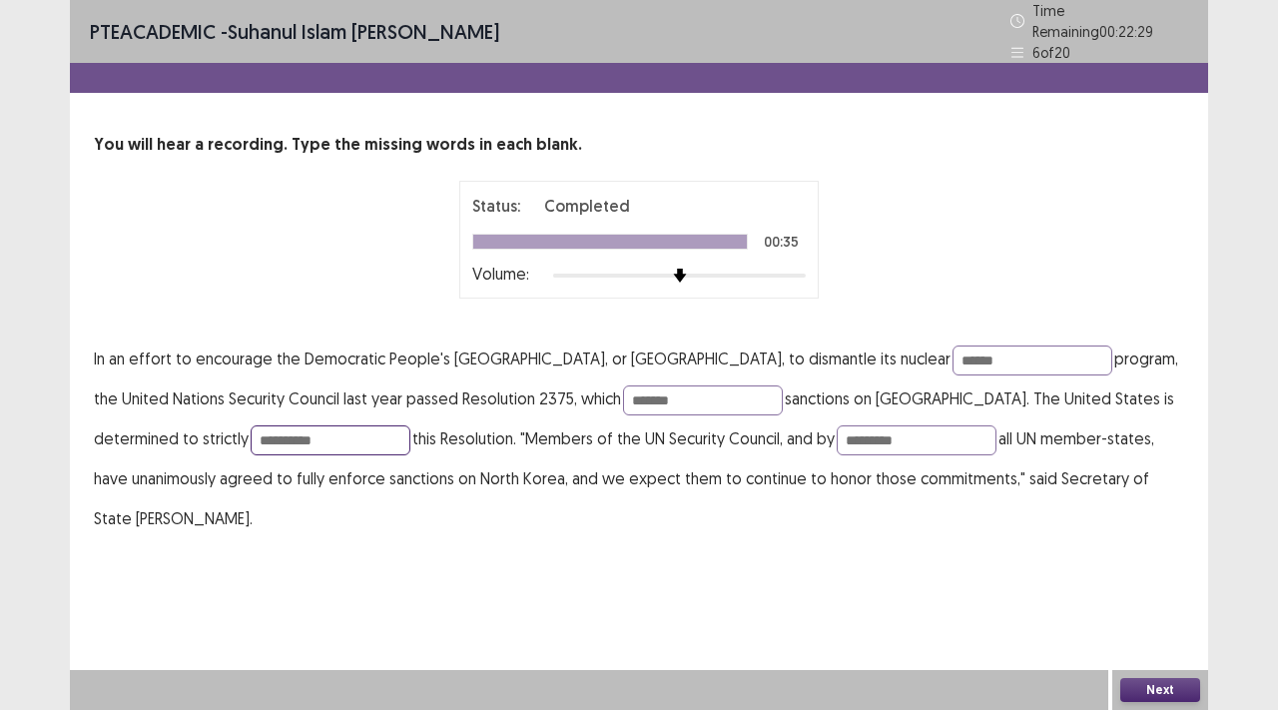
click at [258, 429] on input "**********" at bounding box center [331, 440] width 160 height 30
type input "**********"
click at [1140, 690] on button "Next" at bounding box center [1161, 690] width 80 height 24
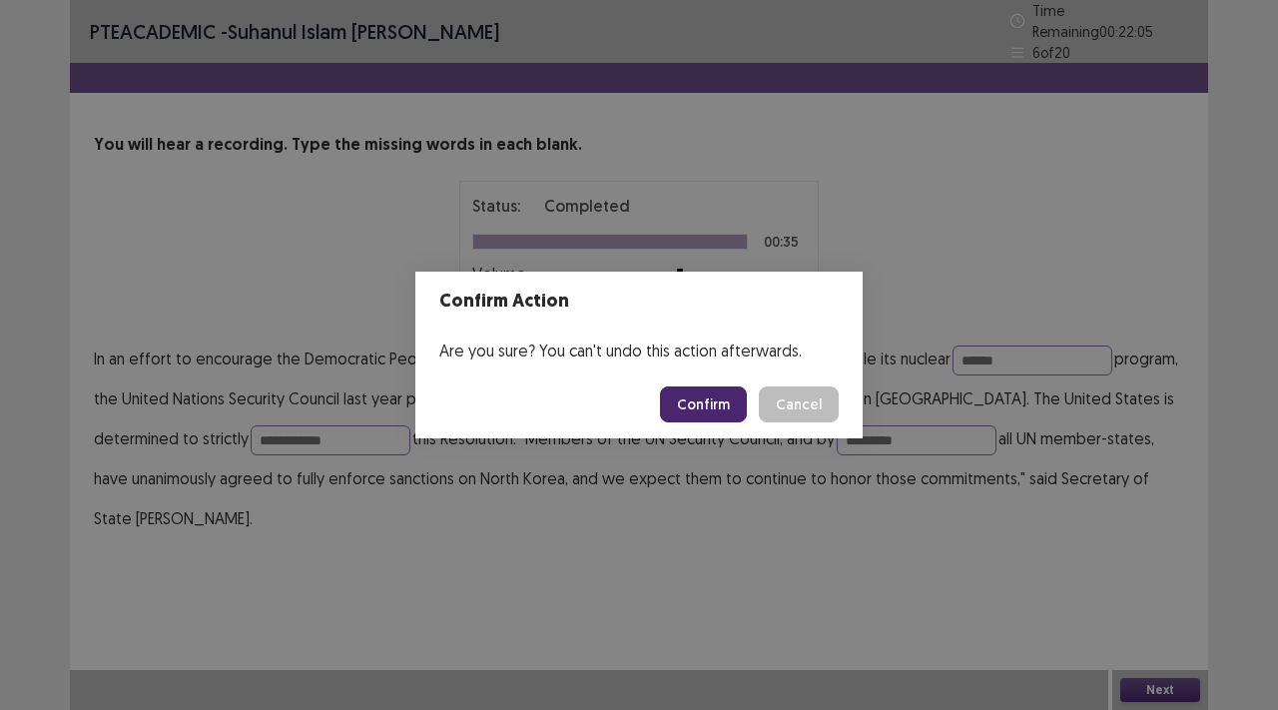
click at [741, 406] on button "Confirm" at bounding box center [703, 404] width 87 height 36
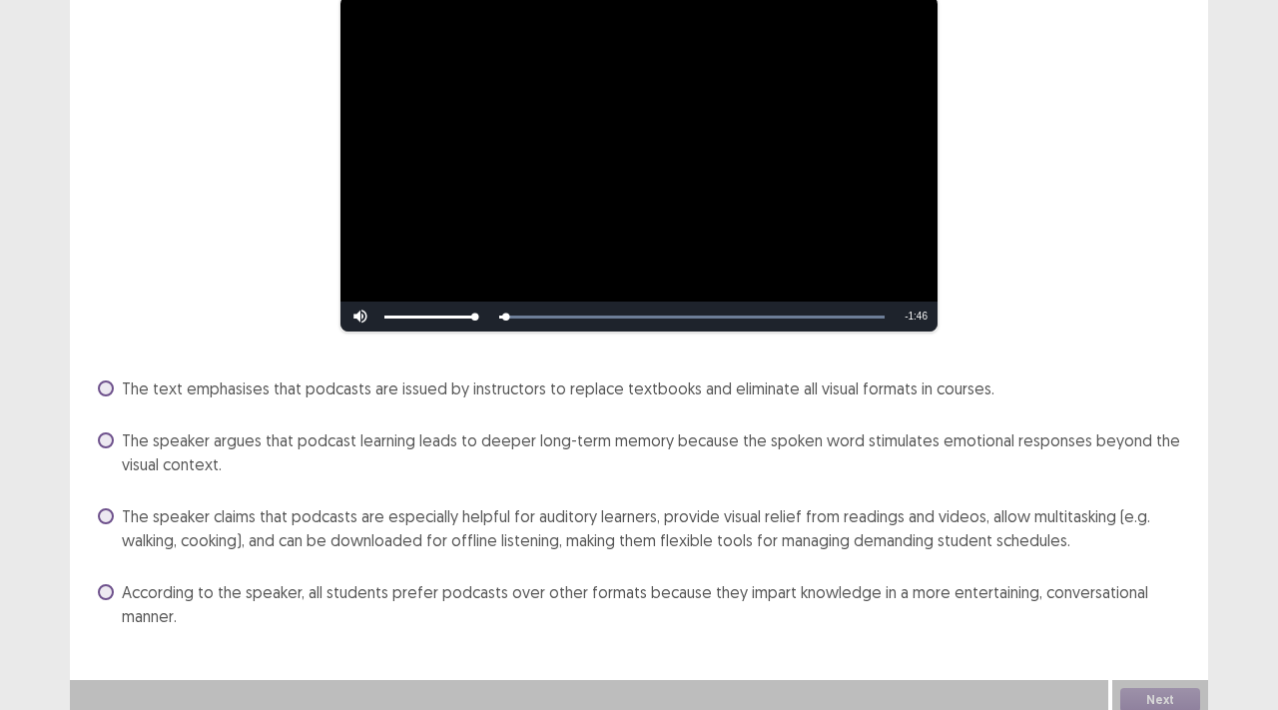
scroll to position [195, 0]
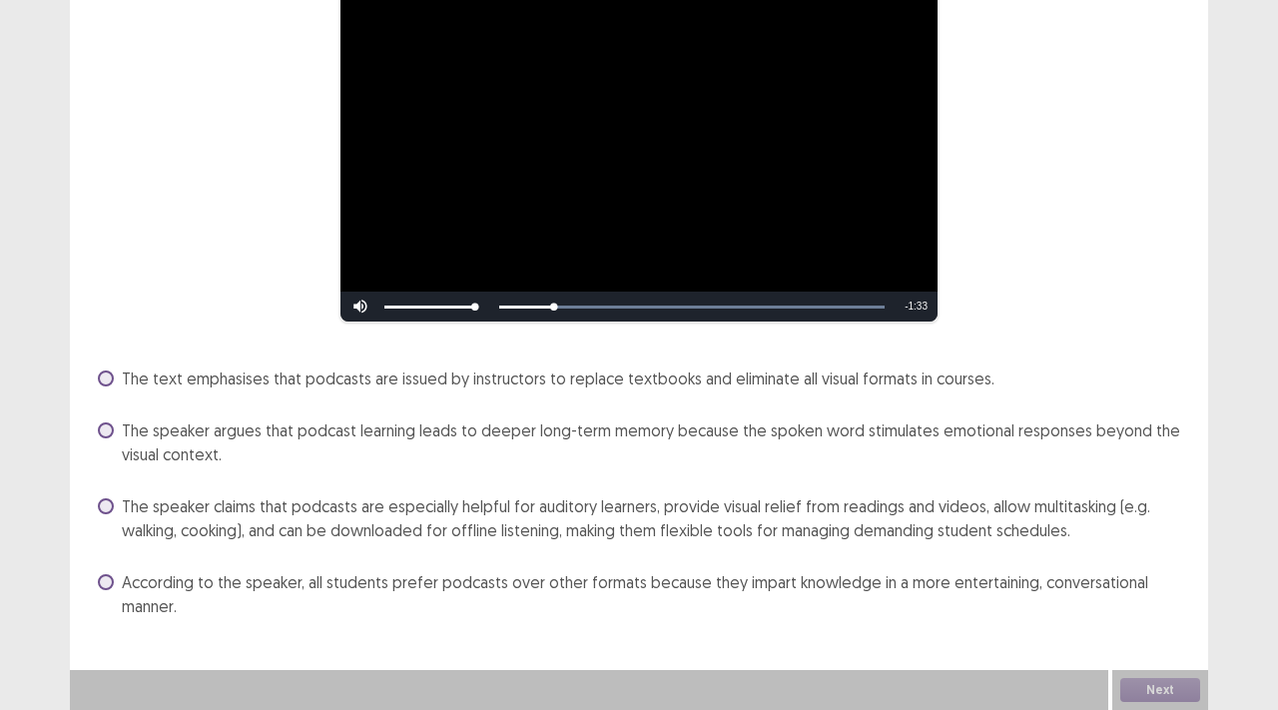
click at [329, 507] on span "The speaker claims that podcasts are especially helpful for auditory learners, …" at bounding box center [653, 518] width 1063 height 48
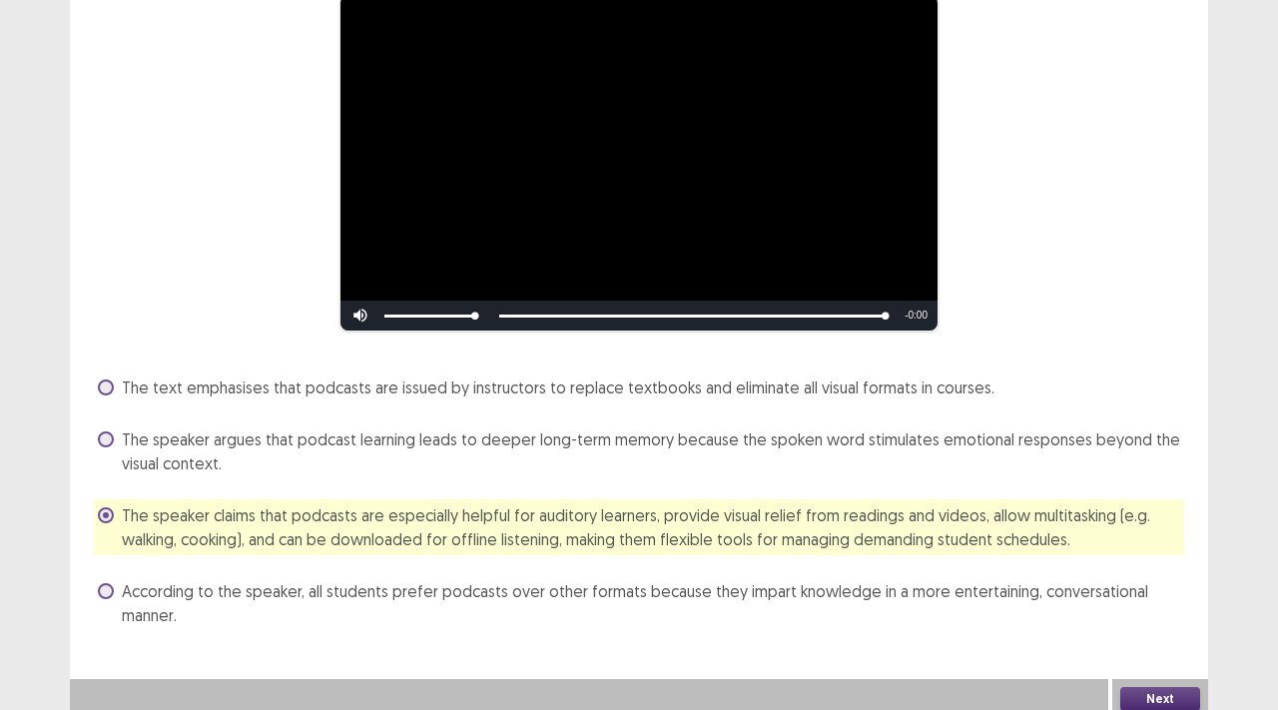
click at [1167, 687] on button "Next" at bounding box center [1161, 699] width 80 height 24
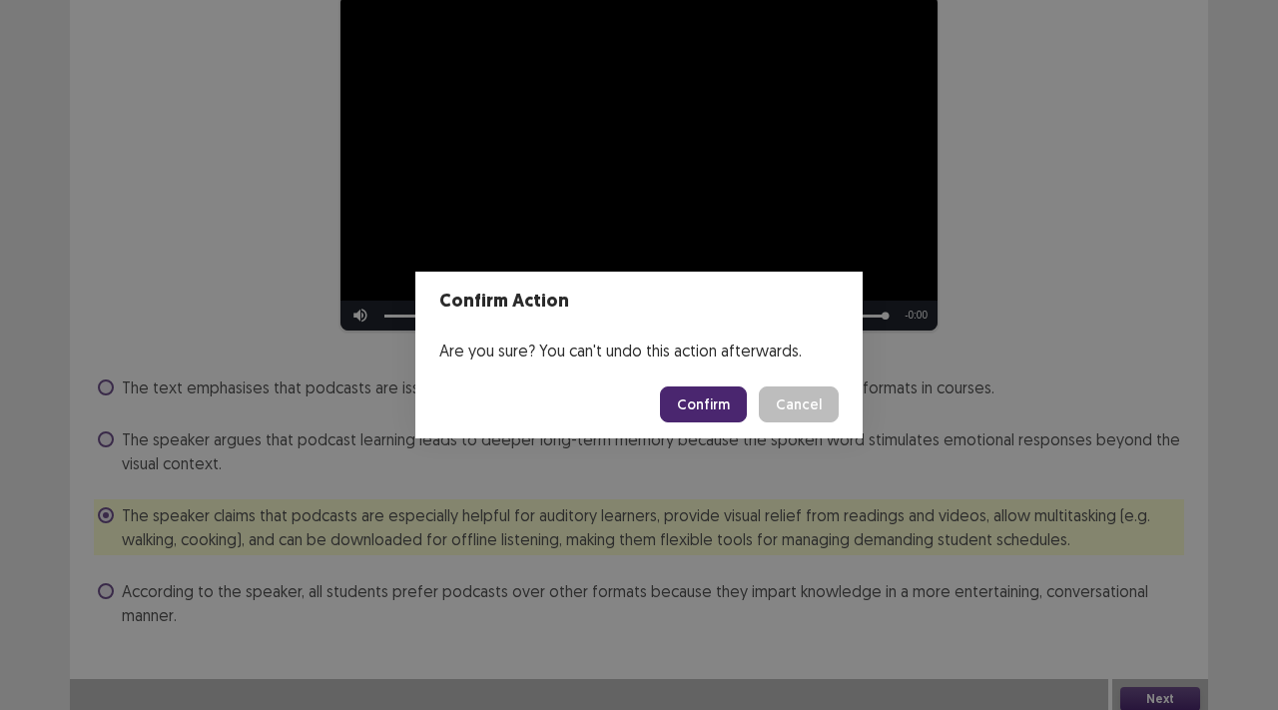
click at [730, 404] on button "Confirm" at bounding box center [703, 404] width 87 height 36
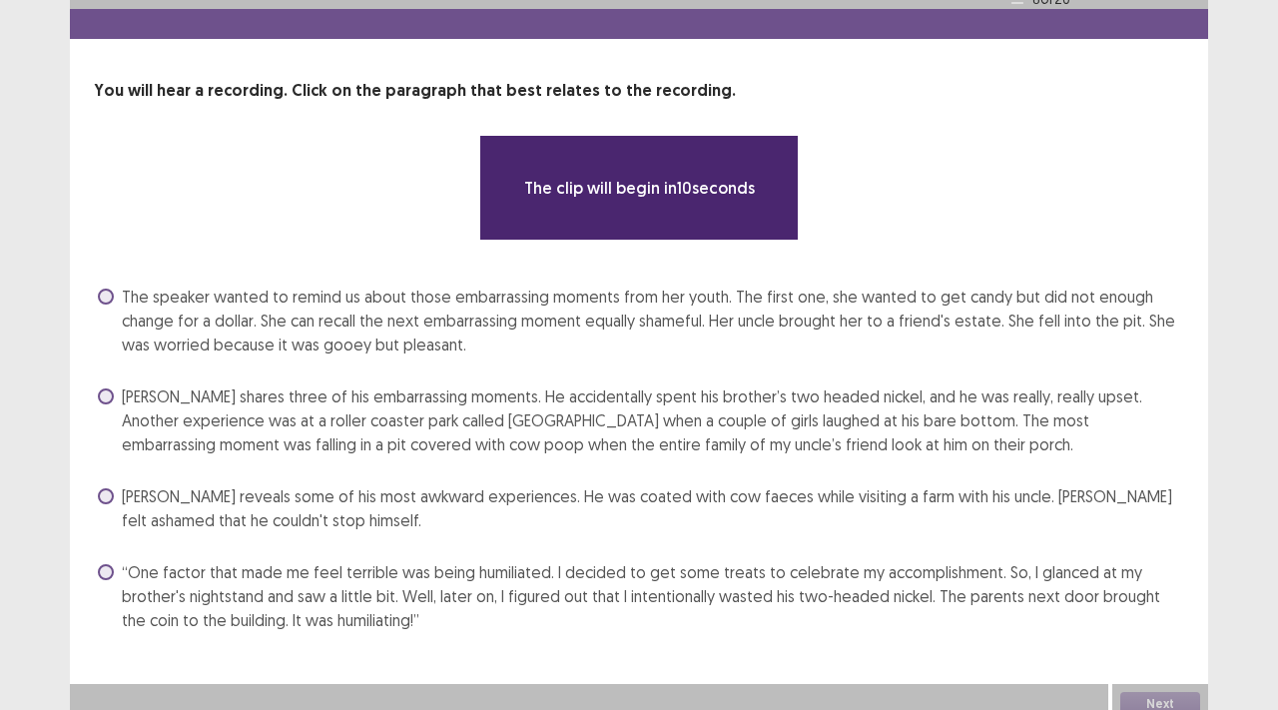
scroll to position [59, 0]
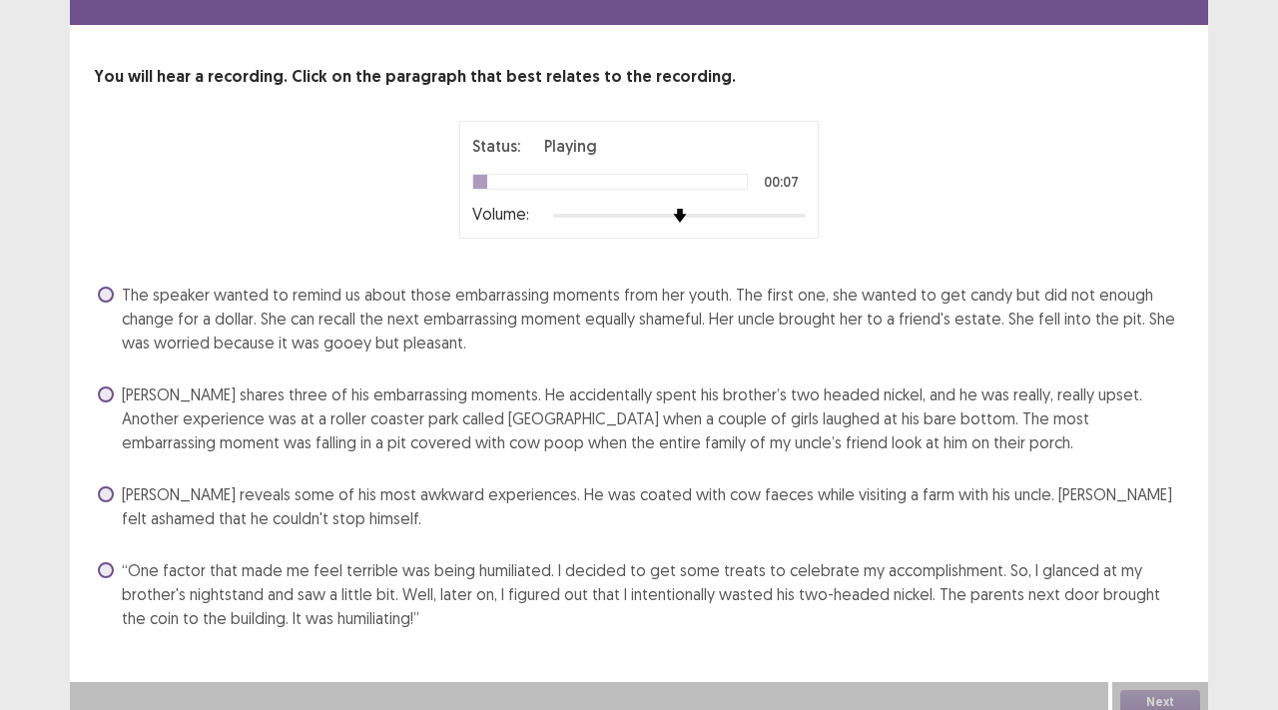
click at [622, 305] on span "The speaker wanted to remind us about those embarrassing moments from her youth…" at bounding box center [653, 319] width 1063 height 72
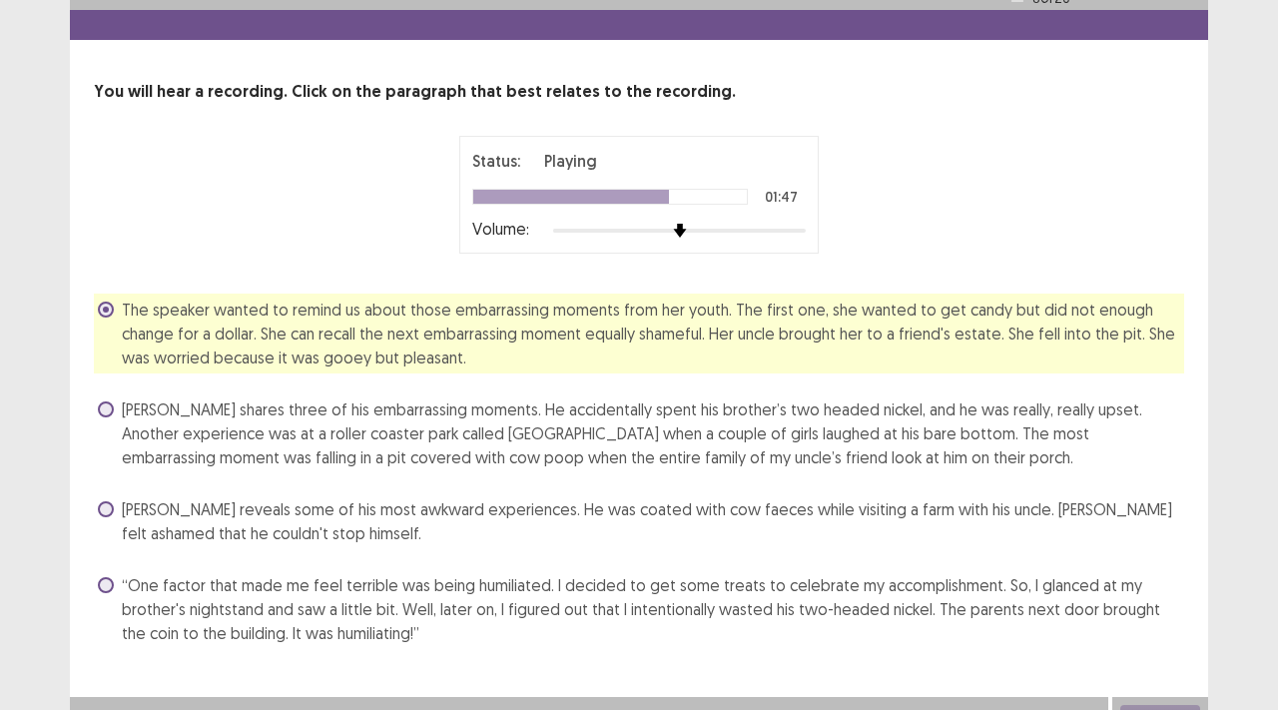
scroll to position [67, 0]
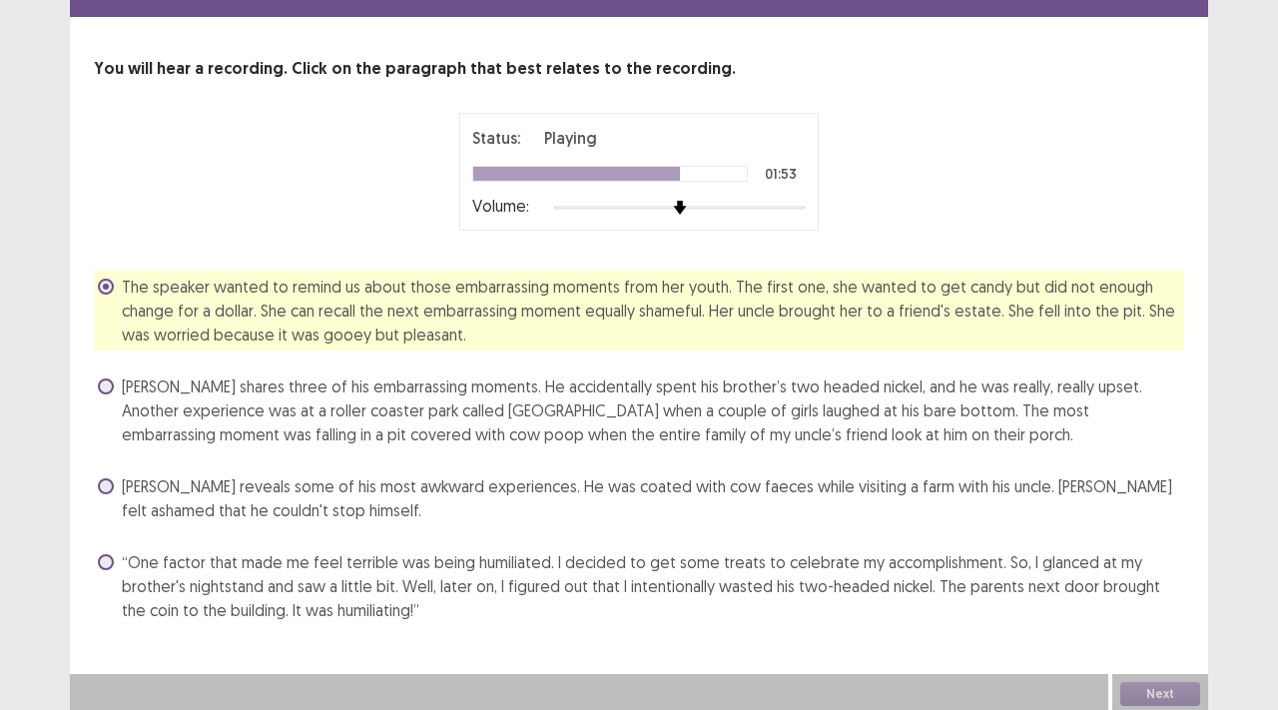
click at [448, 572] on span "“One factor that made me feel terrible was being humiliated. I decided to get s…" at bounding box center [653, 586] width 1063 height 72
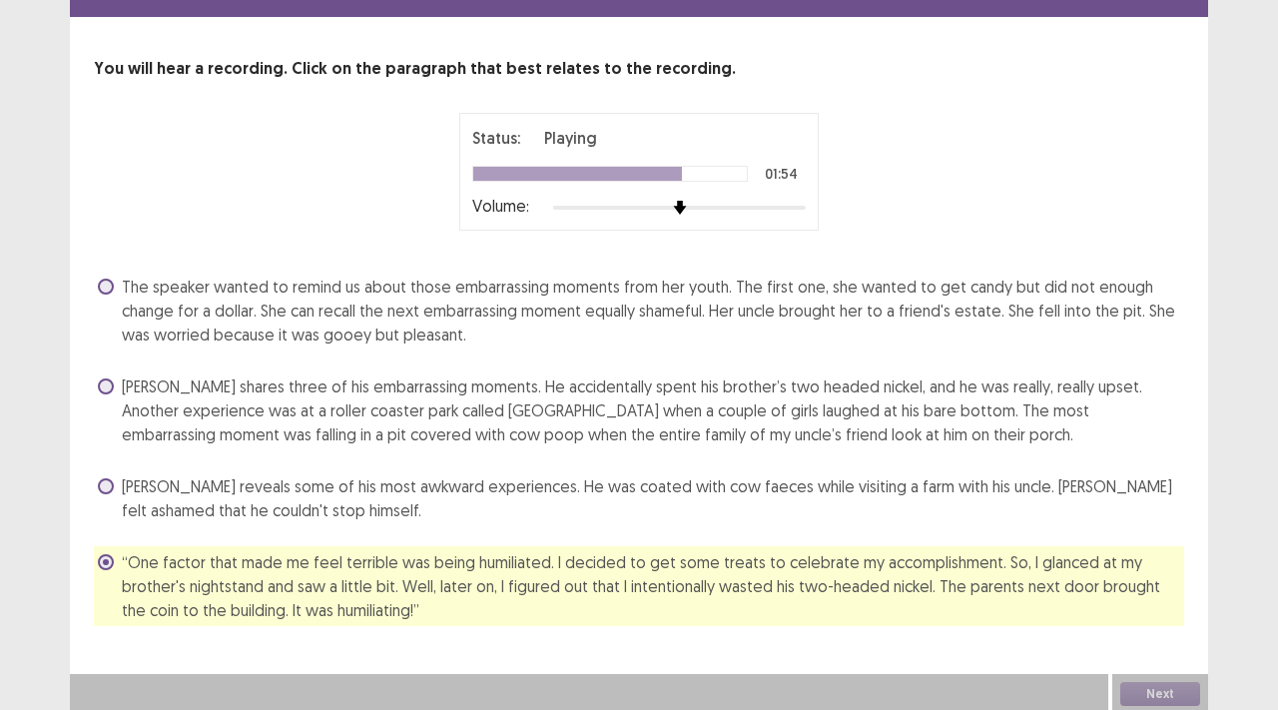
click at [486, 288] on span "The speaker wanted to remind us about those embarrassing moments from her youth…" at bounding box center [653, 311] width 1063 height 72
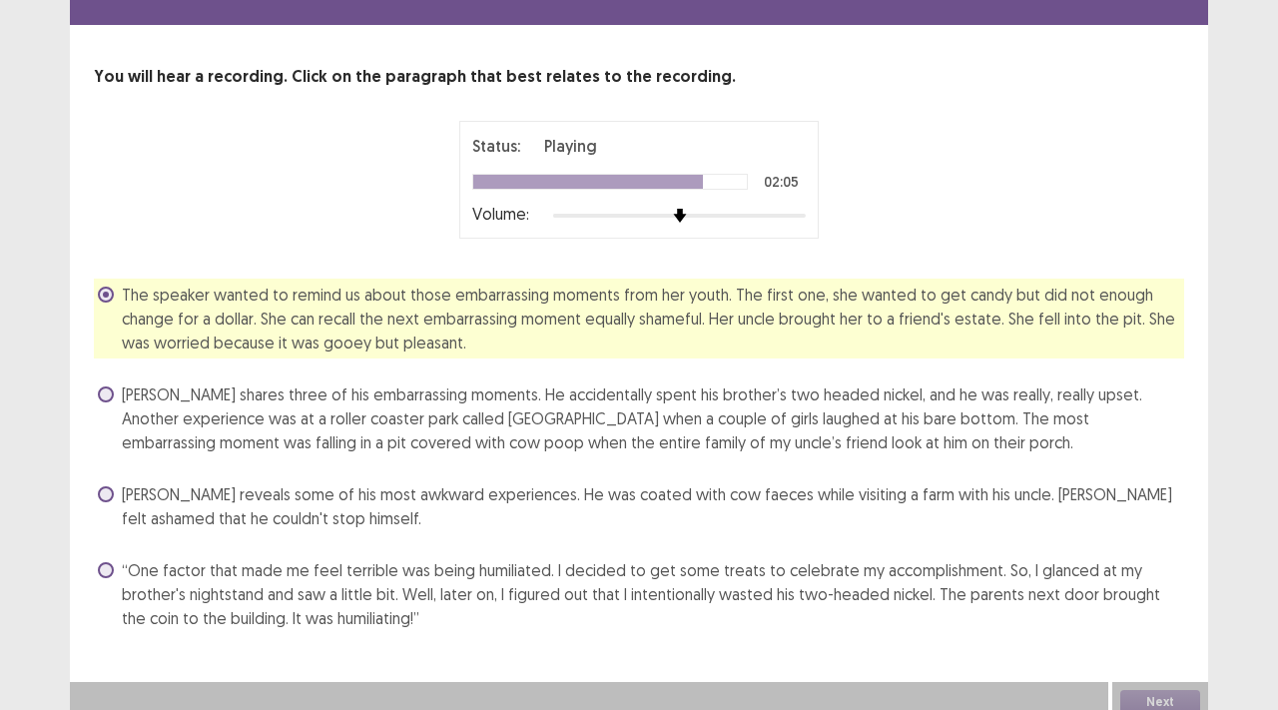
scroll to position [71, 0]
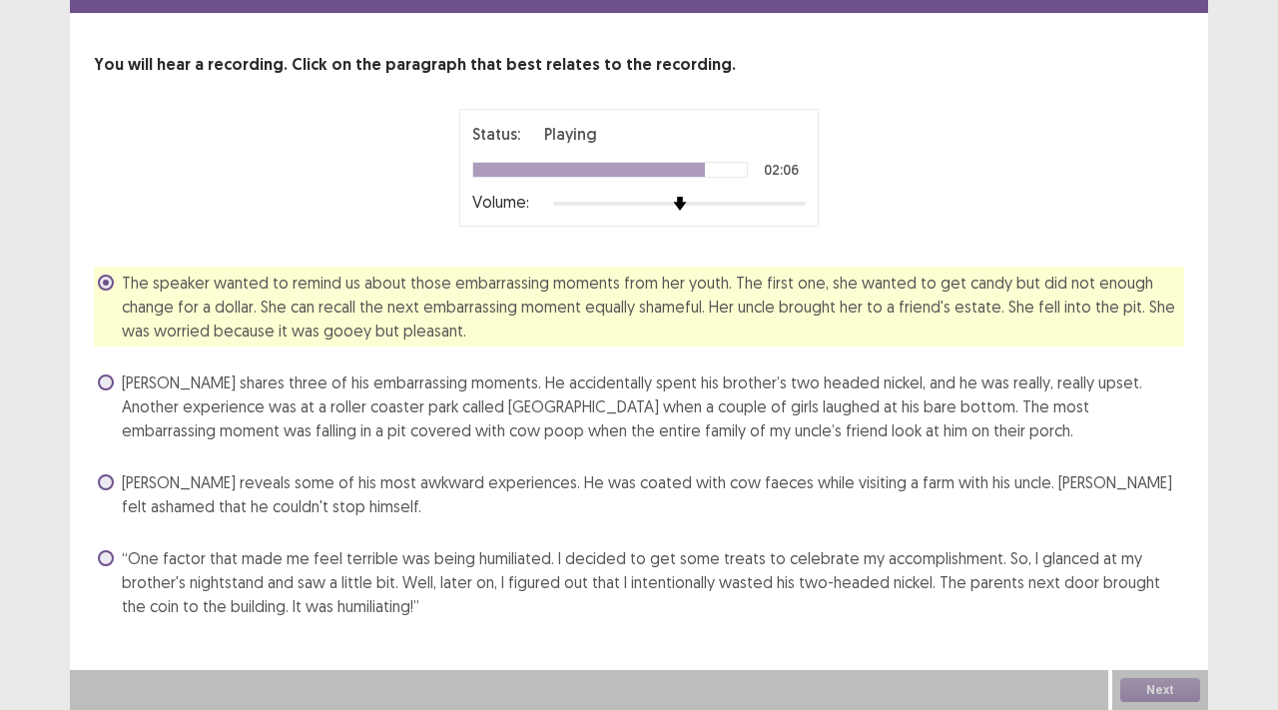
click at [626, 200] on div at bounding box center [679, 204] width 253 height 16
click at [803, 495] on span "[PERSON_NAME] reveals some of his most awkward experiences. He was coated with …" at bounding box center [653, 494] width 1063 height 48
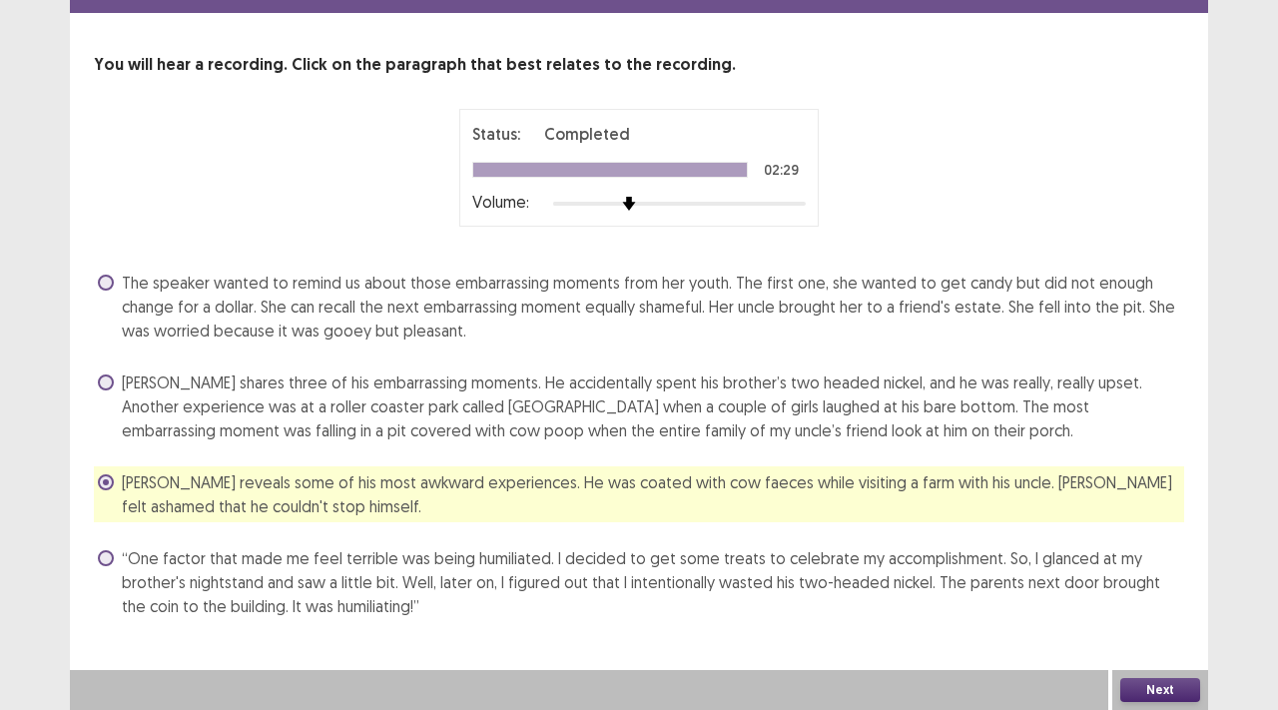
click at [410, 305] on span "The speaker wanted to remind us about those embarrassing moments from her youth…" at bounding box center [653, 307] width 1063 height 72
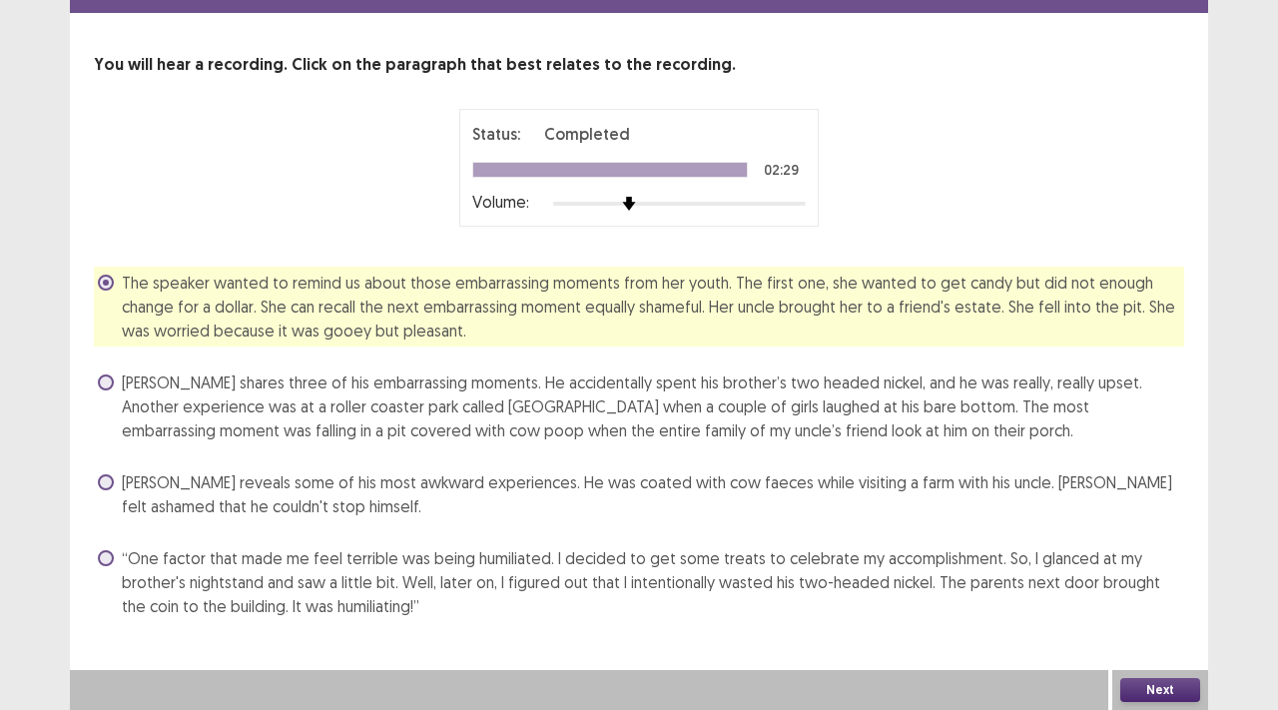
click at [1176, 687] on button "Next" at bounding box center [1161, 690] width 80 height 24
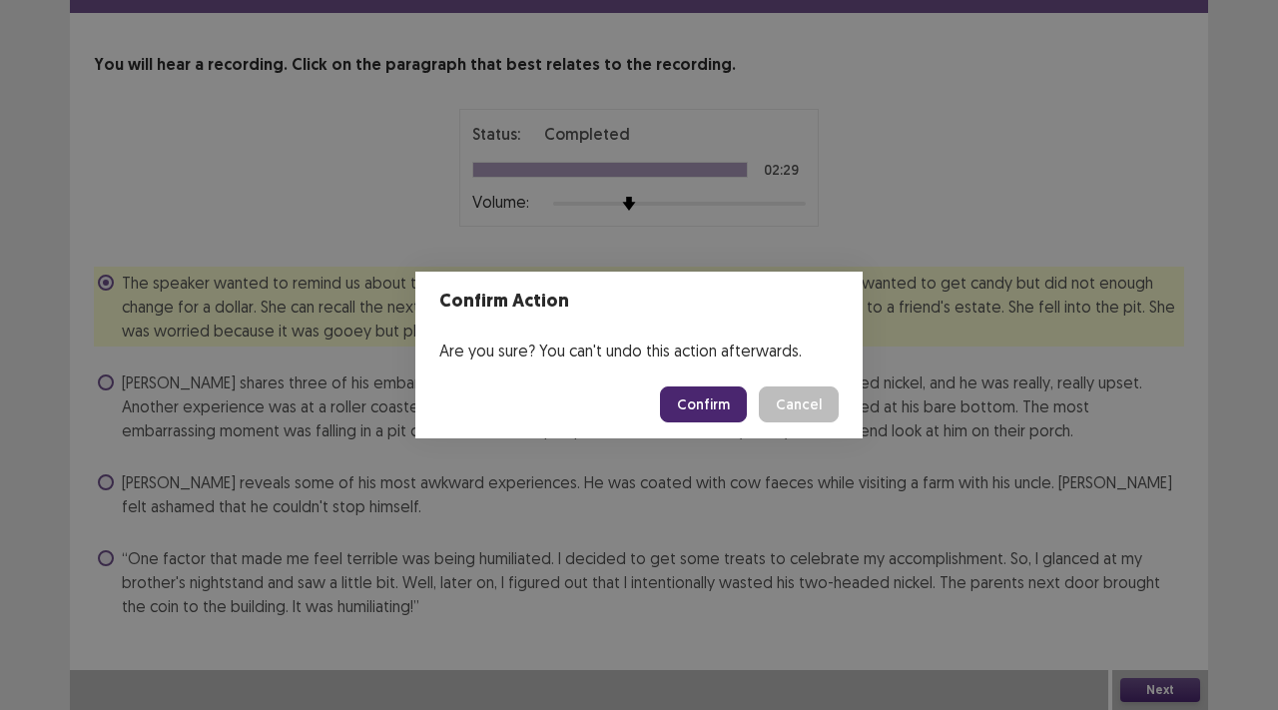
click at [745, 394] on button "Confirm" at bounding box center [703, 404] width 87 height 36
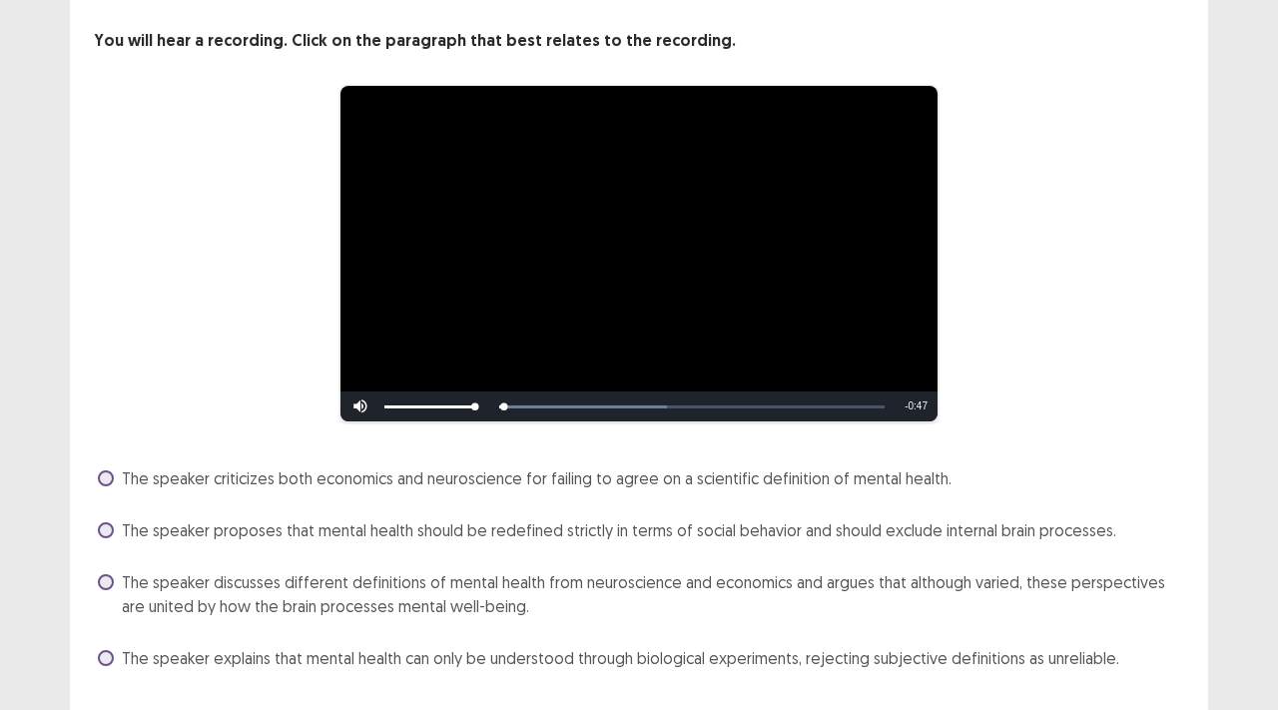
scroll to position [147, 0]
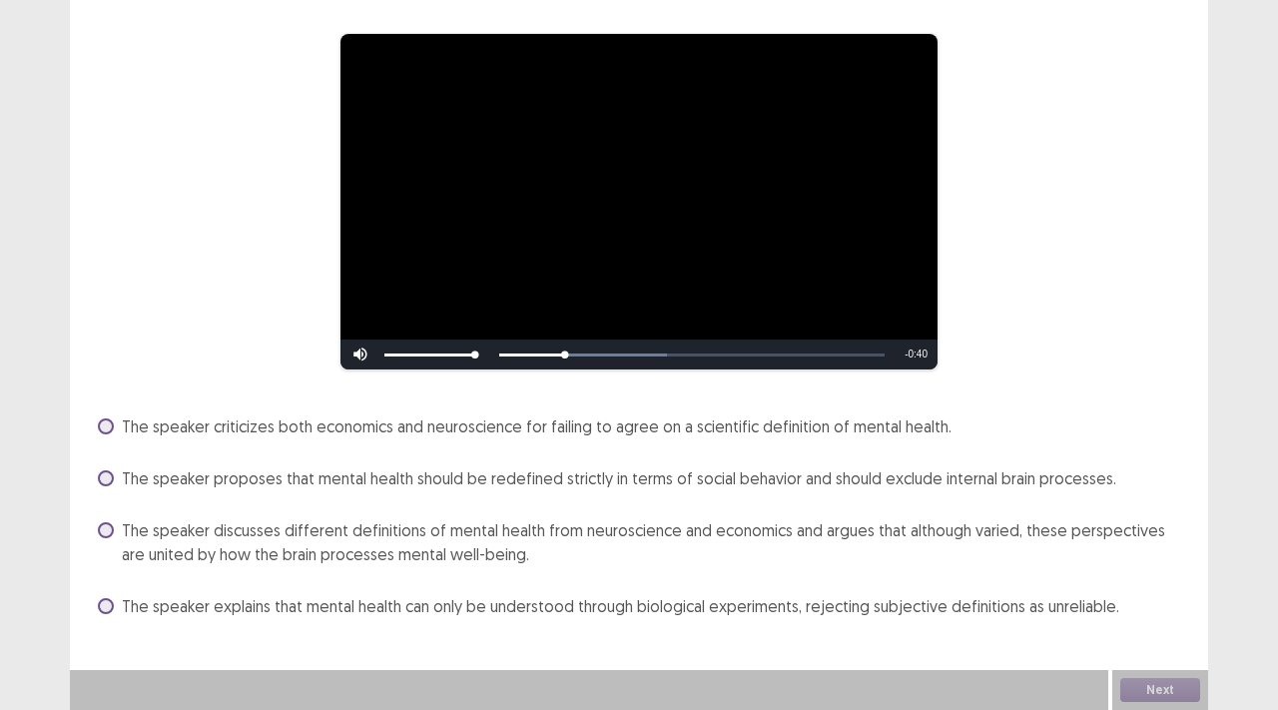
click at [776, 422] on span "The speaker criticizes both economics and neuroscience for failing to agree on …" at bounding box center [537, 426] width 830 height 24
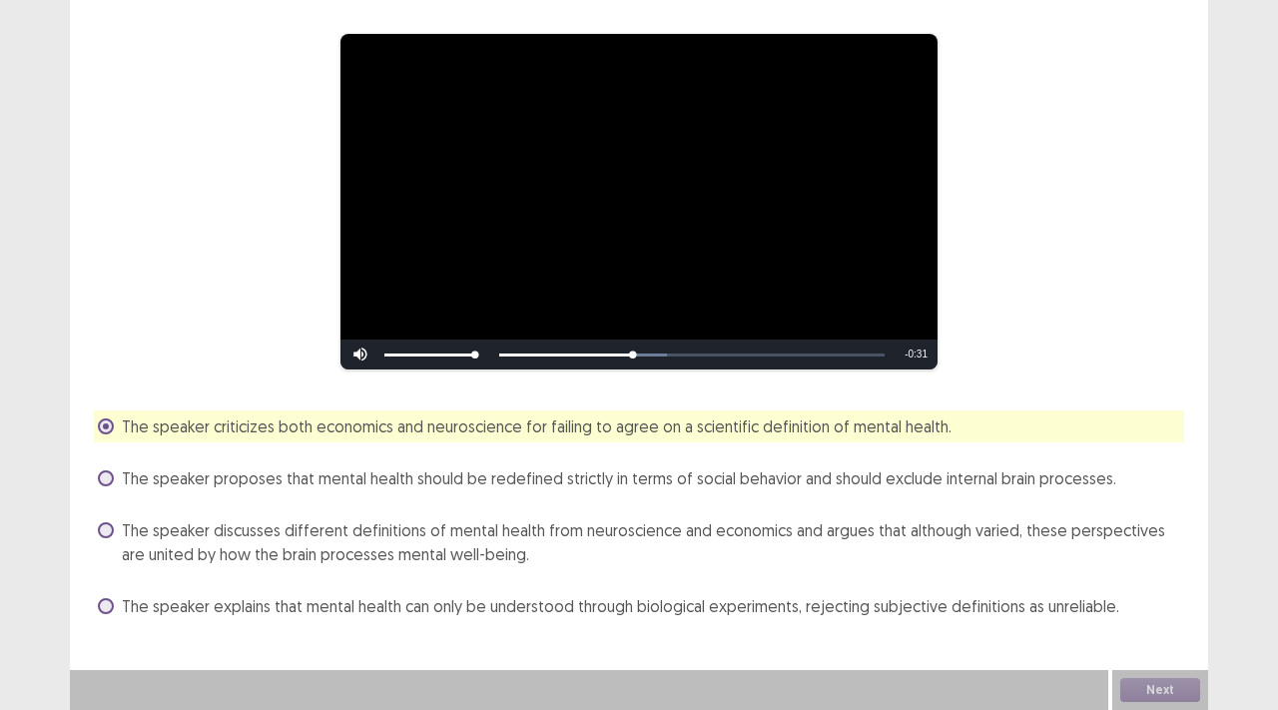
click at [753, 472] on span "The speaker proposes that mental health should be redefined strictly in terms o…" at bounding box center [619, 478] width 995 height 24
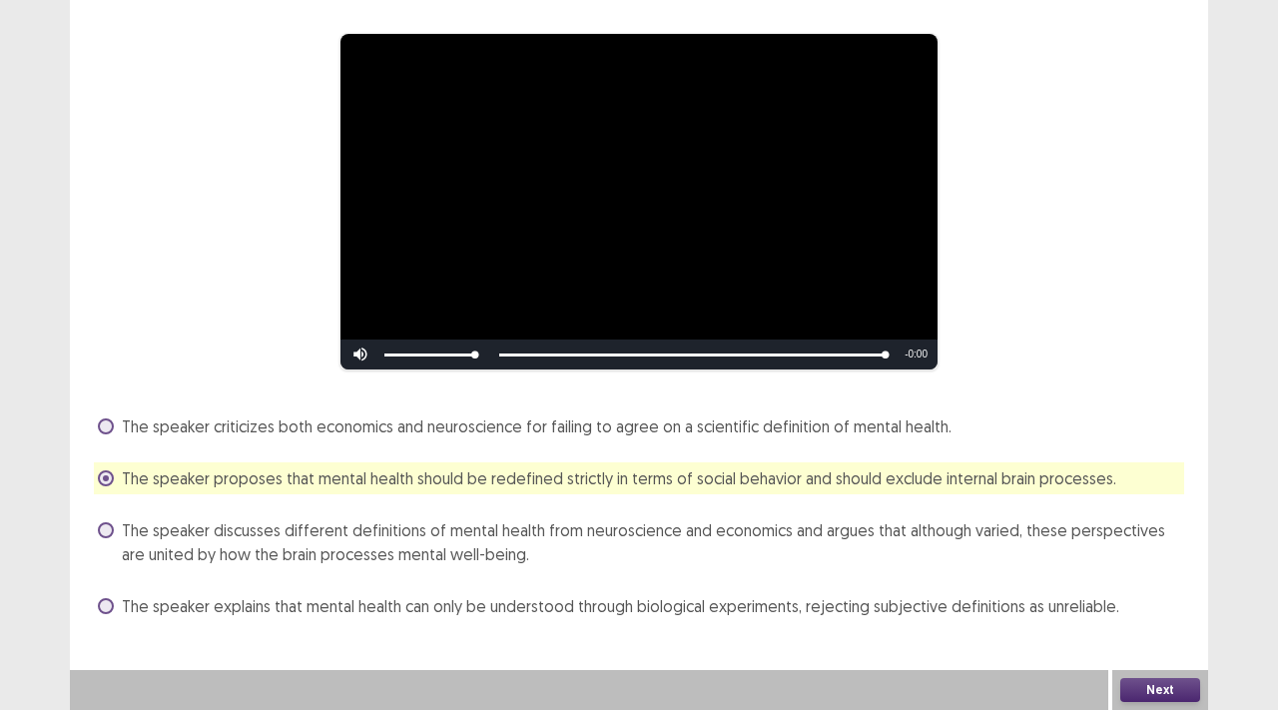
click at [429, 530] on span "The speaker discusses different definitions of mental health from neuroscience …" at bounding box center [653, 542] width 1063 height 48
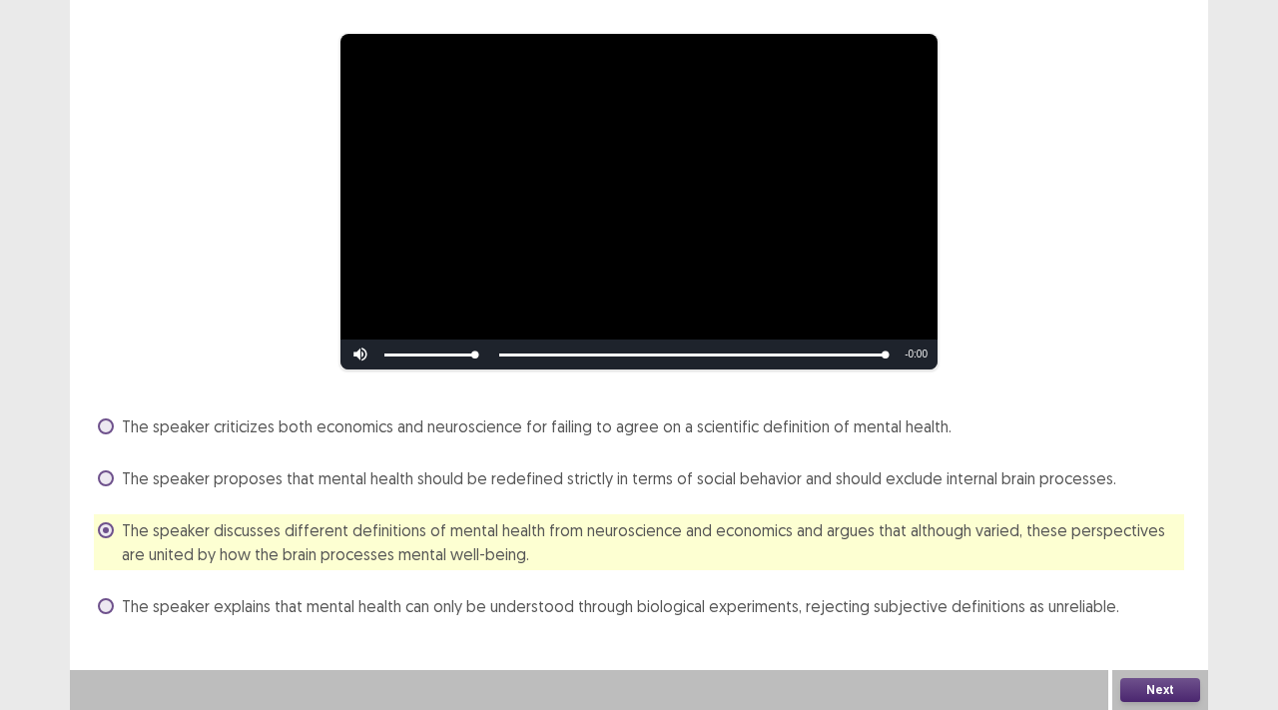
click at [1119, 683] on div "Next" at bounding box center [1161, 690] width 96 height 40
click at [1152, 690] on button "Next" at bounding box center [1161, 690] width 80 height 24
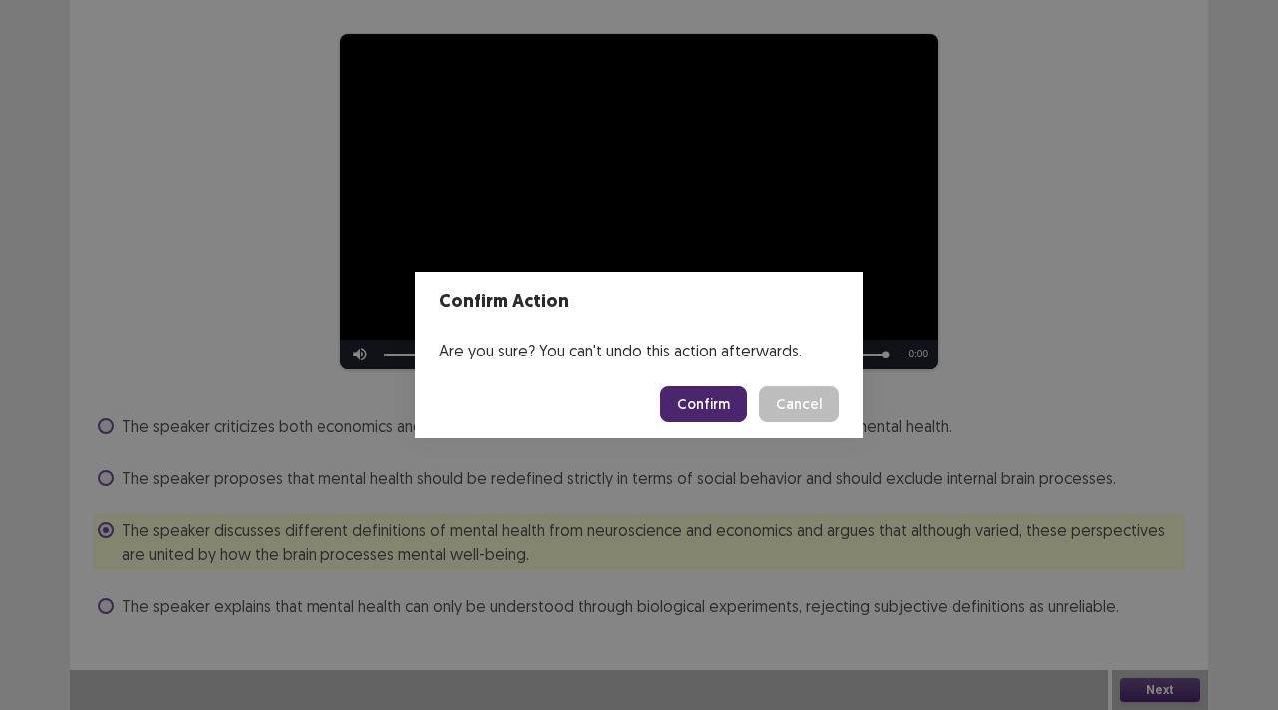
click at [747, 395] on button "Confirm" at bounding box center [703, 404] width 87 height 36
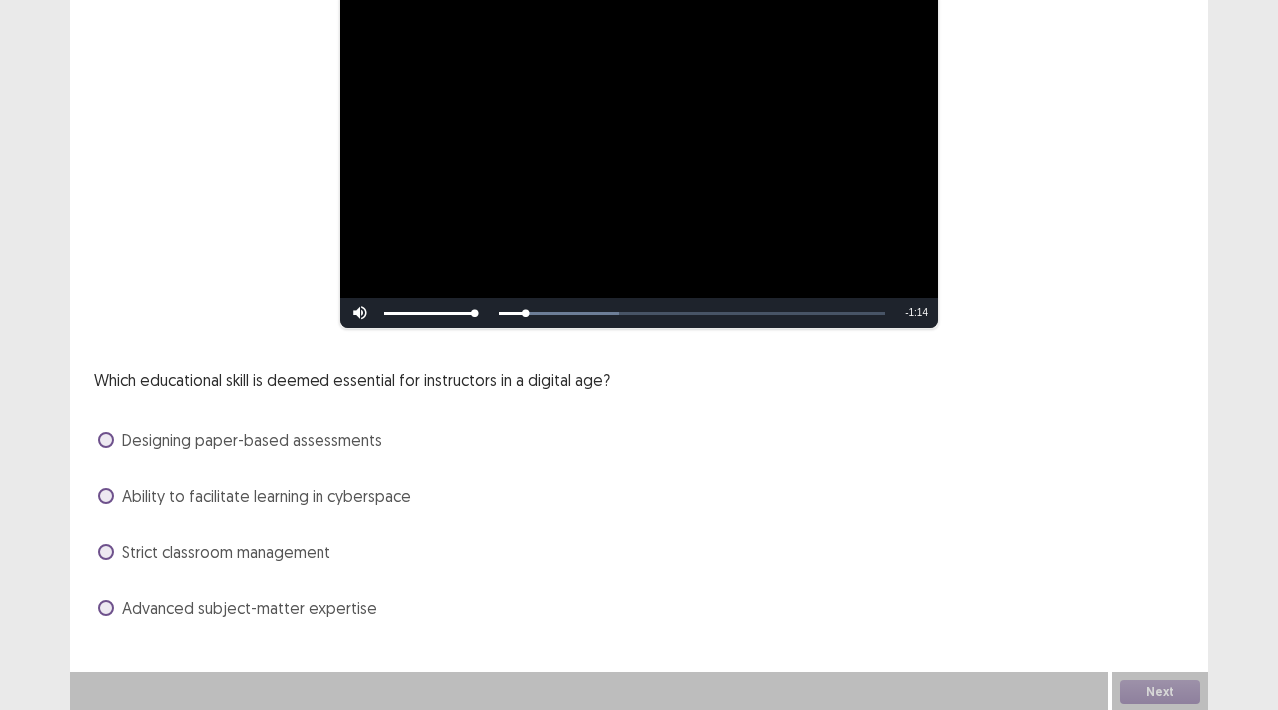
scroll to position [191, 0]
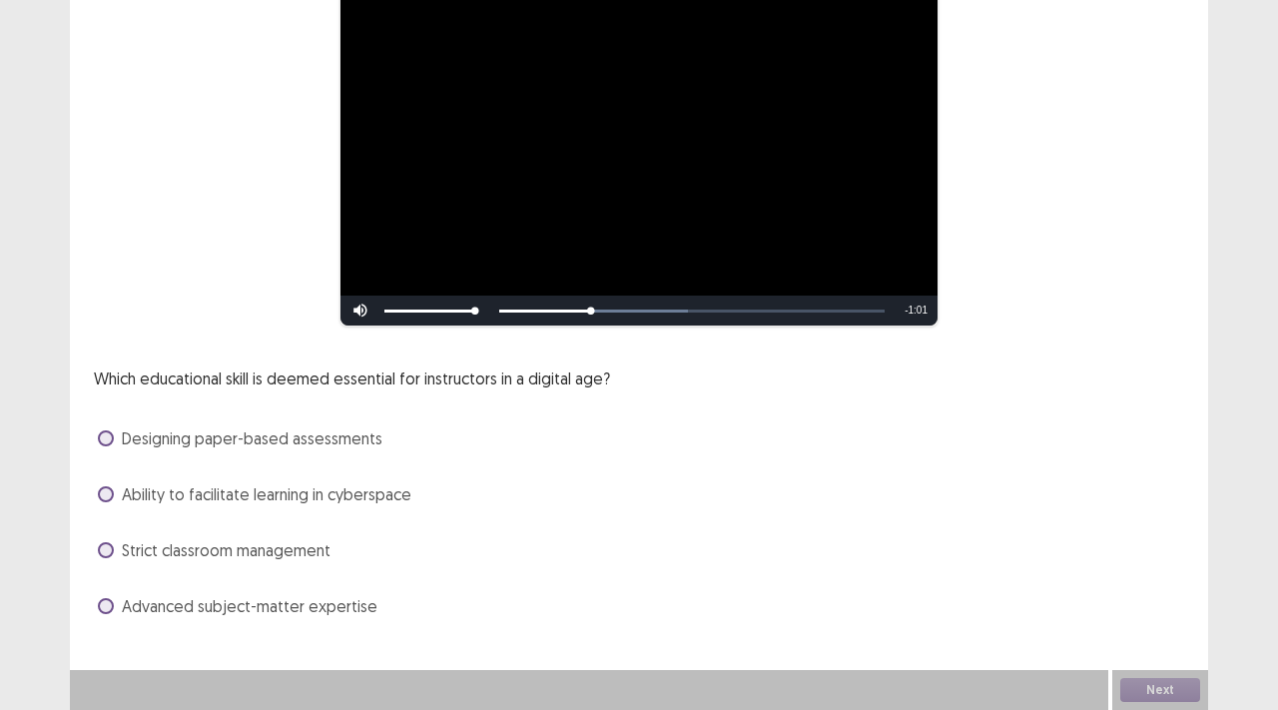
click at [374, 500] on span "Ability to facilitate learning in cyberspace" at bounding box center [267, 494] width 290 height 24
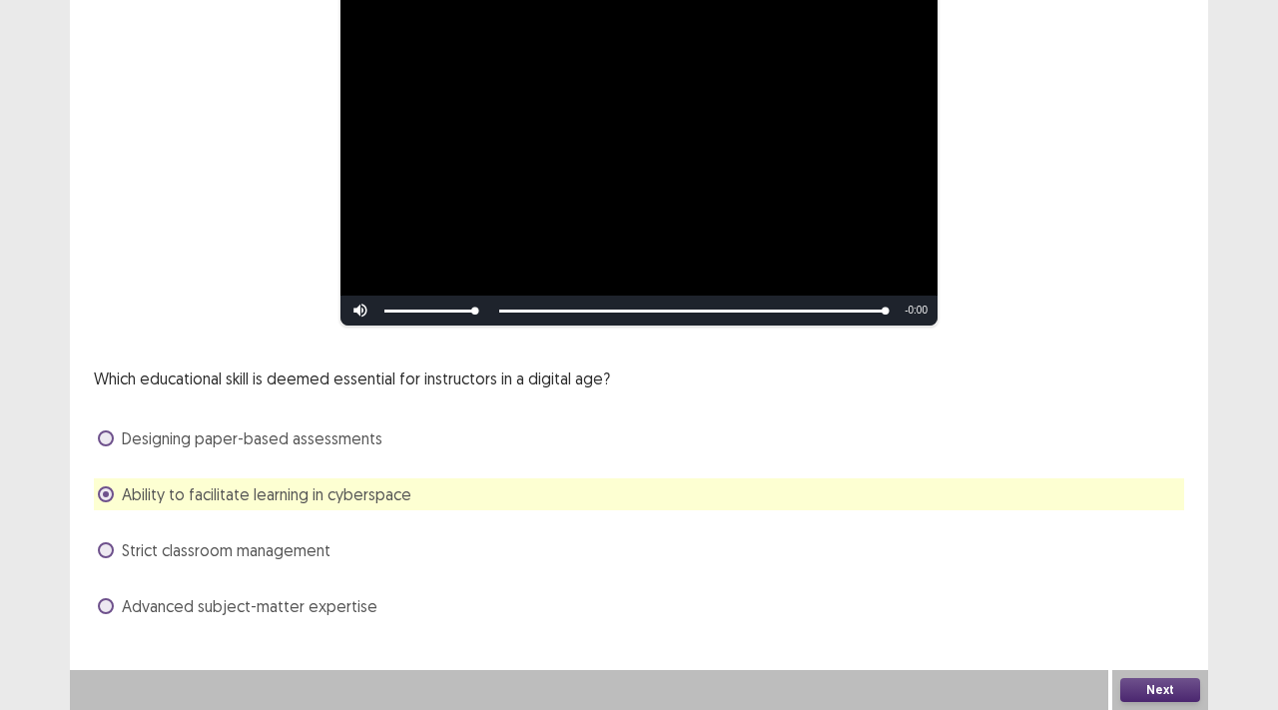
click at [1146, 683] on button "Next" at bounding box center [1161, 690] width 80 height 24
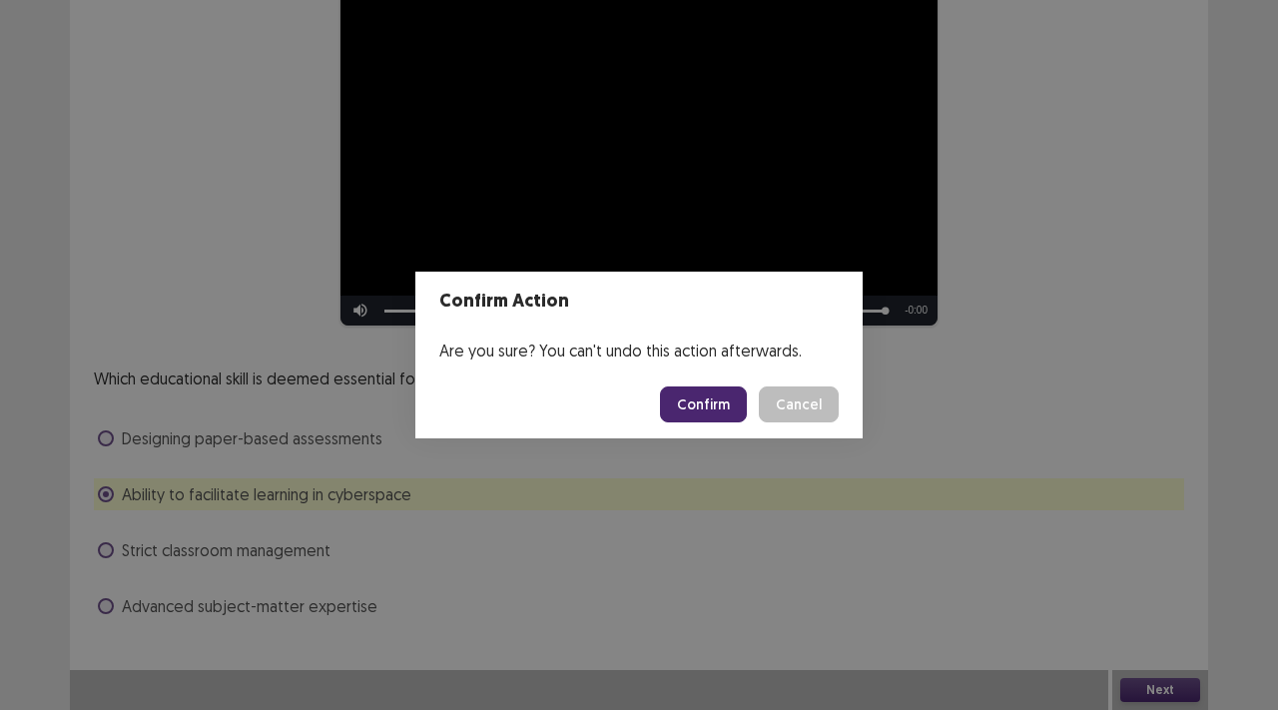
click at [688, 395] on button "Confirm" at bounding box center [703, 404] width 87 height 36
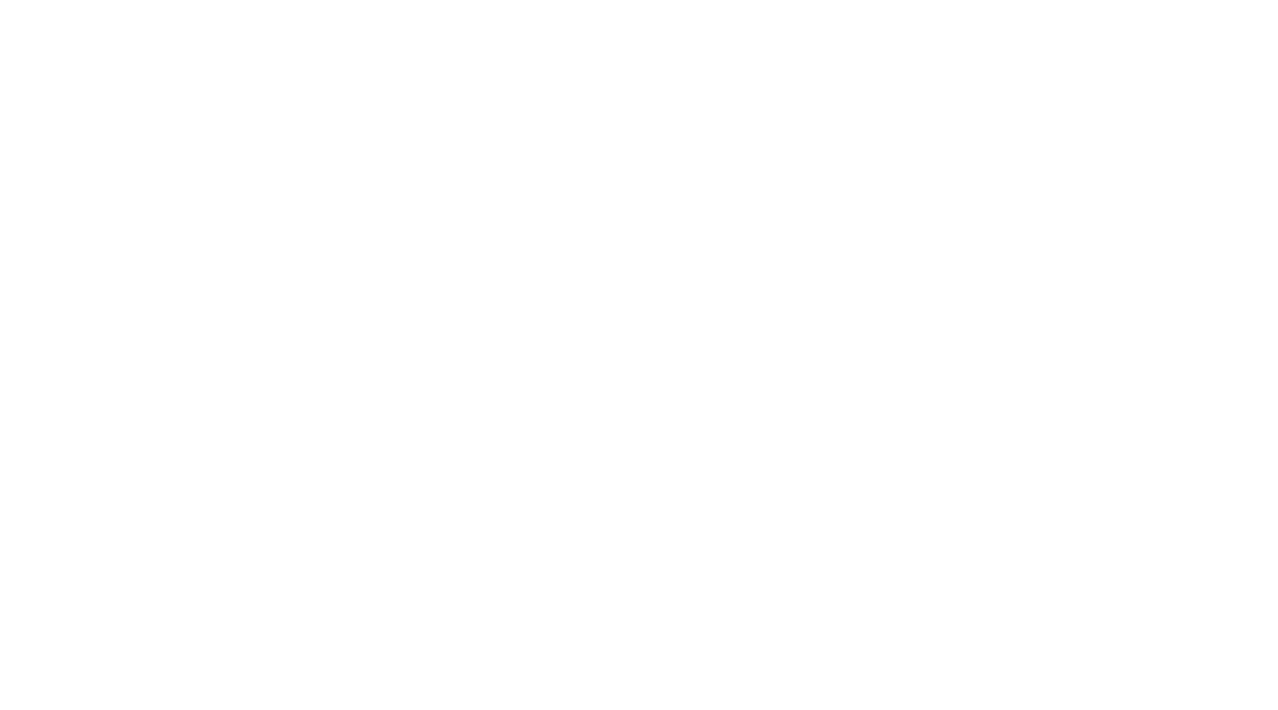
scroll to position [0, 0]
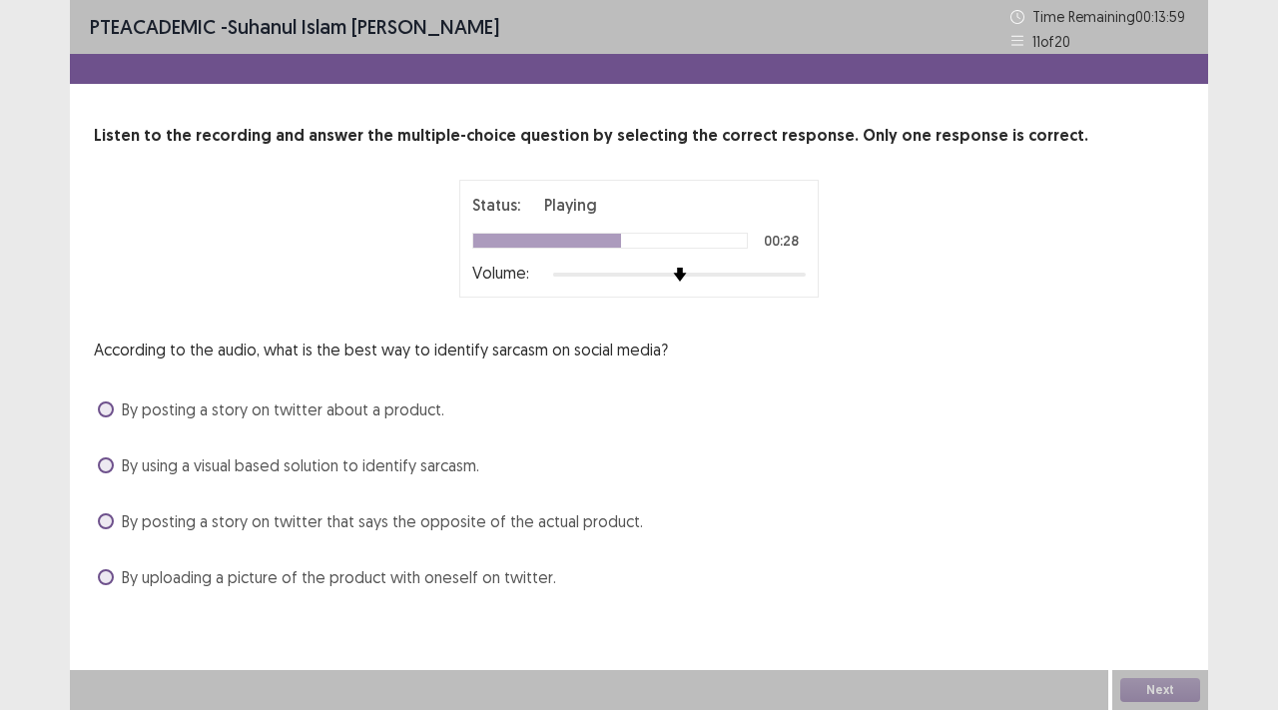
click at [385, 523] on span "By posting a story on twitter that says the opposite of the actual product." at bounding box center [382, 521] width 521 height 24
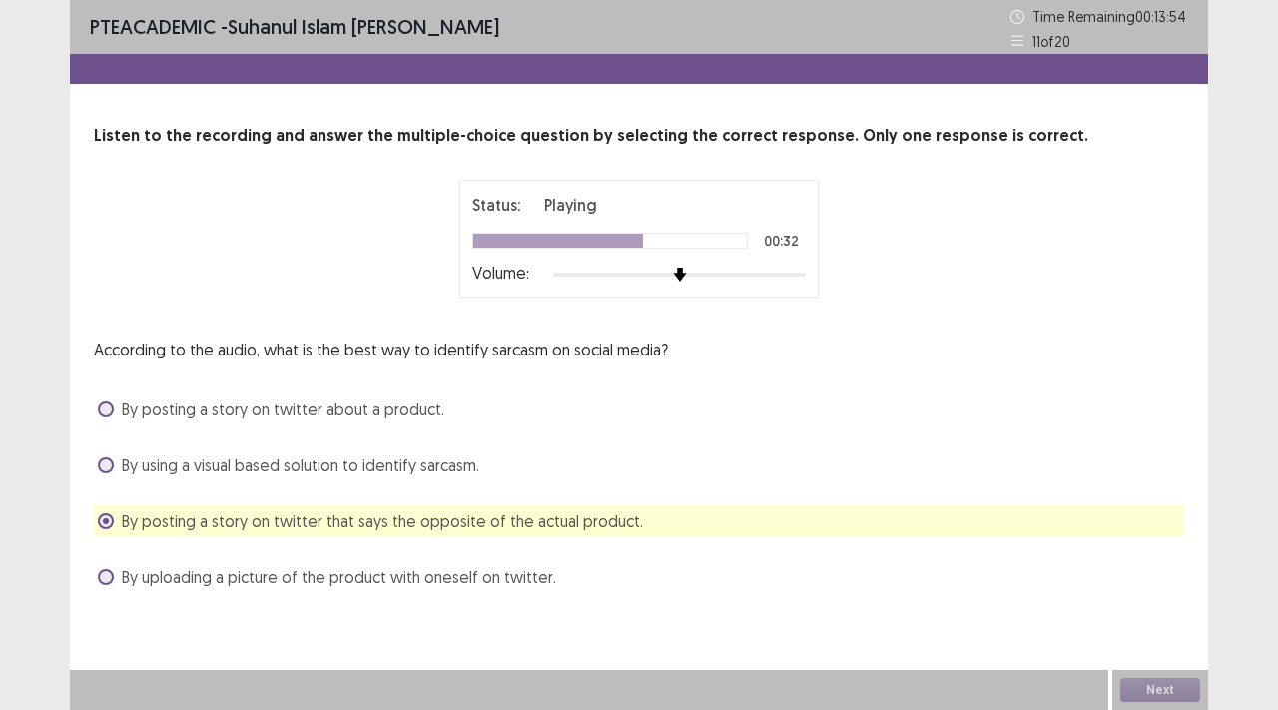
click at [362, 407] on span "By posting a story on twitter about a product." at bounding box center [283, 409] width 323 height 24
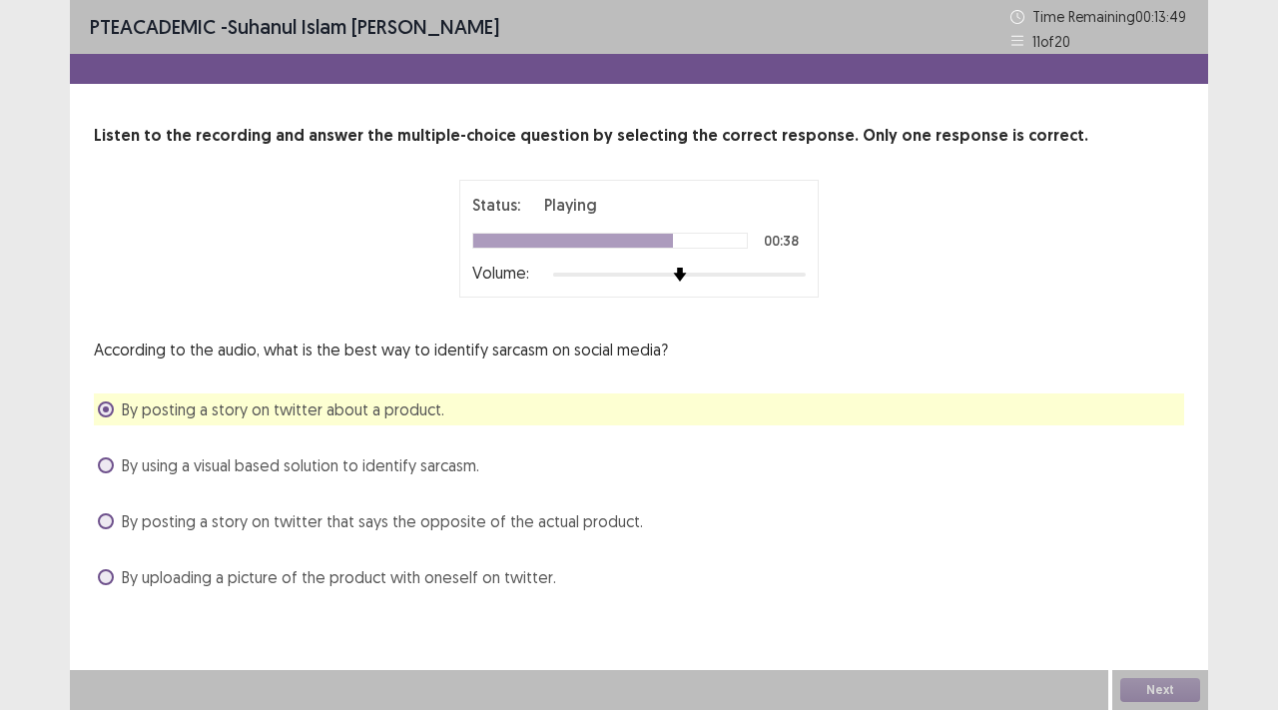
click at [480, 531] on span "By posting a story on twitter that says the opposite of the actual product." at bounding box center [382, 521] width 521 height 24
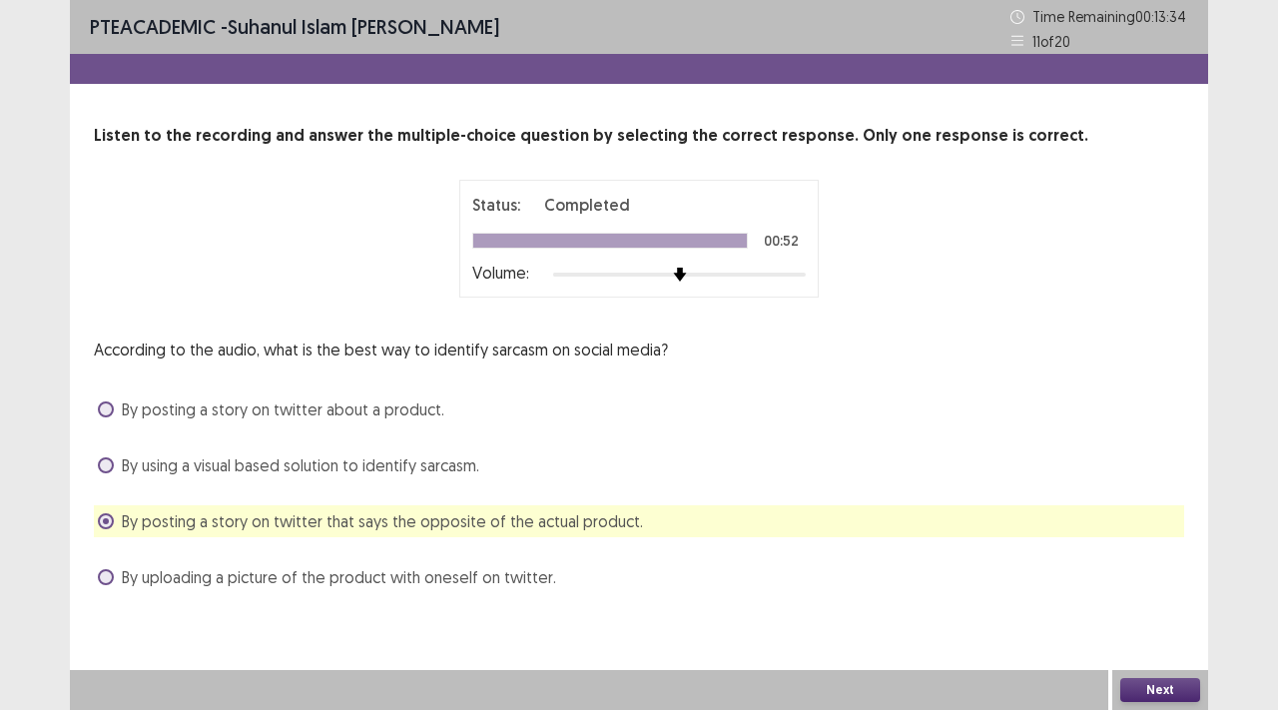
click at [1186, 678] on button "Next" at bounding box center [1161, 690] width 80 height 24
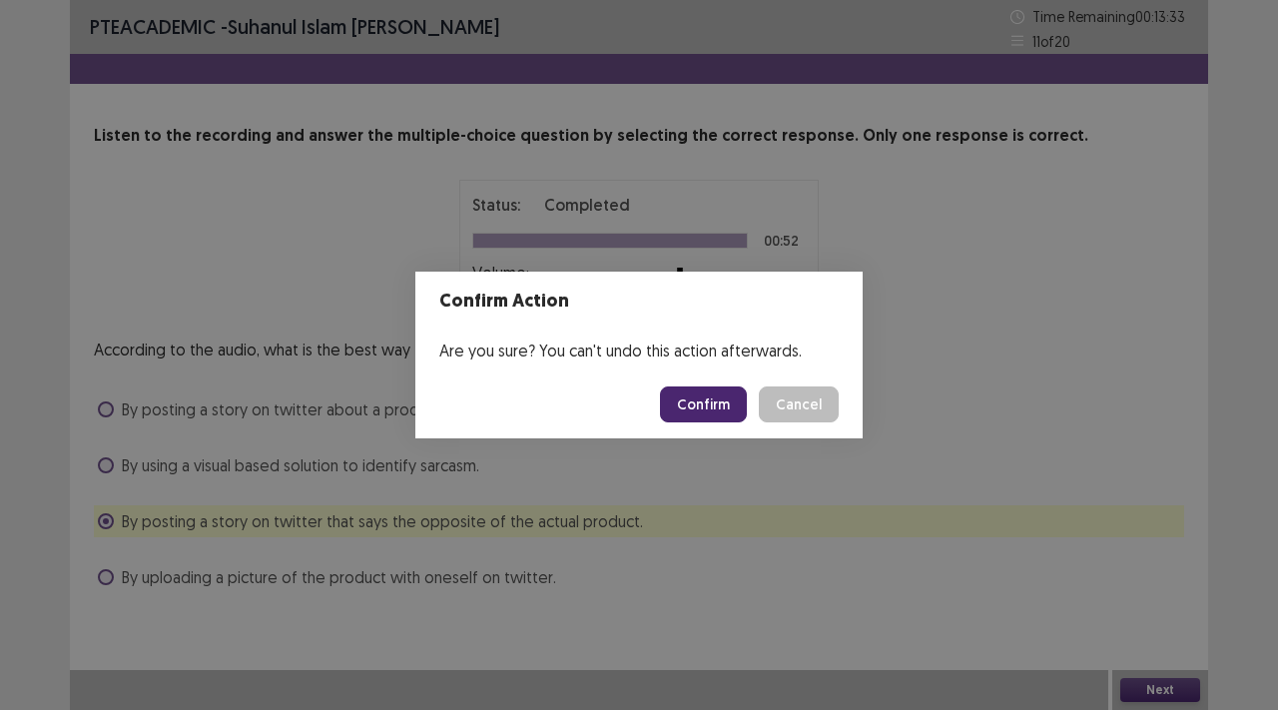
click at [708, 380] on footer "Confirm Cancel" at bounding box center [638, 405] width 447 height 68
click at [722, 411] on button "Confirm" at bounding box center [703, 404] width 87 height 36
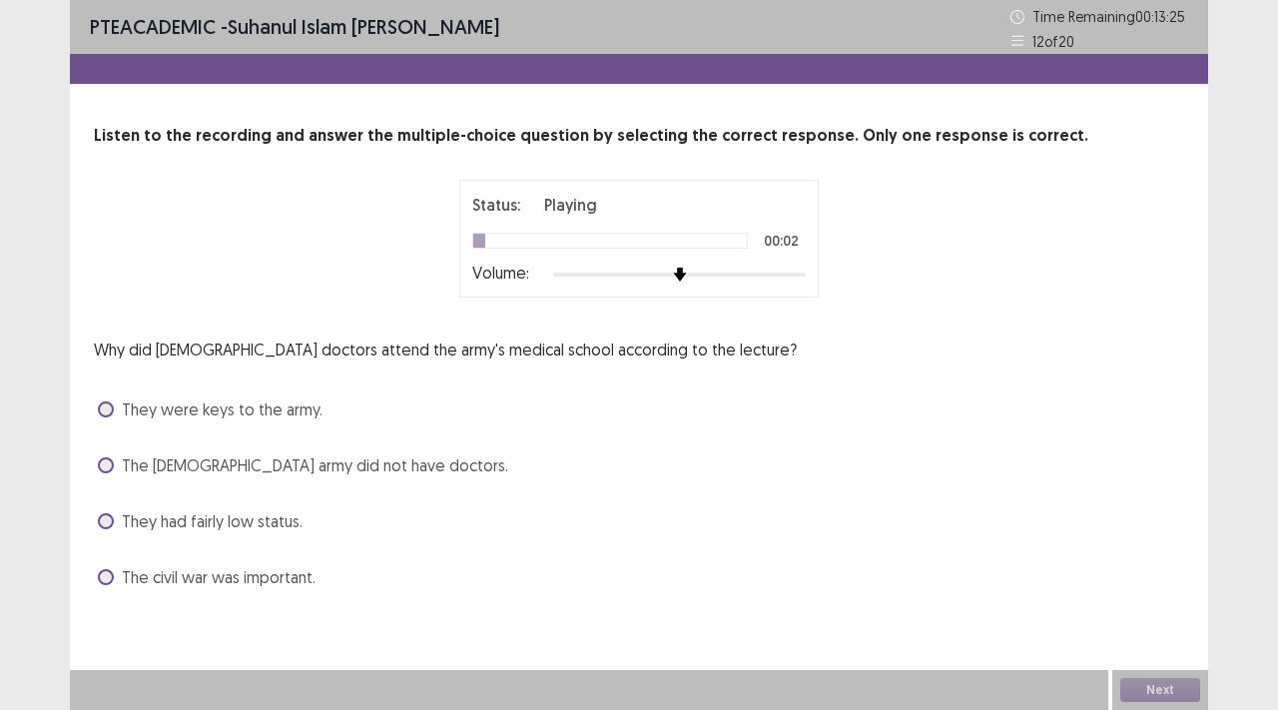
click at [635, 269] on div at bounding box center [679, 275] width 253 height 16
click at [313, 574] on span "The civil war was important." at bounding box center [219, 577] width 194 height 24
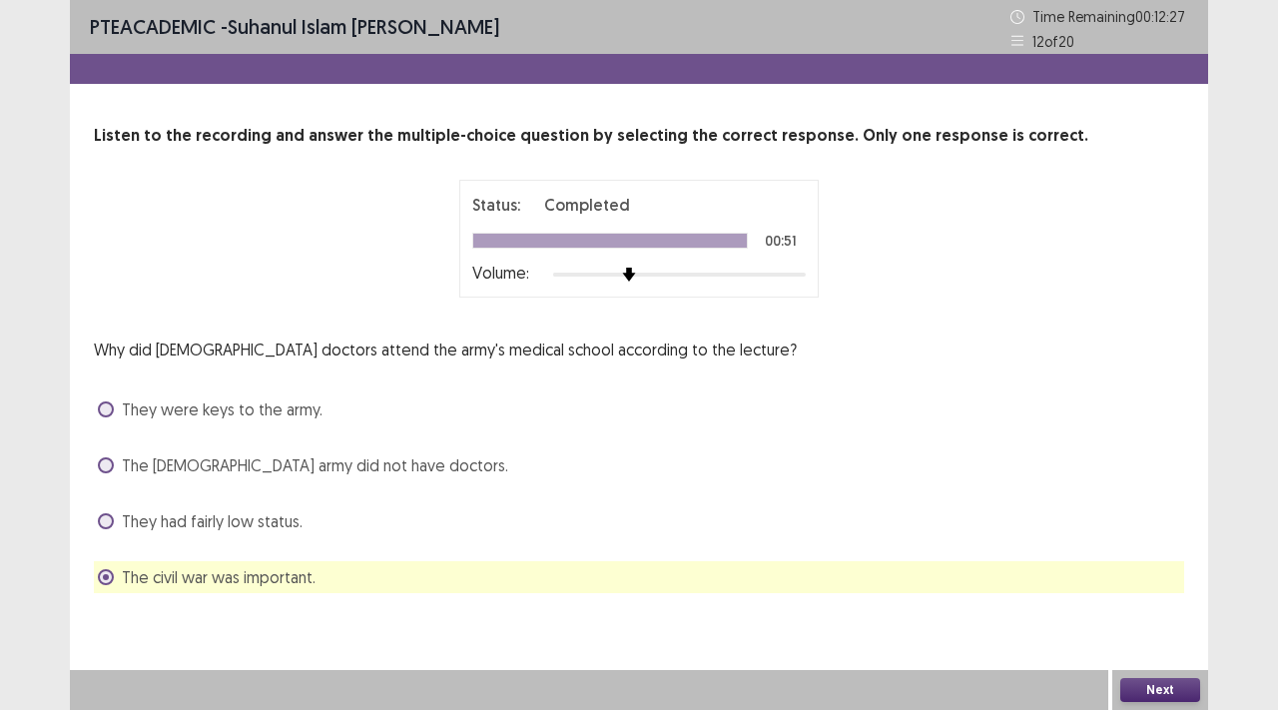
click at [242, 458] on span "The [DEMOGRAPHIC_DATA] army did not have doctors." at bounding box center [315, 465] width 386 height 24
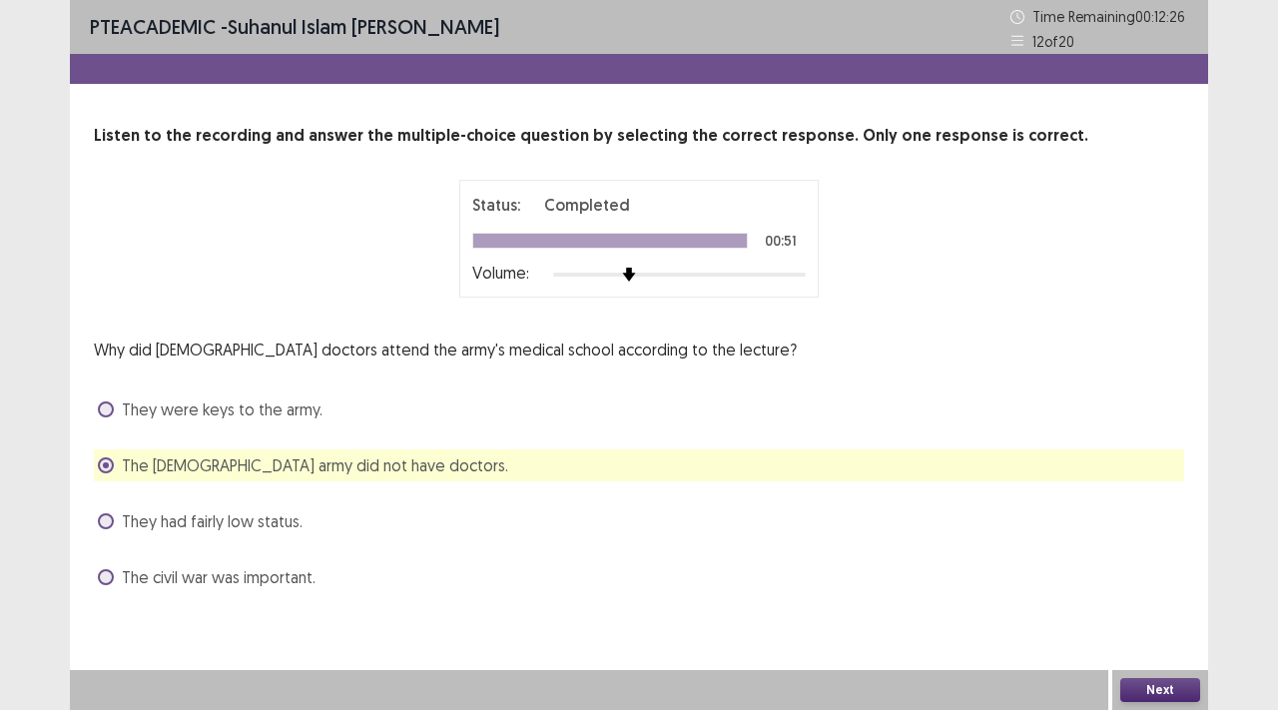
click at [211, 407] on span "They were keys to the army." at bounding box center [222, 409] width 201 height 24
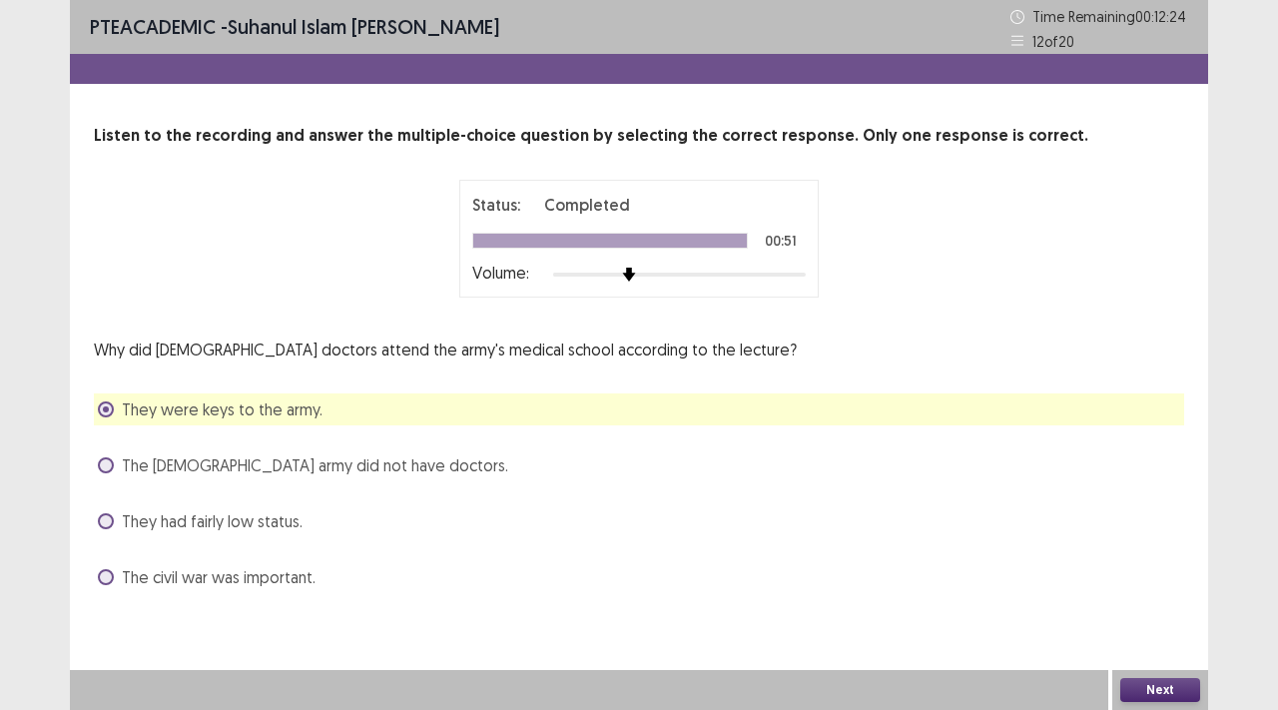
click at [1134, 687] on button "Next" at bounding box center [1161, 690] width 80 height 24
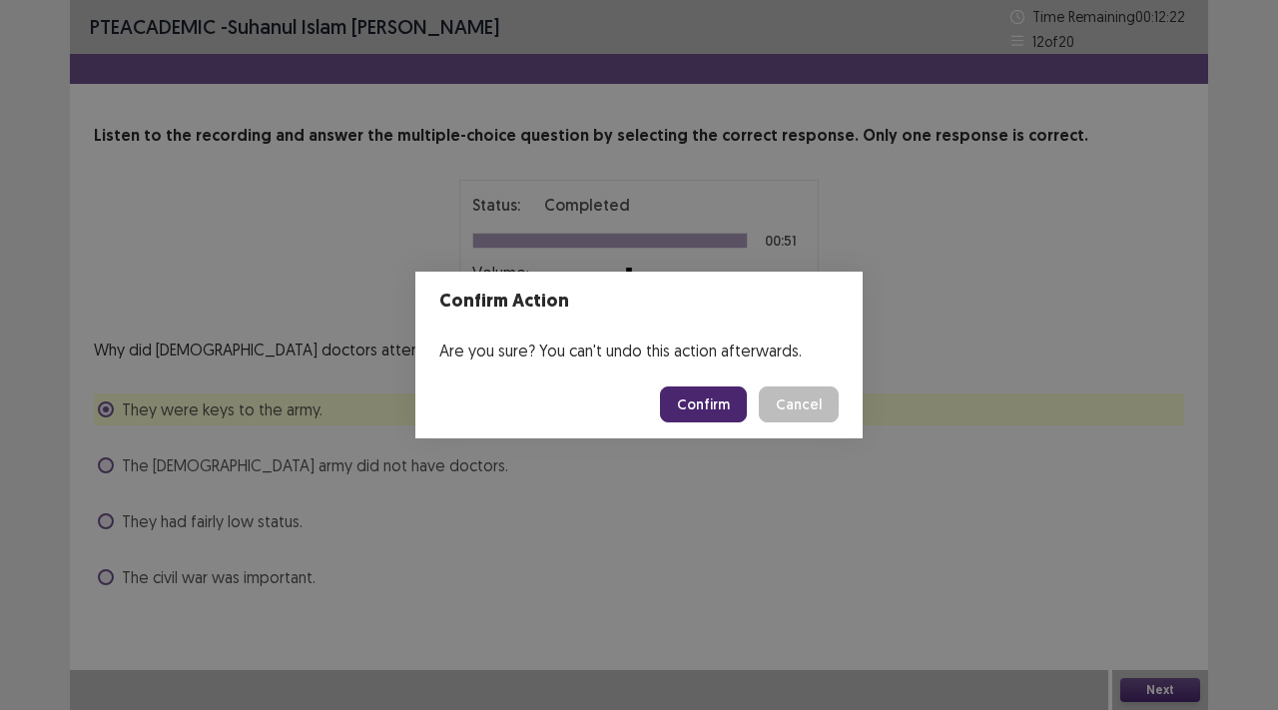
click at [699, 416] on button "Confirm" at bounding box center [703, 404] width 87 height 36
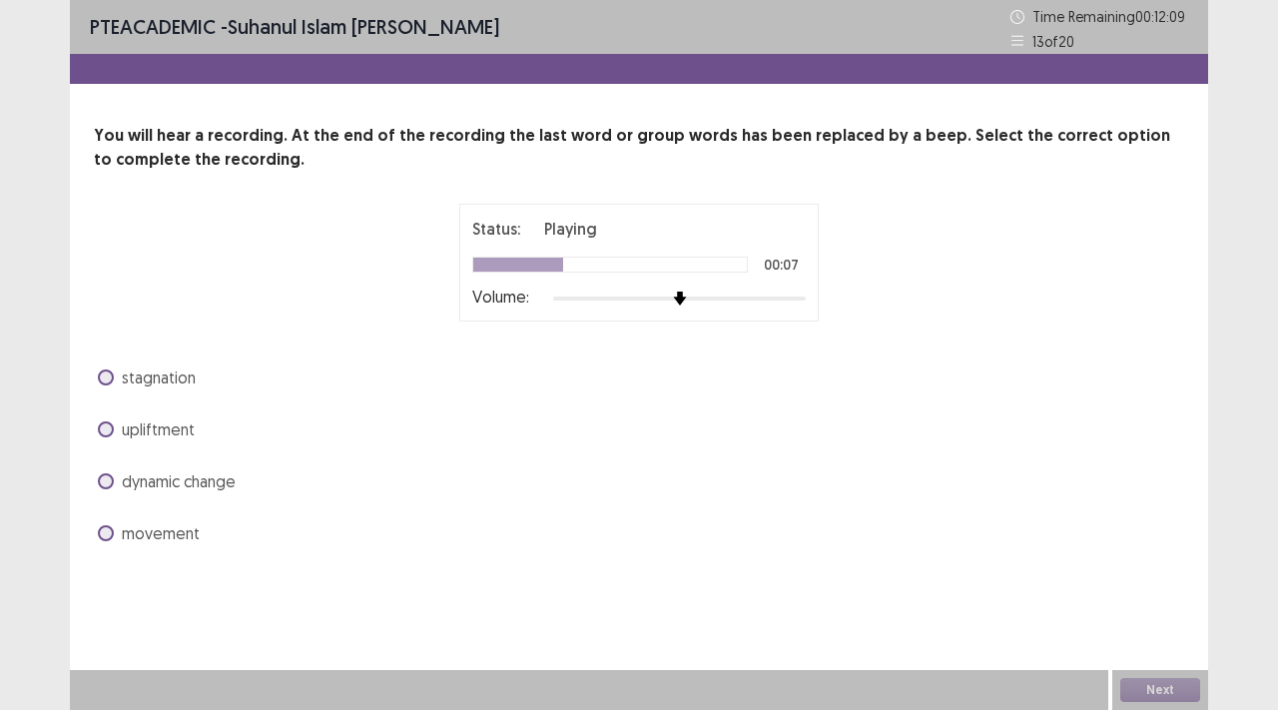
click at [195, 478] on span "dynamic change" at bounding box center [179, 481] width 114 height 24
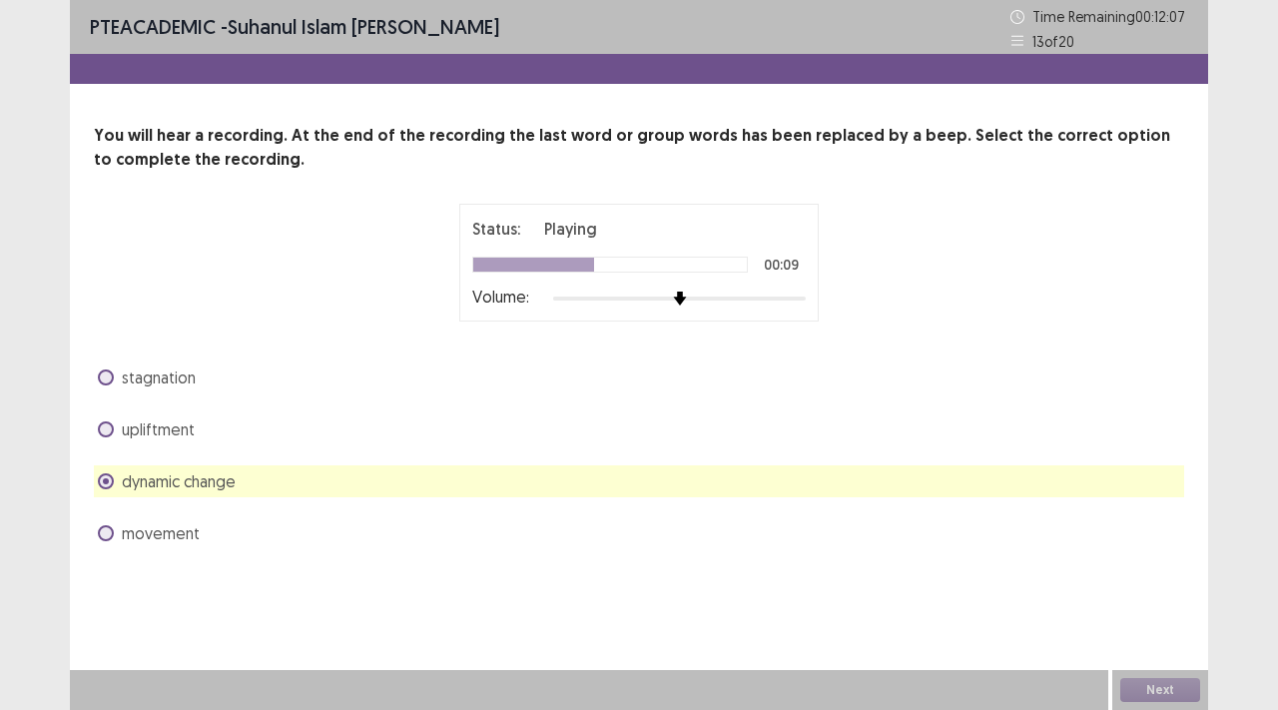
click at [312, 538] on div "movement" at bounding box center [639, 533] width 1091 height 32
click at [121, 527] on label "movement" at bounding box center [149, 533] width 102 height 24
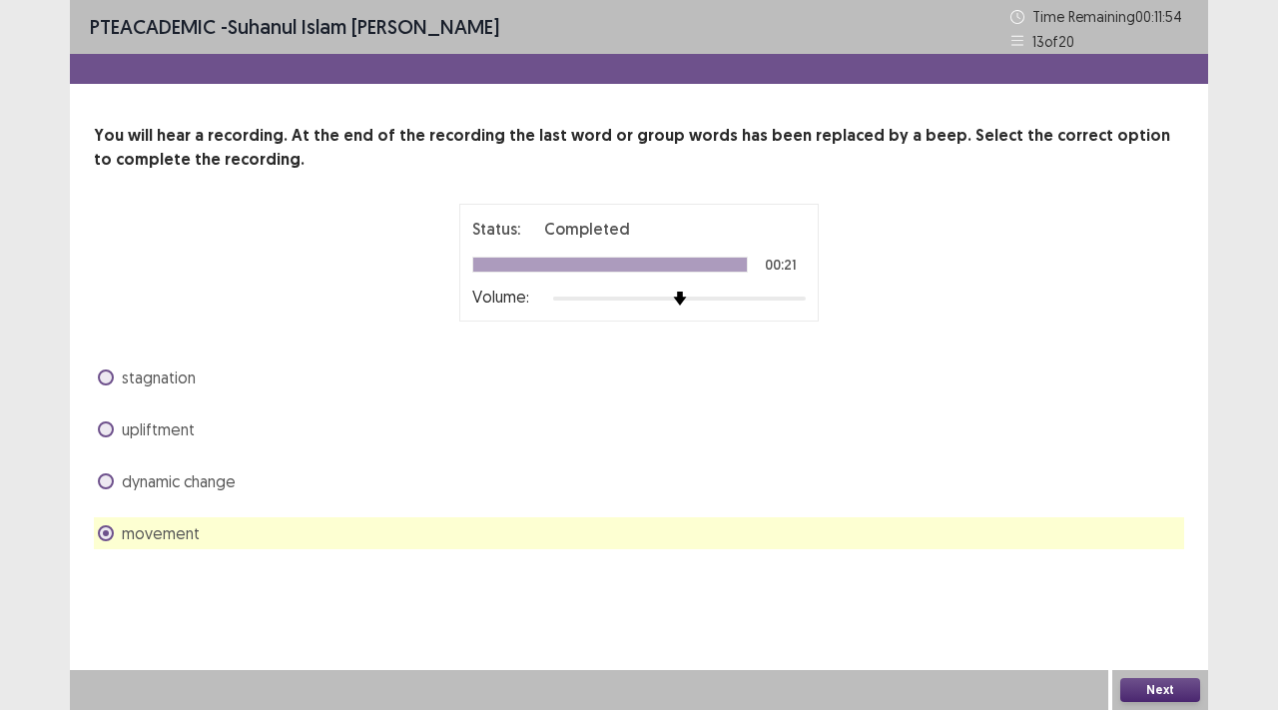
click at [1194, 693] on button "Next" at bounding box center [1161, 690] width 80 height 24
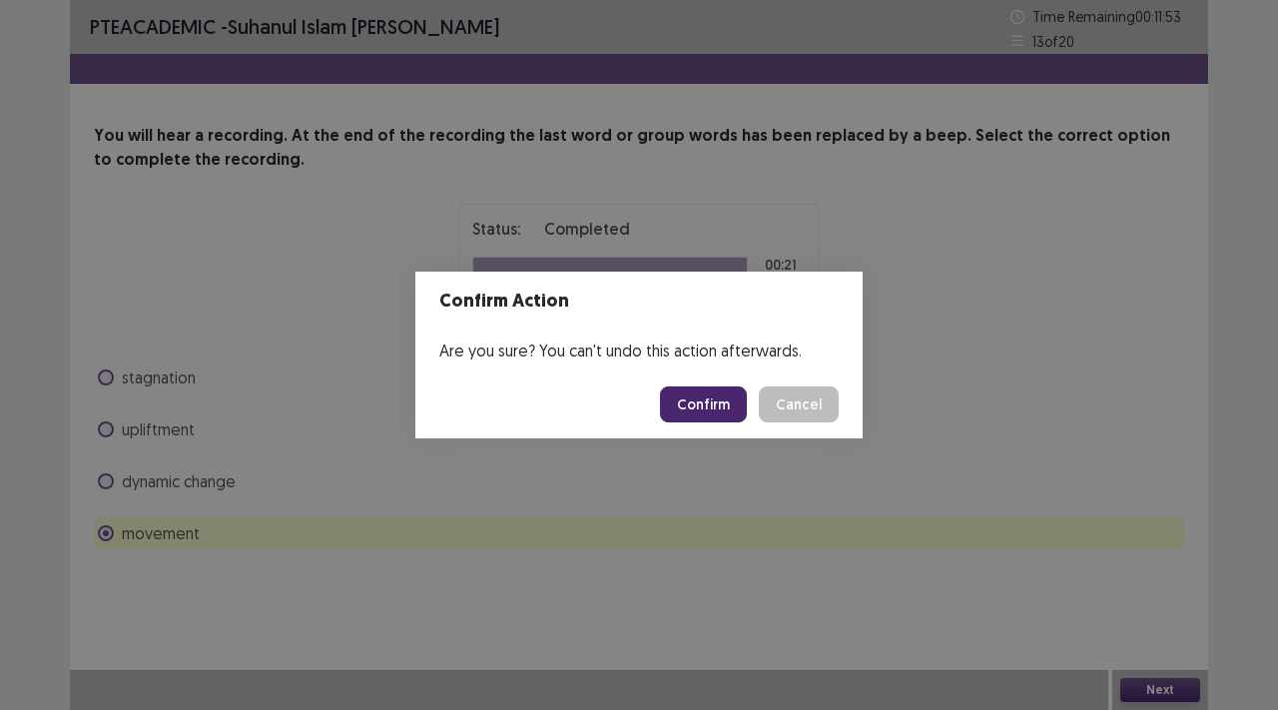
click at [723, 412] on button "Confirm" at bounding box center [703, 404] width 87 height 36
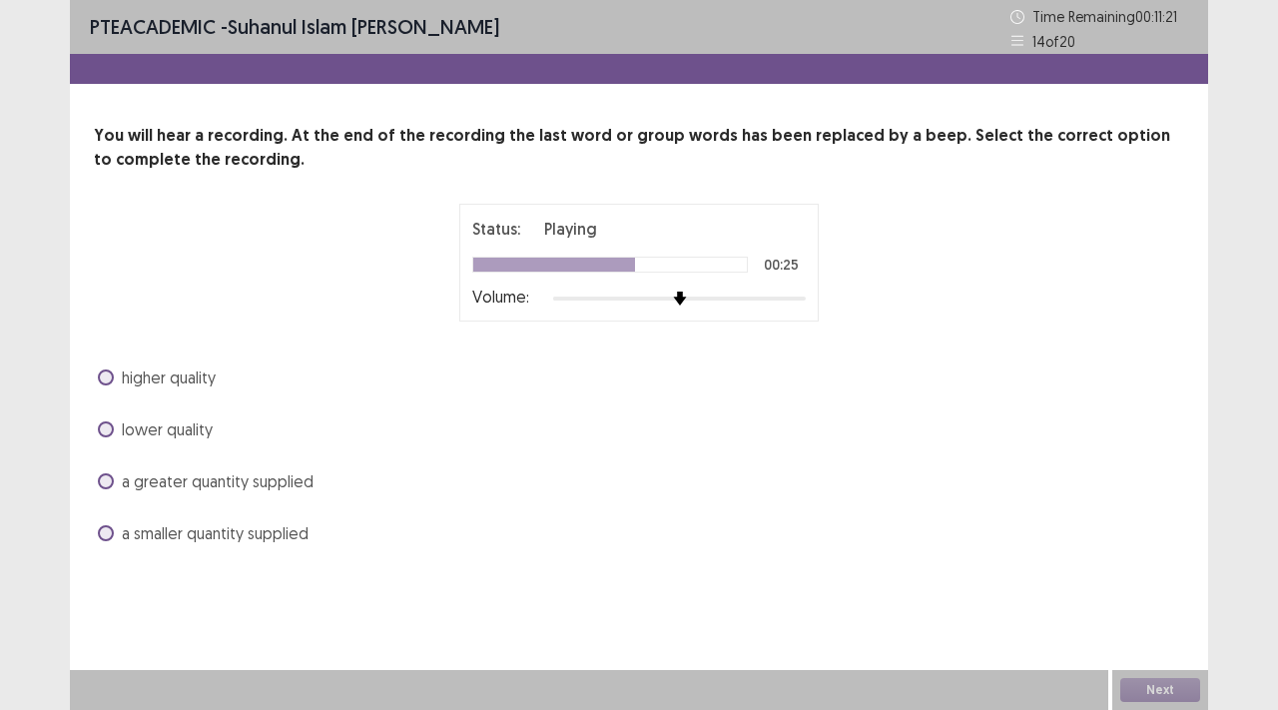
click at [321, 480] on div "a greater quantity supplied" at bounding box center [639, 481] width 1091 height 32
click at [130, 475] on span "a greater quantity supplied" at bounding box center [218, 481] width 192 height 24
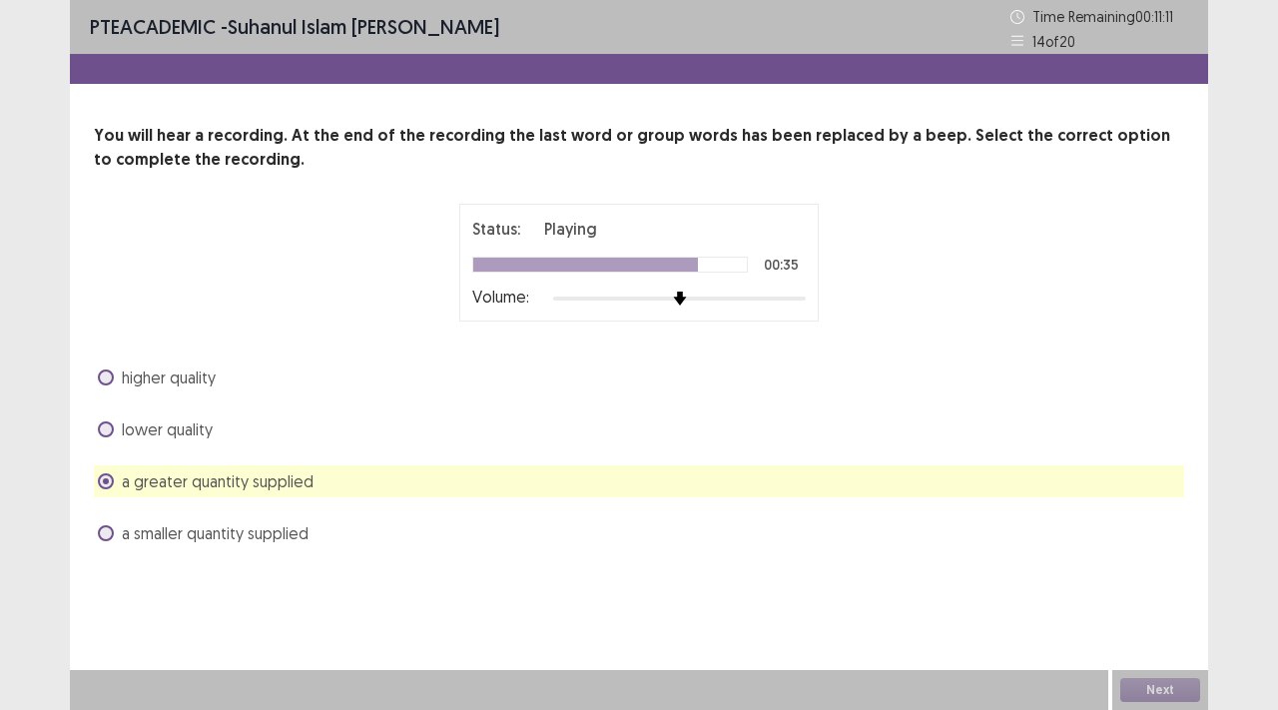
click at [114, 376] on label "higher quality" at bounding box center [157, 378] width 118 height 24
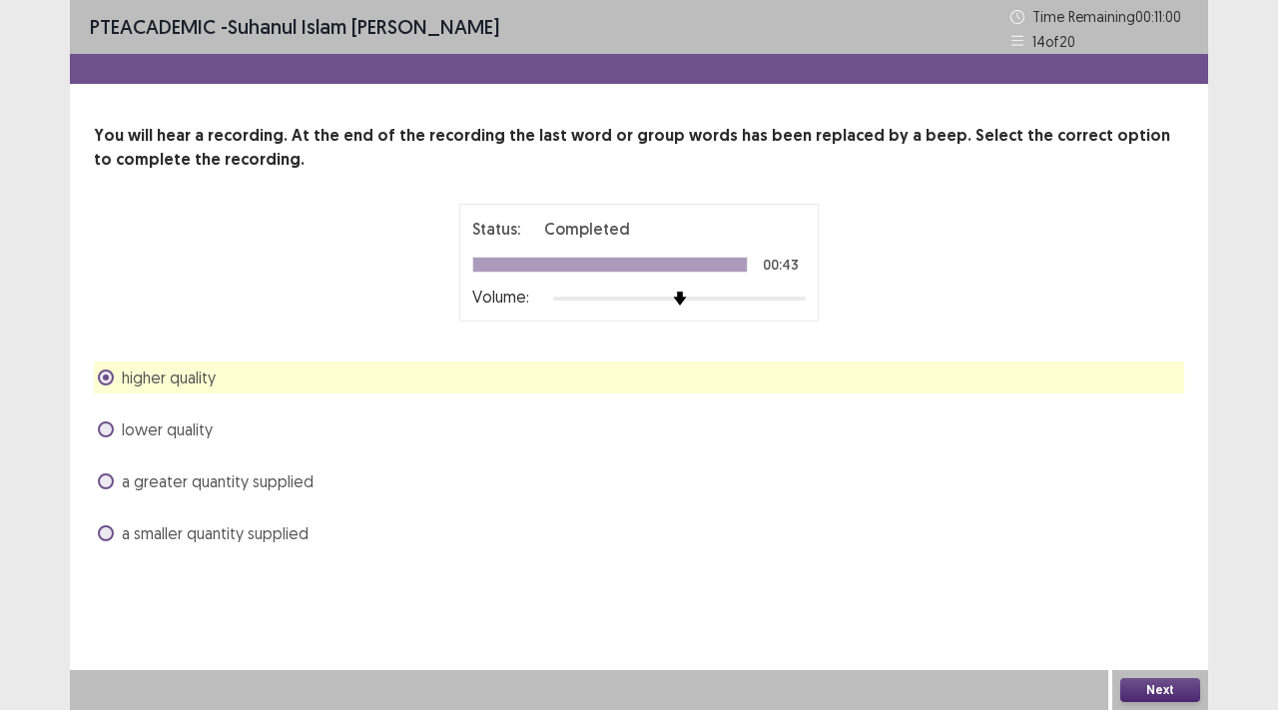
click at [120, 482] on label "a greater quantity supplied" at bounding box center [206, 481] width 216 height 24
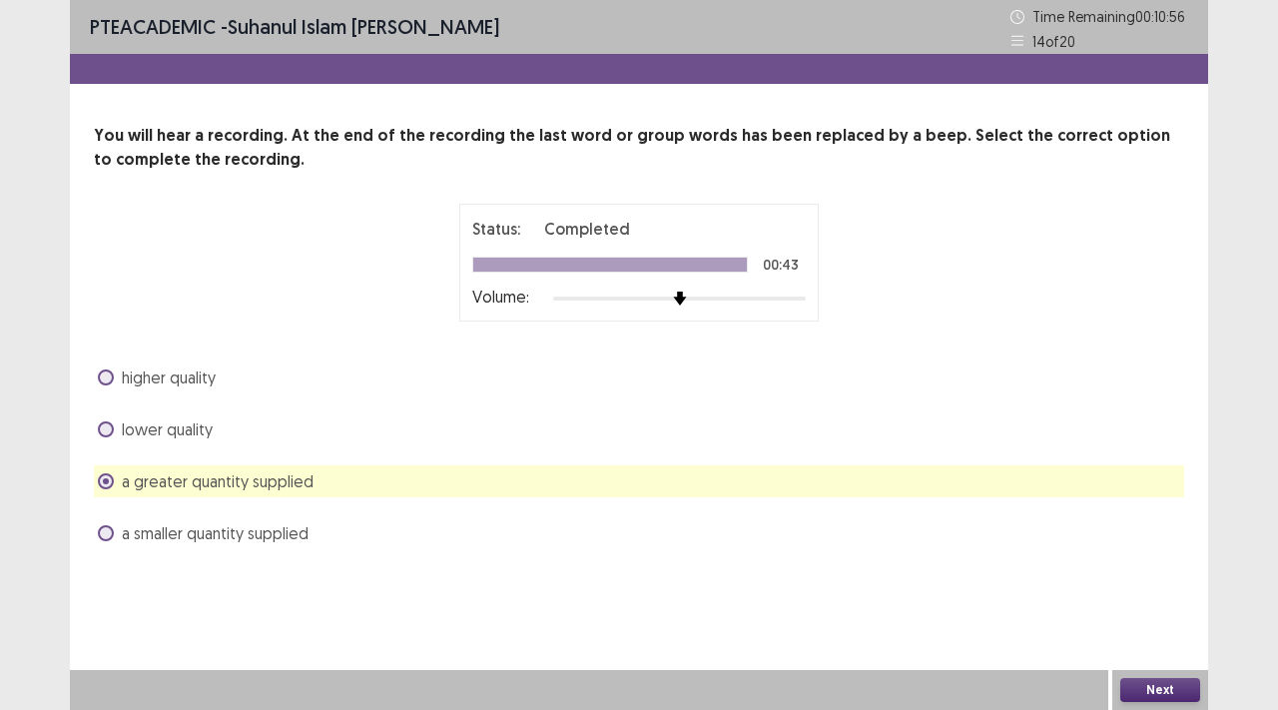
click at [1154, 693] on button "Next" at bounding box center [1161, 690] width 80 height 24
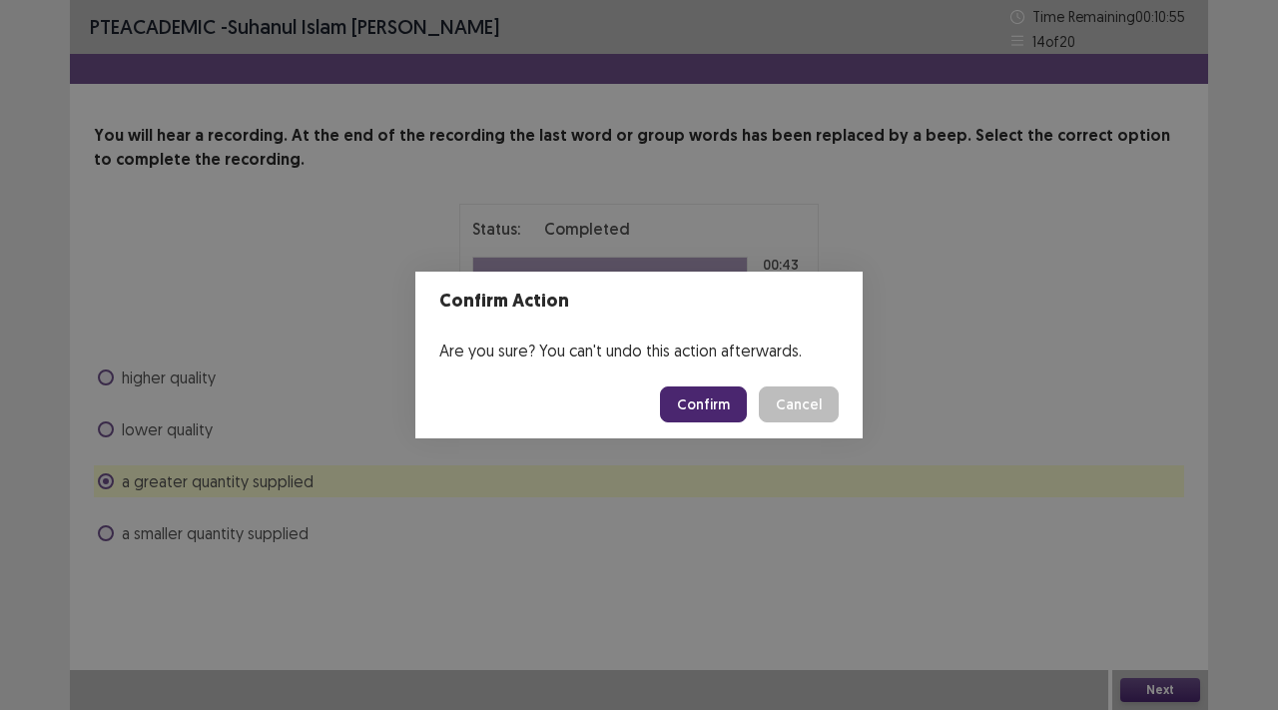
click at [680, 399] on button "Confirm" at bounding box center [703, 404] width 87 height 36
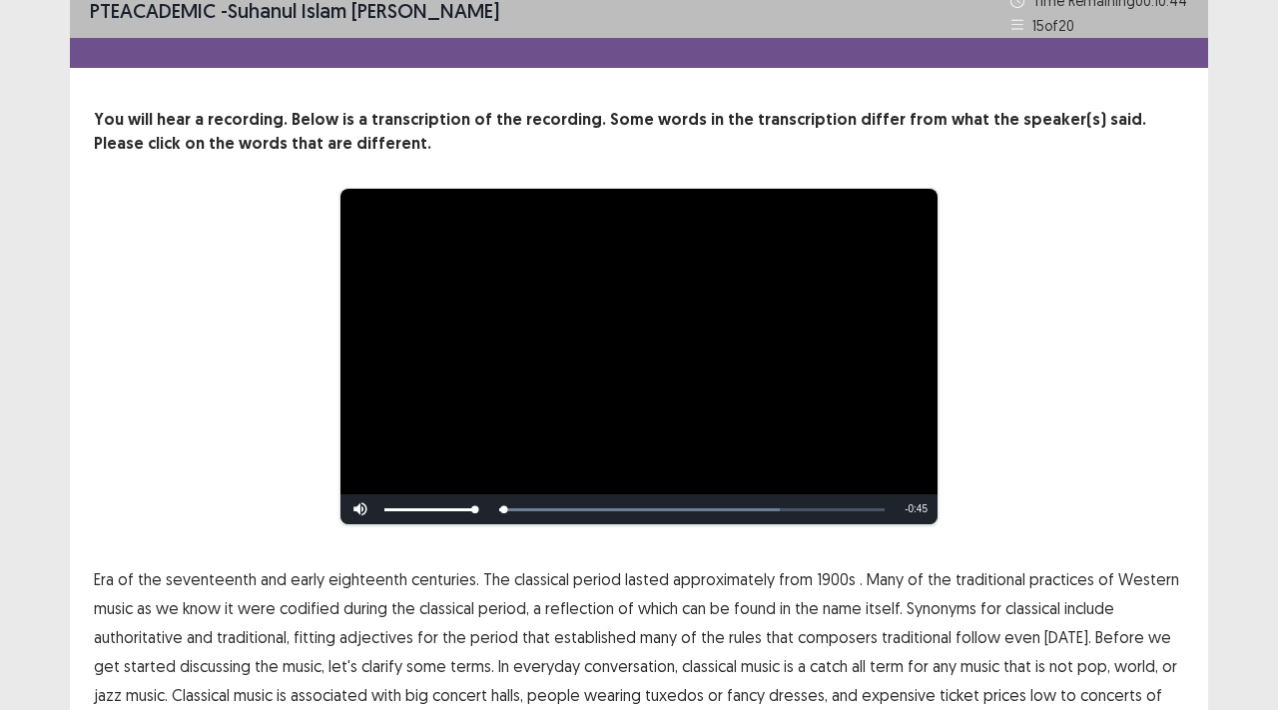
scroll to position [132, 0]
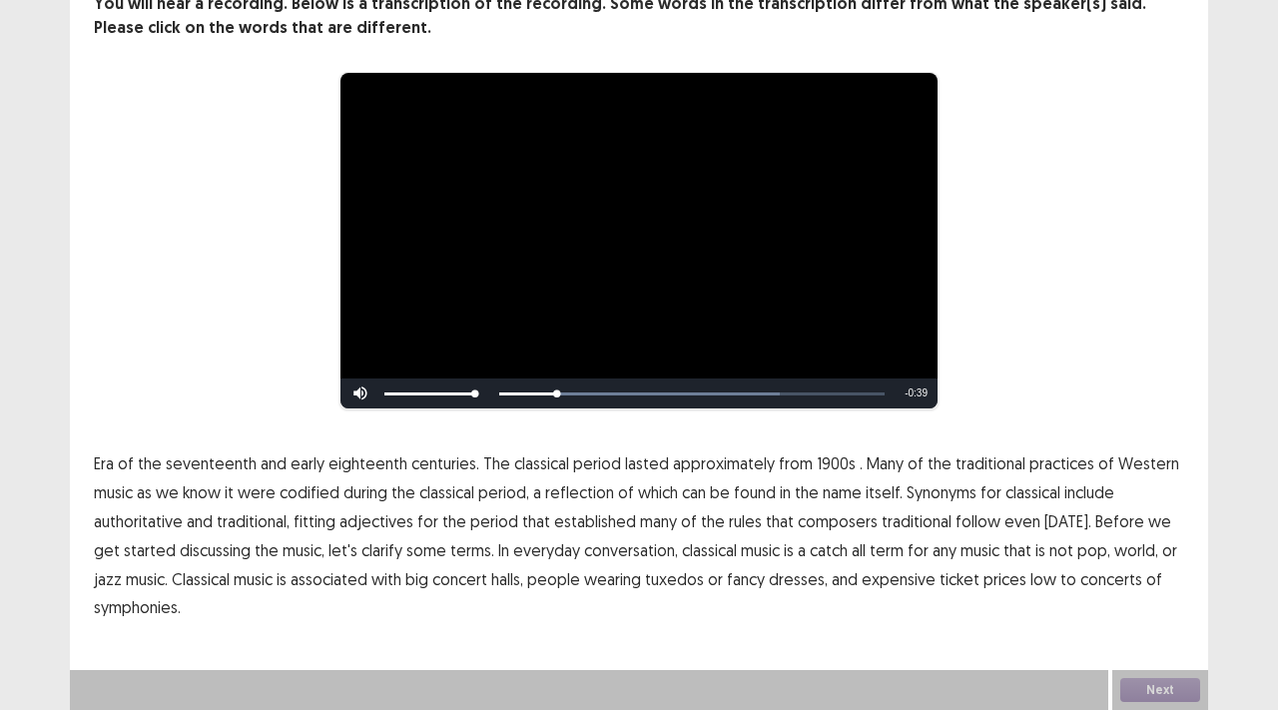
click at [831, 468] on span "1900s" at bounding box center [836, 463] width 39 height 24
click at [901, 517] on span "traditional" at bounding box center [917, 521] width 70 height 24
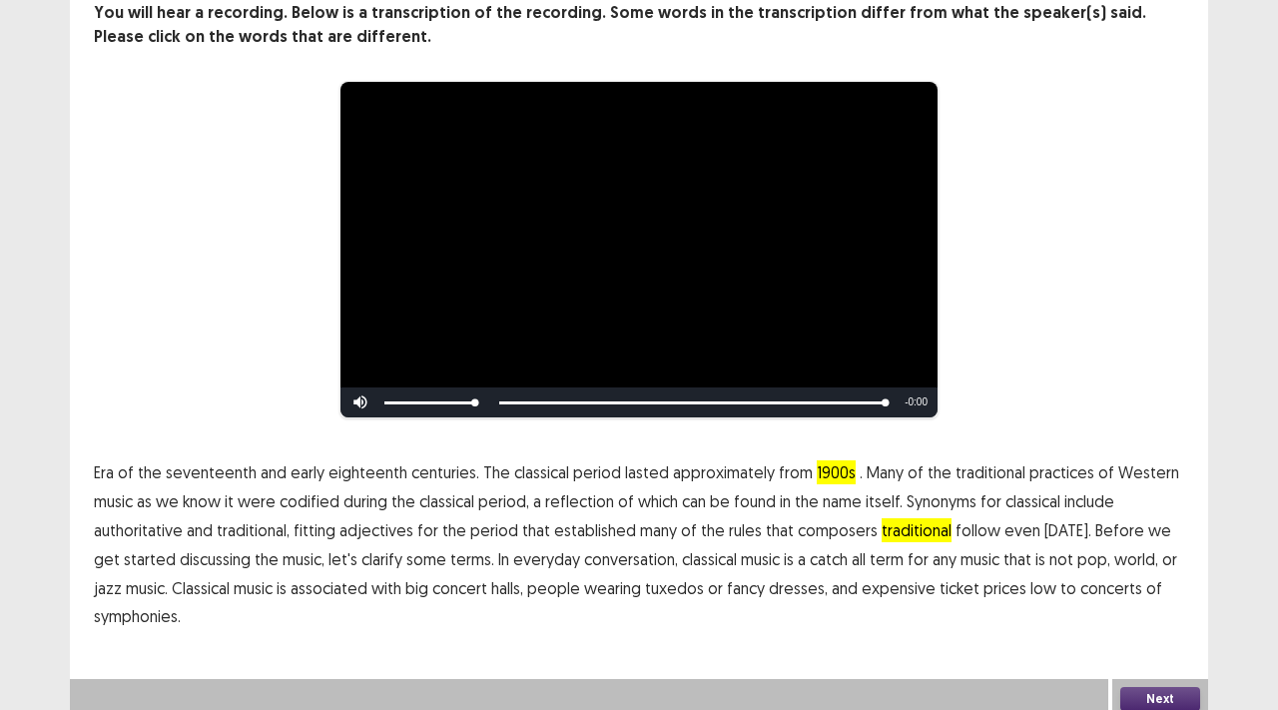
click at [926, 518] on span "traditional" at bounding box center [917, 530] width 70 height 24
click at [1188, 687] on button "Next" at bounding box center [1161, 699] width 80 height 24
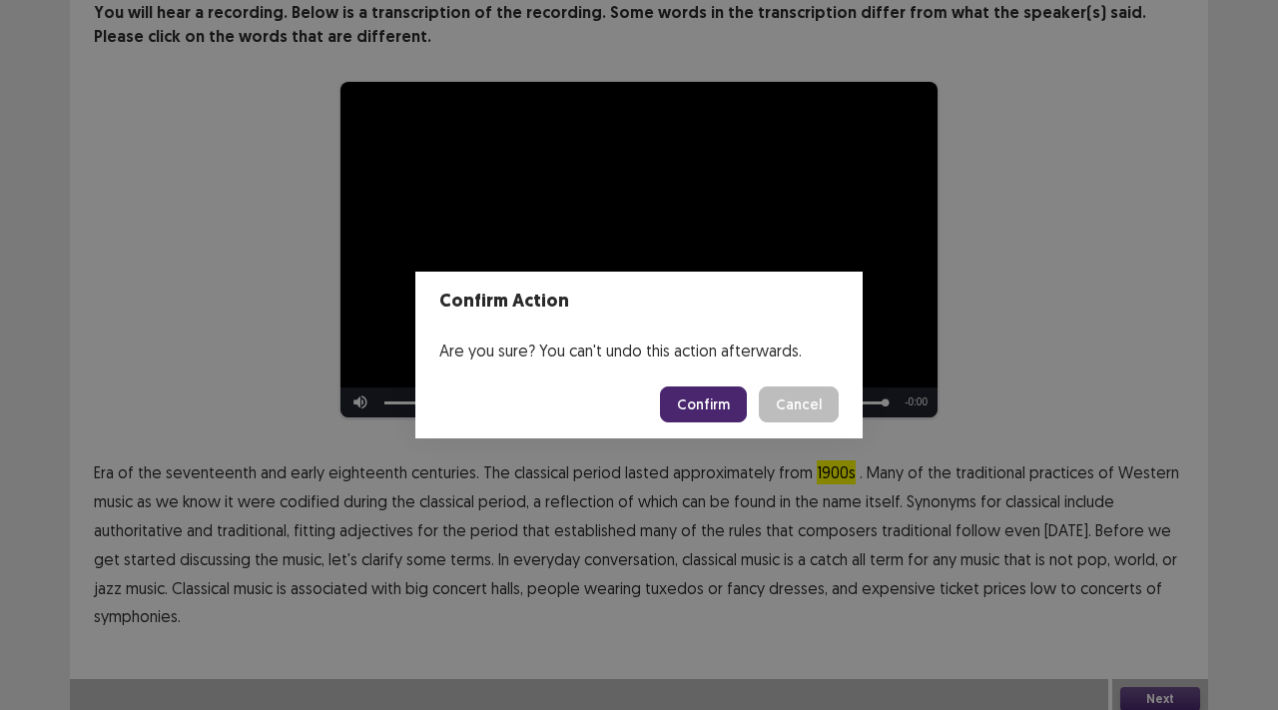
click at [712, 402] on button "Confirm" at bounding box center [703, 404] width 87 height 36
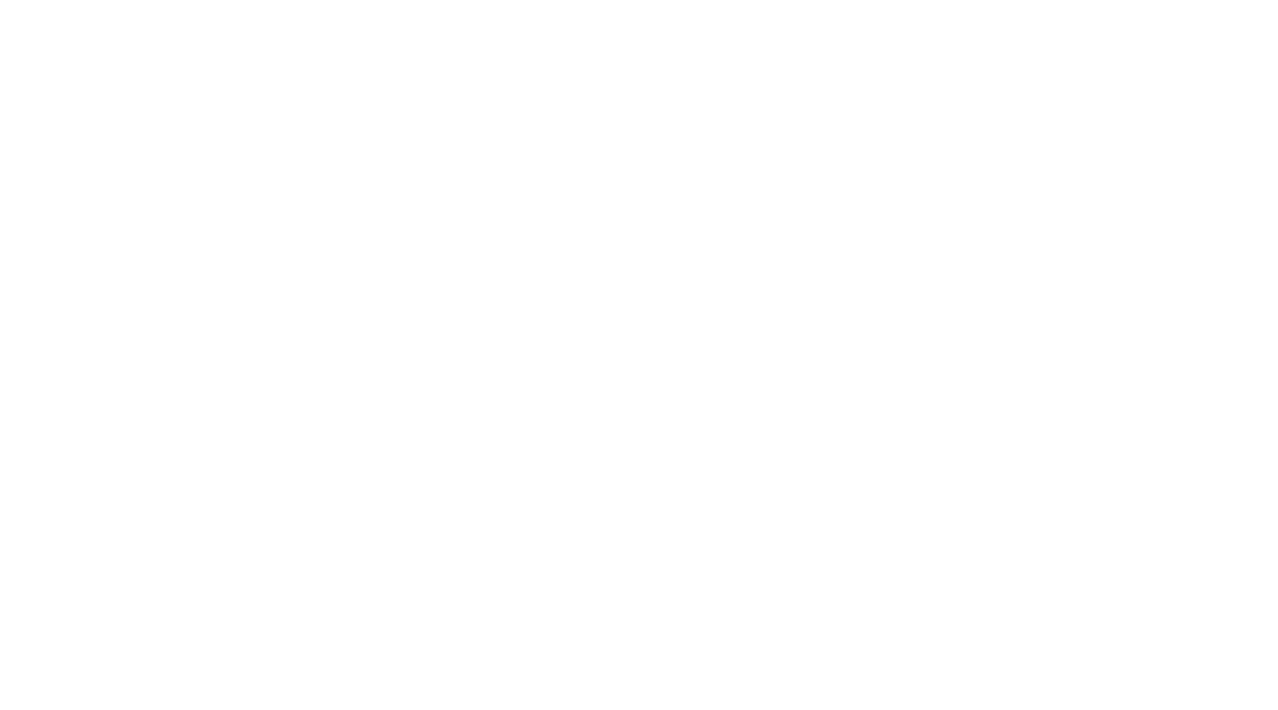
scroll to position [0, 0]
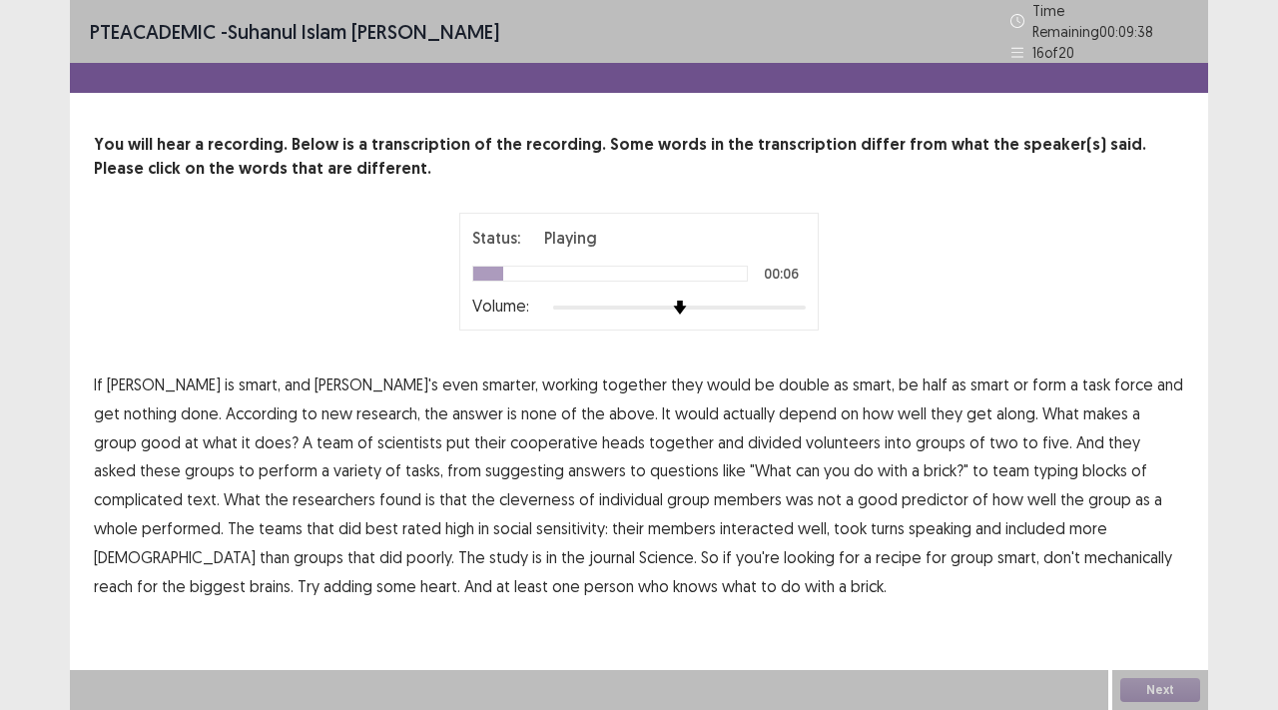
click at [779, 379] on span "double" at bounding box center [804, 385] width 51 height 24
drag, startPoint x: 383, startPoint y: 430, endPoint x: 440, endPoint y: 434, distance: 57.1
click at [510, 430] on span "cooperative" at bounding box center [554, 442] width 88 height 24
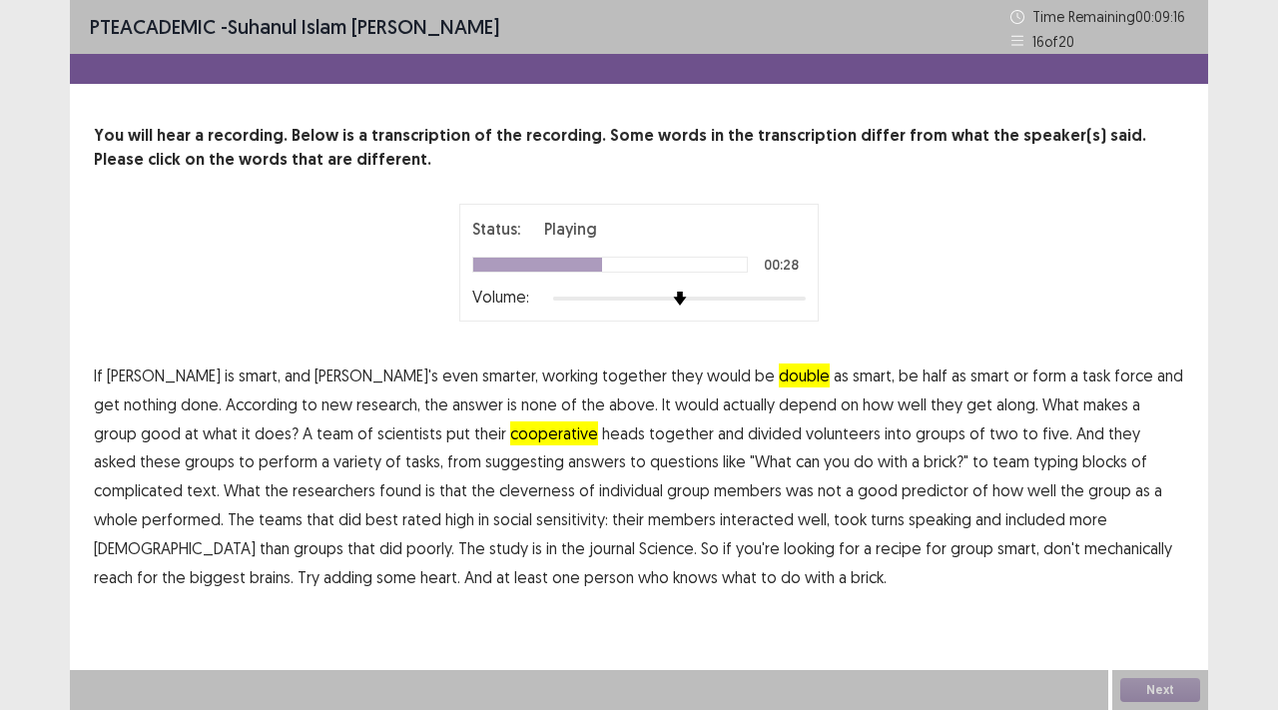
click at [325, 447] on p "If [PERSON_NAME] is smart, and [PERSON_NAME]'s even smarter, working together t…" at bounding box center [639, 477] width 1091 height 230
click at [485, 465] on span "suggesting" at bounding box center [524, 461] width 79 height 24
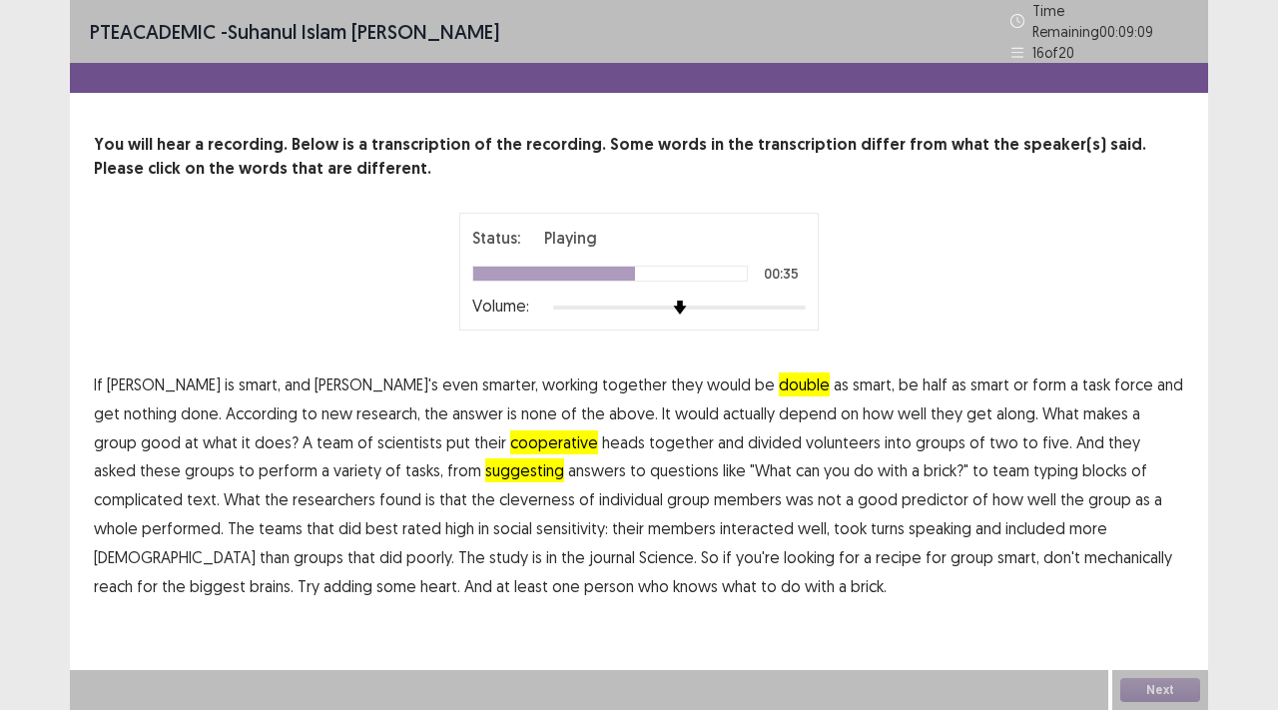
click at [499, 493] on span "cleverness" at bounding box center [537, 499] width 76 height 24
click at [1085, 554] on span "mechanically" at bounding box center [1129, 557] width 88 height 24
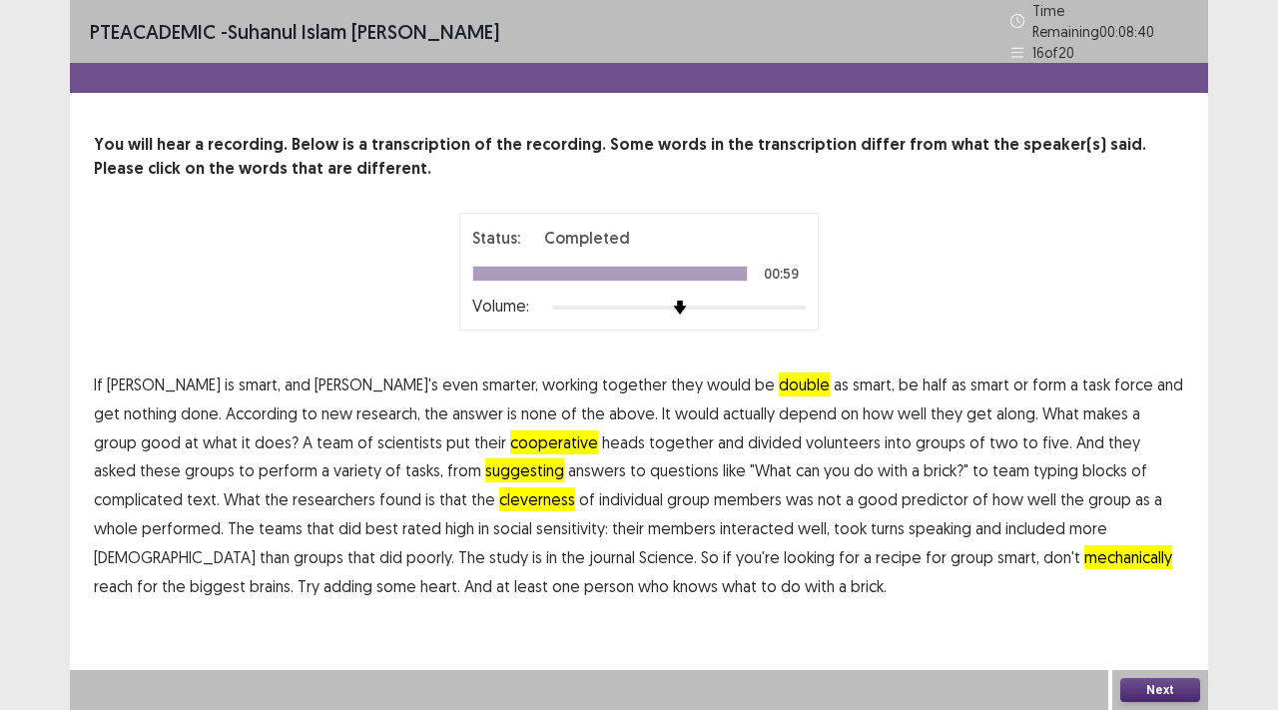
click at [1085, 548] on span "mechanically" at bounding box center [1129, 557] width 88 height 24
click at [1174, 685] on button "Next" at bounding box center [1161, 690] width 80 height 24
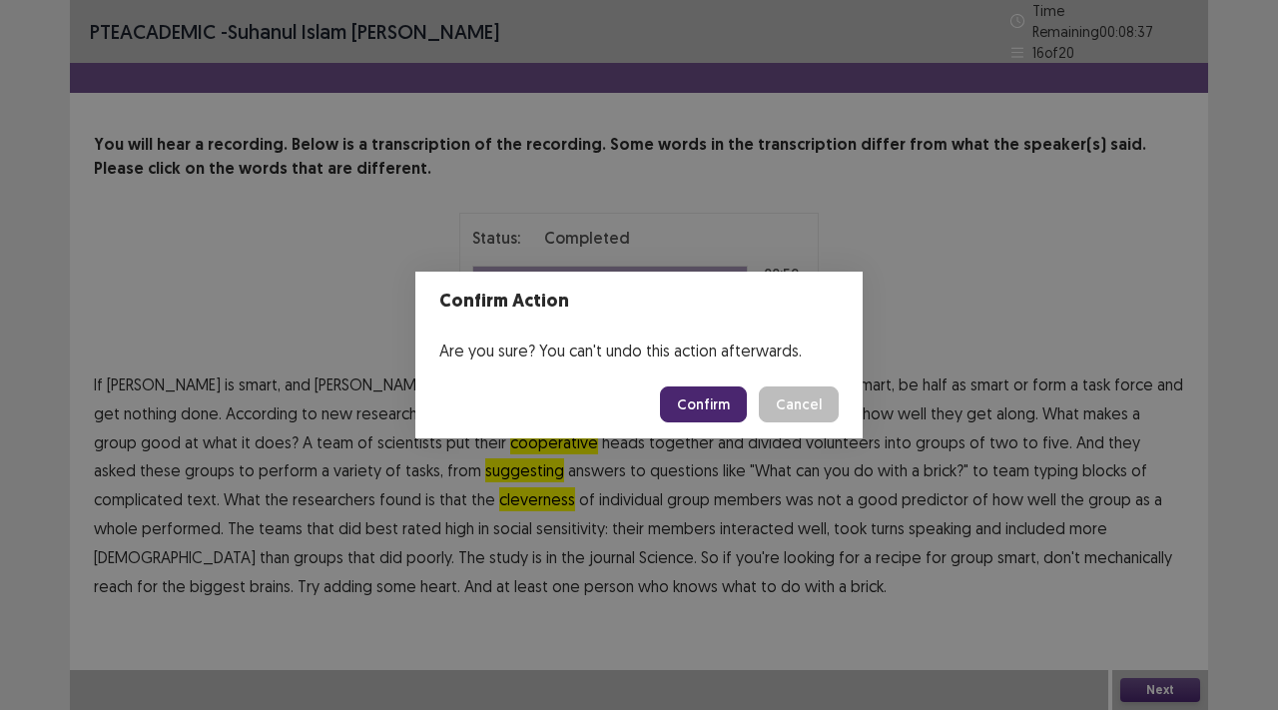
click at [680, 390] on button "Confirm" at bounding box center [703, 404] width 87 height 36
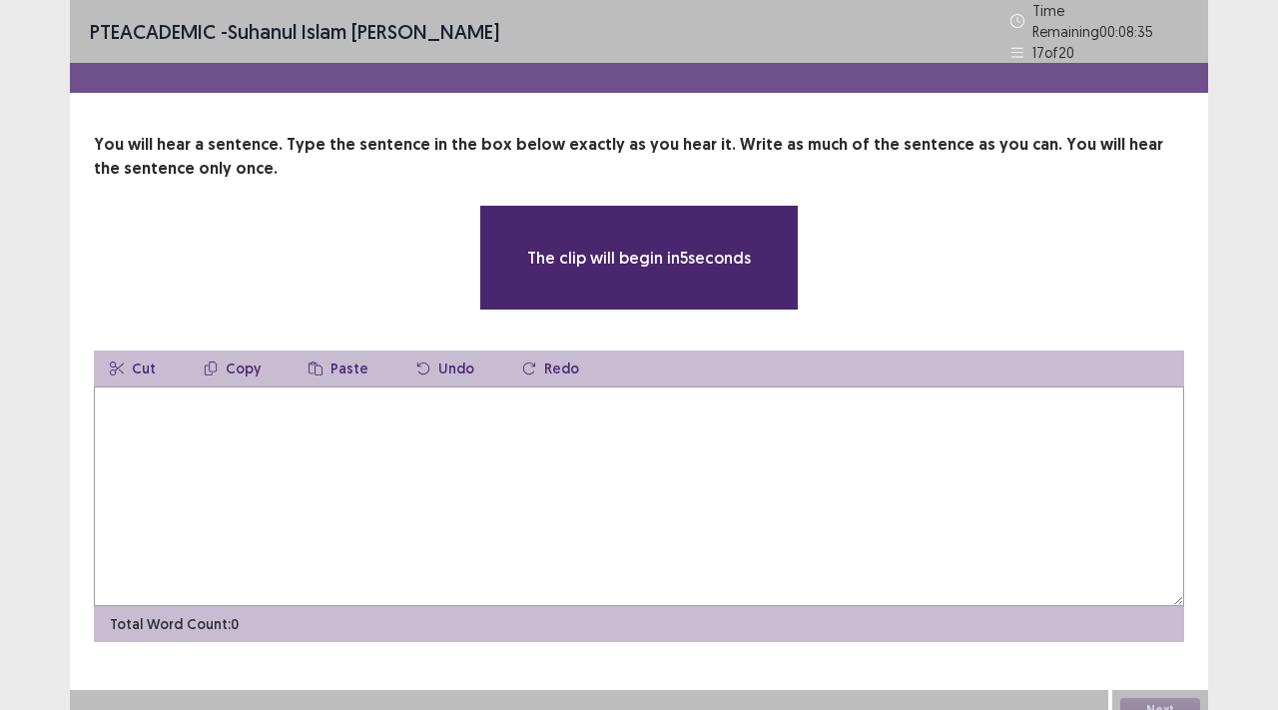
click at [117, 403] on textarea at bounding box center [639, 496] width 1091 height 220
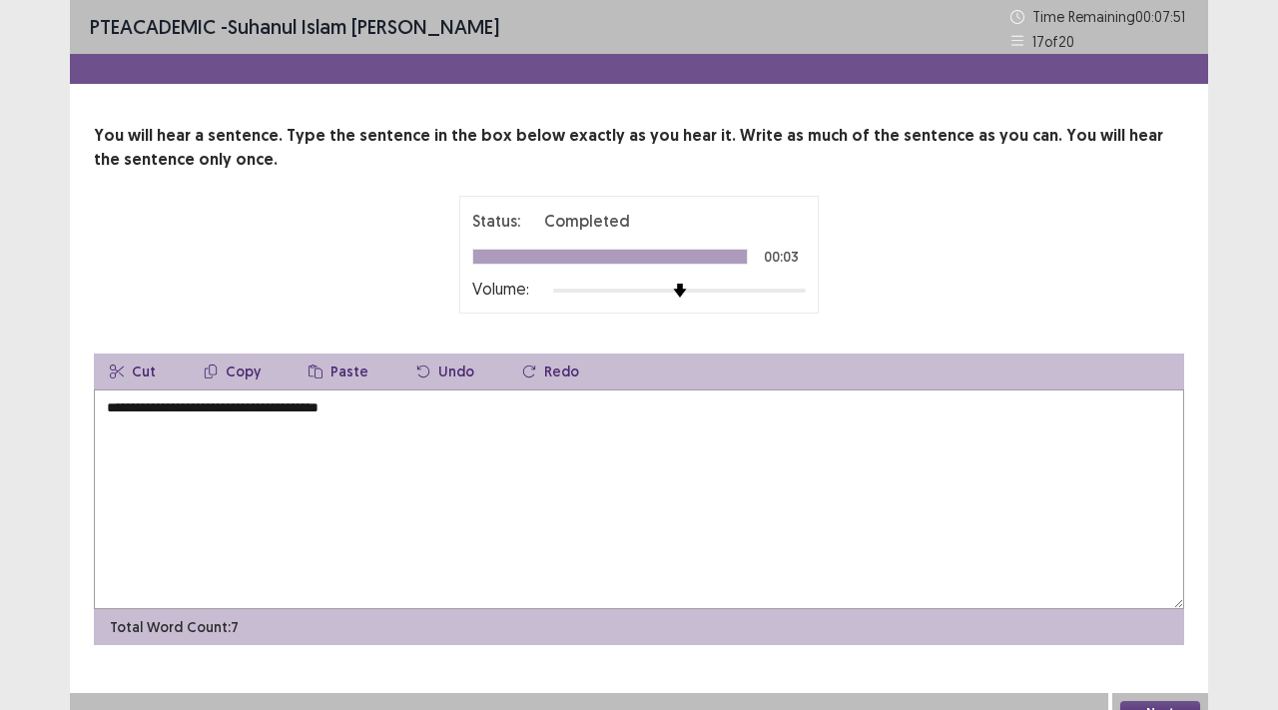
click at [231, 414] on textarea "**********" at bounding box center [639, 499] width 1091 height 220
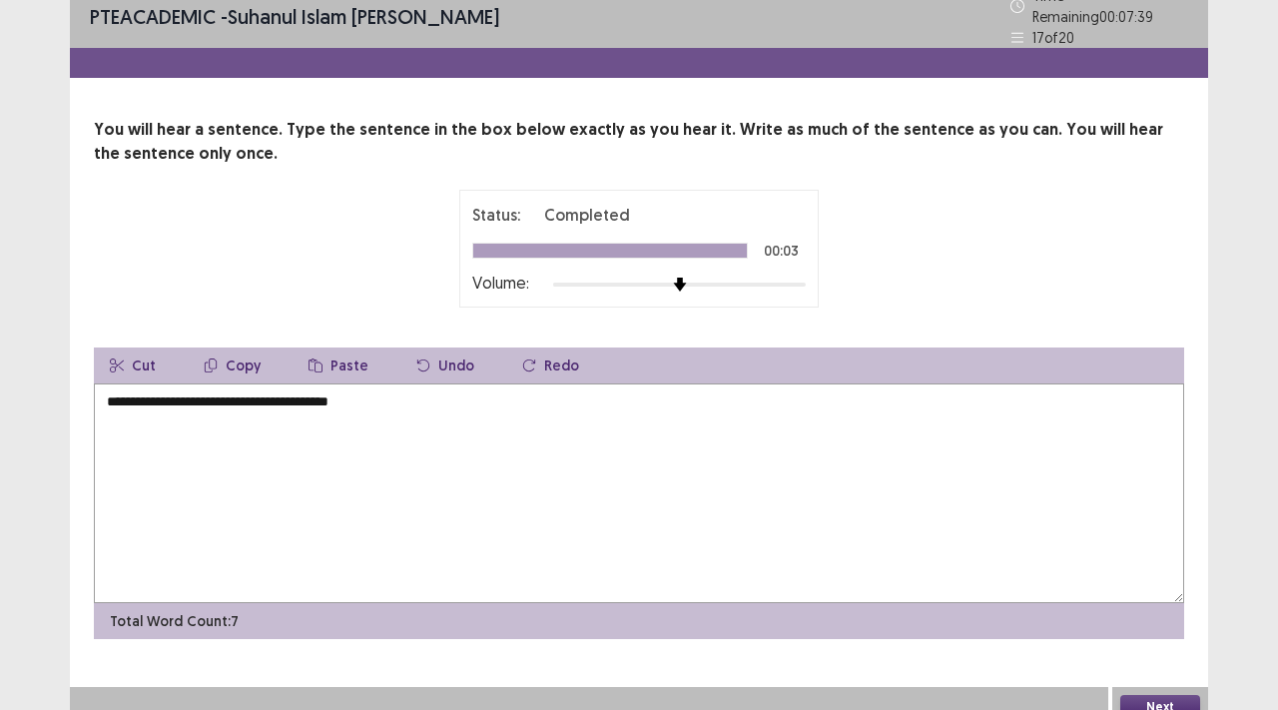
scroll to position [23, 0]
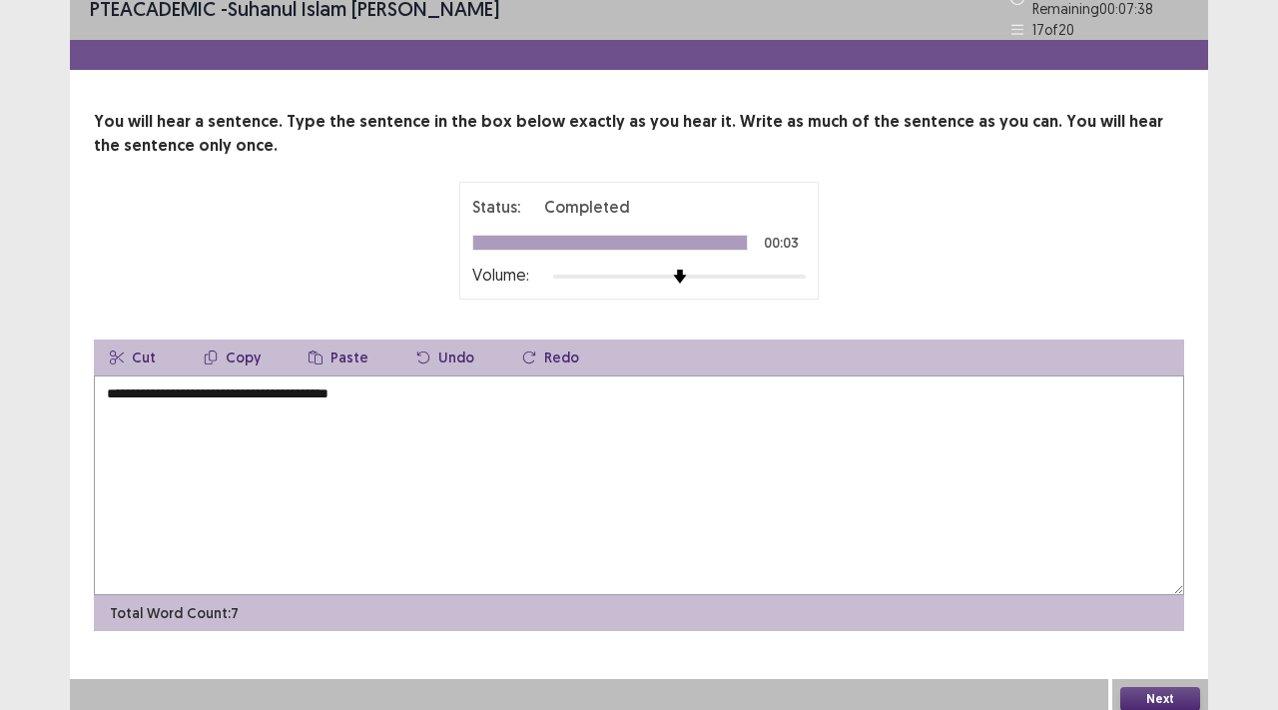
click at [355, 388] on textarea "**********" at bounding box center [639, 486] width 1091 height 220
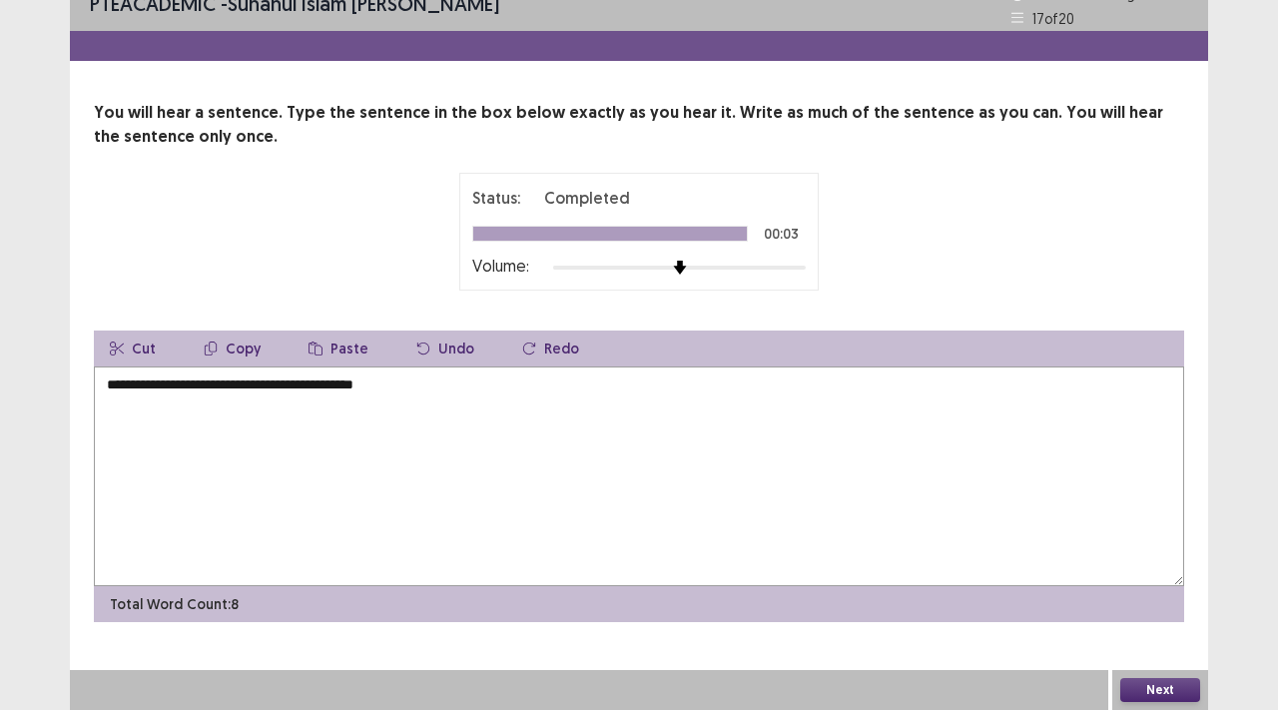
type textarea "**********"
click at [1151, 674] on div "Next" at bounding box center [1161, 690] width 96 height 40
click at [1167, 678] on button "Next" at bounding box center [1161, 690] width 80 height 24
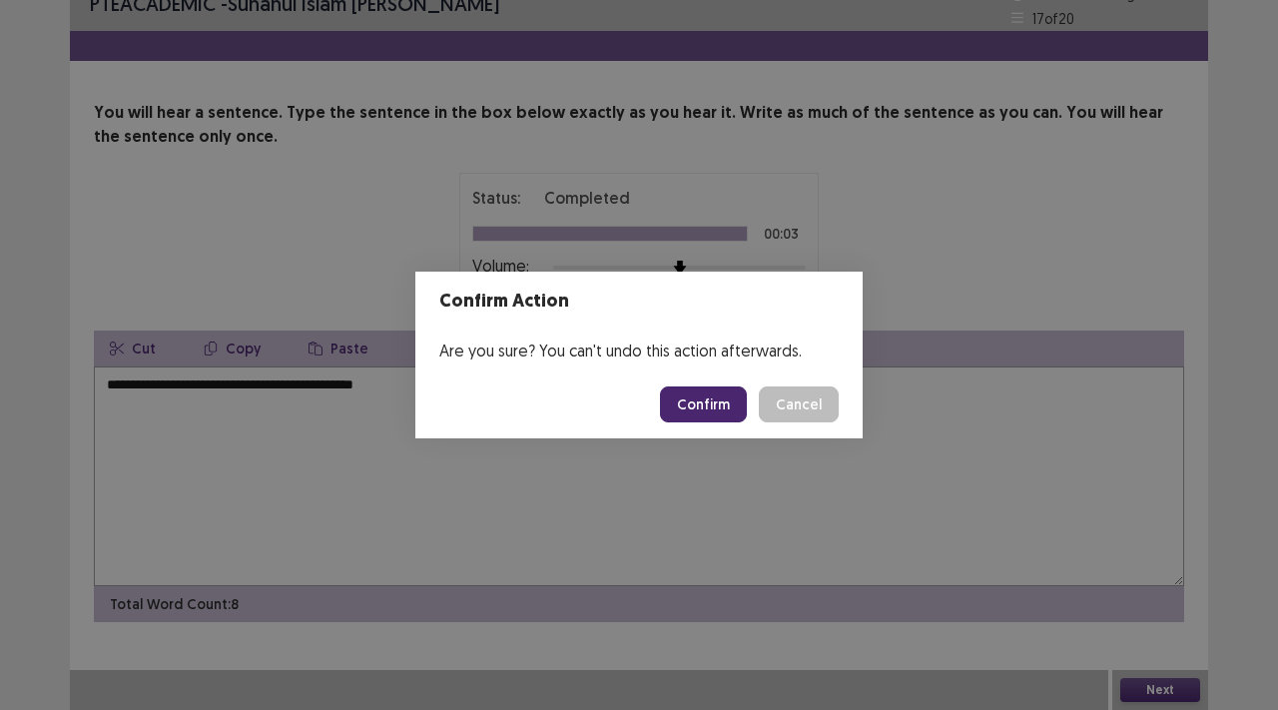
click at [708, 400] on button "Confirm" at bounding box center [703, 404] width 87 height 36
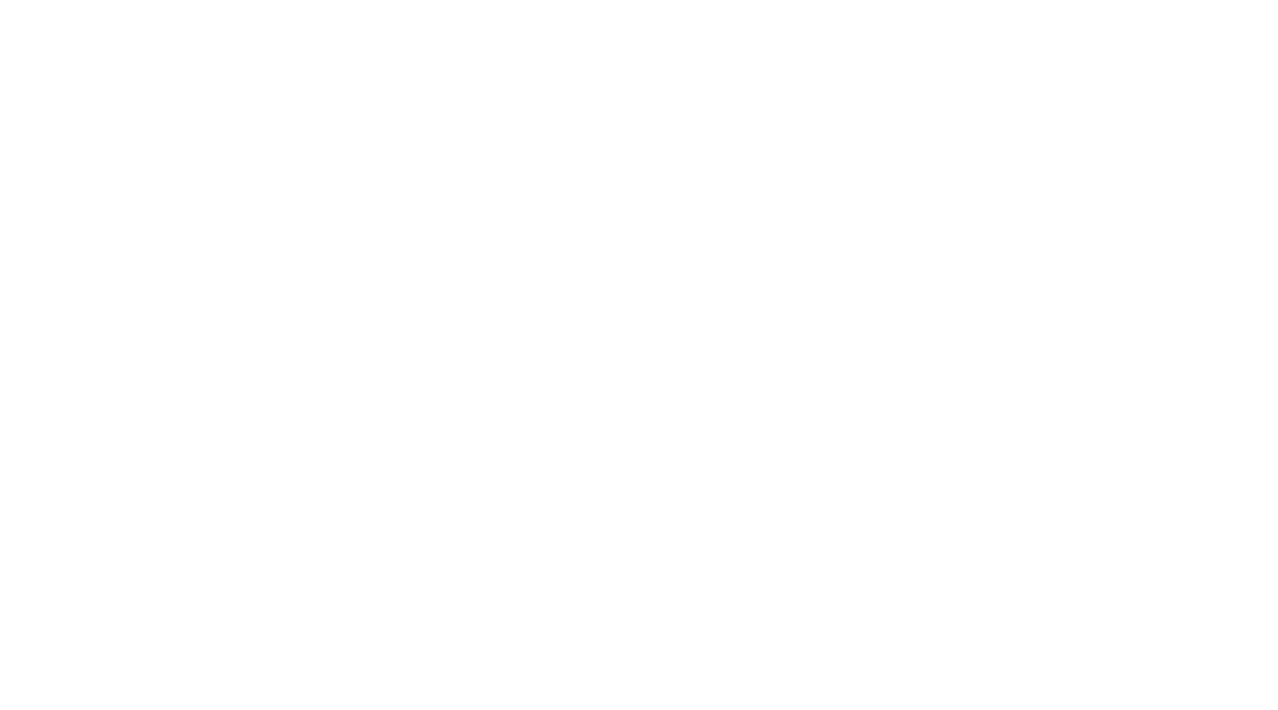
scroll to position [0, 0]
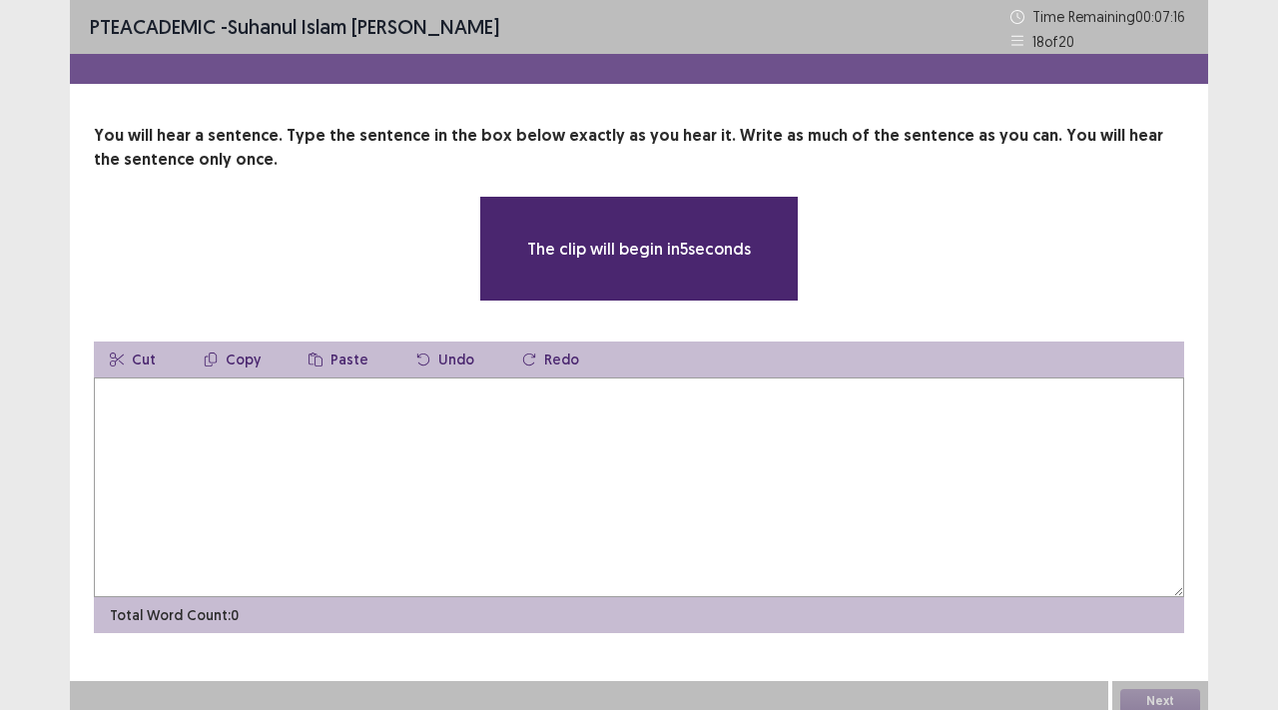
click at [80, 347] on div "You will hear a sentence. Type the sentence in the box below exactly as you hea…" at bounding box center [639, 378] width 1139 height 509
click at [131, 409] on textarea at bounding box center [639, 488] width 1091 height 220
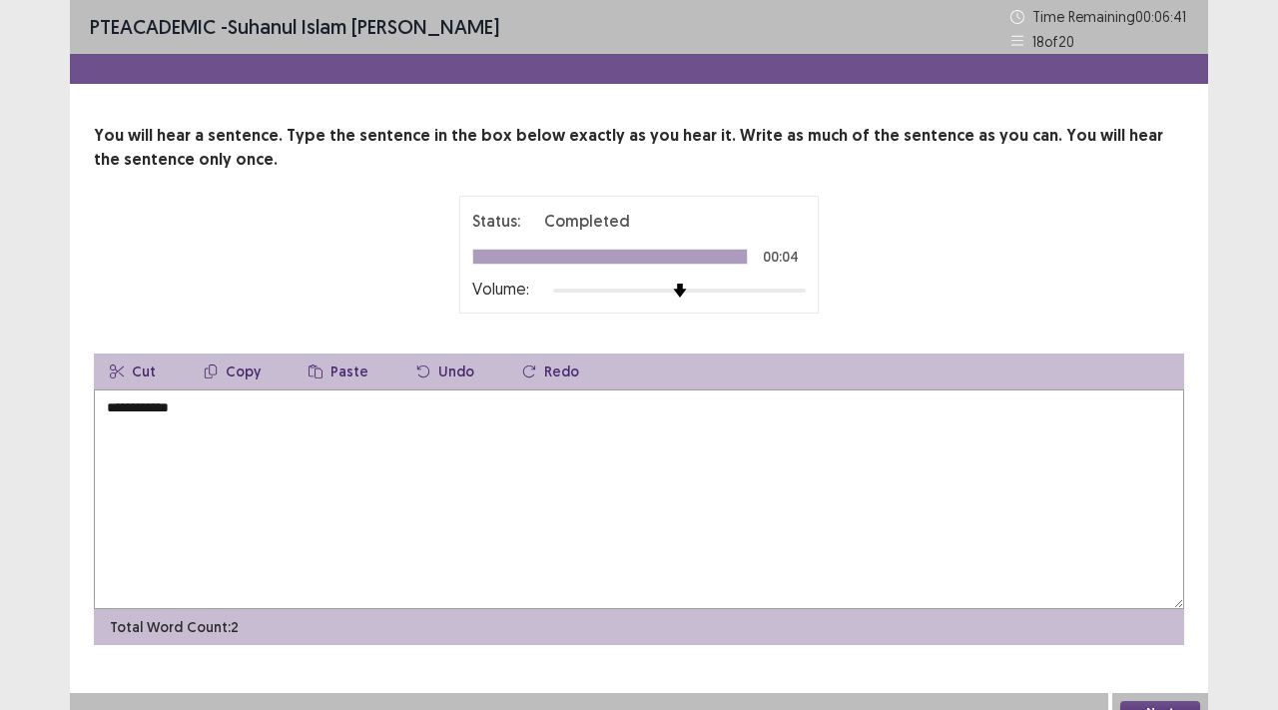
click at [106, 407] on textarea "**********" at bounding box center [639, 499] width 1091 height 220
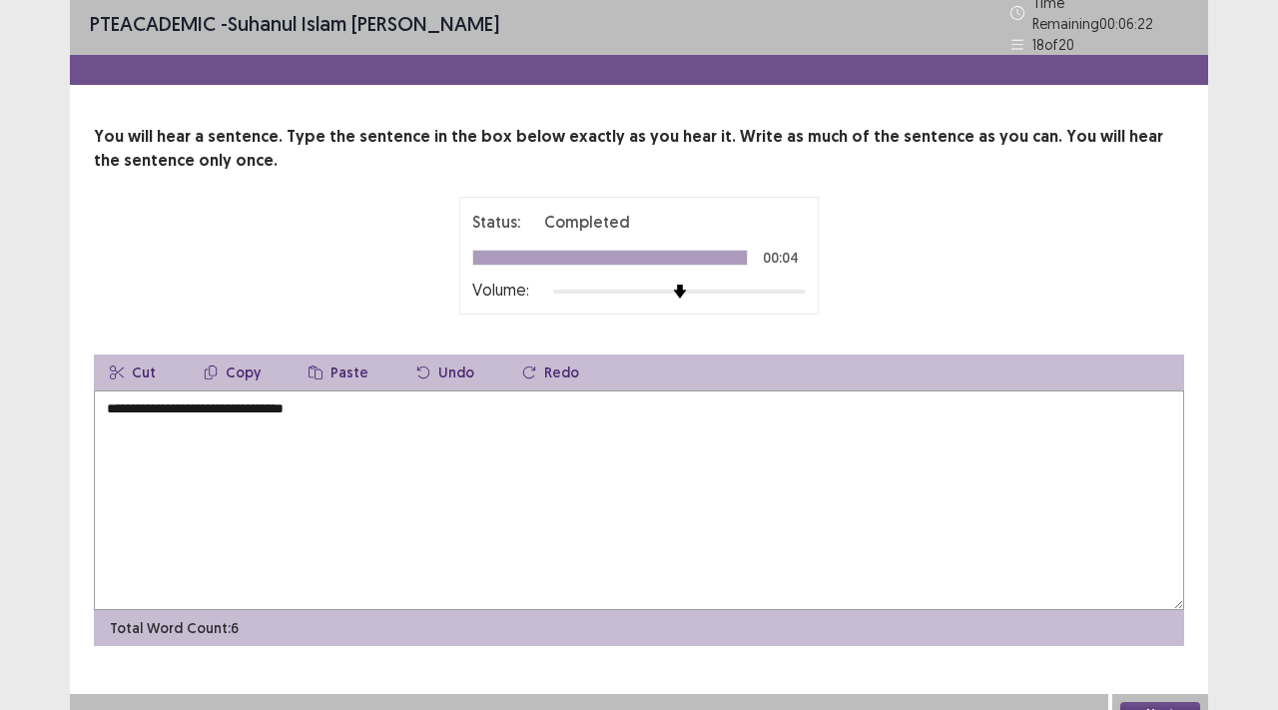
scroll to position [23, 0]
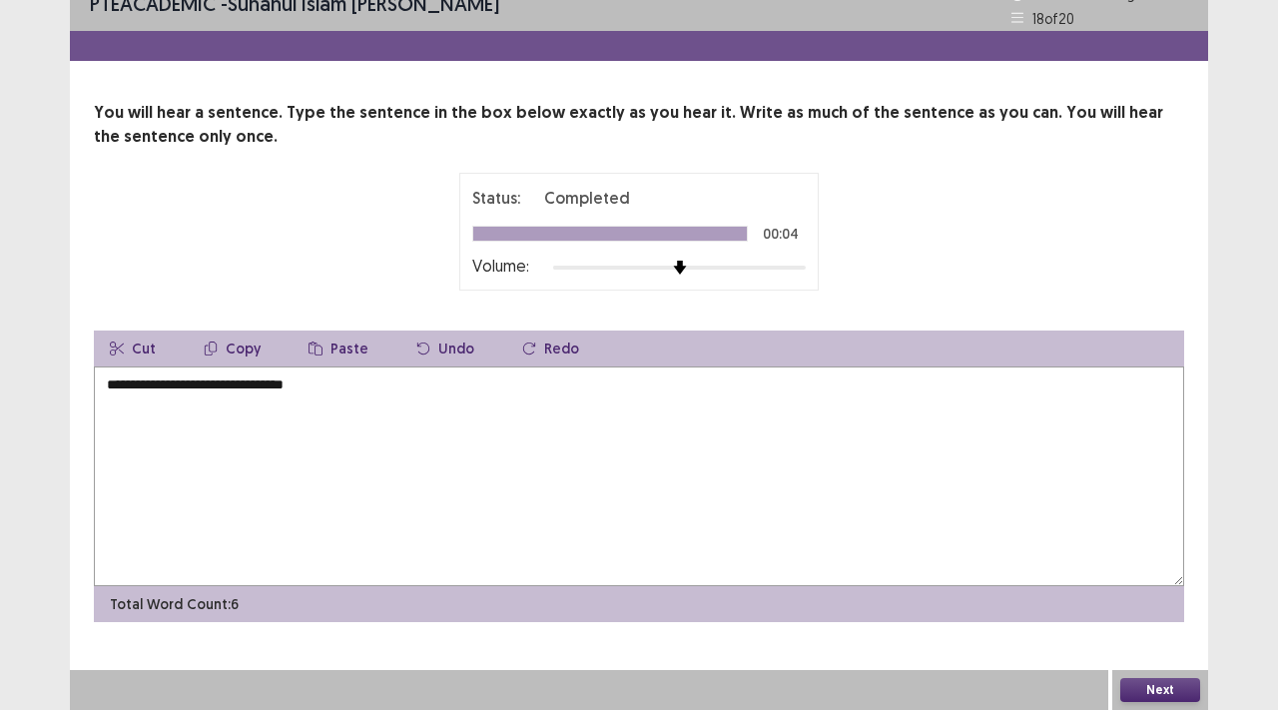
click at [331, 393] on textarea "**********" at bounding box center [639, 477] width 1091 height 220
type textarea "**********"
click at [1150, 680] on button "Next" at bounding box center [1161, 690] width 80 height 24
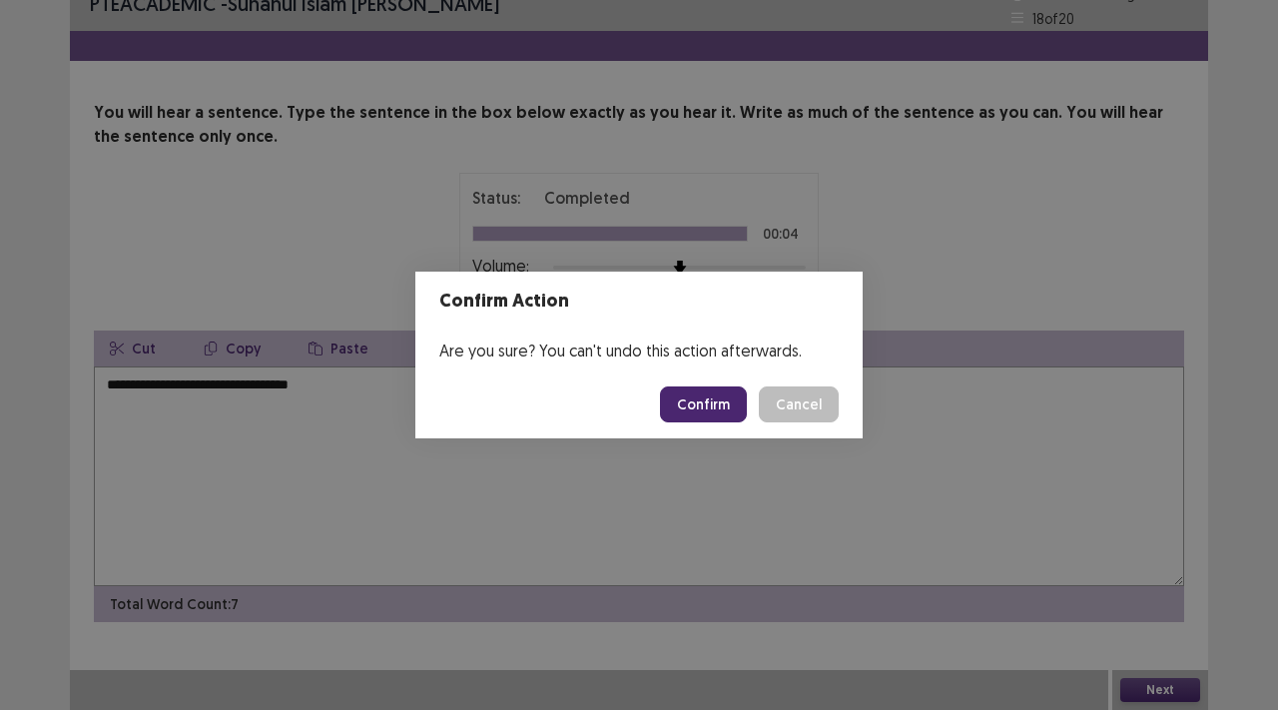
click at [712, 393] on button "Confirm" at bounding box center [703, 404] width 87 height 36
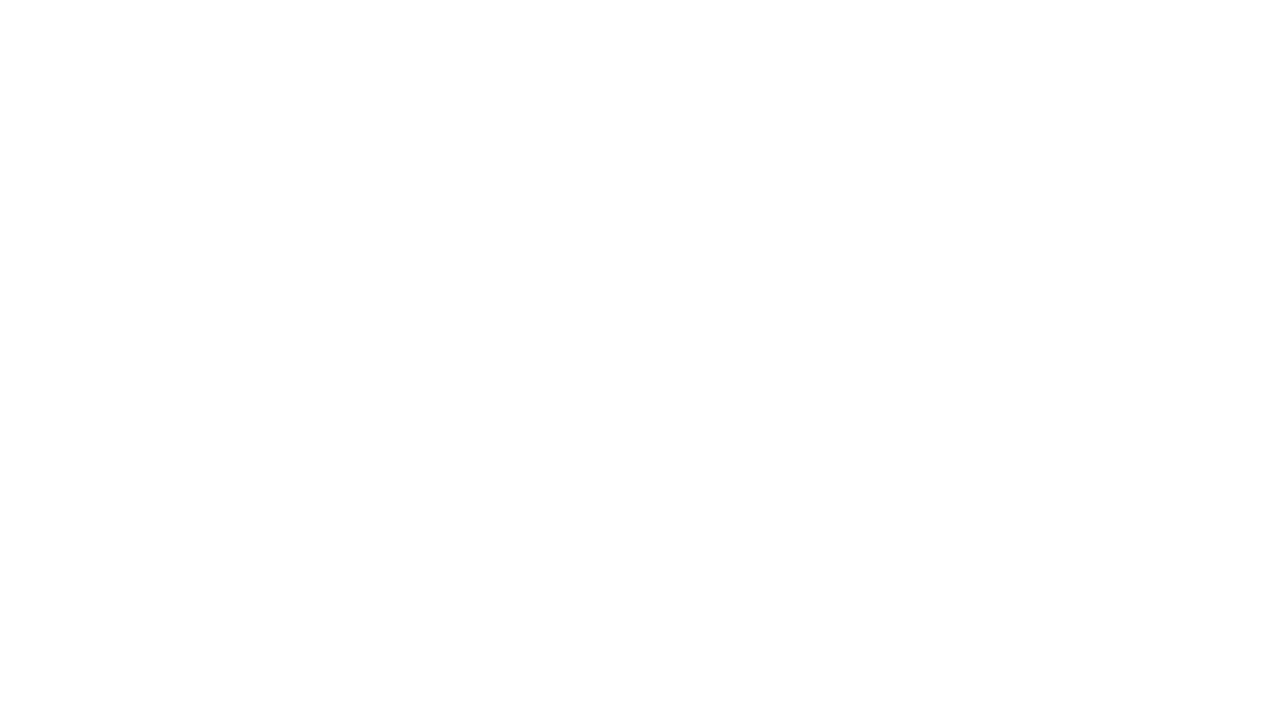
scroll to position [0, 0]
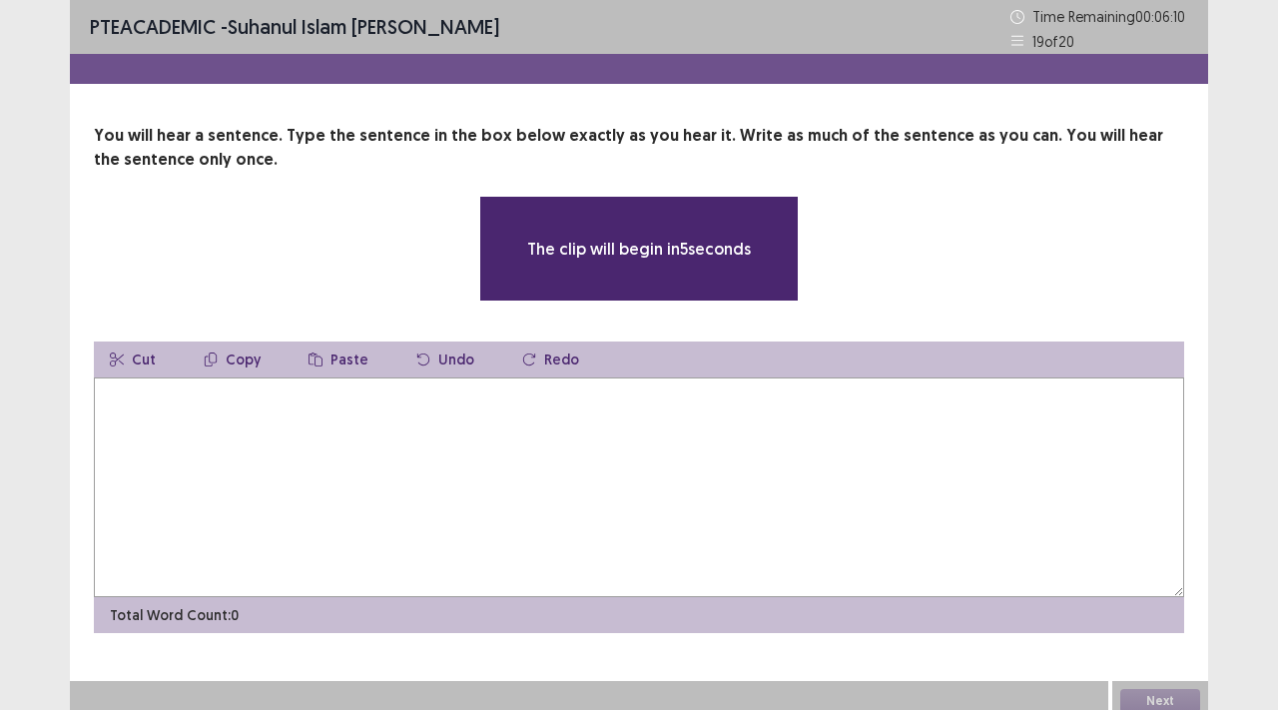
click at [137, 403] on textarea at bounding box center [639, 488] width 1091 height 220
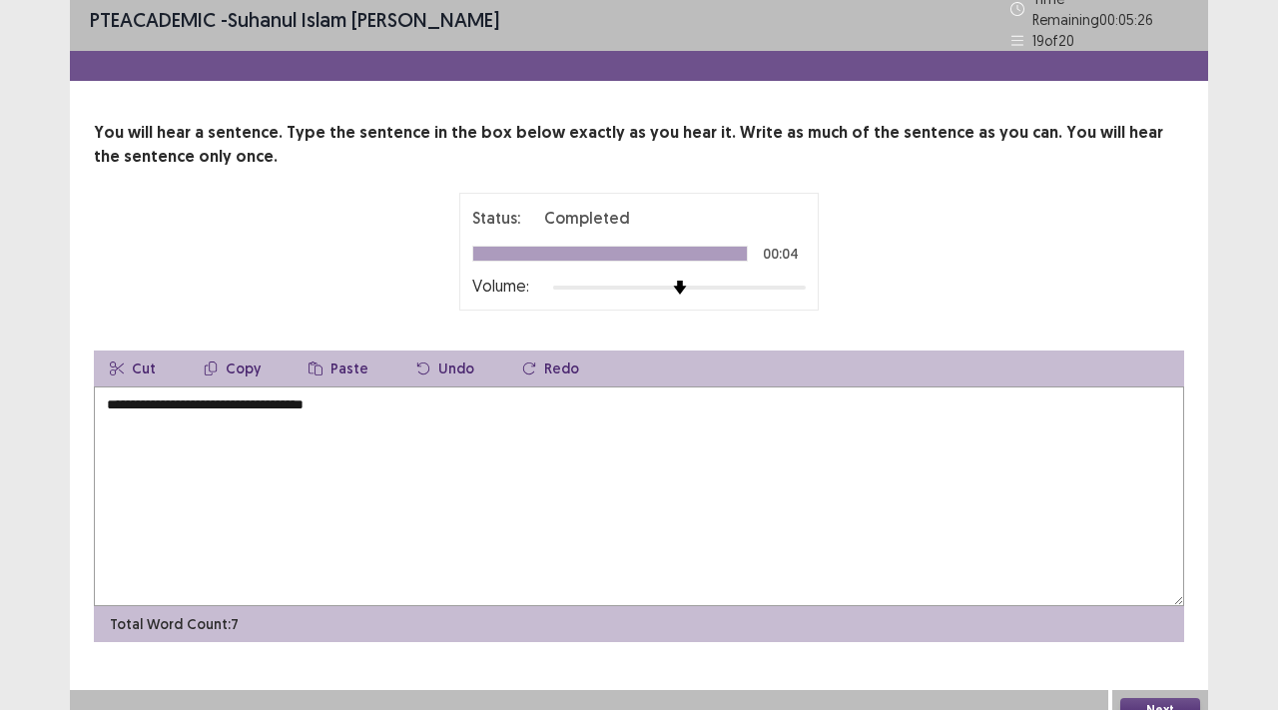
scroll to position [23, 0]
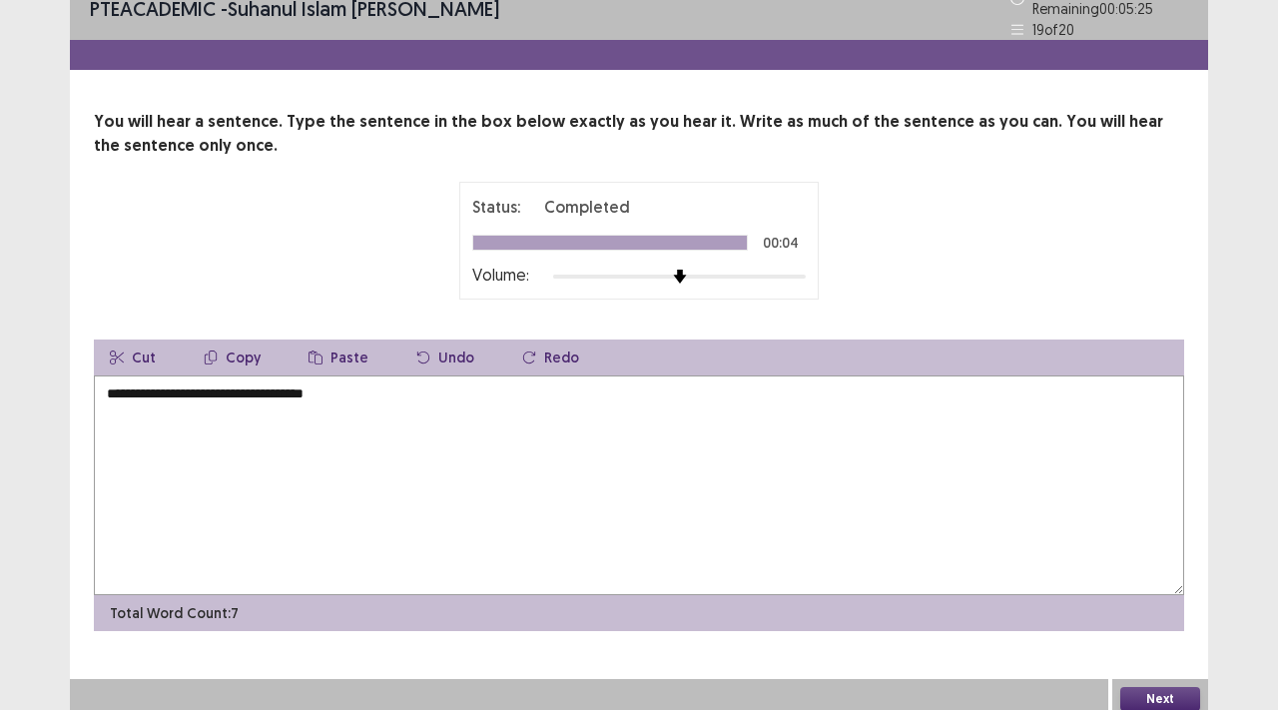
type textarea "**********"
click at [1155, 687] on button "Next" at bounding box center [1161, 699] width 80 height 24
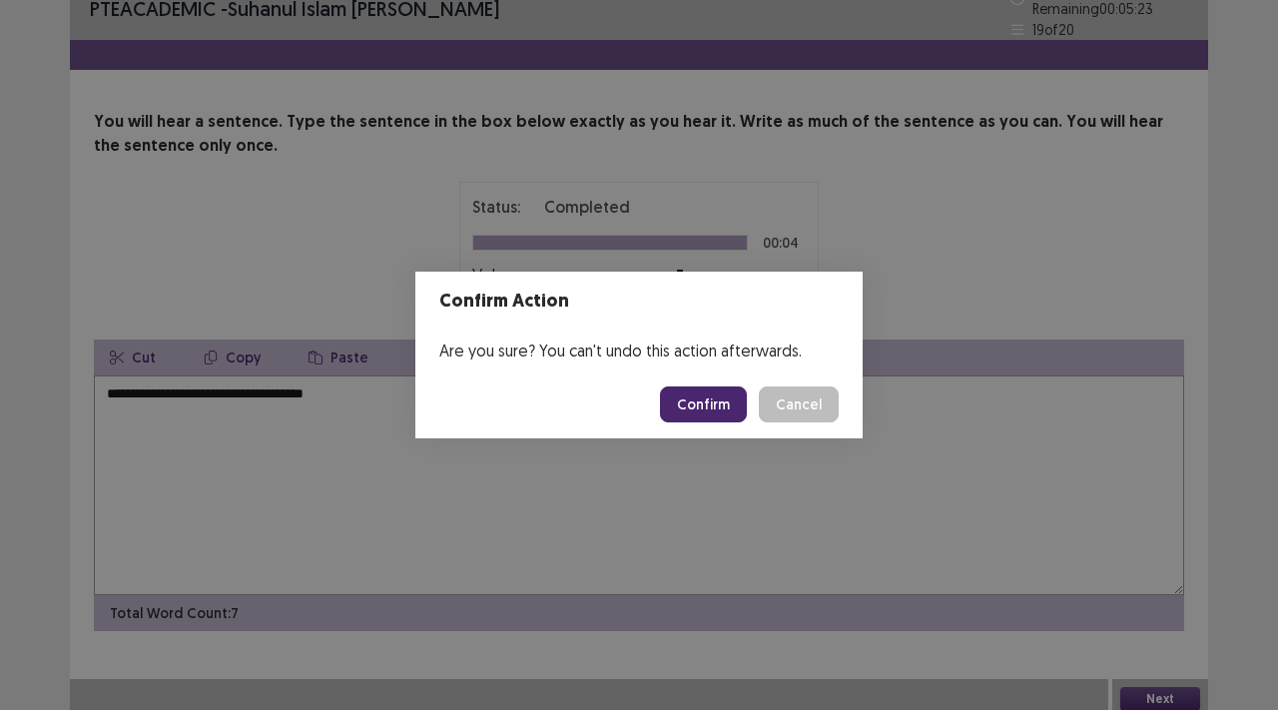
click at [693, 397] on button "Confirm" at bounding box center [703, 404] width 87 height 36
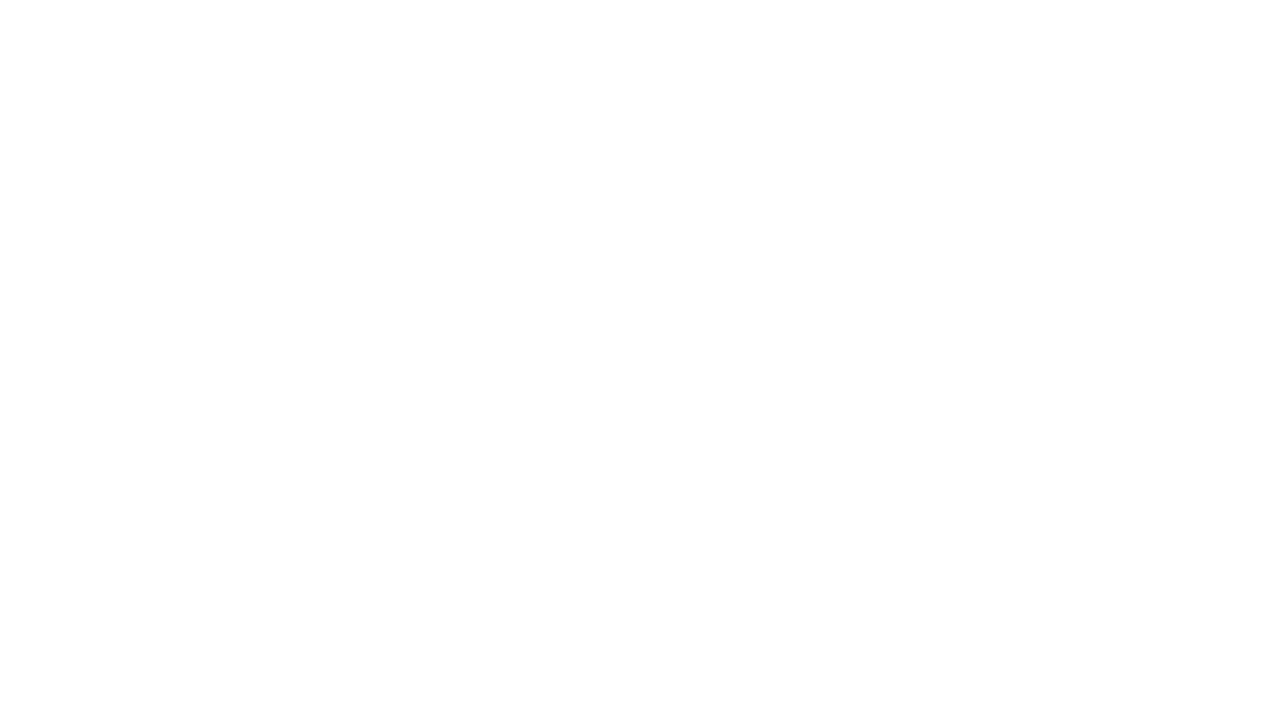
scroll to position [0, 0]
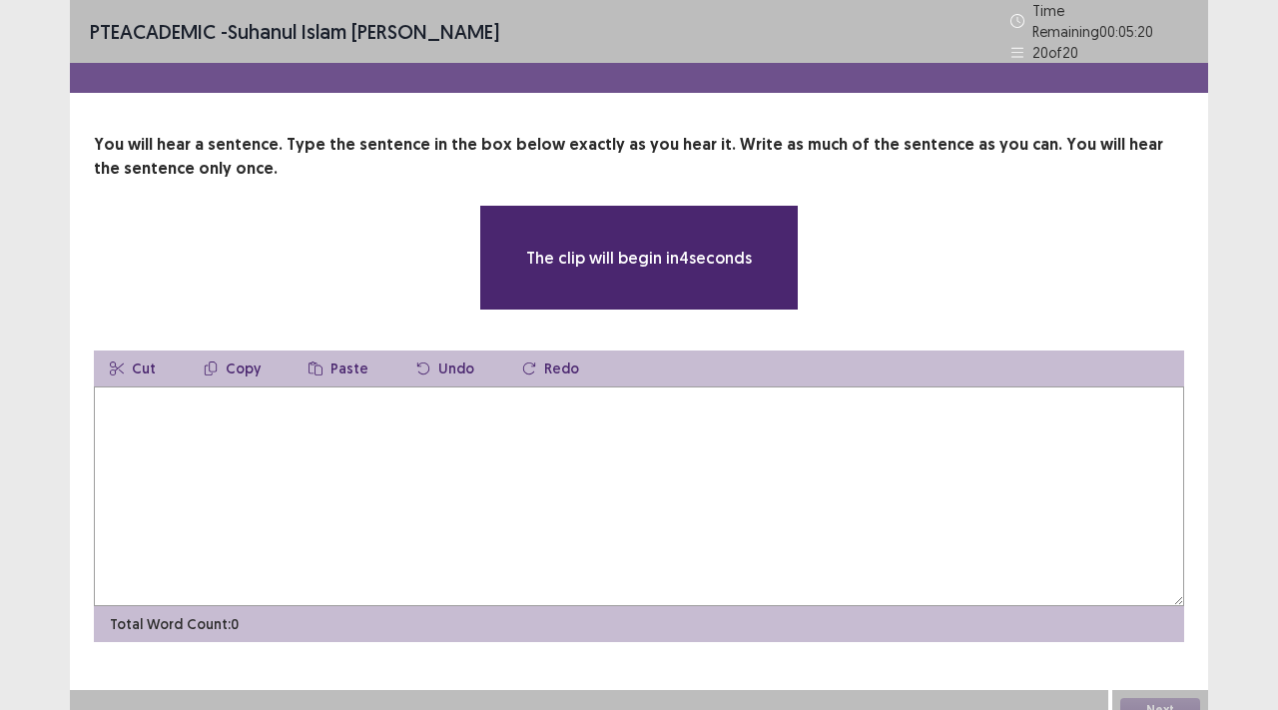
drag, startPoint x: 129, startPoint y: 410, endPoint x: 184, endPoint y: 359, distance: 75.6
click at [129, 411] on textarea at bounding box center [639, 496] width 1091 height 220
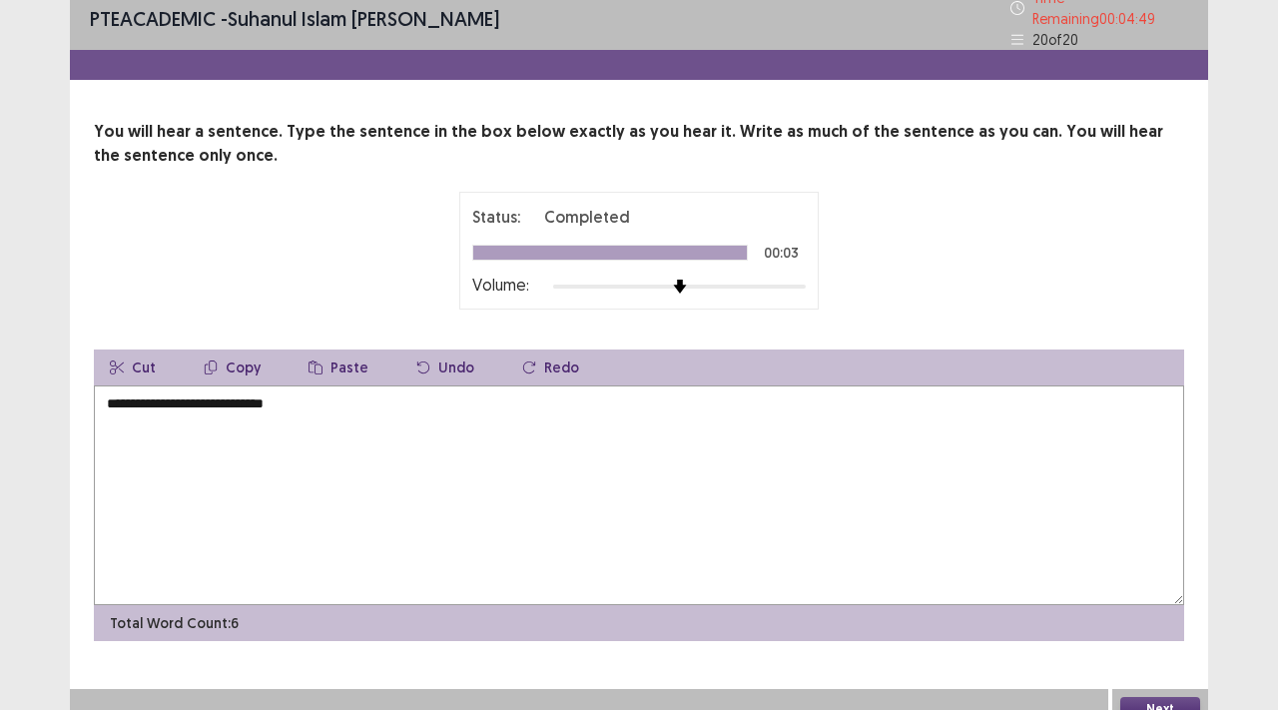
scroll to position [23, 0]
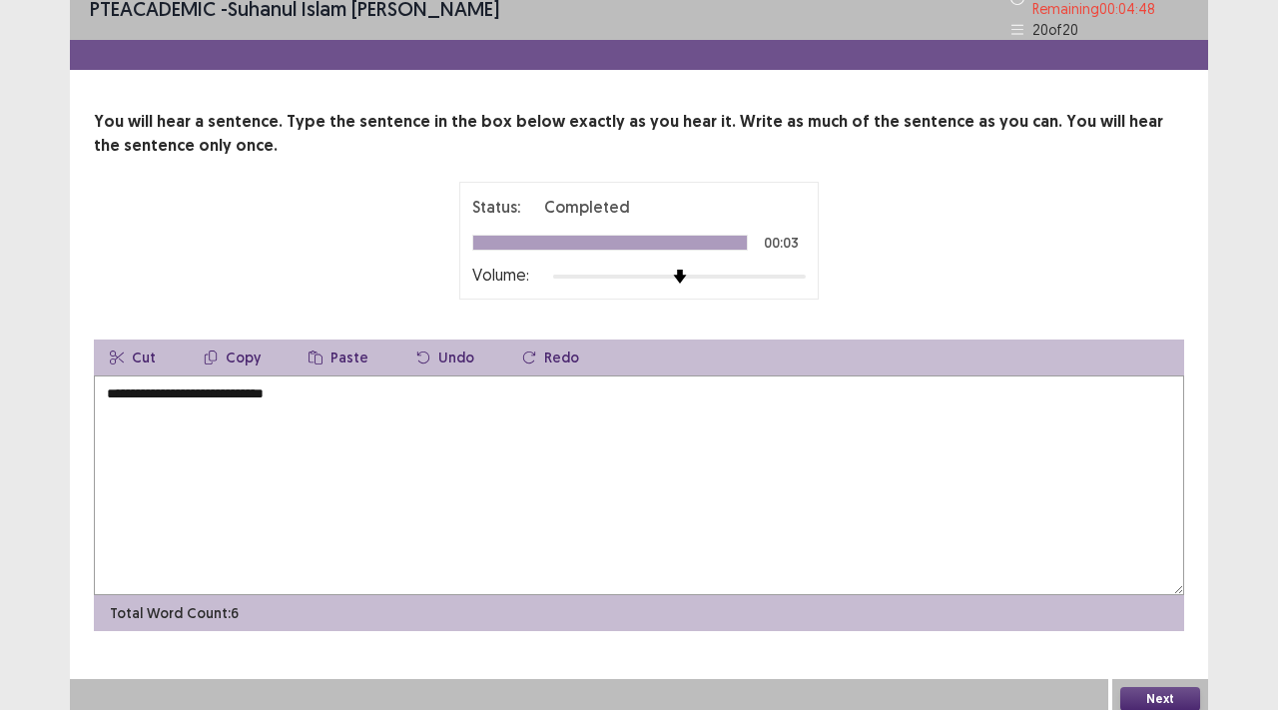
type textarea "**********"
click at [1188, 687] on button "Next" at bounding box center [1161, 699] width 80 height 24
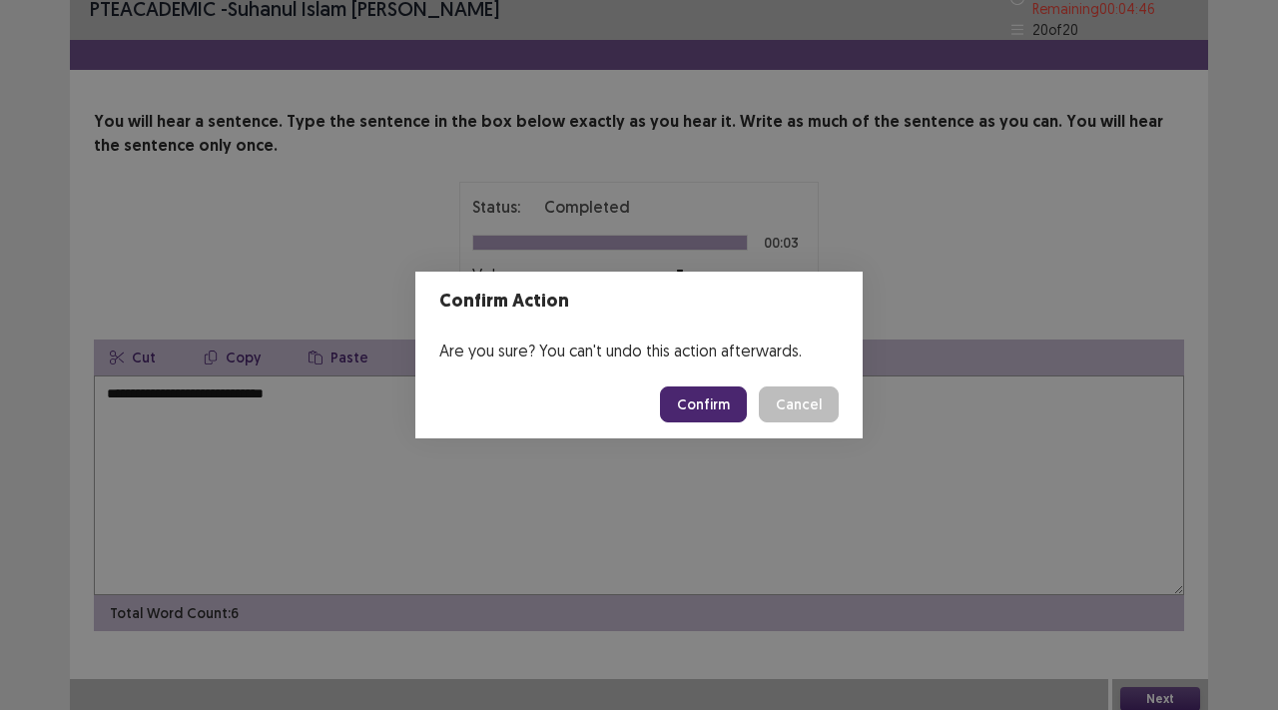
click at [725, 408] on button "Confirm" at bounding box center [703, 404] width 87 height 36
